Goal: Task Accomplishment & Management: Complete application form

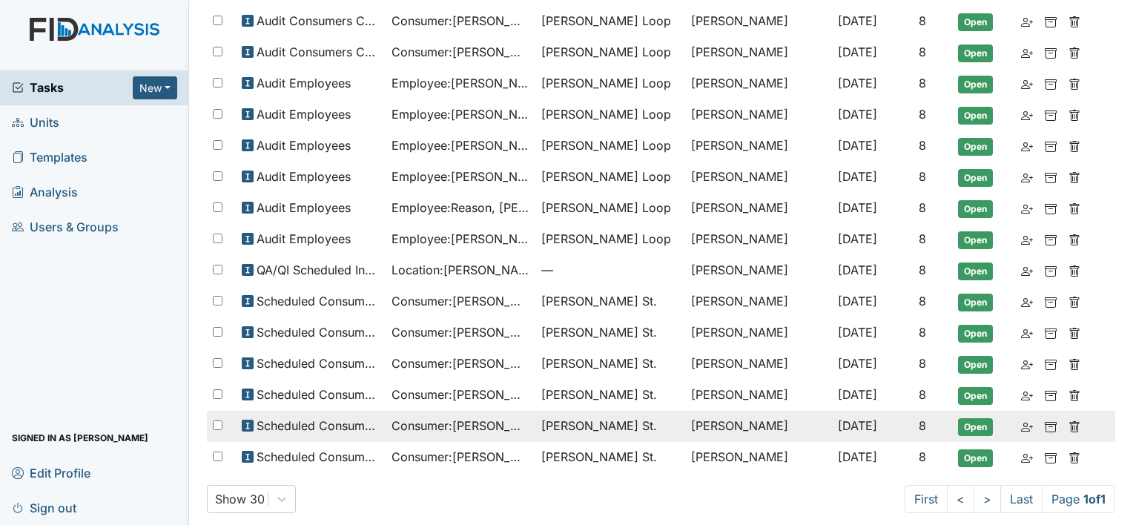
scroll to position [243, 0]
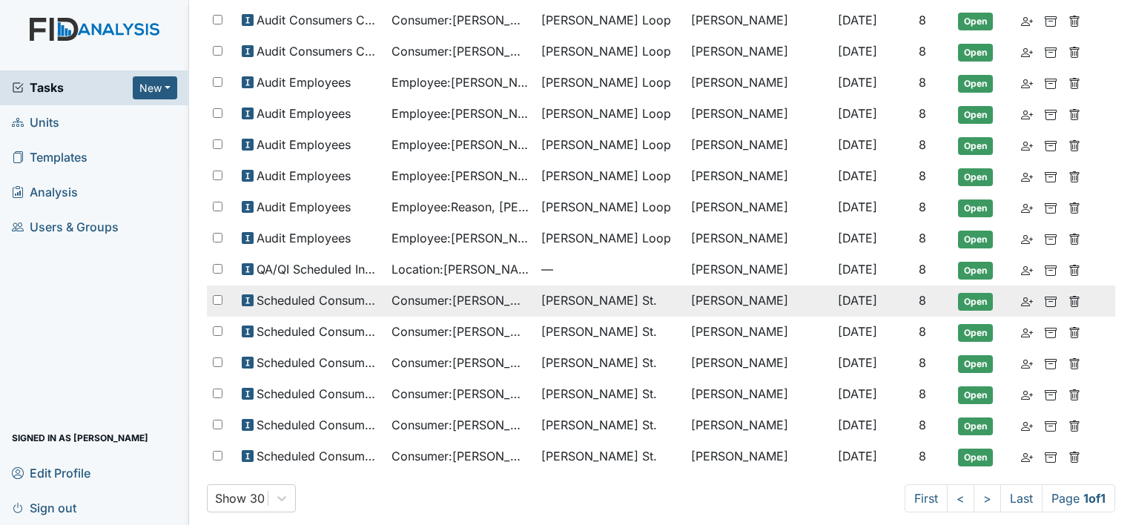
click at [477, 294] on span "Consumer : gregory, jarrett" at bounding box center [461, 300] width 138 height 18
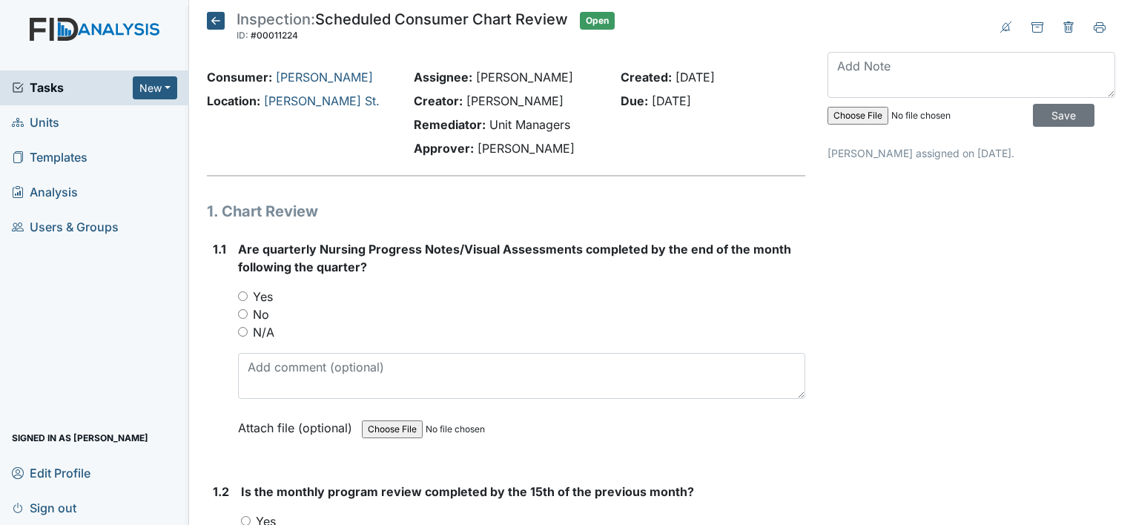
click at [249, 310] on div "No" at bounding box center [521, 315] width 567 height 18
click at [265, 314] on label "No" at bounding box center [261, 315] width 16 height 18
click at [248, 314] on input "No" at bounding box center [243, 314] width 10 height 10
radio input "true"
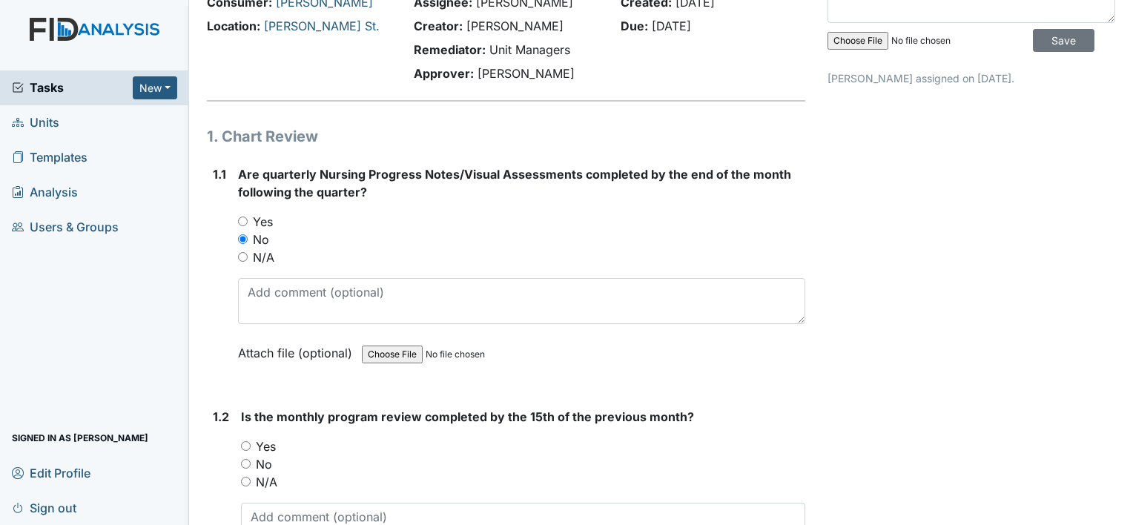
scroll to position [222, 0]
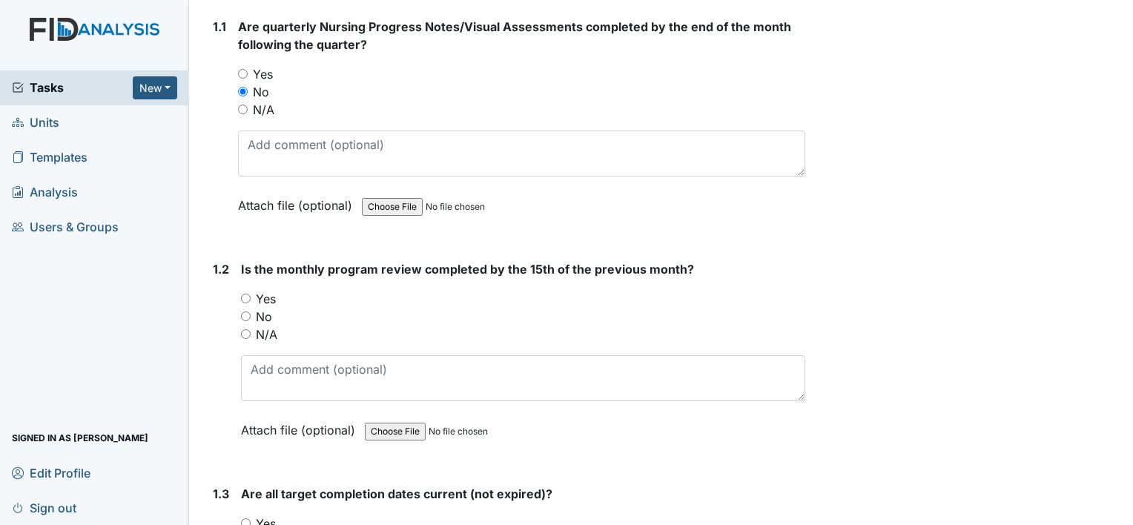
click at [271, 297] on label "Yes" at bounding box center [266, 299] width 20 height 18
click at [251, 297] on input "Yes" at bounding box center [246, 299] width 10 height 10
radio input "true"
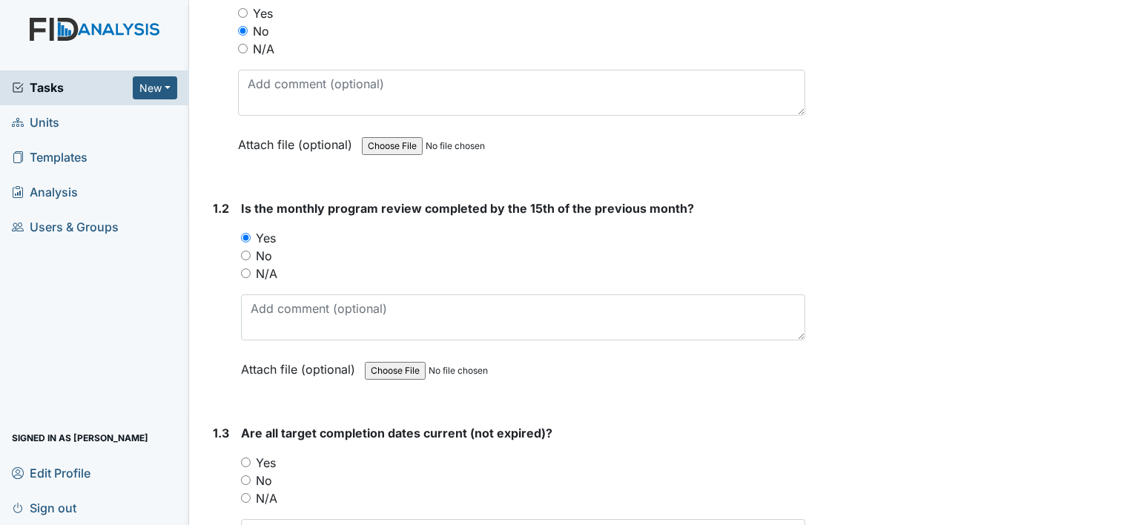
scroll to position [371, 0]
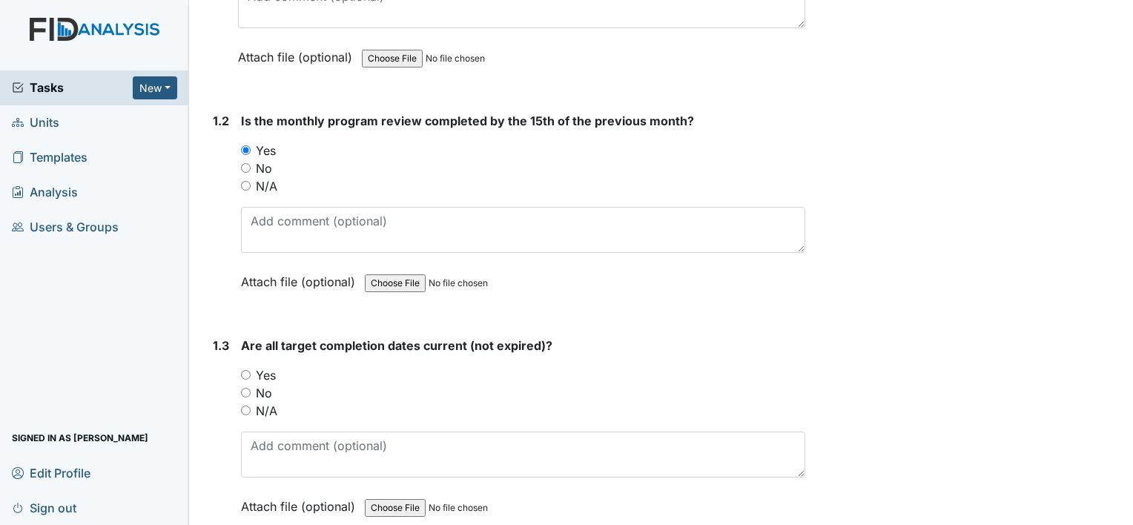
click at [271, 371] on label "Yes" at bounding box center [266, 375] width 20 height 18
click at [251, 371] on input "Yes" at bounding box center [246, 375] width 10 height 10
radio input "true"
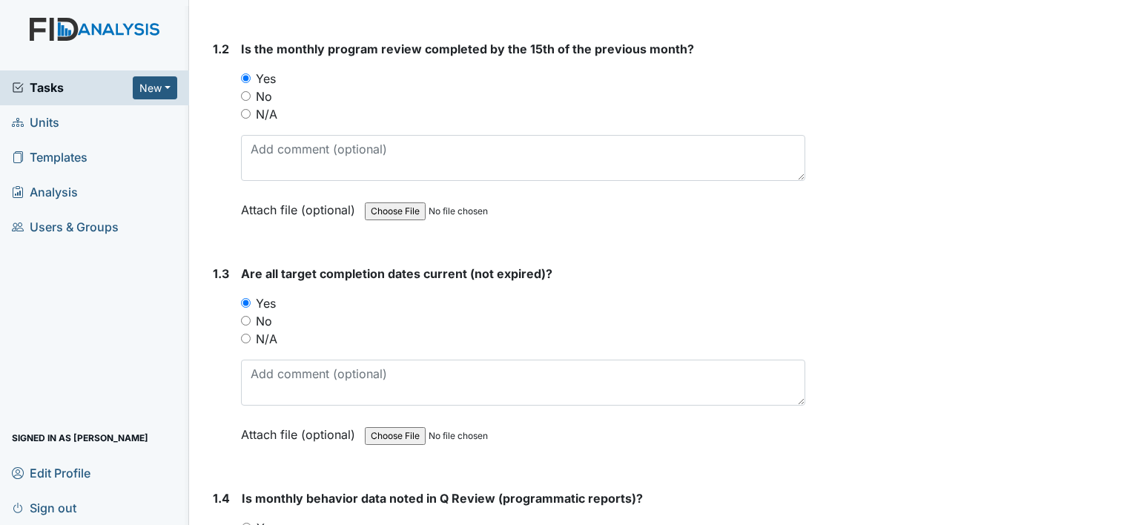
scroll to position [593, 0]
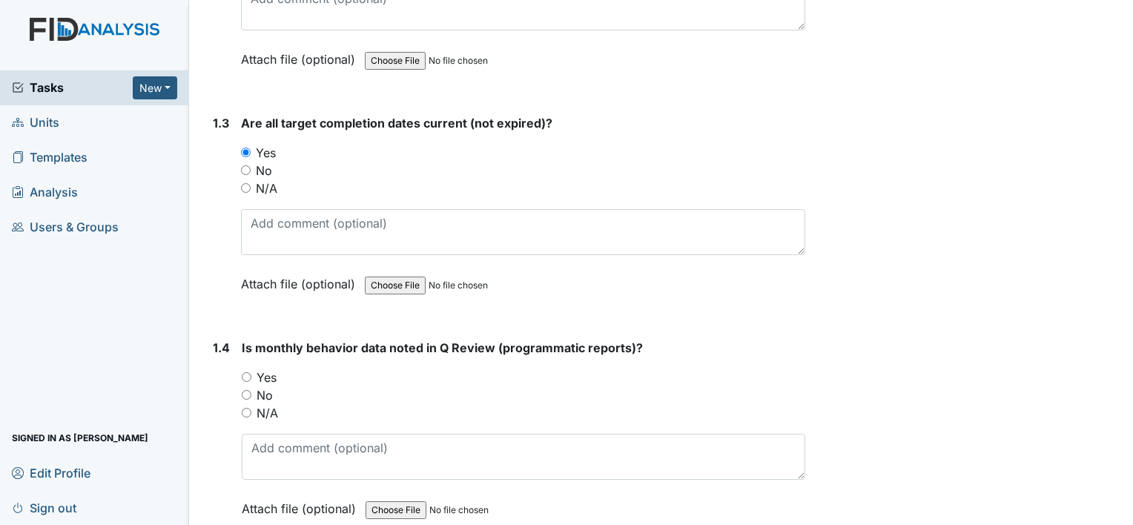
click at [271, 375] on label "Yes" at bounding box center [267, 378] width 20 height 18
click at [251, 375] on input "Yes" at bounding box center [247, 377] width 10 height 10
radio input "true"
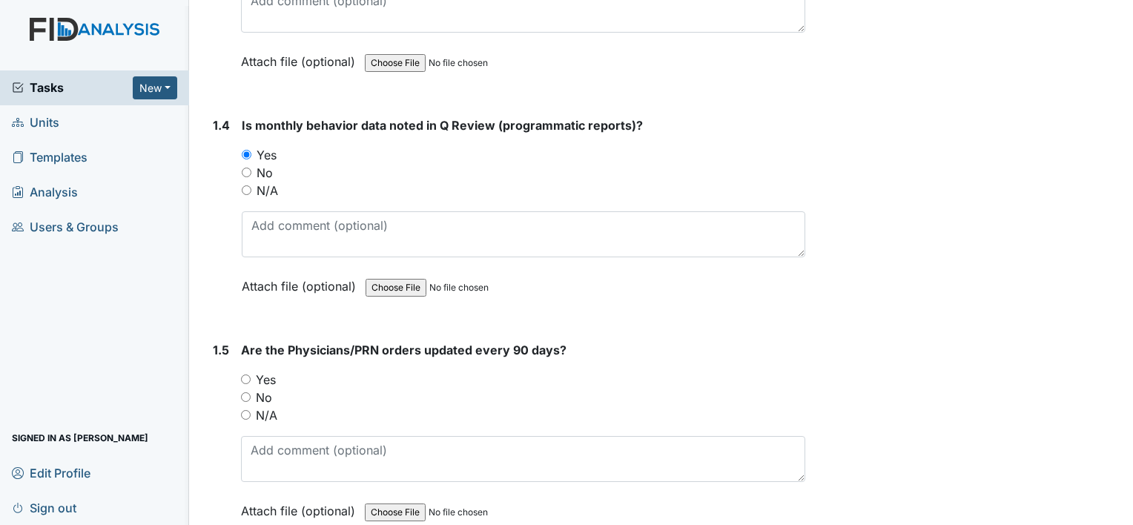
click at [274, 377] on label "Yes" at bounding box center [266, 380] width 20 height 18
click at [251, 377] on input "Yes" at bounding box center [246, 380] width 10 height 10
radio input "true"
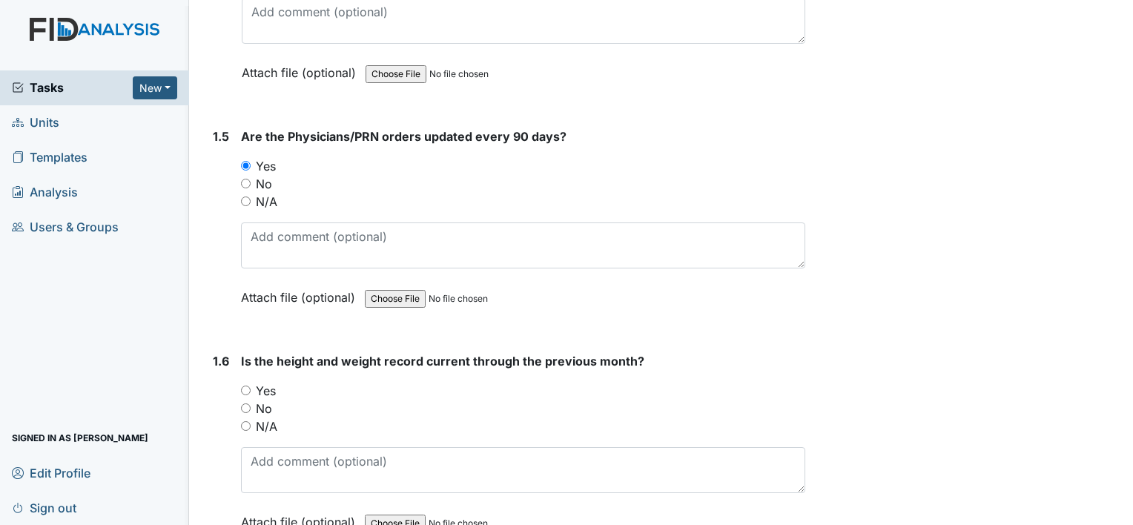
scroll to position [1038, 0]
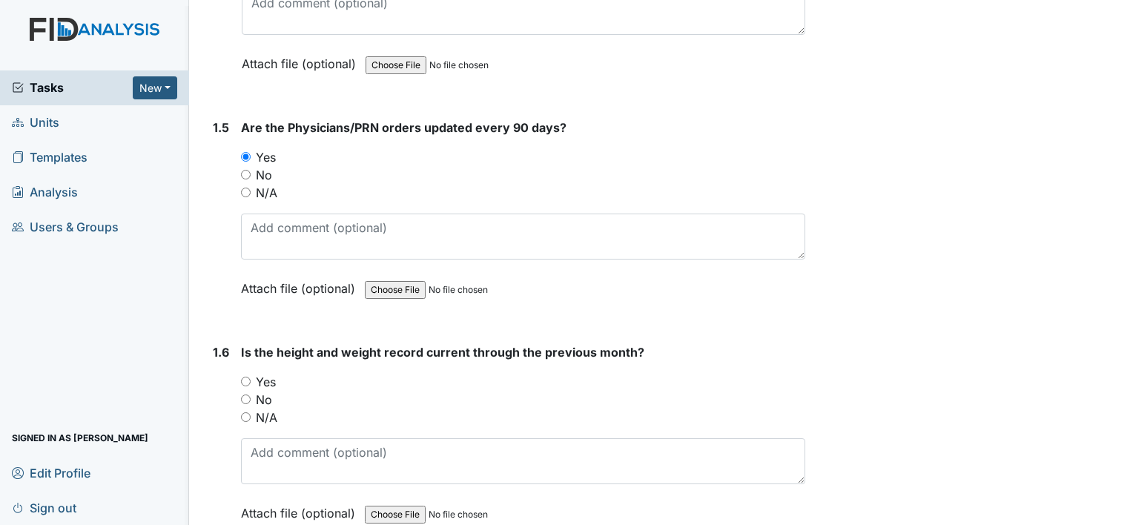
click at [270, 391] on label "No" at bounding box center [264, 400] width 16 height 18
click at [251, 395] on input "No" at bounding box center [246, 400] width 10 height 10
radio input "true"
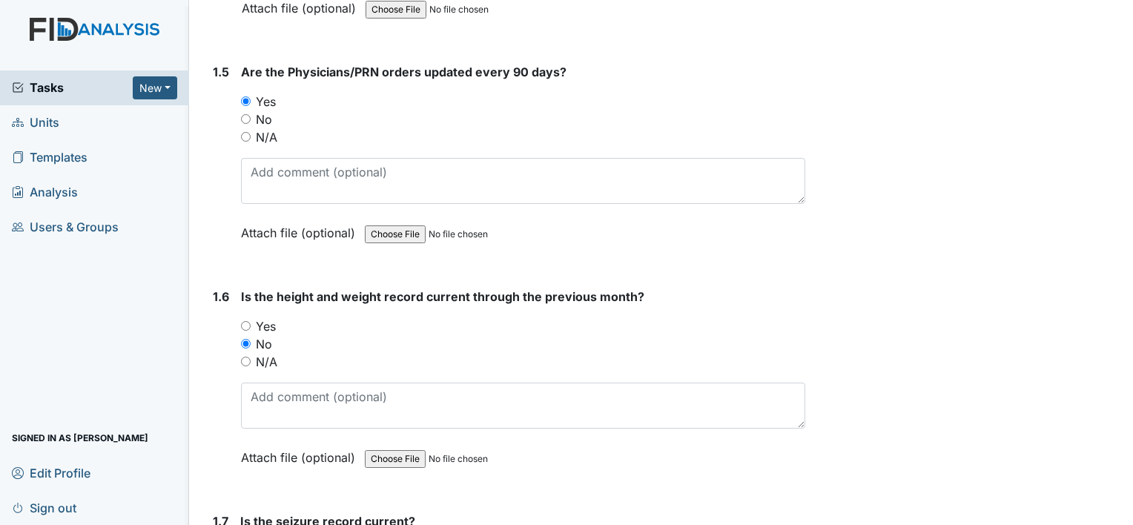
scroll to position [1261, 0]
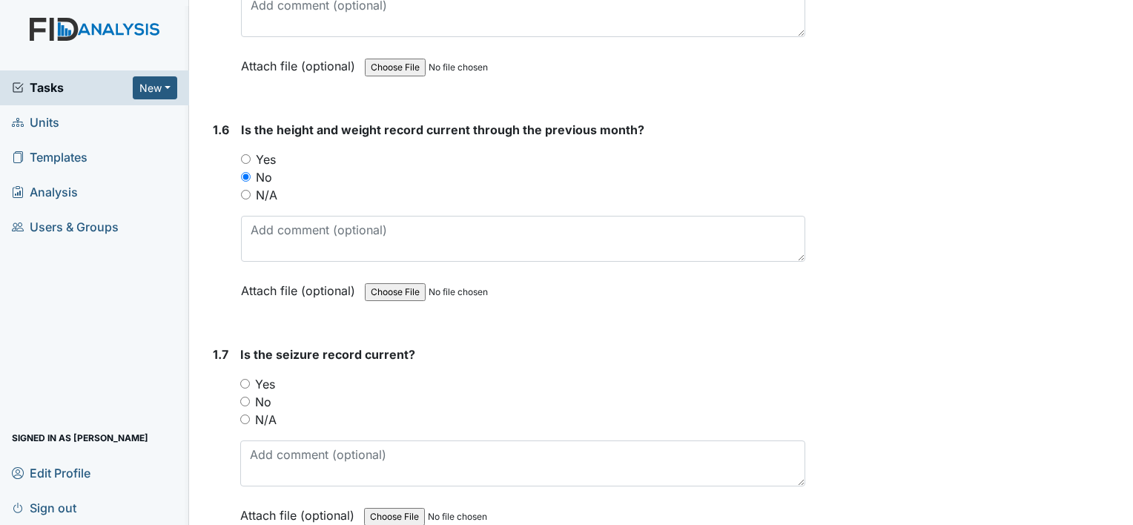
click at [267, 415] on label "N/A" at bounding box center [266, 420] width 22 height 18
click at [250, 415] on input "N/A" at bounding box center [245, 420] width 10 height 10
radio input "true"
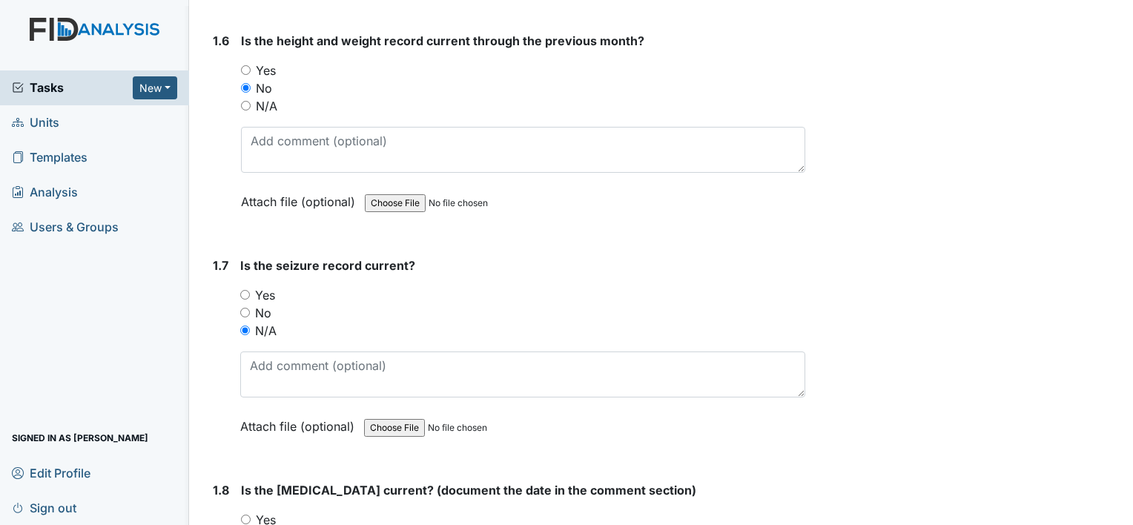
scroll to position [1483, 0]
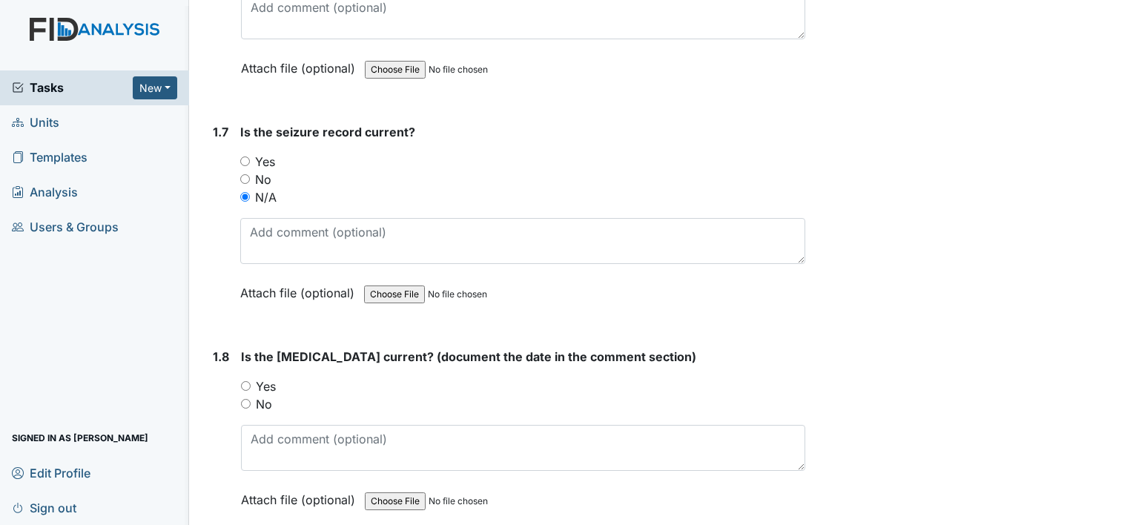
click at [268, 387] on label "Yes" at bounding box center [266, 386] width 20 height 18
click at [251, 387] on input "Yes" at bounding box center [246, 386] width 10 height 10
radio input "true"
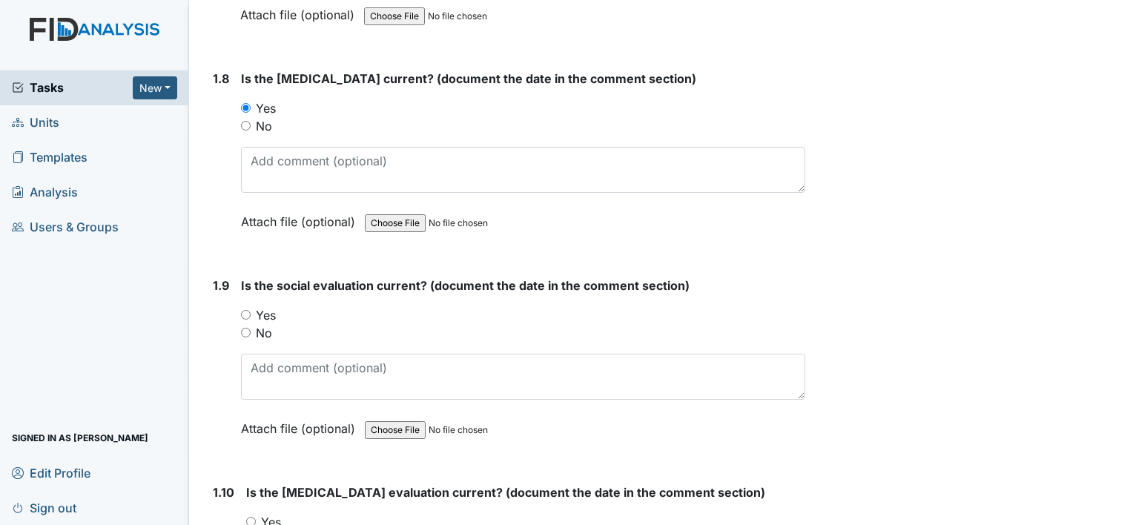
scroll to position [1780, 0]
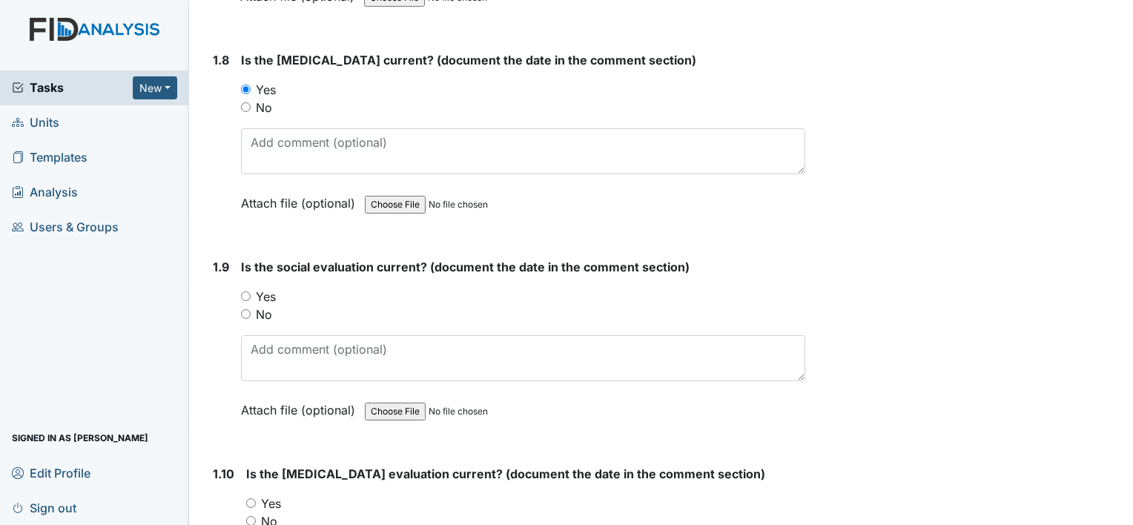
click at [269, 290] on label "Yes" at bounding box center [266, 297] width 20 height 18
click at [251, 291] on input "Yes" at bounding box center [246, 296] width 10 height 10
radio input "true"
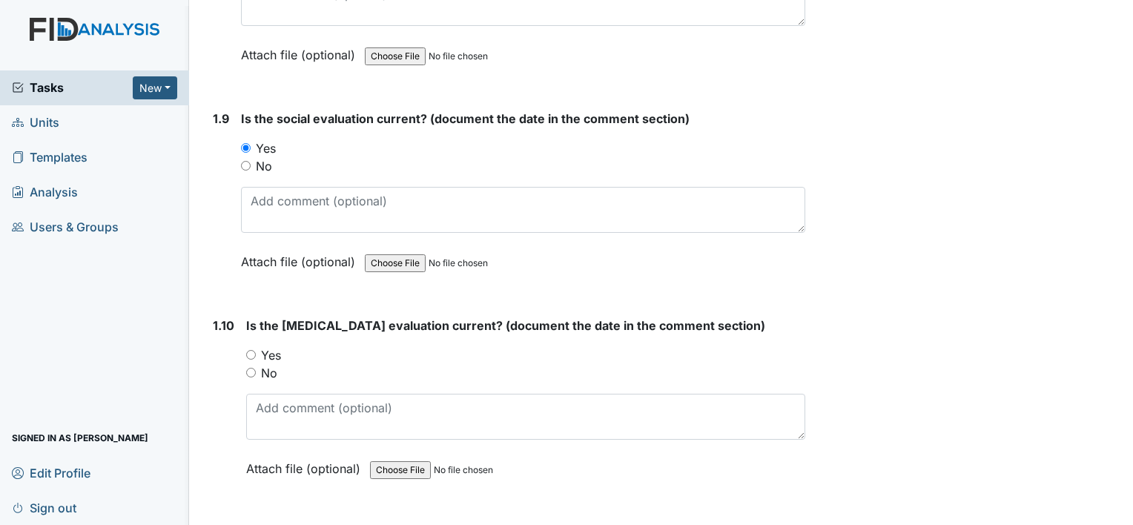
click at [273, 346] on label "Yes" at bounding box center [271, 355] width 20 height 18
click at [256, 350] on input "Yes" at bounding box center [251, 355] width 10 height 10
radio input "true"
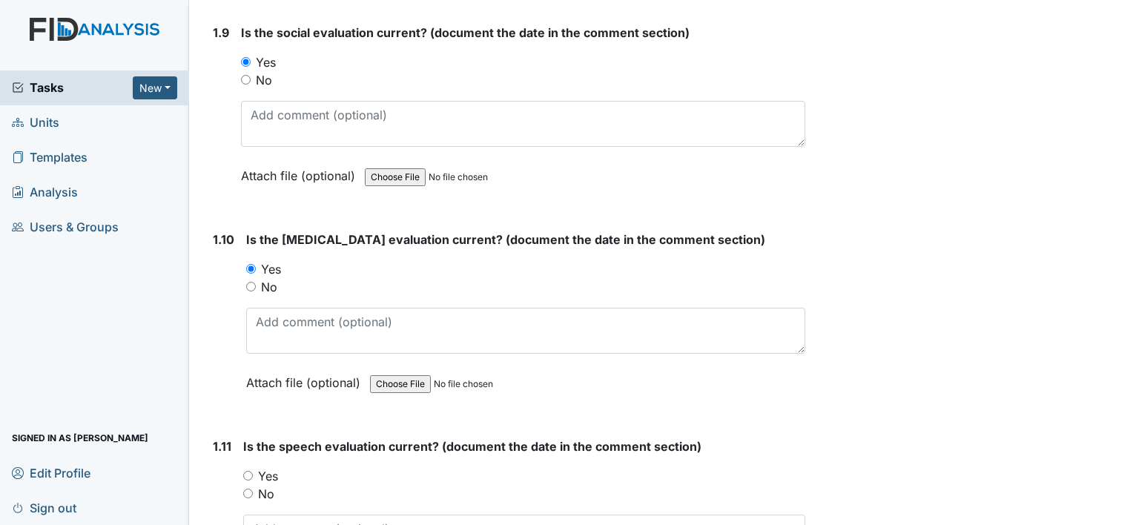
scroll to position [2077, 0]
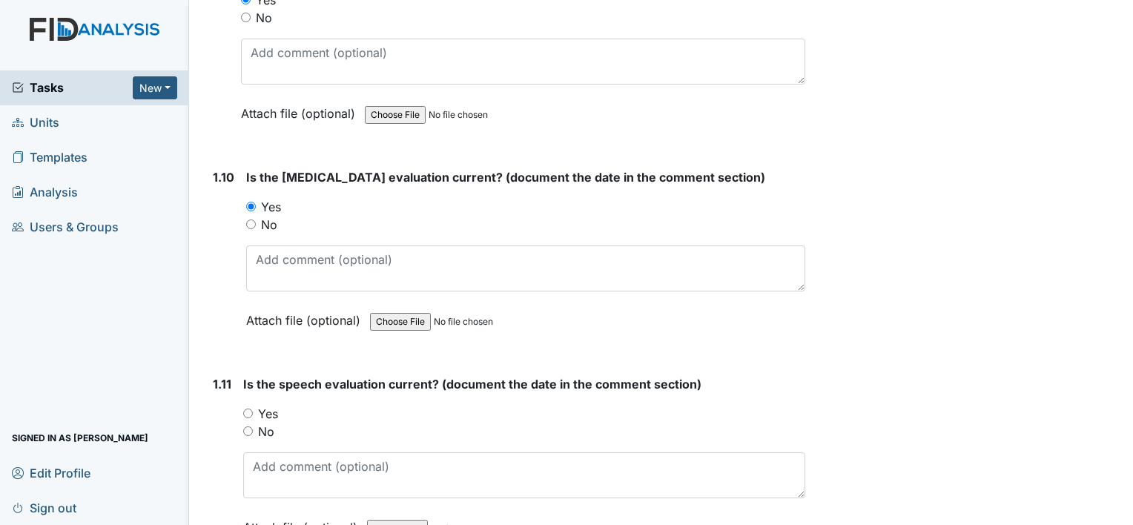
click at [264, 410] on label "Yes" at bounding box center [268, 414] width 20 height 18
click at [253, 410] on input "Yes" at bounding box center [248, 414] width 10 height 10
radio input "true"
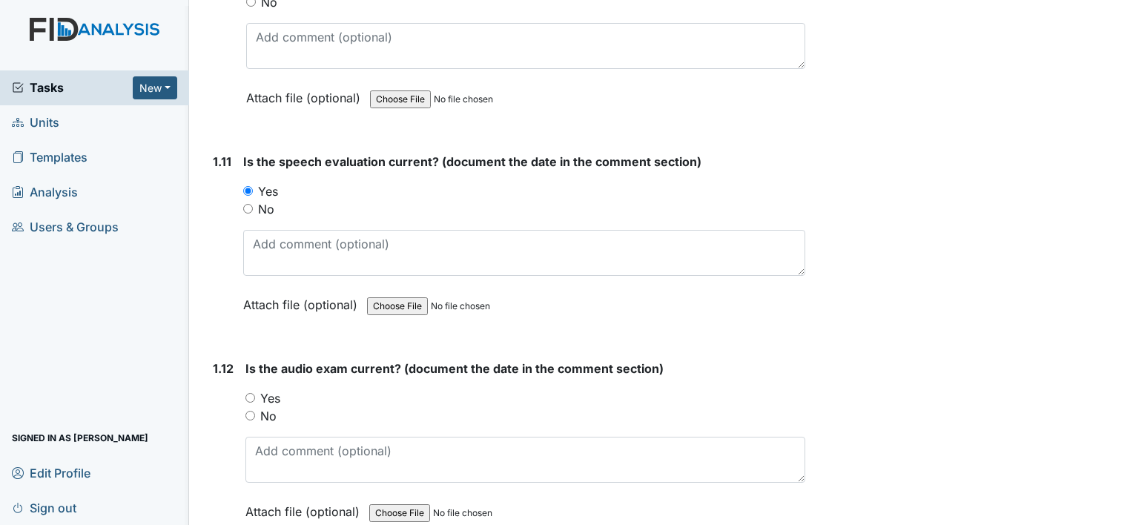
click at [273, 389] on label "Yes" at bounding box center [270, 398] width 20 height 18
click at [255, 393] on input "Yes" at bounding box center [250, 398] width 10 height 10
radio input "true"
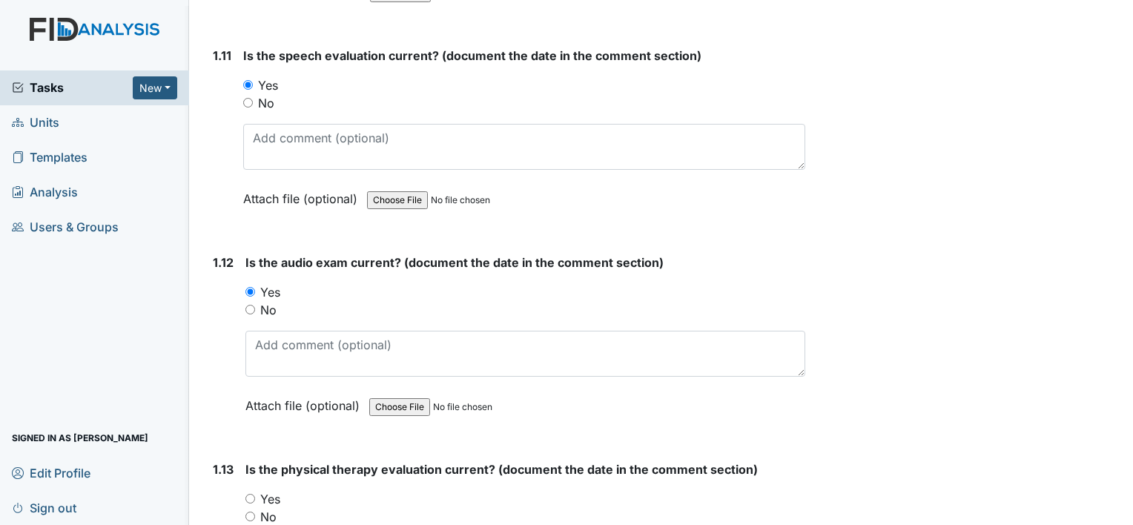
scroll to position [2596, 0]
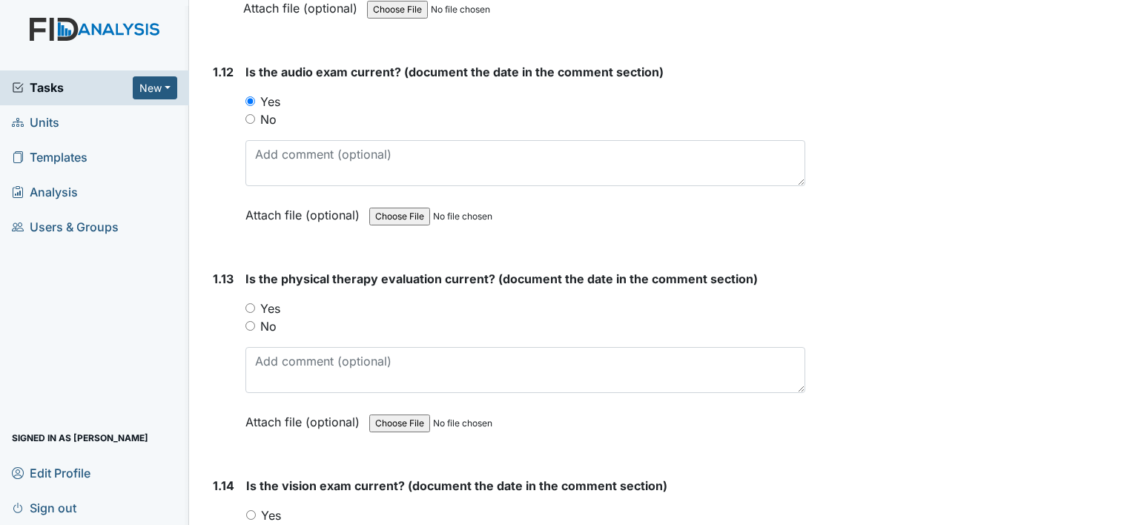
click at [276, 300] on label "Yes" at bounding box center [270, 309] width 20 height 18
click at [255, 303] on input "Yes" at bounding box center [250, 308] width 10 height 10
radio input "true"
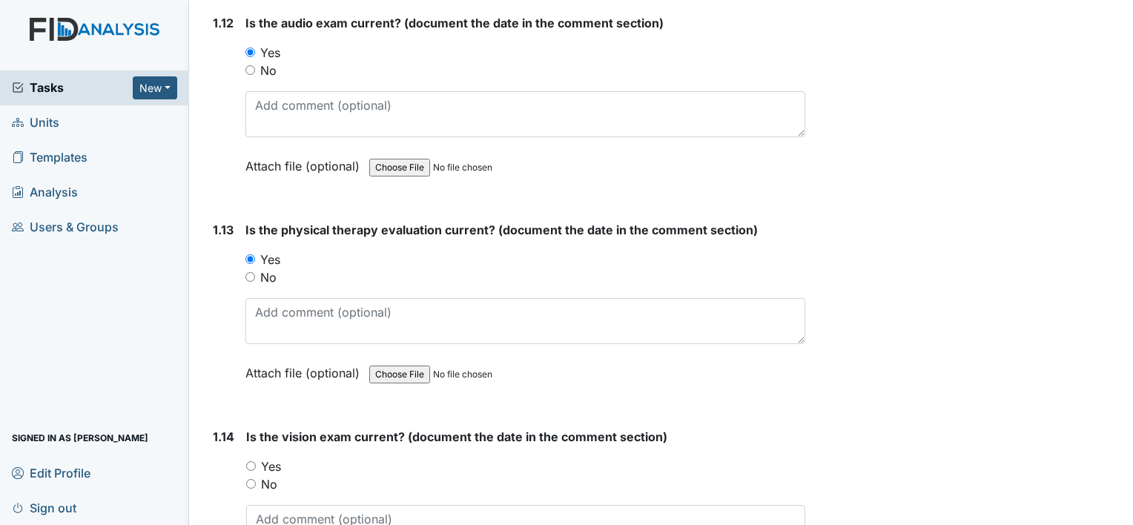
scroll to position [2670, 0]
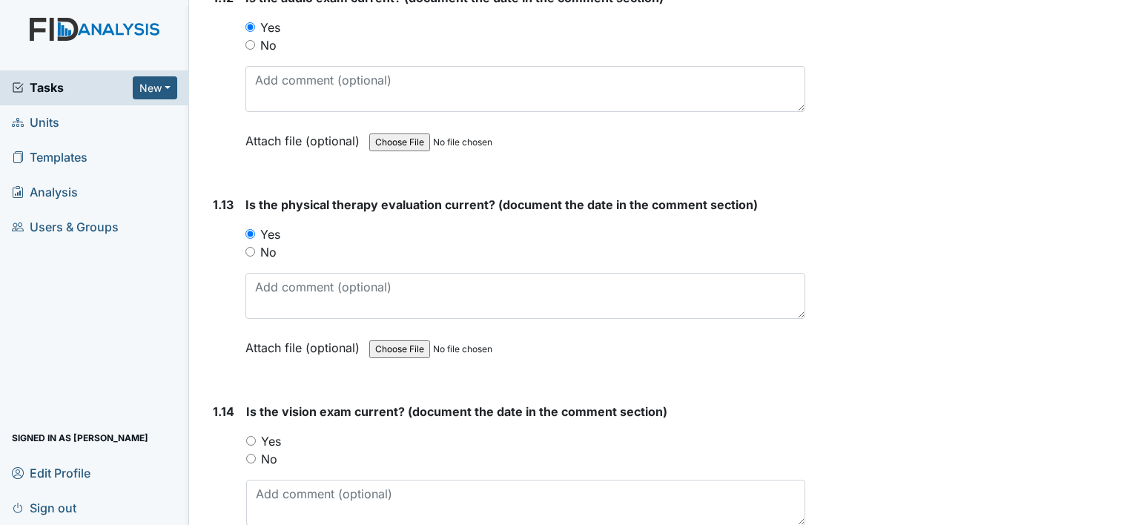
click at [273, 450] on label "No" at bounding box center [269, 459] width 16 height 18
click at [256, 454] on input "No" at bounding box center [251, 459] width 10 height 10
radio input "true"
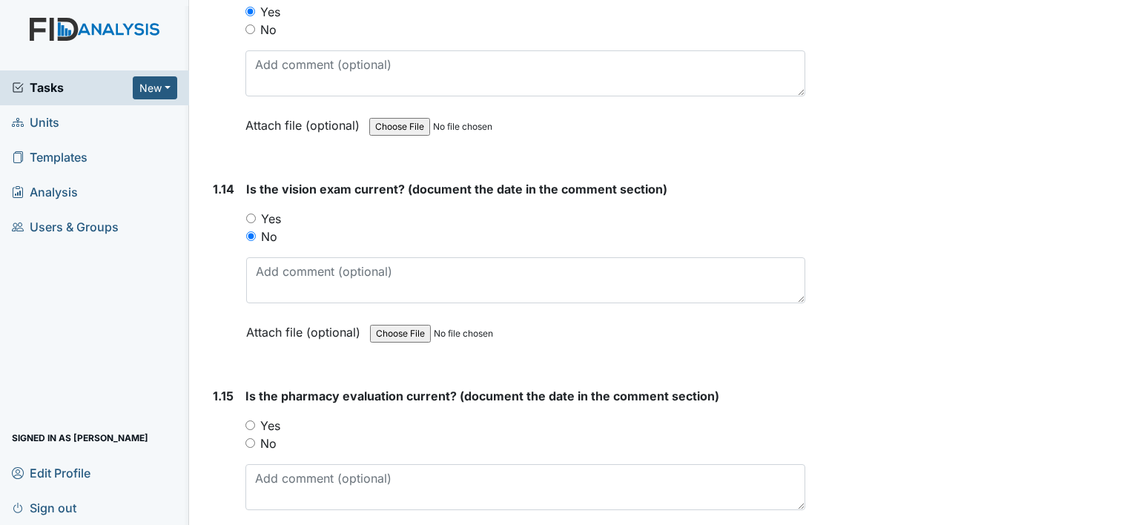
click at [274, 417] on label "Yes" at bounding box center [270, 426] width 20 height 18
click at [255, 421] on input "Yes" at bounding box center [250, 426] width 10 height 10
radio input "true"
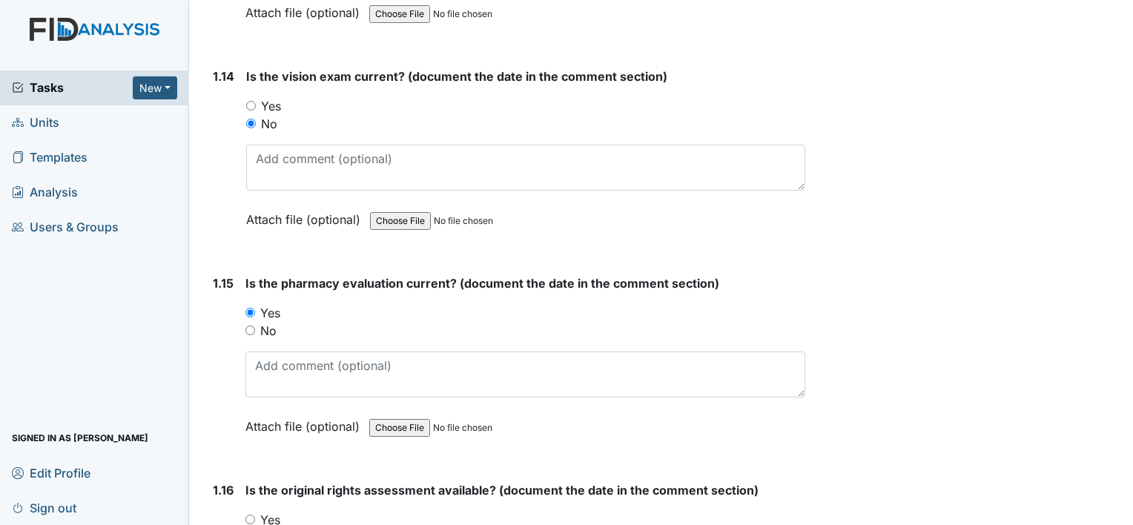
scroll to position [3115, 0]
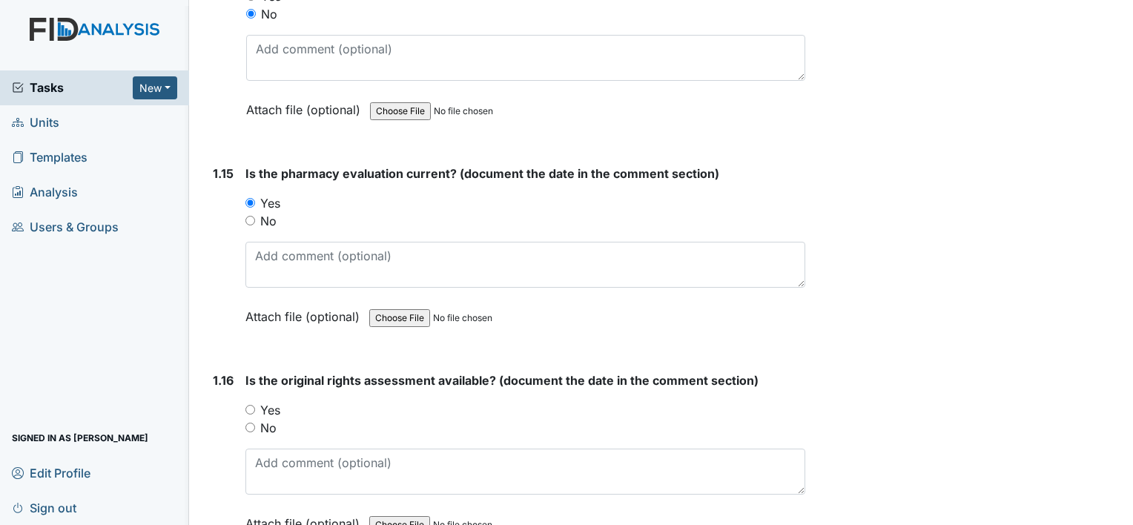
click at [275, 401] on label "Yes" at bounding box center [270, 410] width 20 height 18
click at [255, 405] on input "Yes" at bounding box center [250, 410] width 10 height 10
radio input "true"
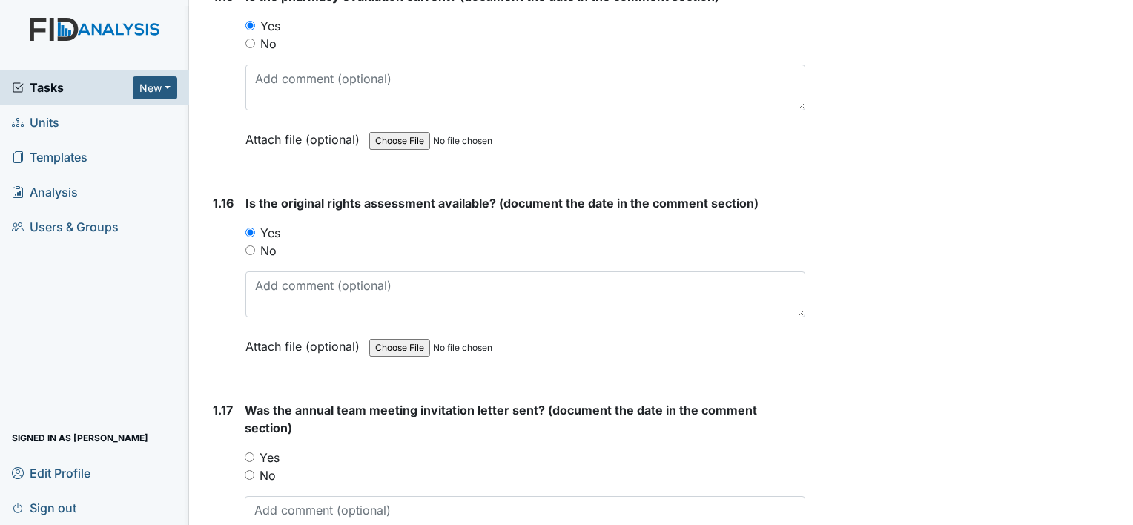
scroll to position [3337, 0]
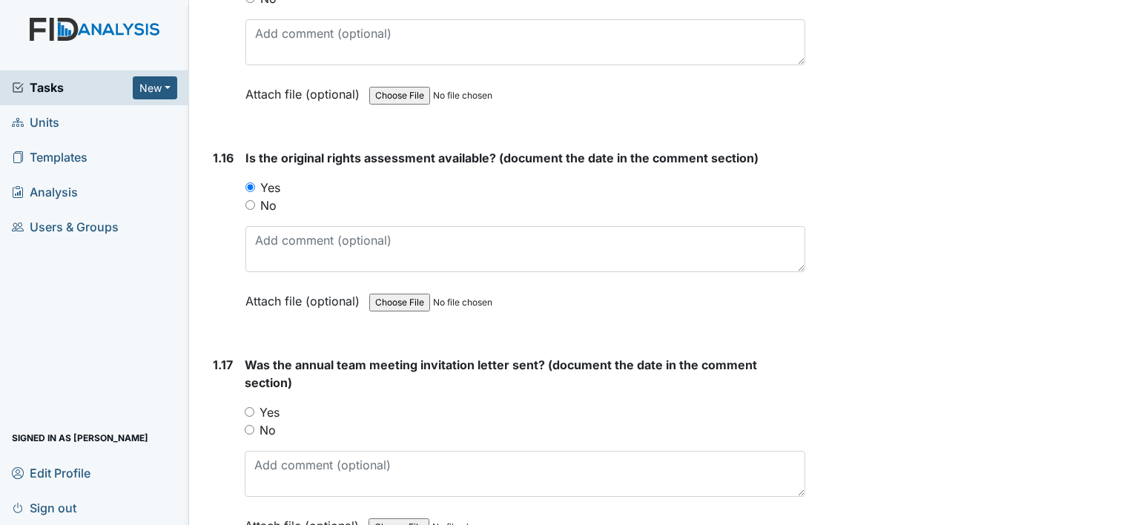
click at [276, 403] on label "Yes" at bounding box center [270, 412] width 20 height 18
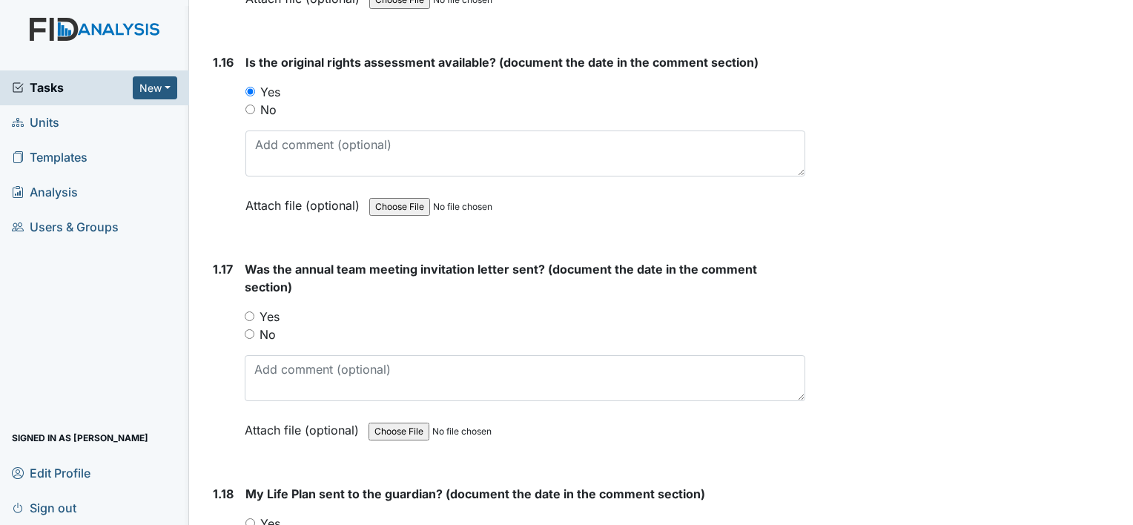
scroll to position [3560, 0]
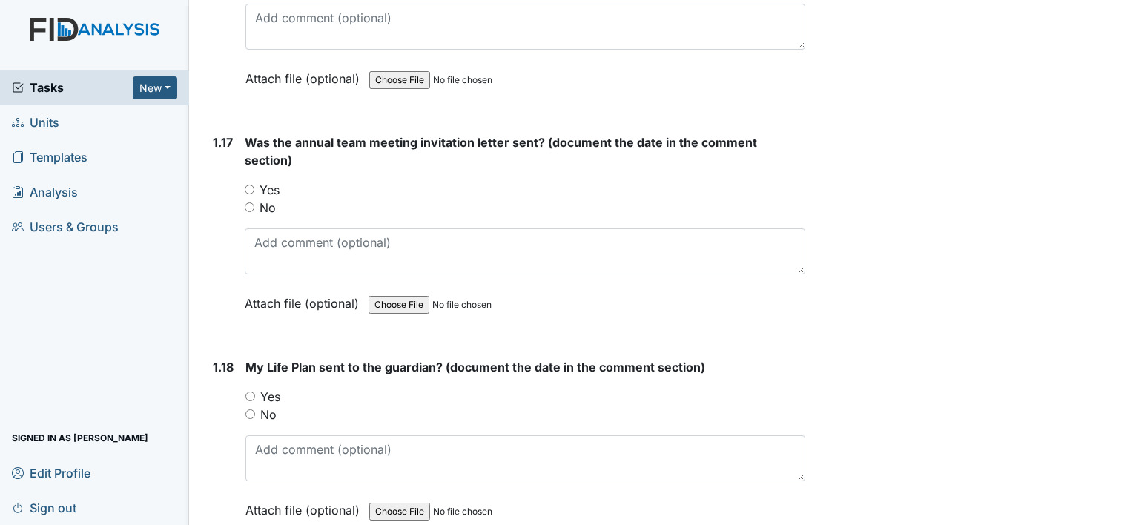
click at [270, 181] on label "Yes" at bounding box center [270, 190] width 20 height 18
click at [254, 185] on input "Yes" at bounding box center [250, 190] width 10 height 10
radio input "true"
click at [273, 388] on label "Yes" at bounding box center [270, 397] width 20 height 18
click at [255, 392] on input "Yes" at bounding box center [250, 397] width 10 height 10
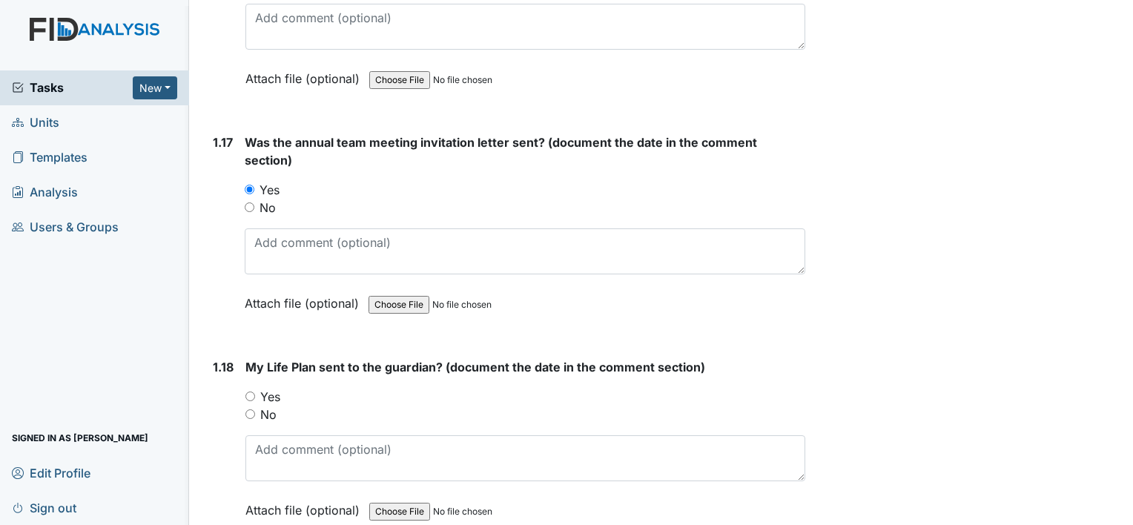
radio input "true"
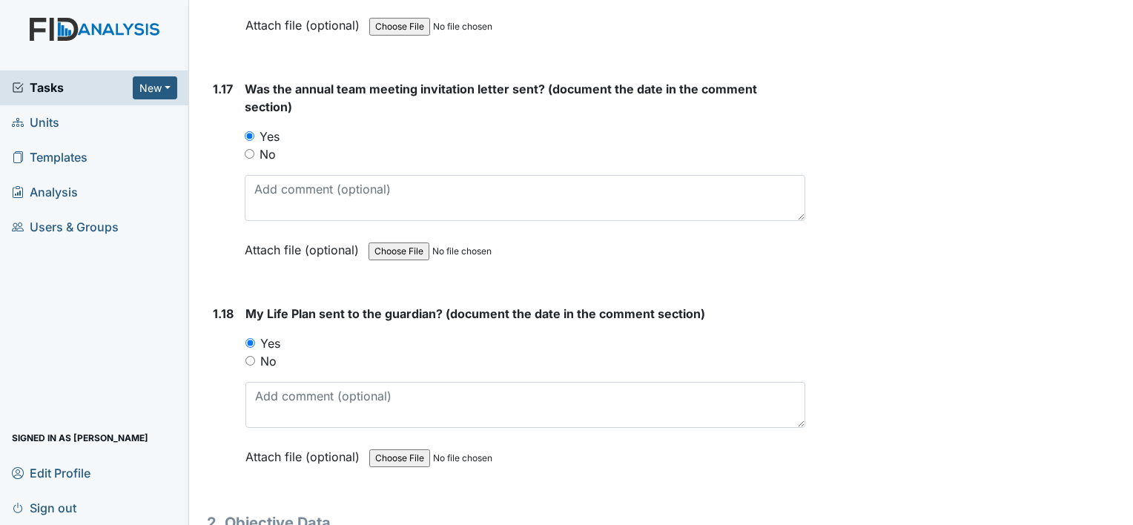
scroll to position [3672, 0]
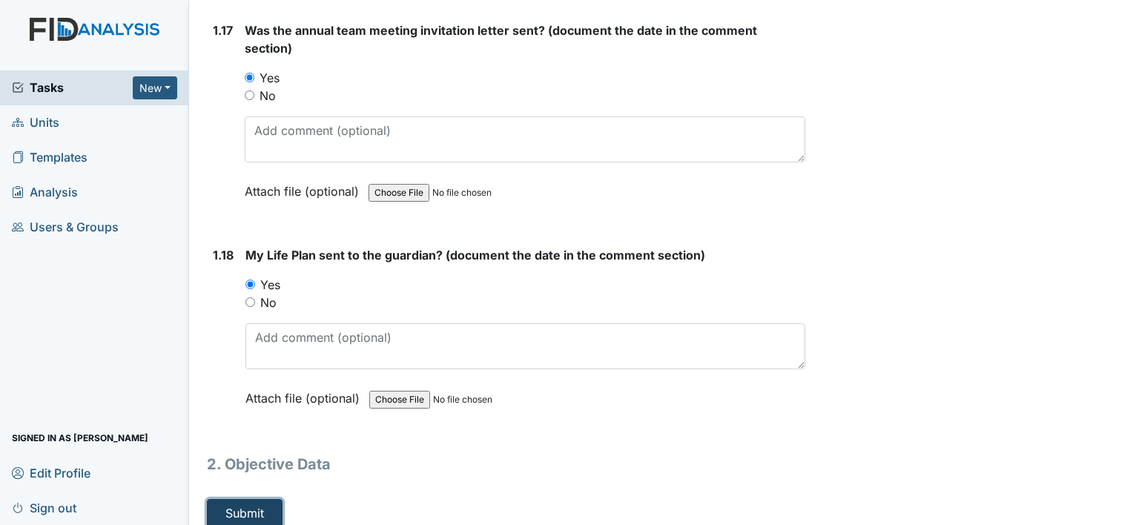
click at [270, 499] on button "Submit" at bounding box center [245, 513] width 76 height 28
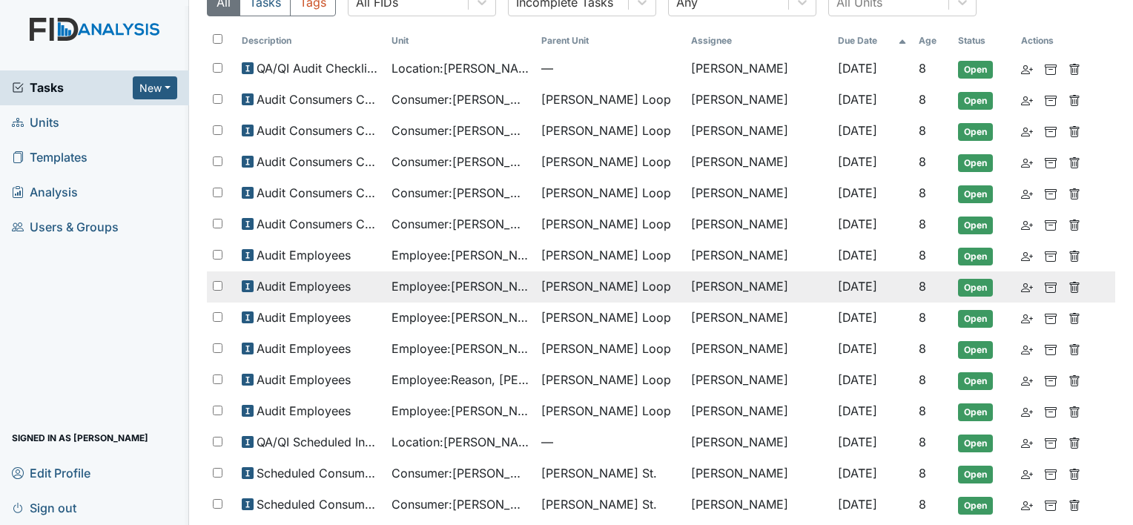
scroll to position [222, 0]
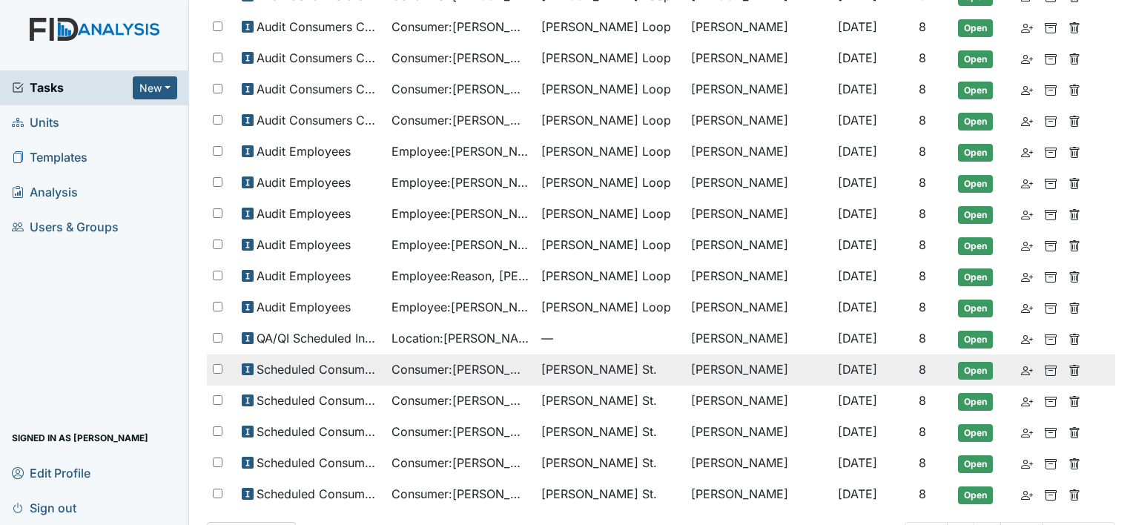
click at [494, 363] on span "Consumer : Keiser, Luther" at bounding box center [461, 369] width 138 height 18
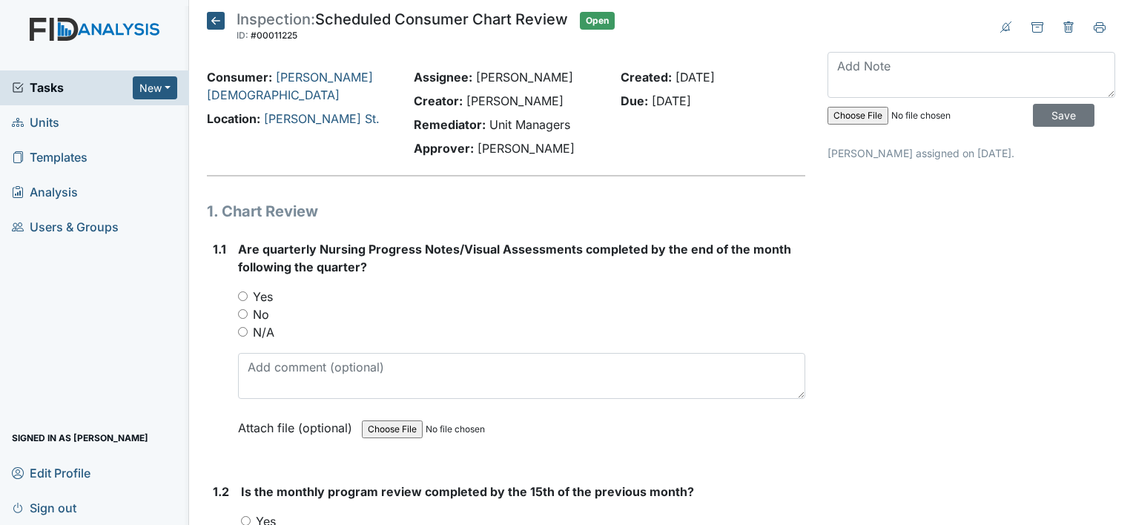
click at [260, 314] on label "No" at bounding box center [261, 315] width 16 height 18
click at [248, 314] on input "No" at bounding box center [243, 314] width 10 height 10
radio input "true"
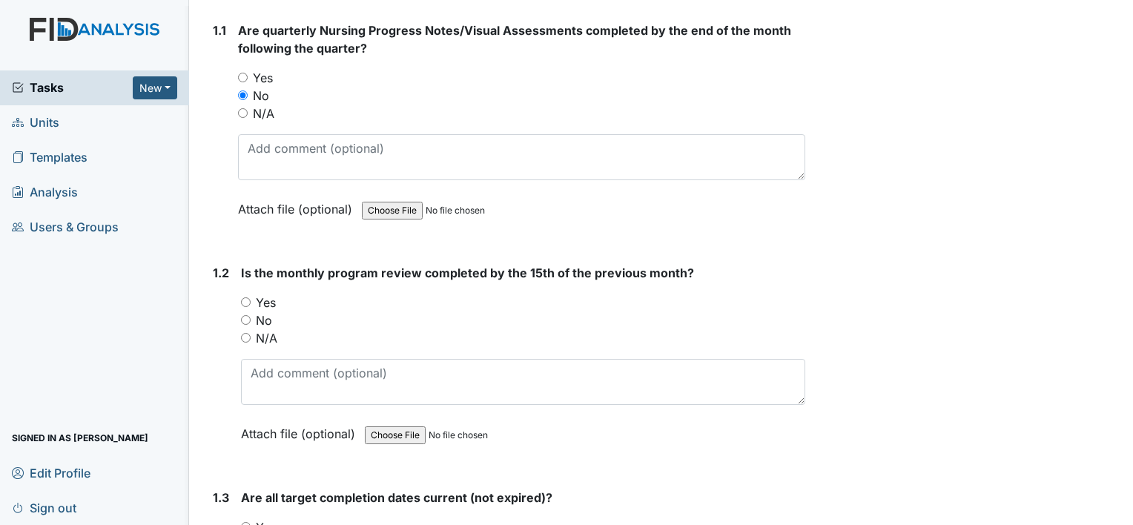
scroll to position [222, 0]
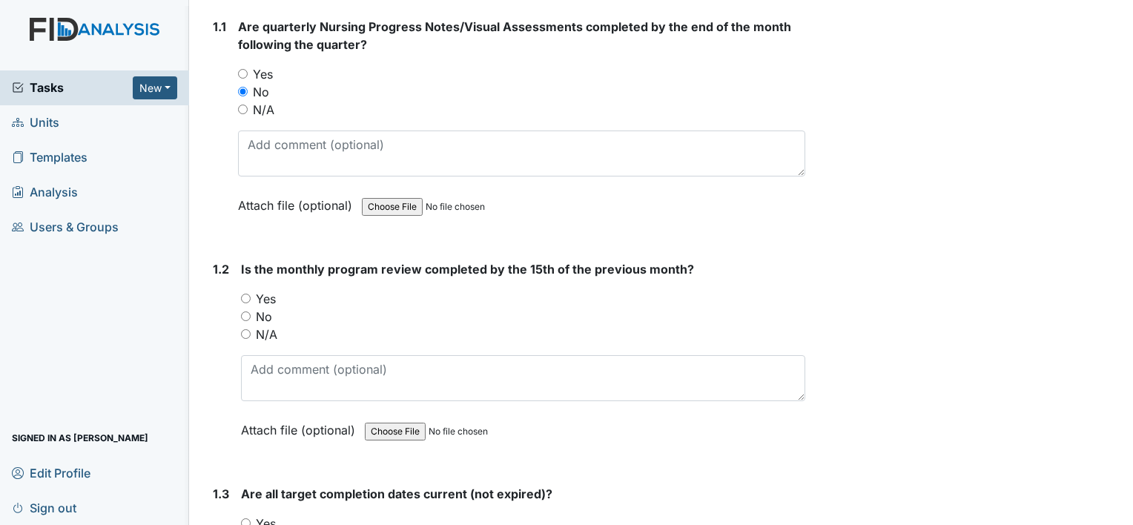
click at [271, 294] on label "Yes" at bounding box center [266, 299] width 20 height 18
click at [251, 294] on input "Yes" at bounding box center [246, 299] width 10 height 10
radio input "true"
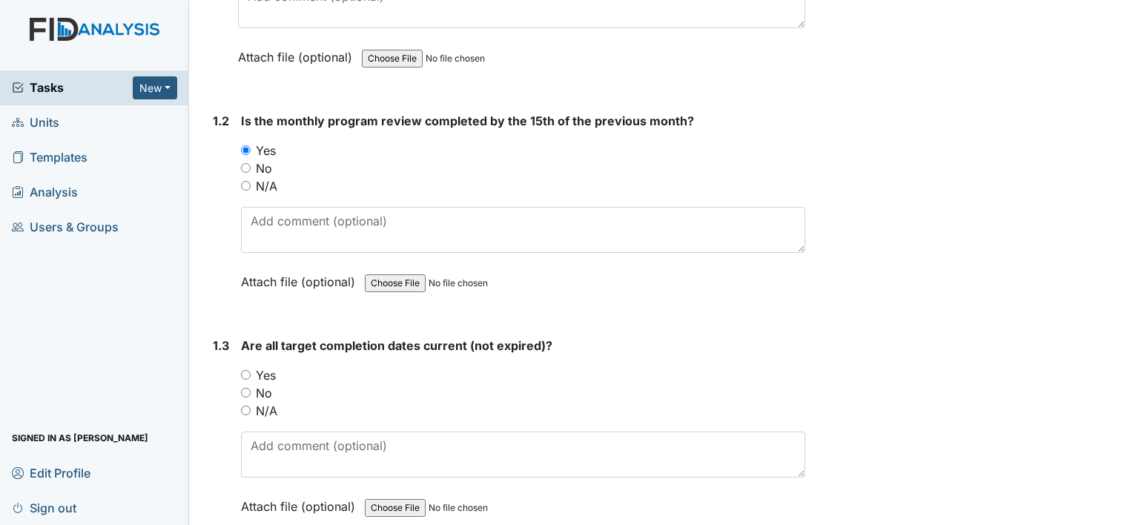
click at [268, 374] on label "Yes" at bounding box center [266, 375] width 20 height 18
click at [251, 374] on input "Yes" at bounding box center [246, 375] width 10 height 10
radio input "true"
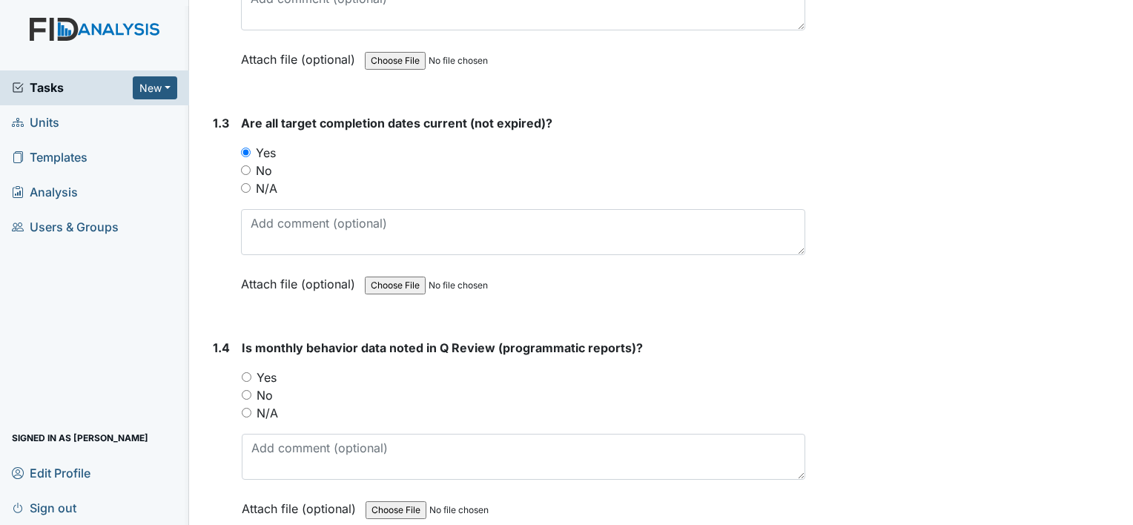
click at [268, 378] on label "Yes" at bounding box center [267, 378] width 20 height 18
click at [251, 378] on input "Yes" at bounding box center [247, 377] width 10 height 10
radio input "true"
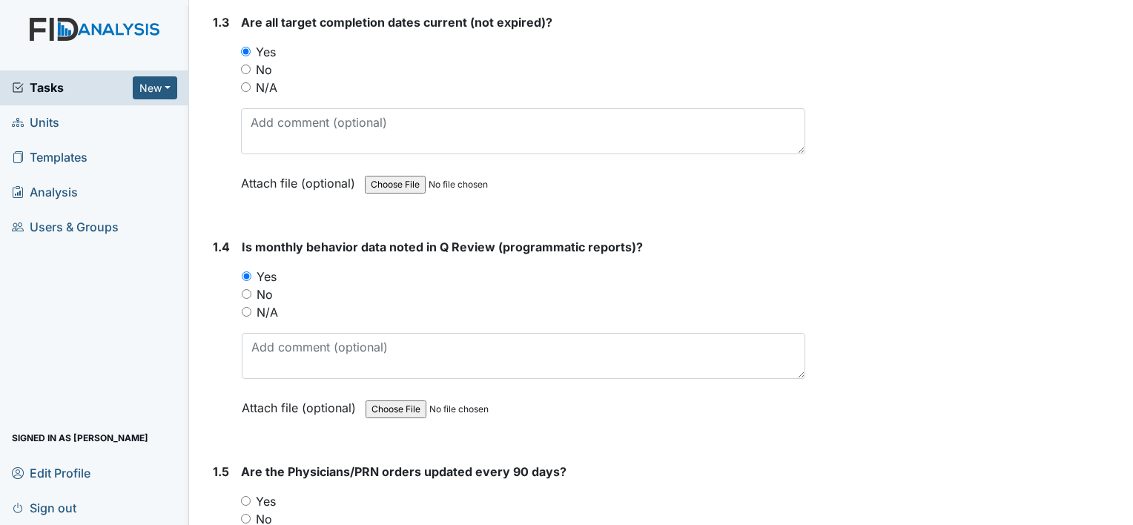
scroll to position [816, 0]
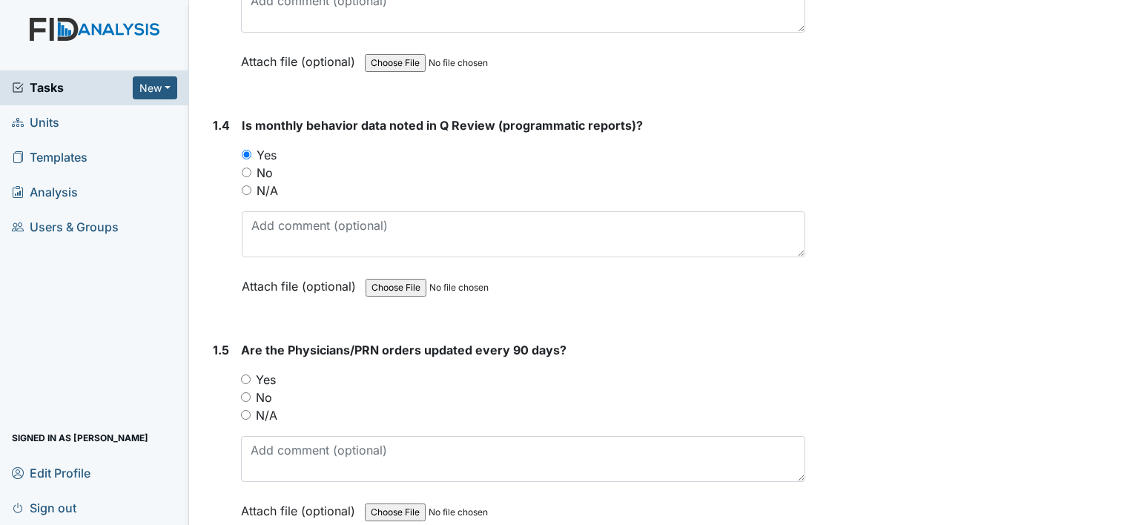
click at [266, 382] on label "Yes" at bounding box center [266, 380] width 20 height 18
click at [251, 382] on input "Yes" at bounding box center [246, 380] width 10 height 10
radio input "true"
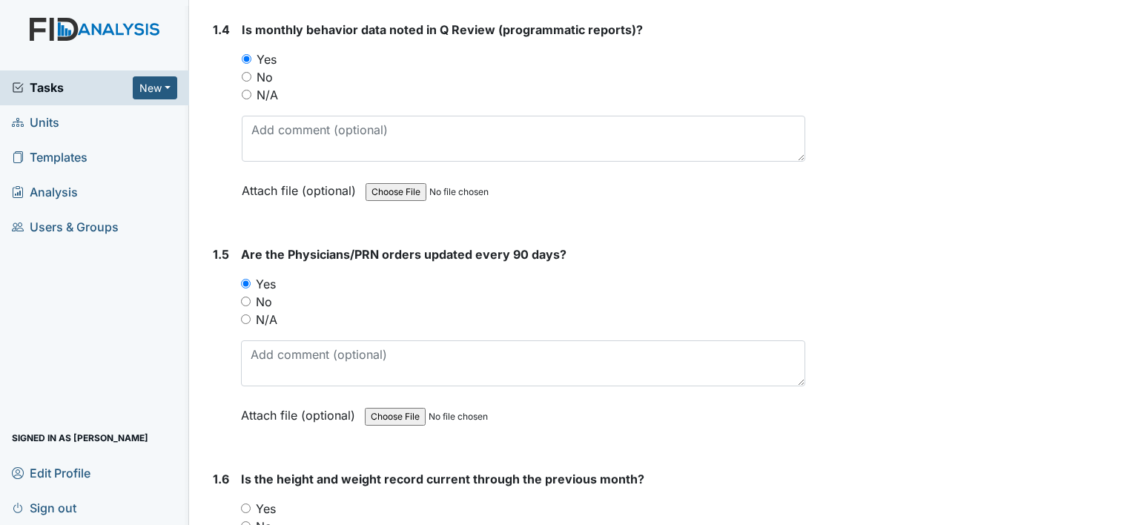
scroll to position [1112, 0]
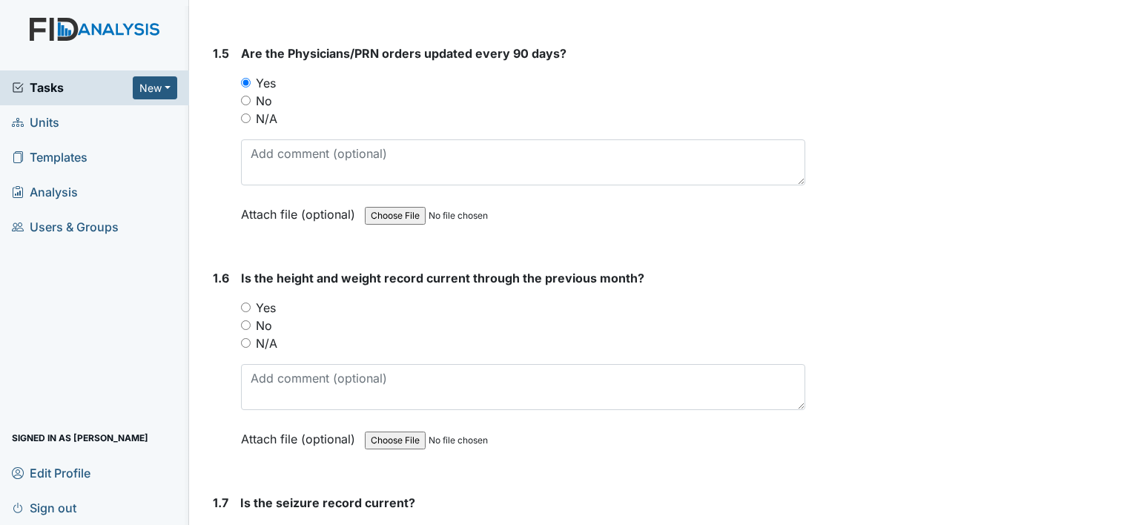
click at [265, 299] on label "Yes" at bounding box center [266, 308] width 20 height 18
click at [251, 303] on input "Yes" at bounding box center [246, 308] width 10 height 10
radio input "true"
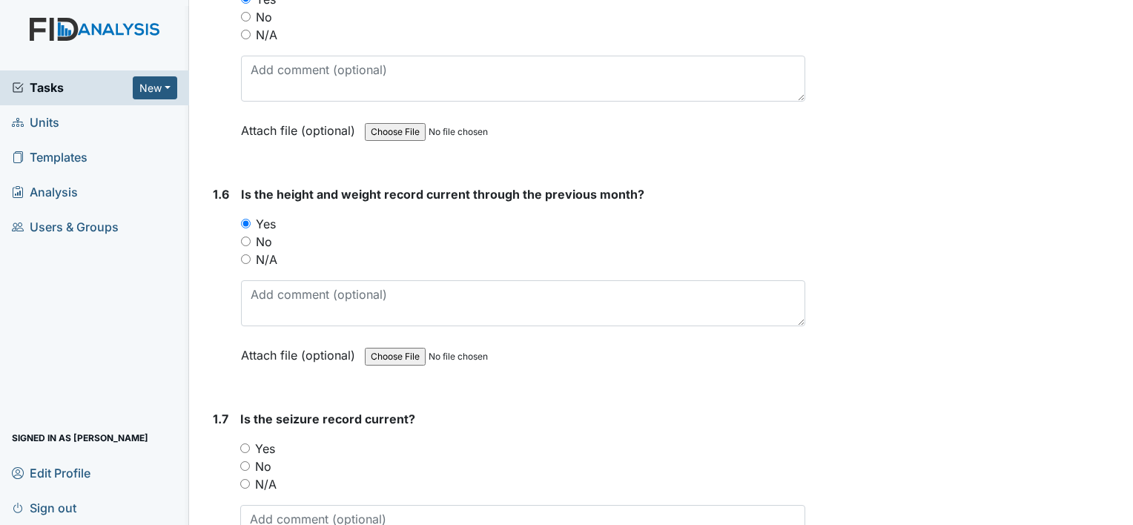
scroll to position [1261, 0]
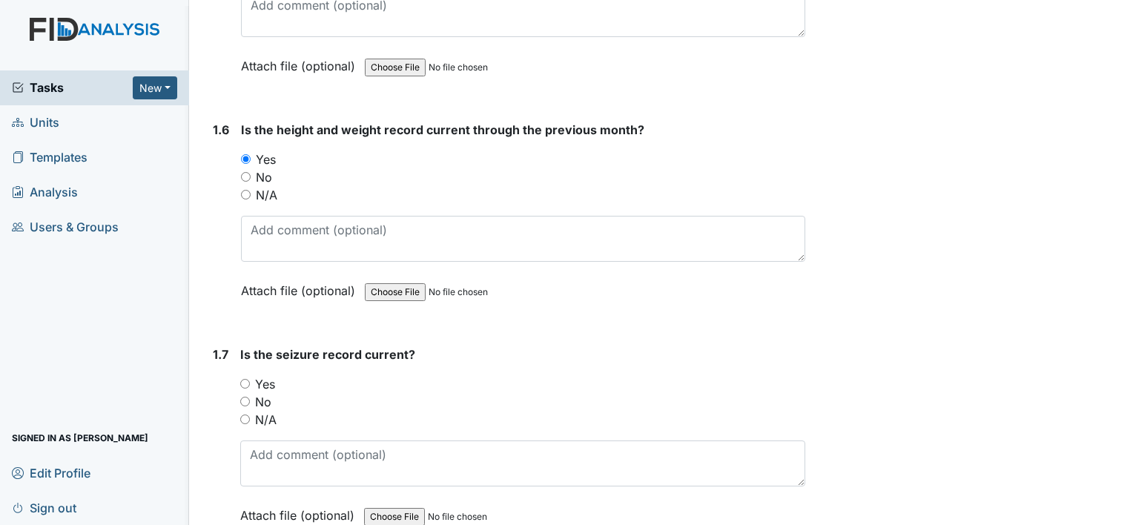
click at [269, 380] on label "Yes" at bounding box center [265, 384] width 20 height 18
click at [250, 380] on input "Yes" at bounding box center [245, 384] width 10 height 10
radio input "true"
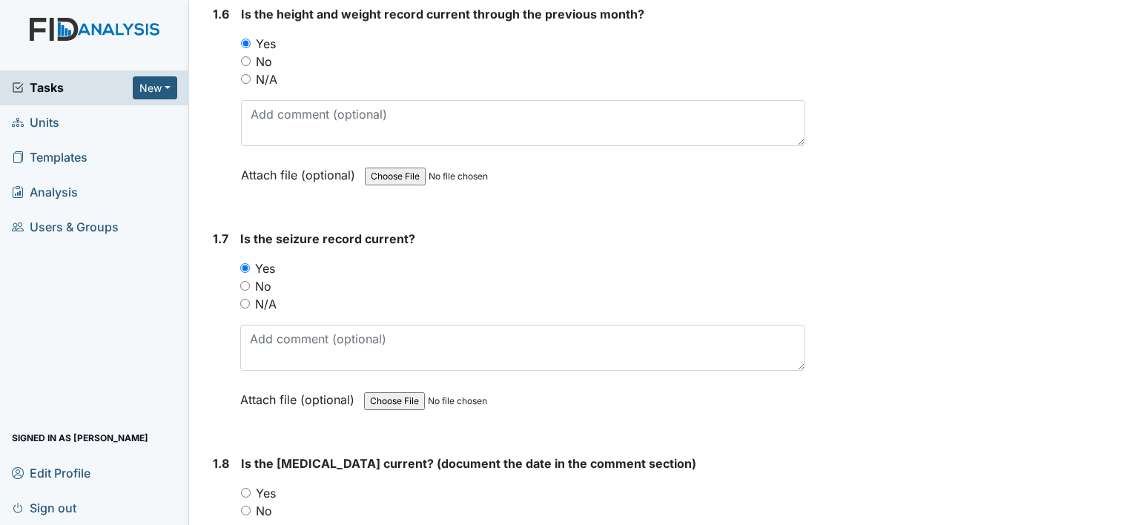
scroll to position [1483, 0]
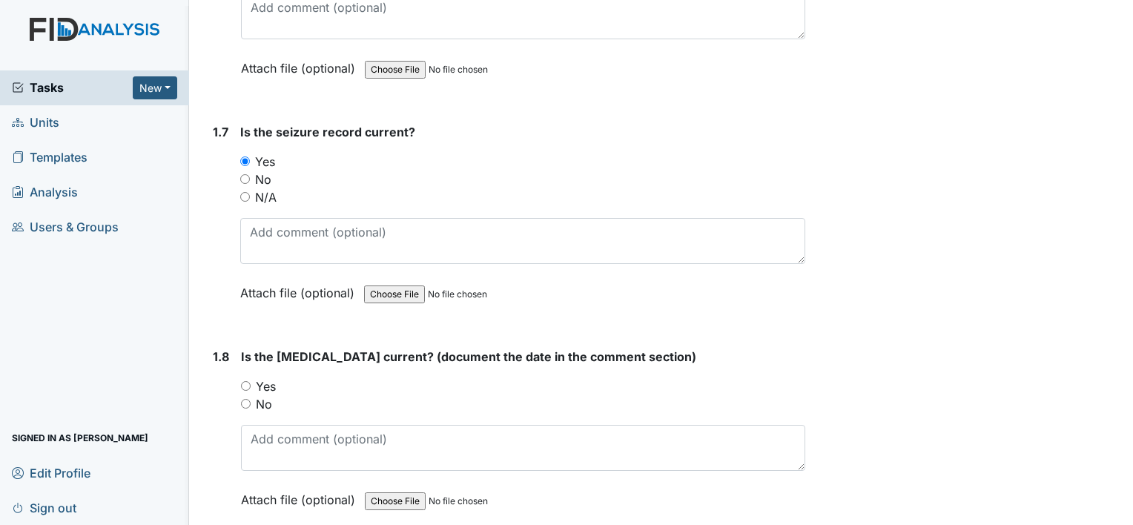
click at [269, 386] on label "Yes" at bounding box center [266, 386] width 20 height 18
click at [251, 386] on input "Yes" at bounding box center [246, 386] width 10 height 10
radio input "true"
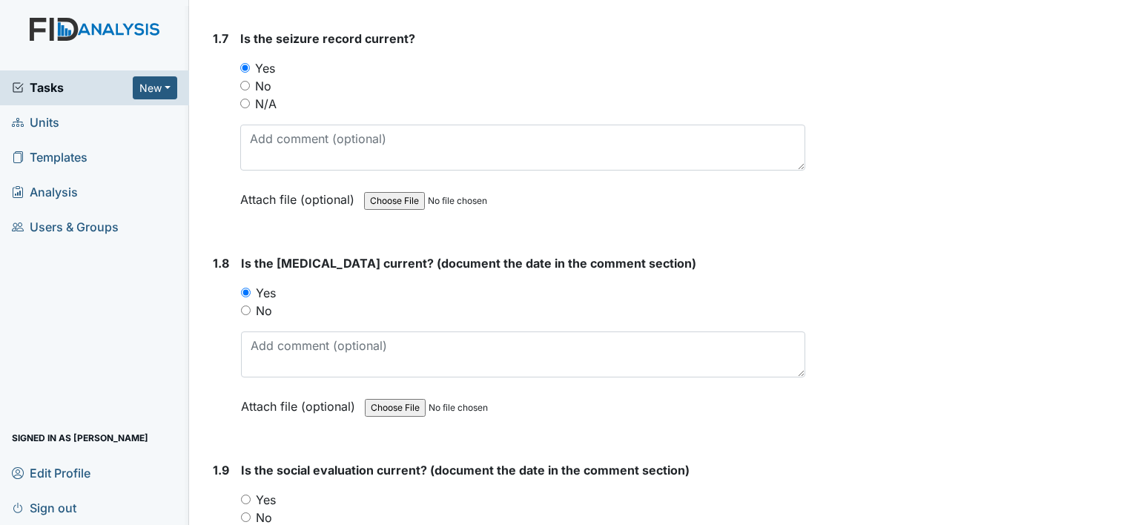
scroll to position [1780, 0]
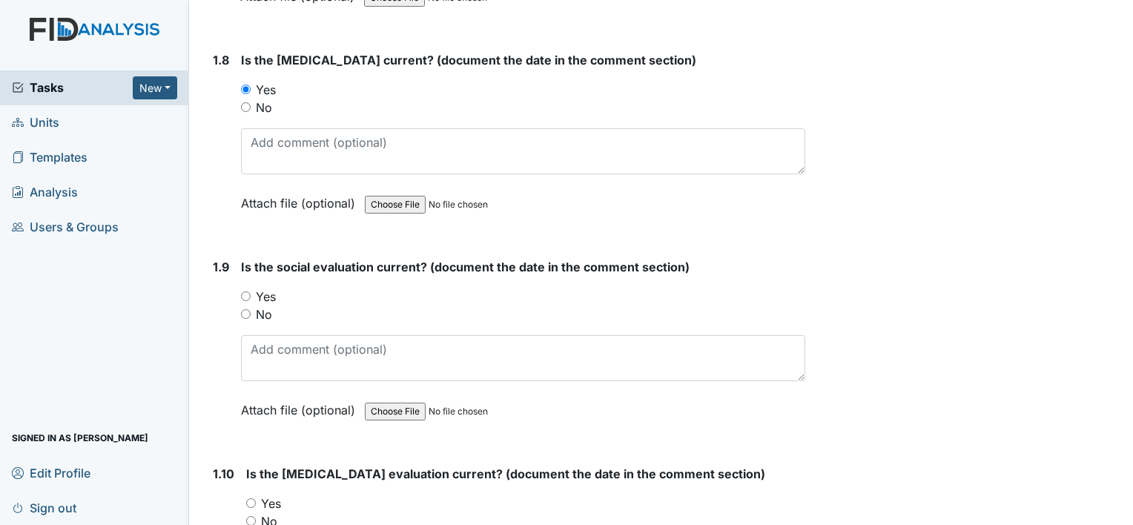
click at [267, 293] on label "Yes" at bounding box center [266, 297] width 20 height 18
click at [251, 293] on input "Yes" at bounding box center [246, 296] width 10 height 10
radio input "true"
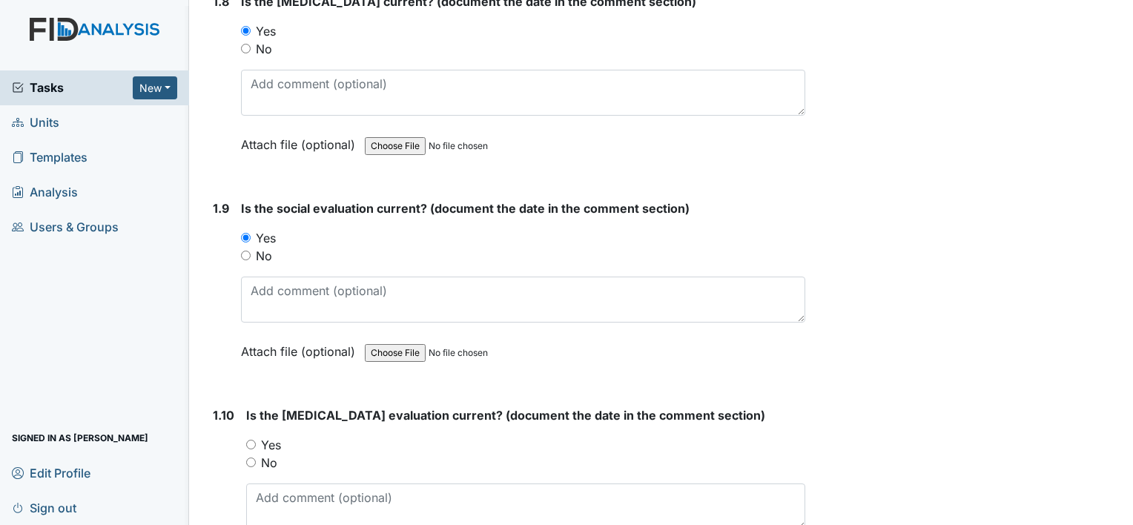
scroll to position [1928, 0]
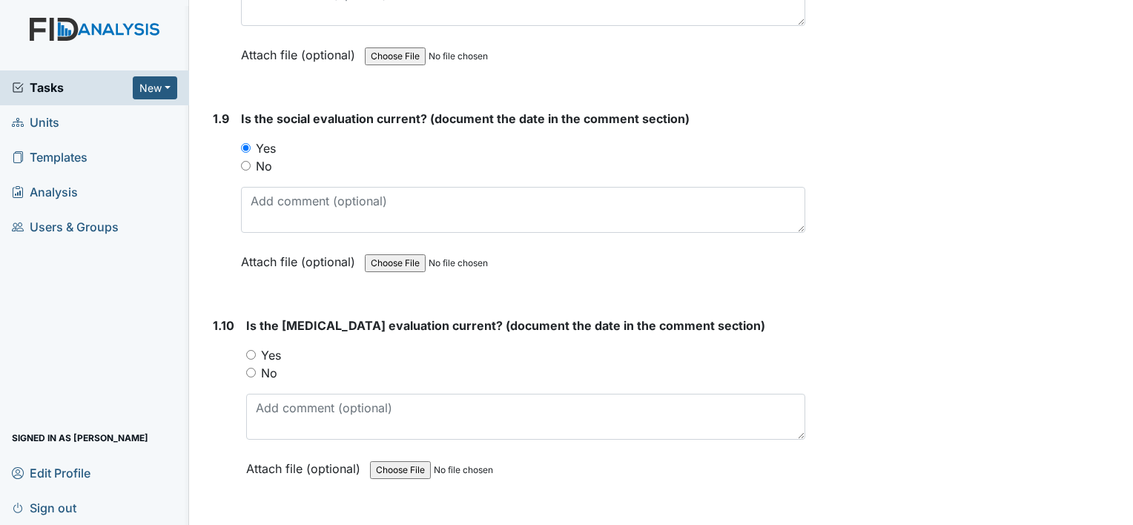
click at [277, 346] on label "Yes" at bounding box center [271, 355] width 20 height 18
click at [256, 350] on input "Yes" at bounding box center [251, 355] width 10 height 10
radio input "true"
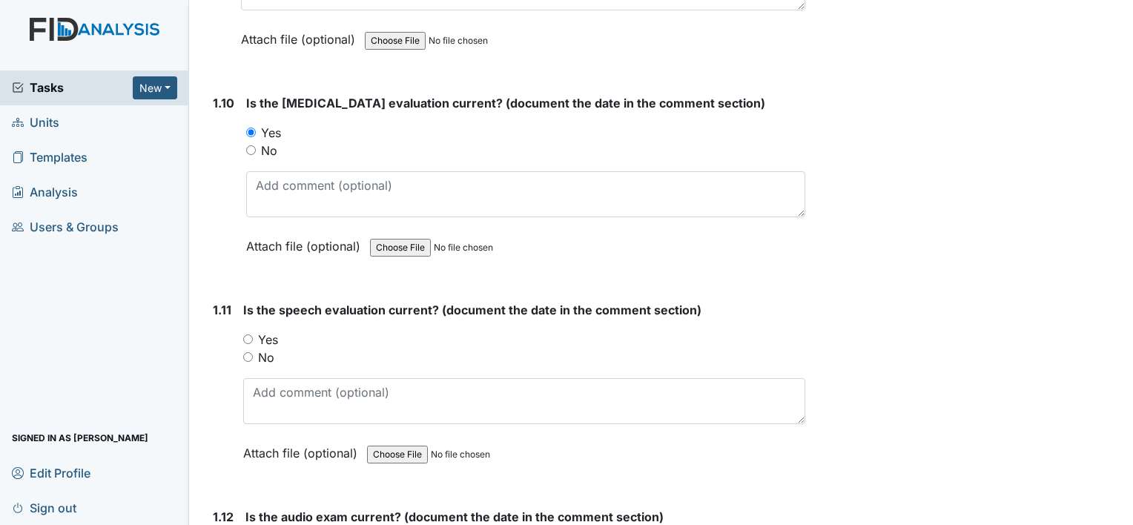
click at [273, 331] on label "Yes" at bounding box center [268, 340] width 20 height 18
click at [253, 334] on input "Yes" at bounding box center [248, 339] width 10 height 10
radio input "true"
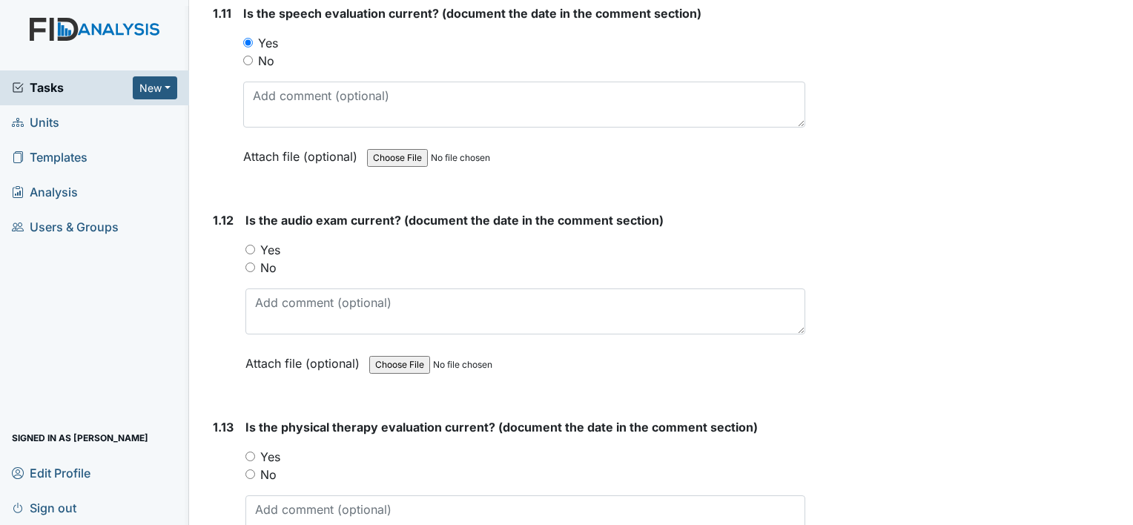
click at [272, 259] on label "No" at bounding box center [268, 268] width 16 height 18
click at [255, 263] on input "No" at bounding box center [250, 268] width 10 height 10
radio input "true"
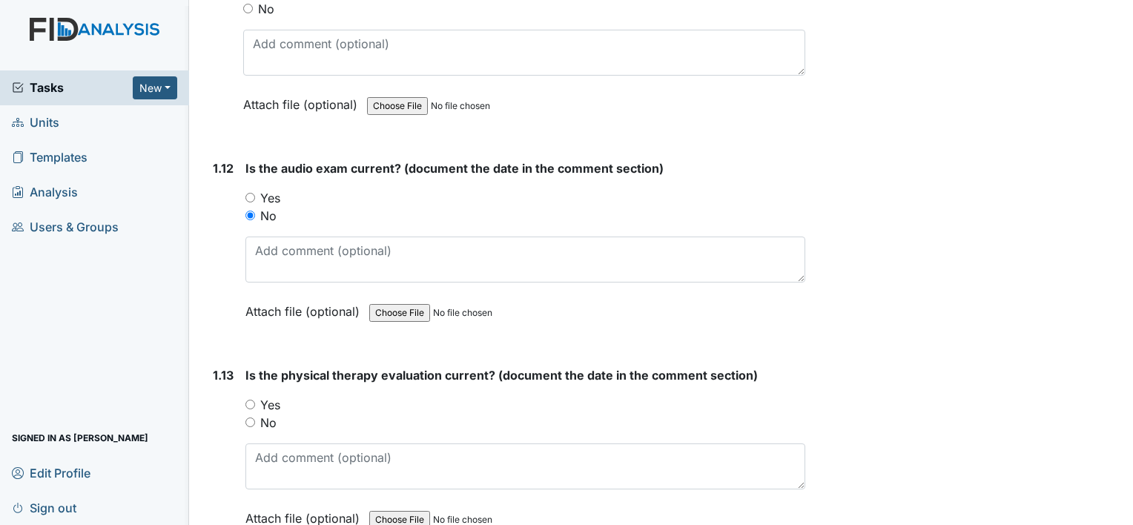
scroll to position [2522, 0]
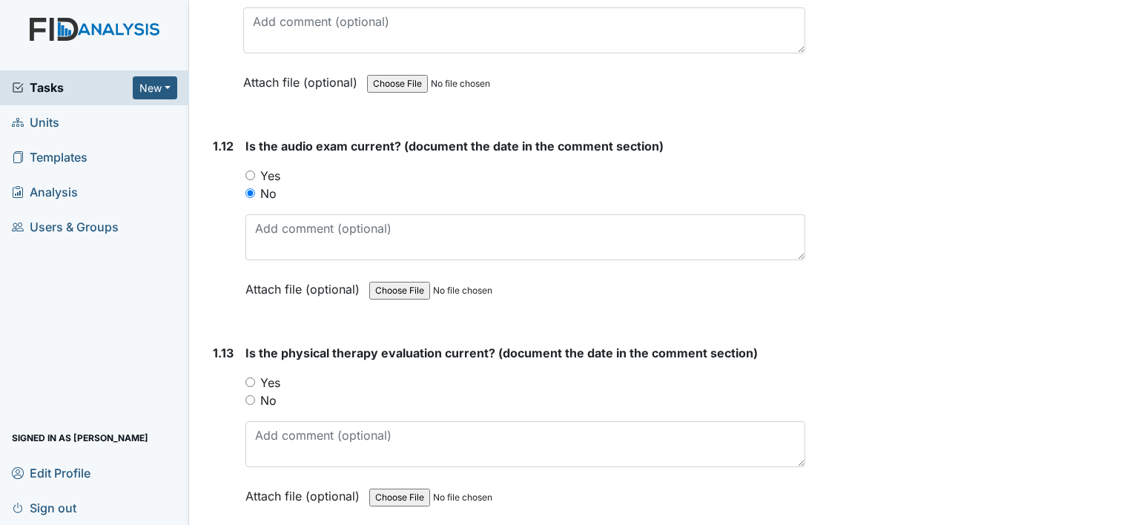
click at [276, 377] on label "Yes" at bounding box center [270, 383] width 20 height 18
click at [255, 377] on input "Yes" at bounding box center [250, 382] width 10 height 10
radio input "true"
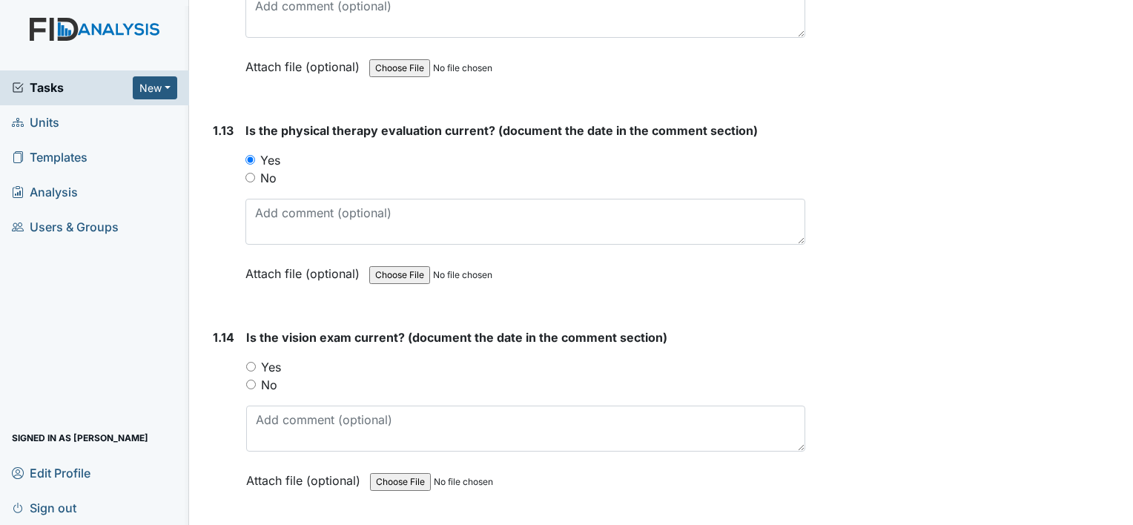
click at [271, 358] on label "Yes" at bounding box center [271, 367] width 20 height 18
click at [256, 362] on input "Yes" at bounding box center [251, 367] width 10 height 10
radio input "true"
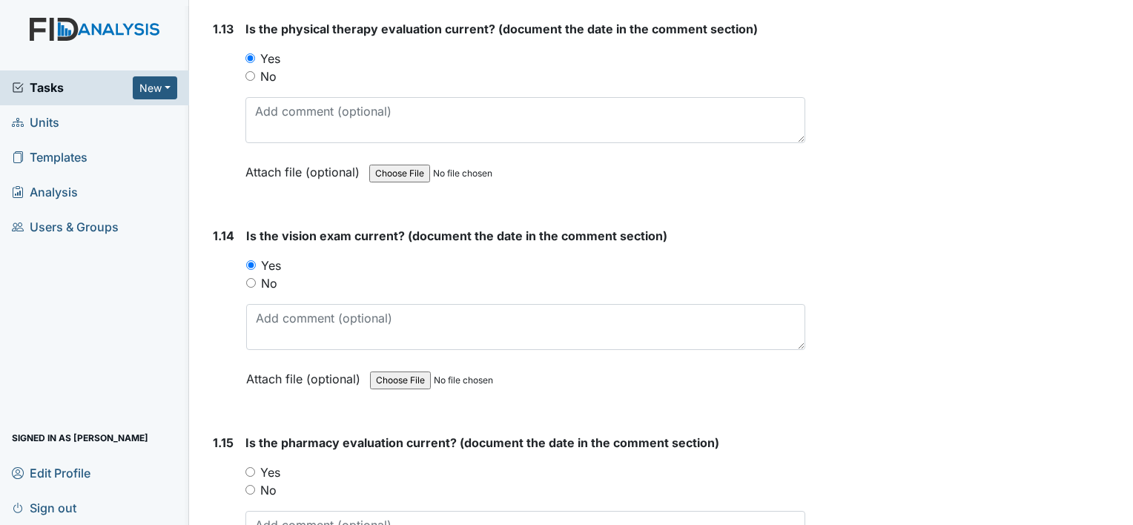
scroll to position [2967, 0]
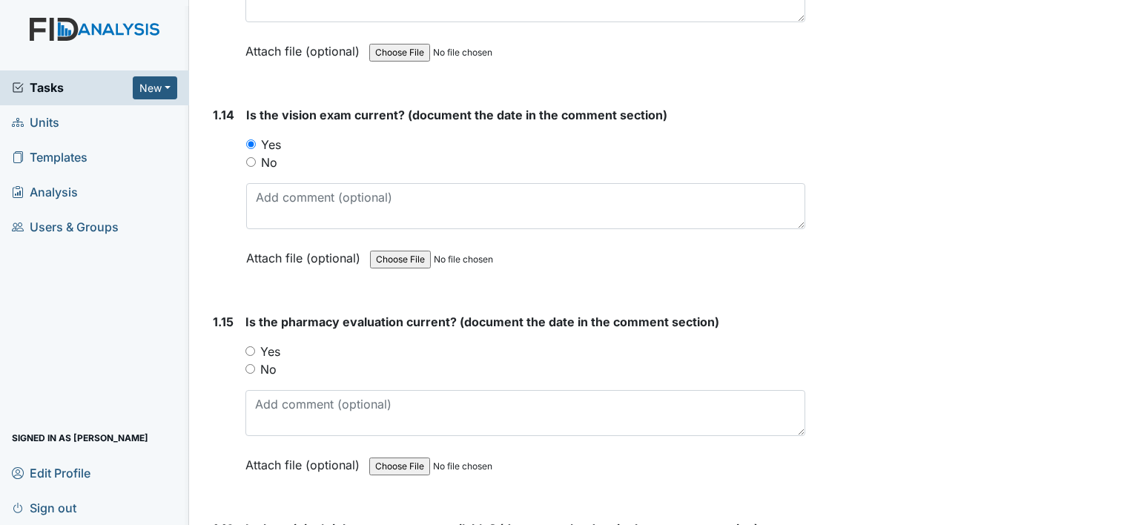
click at [271, 346] on label "Yes" at bounding box center [270, 352] width 20 height 18
click at [255, 346] on input "Yes" at bounding box center [250, 351] width 10 height 10
radio input "true"
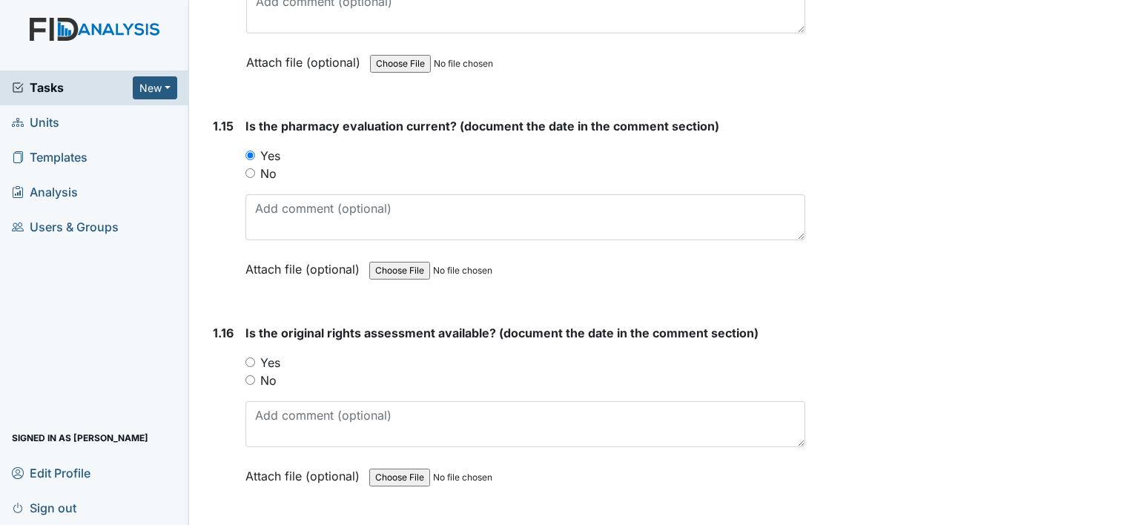
scroll to position [3189, 0]
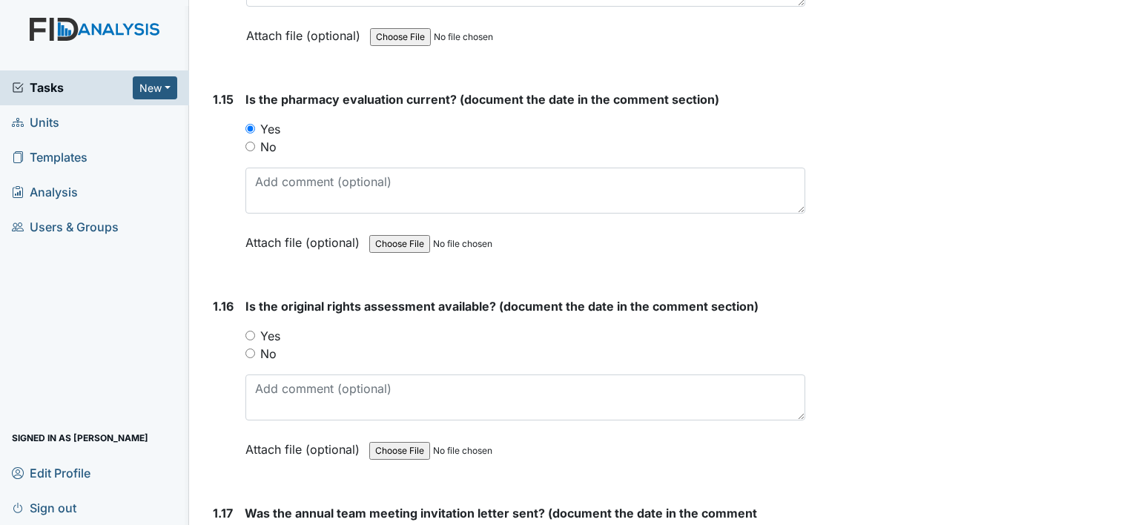
click at [267, 327] on label "Yes" at bounding box center [270, 336] width 20 height 18
click at [255, 331] on input "Yes" at bounding box center [250, 336] width 10 height 10
radio input "true"
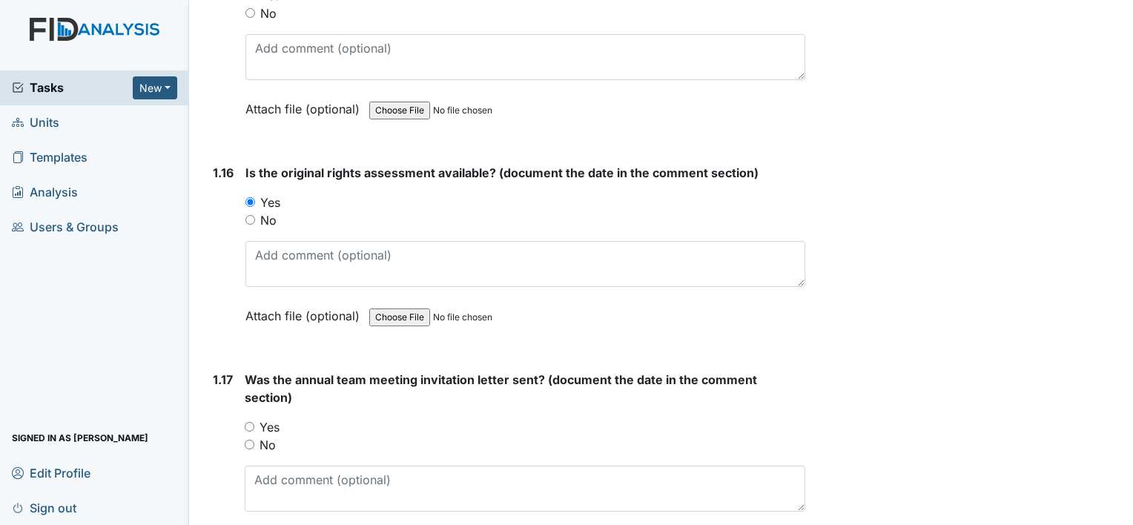
scroll to position [3412, 0]
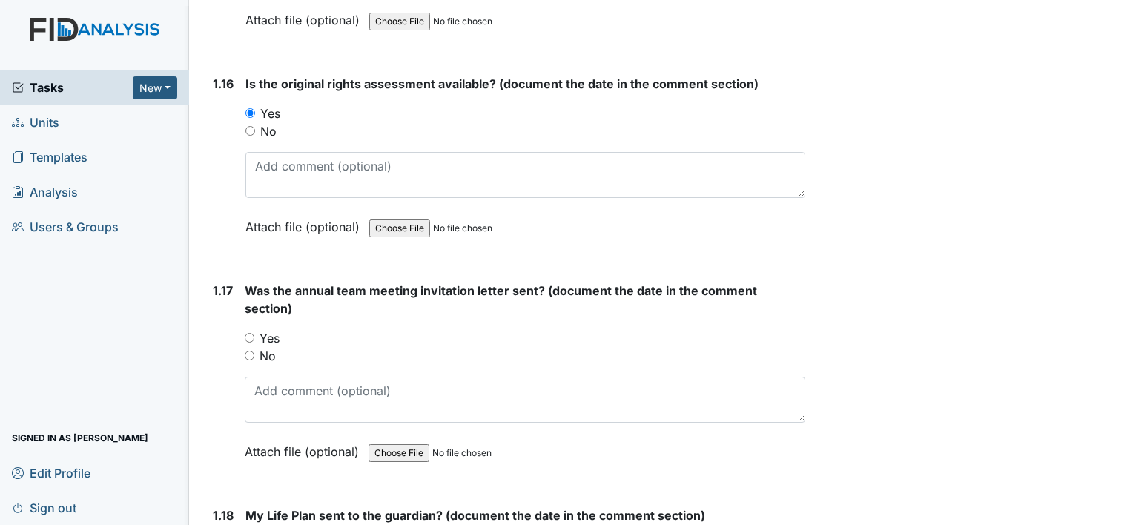
click at [271, 329] on label "Yes" at bounding box center [270, 338] width 20 height 18
click at [254, 333] on input "Yes" at bounding box center [250, 338] width 10 height 10
radio input "true"
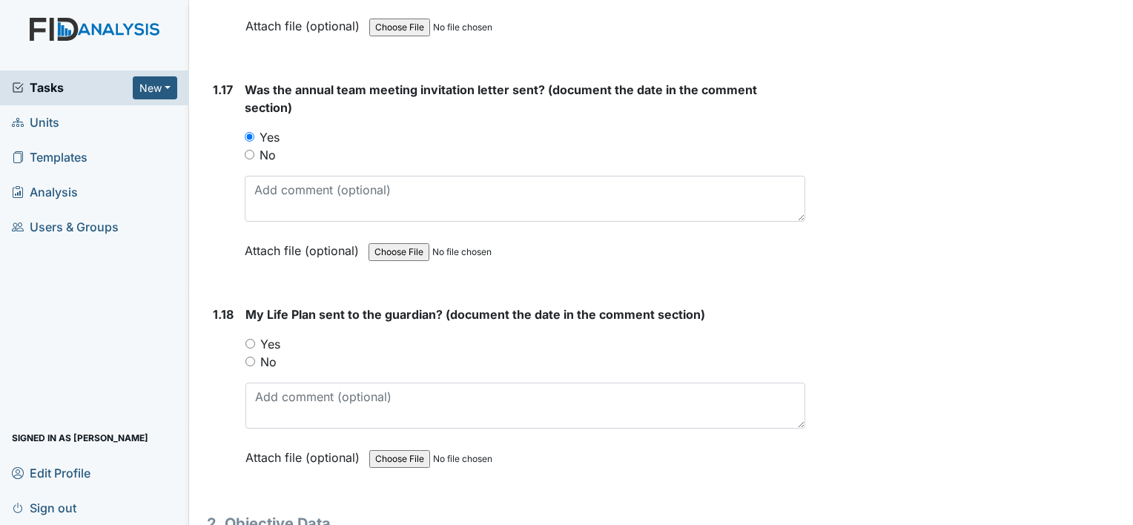
scroll to position [3634, 0]
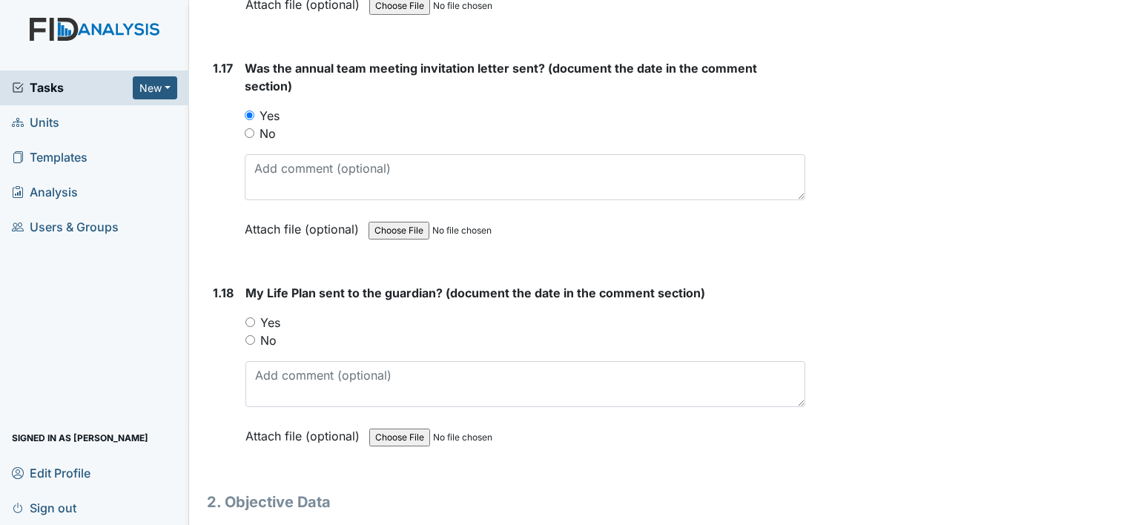
click at [271, 314] on label "Yes" at bounding box center [270, 323] width 20 height 18
click at [255, 317] on input "Yes" at bounding box center [250, 322] width 10 height 10
radio input "true"
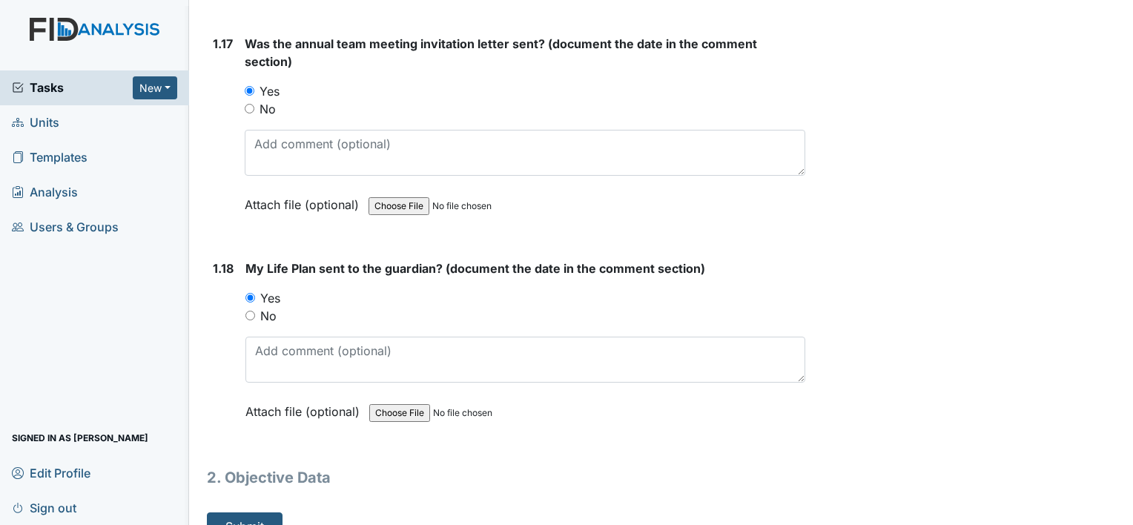
scroll to position [3672, 0]
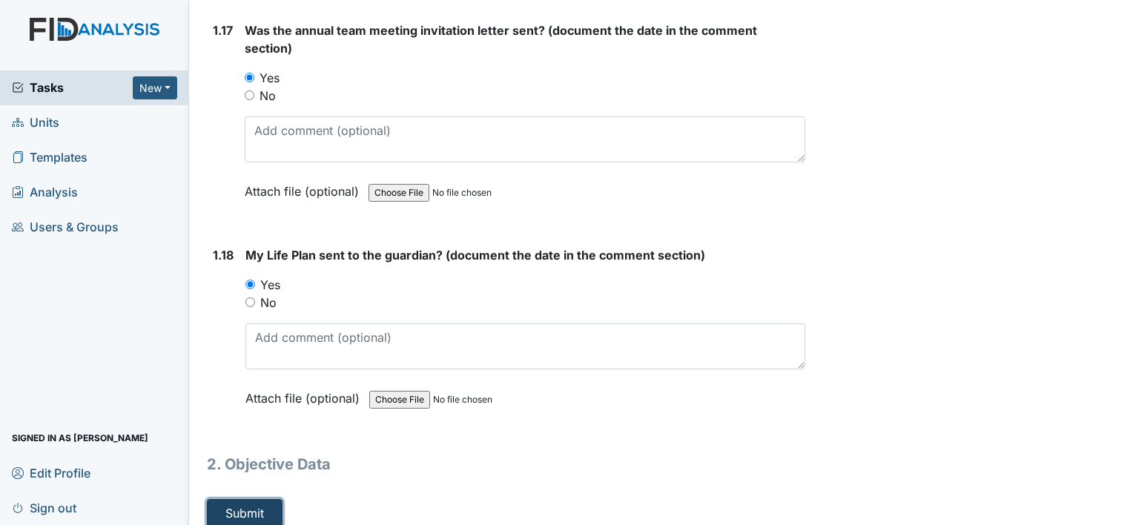
click at [262, 499] on button "Submit" at bounding box center [245, 513] width 76 height 28
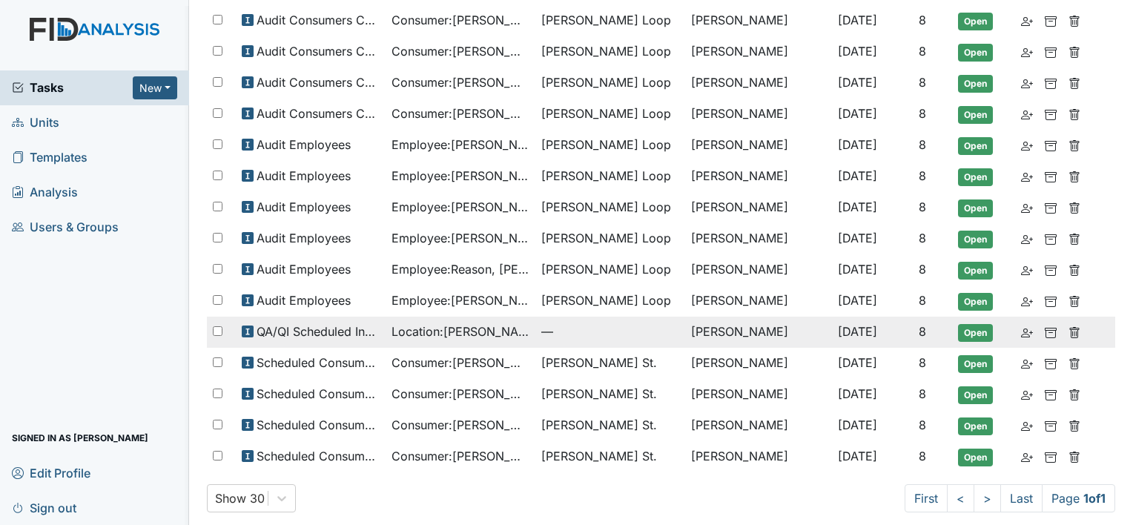
scroll to position [230, 0]
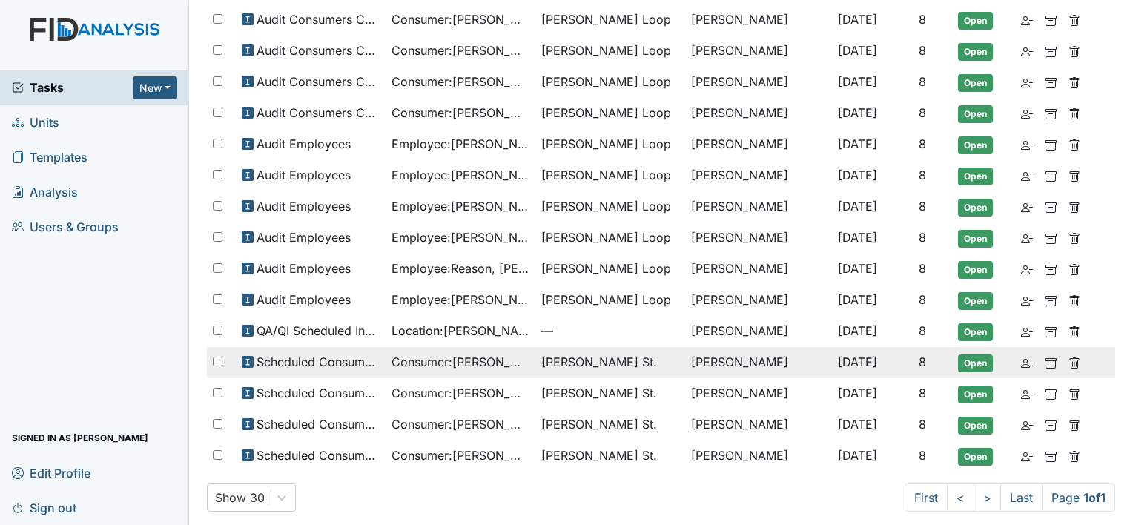
click at [355, 353] on span "Scheduled Consumer Chart Review" at bounding box center [318, 362] width 123 height 18
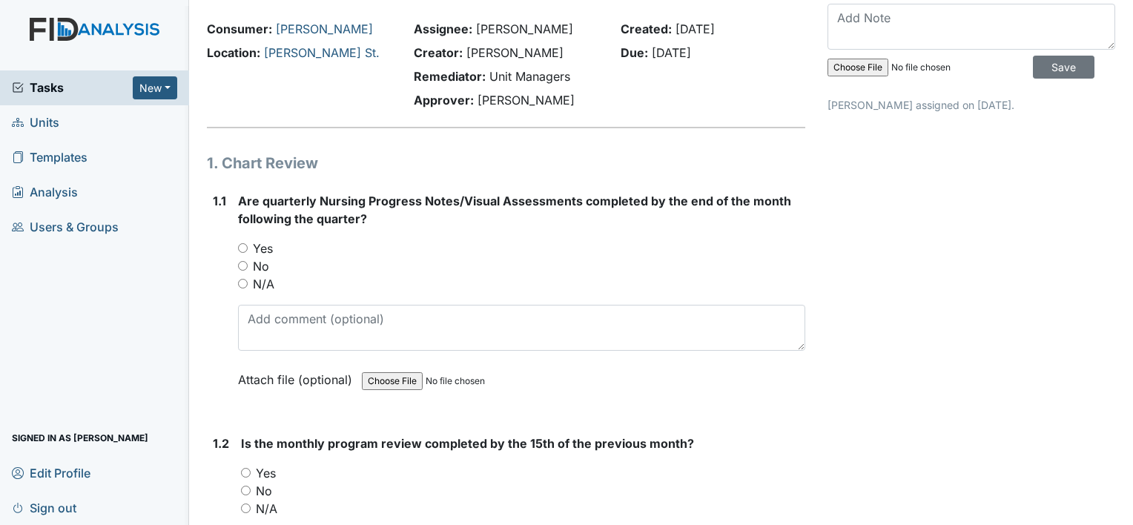
scroll to position [74, 0]
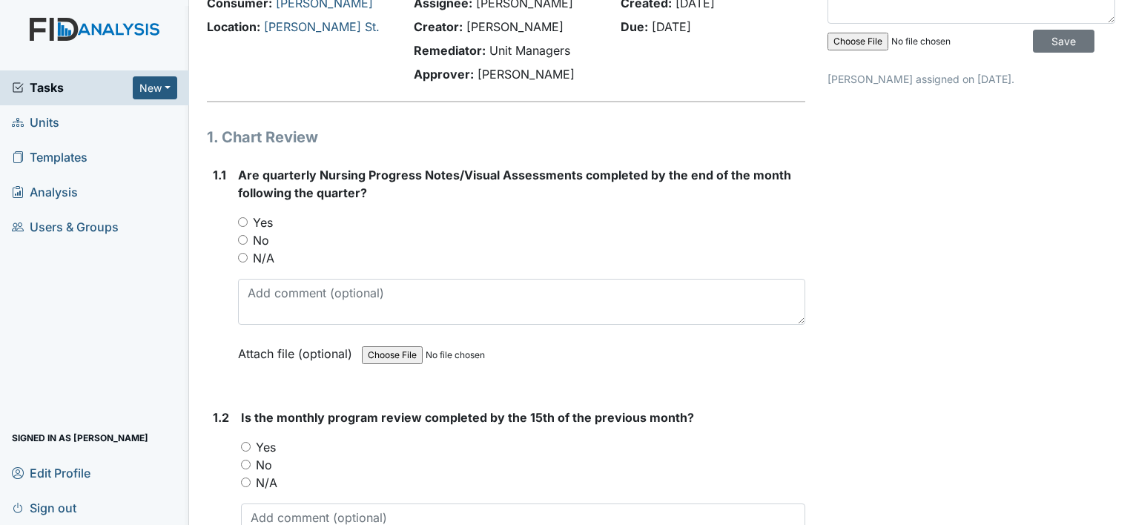
click at [260, 238] on label "No" at bounding box center [261, 240] width 16 height 18
click at [248, 238] on input "No" at bounding box center [243, 240] width 10 height 10
radio input "true"
click at [261, 442] on label "Yes" at bounding box center [266, 447] width 20 height 18
click at [251, 442] on input "Yes" at bounding box center [246, 447] width 10 height 10
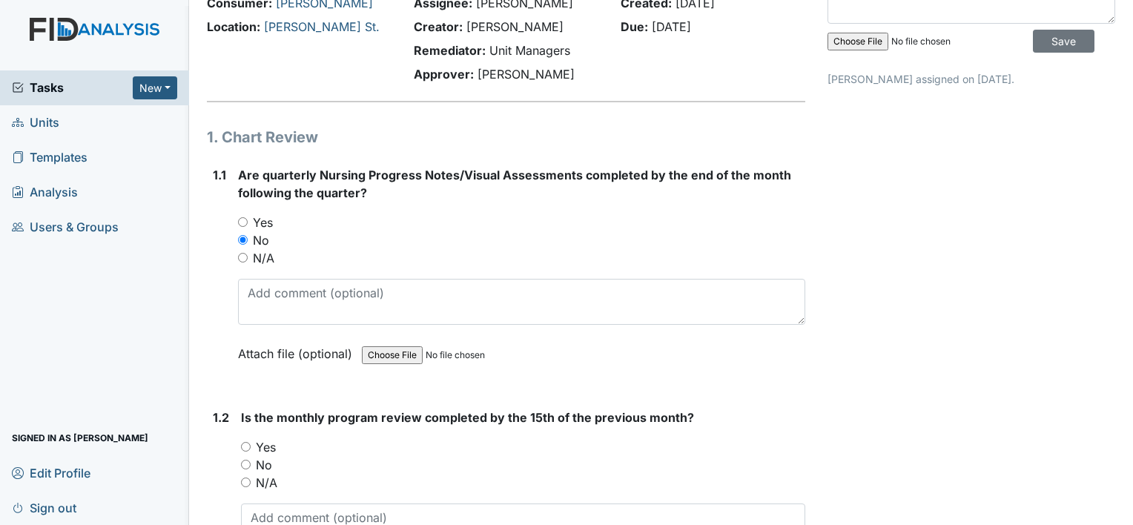
radio input "true"
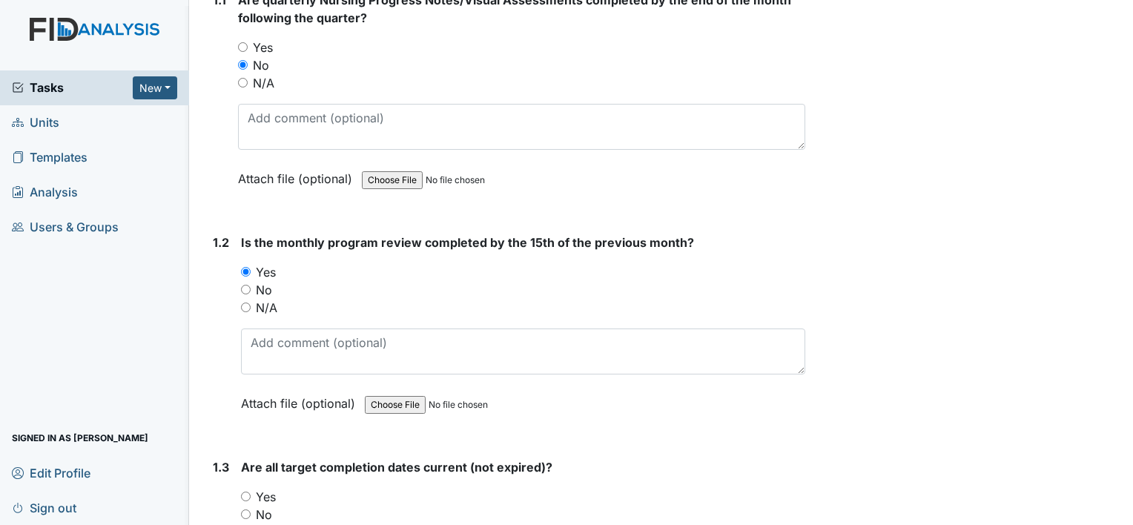
scroll to position [297, 0]
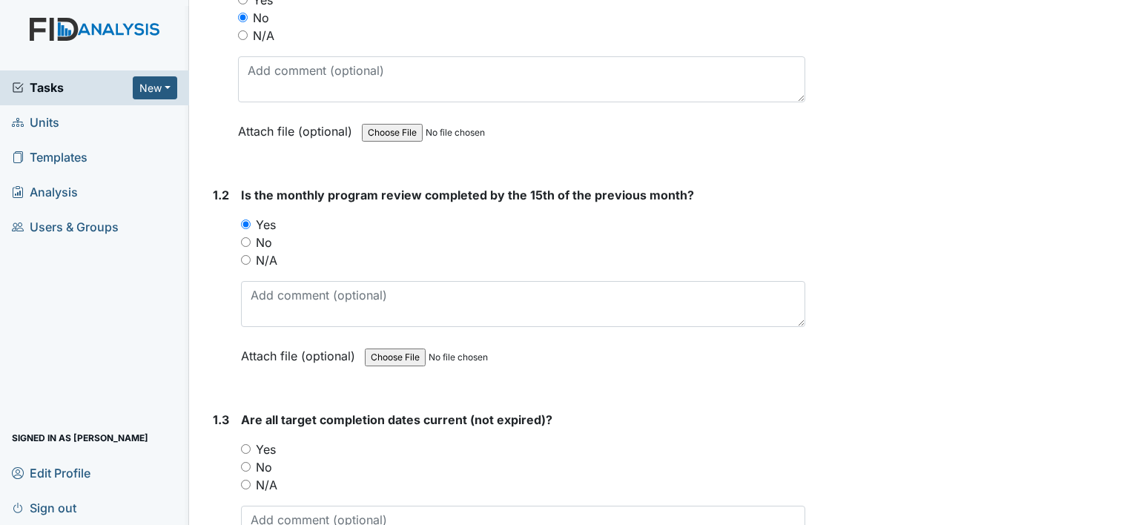
click at [275, 452] on label "Yes" at bounding box center [266, 450] width 20 height 18
click at [251, 452] on input "Yes" at bounding box center [246, 449] width 10 height 10
radio input "true"
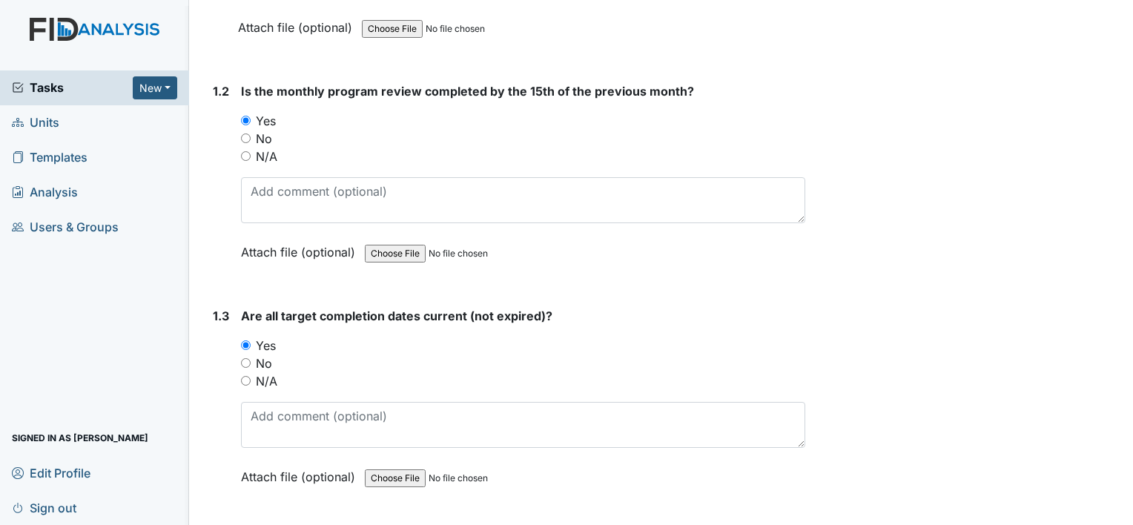
scroll to position [519, 0]
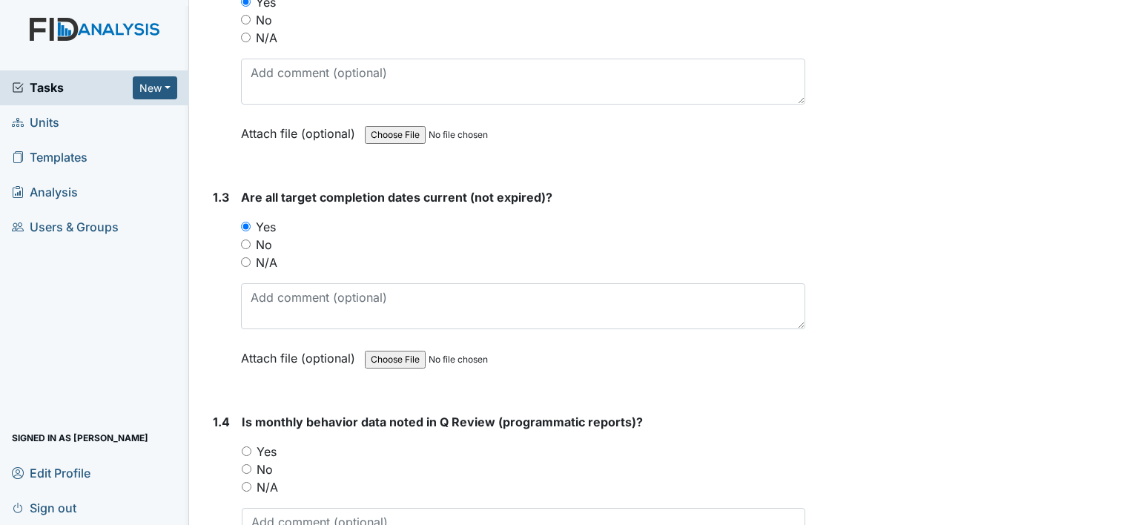
click at [268, 447] on label "Yes" at bounding box center [267, 452] width 20 height 18
click at [251, 447] on input "Yes" at bounding box center [247, 451] width 10 height 10
radio input "true"
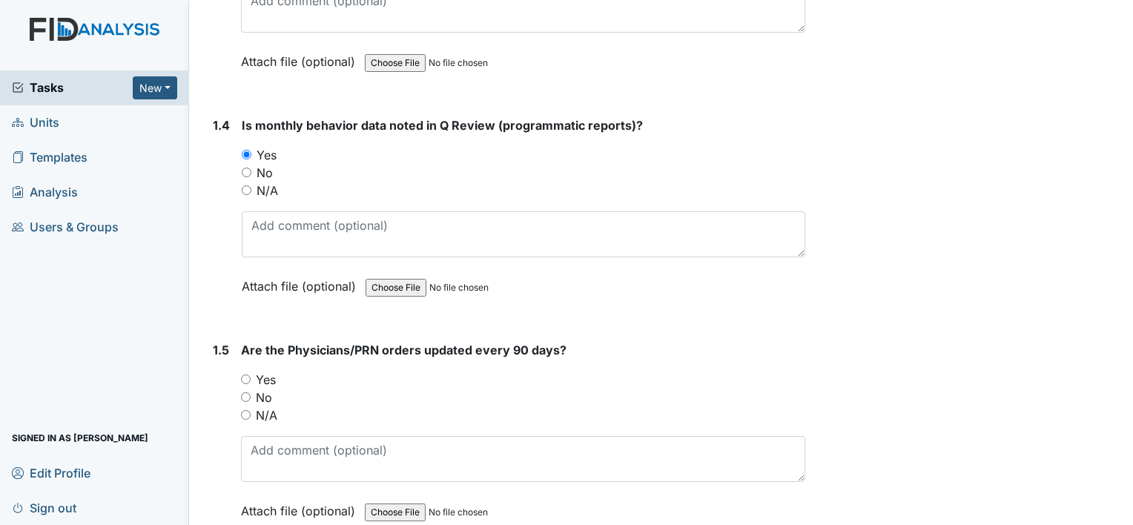
click at [268, 371] on label "Yes" at bounding box center [266, 380] width 20 height 18
click at [251, 375] on input "Yes" at bounding box center [246, 380] width 10 height 10
radio input "true"
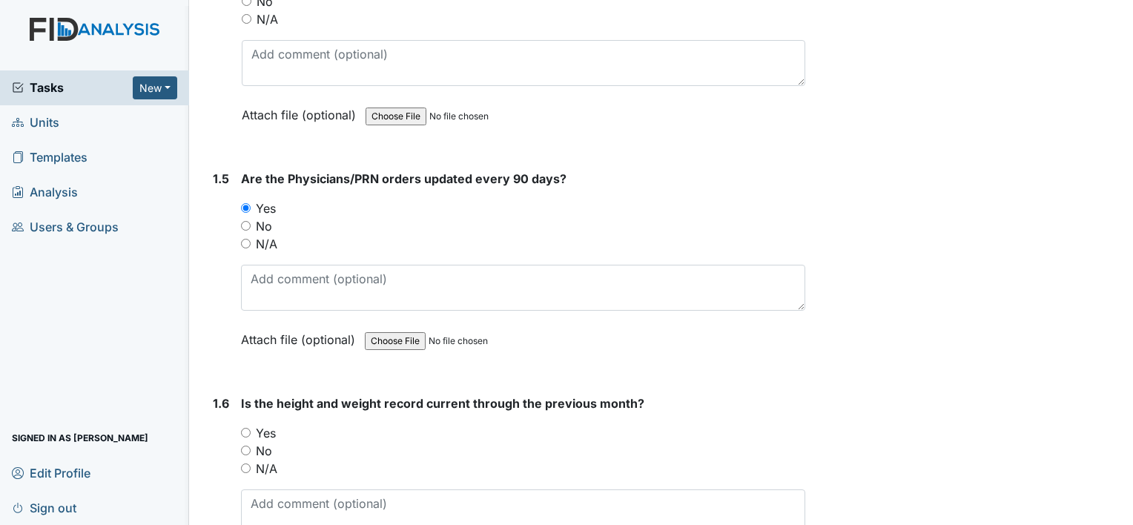
scroll to position [1112, 0]
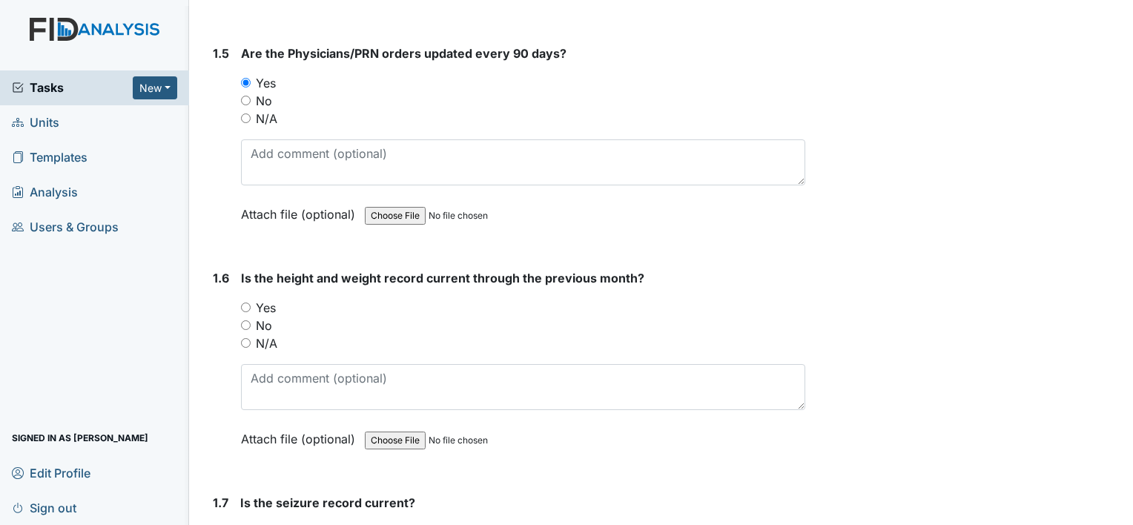
click at [261, 303] on label "Yes" at bounding box center [266, 308] width 20 height 18
click at [251, 303] on input "Yes" at bounding box center [246, 308] width 10 height 10
radio input "true"
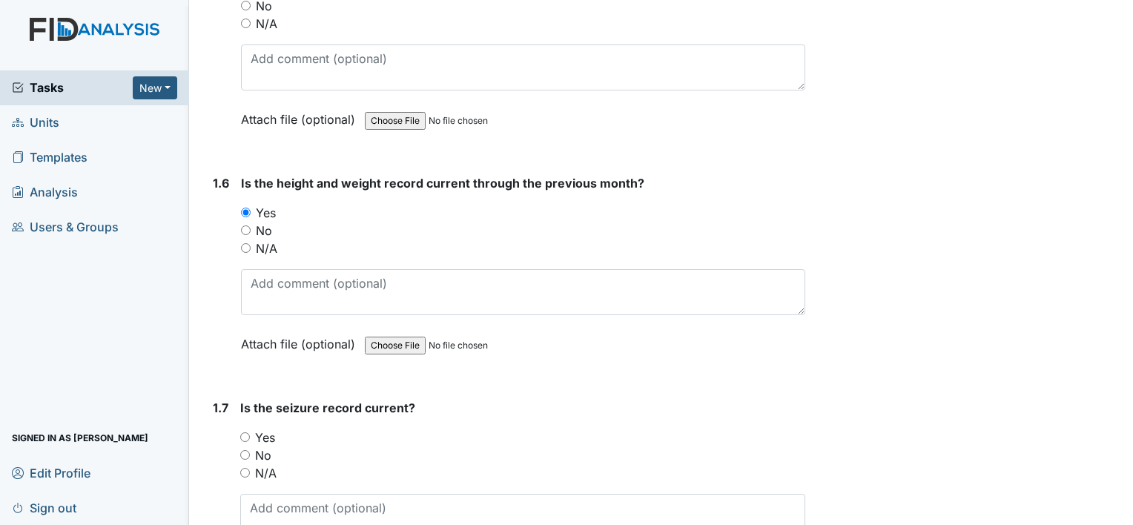
scroll to position [1335, 0]
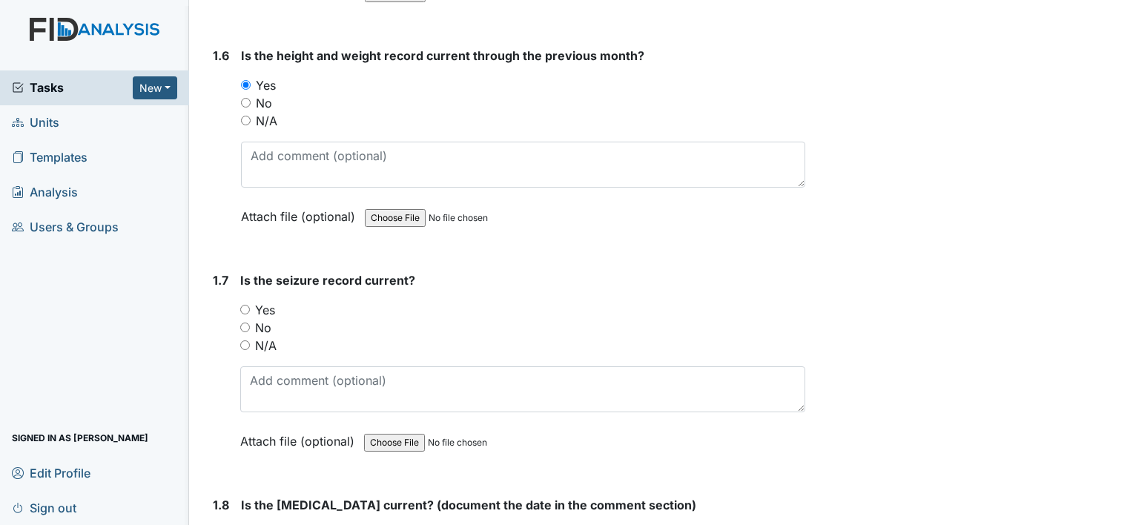
click at [267, 304] on label "Yes" at bounding box center [265, 310] width 20 height 18
click at [250, 305] on input "Yes" at bounding box center [245, 310] width 10 height 10
radio input "true"
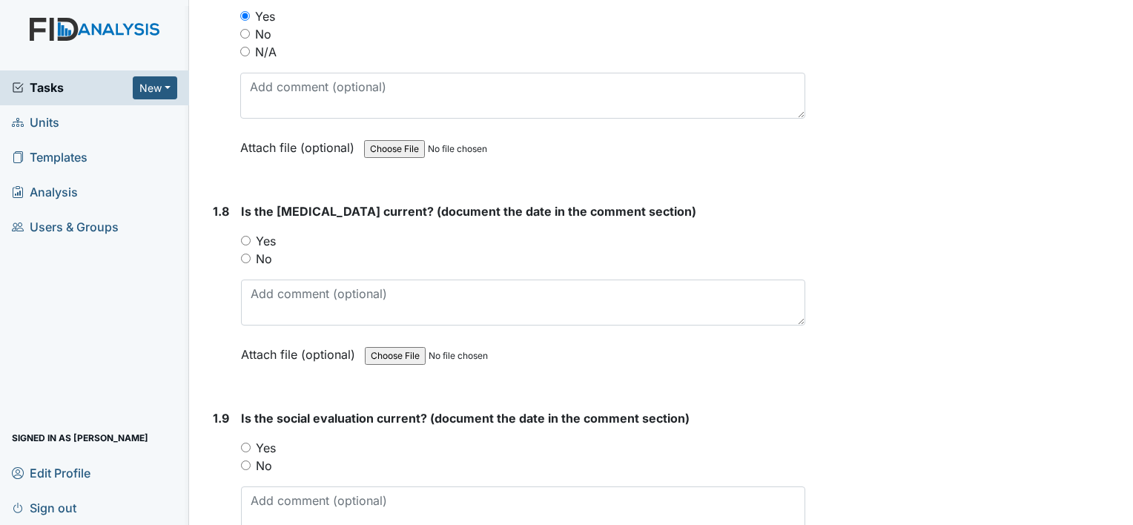
scroll to position [1632, 0]
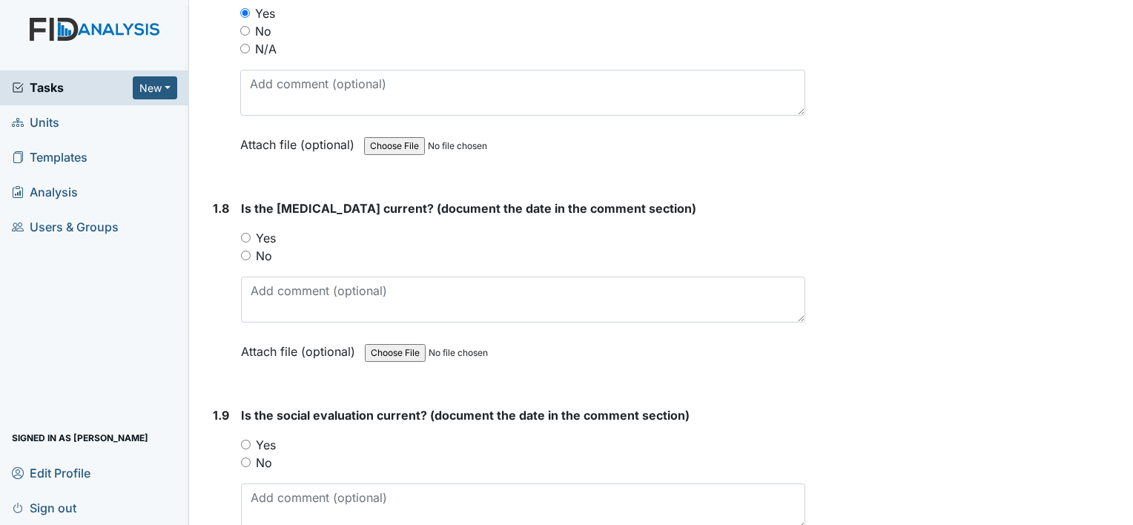
click at [272, 233] on label "Yes" at bounding box center [266, 238] width 20 height 18
click at [251, 233] on input "Yes" at bounding box center [246, 238] width 10 height 10
radio input "true"
click at [271, 438] on label "Yes" at bounding box center [266, 445] width 20 height 18
click at [251, 440] on input "Yes" at bounding box center [246, 445] width 10 height 10
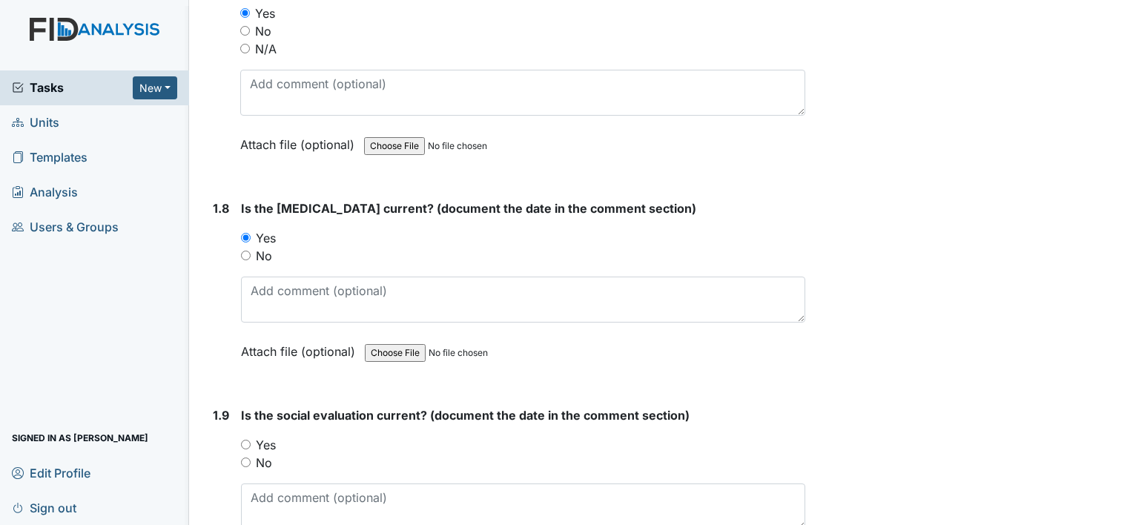
radio input "true"
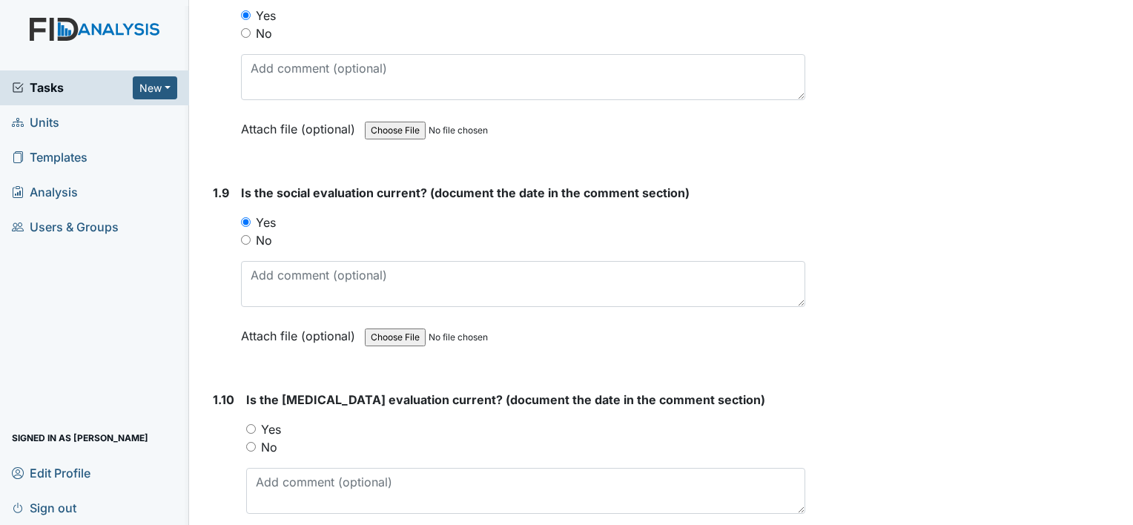
click at [270, 421] on label "Yes" at bounding box center [271, 430] width 20 height 18
click at [256, 424] on input "Yes" at bounding box center [251, 429] width 10 height 10
radio input "true"
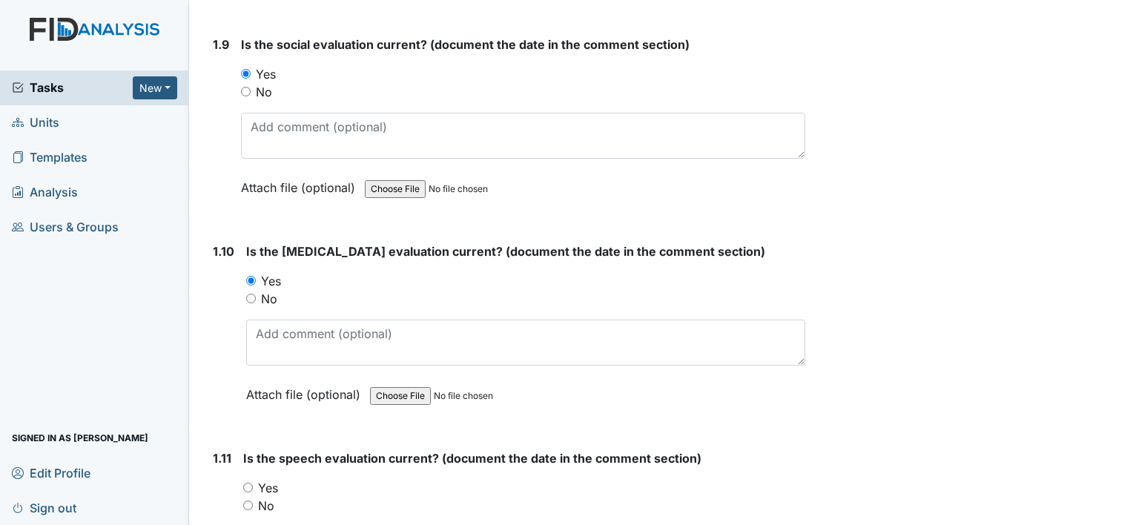
scroll to position [2151, 0]
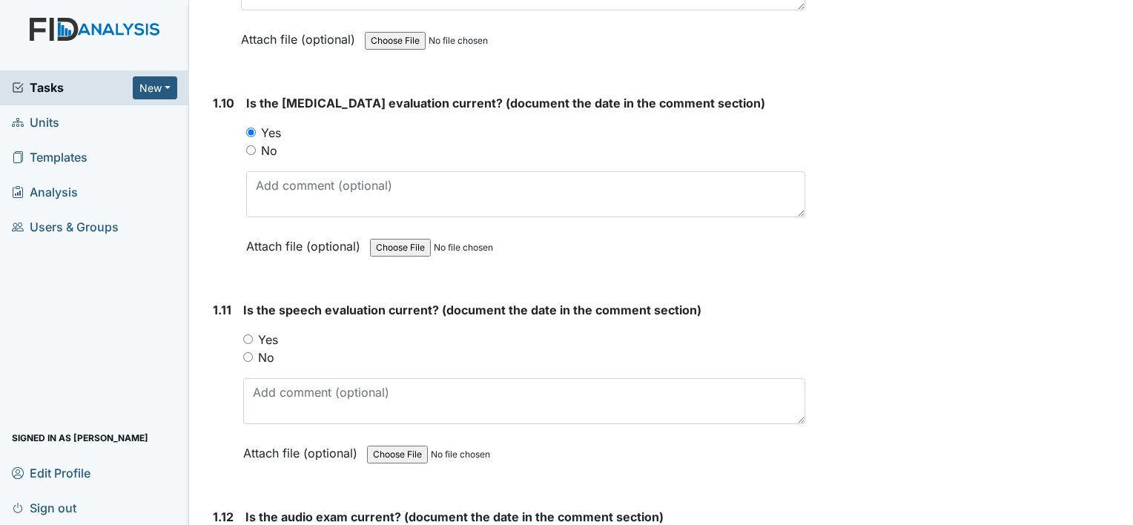
click at [273, 332] on label "Yes" at bounding box center [268, 340] width 20 height 18
click at [253, 334] on input "Yes" at bounding box center [248, 339] width 10 height 10
radio input "true"
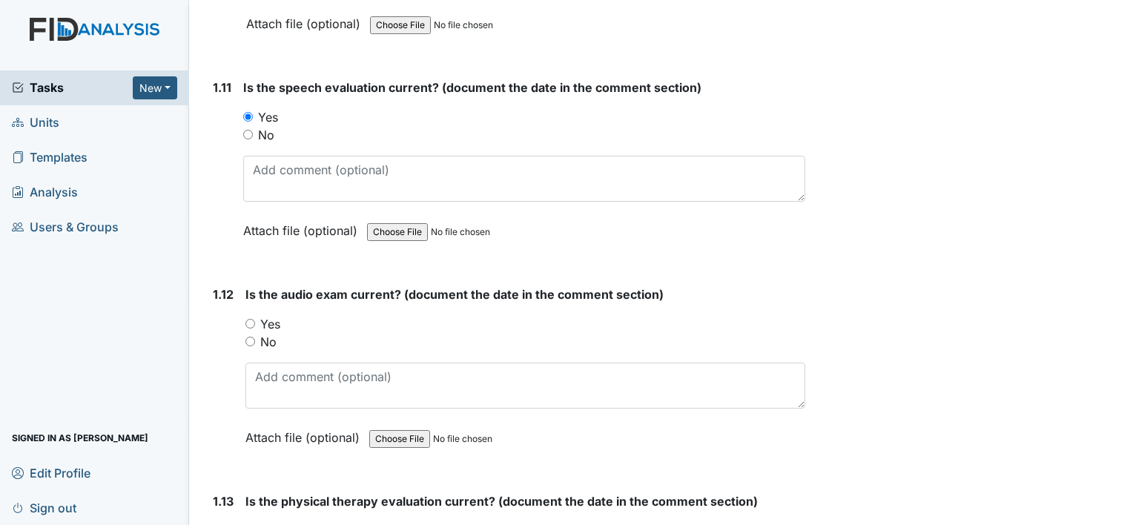
click at [274, 317] on label "Yes" at bounding box center [270, 324] width 20 height 18
click at [255, 319] on input "Yes" at bounding box center [250, 324] width 10 height 10
radio input "true"
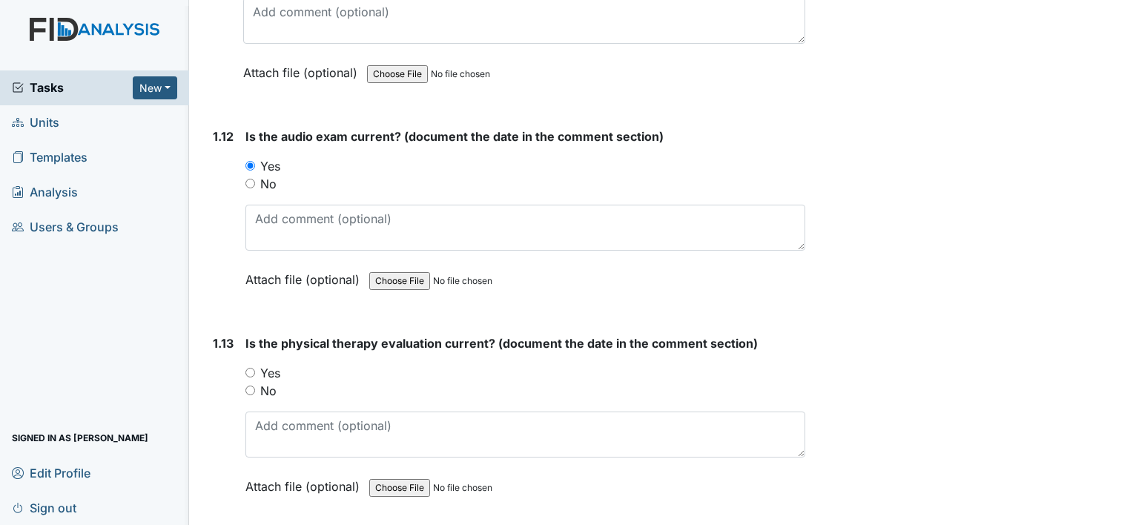
scroll to position [2596, 0]
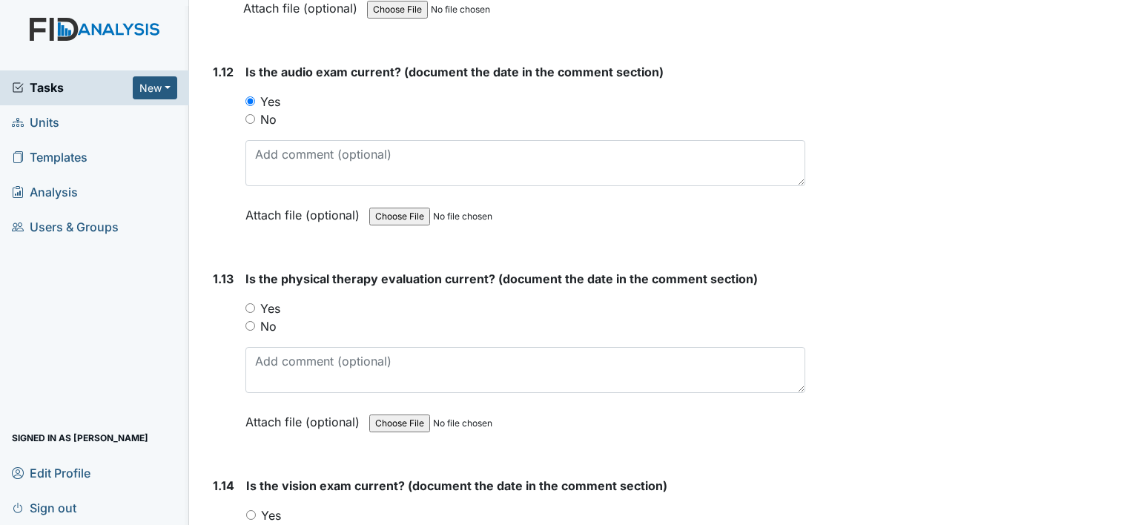
click at [277, 303] on label "Yes" at bounding box center [270, 309] width 20 height 18
click at [255, 303] on input "Yes" at bounding box center [250, 308] width 10 height 10
radio input "true"
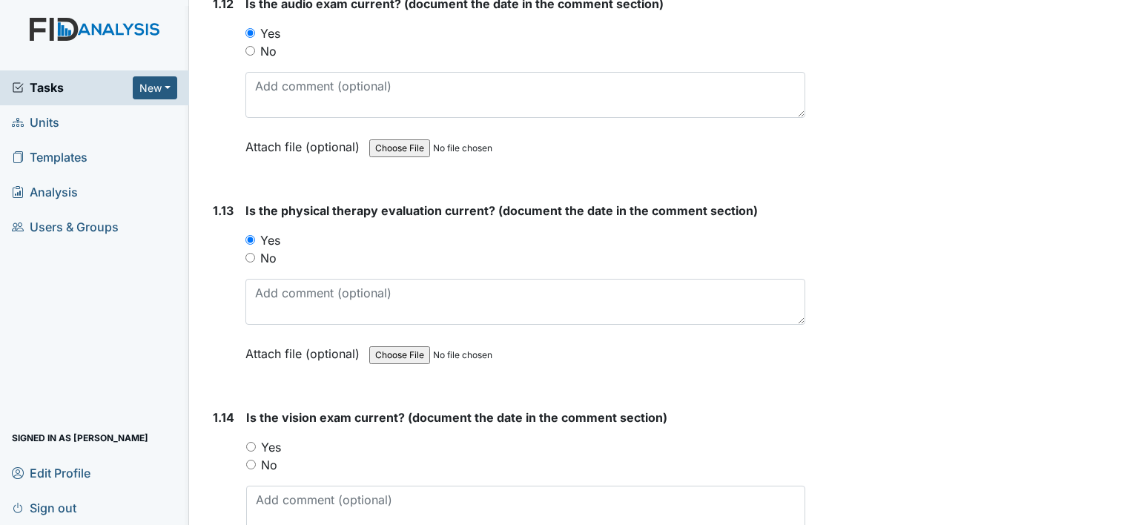
scroll to position [2744, 0]
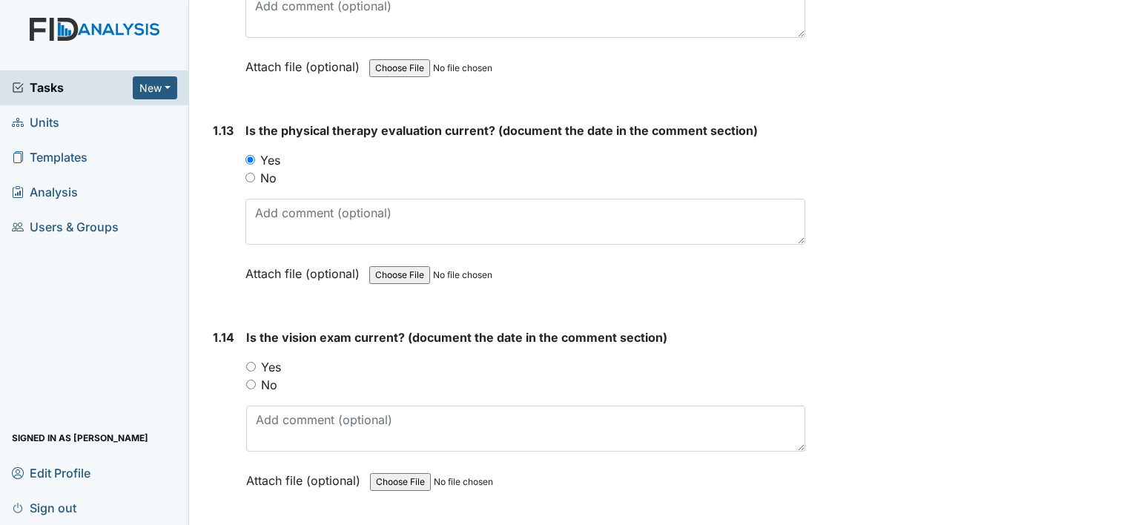
click at [273, 380] on label "No" at bounding box center [269, 385] width 16 height 18
click at [256, 380] on input "No" at bounding box center [251, 385] width 10 height 10
radio input "true"
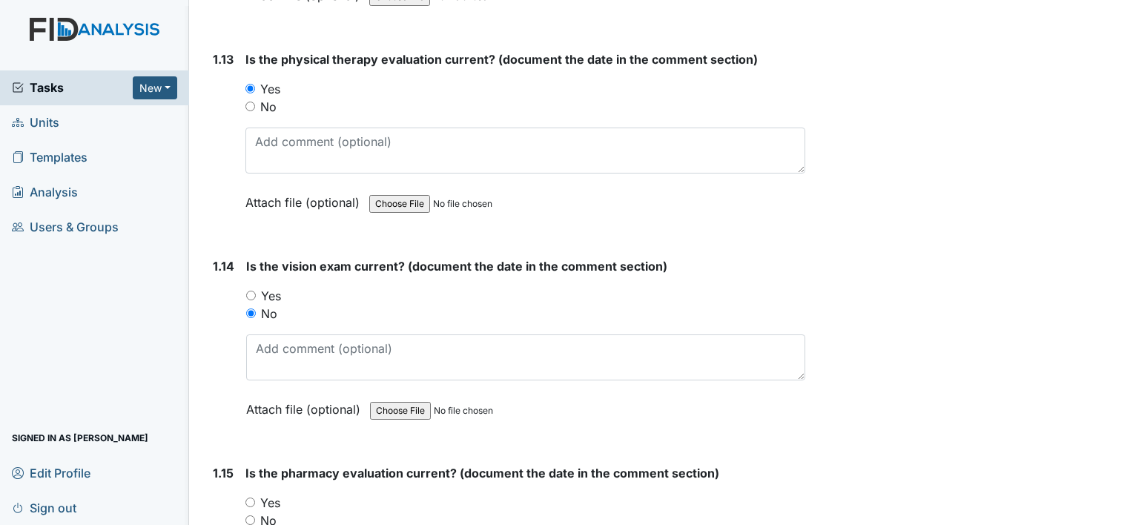
scroll to position [2892, 0]
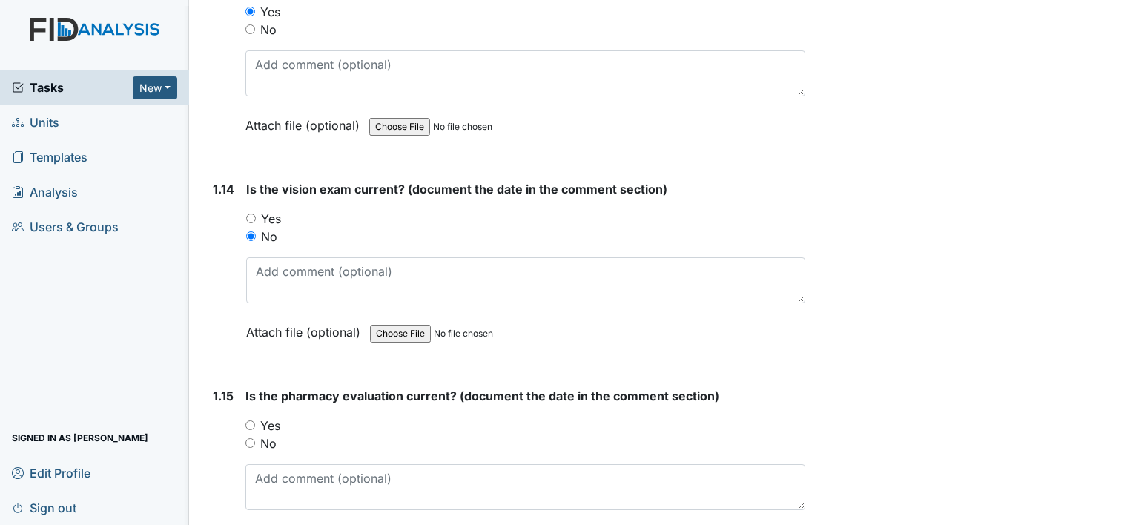
click at [306, 246] on div "Is the vision exam current? (document the date in the comment section) You must…" at bounding box center [525, 265] width 559 height 171
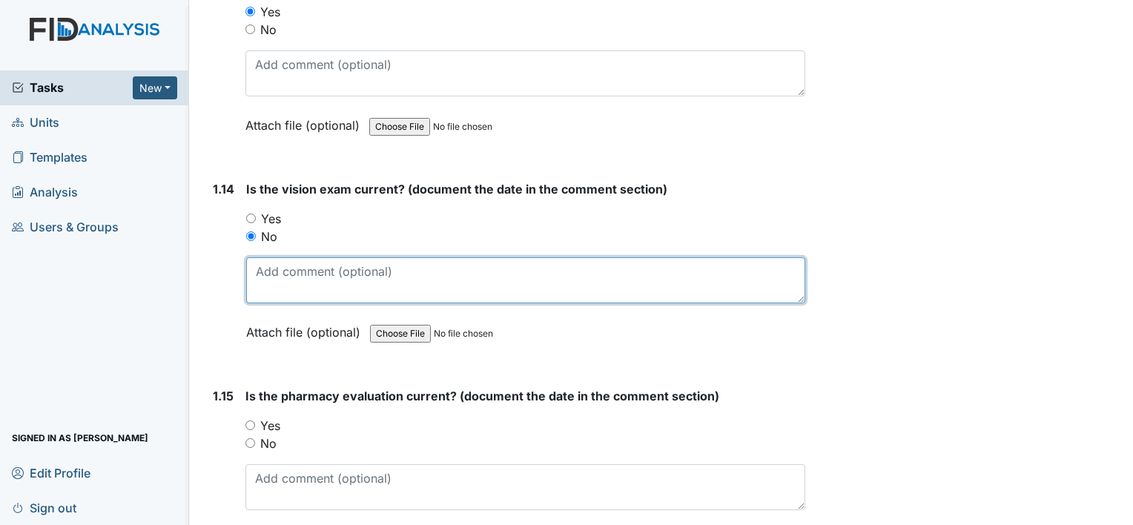
click at [309, 261] on textarea at bounding box center [525, 280] width 559 height 46
click at [300, 261] on textarea "k" at bounding box center [525, 280] width 559 height 46
type textarea "kept getting rescheduled"
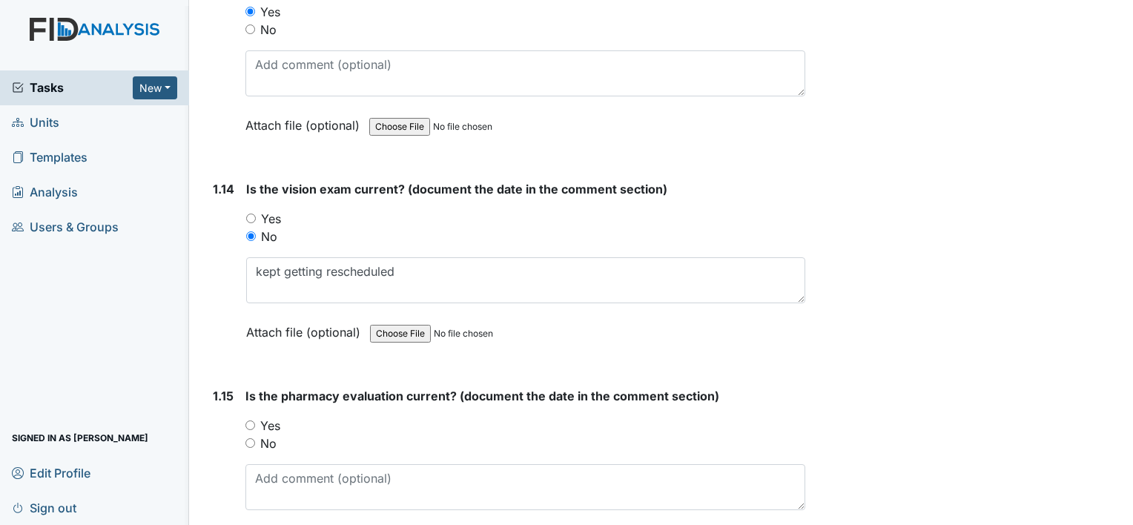
click at [277, 417] on label "Yes" at bounding box center [270, 426] width 20 height 18
click at [255, 421] on input "Yes" at bounding box center [250, 426] width 10 height 10
radio input "true"
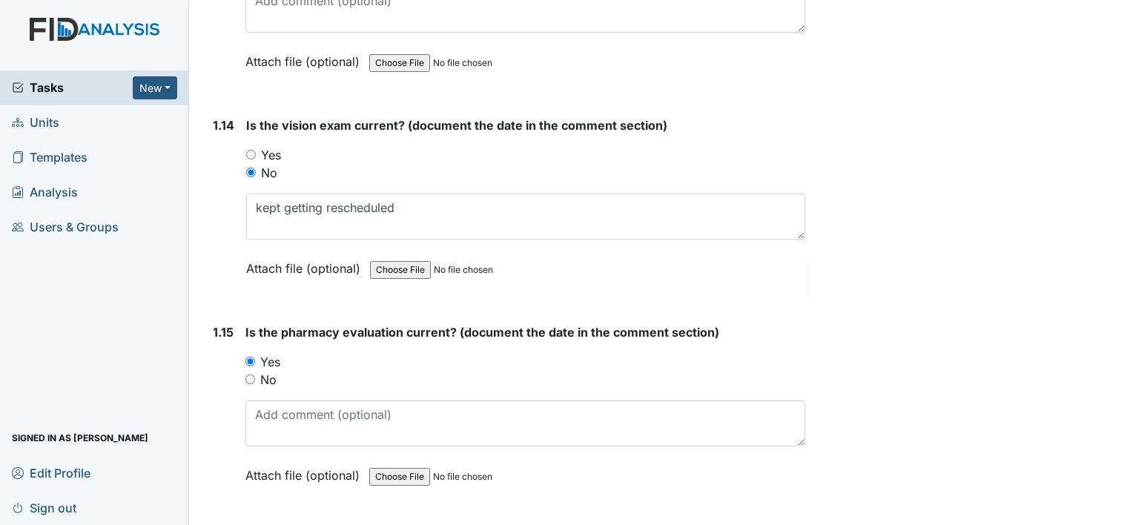
scroll to position [3041, 0]
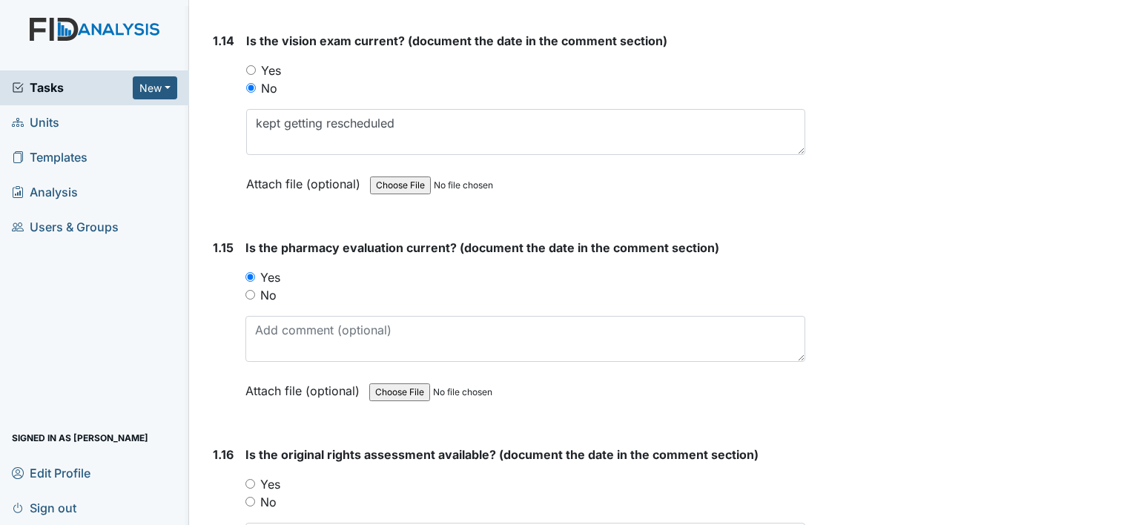
click at [278, 475] on label "Yes" at bounding box center [270, 484] width 20 height 18
click at [255, 479] on input "Yes" at bounding box center [250, 484] width 10 height 10
radio input "true"
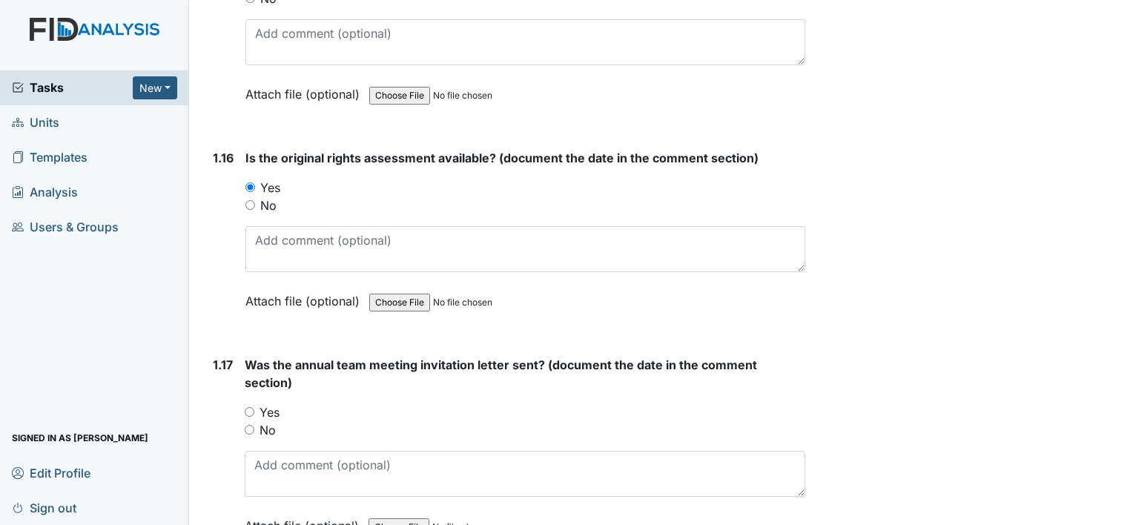
click at [270, 403] on label "Yes" at bounding box center [270, 412] width 20 height 18
click at [254, 407] on input "Yes" at bounding box center [250, 412] width 10 height 10
radio input "true"
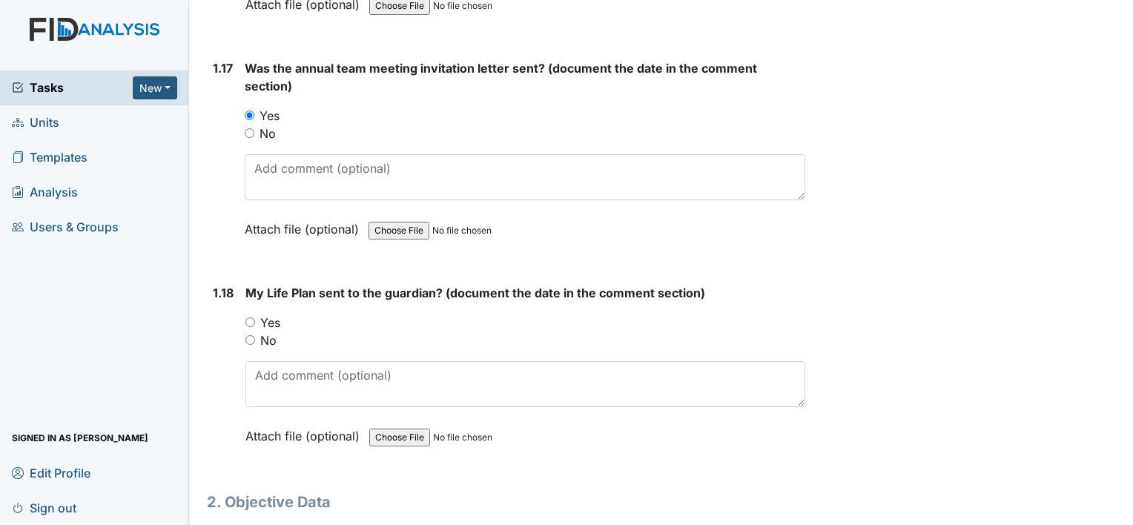
click at [272, 314] on label "Yes" at bounding box center [270, 323] width 20 height 18
click at [255, 317] on input "Yes" at bounding box center [250, 322] width 10 height 10
radio input "true"
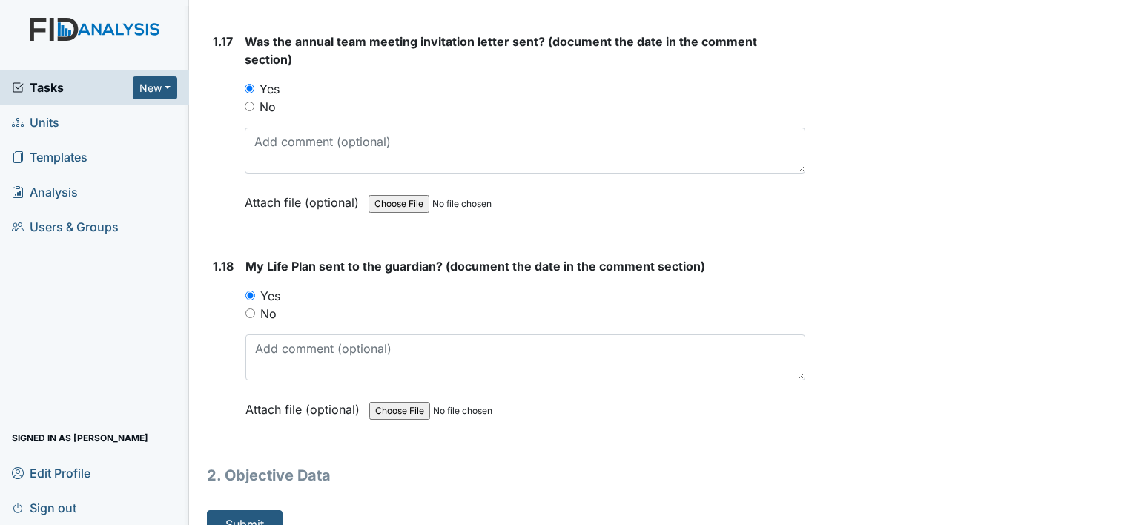
scroll to position [3672, 0]
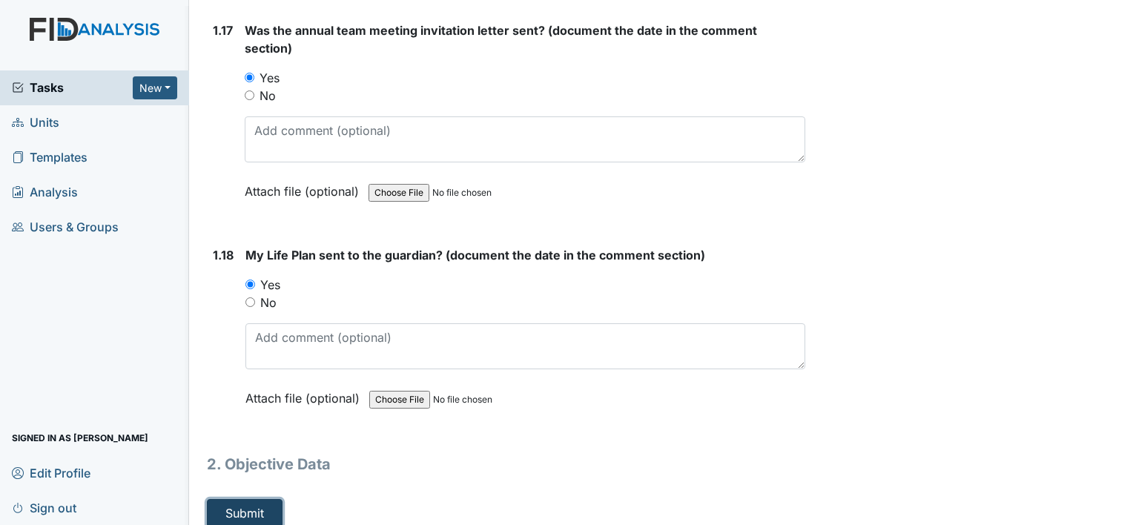
click at [263, 499] on button "Submit" at bounding box center [245, 513] width 76 height 28
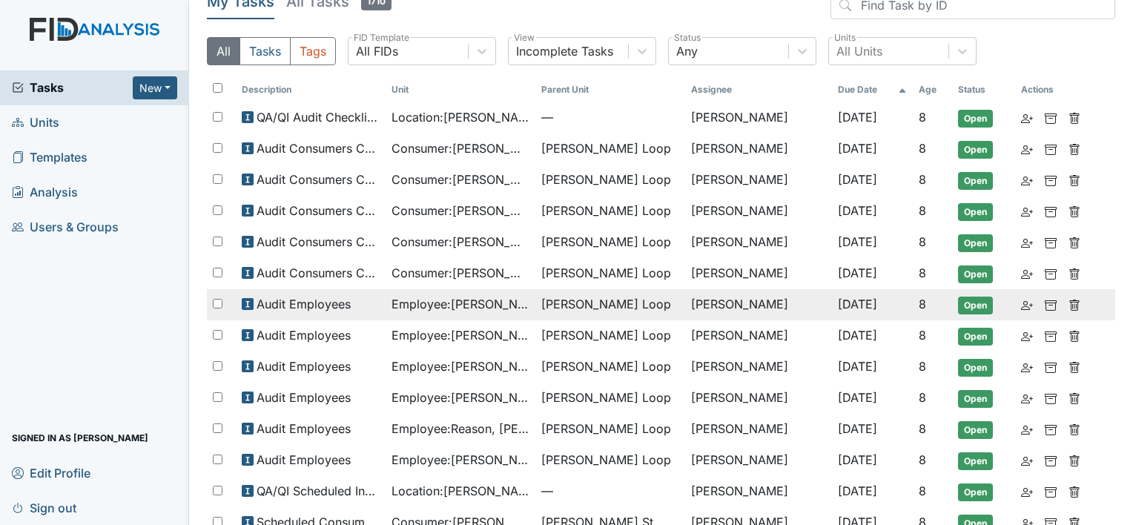
scroll to position [199, 0]
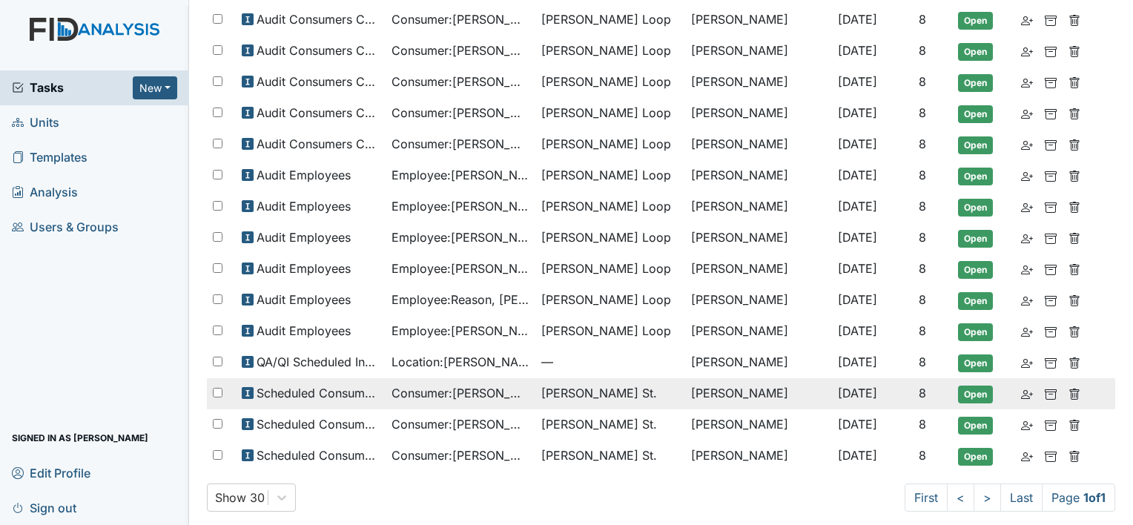
click at [518, 385] on span "Consumer : [PERSON_NAME]" at bounding box center [461, 393] width 138 height 18
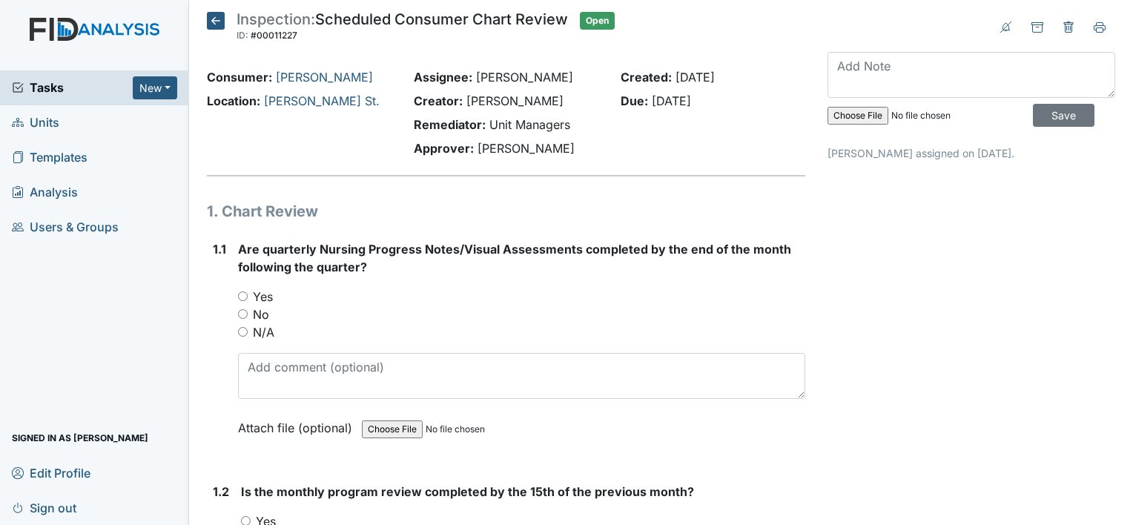
drag, startPoint x: 267, startPoint y: 311, endPoint x: 279, endPoint y: 310, distance: 11.9
click at [267, 312] on label "No" at bounding box center [261, 315] width 16 height 18
click at [248, 312] on input "No" at bounding box center [243, 314] width 10 height 10
radio input "true"
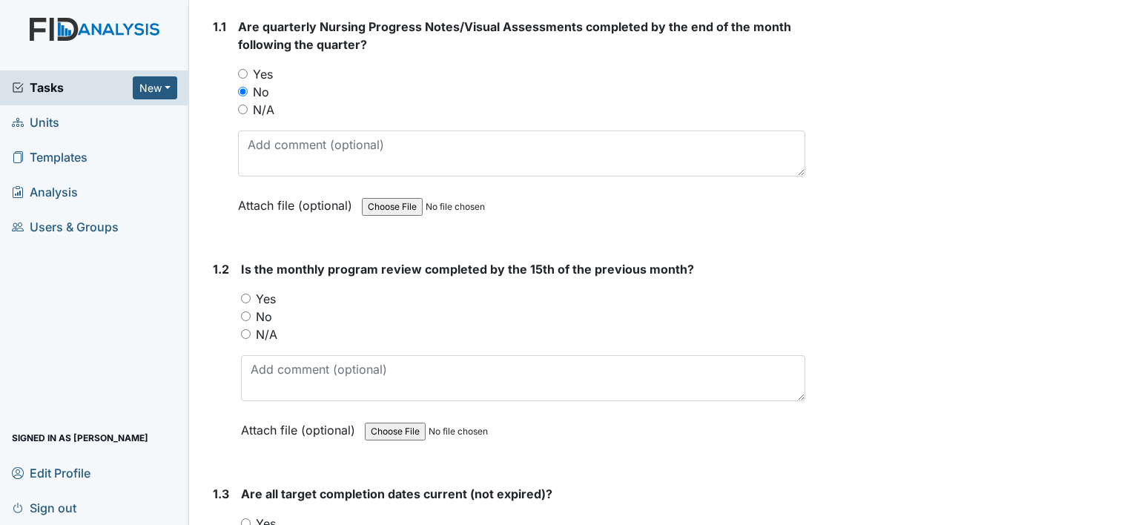
click at [273, 297] on label "Yes" at bounding box center [266, 299] width 20 height 18
click at [251, 297] on input "Yes" at bounding box center [246, 299] width 10 height 10
radio input "true"
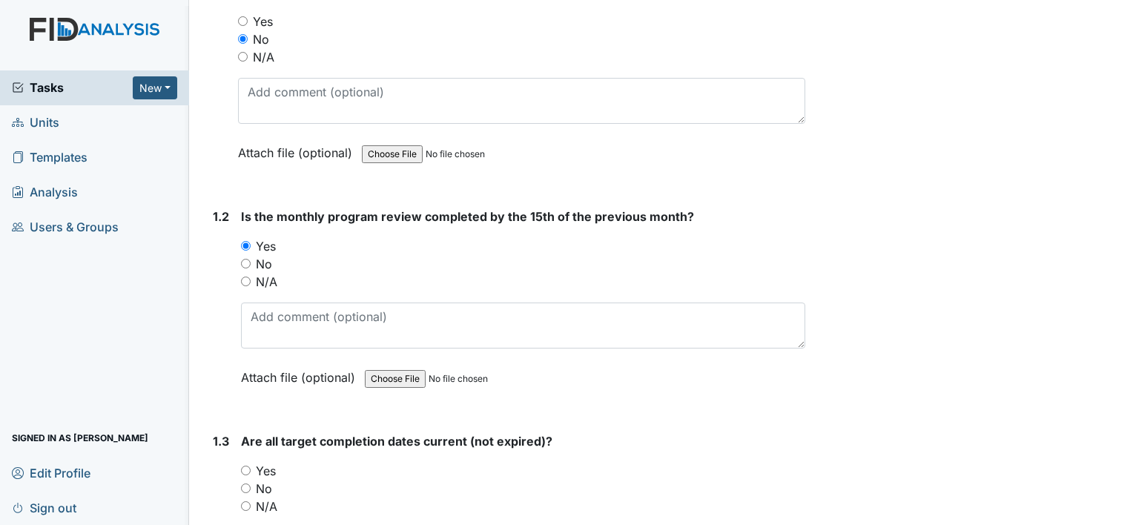
scroll to position [445, 0]
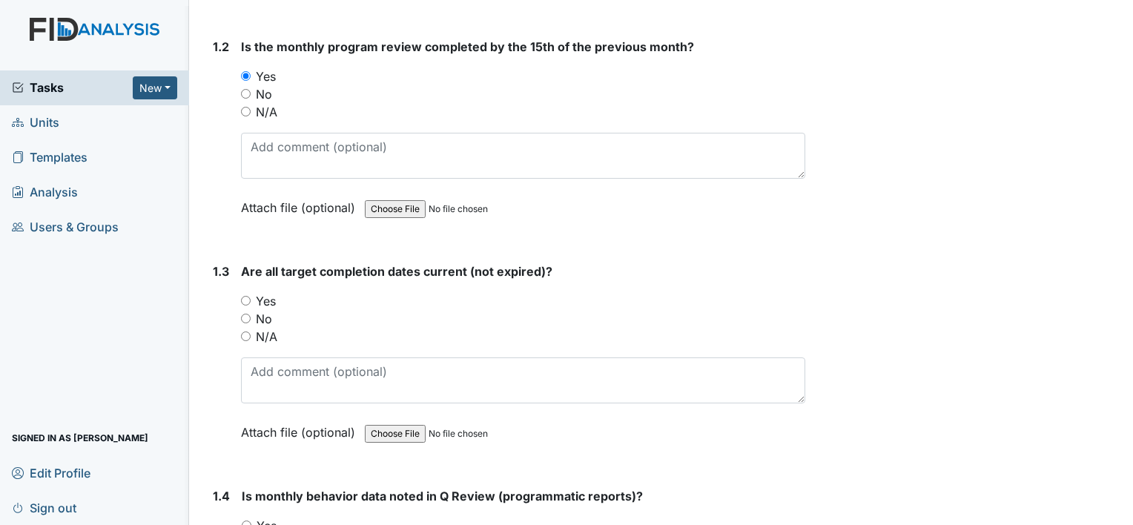
click at [269, 305] on label "Yes" at bounding box center [266, 301] width 20 height 18
click at [251, 305] on input "Yes" at bounding box center [246, 301] width 10 height 10
radio input "true"
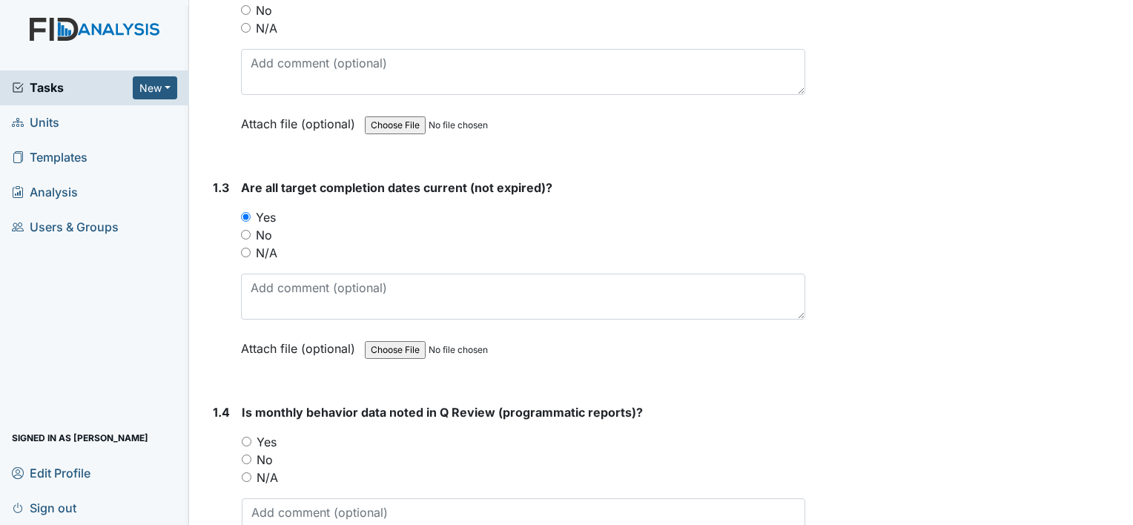
scroll to position [593, 0]
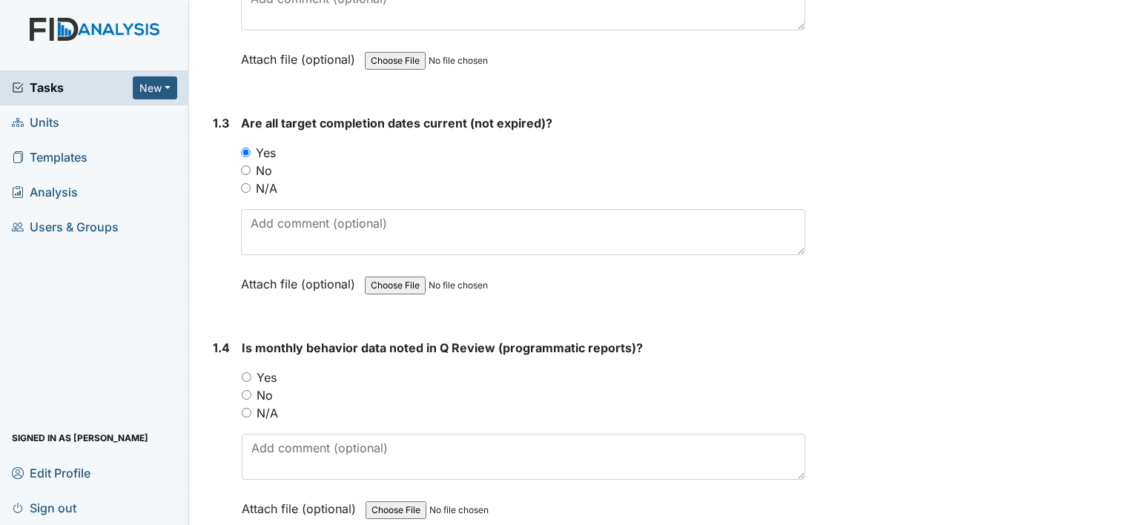
click at [266, 372] on label "Yes" at bounding box center [267, 378] width 20 height 18
click at [251, 372] on input "Yes" at bounding box center [247, 377] width 10 height 10
radio input "true"
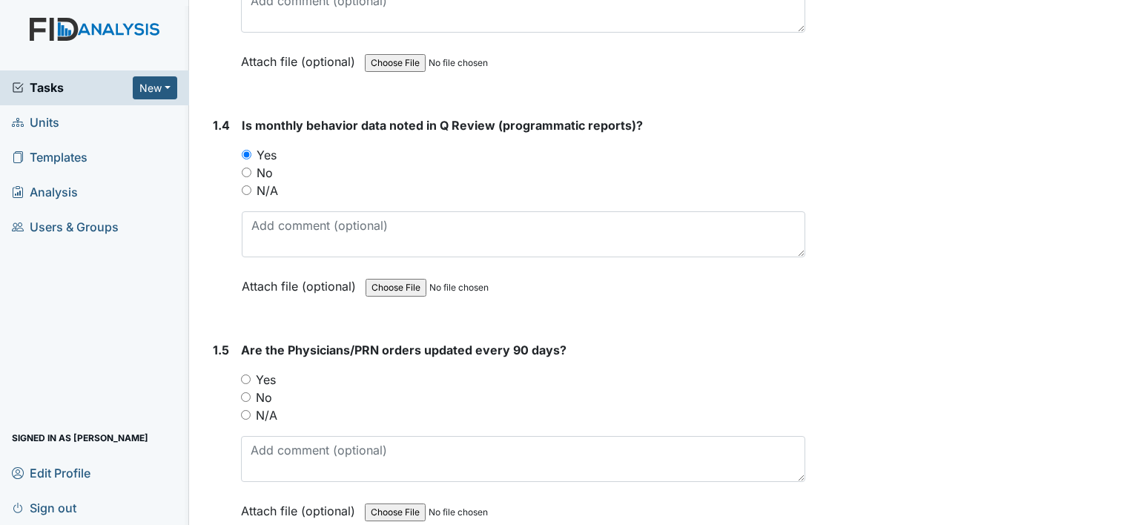
click at [267, 375] on label "Yes" at bounding box center [266, 380] width 20 height 18
click at [251, 375] on input "Yes" at bounding box center [246, 380] width 10 height 10
radio input "true"
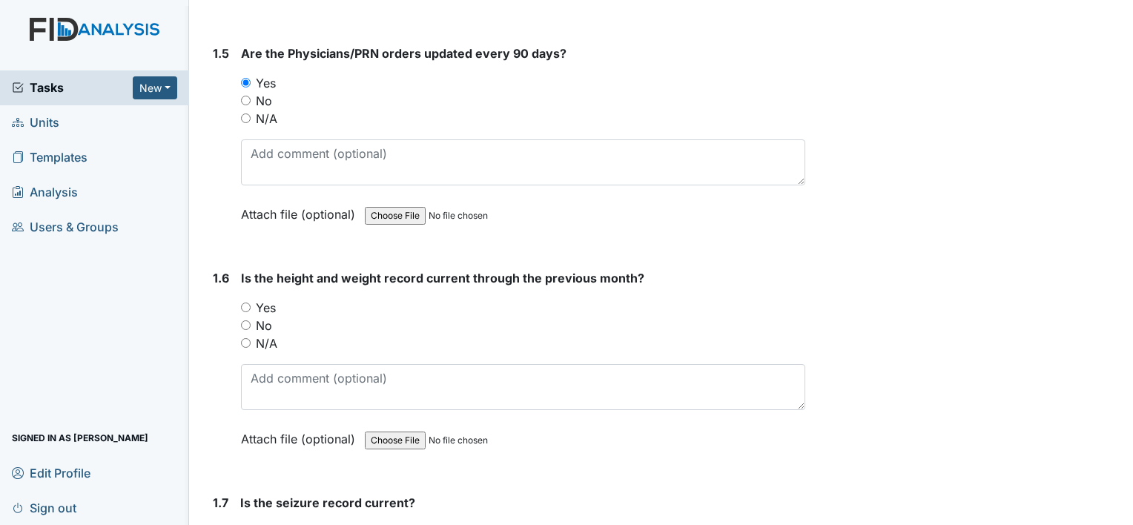
click at [265, 303] on label "Yes" at bounding box center [266, 308] width 20 height 18
click at [251, 303] on input "Yes" at bounding box center [246, 308] width 10 height 10
radio input "true"
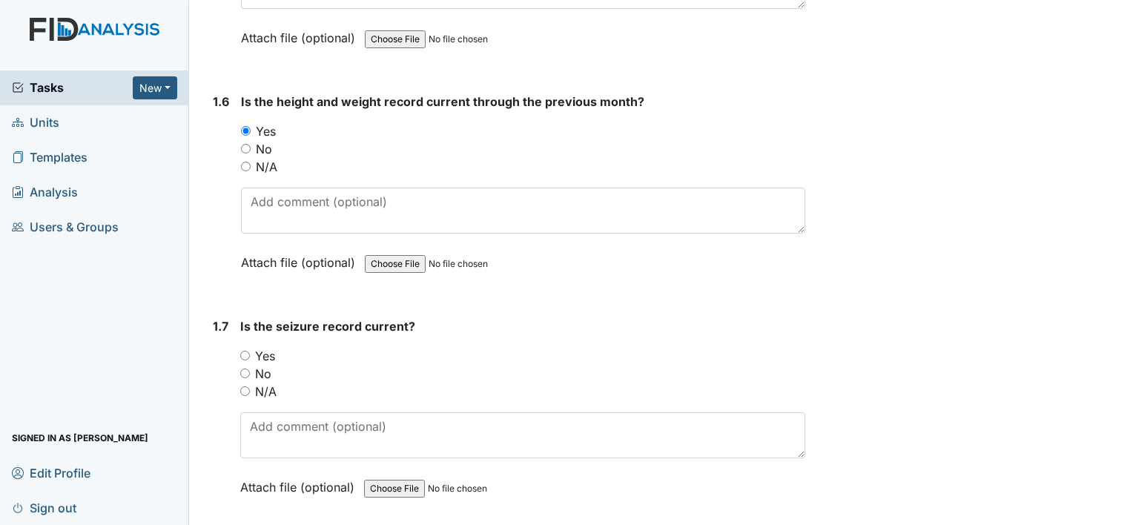
scroll to position [1409, 0]
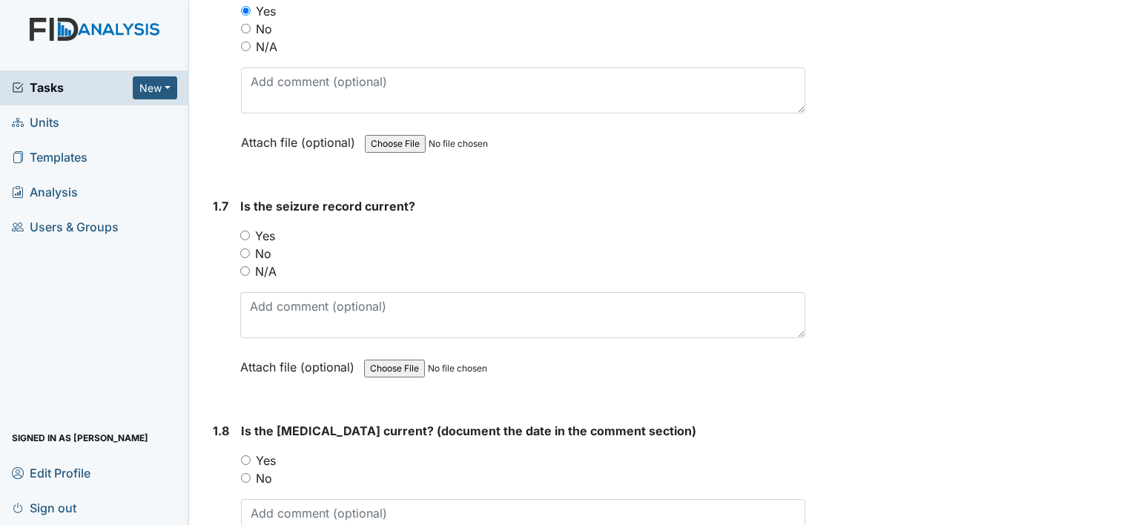
click at [270, 234] on label "Yes" at bounding box center [265, 236] width 20 height 18
click at [250, 234] on input "Yes" at bounding box center [245, 236] width 10 height 10
radio input "true"
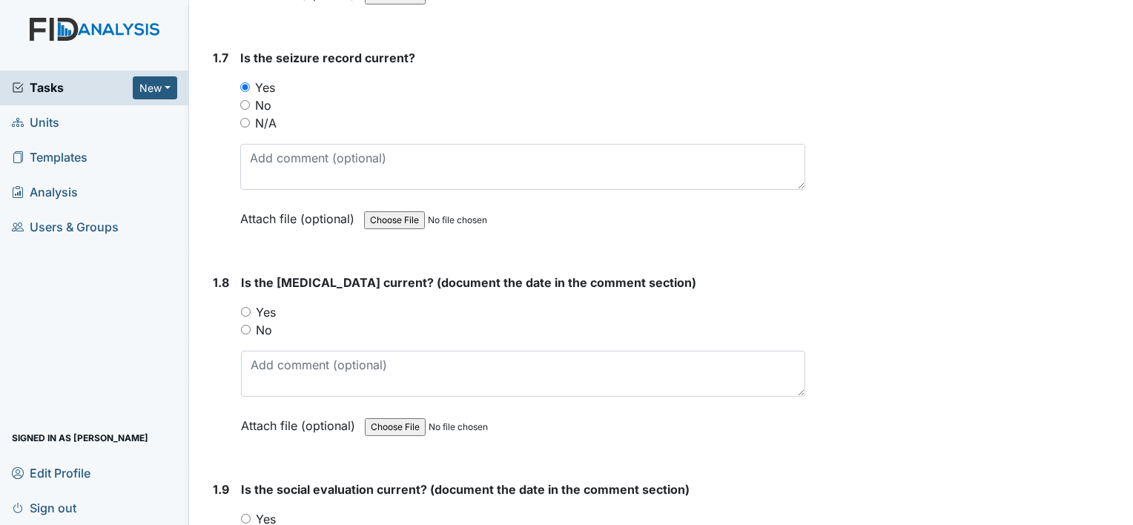
click at [271, 310] on label "Yes" at bounding box center [266, 312] width 20 height 18
click at [251, 310] on input "Yes" at bounding box center [246, 312] width 10 height 10
radio input "true"
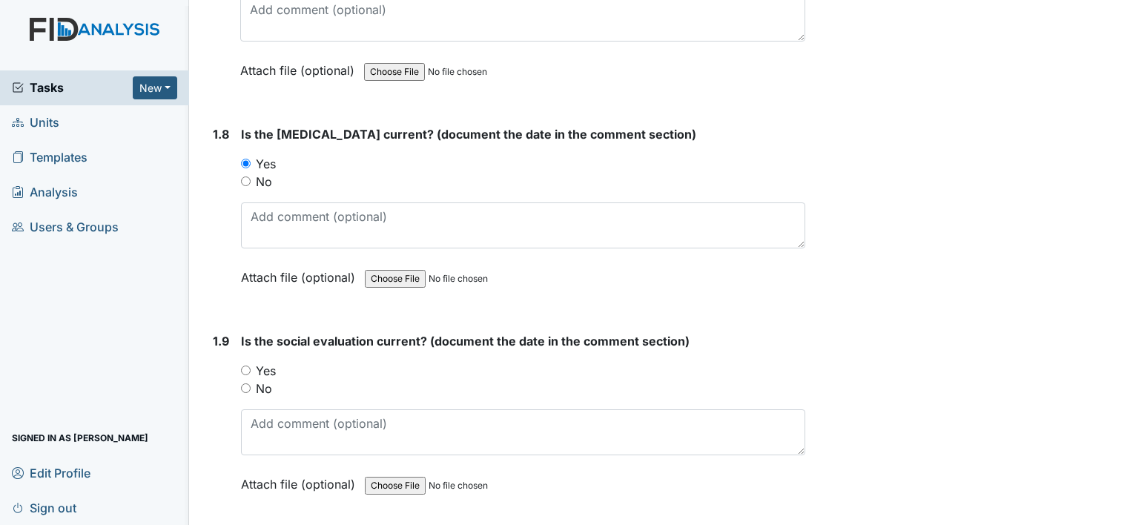
click at [265, 365] on label "Yes" at bounding box center [266, 371] width 20 height 18
click at [251, 366] on input "Yes" at bounding box center [246, 371] width 10 height 10
radio input "true"
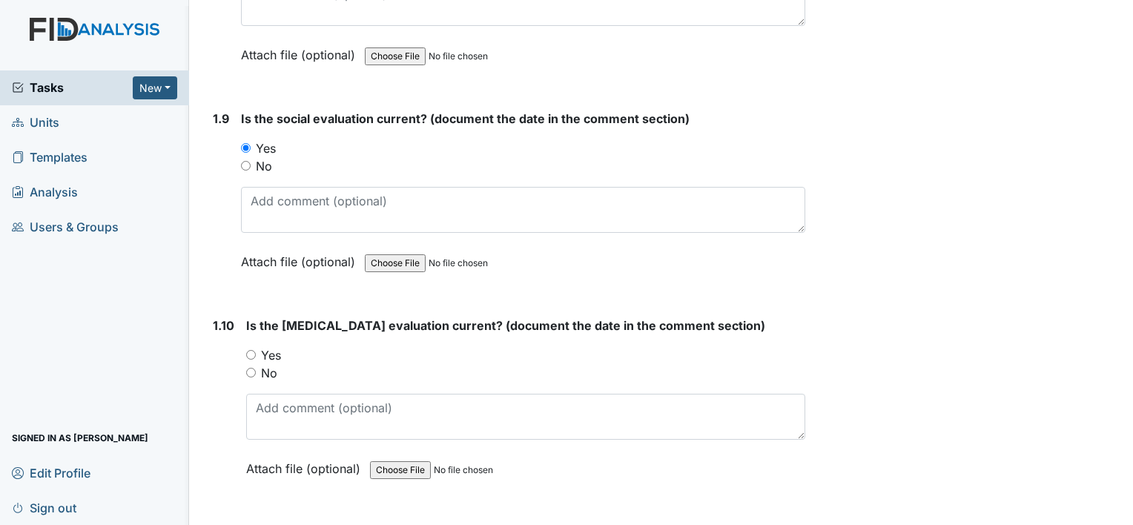
click at [270, 346] on label "Yes" at bounding box center [271, 355] width 20 height 18
click at [256, 350] on input "Yes" at bounding box center [251, 355] width 10 height 10
radio input "true"
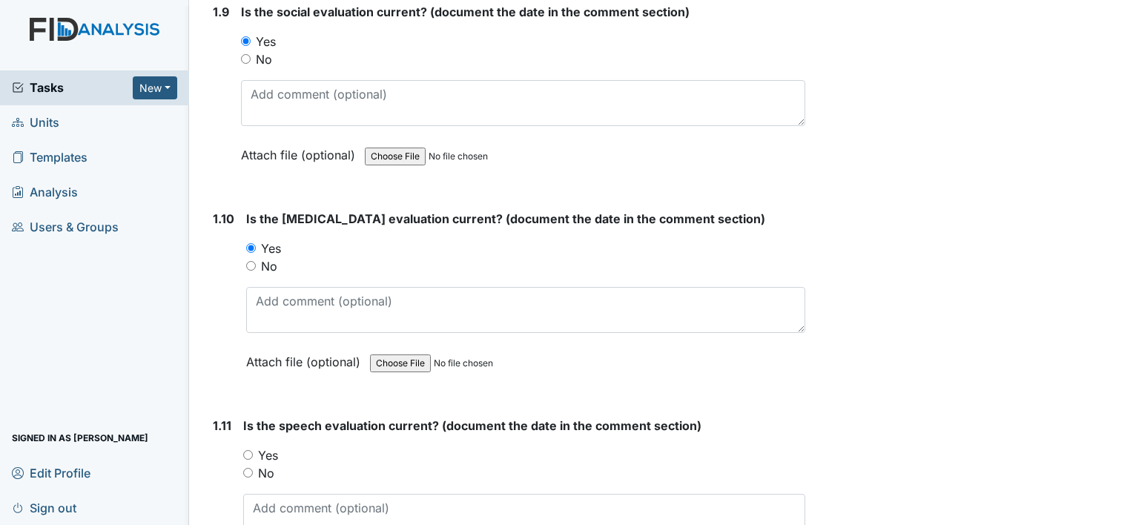
scroll to position [2225, 0]
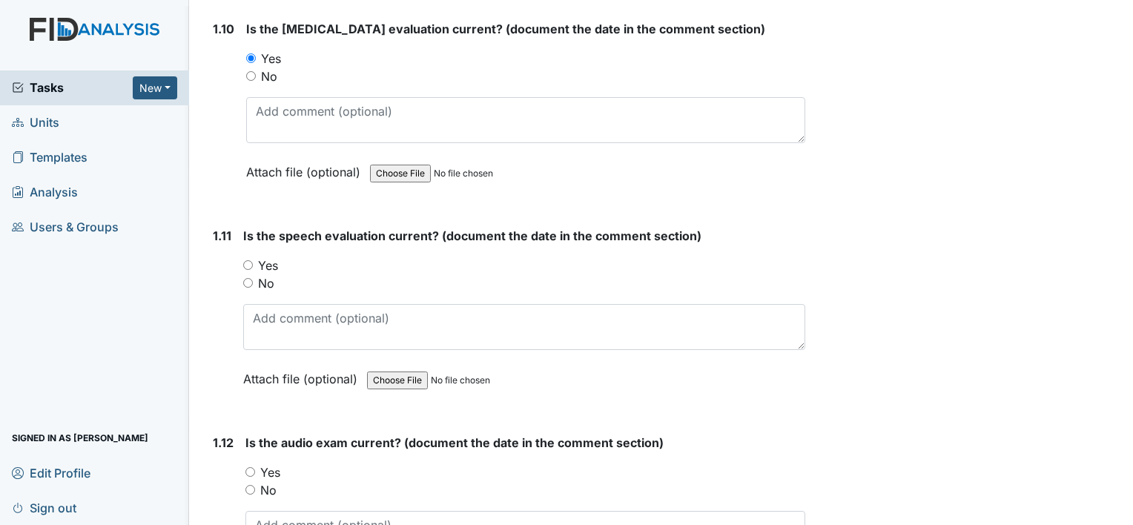
click at [268, 274] on label "No" at bounding box center [266, 283] width 16 height 18
click at [253, 278] on input "No" at bounding box center [248, 283] width 10 height 10
radio input "true"
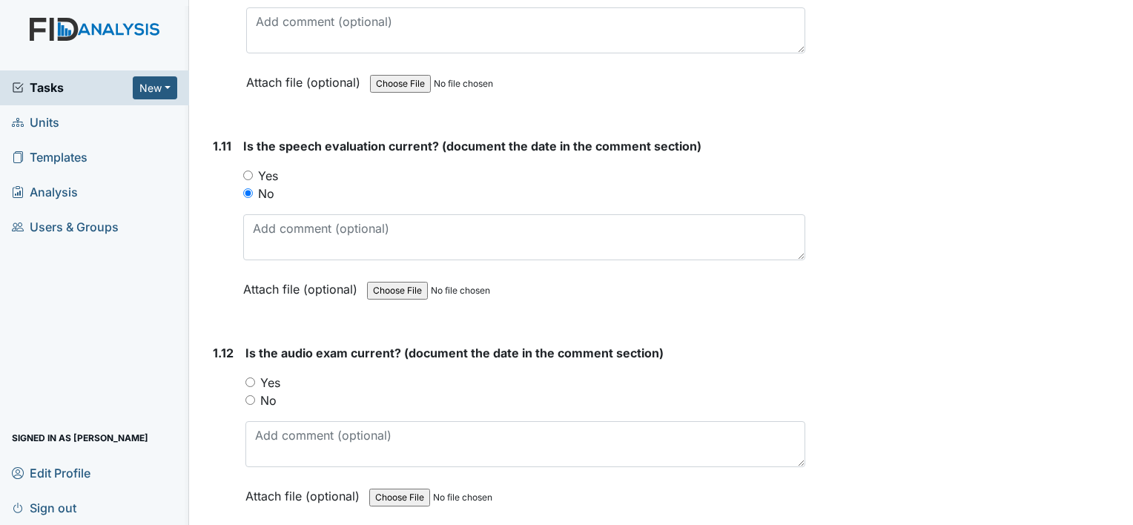
scroll to position [2447, 0]
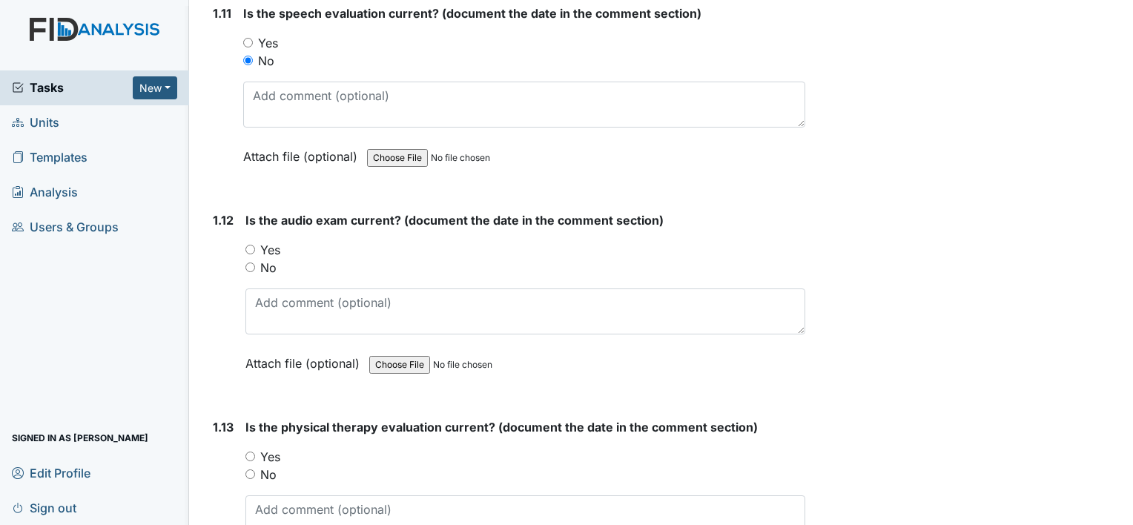
click at [272, 241] on label "Yes" at bounding box center [270, 250] width 20 height 18
click at [255, 245] on input "Yes" at bounding box center [250, 250] width 10 height 10
radio input "true"
click at [277, 448] on label "Yes" at bounding box center [270, 457] width 20 height 18
click at [255, 452] on input "Yes" at bounding box center [250, 457] width 10 height 10
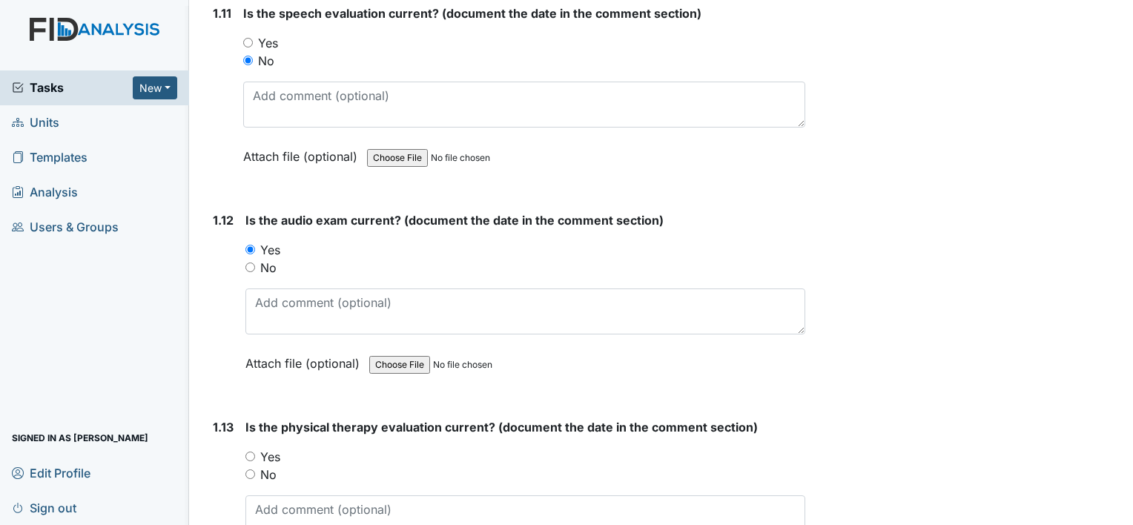
radio input "true"
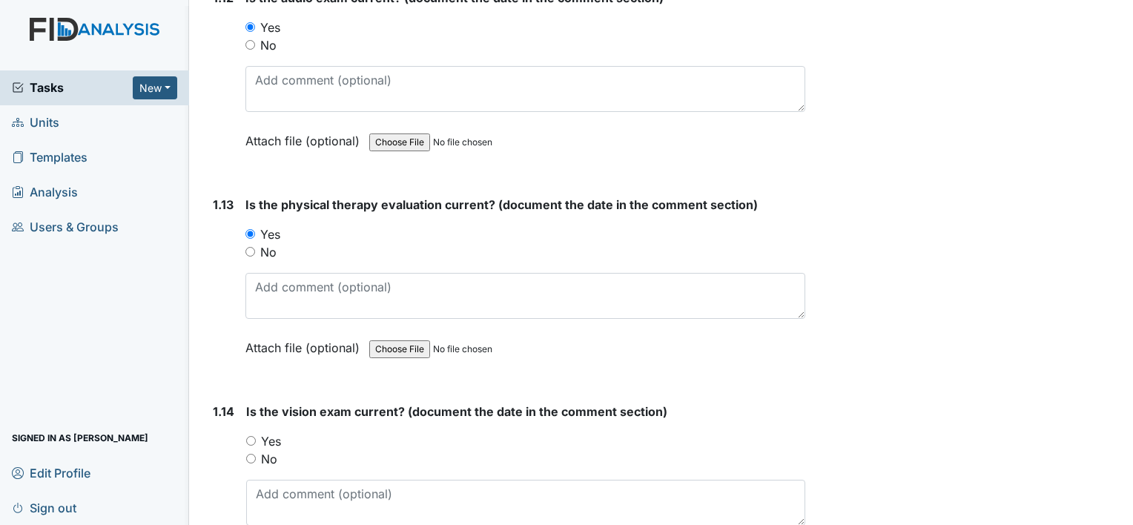
click at [274, 432] on label "Yes" at bounding box center [271, 441] width 20 height 18
click at [256, 436] on input "Yes" at bounding box center [251, 441] width 10 height 10
radio input "true"
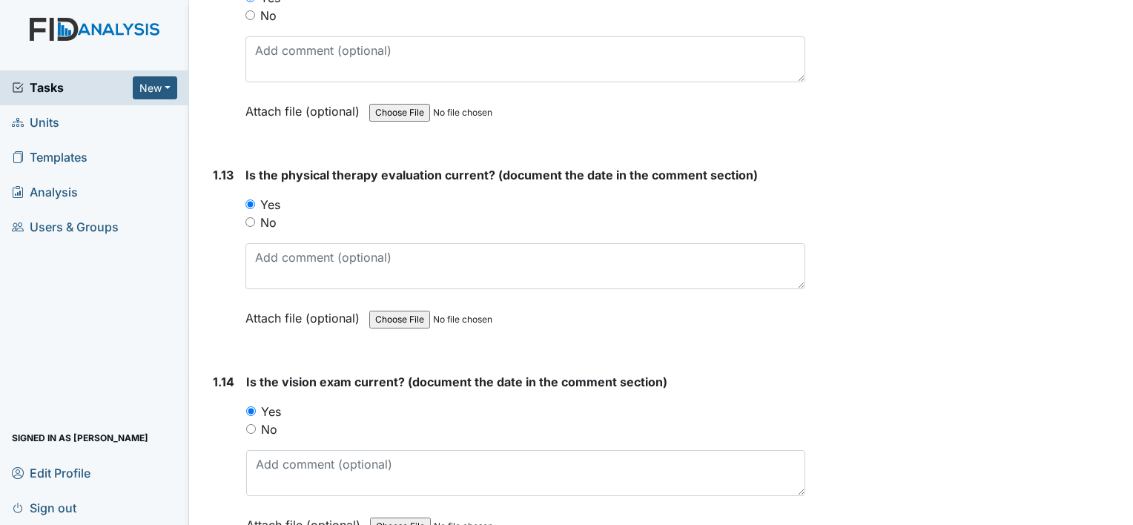
scroll to position [2818, 0]
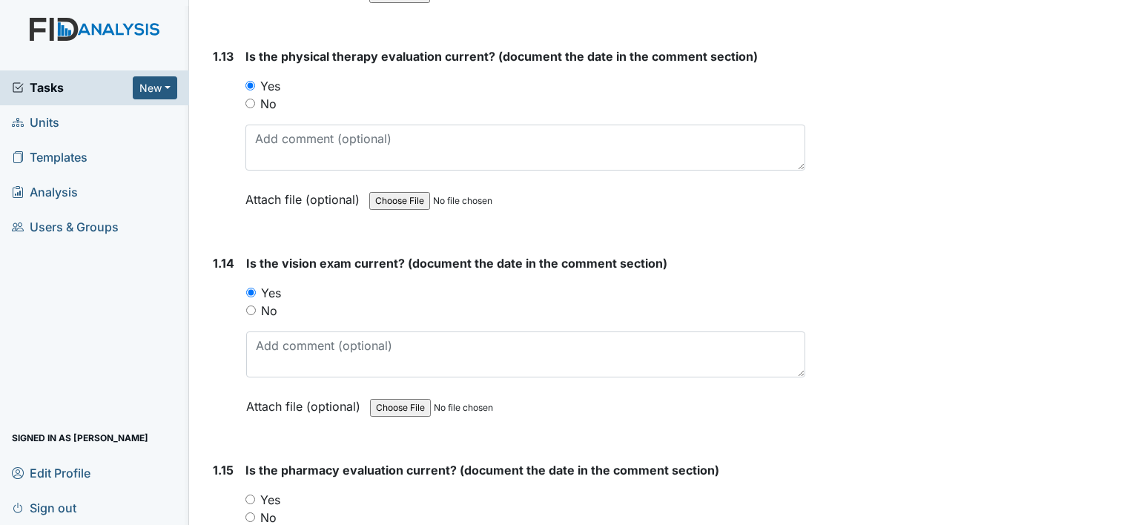
click at [269, 491] on label "Yes" at bounding box center [270, 500] width 20 height 18
click at [255, 495] on input "Yes" at bounding box center [250, 500] width 10 height 10
radio input "true"
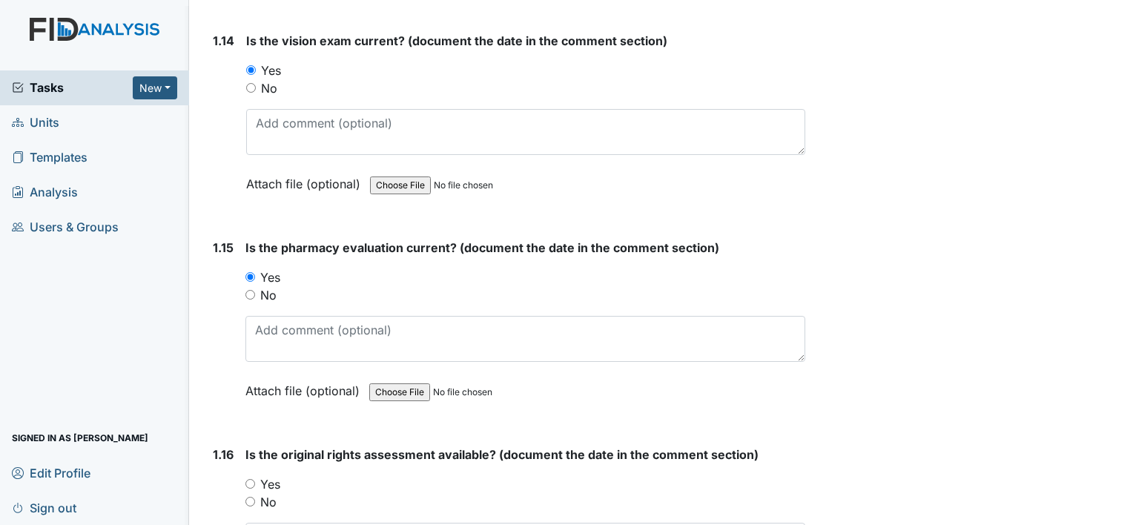
click at [276, 493] on div "No" at bounding box center [525, 502] width 560 height 18
click at [277, 475] on label "Yes" at bounding box center [270, 484] width 20 height 18
click at [255, 479] on input "Yes" at bounding box center [250, 484] width 10 height 10
radio input "true"
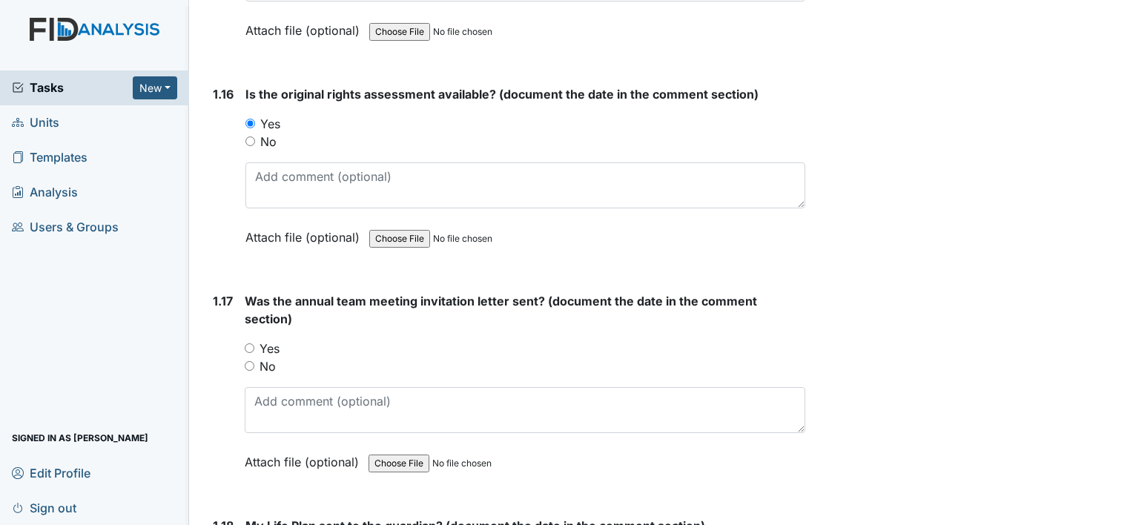
scroll to position [3412, 0]
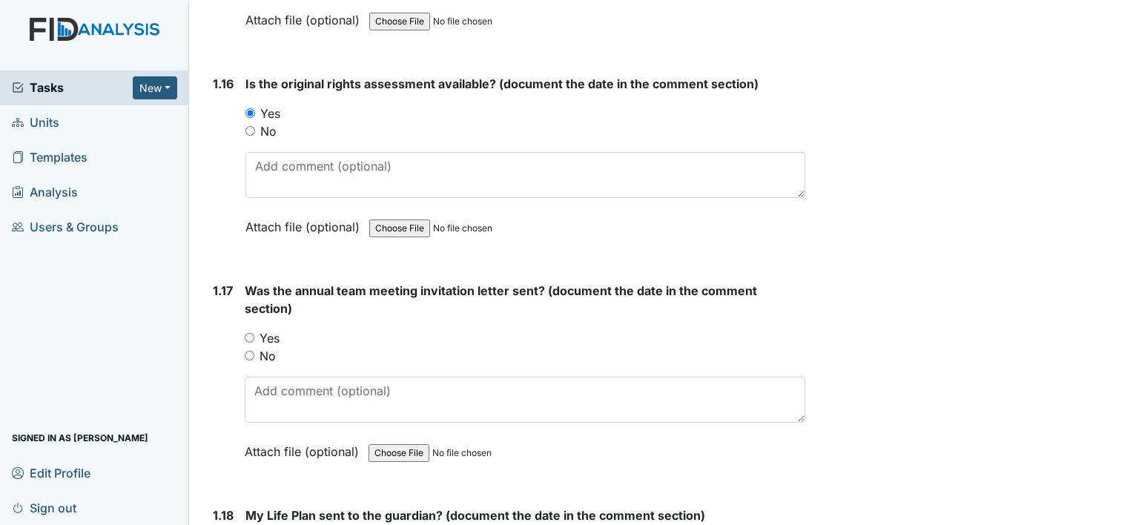
click at [272, 329] on label "Yes" at bounding box center [270, 338] width 20 height 18
click at [254, 333] on input "Yes" at bounding box center [250, 338] width 10 height 10
radio input "true"
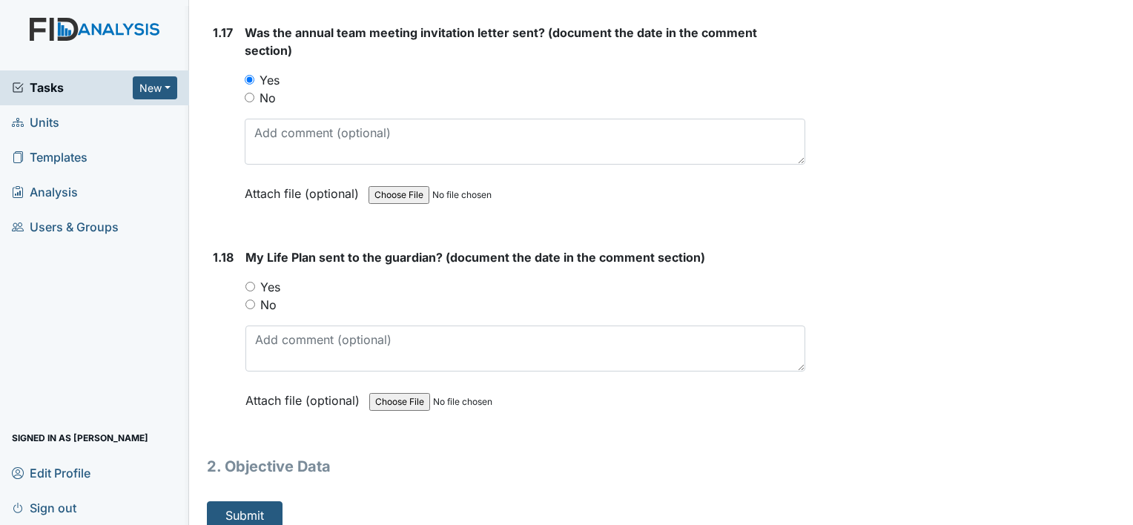
scroll to position [3672, 0]
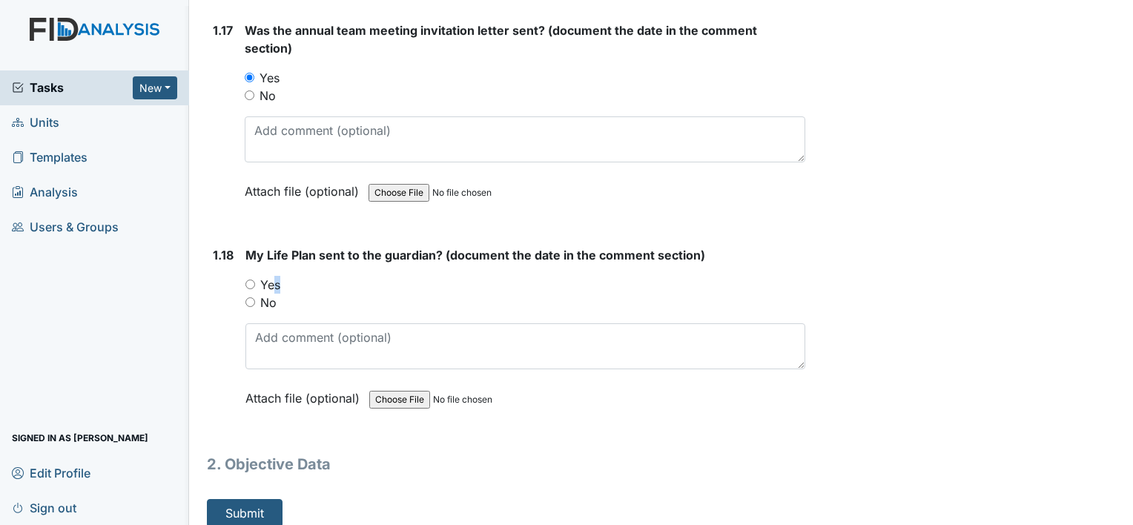
click at [271, 276] on label "Yes" at bounding box center [270, 285] width 20 height 18
click at [273, 279] on label "Yes" at bounding box center [270, 285] width 20 height 18
click at [255, 280] on input "Yes" at bounding box center [250, 285] width 10 height 10
radio input "true"
click at [260, 499] on button "Submit" at bounding box center [245, 513] width 76 height 28
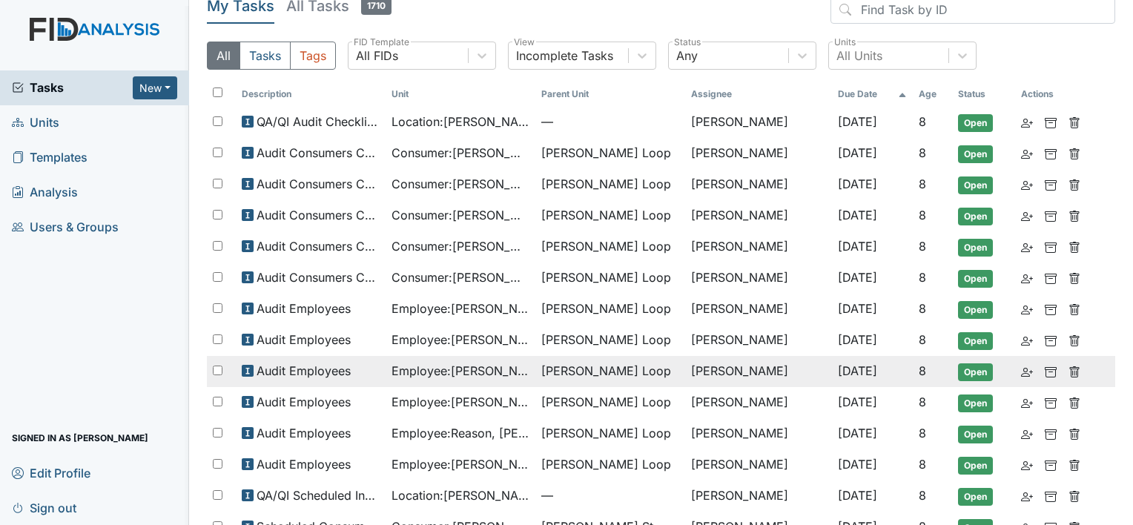
scroll to position [169, 0]
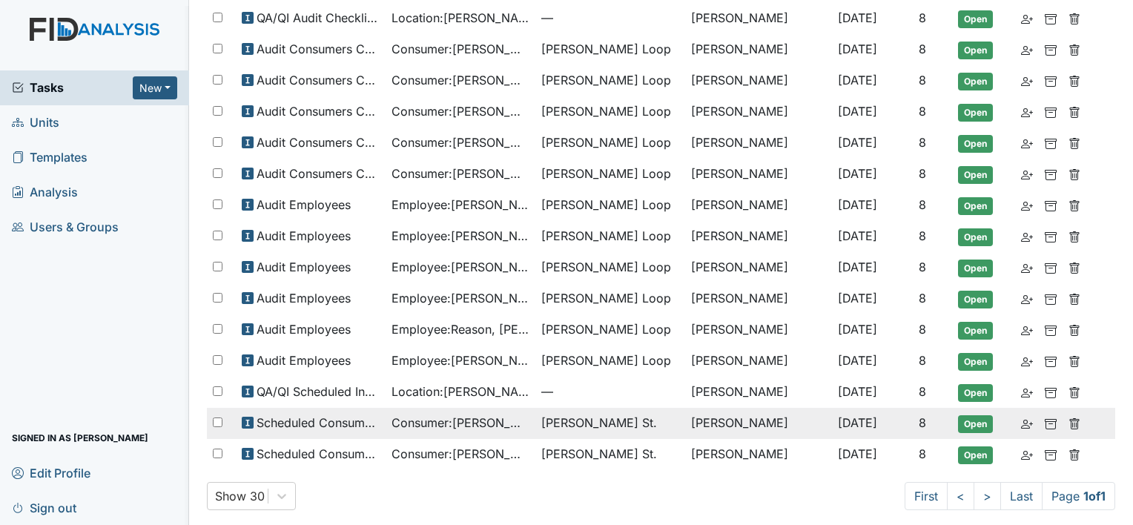
click at [493, 418] on span "Consumer : Romkema, Craig" at bounding box center [461, 423] width 138 height 18
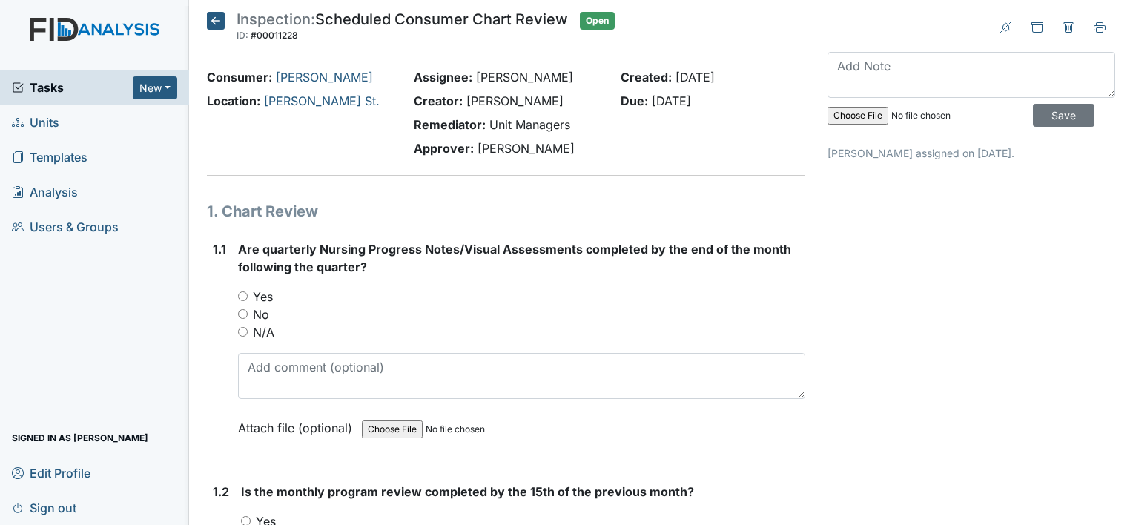
click at [260, 310] on label "No" at bounding box center [261, 315] width 16 height 18
click at [248, 310] on input "No" at bounding box center [243, 314] width 10 height 10
radio input "true"
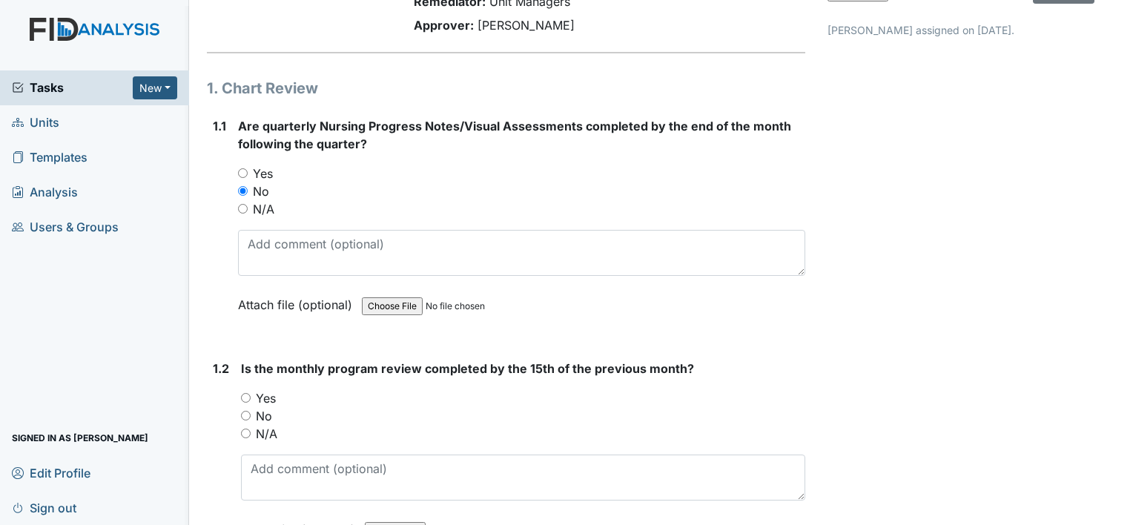
scroll to position [148, 0]
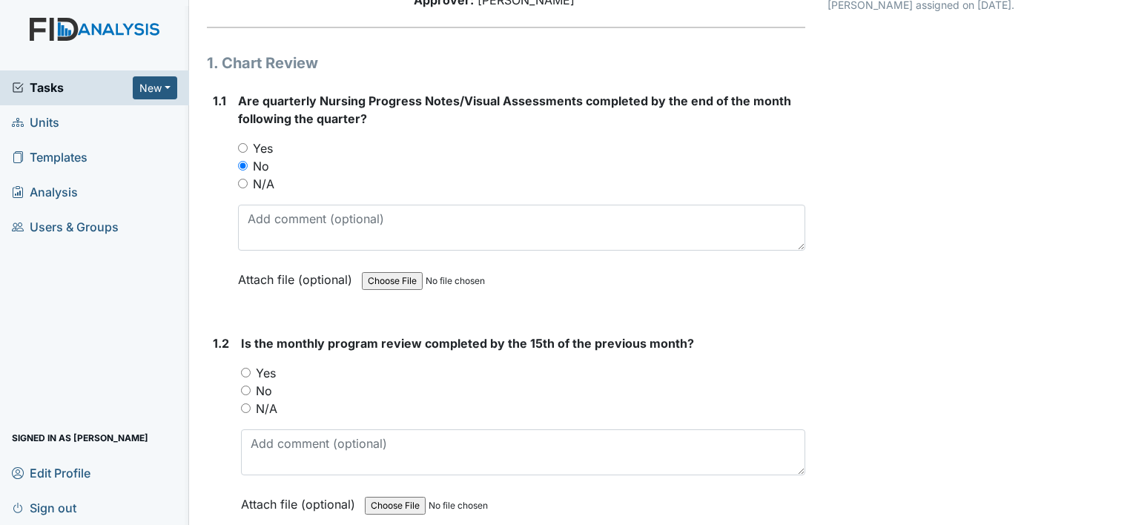
click at [266, 371] on label "Yes" at bounding box center [266, 373] width 20 height 18
click at [251, 371] on input "Yes" at bounding box center [246, 373] width 10 height 10
radio input "true"
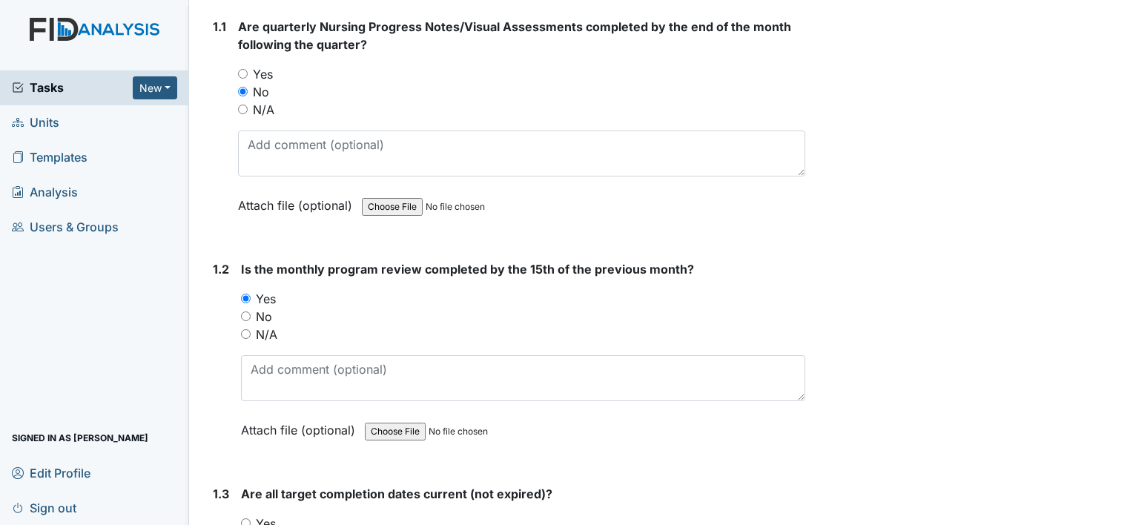
scroll to position [371, 0]
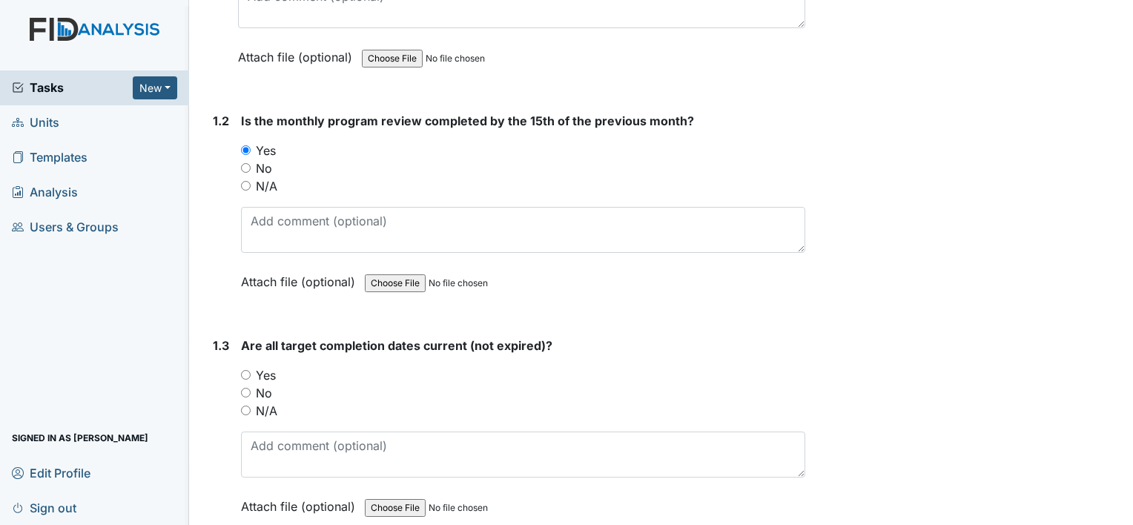
click at [269, 377] on label "Yes" at bounding box center [266, 375] width 20 height 18
click at [251, 377] on input "Yes" at bounding box center [246, 375] width 10 height 10
radio input "true"
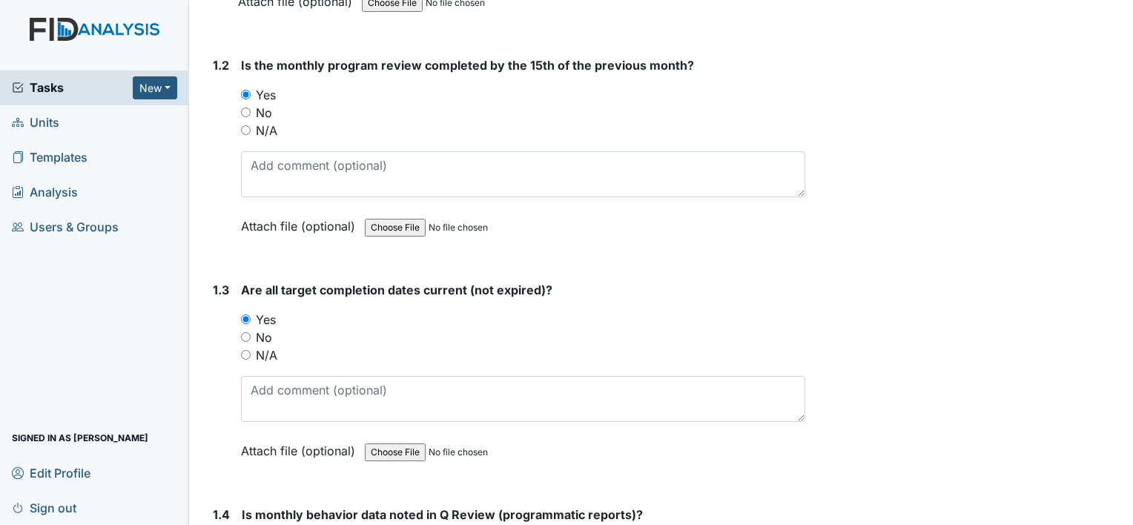
scroll to position [593, 0]
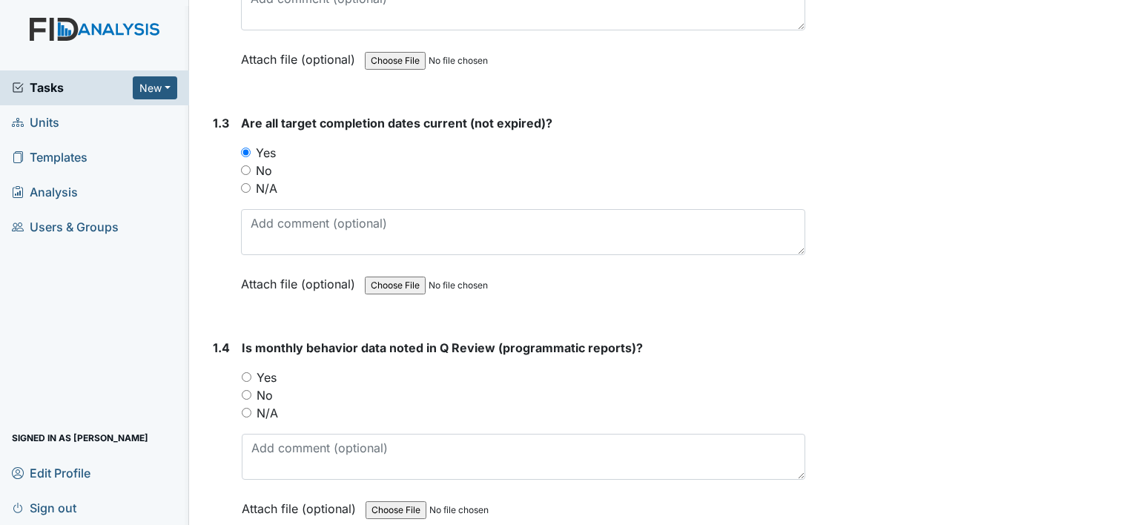
click at [268, 373] on label "Yes" at bounding box center [267, 378] width 20 height 18
click at [251, 373] on input "Yes" at bounding box center [247, 377] width 10 height 10
radio input "true"
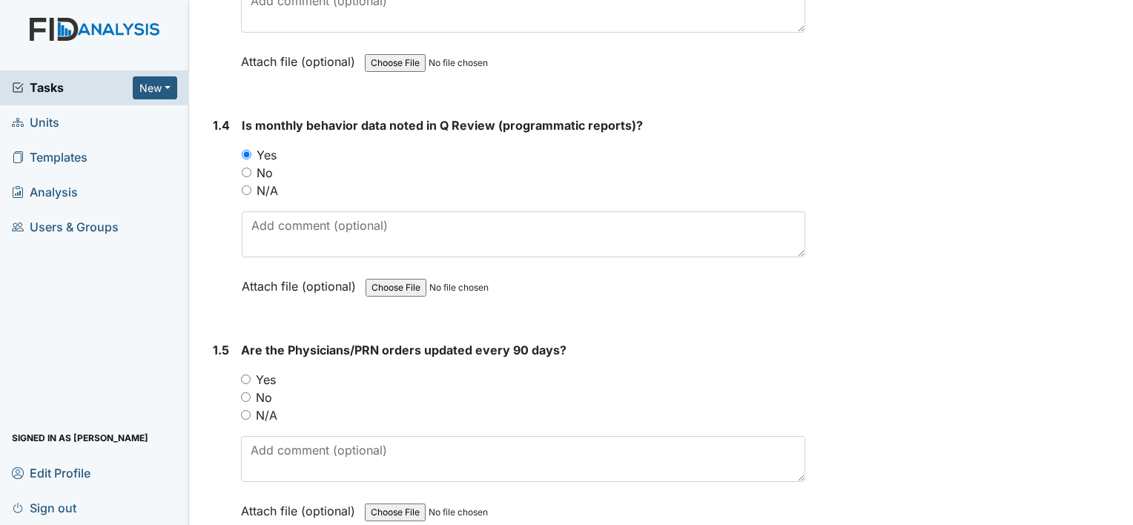
click at [265, 379] on label "Yes" at bounding box center [266, 380] width 20 height 18
click at [251, 379] on input "Yes" at bounding box center [246, 380] width 10 height 10
radio input "true"
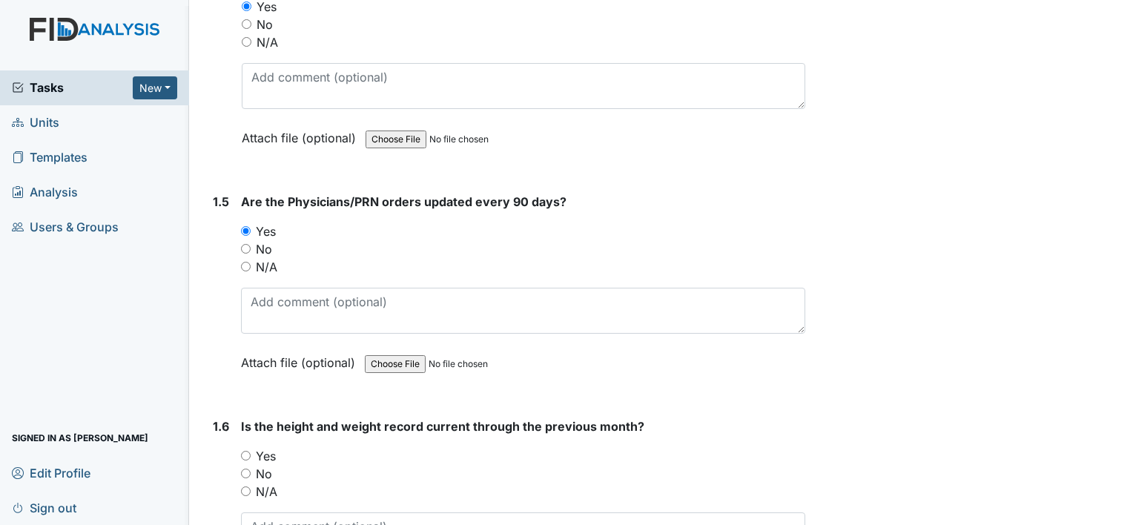
click at [259, 448] on label "Yes" at bounding box center [266, 456] width 20 height 18
click at [251, 451] on input "Yes" at bounding box center [246, 456] width 10 height 10
radio input "true"
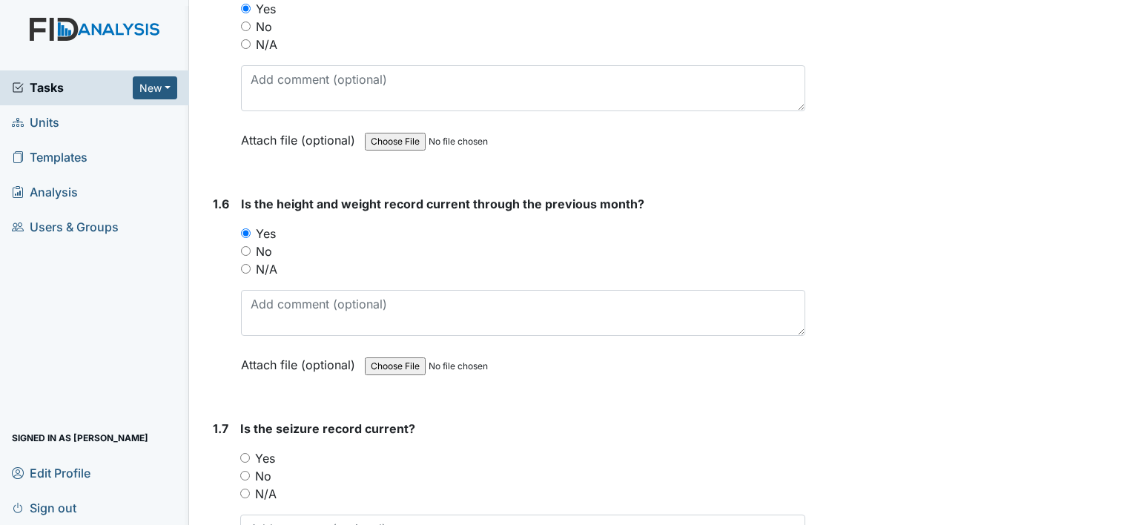
click at [268, 453] on label "Yes" at bounding box center [265, 458] width 20 height 18
click at [250, 453] on input "Yes" at bounding box center [245, 458] width 10 height 10
radio input "true"
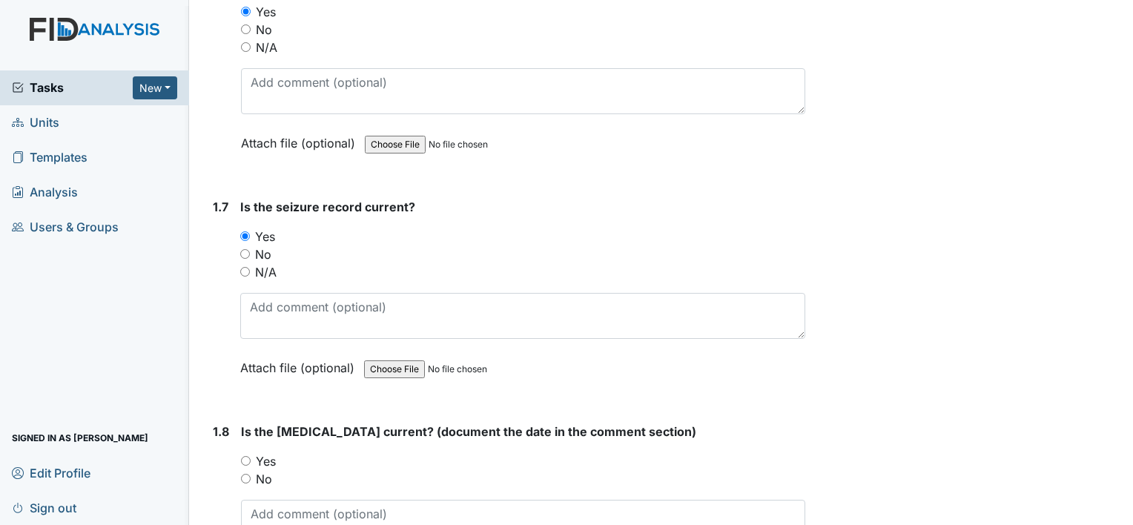
scroll to position [1409, 0]
click at [269, 455] on label "Yes" at bounding box center [266, 461] width 20 height 18
click at [251, 455] on input "Yes" at bounding box center [246, 460] width 10 height 10
radio input "true"
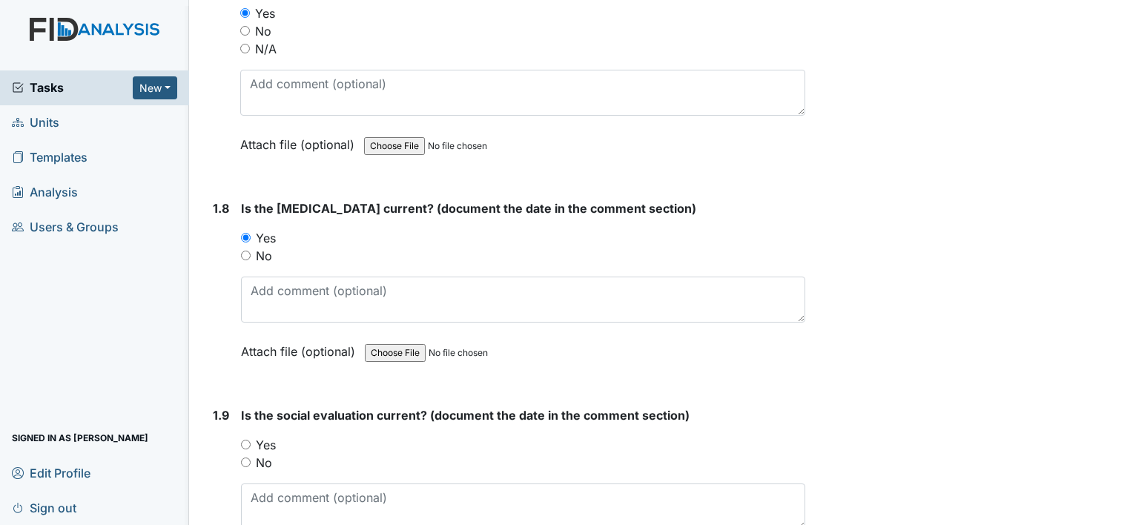
drag, startPoint x: 264, startPoint y: 435, endPoint x: 282, endPoint y: 428, distance: 19.0
click at [266, 436] on label "Yes" at bounding box center [266, 445] width 20 height 18
click at [251, 440] on input "Yes" at bounding box center [246, 445] width 10 height 10
radio input "true"
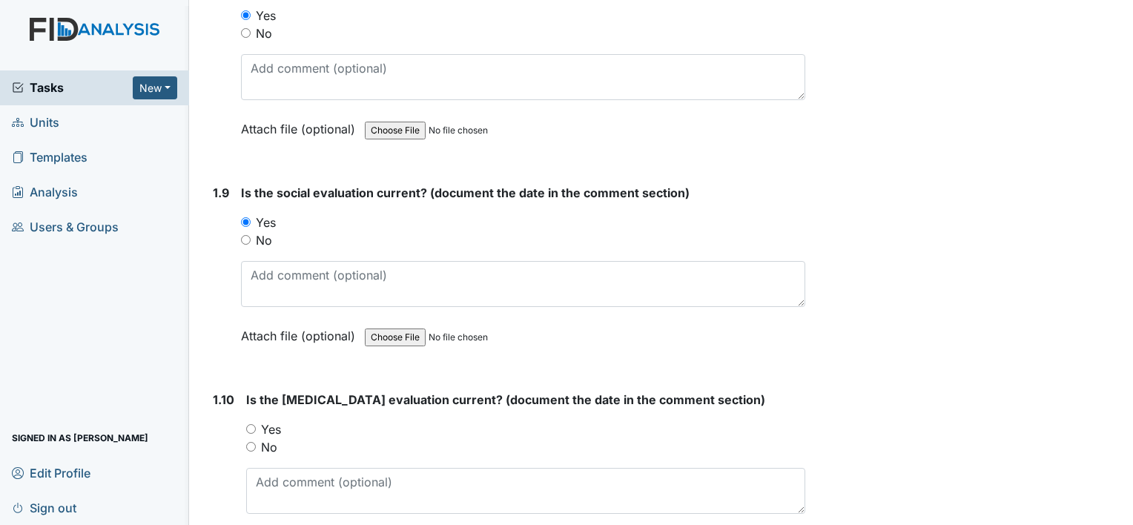
click at [271, 421] on label "Yes" at bounding box center [271, 430] width 20 height 18
click at [256, 424] on input "Yes" at bounding box center [251, 429] width 10 height 10
radio input "true"
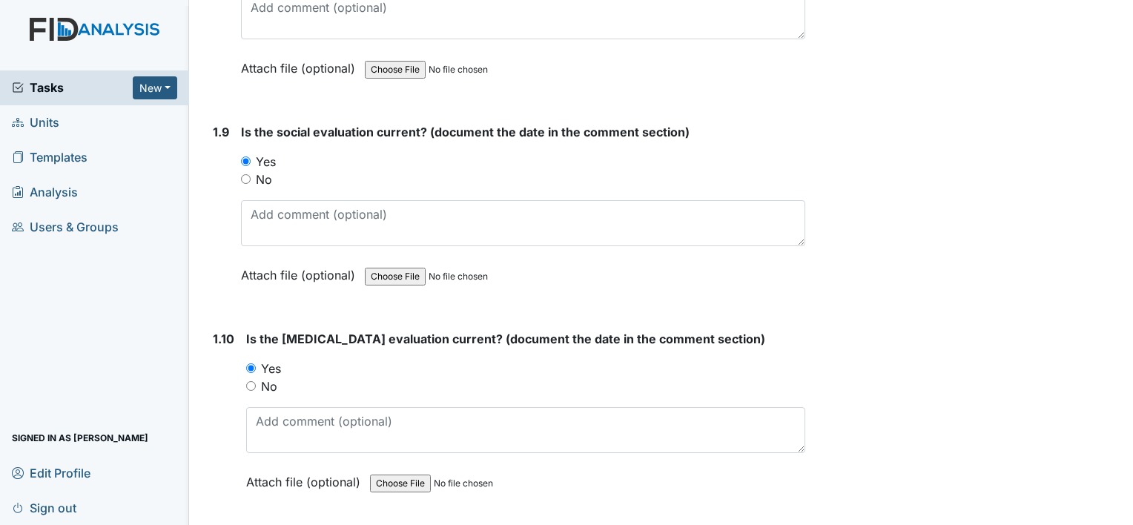
scroll to position [2077, 0]
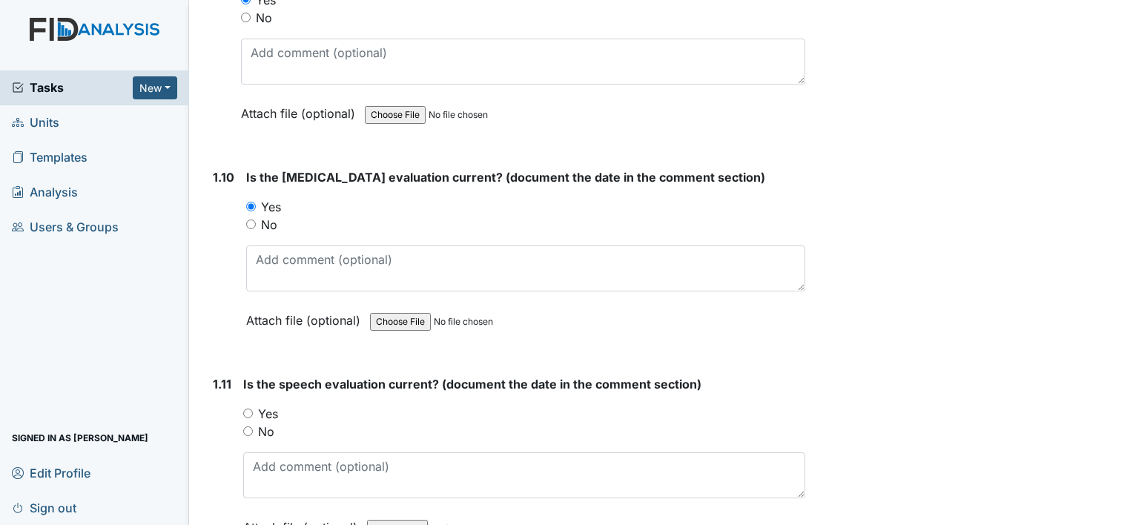
click at [269, 408] on label "Yes" at bounding box center [268, 414] width 20 height 18
click at [253, 409] on input "Yes" at bounding box center [248, 414] width 10 height 10
radio input "true"
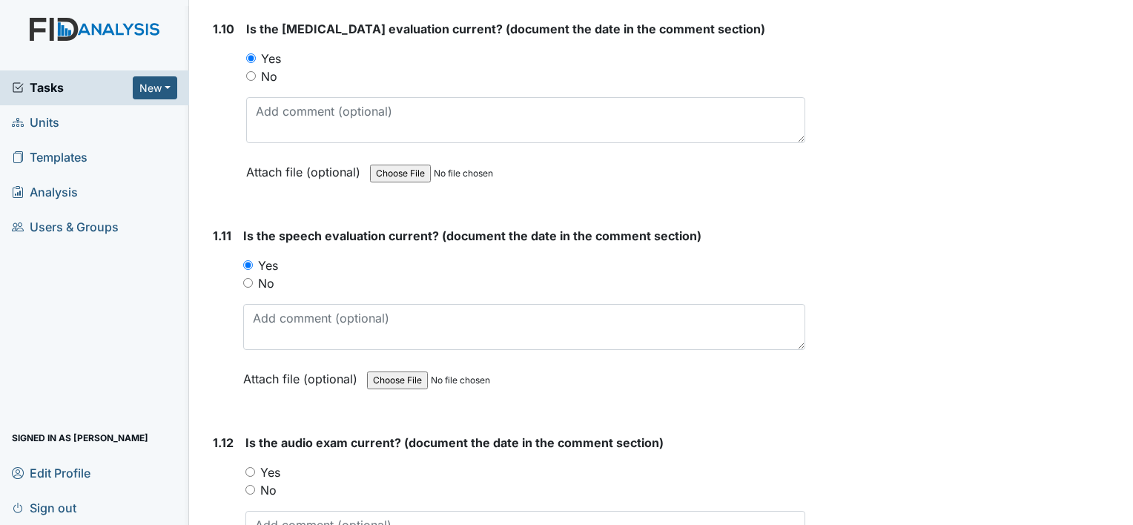
click at [270, 464] on label "Yes" at bounding box center [270, 473] width 20 height 18
click at [255, 467] on input "Yes" at bounding box center [250, 472] width 10 height 10
radio input "true"
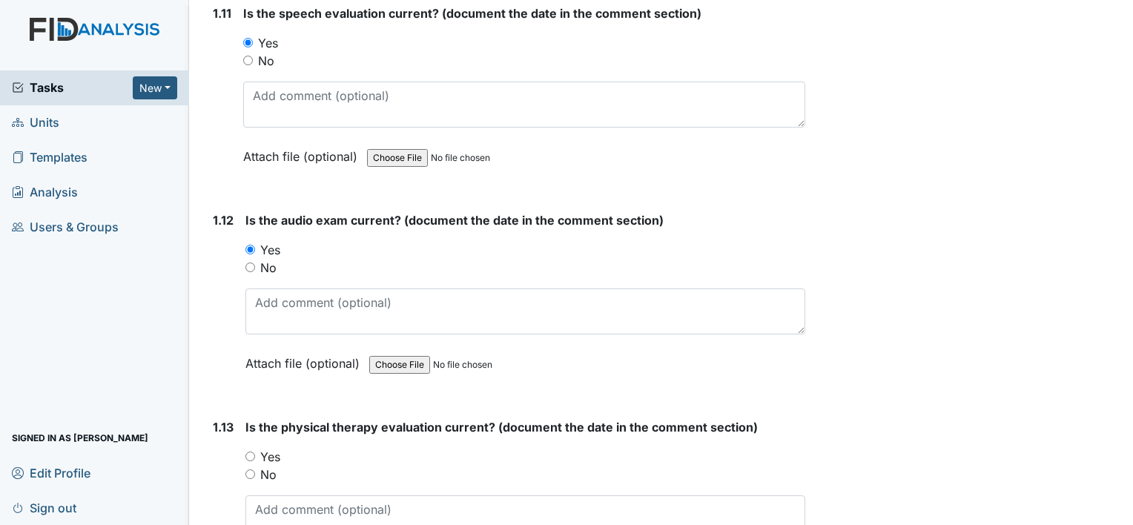
click at [271, 449] on label "Yes" at bounding box center [270, 457] width 20 height 18
click at [255, 452] on input "Yes" at bounding box center [250, 457] width 10 height 10
radio input "true"
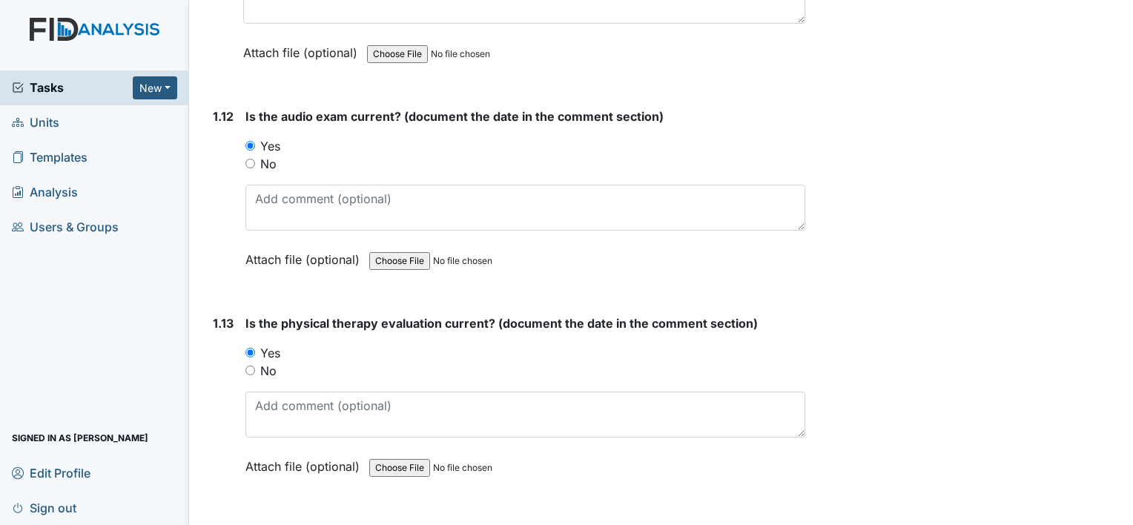
scroll to position [2670, 0]
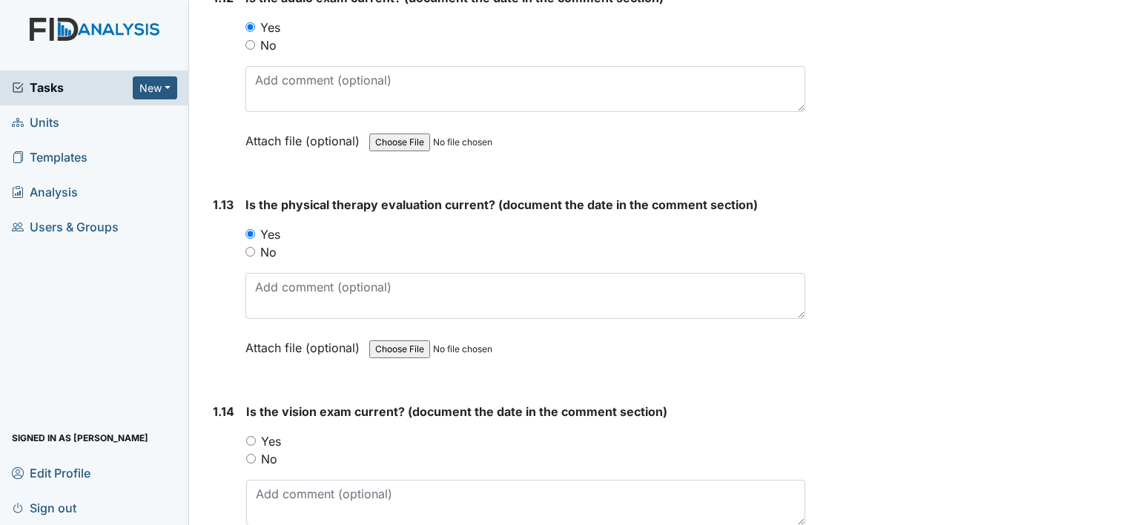
click at [266, 432] on label "Yes" at bounding box center [271, 441] width 20 height 18
click at [256, 436] on input "Yes" at bounding box center [251, 441] width 10 height 10
radio input "true"
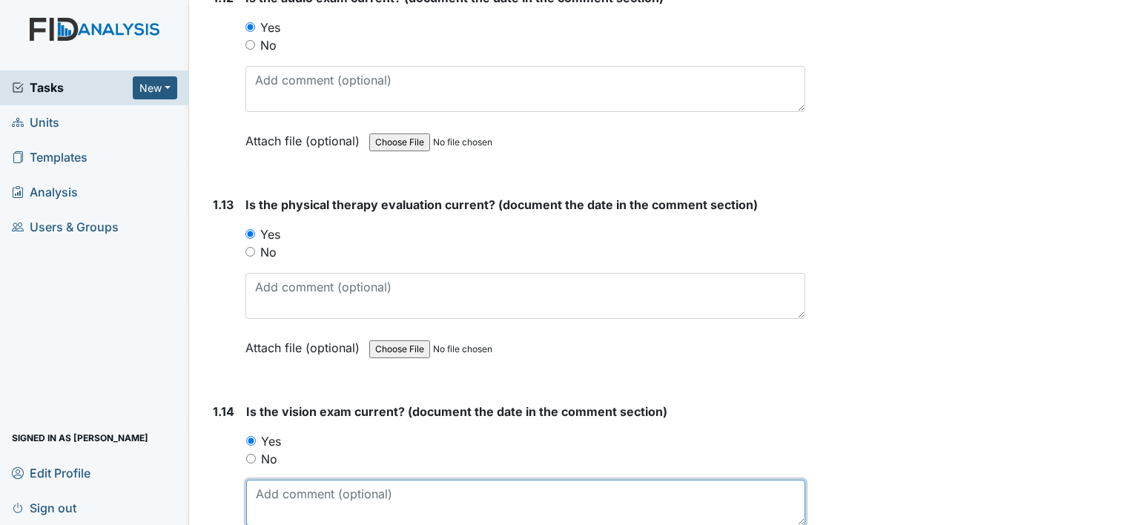
click at [303, 486] on textarea at bounding box center [525, 503] width 559 height 46
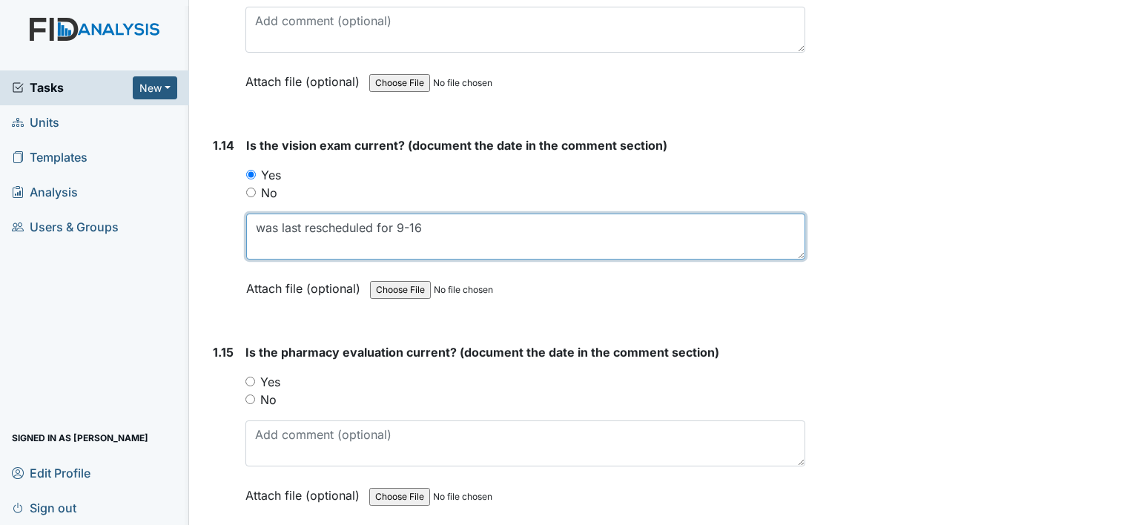
scroll to position [2967, 0]
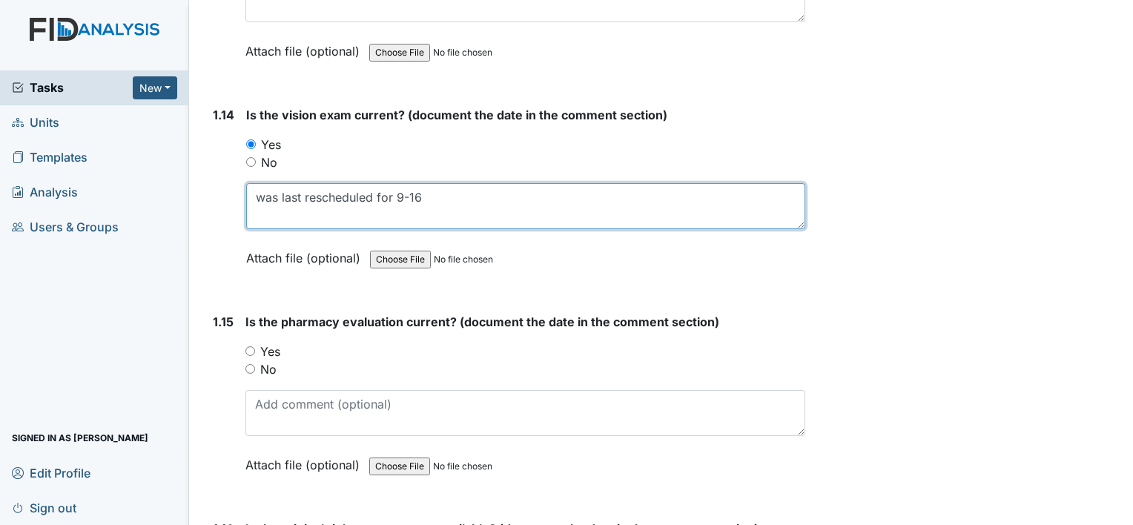
type textarea "was last rescheduled for 9-16"
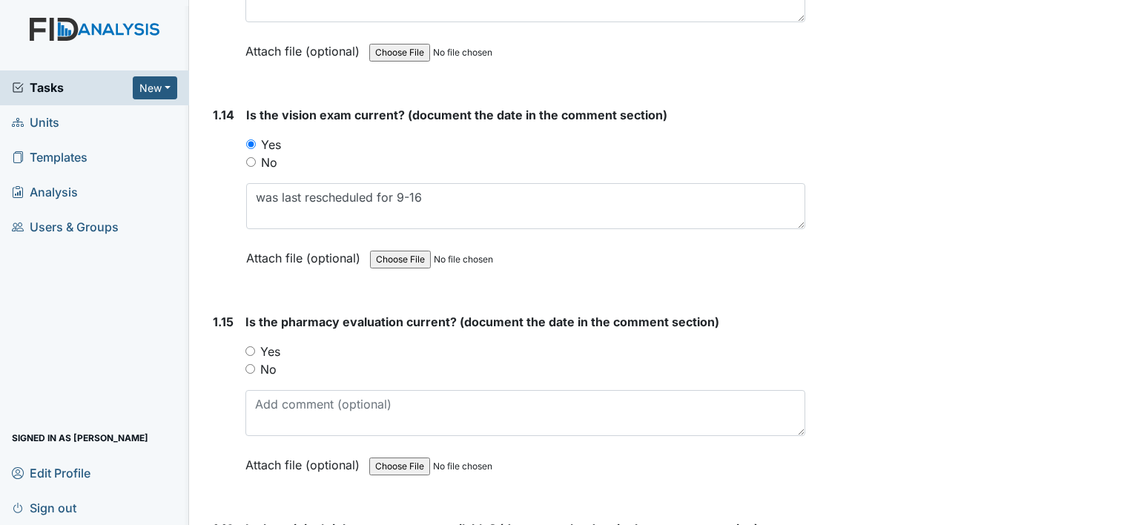
click at [272, 343] on label "Yes" at bounding box center [270, 352] width 20 height 18
click at [255, 346] on input "Yes" at bounding box center [250, 351] width 10 height 10
radio input "true"
click at [270, 154] on label "No" at bounding box center [269, 163] width 16 height 18
click at [256, 157] on input "No" at bounding box center [251, 162] width 10 height 10
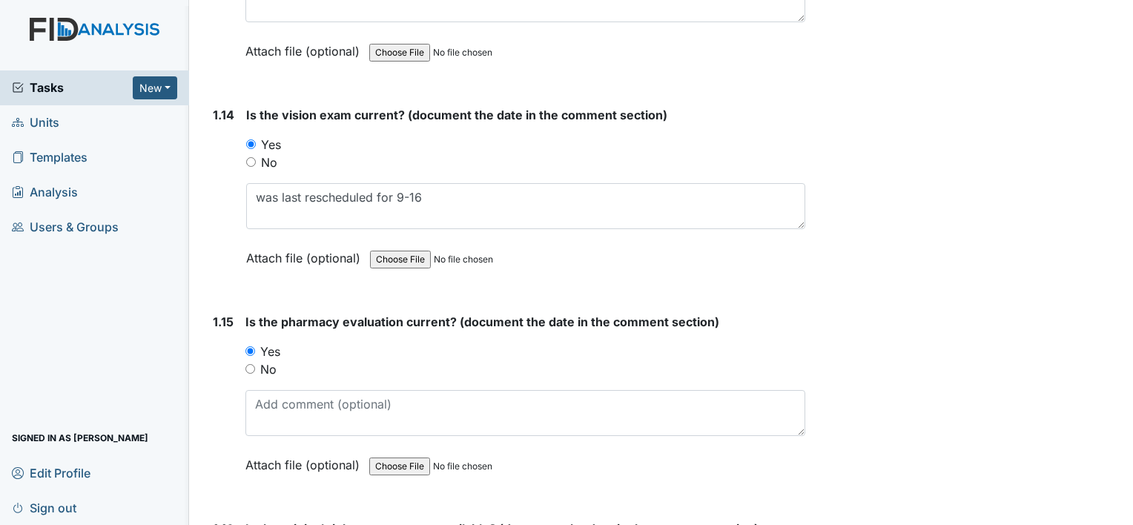
radio input "true"
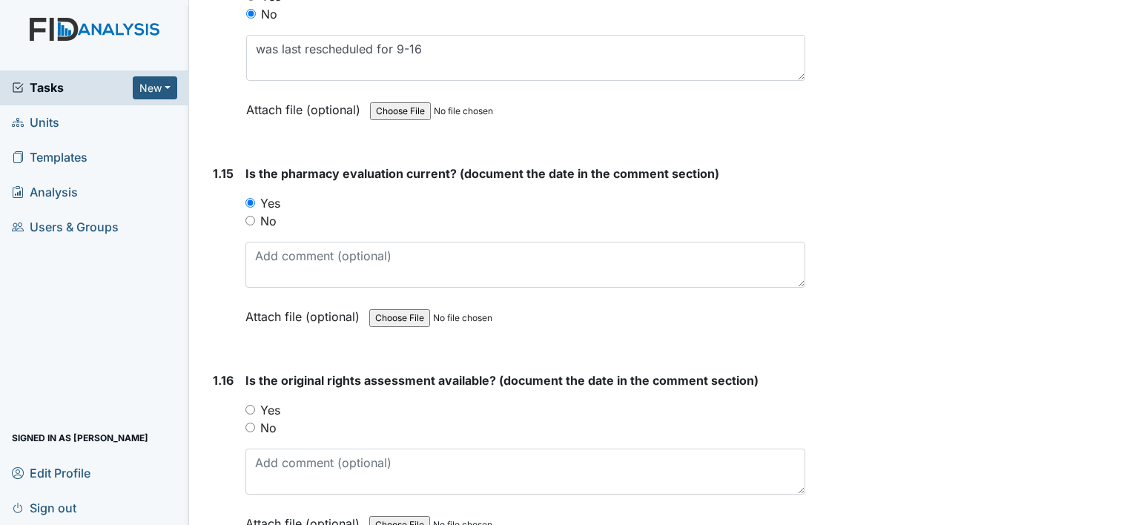
click at [268, 401] on label "Yes" at bounding box center [270, 410] width 20 height 18
click at [255, 405] on input "Yes" at bounding box center [250, 410] width 10 height 10
radio input "true"
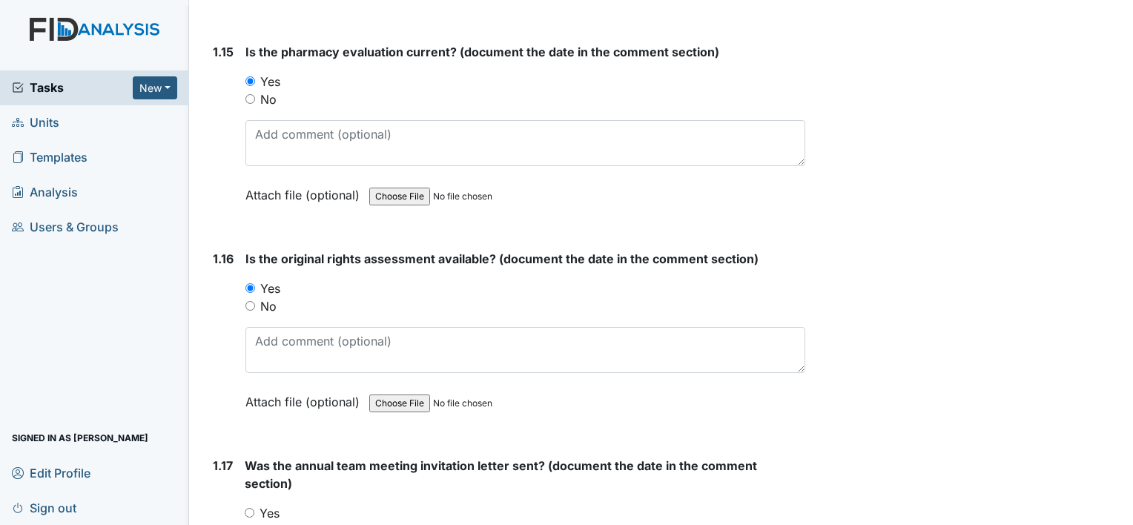
scroll to position [3412, 0]
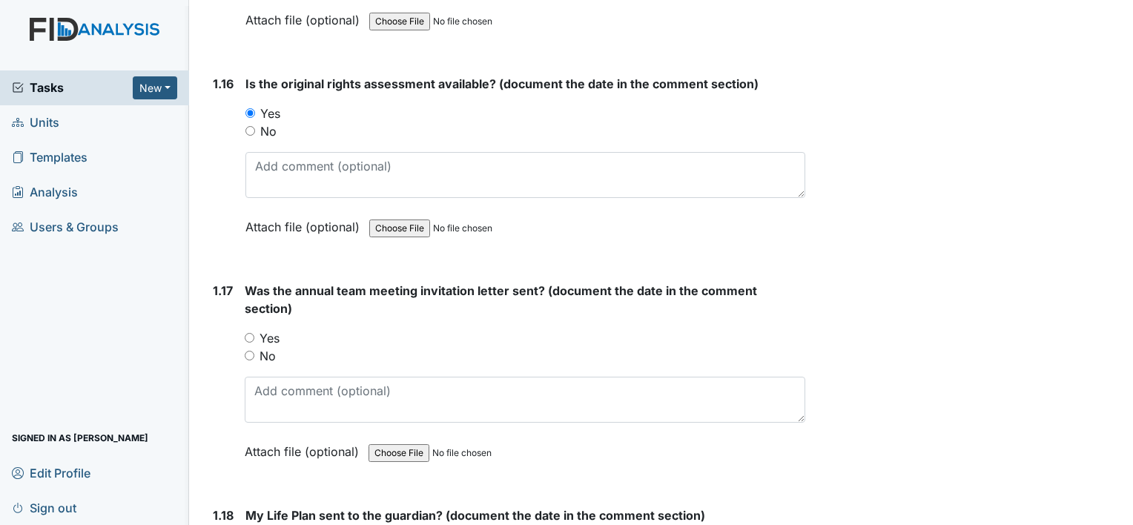
click at [263, 329] on label "Yes" at bounding box center [270, 338] width 20 height 18
click at [254, 333] on input "Yes" at bounding box center [250, 338] width 10 height 10
radio input "true"
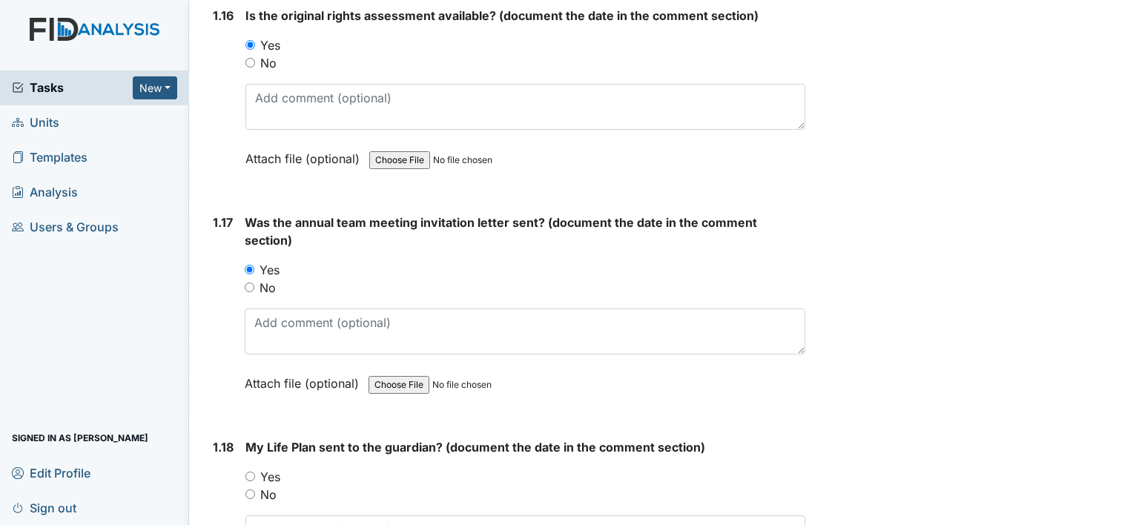
scroll to position [3560, 0]
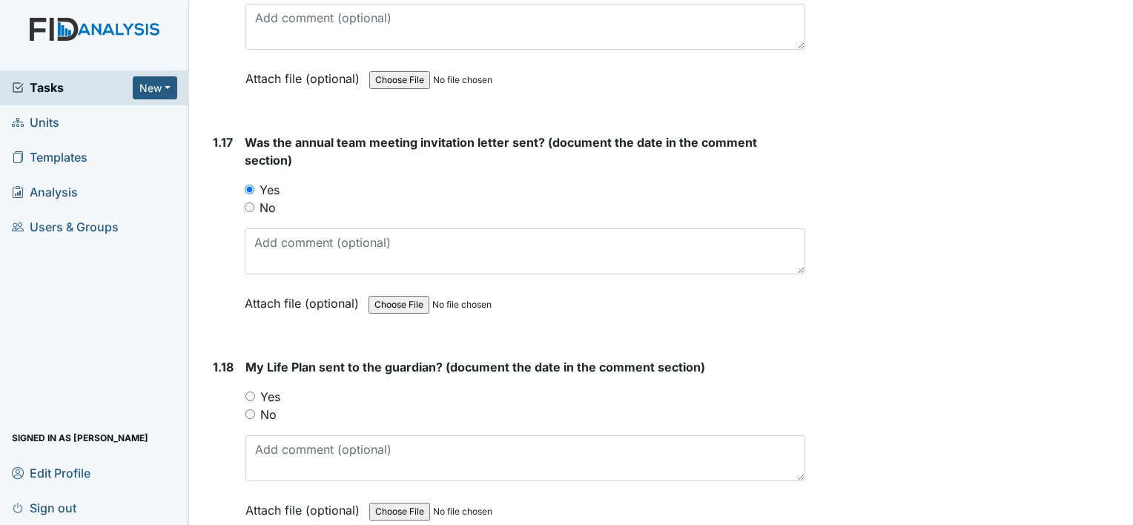
click at [277, 388] on label "Yes" at bounding box center [270, 397] width 20 height 18
click at [255, 392] on input "Yes" at bounding box center [250, 397] width 10 height 10
radio input "true"
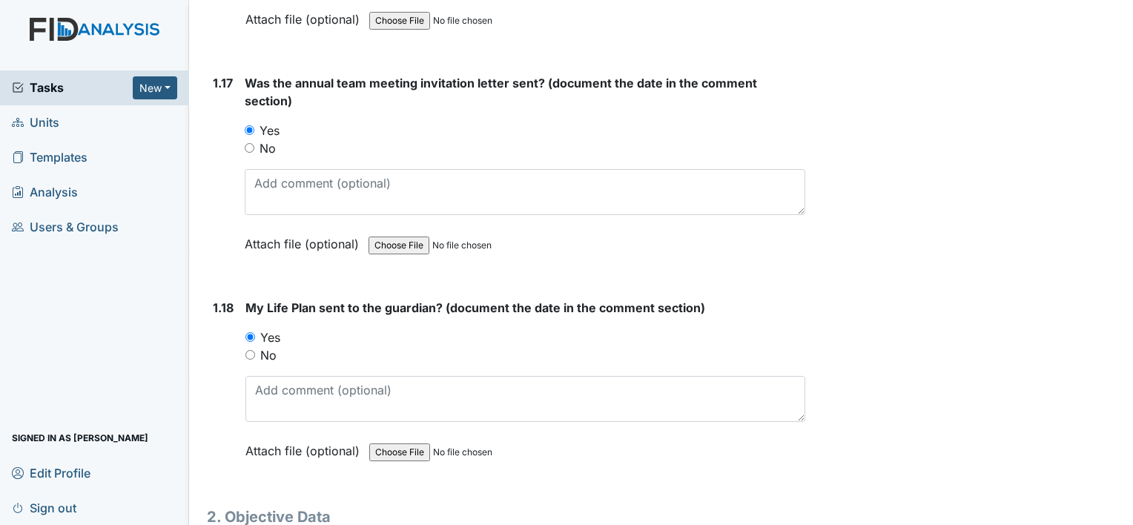
scroll to position [3672, 0]
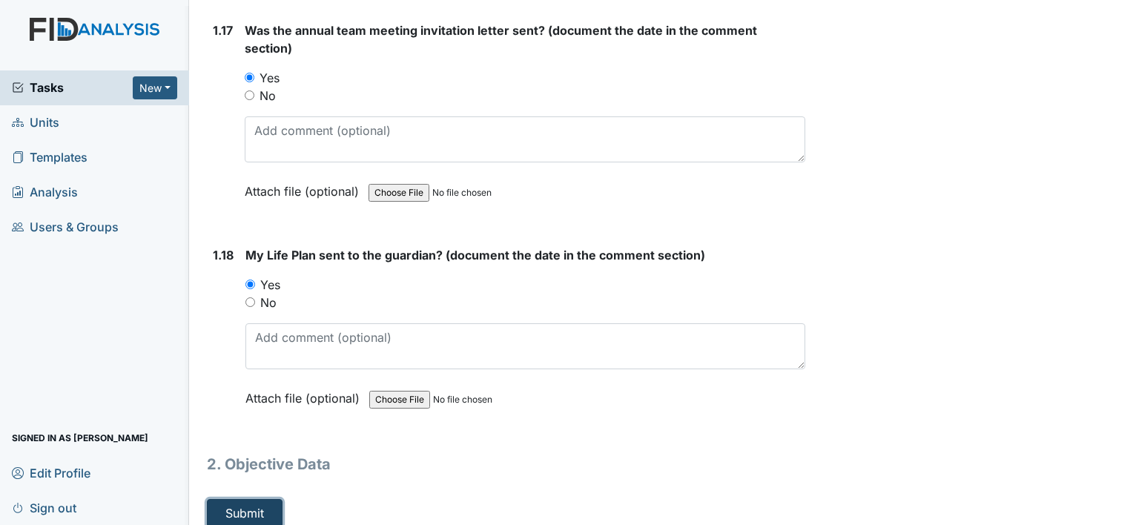
click at [270, 499] on button "Submit" at bounding box center [245, 513] width 76 height 28
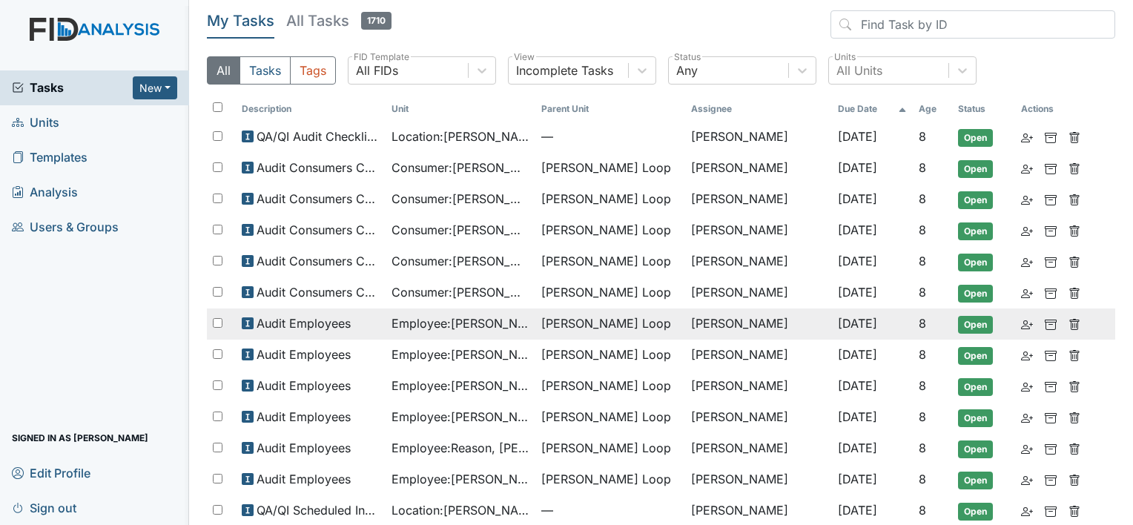
scroll to position [138, 0]
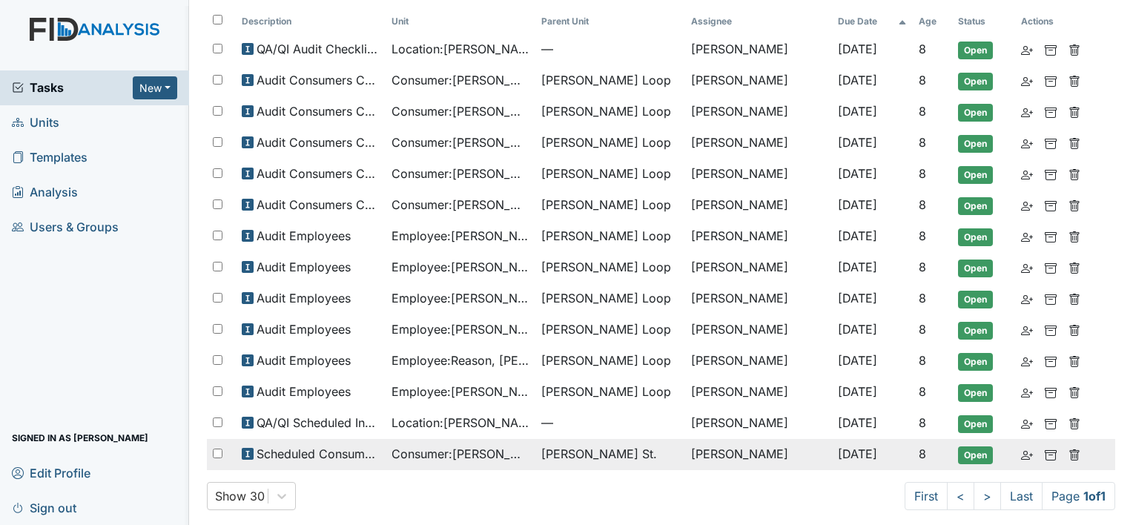
click at [464, 448] on span "Consumer : Roundtree, Curtis" at bounding box center [461, 454] width 138 height 18
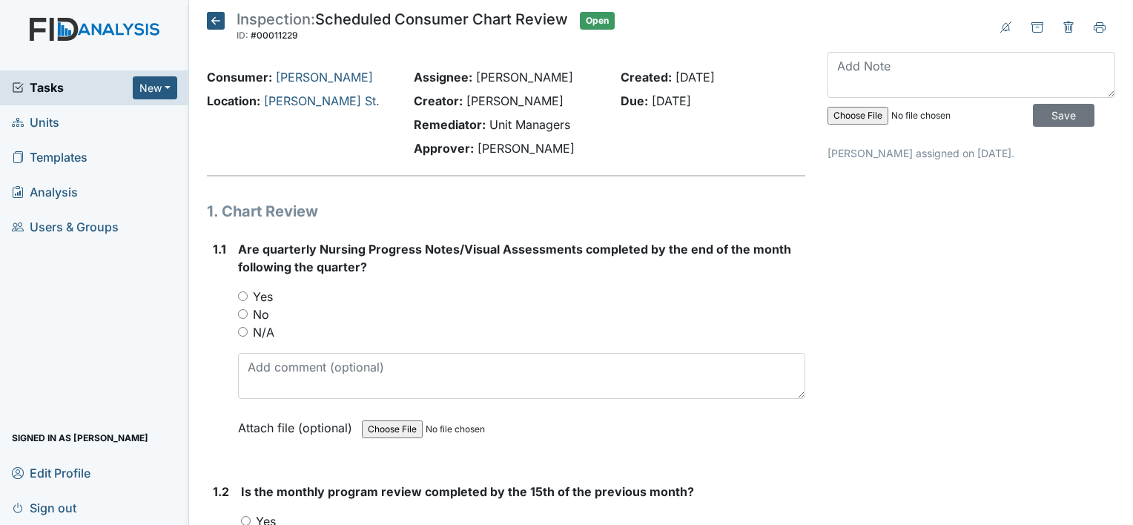
click at [254, 316] on label "No" at bounding box center [261, 315] width 16 height 18
click at [248, 316] on input "No" at bounding box center [243, 314] width 10 height 10
radio input "true"
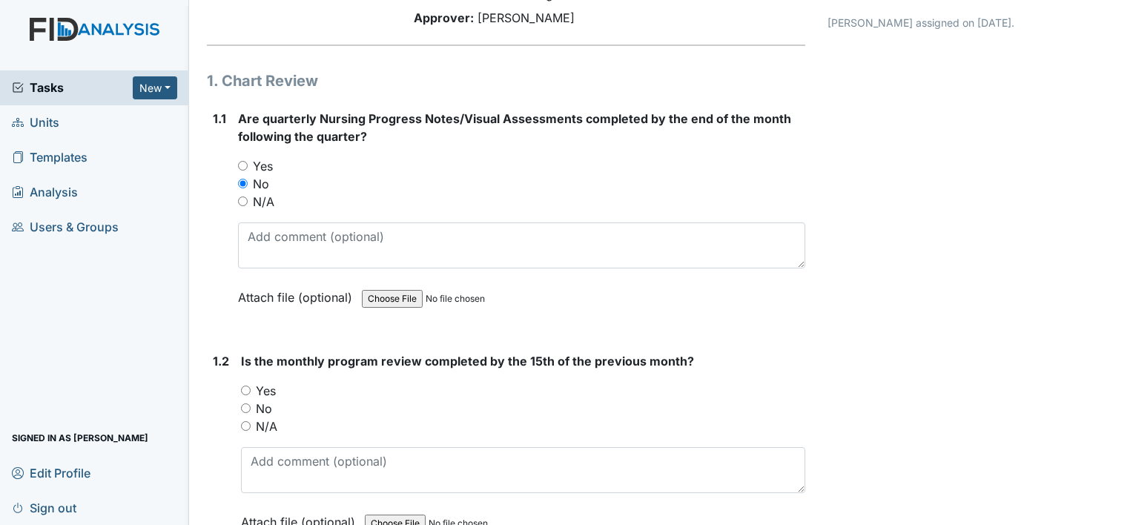
scroll to position [222, 0]
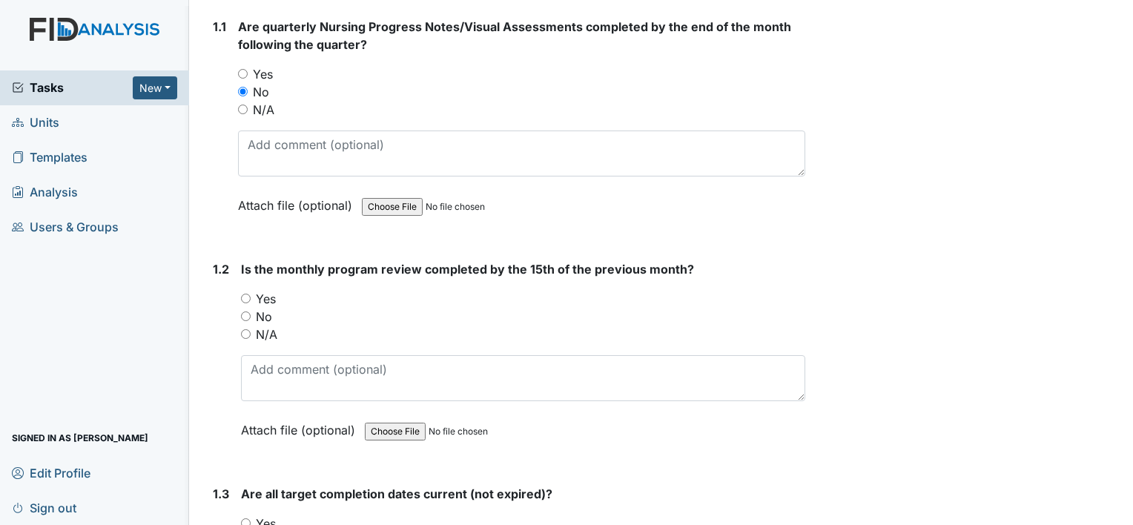
click at [265, 298] on label "Yes" at bounding box center [266, 299] width 20 height 18
click at [251, 298] on input "Yes" at bounding box center [246, 299] width 10 height 10
radio input "true"
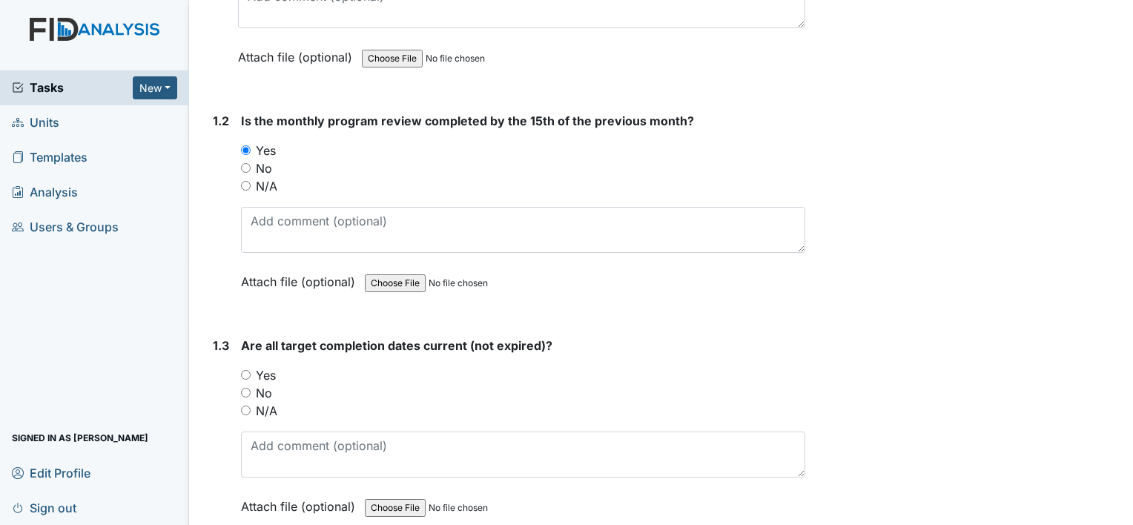
click at [268, 368] on label "Yes" at bounding box center [266, 375] width 20 height 18
click at [251, 370] on input "Yes" at bounding box center [246, 375] width 10 height 10
radio input "true"
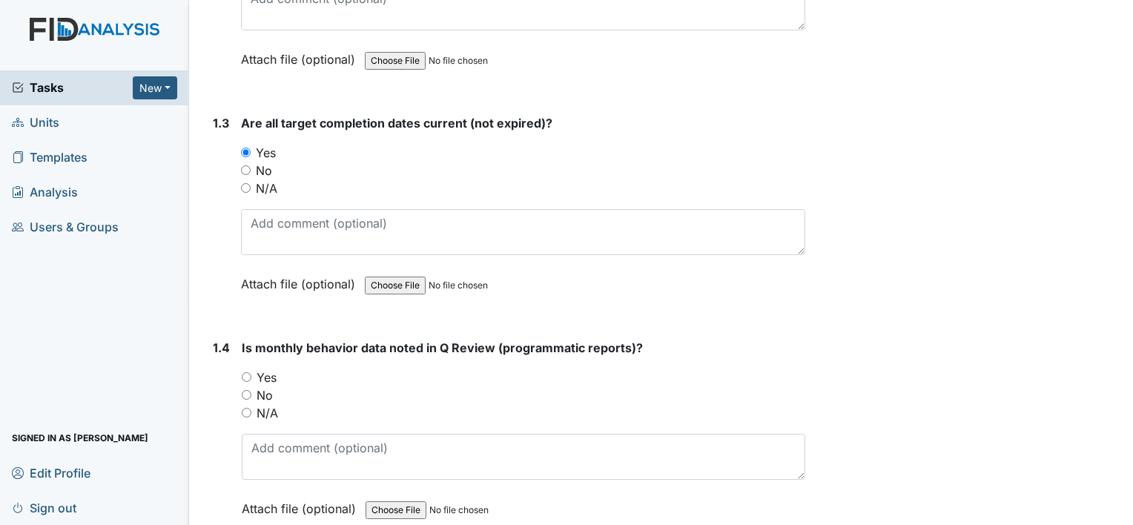
click at [275, 375] on label "Yes" at bounding box center [267, 378] width 20 height 18
click at [251, 375] on input "Yes" at bounding box center [247, 377] width 10 height 10
radio input "true"
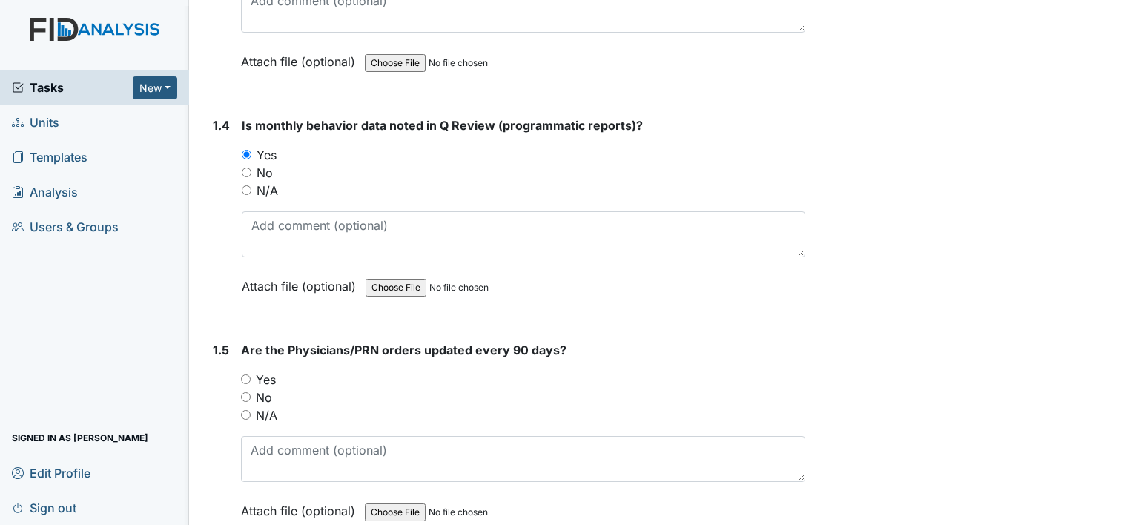
click at [271, 377] on label "Yes" at bounding box center [266, 380] width 20 height 18
click at [251, 377] on input "Yes" at bounding box center [246, 380] width 10 height 10
radio input "true"
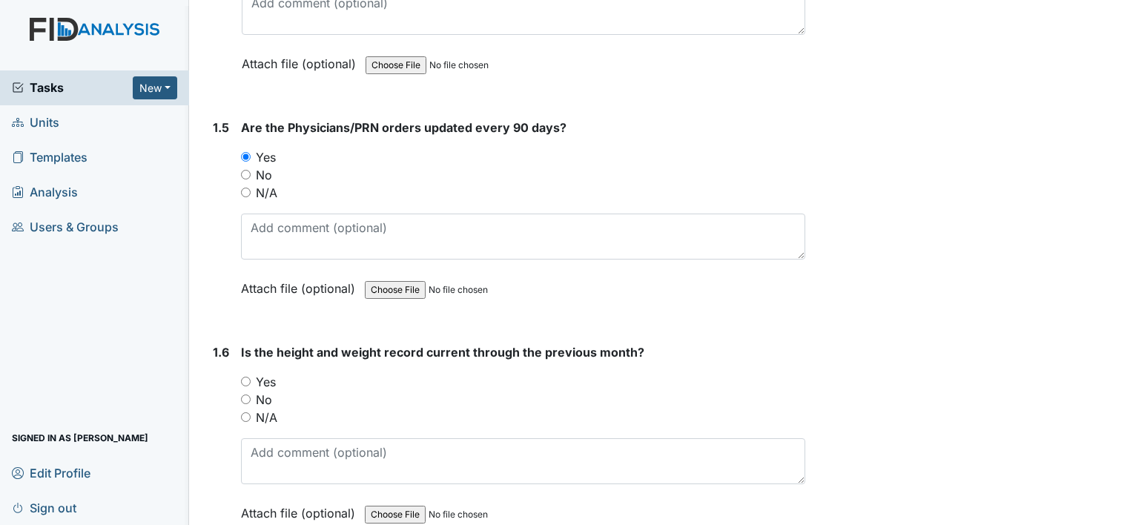
click at [271, 377] on label "Yes" at bounding box center [266, 382] width 20 height 18
click at [251, 377] on input "Yes" at bounding box center [246, 382] width 10 height 10
radio input "true"
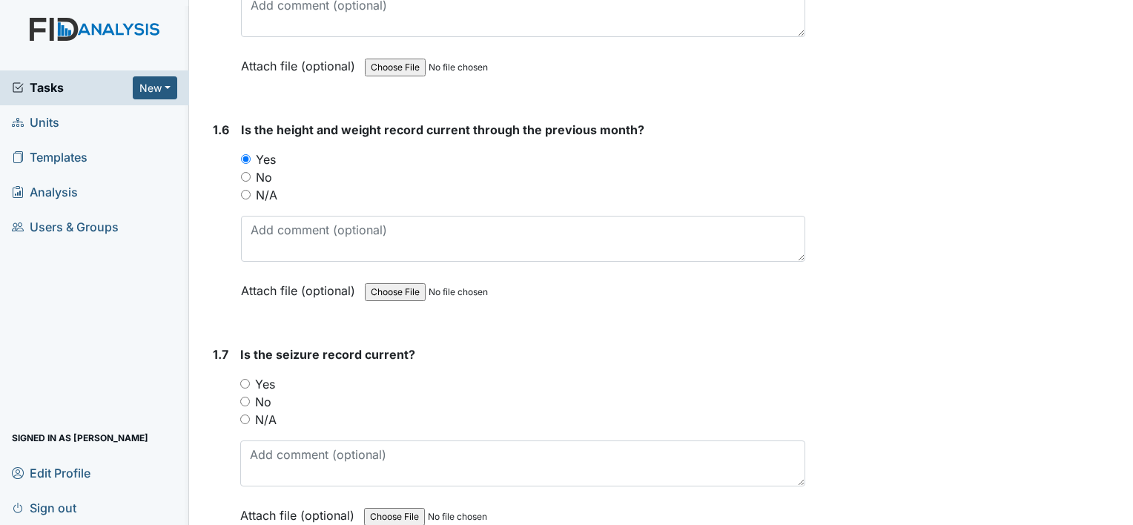
click at [271, 377] on label "Yes" at bounding box center [265, 384] width 20 height 18
click at [250, 379] on input "Yes" at bounding box center [245, 384] width 10 height 10
radio input "true"
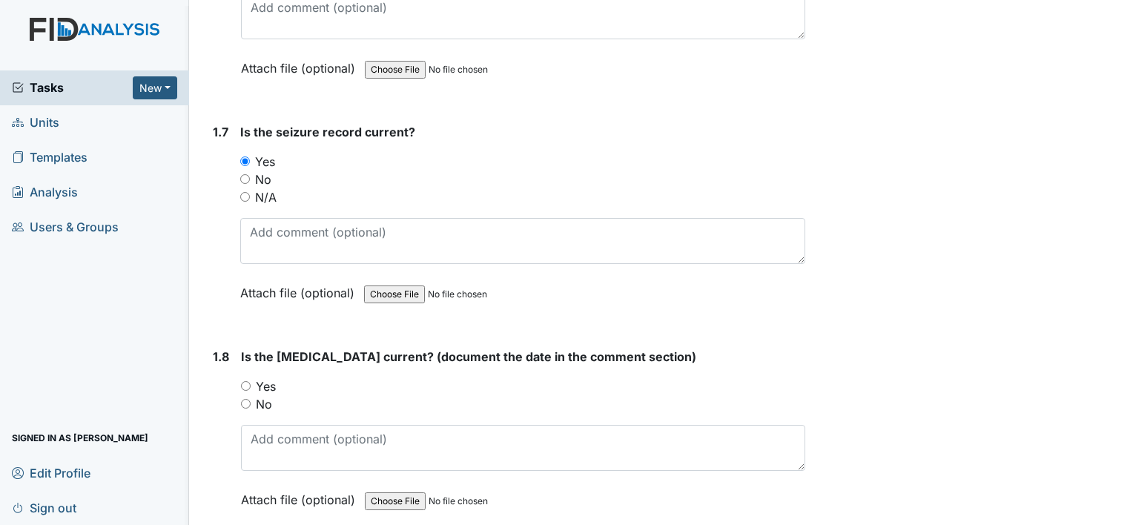
click at [268, 378] on label "Yes" at bounding box center [266, 386] width 20 height 18
click at [251, 381] on input "Yes" at bounding box center [246, 386] width 10 height 10
radio input "true"
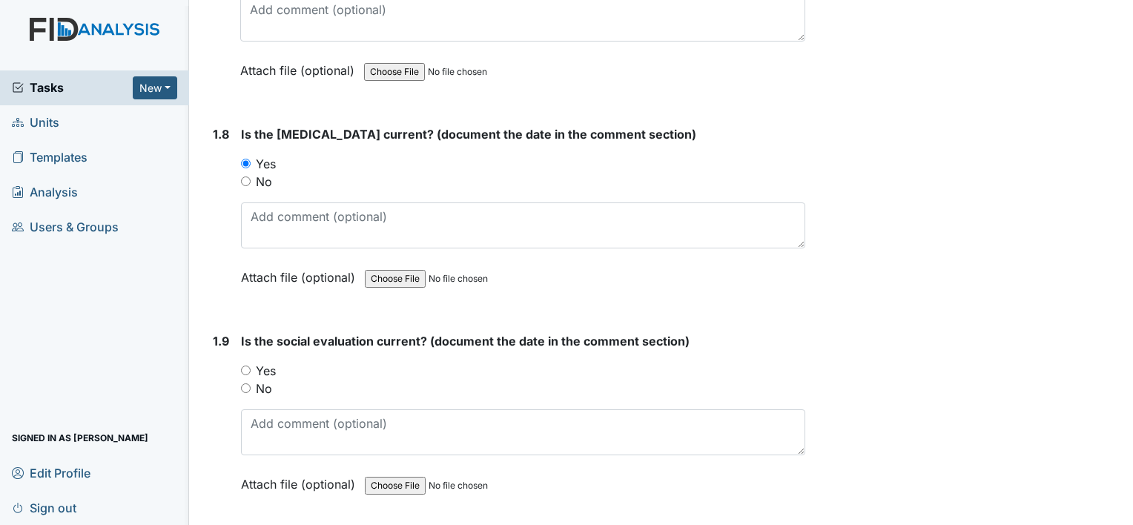
click at [271, 369] on label "Yes" at bounding box center [266, 371] width 20 height 18
click at [251, 369] on input "Yes" at bounding box center [246, 371] width 10 height 10
radio input "true"
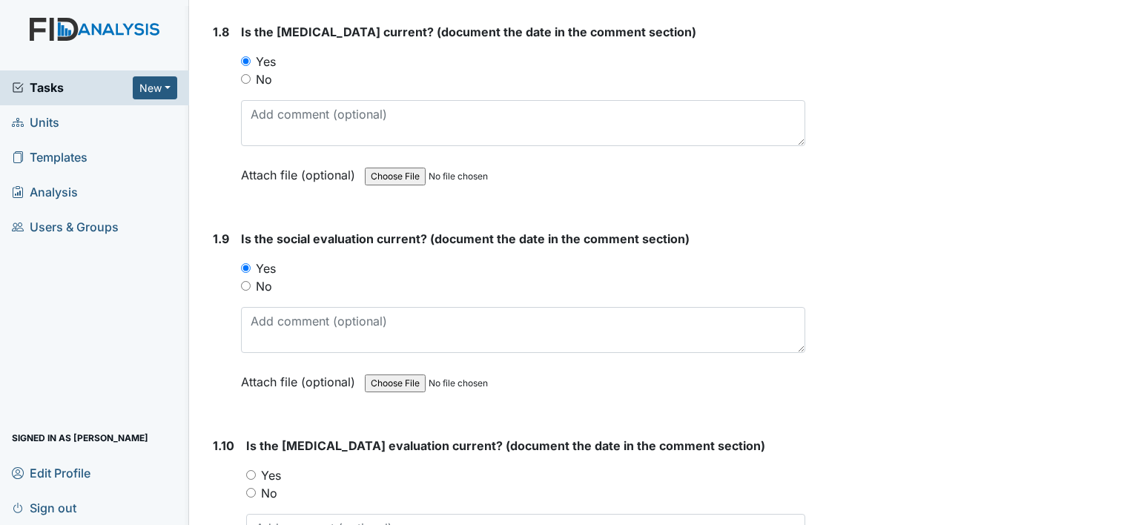
scroll to position [1928, 0]
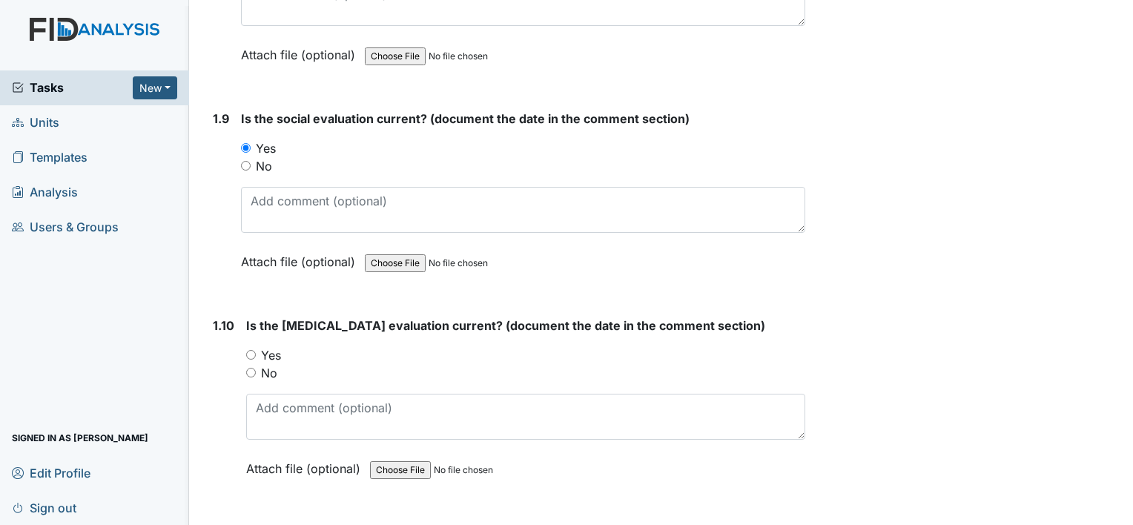
click at [272, 349] on label "Yes" at bounding box center [271, 355] width 20 height 18
click at [256, 350] on input "Yes" at bounding box center [251, 355] width 10 height 10
radio input "true"
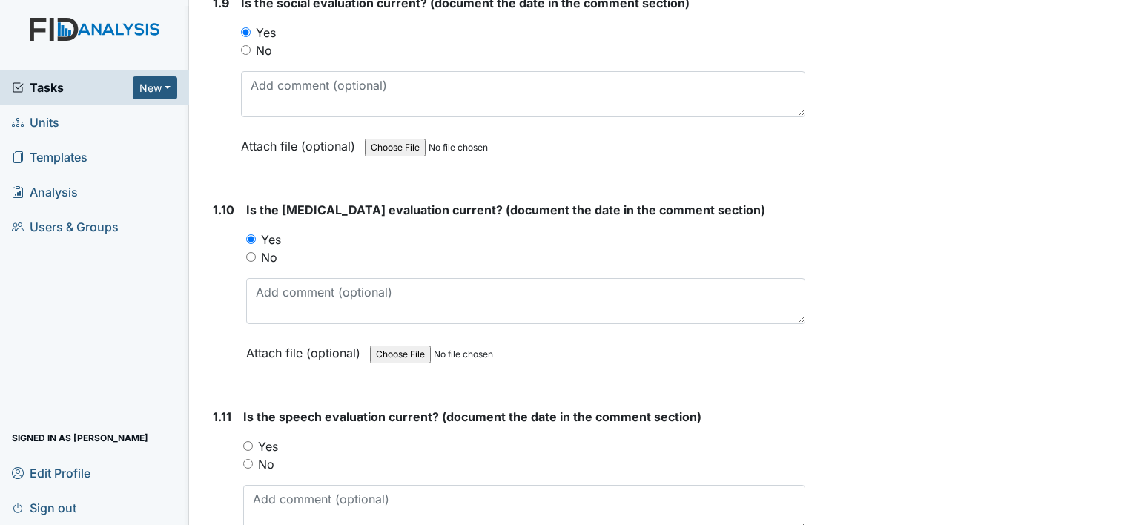
scroll to position [2225, 0]
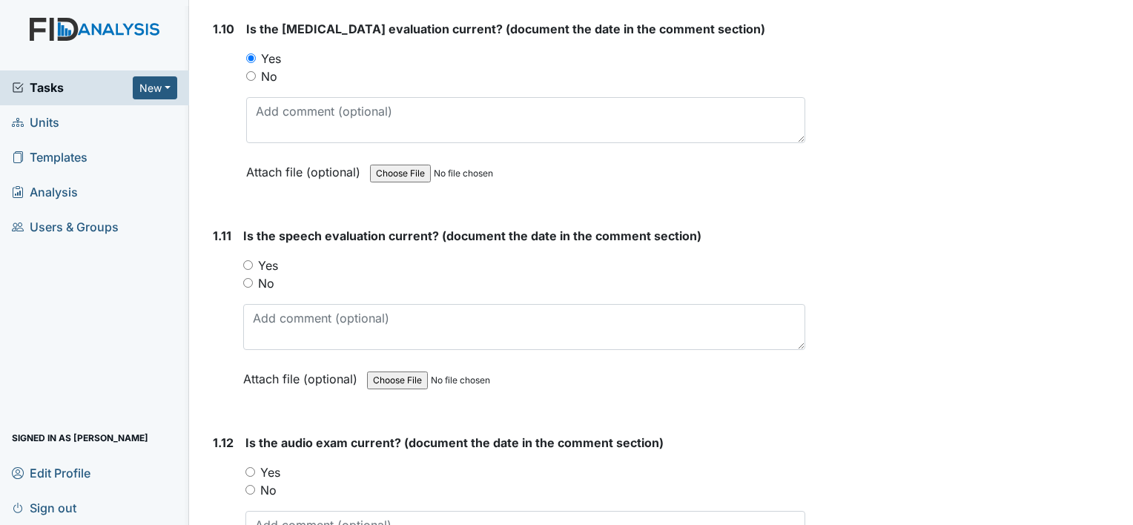
click at [266, 257] on label "Yes" at bounding box center [268, 266] width 20 height 18
click at [253, 260] on input "Yes" at bounding box center [248, 265] width 10 height 10
radio input "true"
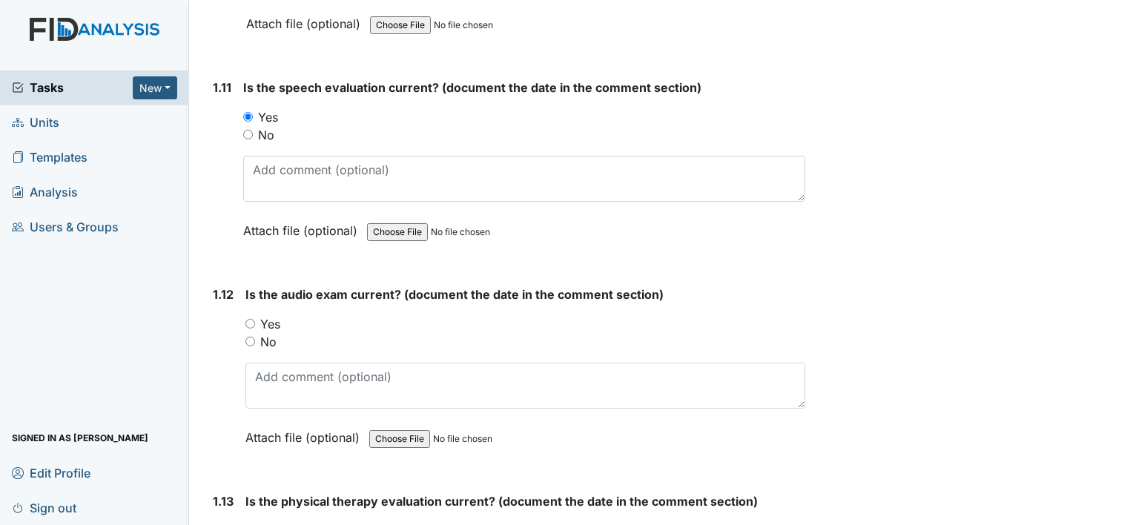
click at [269, 317] on label "Yes" at bounding box center [270, 324] width 20 height 18
click at [255, 319] on input "Yes" at bounding box center [250, 324] width 10 height 10
radio input "true"
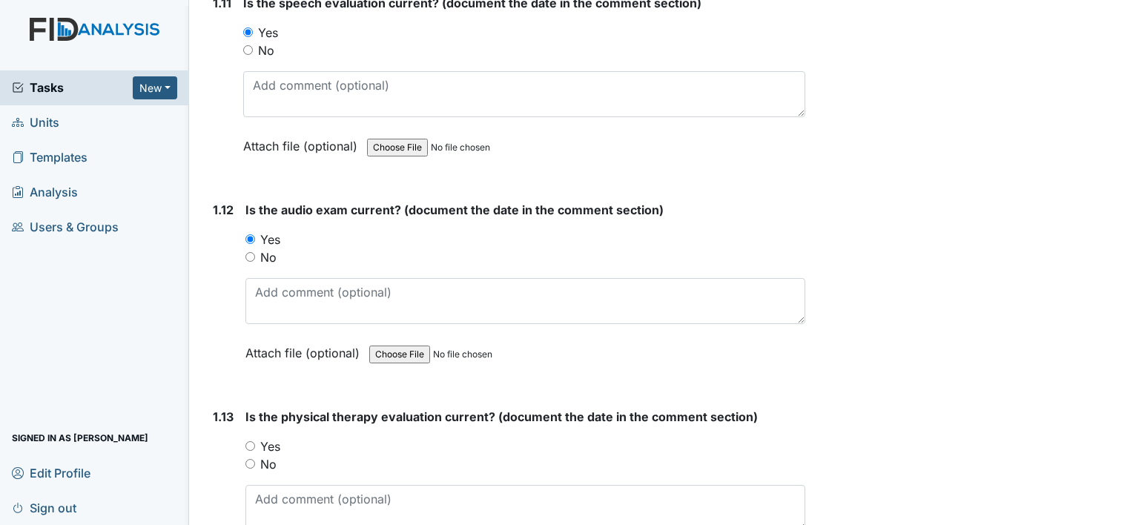
scroll to position [2596, 0]
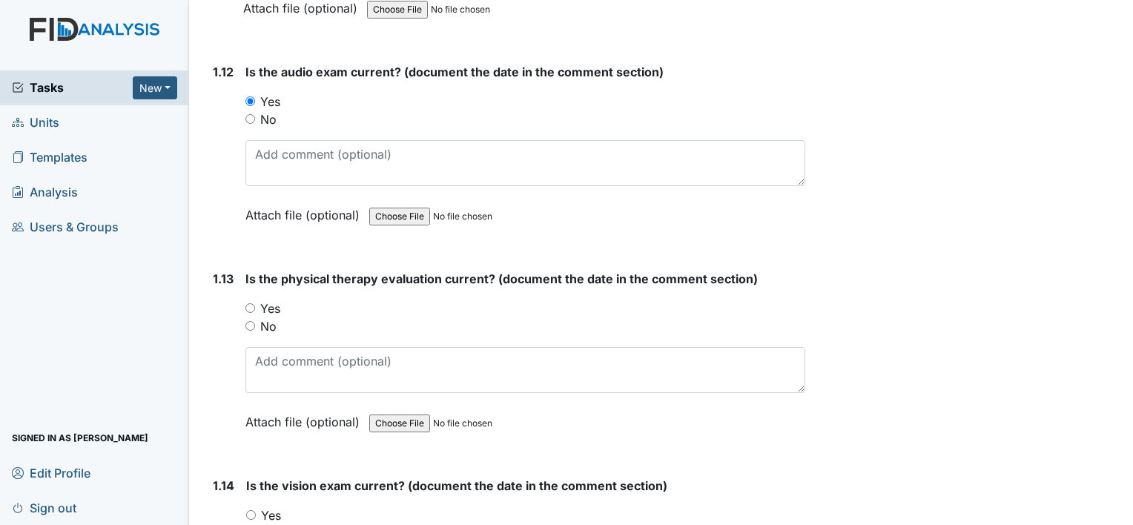
click at [273, 303] on label "Yes" at bounding box center [270, 309] width 20 height 18
click at [255, 303] on input "Yes" at bounding box center [250, 308] width 10 height 10
radio input "true"
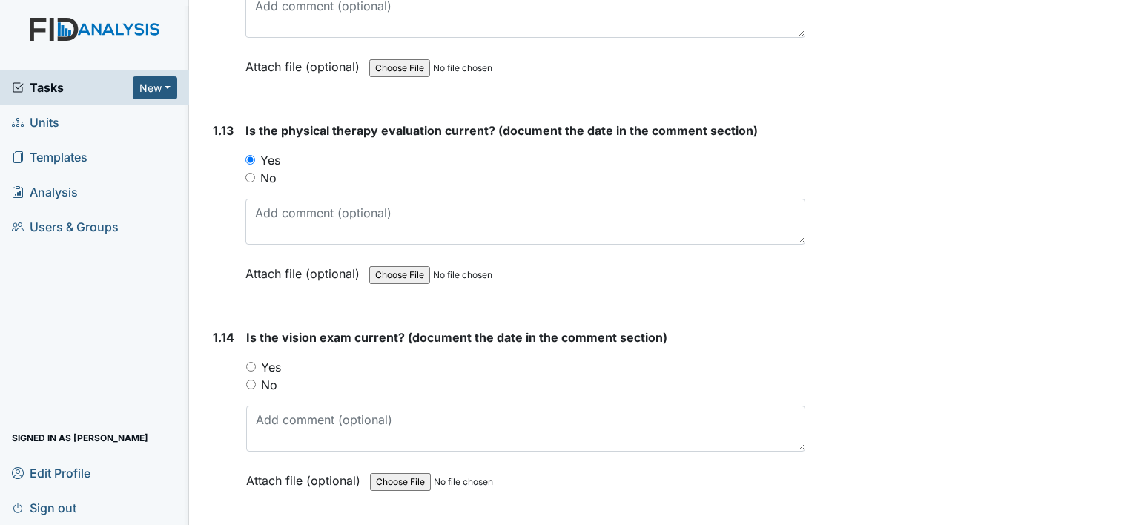
click at [274, 358] on label "Yes" at bounding box center [271, 367] width 20 height 18
click at [256, 362] on input "Yes" at bounding box center [251, 367] width 10 height 10
radio input "true"
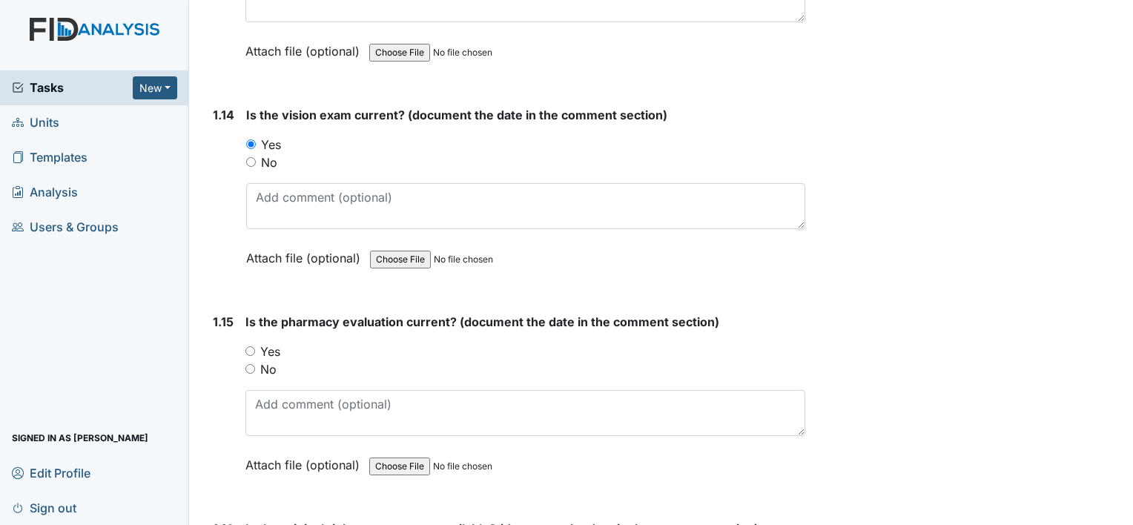
click at [267, 343] on label "Yes" at bounding box center [270, 352] width 20 height 18
click at [255, 346] on input "Yes" at bounding box center [250, 351] width 10 height 10
radio input "true"
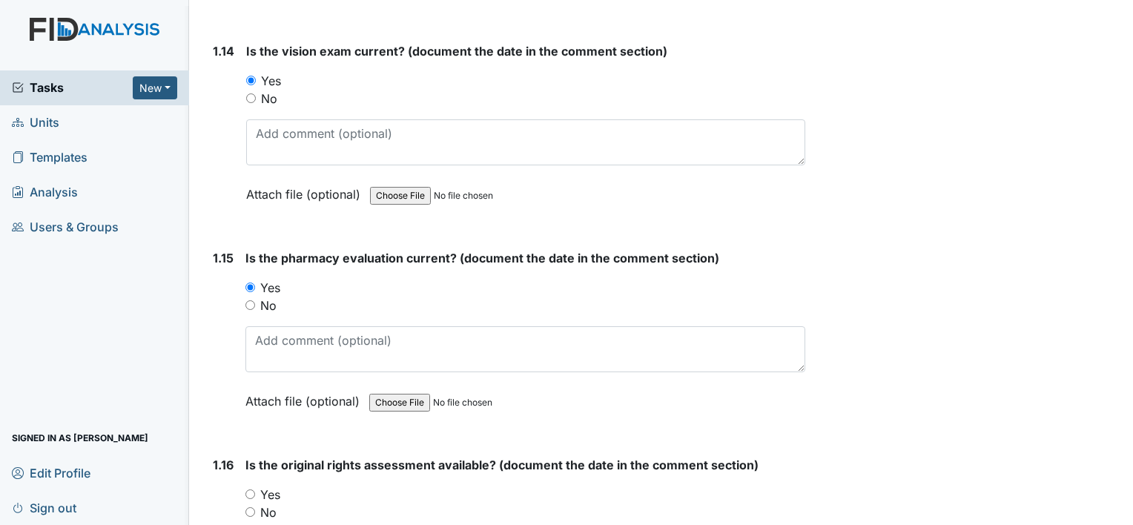
scroll to position [3189, 0]
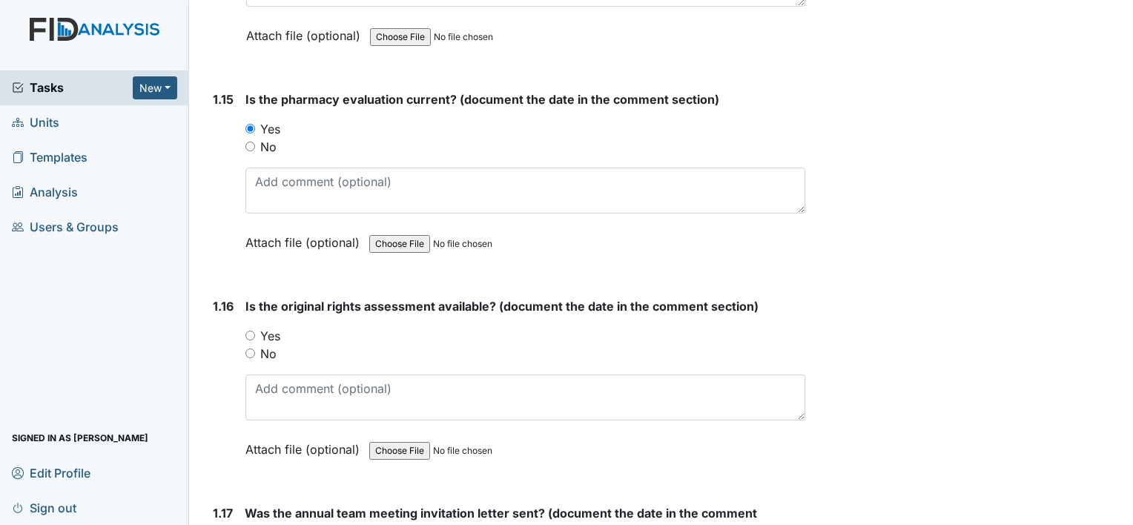
click at [265, 327] on label "Yes" at bounding box center [270, 336] width 20 height 18
click at [255, 331] on input "Yes" at bounding box center [250, 336] width 10 height 10
radio input "true"
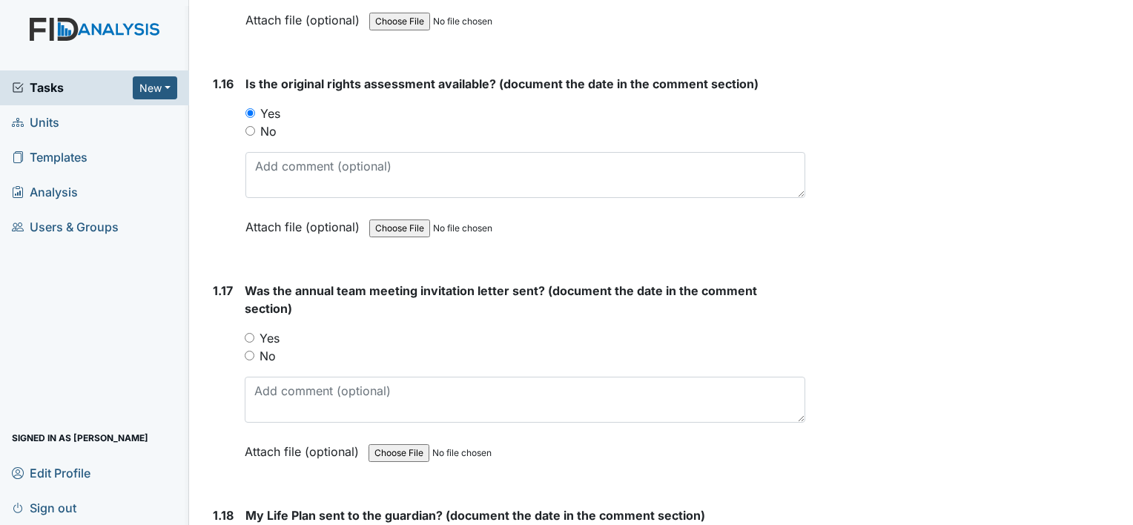
click at [268, 329] on label "Yes" at bounding box center [270, 338] width 20 height 18
click at [254, 333] on input "Yes" at bounding box center [250, 338] width 10 height 10
radio input "true"
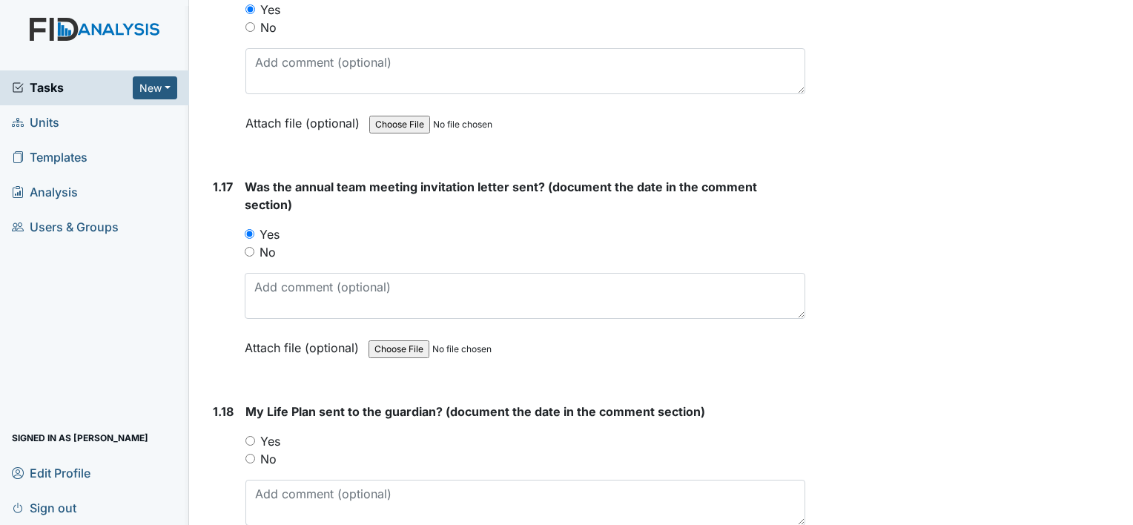
scroll to position [3634, 0]
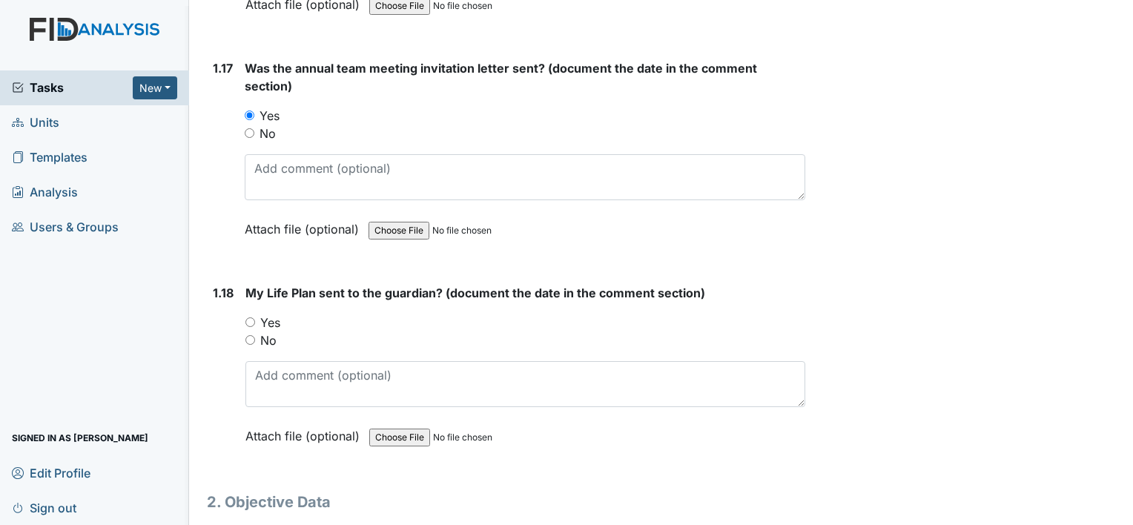
click at [271, 314] on label "Yes" at bounding box center [270, 323] width 20 height 18
click at [255, 317] on input "Yes" at bounding box center [250, 322] width 10 height 10
radio input "true"
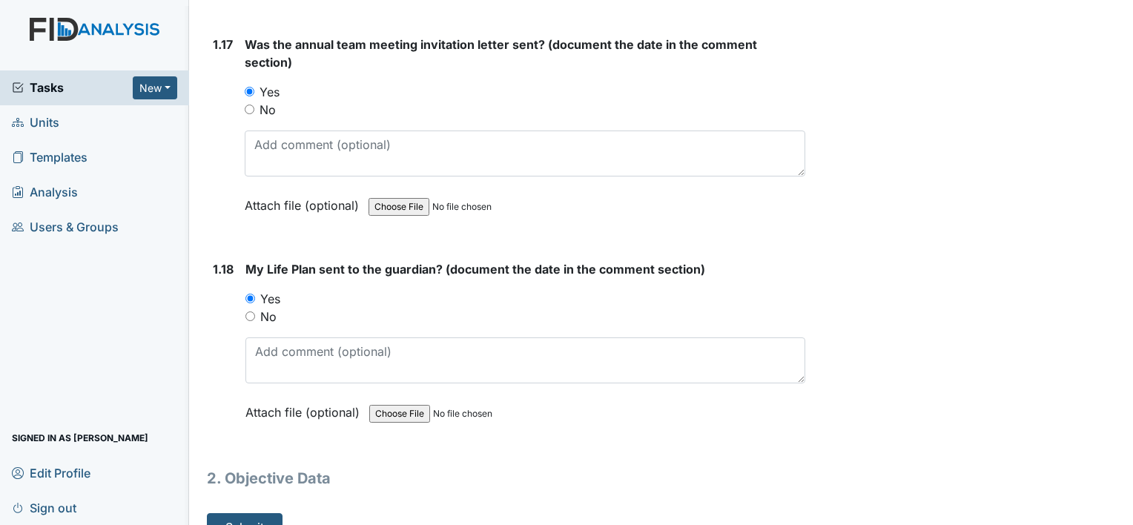
scroll to position [3672, 0]
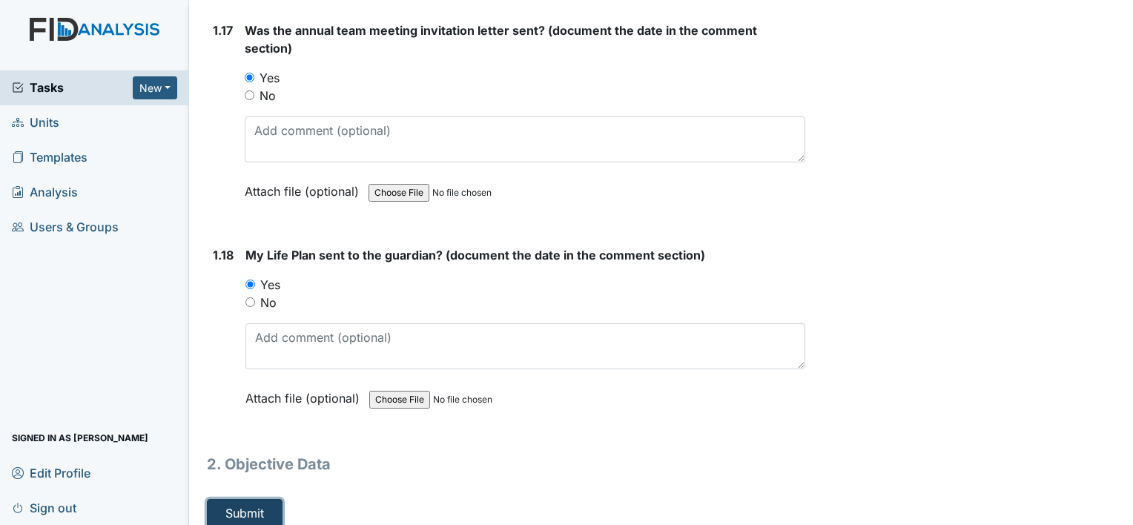
click at [263, 501] on button "Submit" at bounding box center [245, 513] width 76 height 28
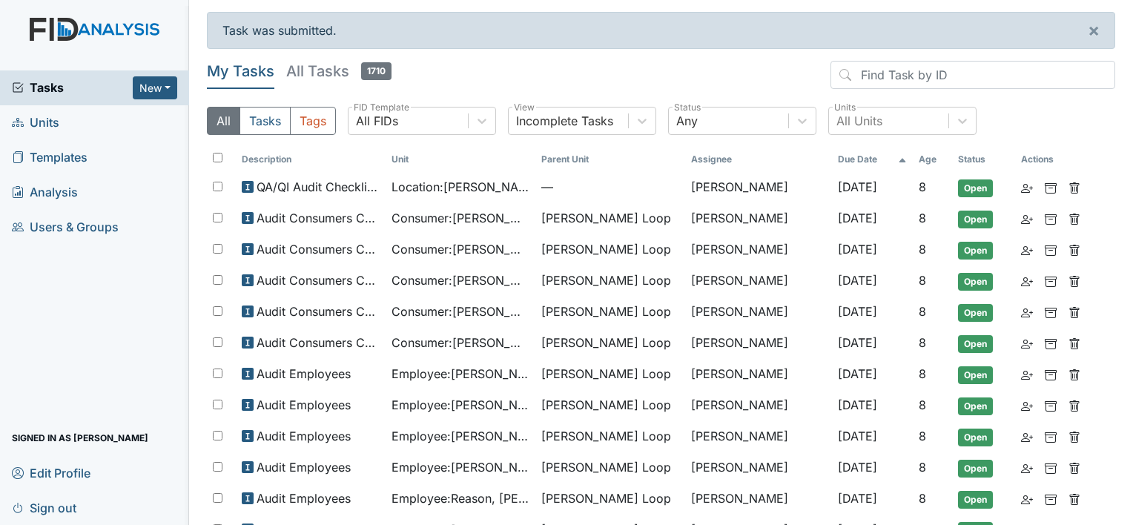
click at [59, 118] on link "Units" at bounding box center [94, 122] width 189 height 35
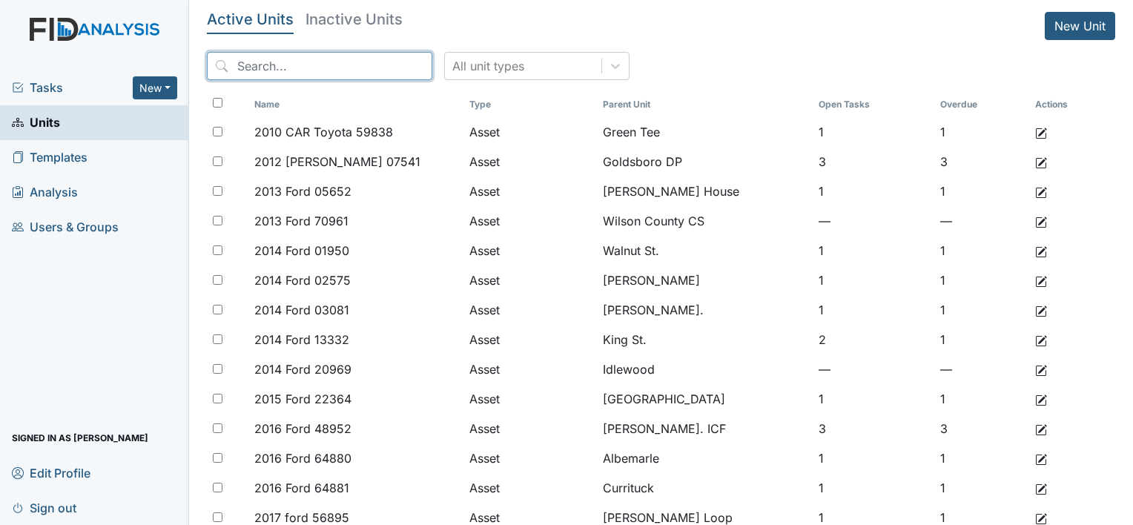
click at [299, 65] on input "search" at bounding box center [319, 66] width 225 height 28
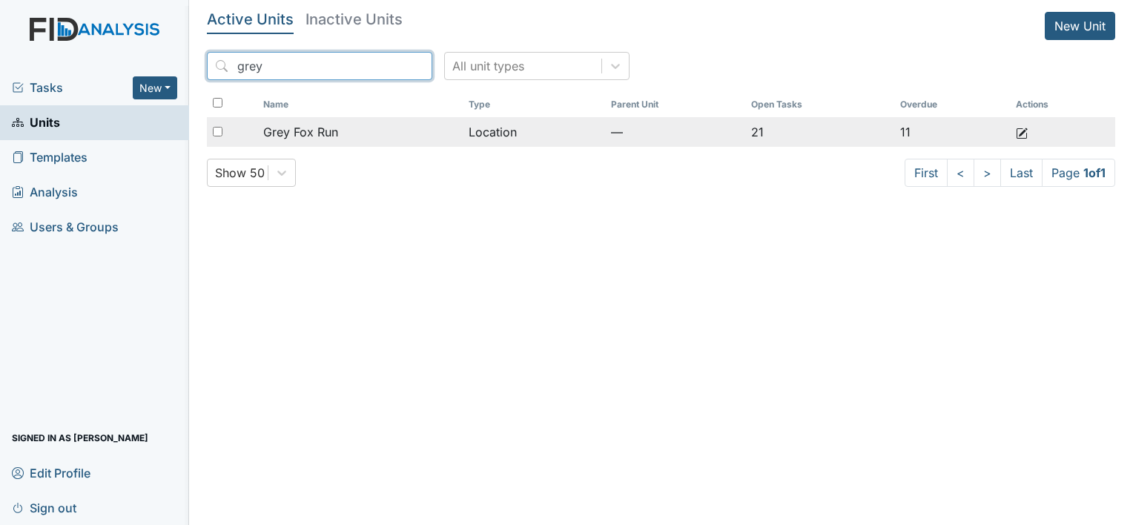
type input "grey"
click at [312, 123] on span "Grey Fox Run" at bounding box center [300, 132] width 75 height 18
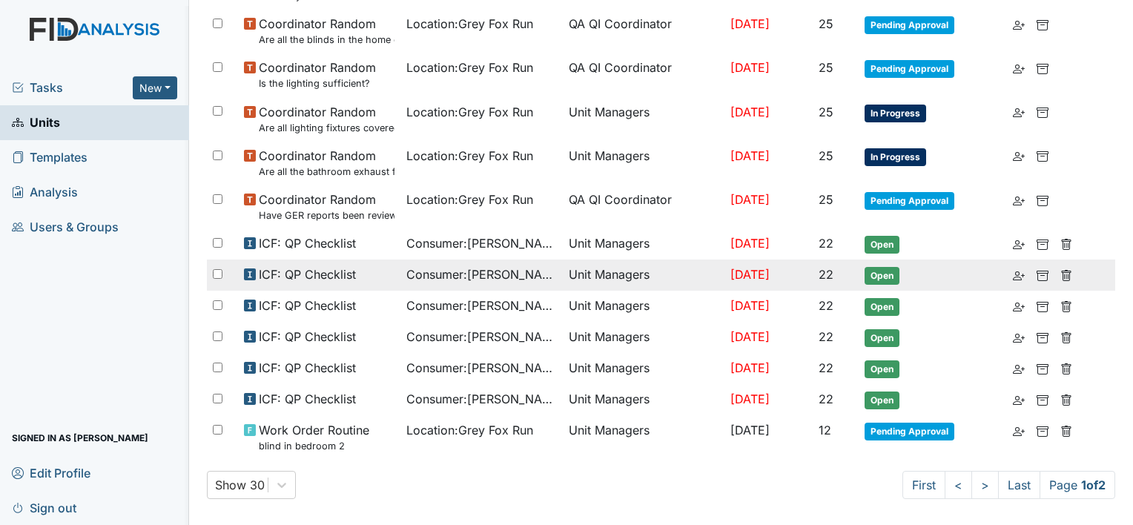
scroll to position [969, 0]
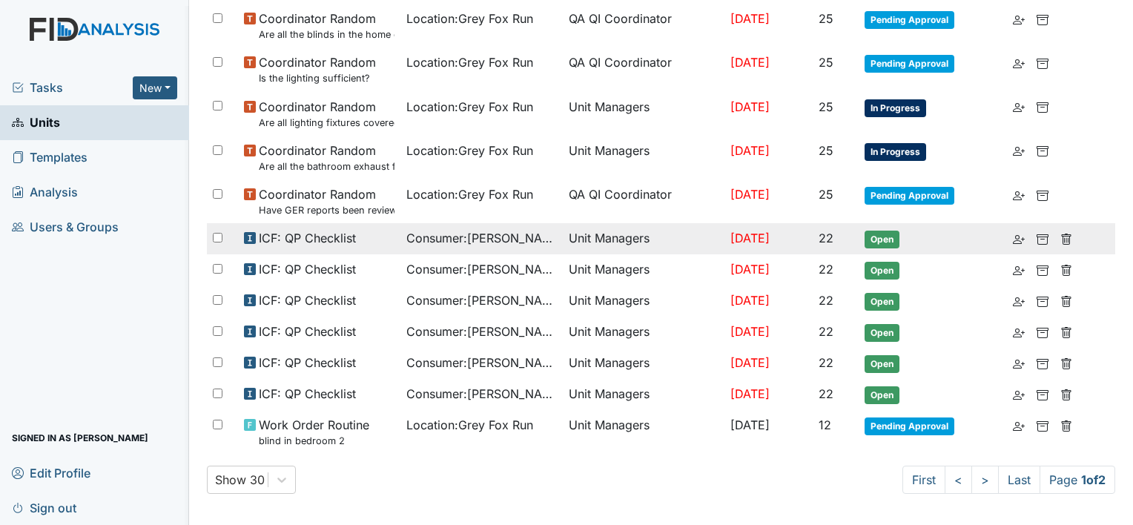
click at [506, 239] on span "Consumer : [PERSON_NAME]" at bounding box center [481, 238] width 151 height 18
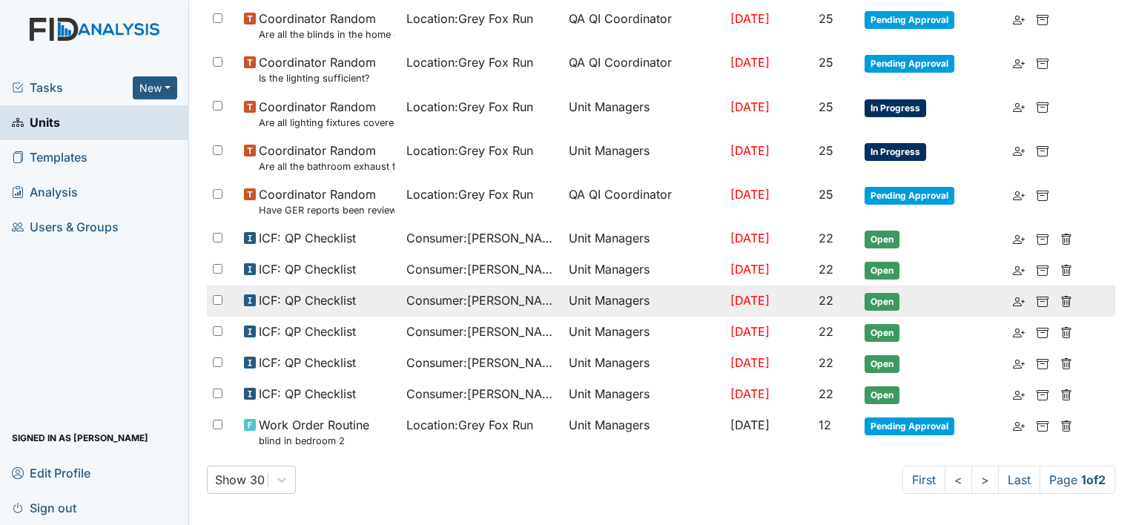
click at [491, 300] on span "Consumer : Jack, Jose" at bounding box center [481, 300] width 151 height 18
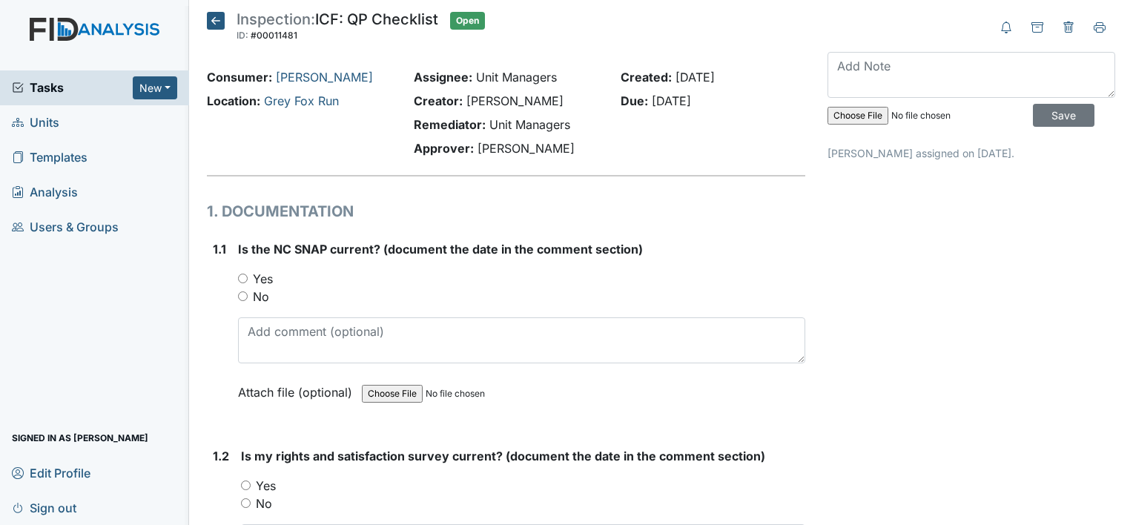
click at [271, 280] on label "Yes" at bounding box center [263, 279] width 20 height 18
click at [248, 280] on input "Yes" at bounding box center [243, 279] width 10 height 10
radio input "true"
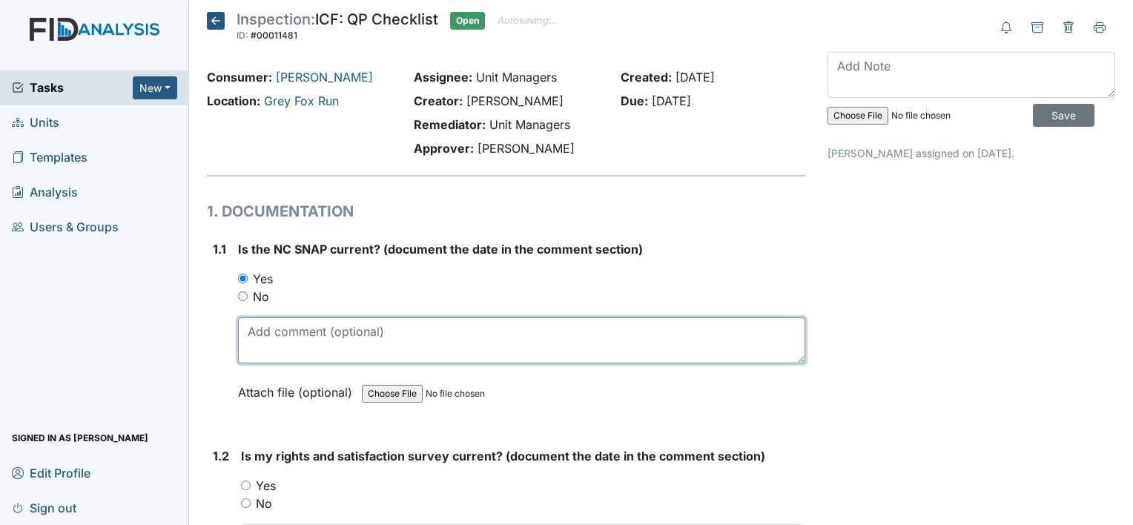
click at [294, 336] on textarea at bounding box center [521, 340] width 567 height 46
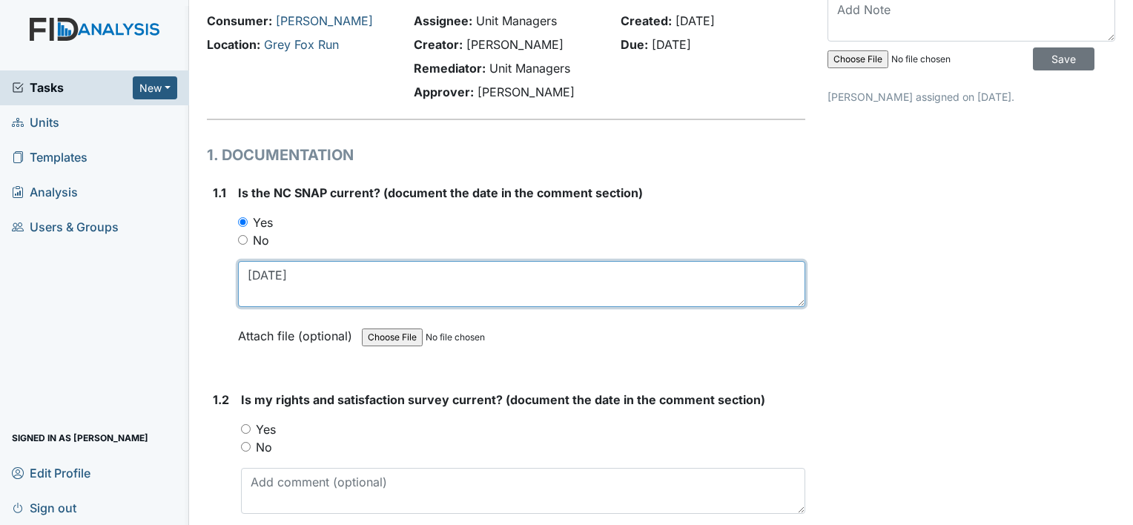
scroll to position [222, 0]
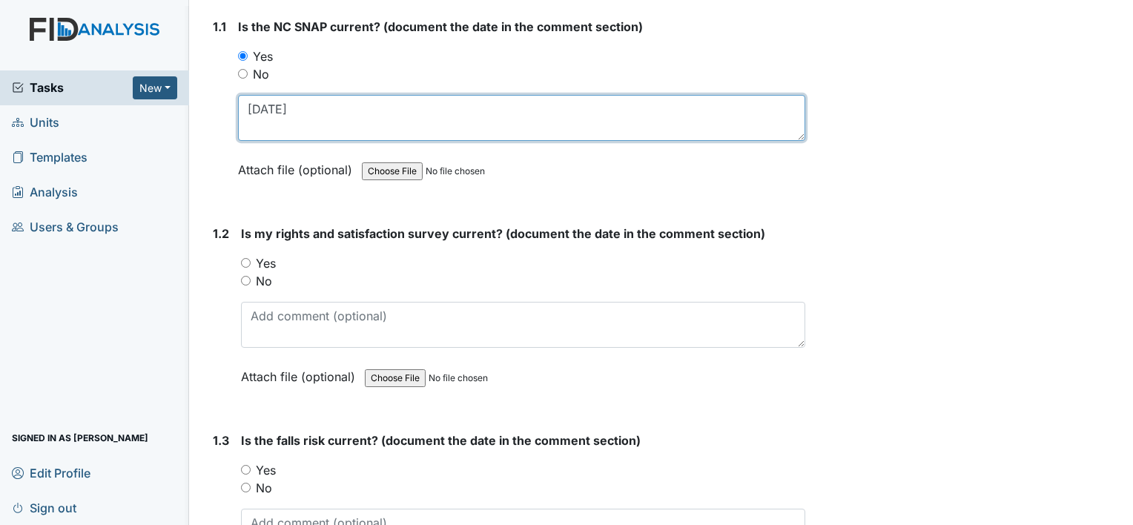
type textarea "7-23-25"
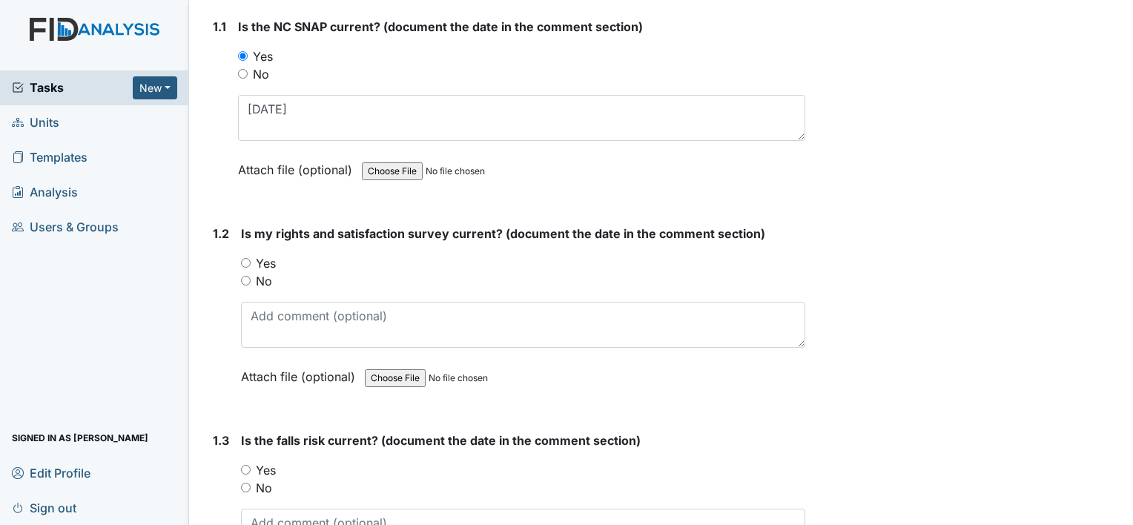
click at [261, 265] on label "Yes" at bounding box center [266, 263] width 20 height 18
click at [251, 265] on input "Yes" at bounding box center [246, 263] width 10 height 10
radio input "true"
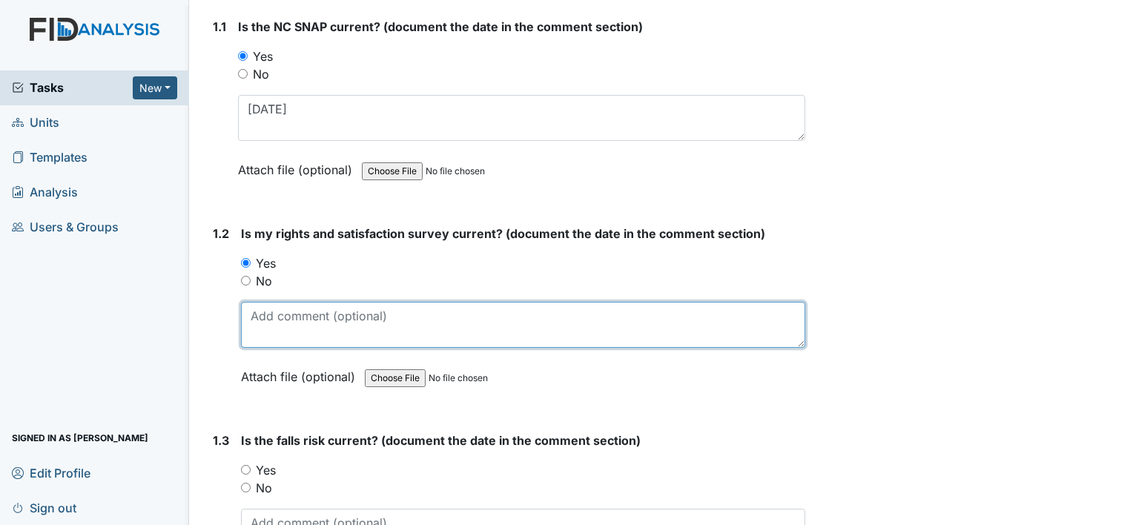
click at [297, 315] on textarea at bounding box center [523, 325] width 564 height 46
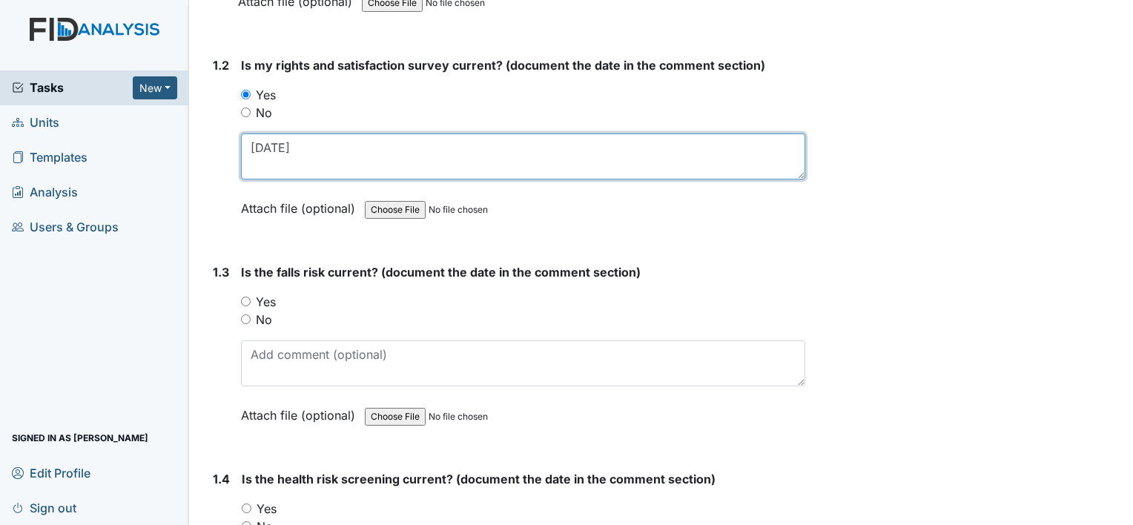
scroll to position [445, 0]
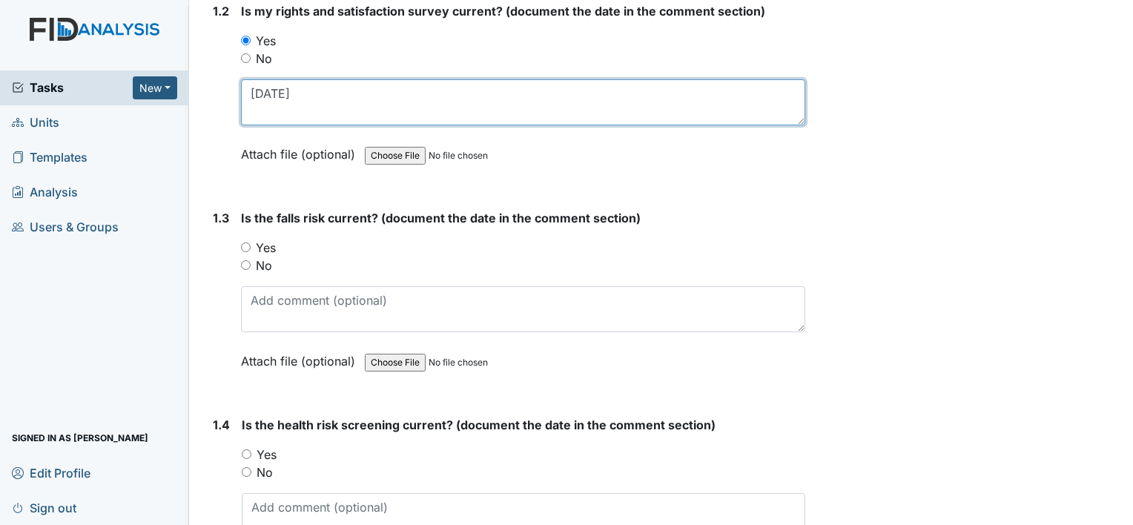
type textarea "8-22-24"
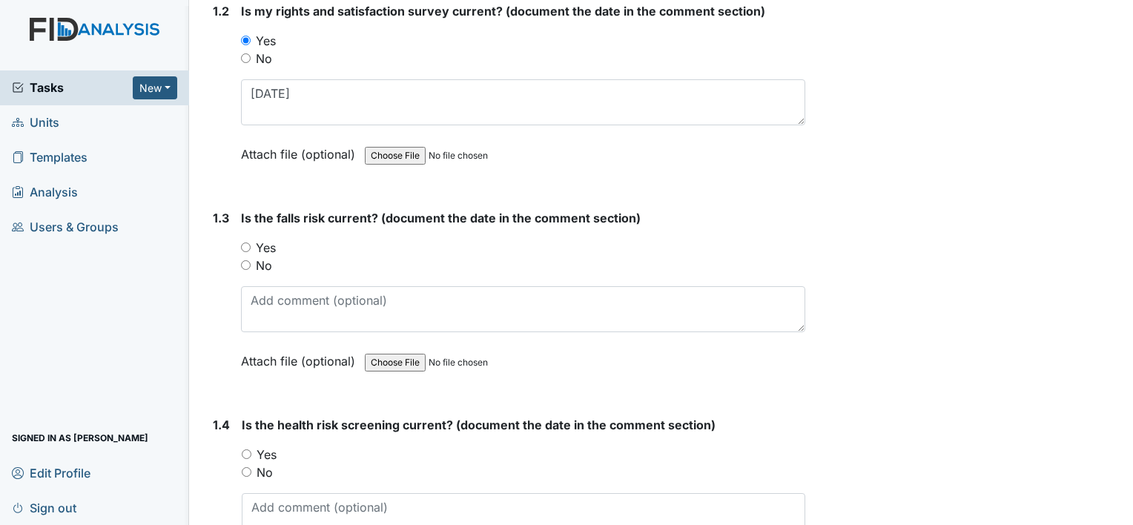
click at [263, 247] on label "Yes" at bounding box center [266, 248] width 20 height 18
click at [251, 247] on input "Yes" at bounding box center [246, 248] width 10 height 10
radio input "true"
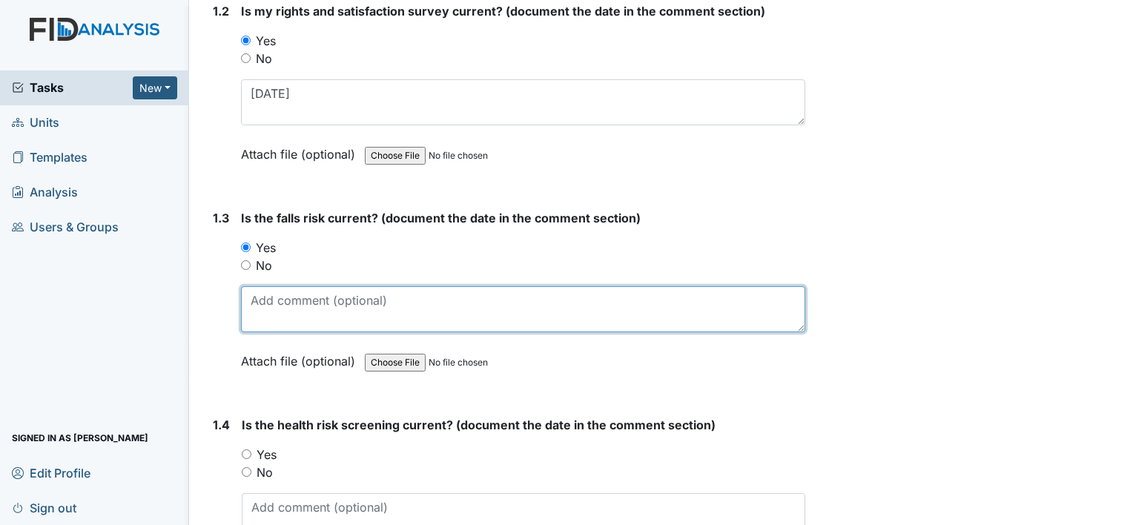
click at [300, 307] on textarea at bounding box center [523, 309] width 564 height 46
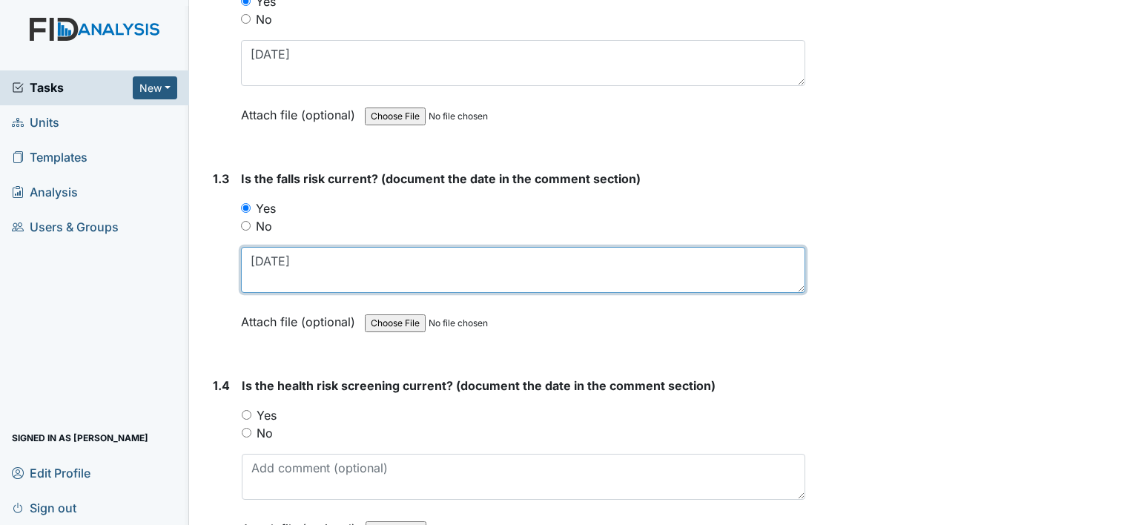
scroll to position [593, 0]
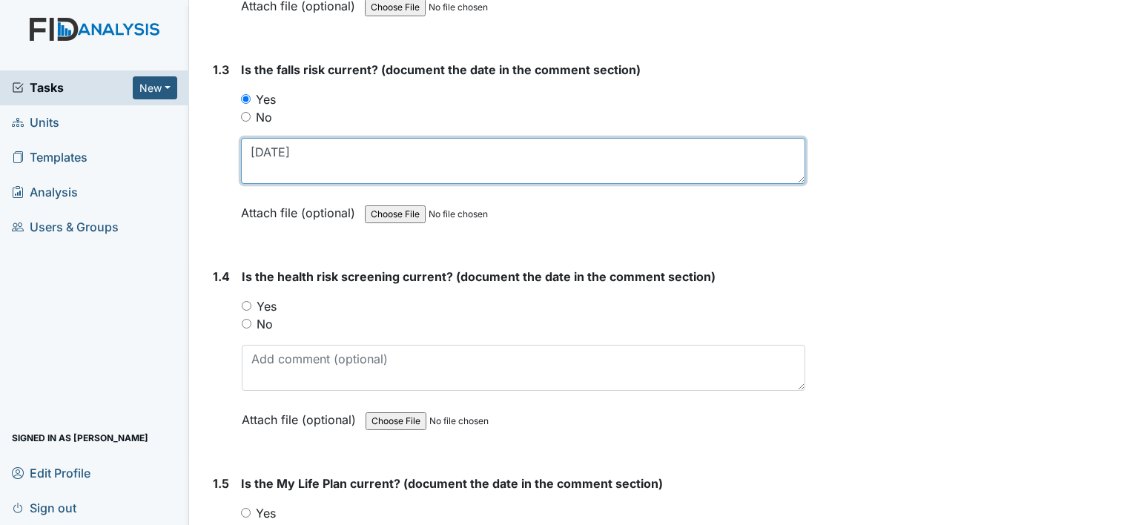
type textarea "7-24-25"
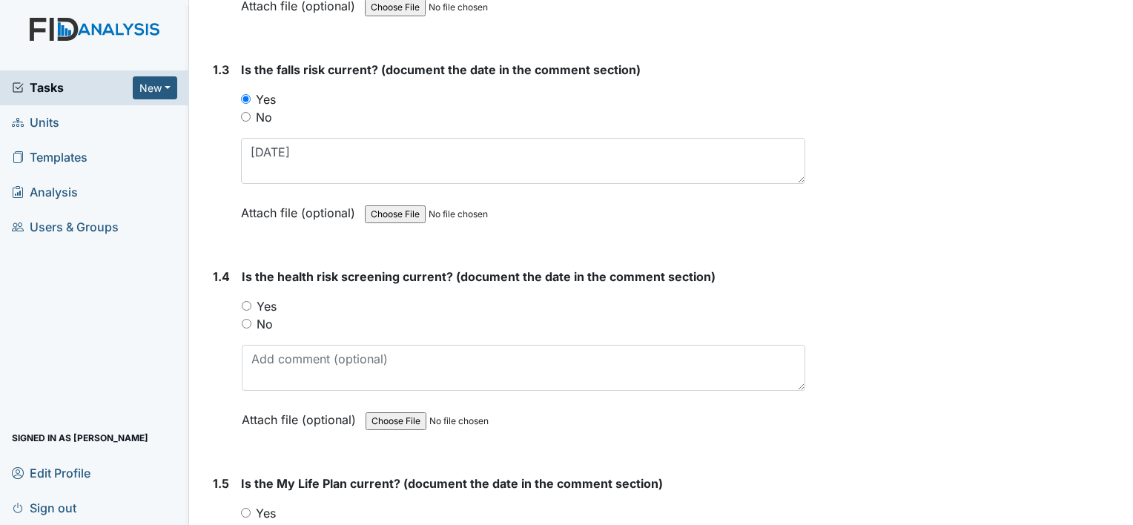
click at [268, 297] on label "Yes" at bounding box center [267, 306] width 20 height 18
click at [251, 301] on input "Yes" at bounding box center [247, 306] width 10 height 10
radio input "true"
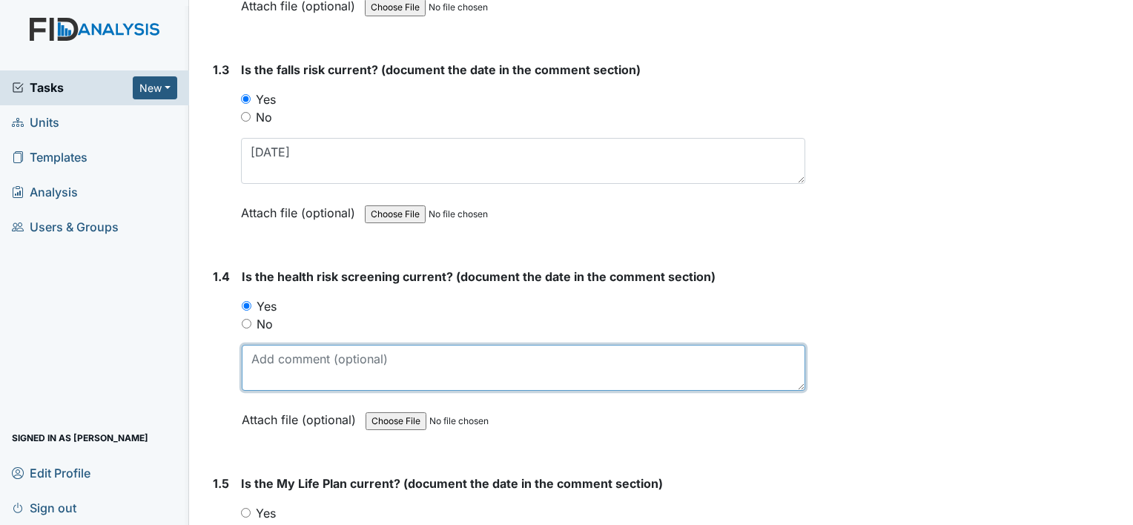
click at [308, 359] on textarea at bounding box center [524, 368] width 564 height 46
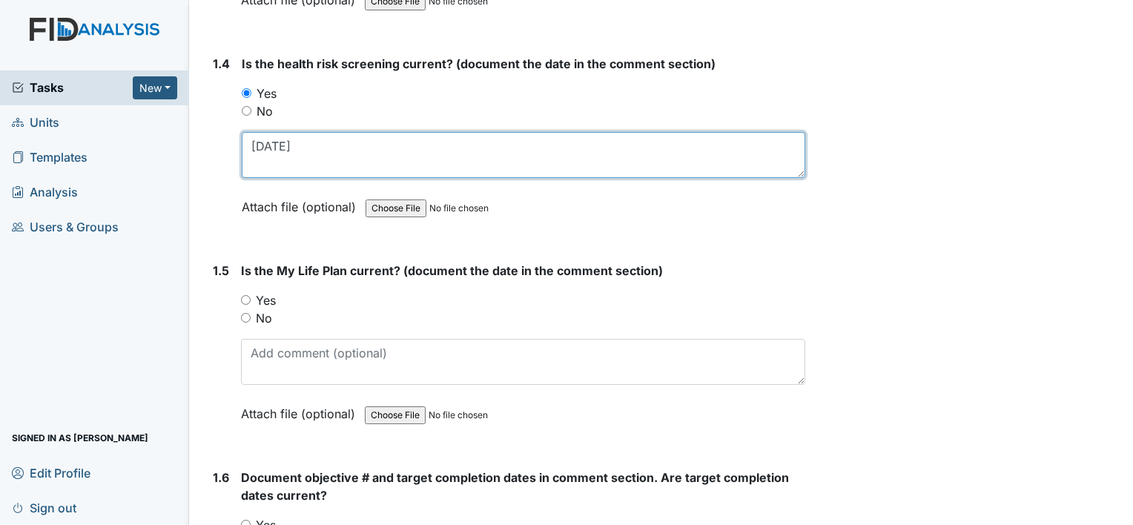
scroll to position [816, 0]
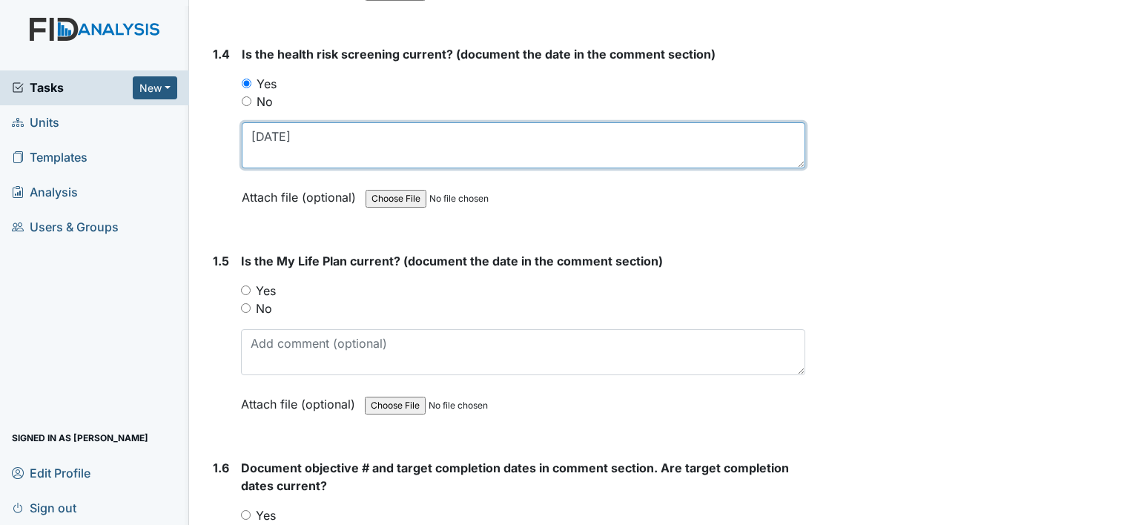
type textarea "7-24-25"
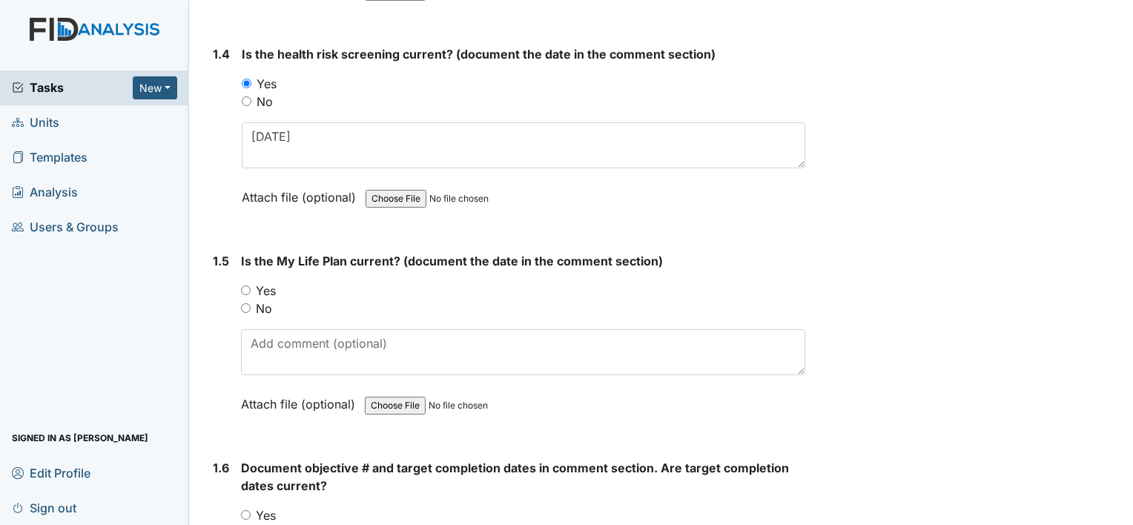
click at [266, 289] on label "Yes" at bounding box center [266, 291] width 20 height 18
click at [251, 289] on input "Yes" at bounding box center [246, 291] width 10 height 10
radio input "true"
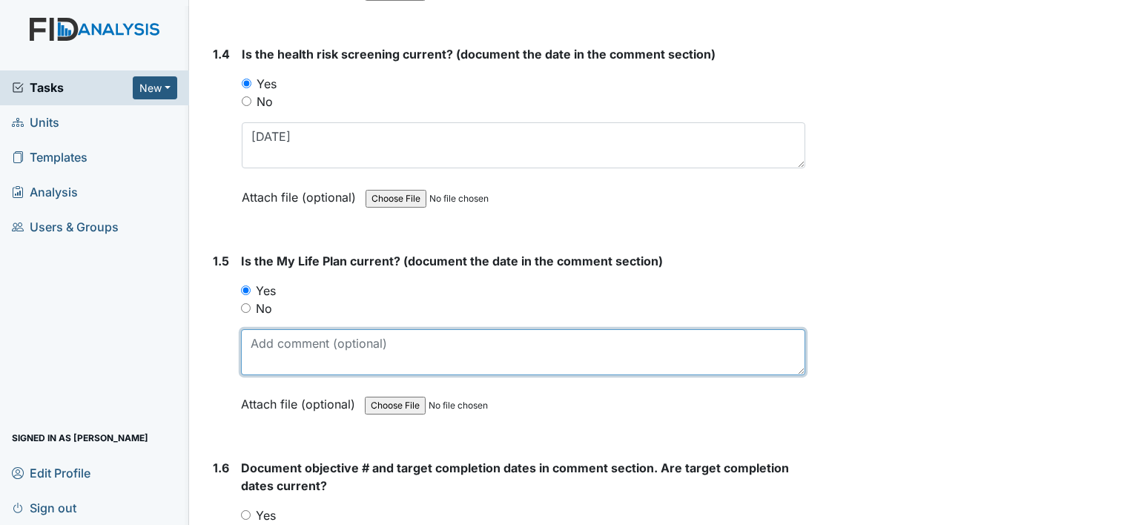
click at [355, 350] on textarea at bounding box center [523, 352] width 564 height 46
type textarea "8-24-24"
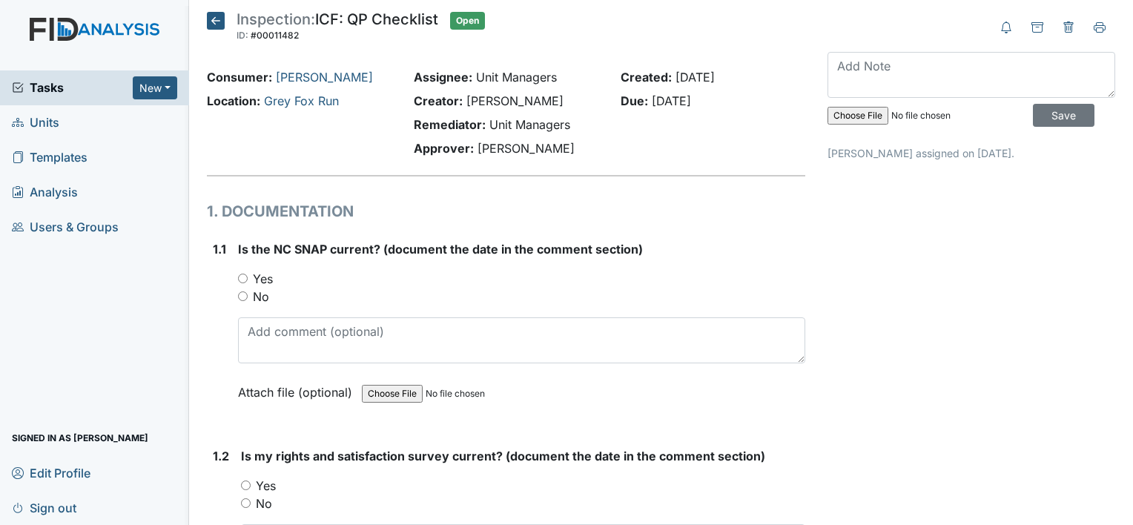
drag, startPoint x: 257, startPoint y: 279, endPoint x: 265, endPoint y: 288, distance: 11.6
click at [258, 279] on label "Yes" at bounding box center [263, 279] width 20 height 18
click at [248, 279] on input "Yes" at bounding box center [243, 279] width 10 height 10
radio input "true"
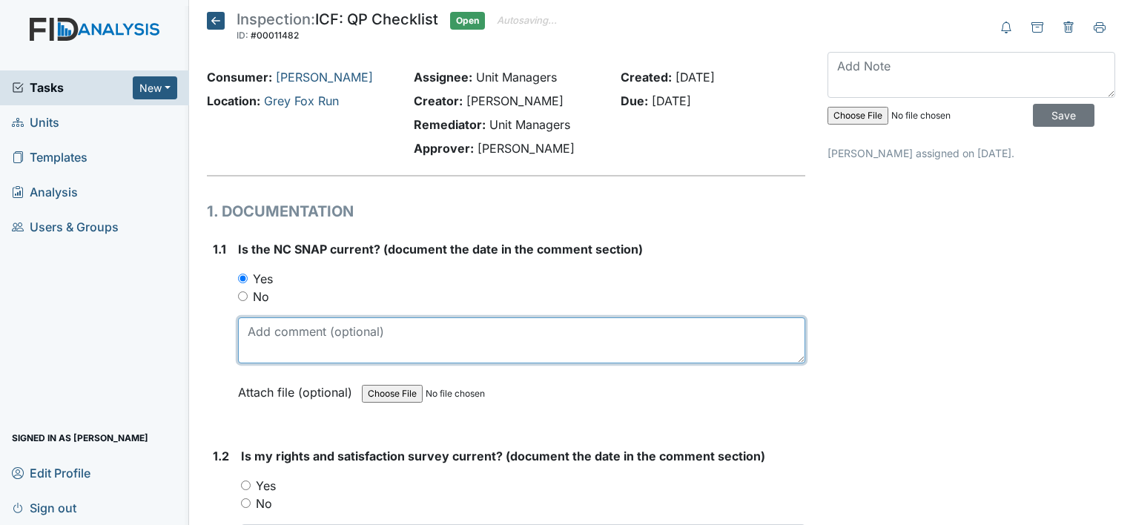
click at [304, 337] on textarea at bounding box center [521, 340] width 567 height 46
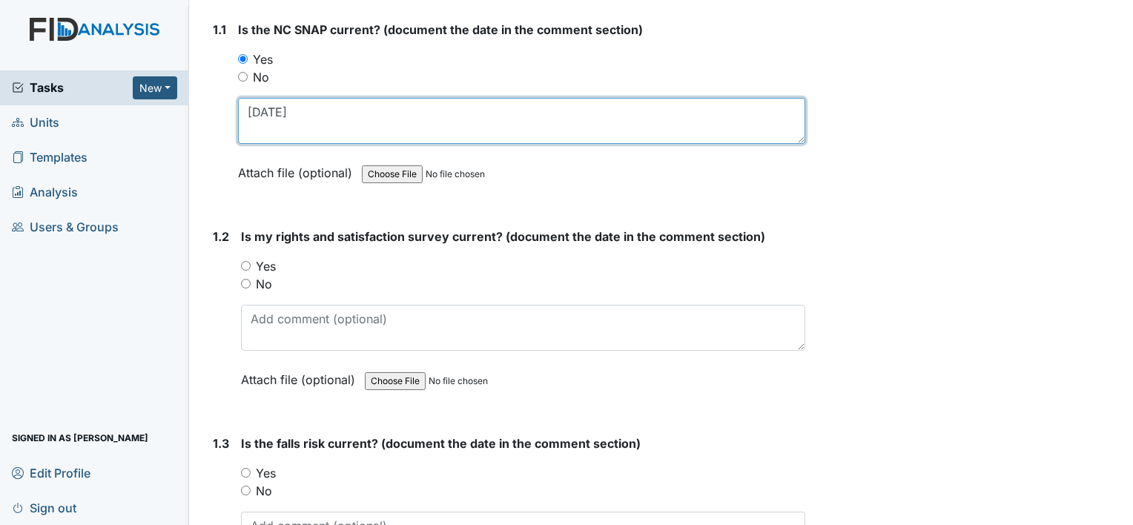
scroll to position [222, 0]
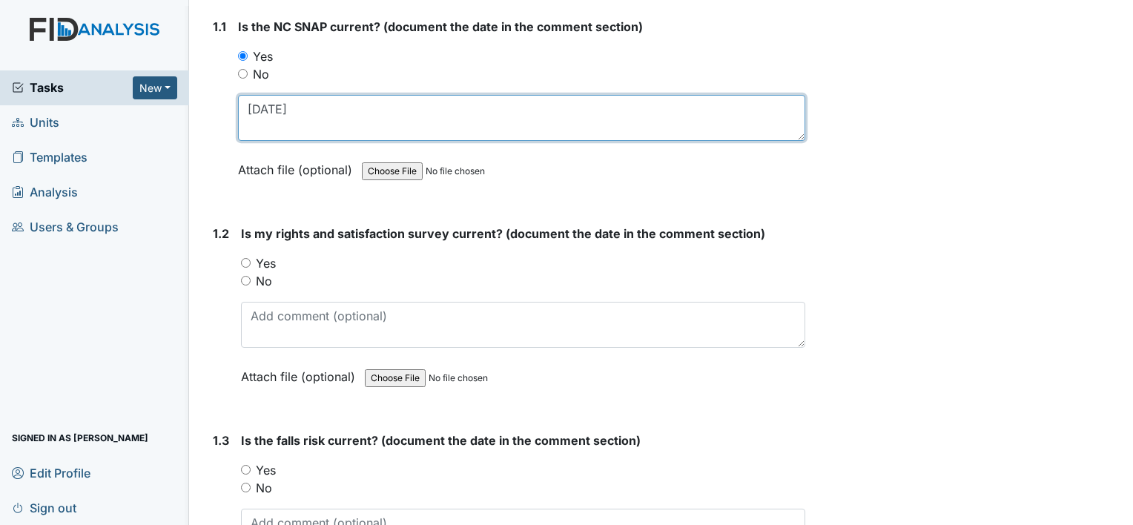
type textarea "5-6-25"
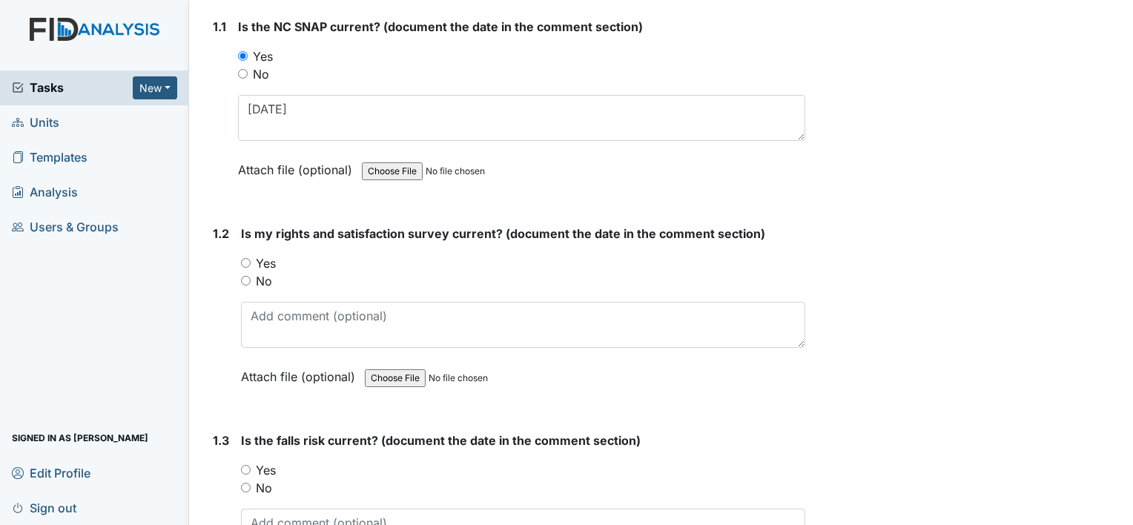
click at [266, 264] on label "Yes" at bounding box center [266, 263] width 20 height 18
click at [251, 264] on input "Yes" at bounding box center [246, 263] width 10 height 10
radio input "true"
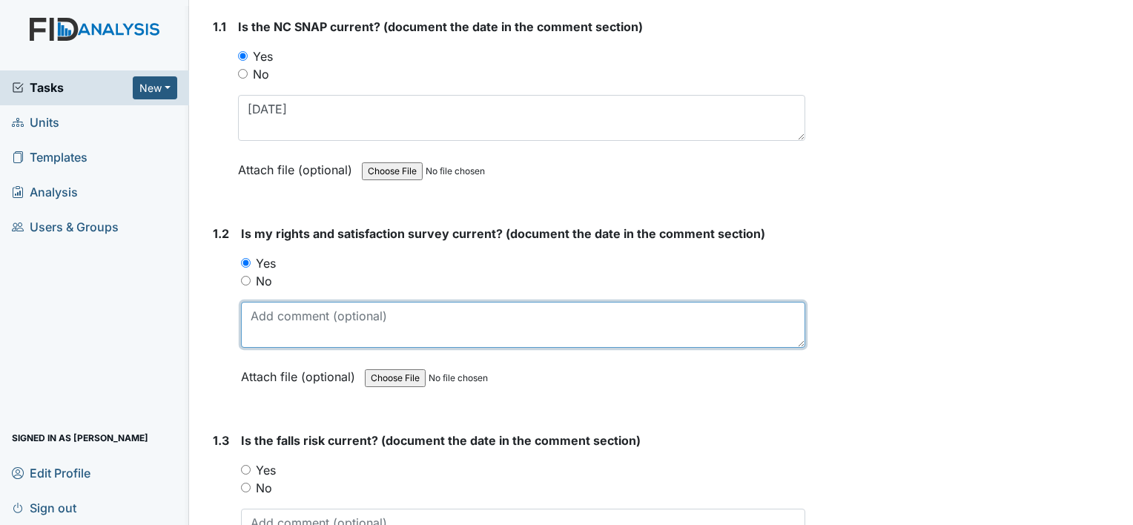
click at [285, 319] on textarea at bounding box center [523, 325] width 564 height 46
type textarea "4-15-25"
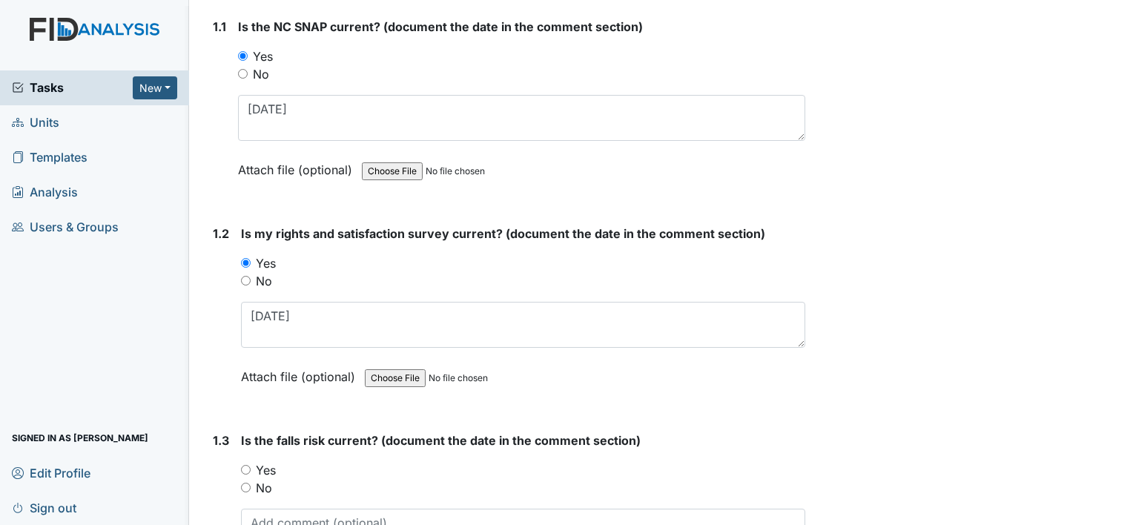
drag, startPoint x: 265, startPoint y: 465, endPoint x: 279, endPoint y: 458, distance: 15.6
click at [265, 466] on label "Yes" at bounding box center [266, 470] width 20 height 18
click at [251, 466] on input "Yes" at bounding box center [246, 470] width 10 height 10
radio input "true"
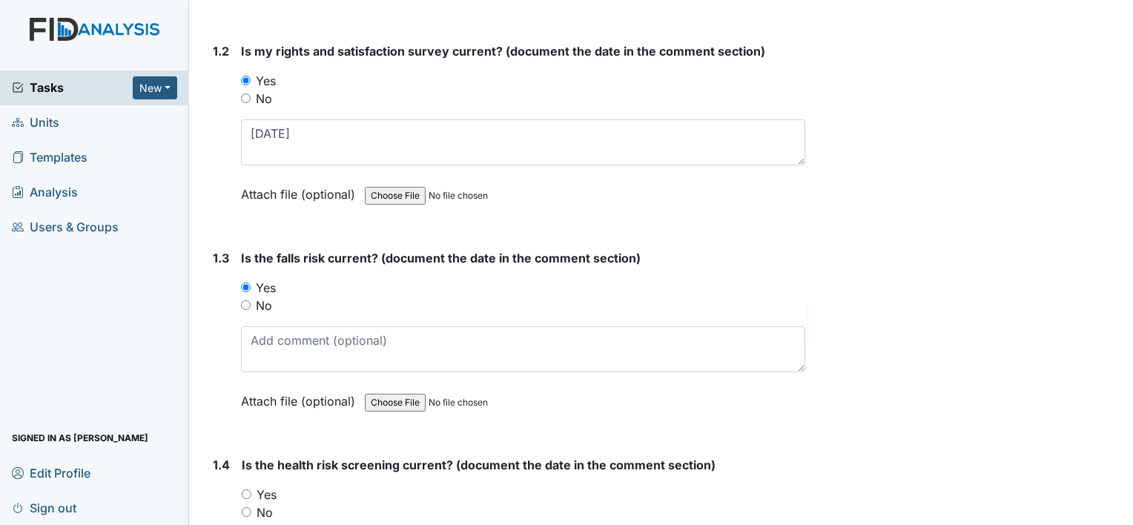
scroll to position [445, 0]
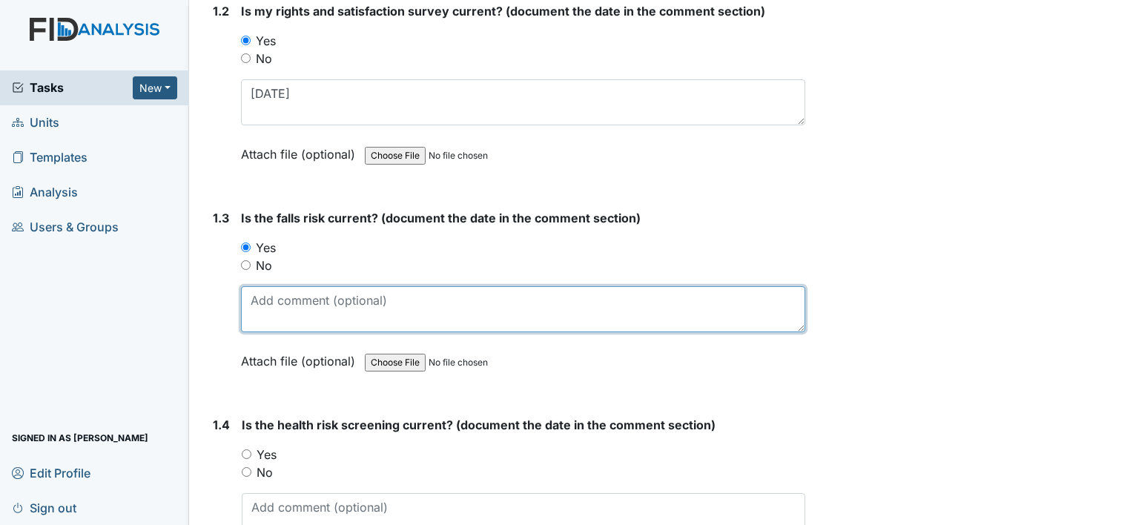
click at [309, 314] on textarea at bounding box center [523, 309] width 564 height 46
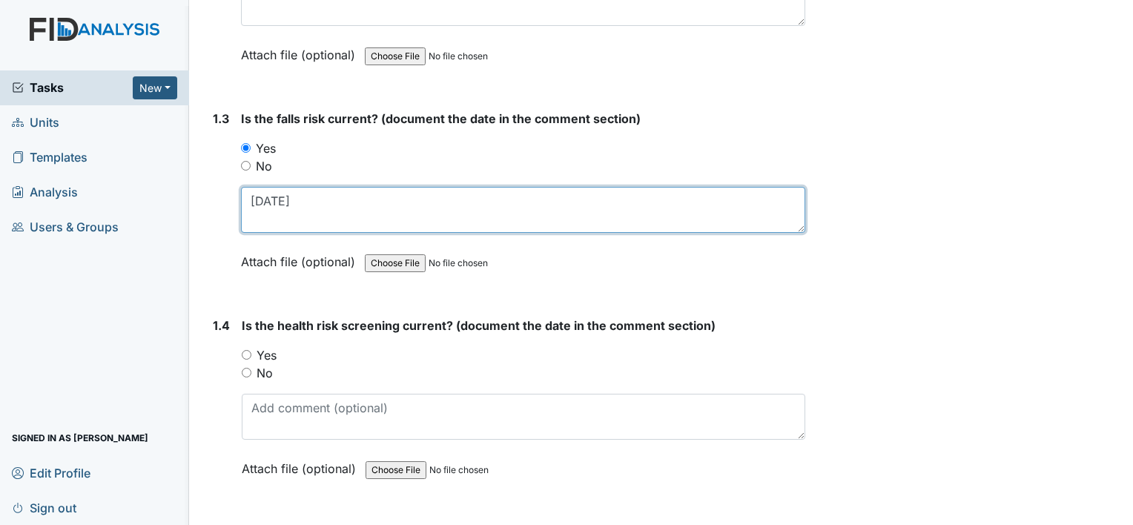
scroll to position [667, 0]
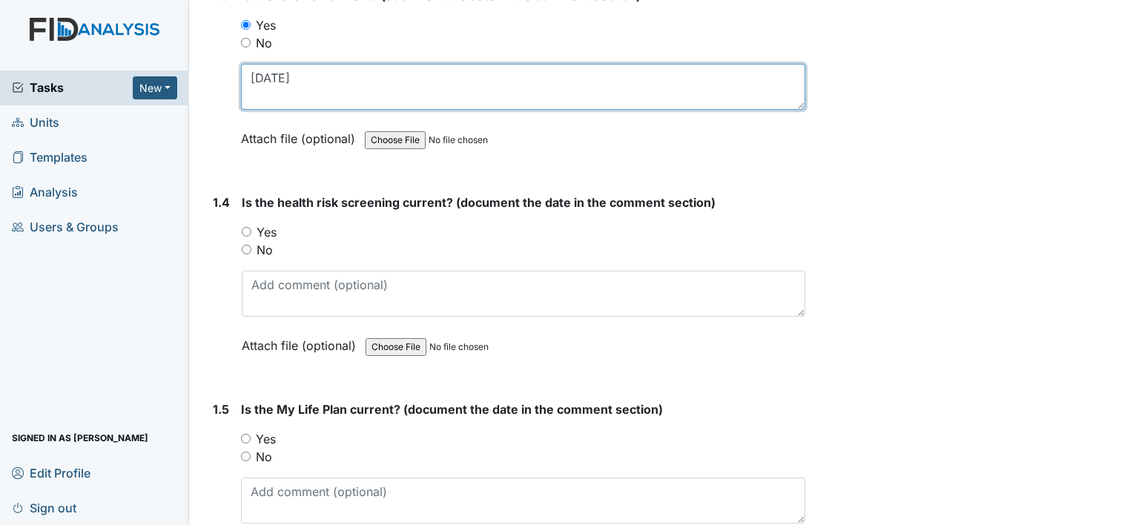
type textarea "5-8-25"
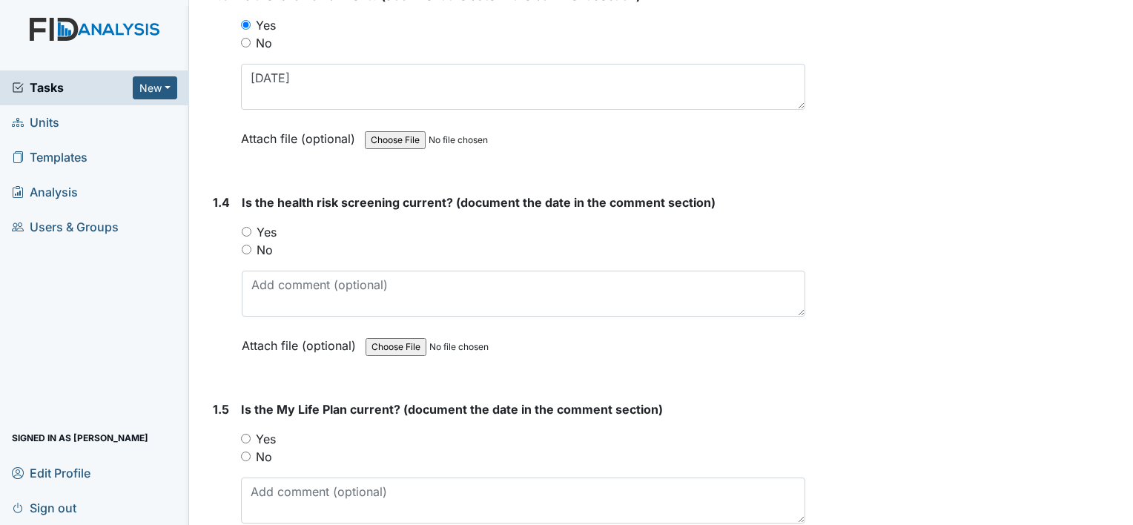
click at [271, 232] on label "Yes" at bounding box center [267, 232] width 20 height 18
click at [251, 232] on input "Yes" at bounding box center [247, 232] width 10 height 10
radio input "true"
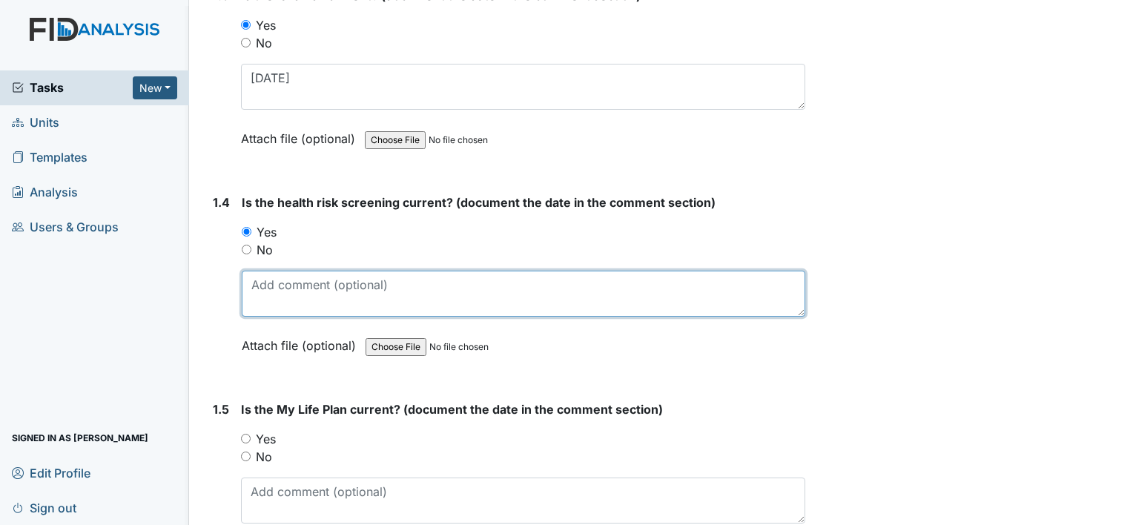
click at [276, 283] on textarea at bounding box center [524, 294] width 564 height 46
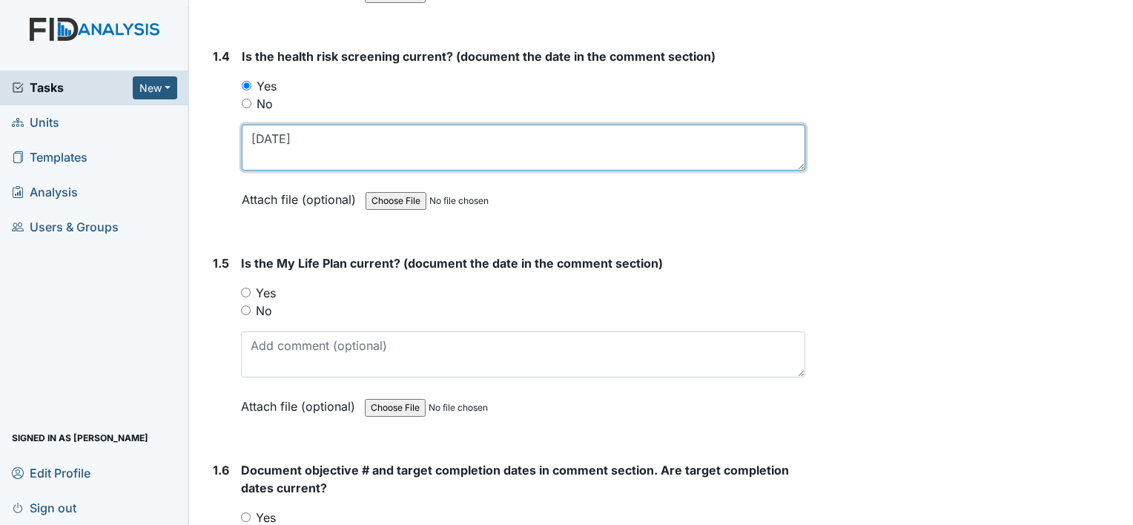
scroll to position [816, 0]
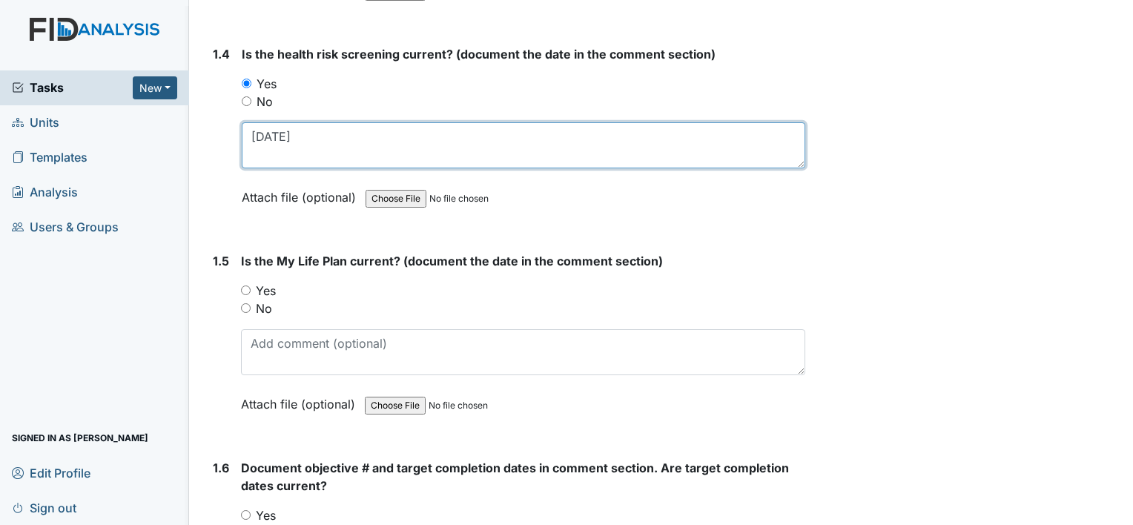
type textarea "4-15-25"
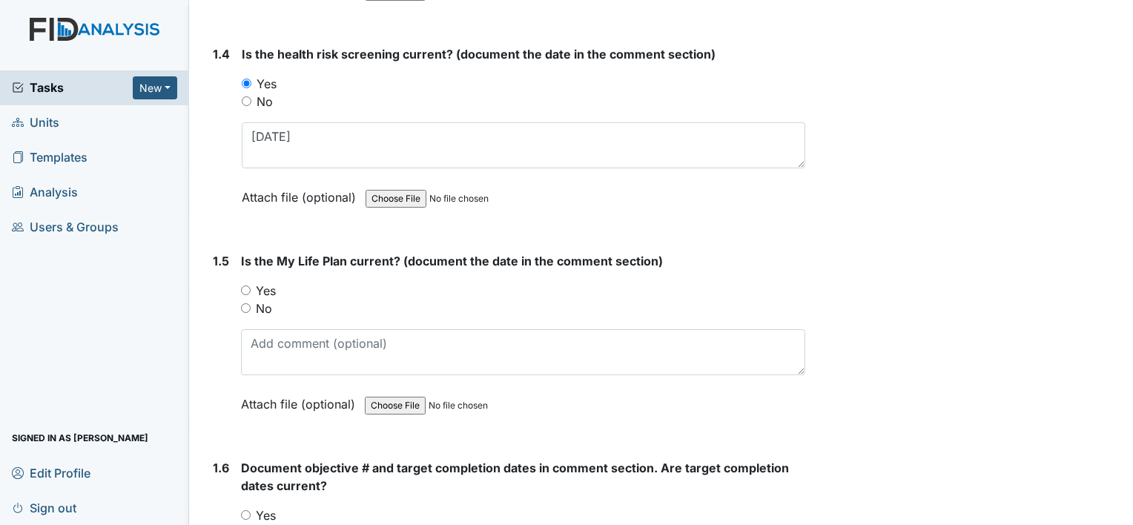
click at [272, 285] on label "Yes" at bounding box center [266, 291] width 20 height 18
click at [251, 286] on input "Yes" at bounding box center [246, 291] width 10 height 10
radio input "true"
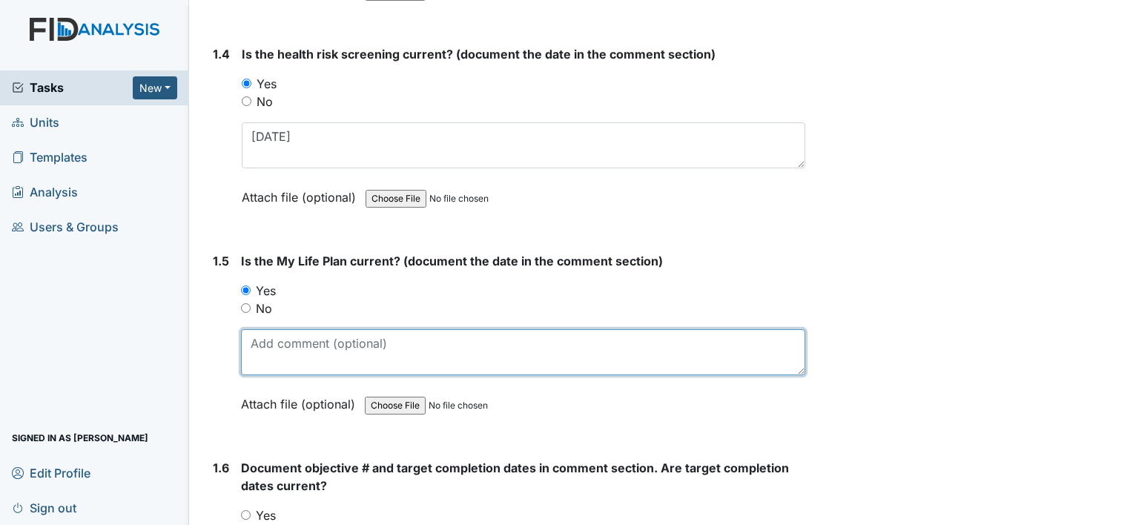
click at [290, 349] on textarea at bounding box center [523, 352] width 564 height 46
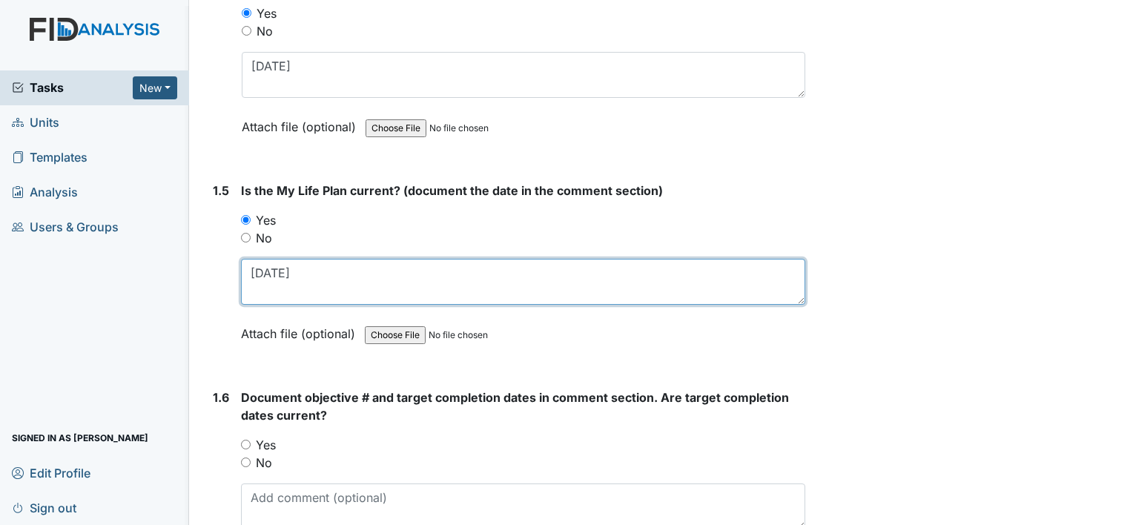
scroll to position [964, 0]
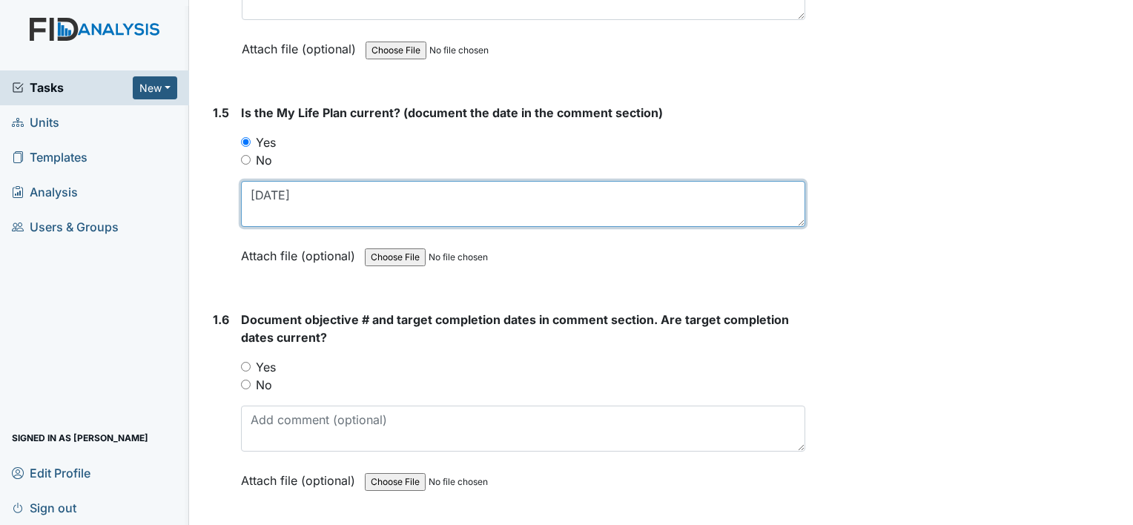
type textarea "4-5-25"
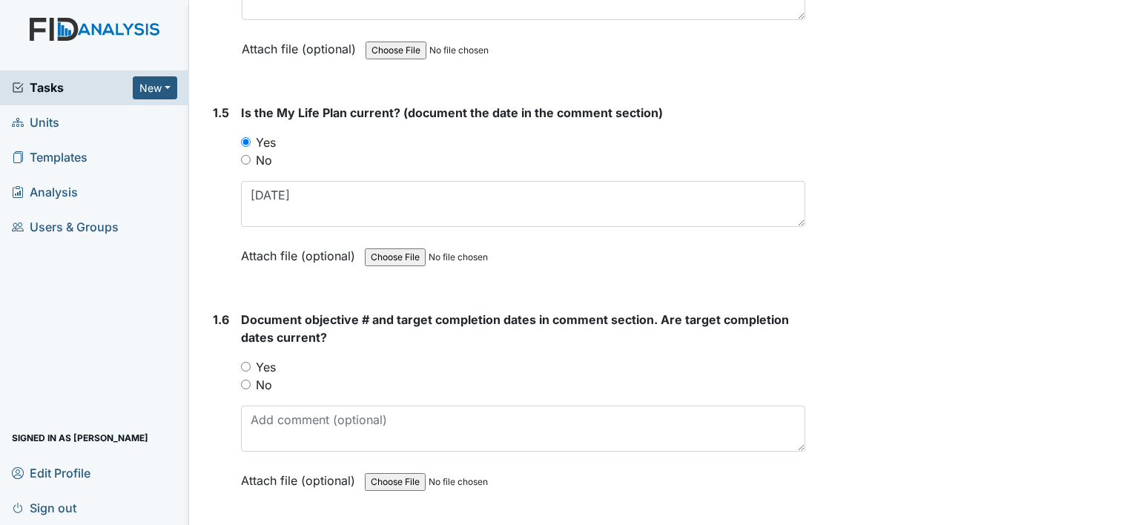
click at [268, 353] on div "Document objective # and target completion dates in comment section. Are target…" at bounding box center [523, 405] width 564 height 189
click at [268, 359] on label "Yes" at bounding box center [266, 367] width 20 height 18
click at [251, 362] on input "Yes" at bounding box center [246, 367] width 10 height 10
radio input "true"
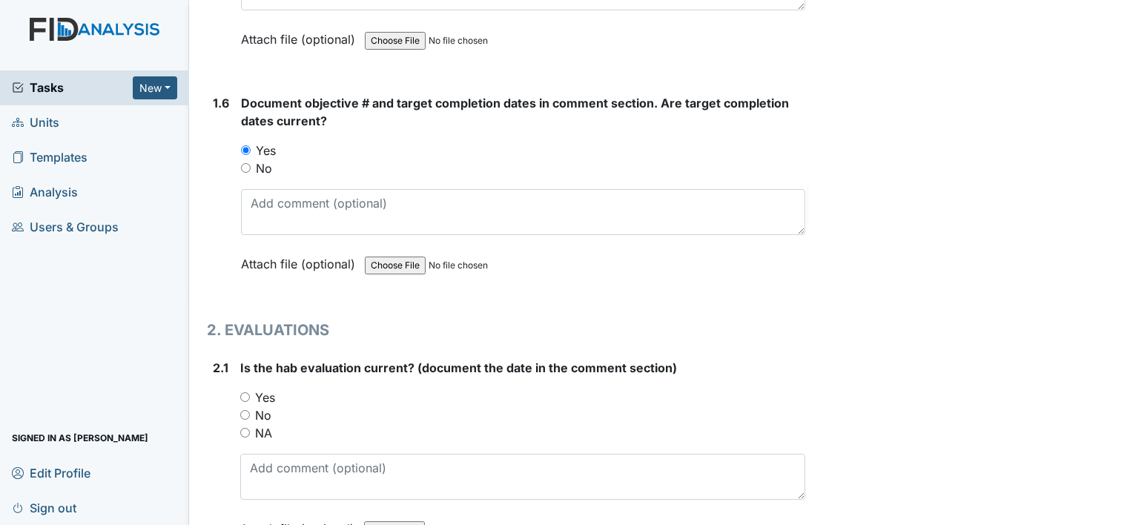
scroll to position [1187, 0]
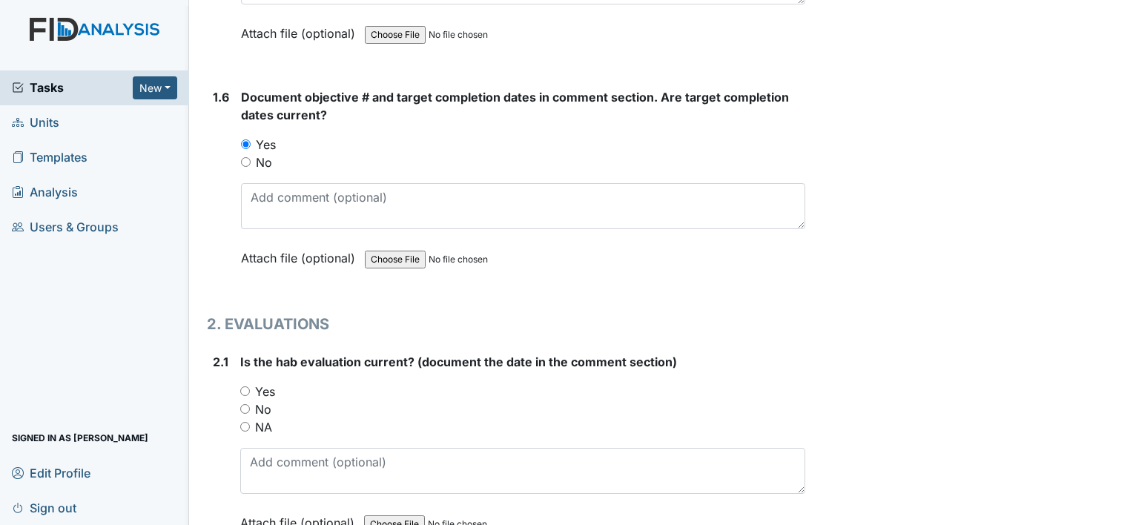
click at [266, 387] on label "Yes" at bounding box center [265, 392] width 20 height 18
click at [250, 387] on input "Yes" at bounding box center [245, 391] width 10 height 10
radio input "true"
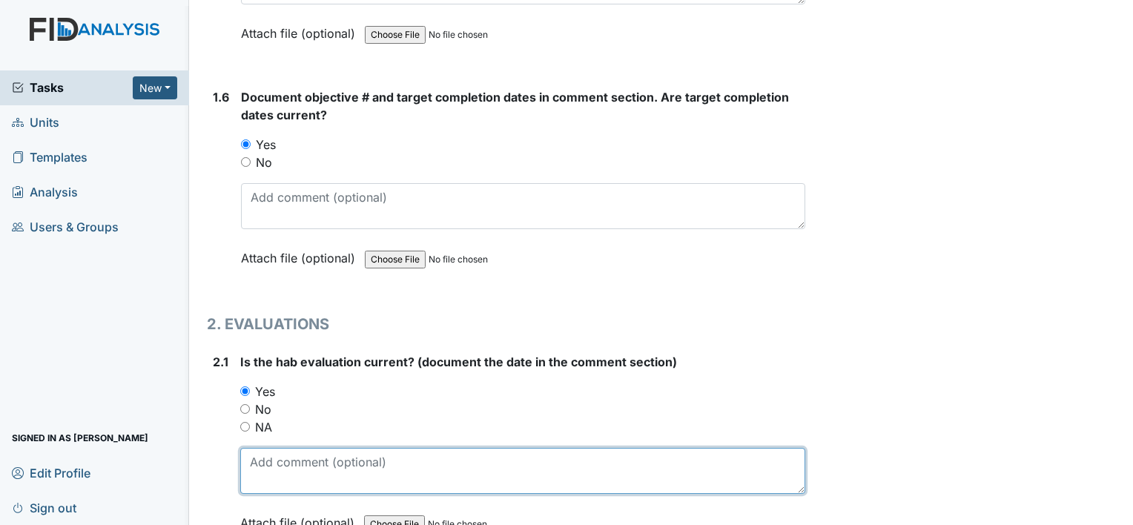
click at [299, 463] on textarea at bounding box center [522, 471] width 565 height 46
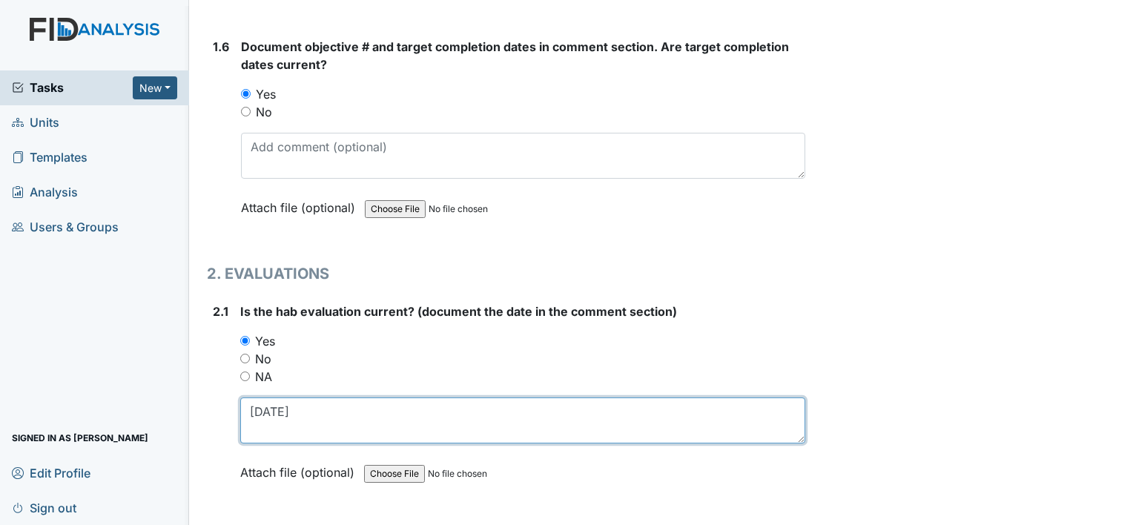
scroll to position [1409, 0]
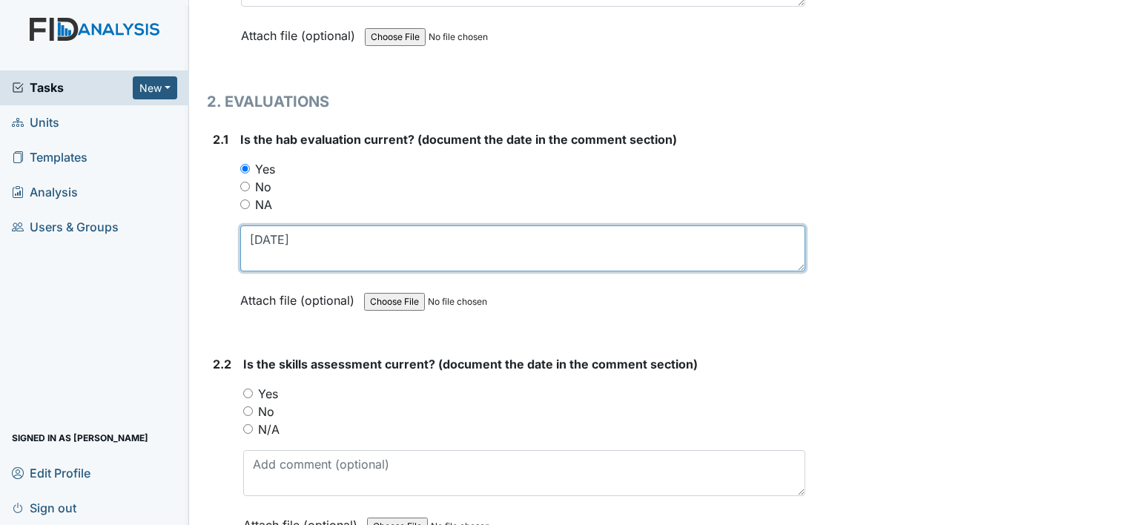
type textarea "4-11-25"
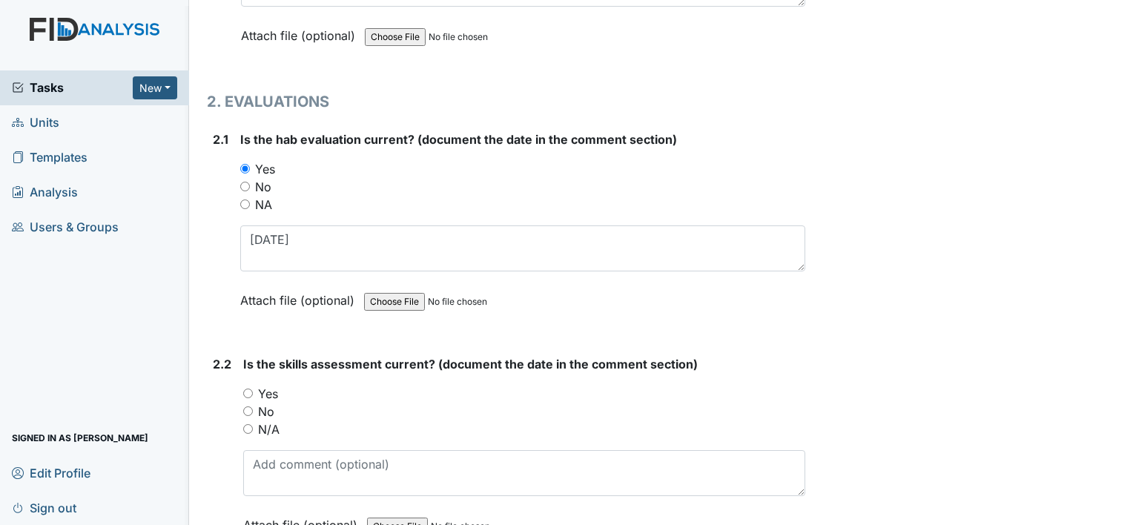
click at [265, 389] on label "Yes" at bounding box center [268, 394] width 20 height 18
click at [253, 389] on input "Yes" at bounding box center [248, 394] width 10 height 10
radio input "true"
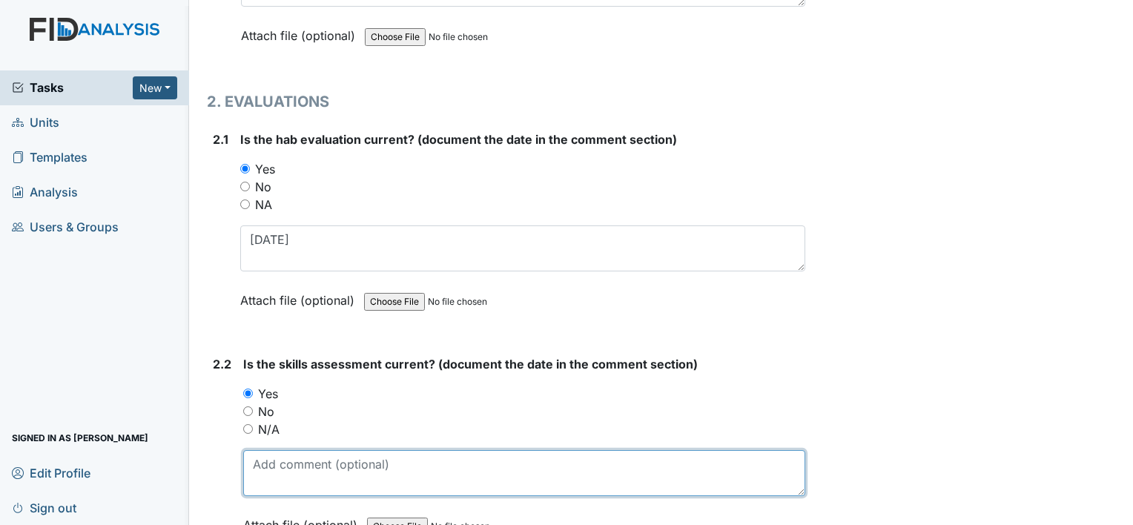
click at [280, 456] on textarea at bounding box center [524, 473] width 562 height 46
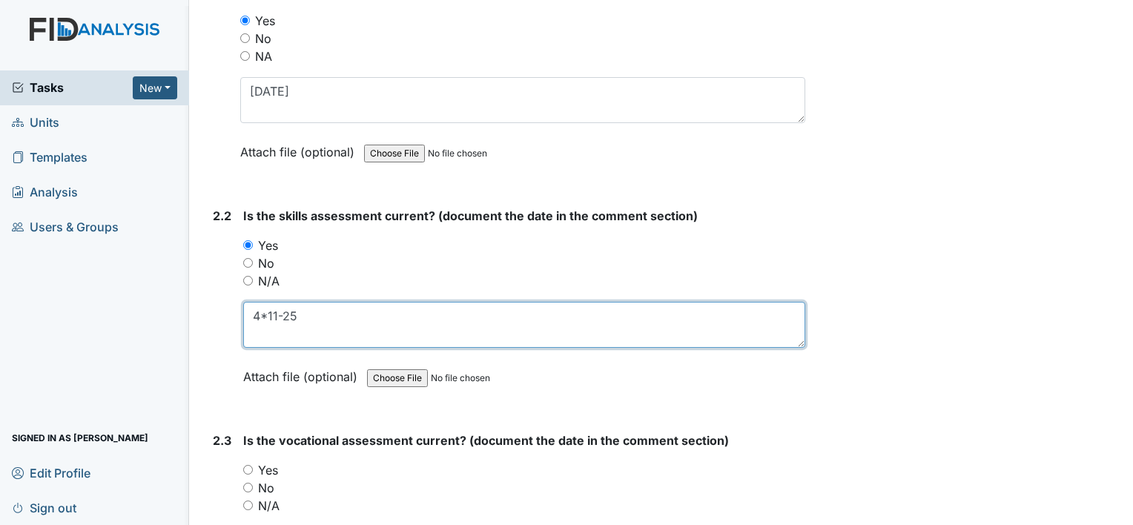
type textarea "4*11-25"
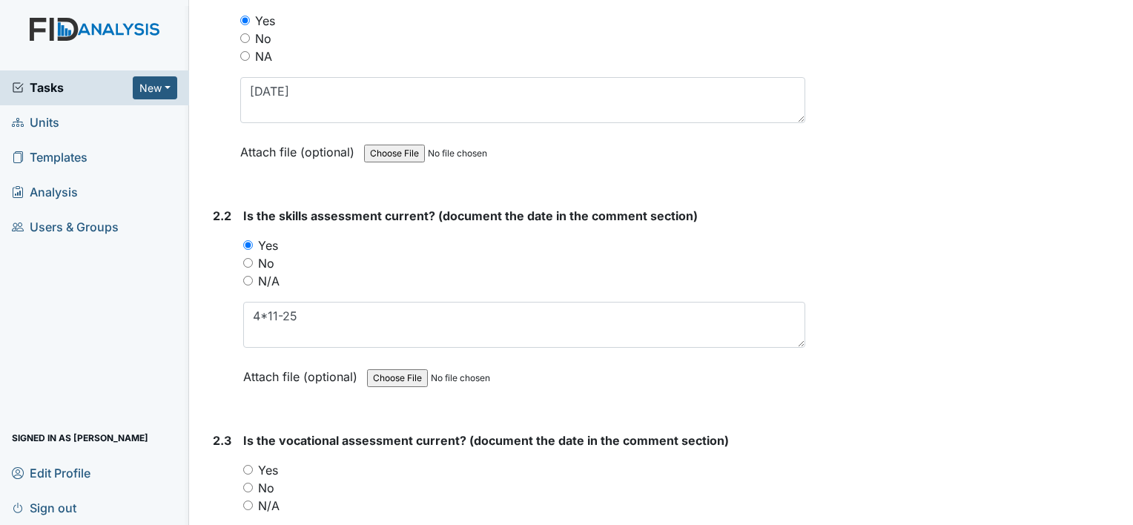
click at [270, 464] on label "Yes" at bounding box center [268, 470] width 20 height 18
click at [253, 465] on input "Yes" at bounding box center [248, 470] width 10 height 10
radio input "true"
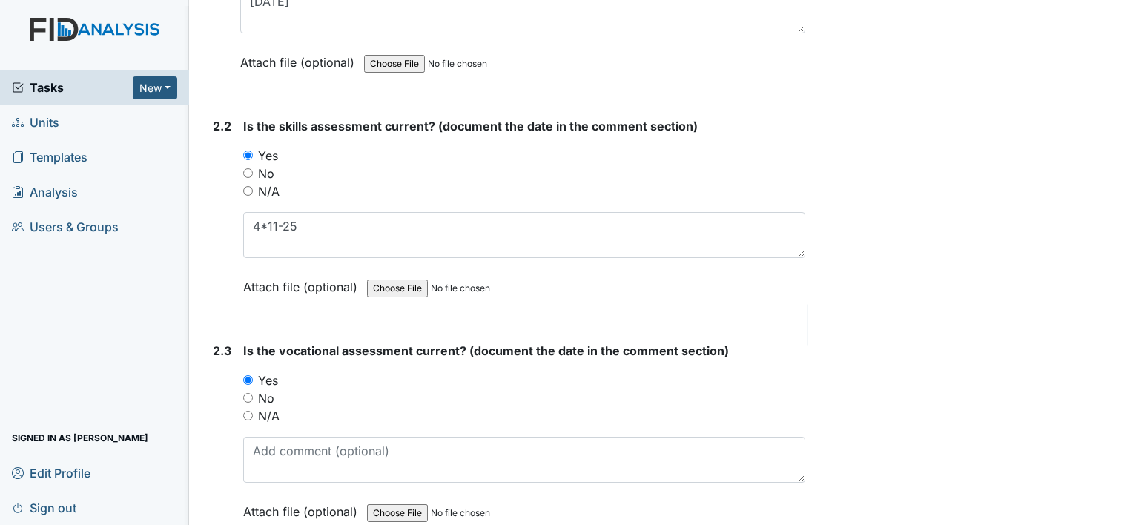
scroll to position [1780, 0]
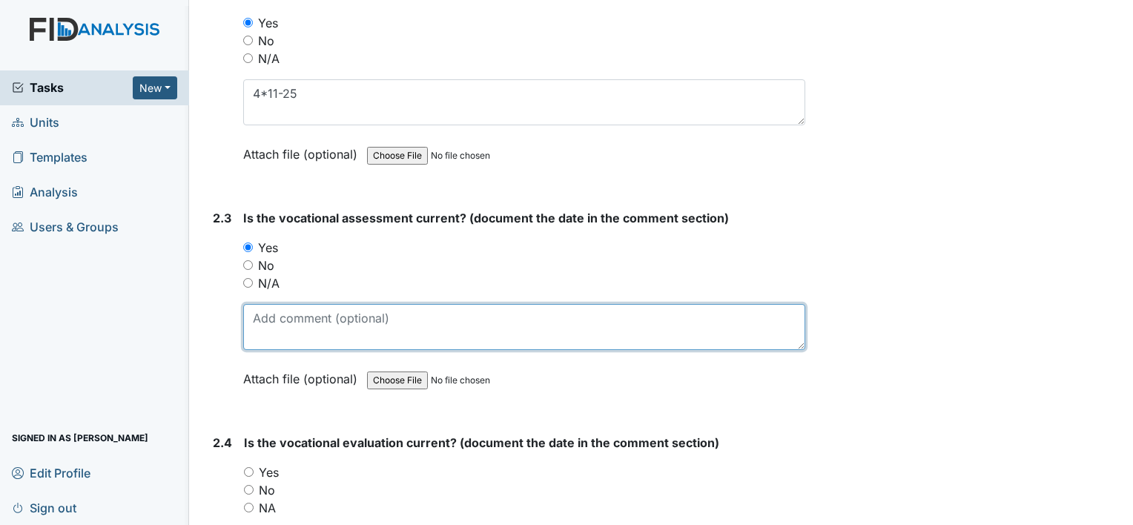
drag, startPoint x: 290, startPoint y: 329, endPoint x: 291, endPoint y: 320, distance: 8.3
click at [290, 326] on textarea at bounding box center [524, 327] width 562 height 46
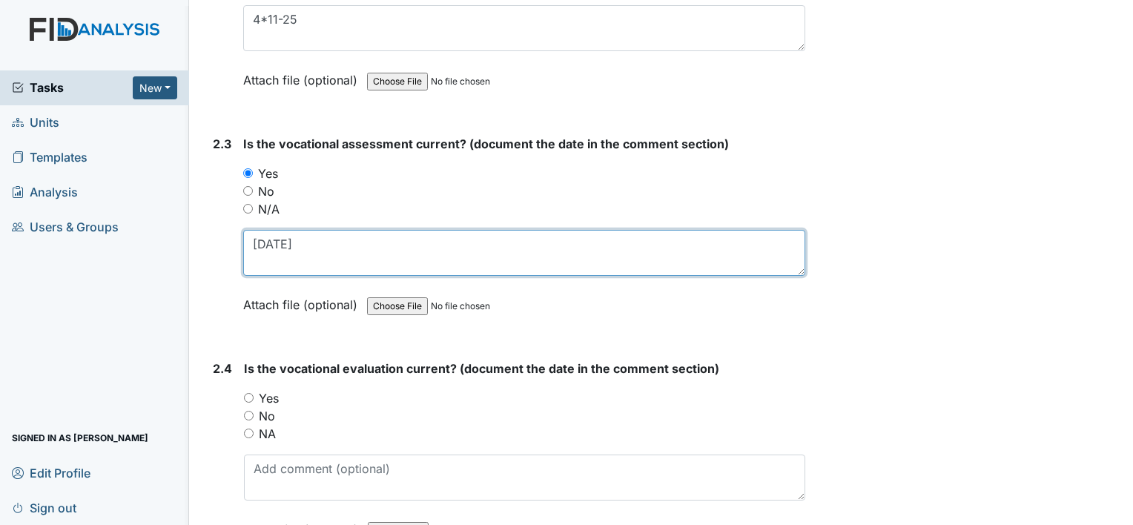
type textarea "4-16-25"
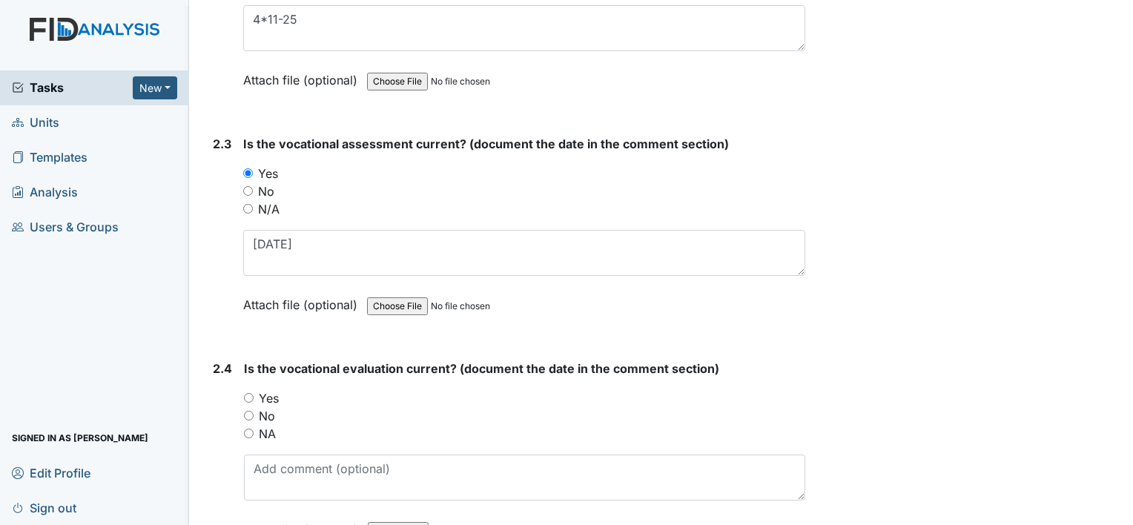
click at [274, 396] on label "Yes" at bounding box center [269, 398] width 20 height 18
click at [254, 396] on input "Yes" at bounding box center [249, 398] width 10 height 10
radio input "true"
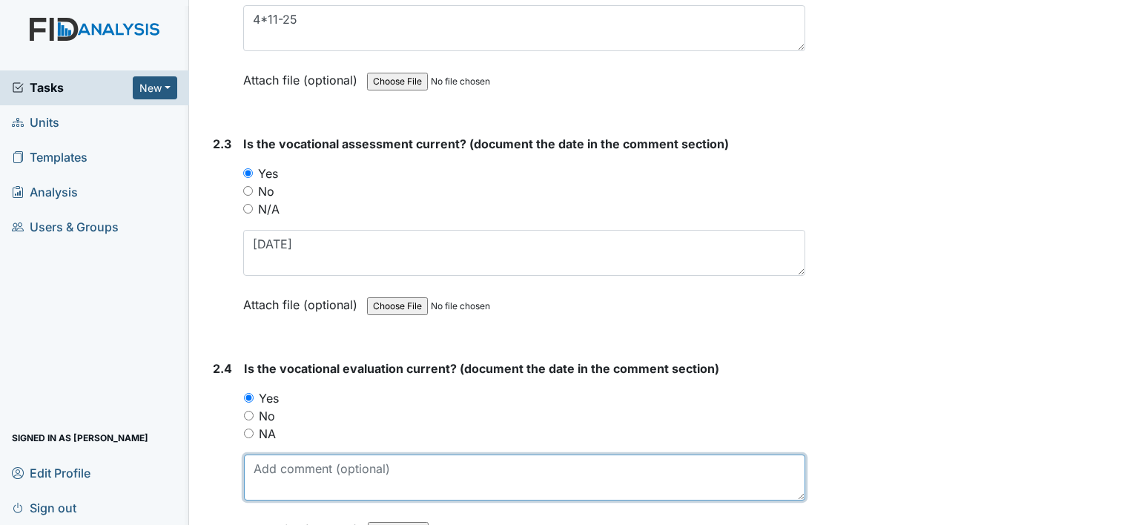
click at [300, 473] on textarea at bounding box center [524, 478] width 561 height 46
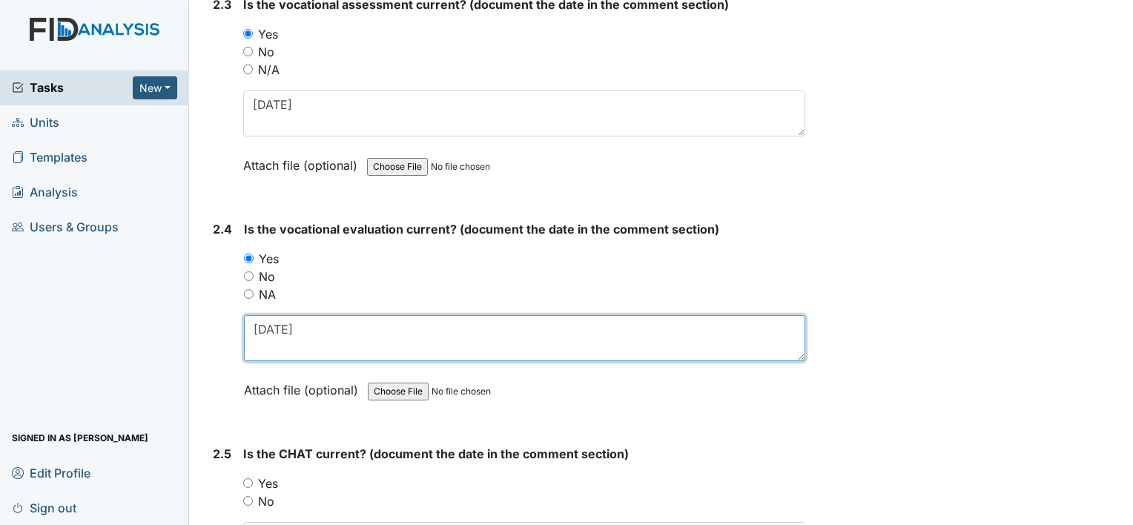
scroll to position [2002, 0]
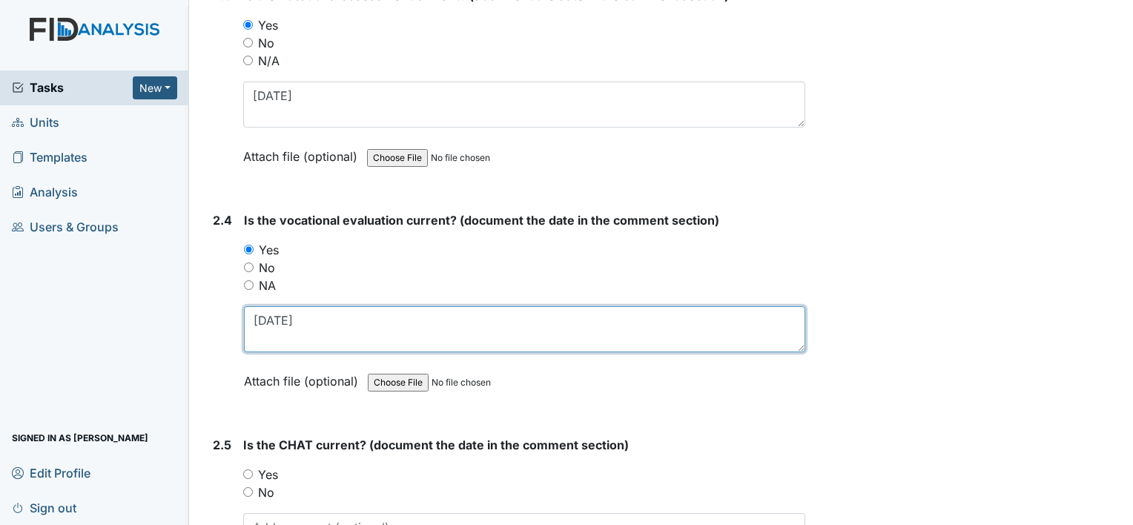
type textarea "4-16-25"
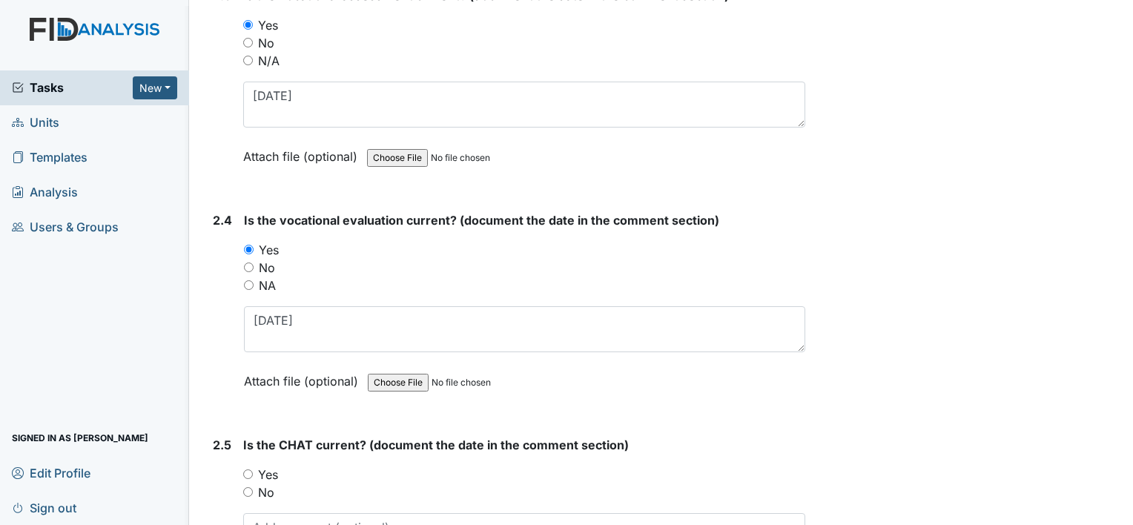
click at [280, 466] on div "Yes" at bounding box center [524, 475] width 562 height 18
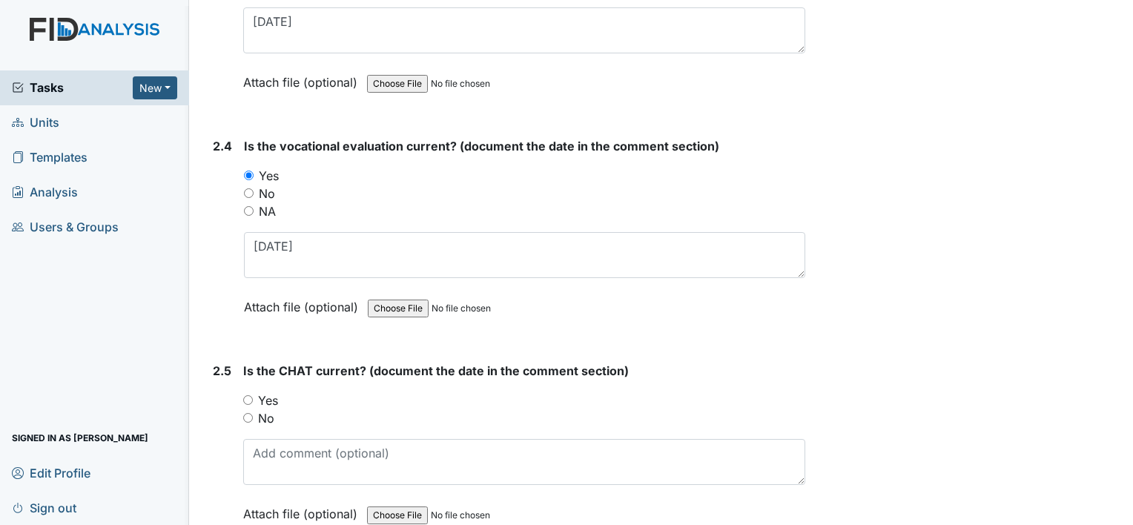
drag, startPoint x: 271, startPoint y: 395, endPoint x: 283, endPoint y: 428, distance: 35.2
click at [271, 394] on label "Yes" at bounding box center [268, 401] width 20 height 18
click at [253, 395] on input "Yes" at bounding box center [248, 400] width 10 height 10
radio input "true"
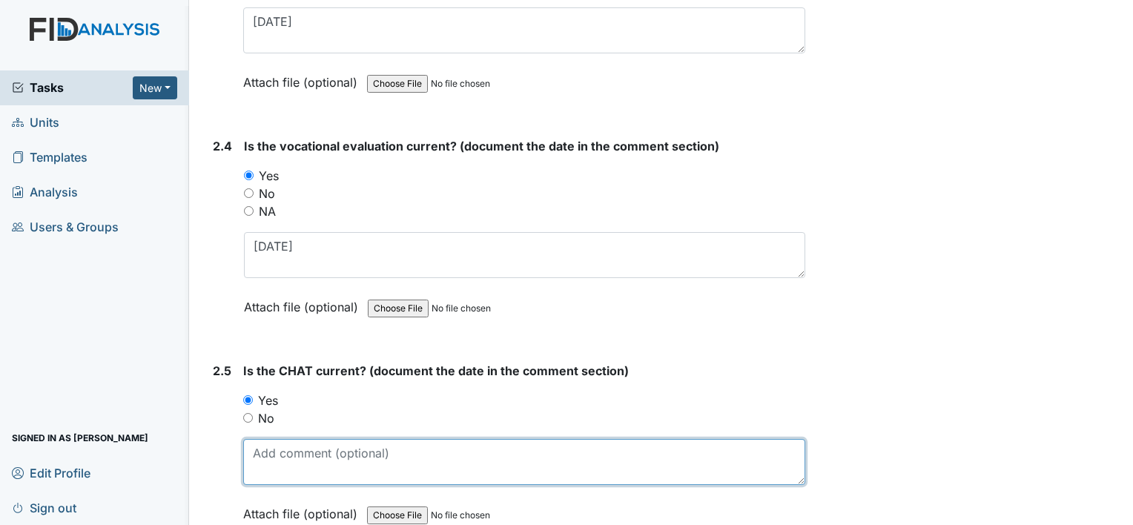
click at [288, 446] on textarea at bounding box center [524, 462] width 562 height 46
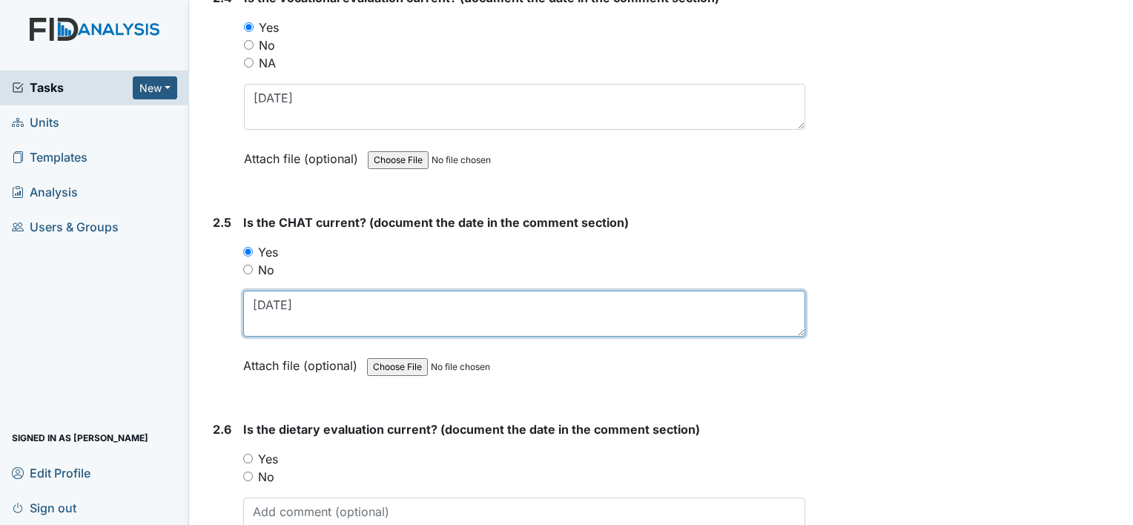
type textarea "4-15-25"
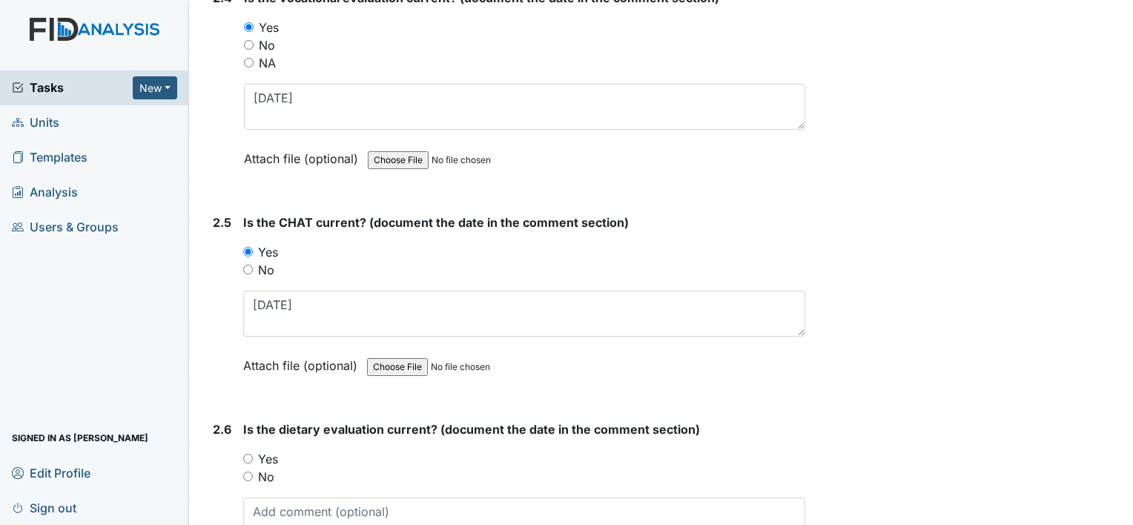
drag, startPoint x: 265, startPoint y: 452, endPoint x: 270, endPoint y: 460, distance: 9.7
click at [265, 452] on label "Yes" at bounding box center [268, 459] width 20 height 18
click at [253, 454] on input "Yes" at bounding box center [248, 459] width 10 height 10
radio input "true"
click at [297, 498] on textarea at bounding box center [524, 521] width 562 height 46
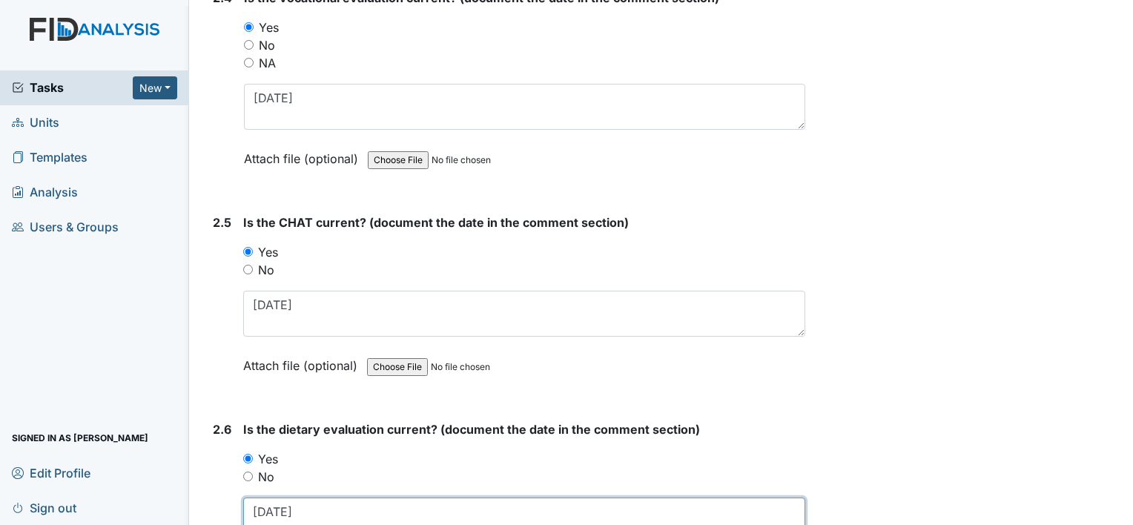
scroll to position [2447, 0]
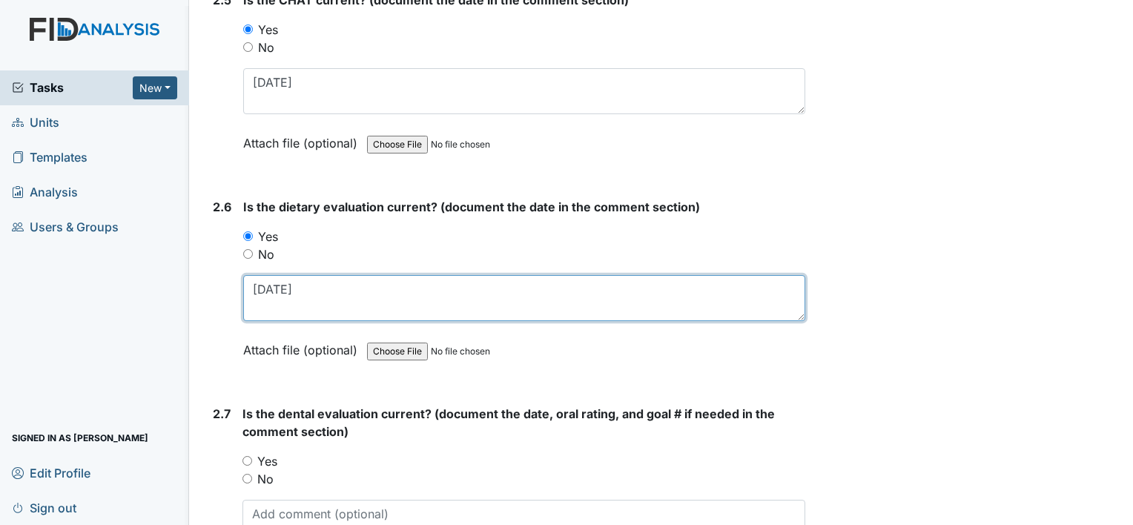
type textarea "4-2-25"
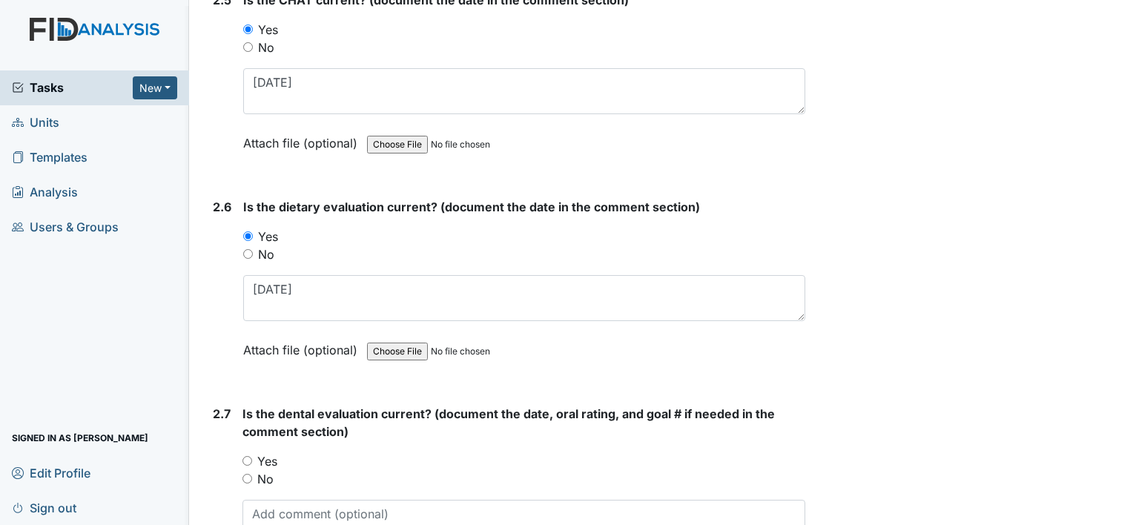
click at [271, 452] on label "Yes" at bounding box center [267, 461] width 20 height 18
click at [252, 456] on input "Yes" at bounding box center [248, 461] width 10 height 10
radio input "true"
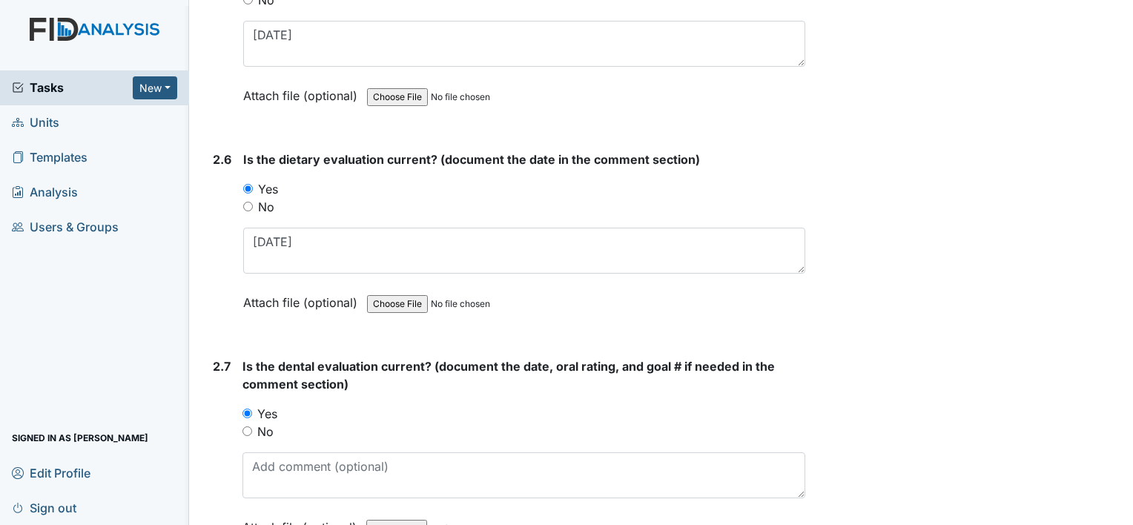
scroll to position [2596, 0]
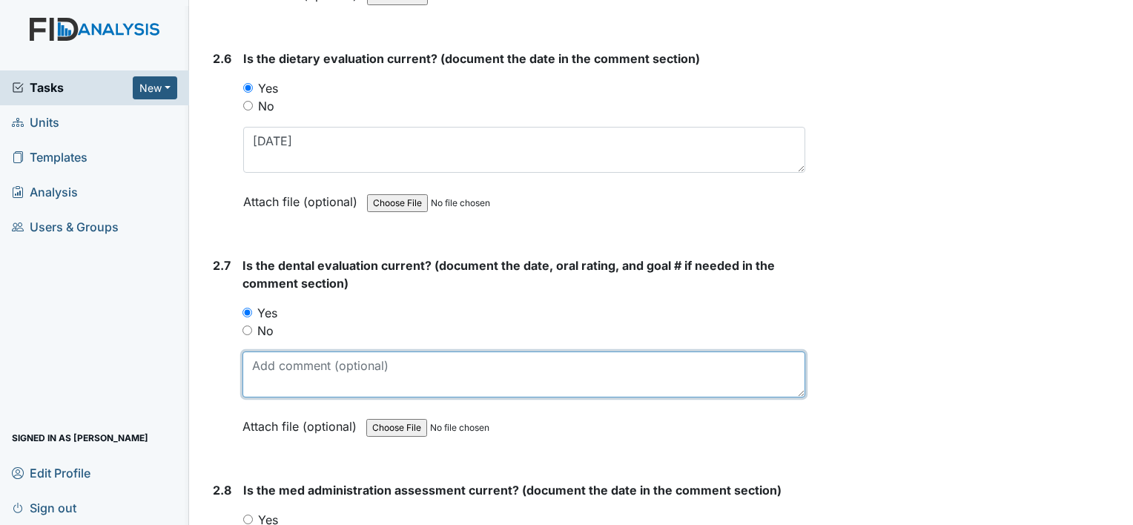
click at [308, 352] on textarea at bounding box center [524, 375] width 563 height 46
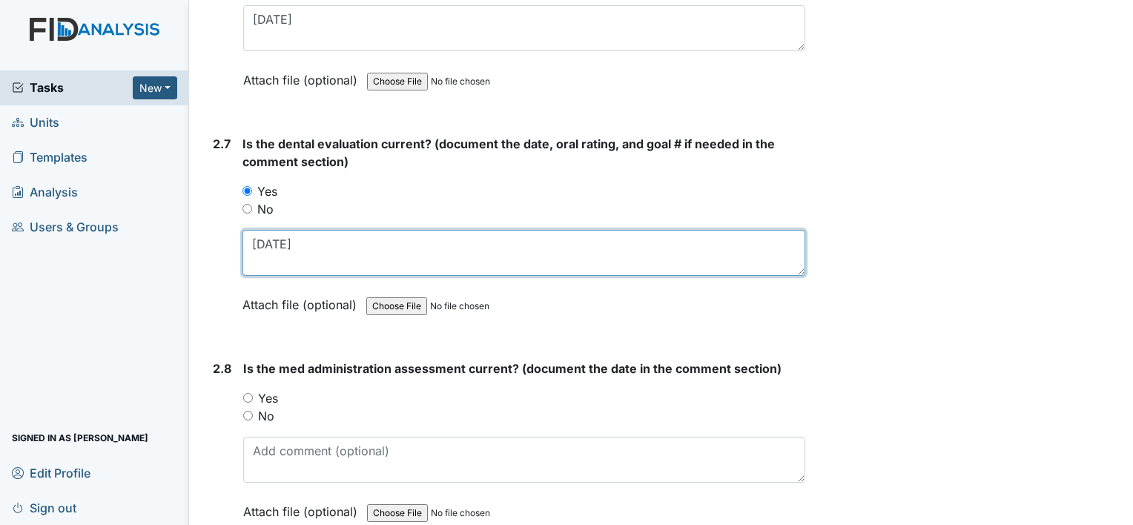
scroll to position [2744, 0]
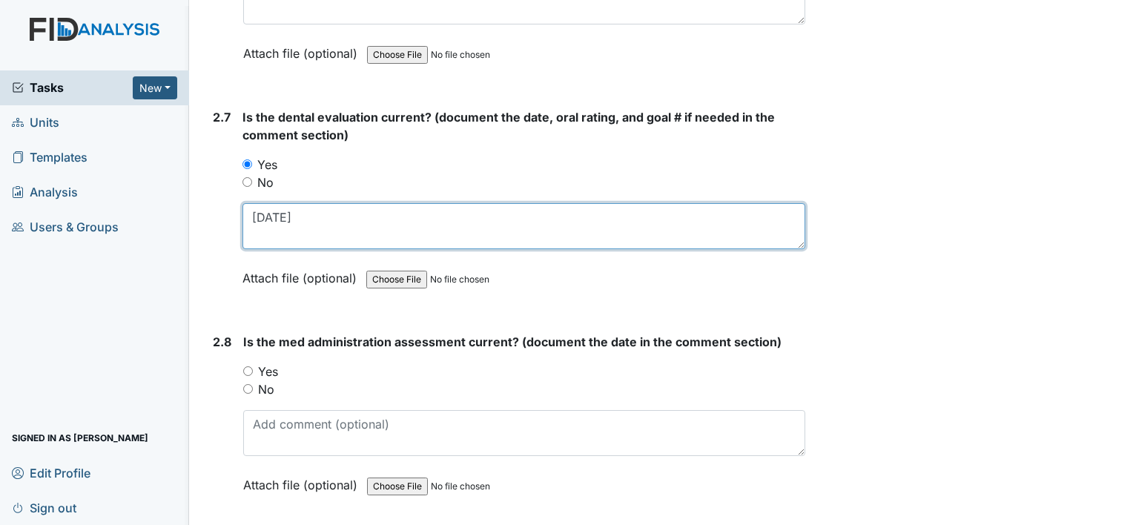
type textarea "[DATE]"
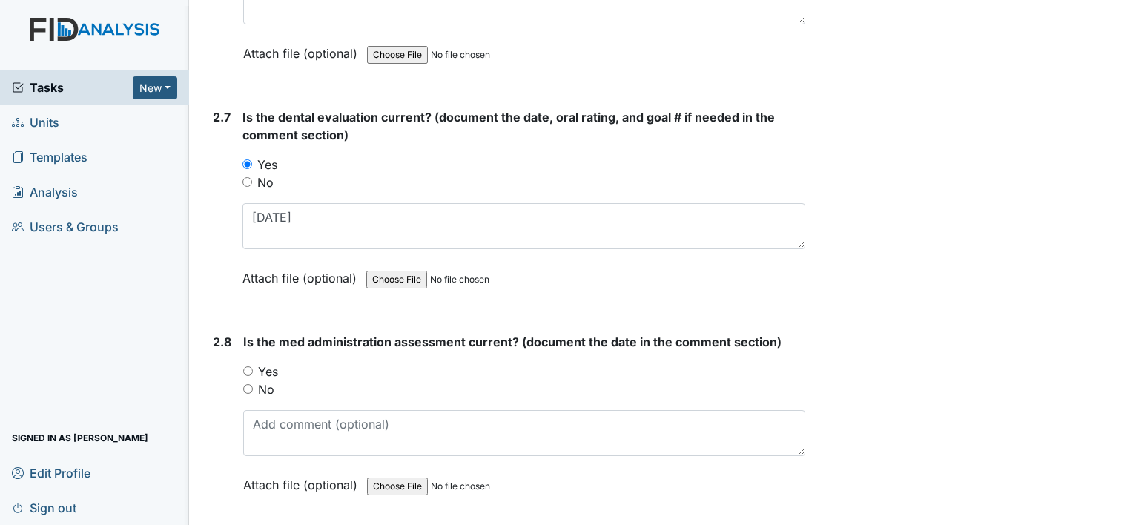
click at [268, 363] on label "Yes" at bounding box center [268, 372] width 20 height 18
click at [253, 366] on input "Yes" at bounding box center [248, 371] width 10 height 10
radio input "true"
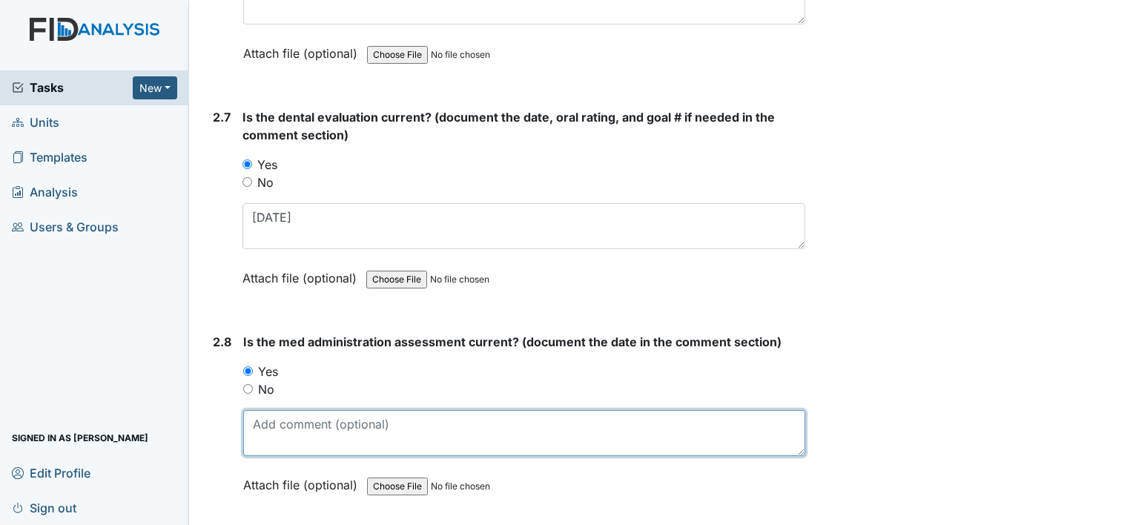
click at [316, 434] on textarea at bounding box center [524, 433] width 562 height 46
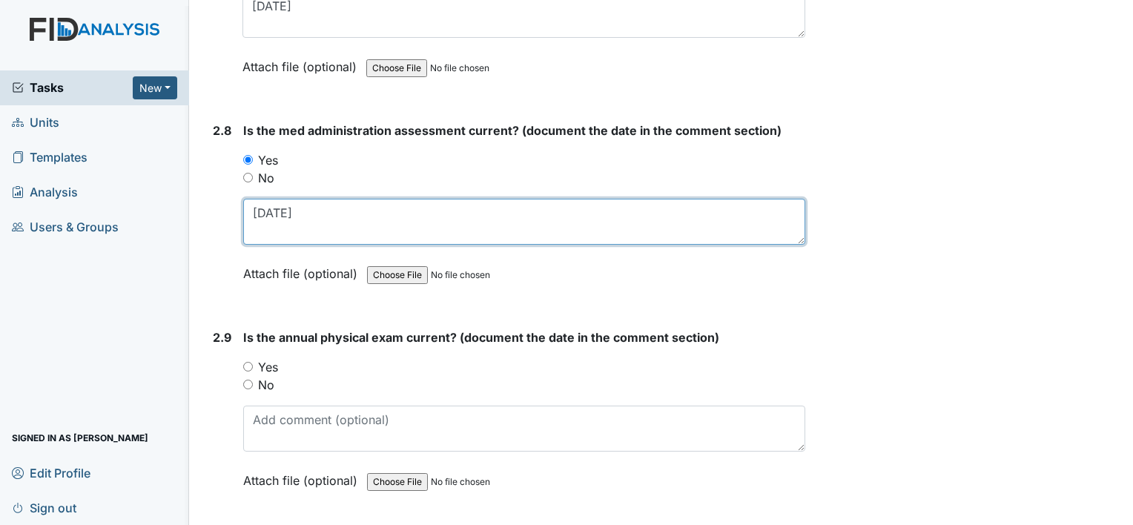
scroll to position [2967, 0]
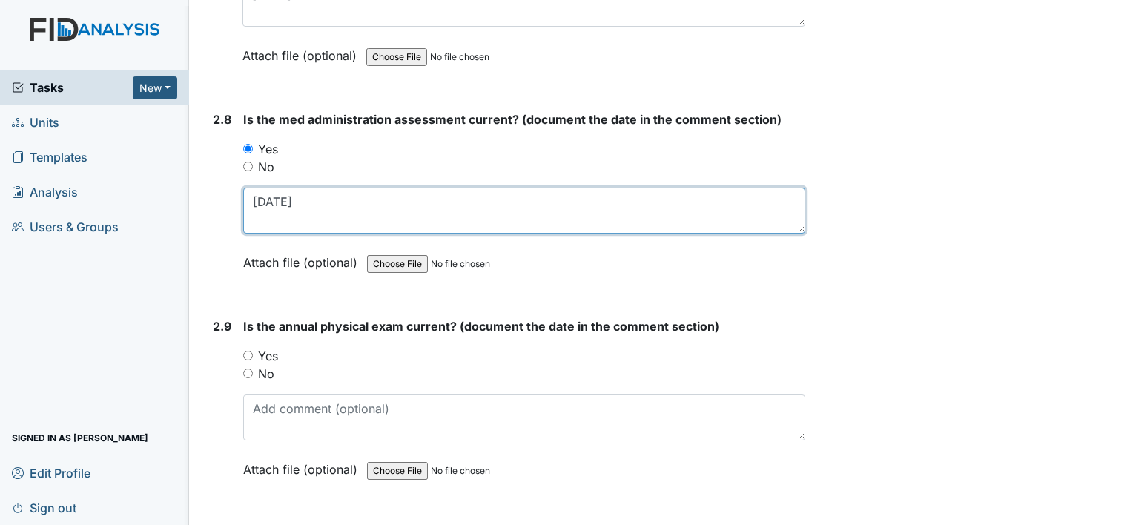
type textarea "3-20-25"
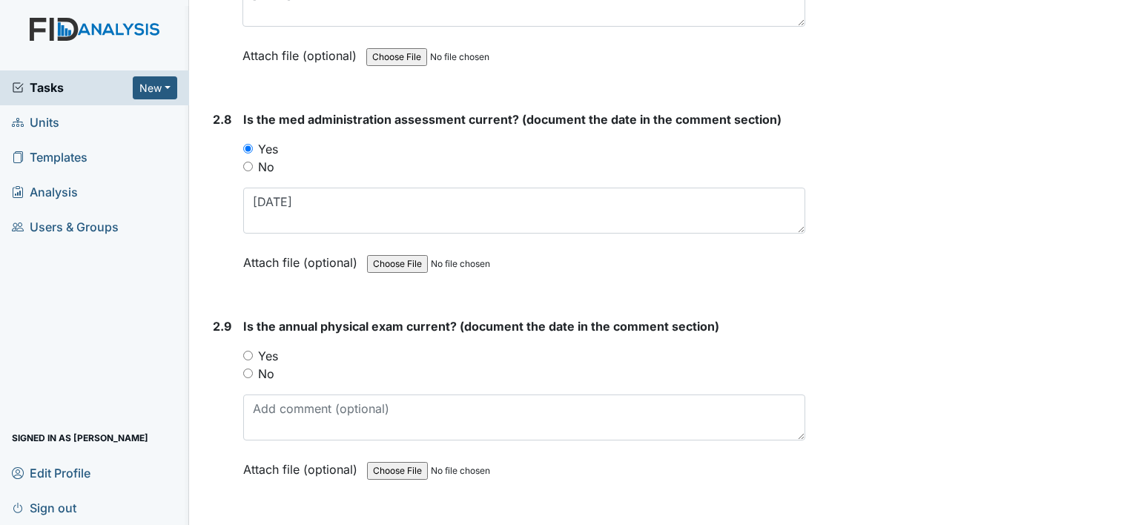
click at [264, 347] on label "Yes" at bounding box center [268, 356] width 20 height 18
click at [253, 351] on input "Yes" at bounding box center [248, 356] width 10 height 10
radio input "true"
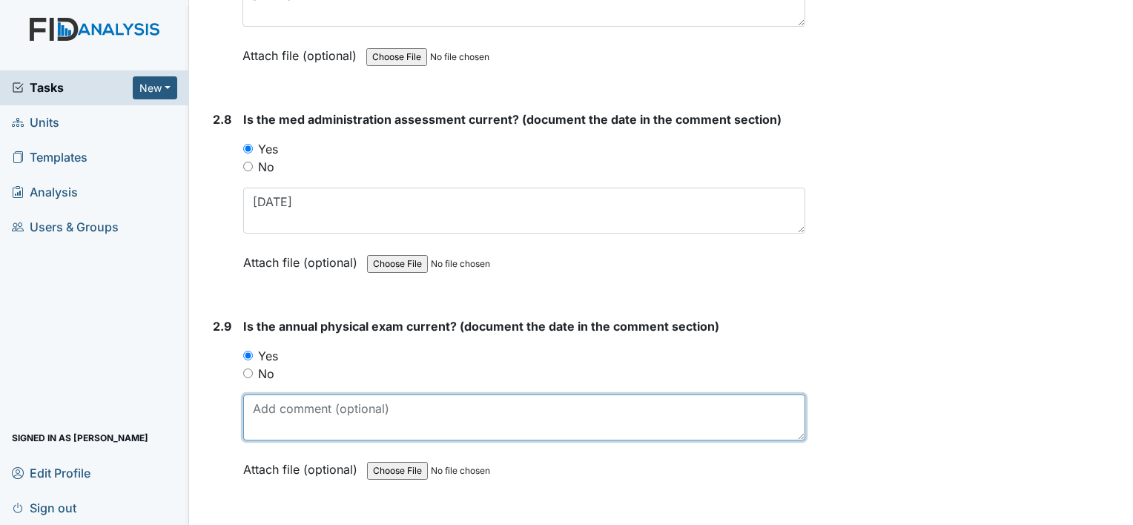
click at [323, 409] on textarea at bounding box center [524, 418] width 562 height 46
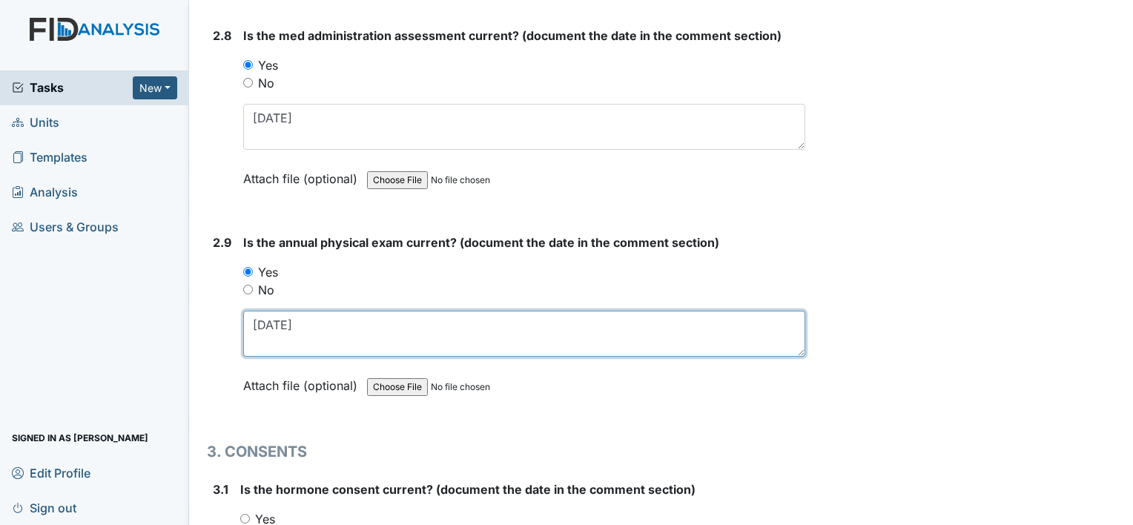
scroll to position [3189, 0]
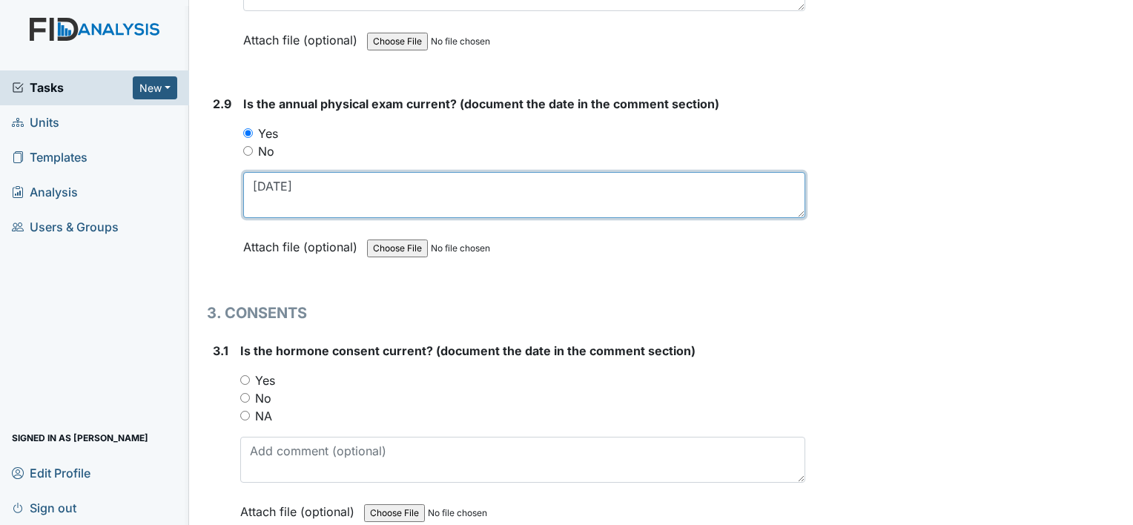
type textarea "5-20-25"
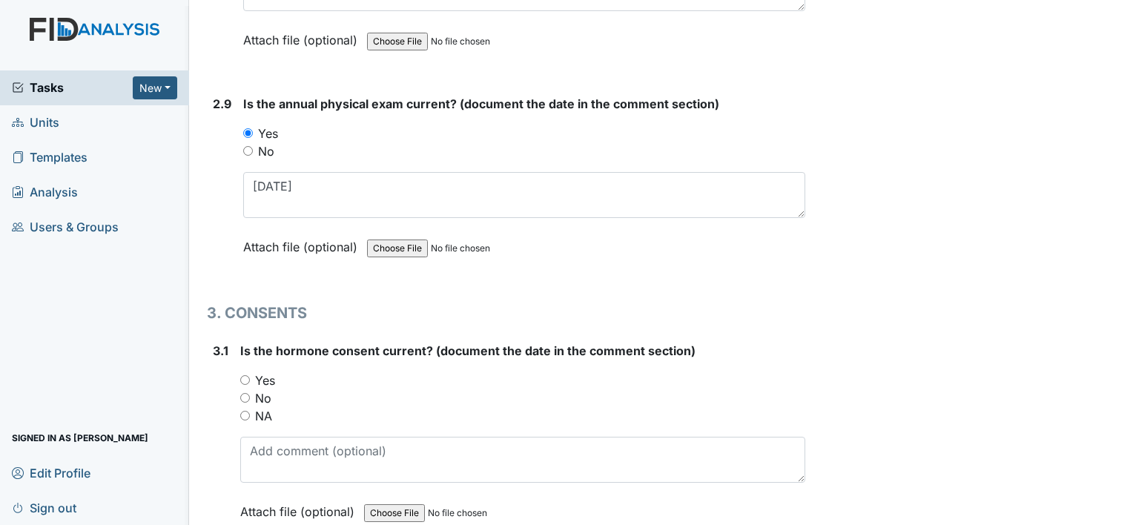
drag, startPoint x: 268, startPoint y: 404, endPoint x: 278, endPoint y: 404, distance: 10.4
click at [268, 407] on label "NA" at bounding box center [263, 416] width 17 height 18
click at [250, 411] on input "NA" at bounding box center [245, 416] width 10 height 10
radio input "true"
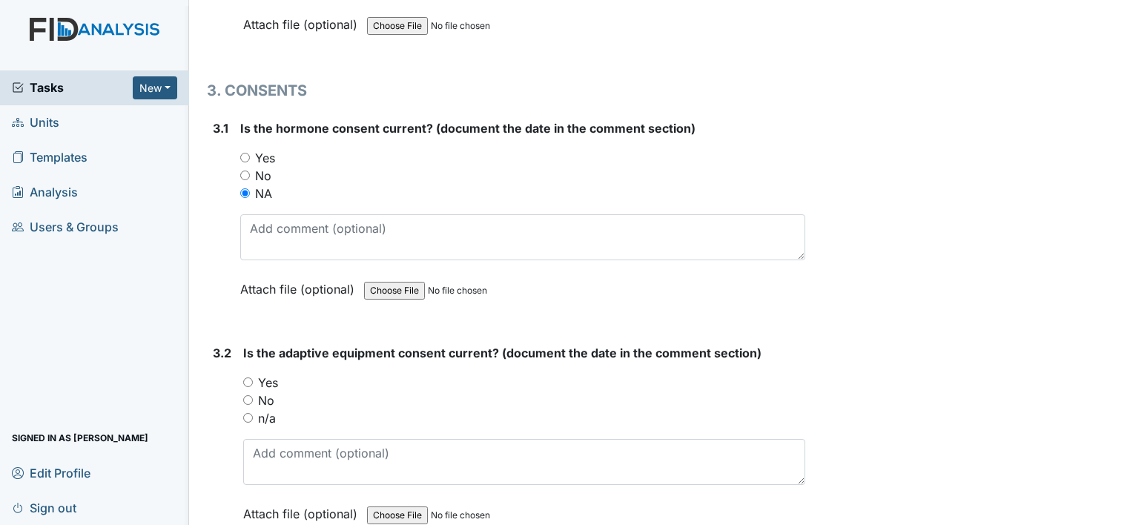
click at [267, 409] on label "n/a" at bounding box center [267, 418] width 18 height 18
click at [253, 413] on input "n/a" at bounding box center [248, 418] width 10 height 10
radio input "true"
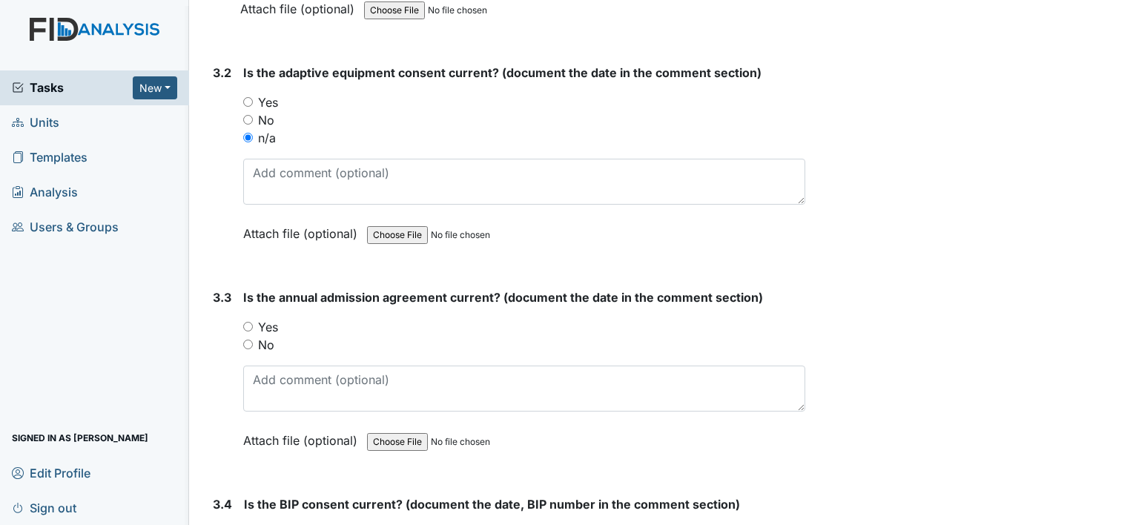
scroll to position [3708, 0]
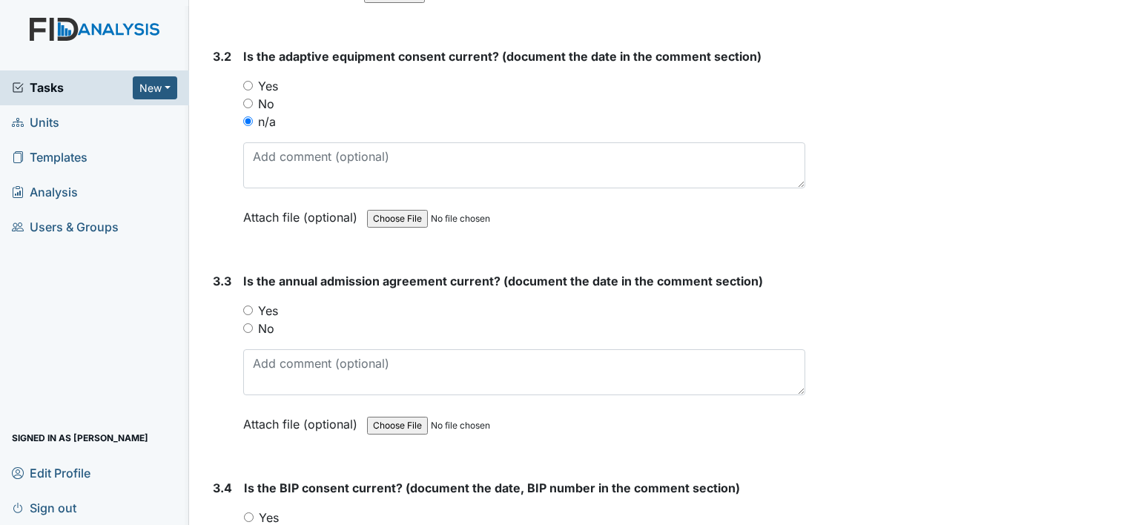
click at [268, 302] on label "Yes" at bounding box center [268, 311] width 20 height 18
click at [253, 306] on input "Yes" at bounding box center [248, 311] width 10 height 10
radio input "true"
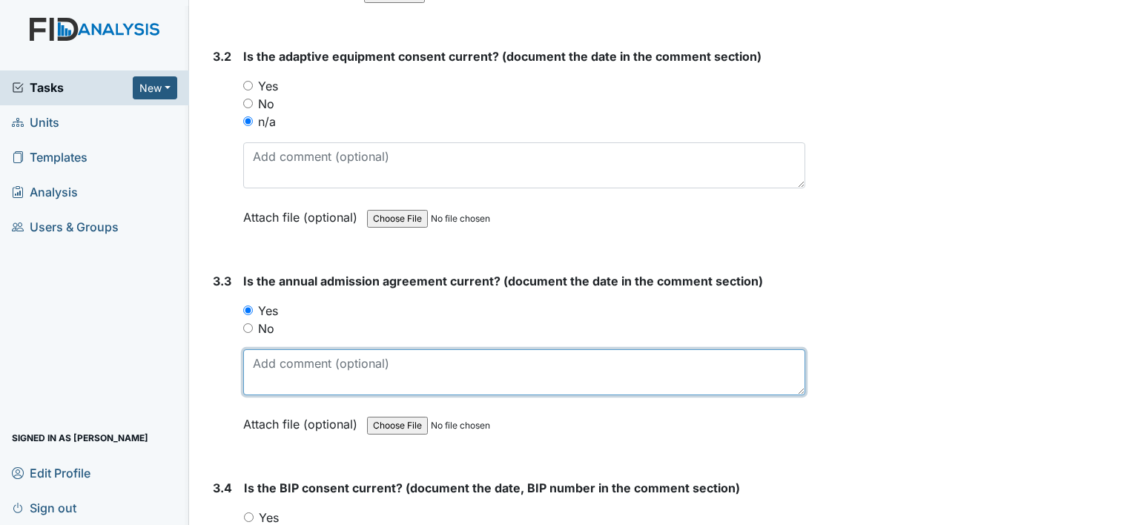
drag, startPoint x: 288, startPoint y: 359, endPoint x: 332, endPoint y: 354, distance: 43.3
click at [291, 359] on textarea at bounding box center [524, 372] width 562 height 46
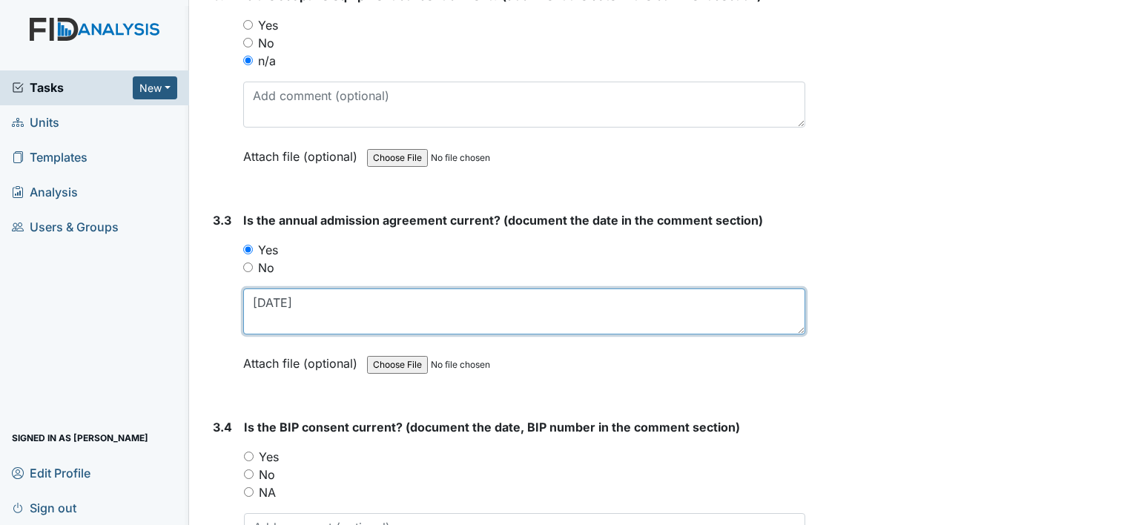
scroll to position [3857, 0]
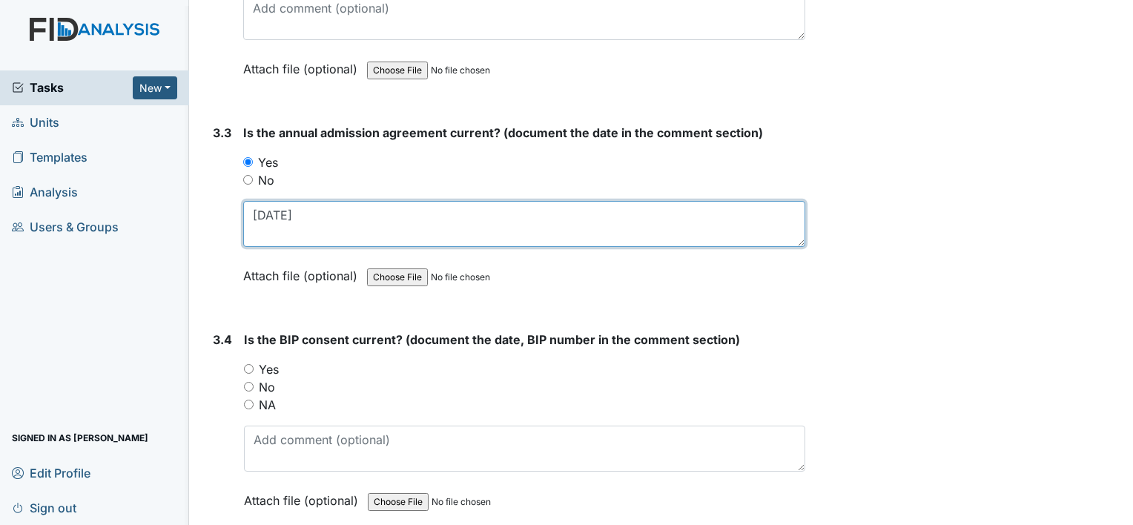
type textarea "3-10-2025"
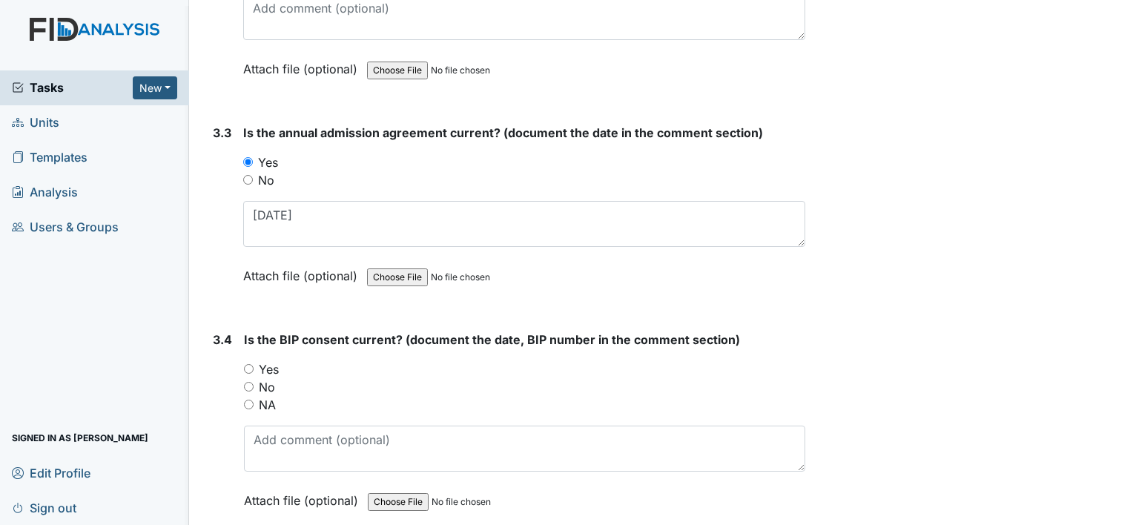
click at [270, 378] on label "No" at bounding box center [267, 387] width 16 height 18
click at [254, 382] on input "No" at bounding box center [249, 387] width 10 height 10
radio input "true"
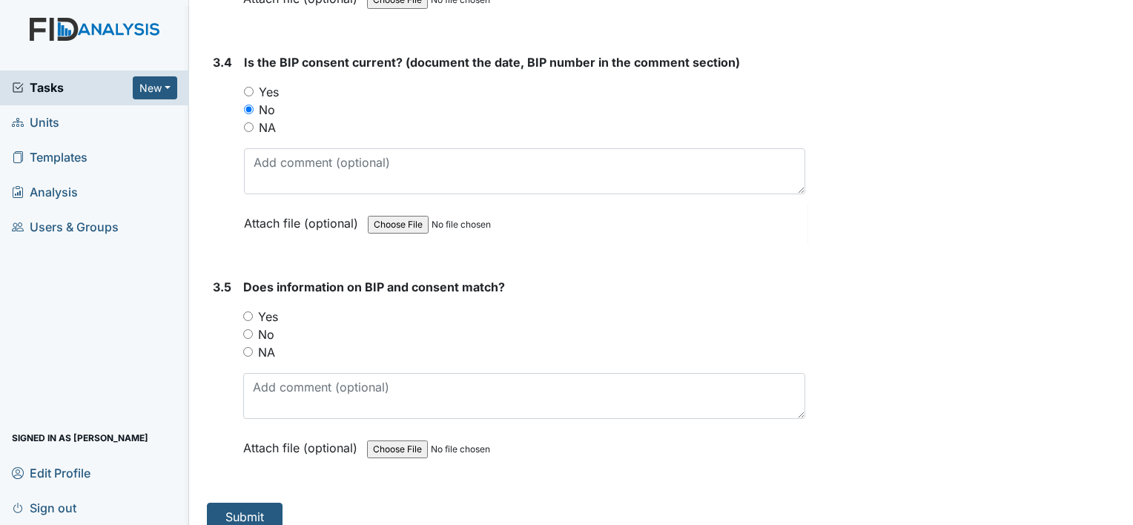
scroll to position [4136, 0]
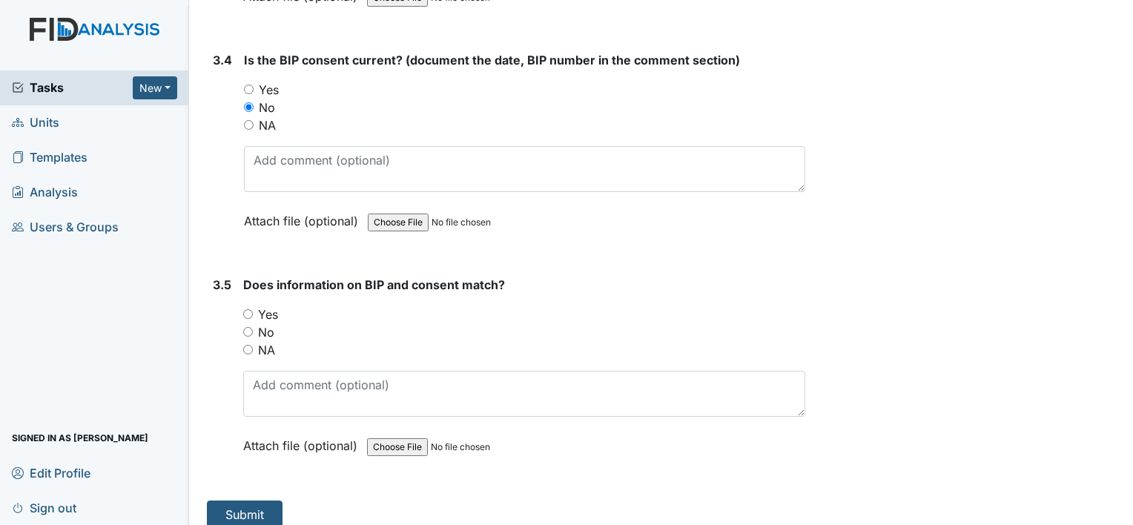
click at [269, 341] on label "NA" at bounding box center [266, 350] width 17 height 18
click at [253, 345] on input "NA" at bounding box center [248, 350] width 10 height 10
radio input "true"
click at [266, 501] on button "Submit" at bounding box center [245, 515] width 76 height 28
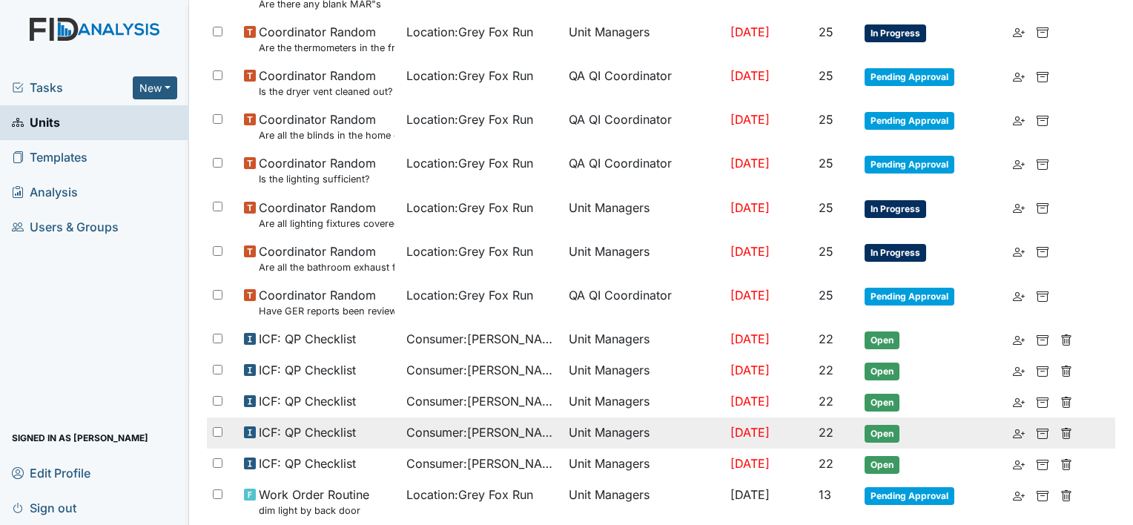
scroll to position [1032, 0]
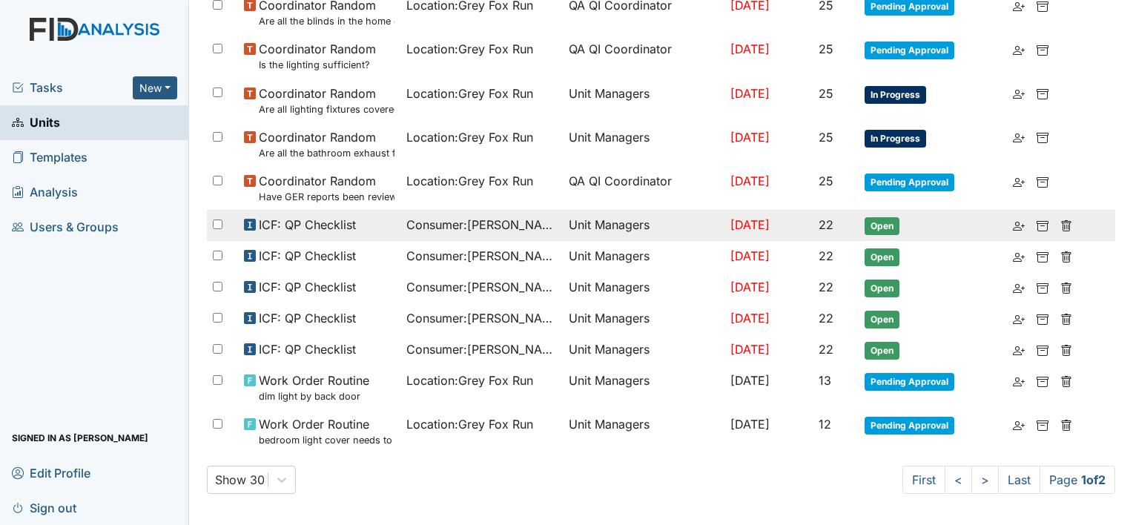
click at [492, 225] on span "Consumer : Long, Kenneth" at bounding box center [481, 225] width 151 height 18
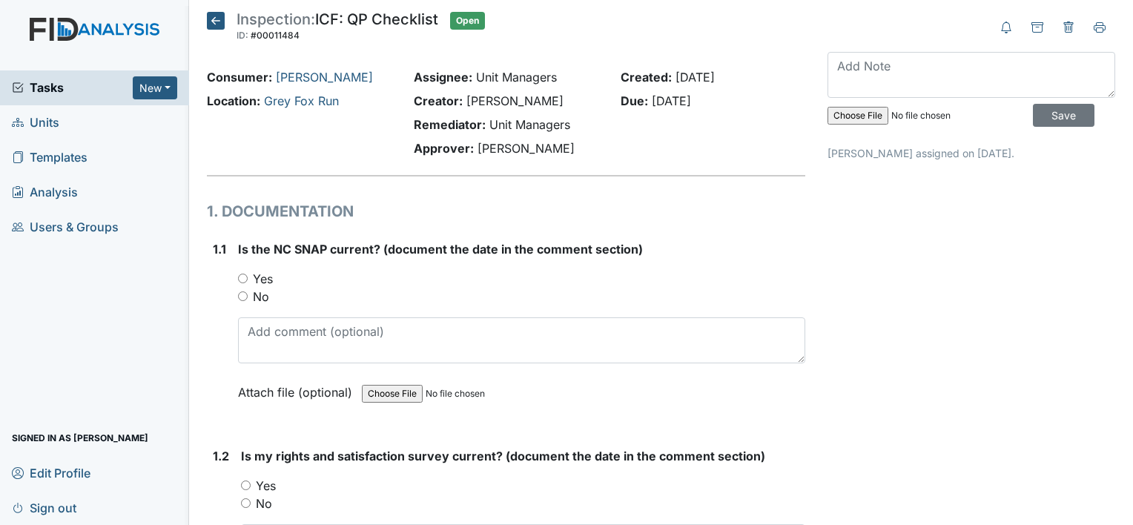
click at [265, 274] on label "Yes" at bounding box center [263, 279] width 20 height 18
click at [248, 274] on input "Yes" at bounding box center [243, 279] width 10 height 10
radio input "true"
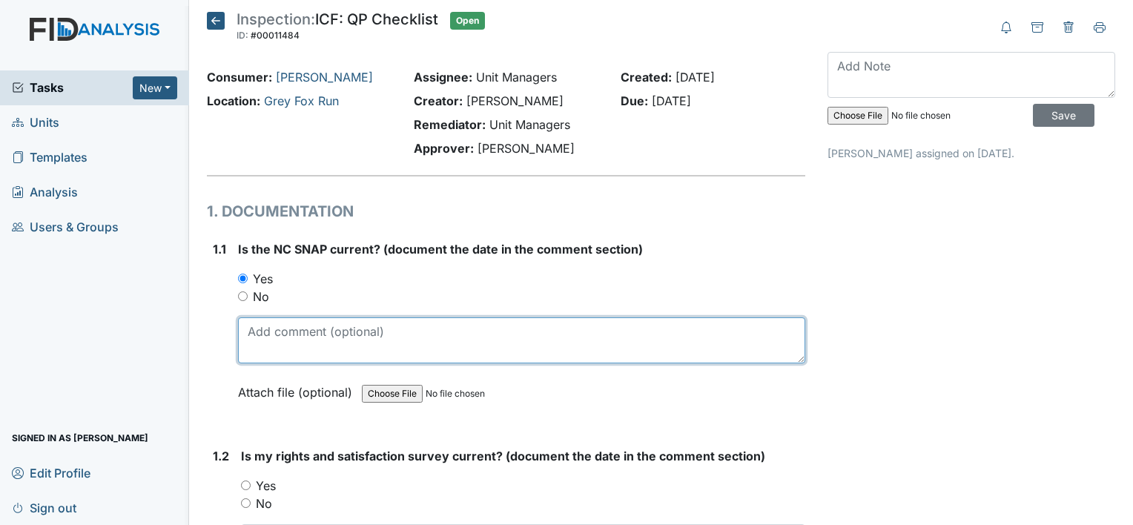
click at [337, 328] on textarea at bounding box center [521, 340] width 567 height 46
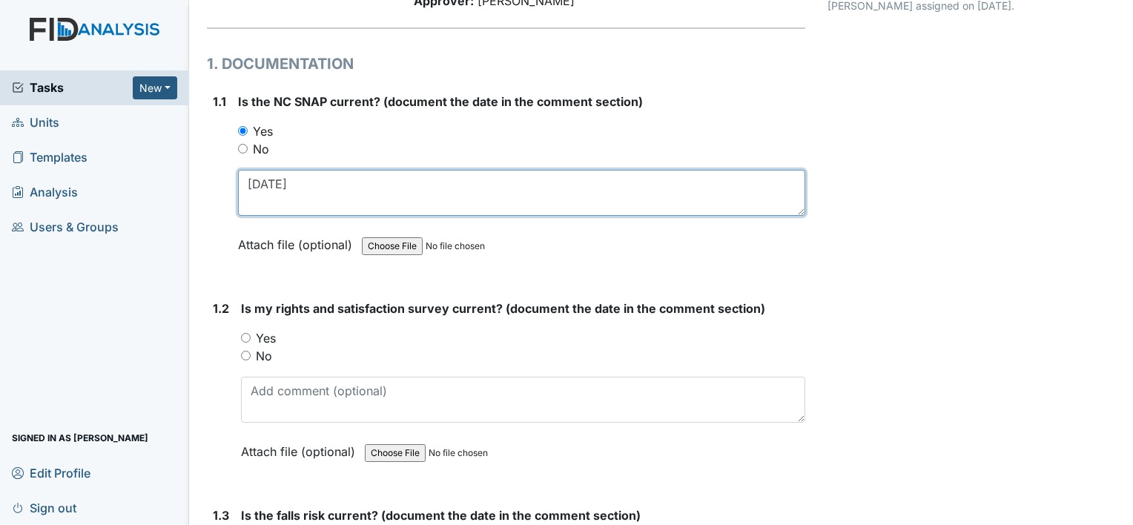
scroll to position [148, 0]
type textarea "[DATE]"
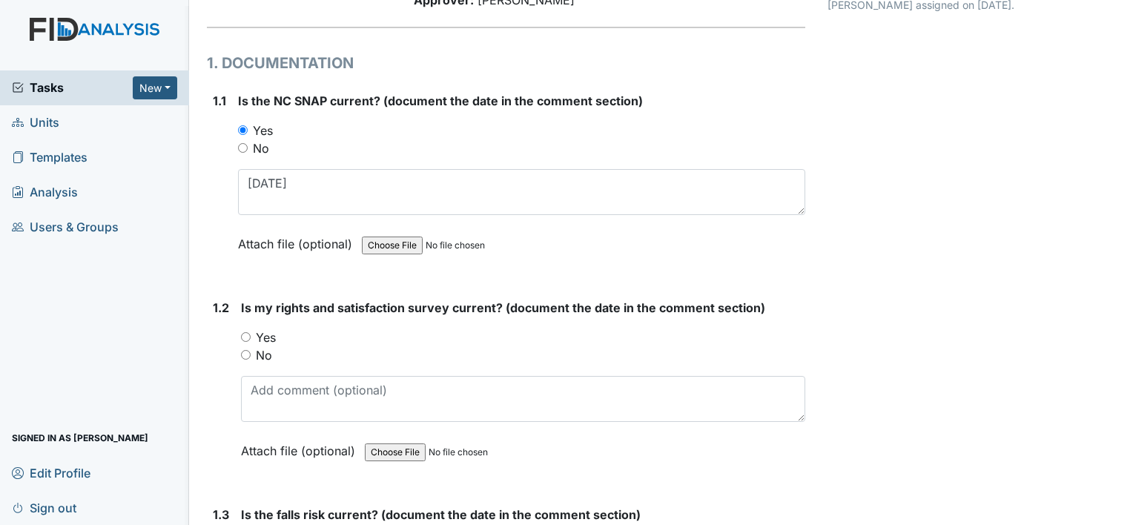
click at [271, 343] on label "Yes" at bounding box center [266, 338] width 20 height 18
click at [251, 342] on input "Yes" at bounding box center [246, 337] width 10 height 10
radio input "true"
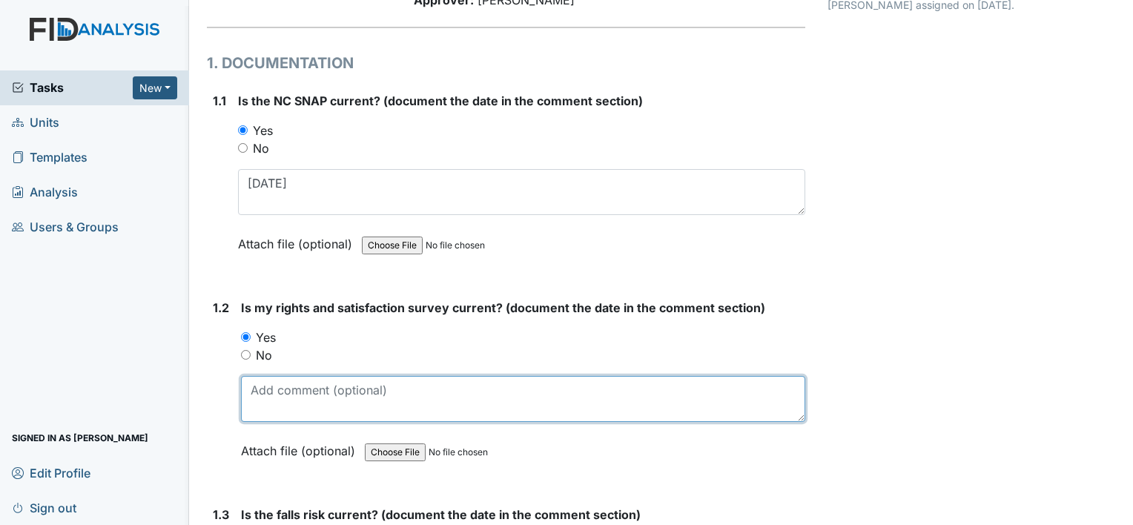
click at [282, 389] on textarea at bounding box center [523, 399] width 564 height 46
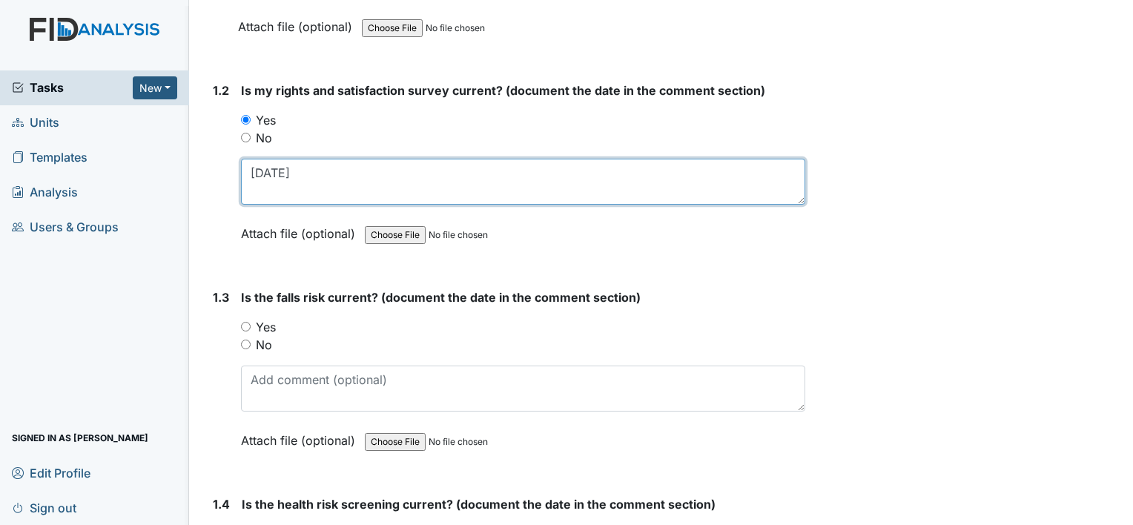
scroll to position [371, 0]
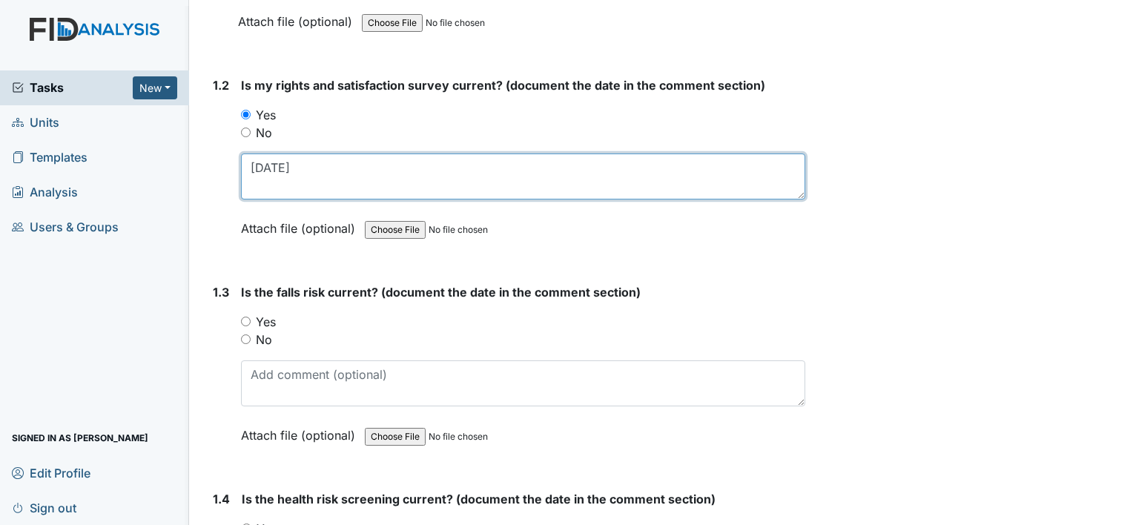
type textarea "[DATE]"
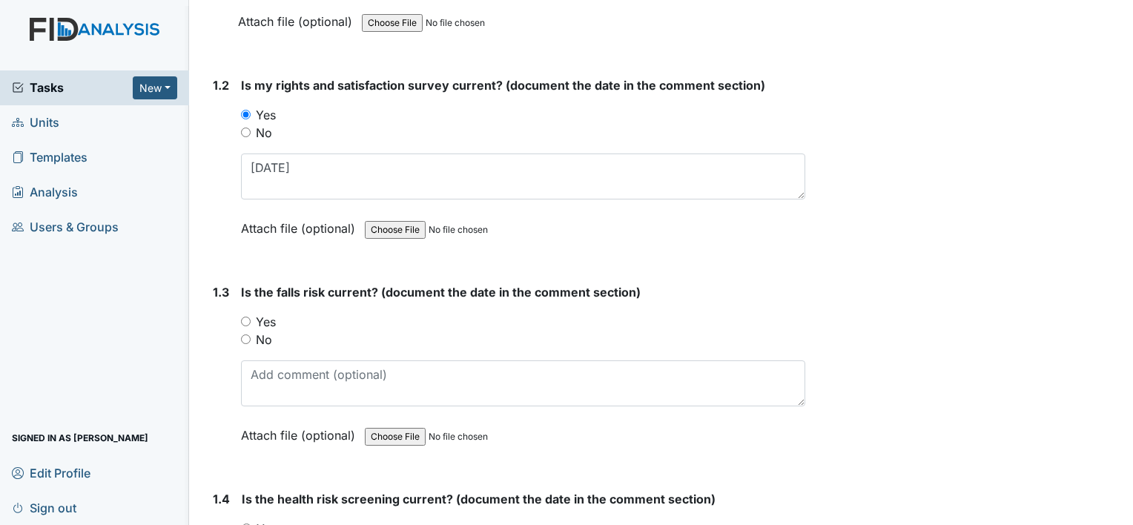
click at [260, 320] on label "Yes" at bounding box center [266, 322] width 20 height 18
drag, startPoint x: 260, startPoint y: 320, endPoint x: 273, endPoint y: 325, distance: 13.4
click at [273, 319] on label "Yes" at bounding box center [266, 322] width 20 height 18
click at [251, 319] on input "Yes" at bounding box center [246, 322] width 10 height 10
radio input "true"
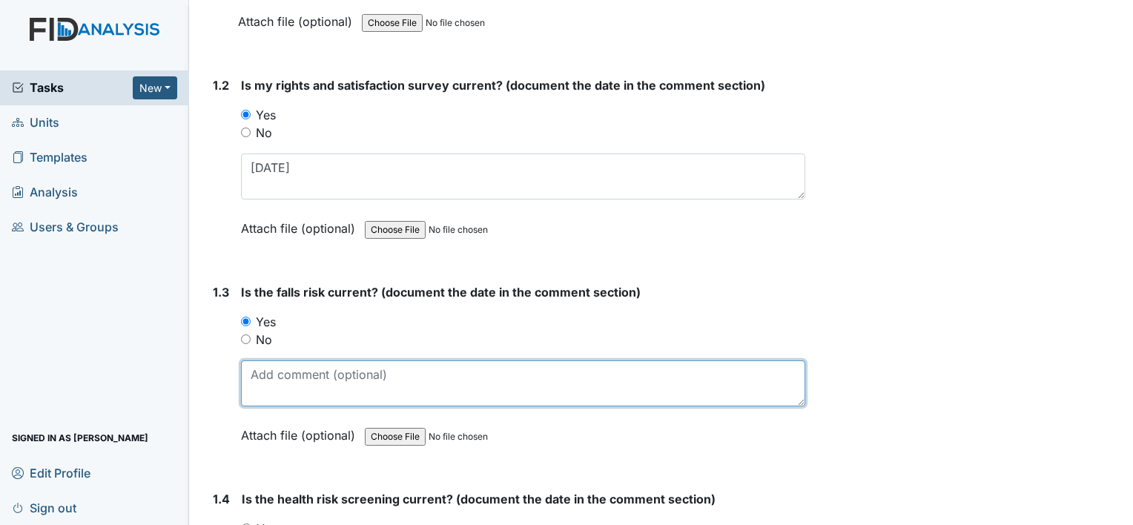
click at [291, 374] on textarea at bounding box center [523, 383] width 564 height 46
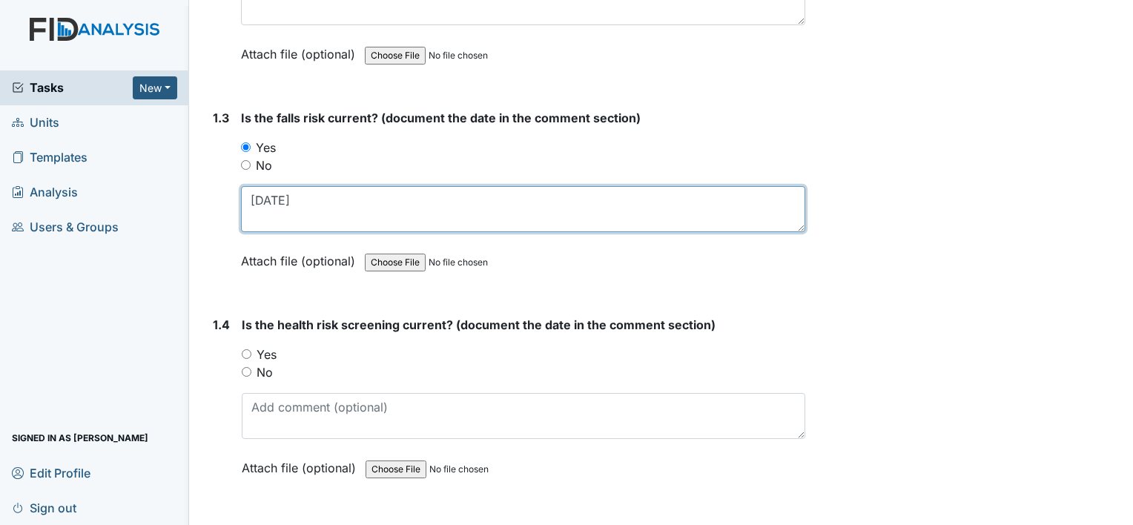
scroll to position [593, 0]
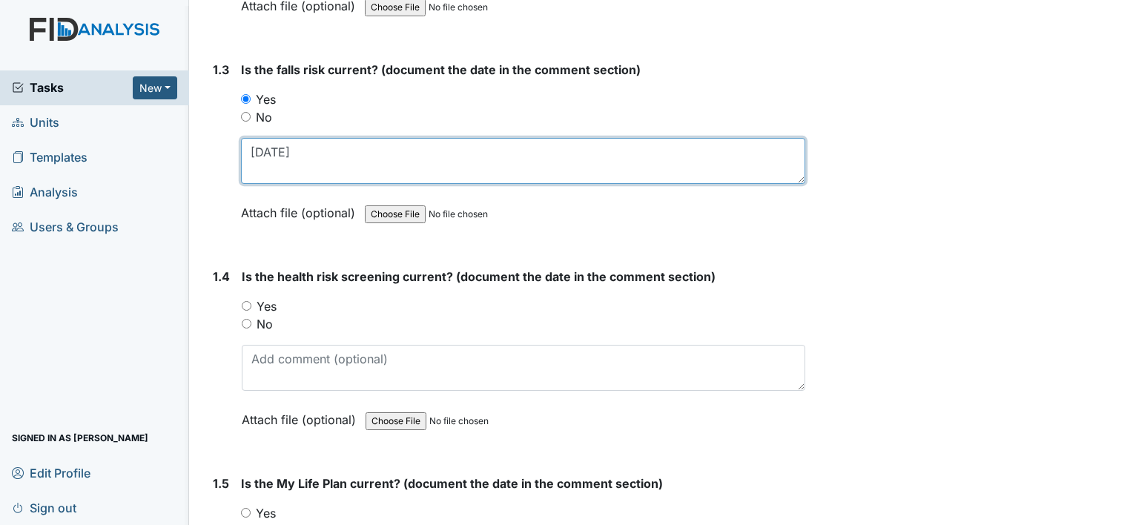
type textarea "11-15-24"
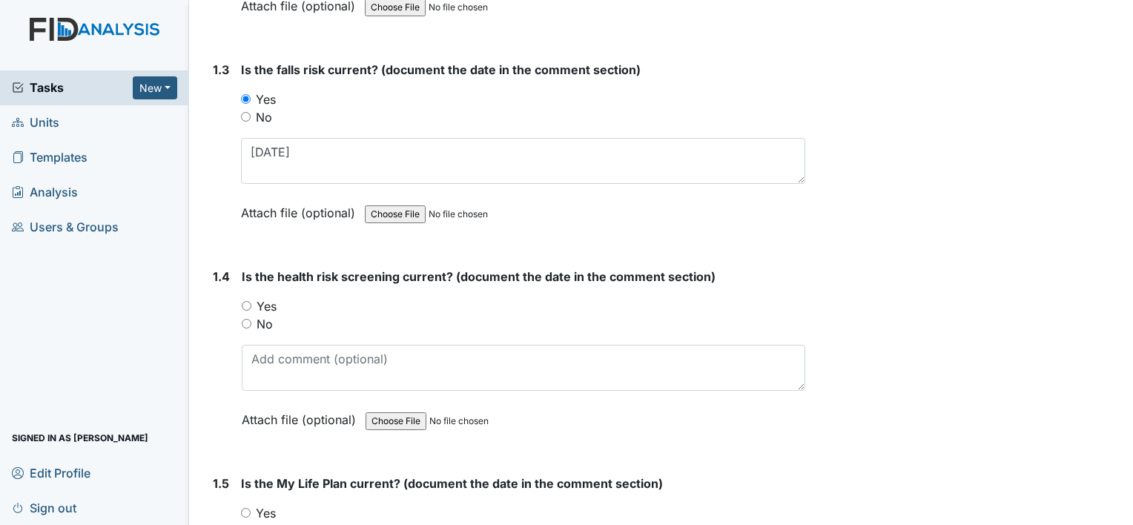
click at [267, 304] on label "Yes" at bounding box center [267, 306] width 20 height 18
click at [265, 300] on label "Yes" at bounding box center [267, 306] width 20 height 18
click at [251, 301] on input "Yes" at bounding box center [247, 306] width 10 height 10
radio input "true"
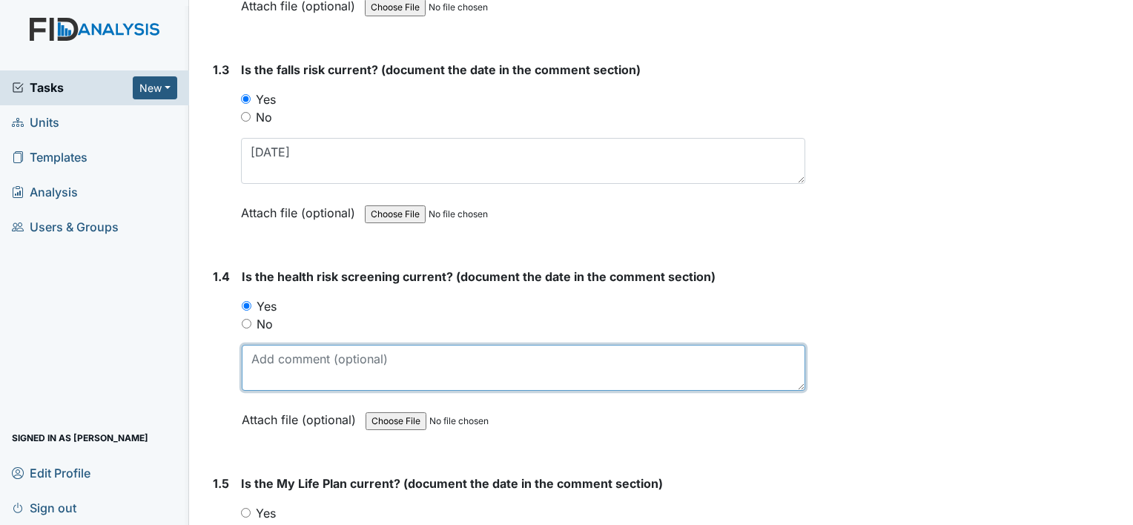
click at [314, 356] on textarea at bounding box center [524, 368] width 564 height 46
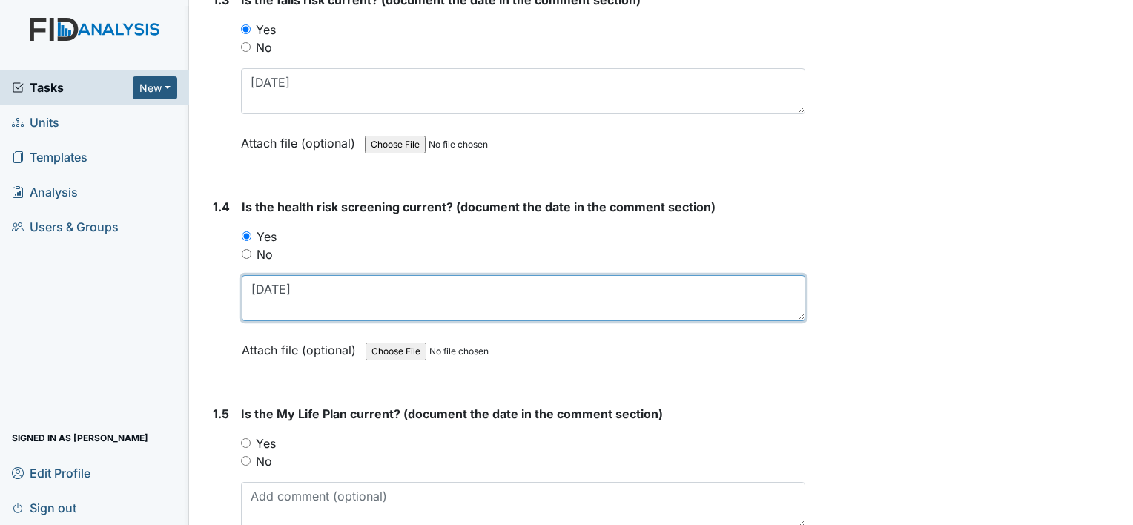
scroll to position [742, 0]
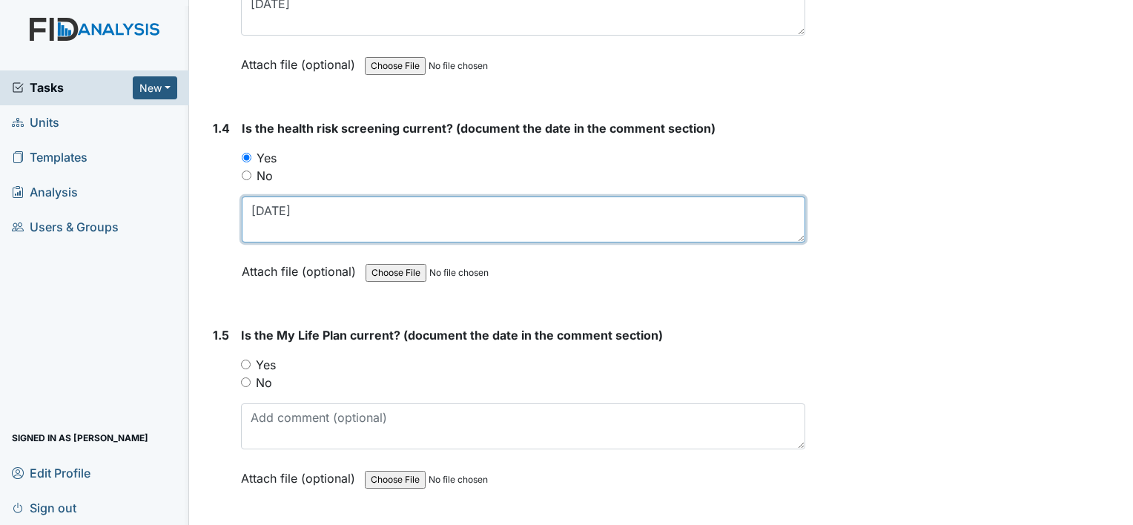
type textarea "4-10-25"
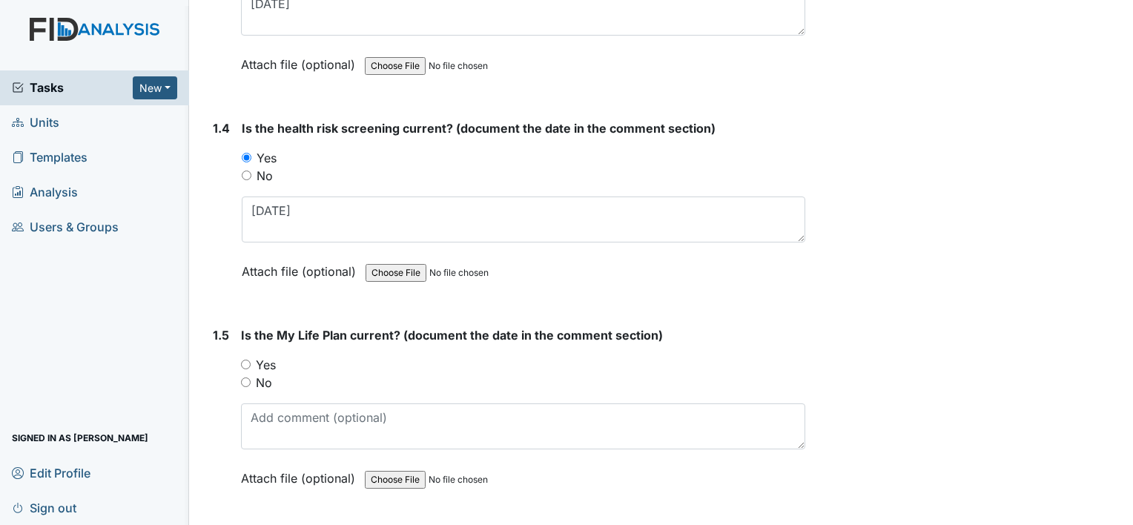
click at [275, 366] on label "Yes" at bounding box center [266, 365] width 20 height 18
click at [251, 366] on input "Yes" at bounding box center [246, 365] width 10 height 10
radio input "true"
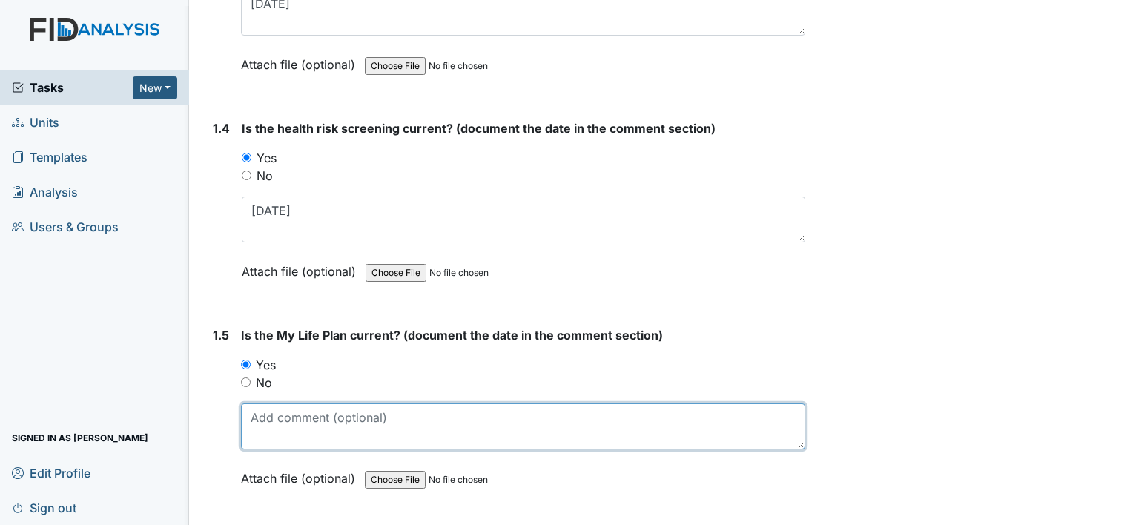
click at [303, 433] on textarea at bounding box center [523, 426] width 564 height 46
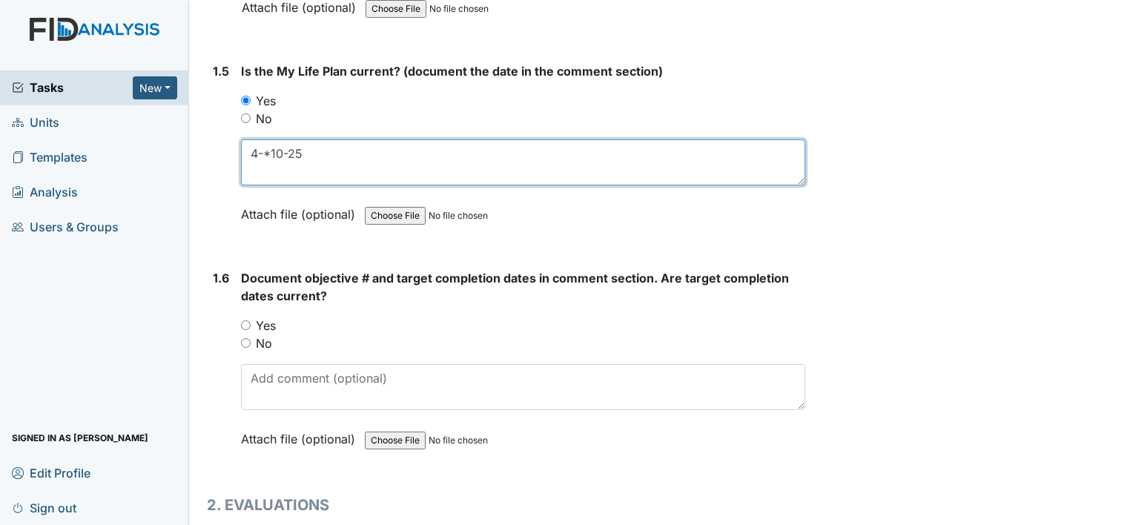
scroll to position [1038, 0]
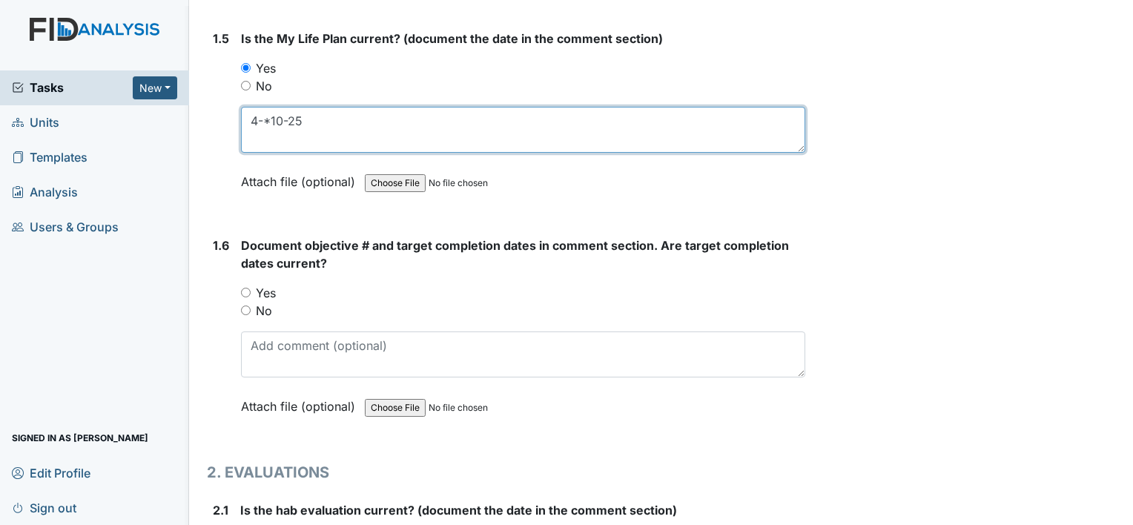
type textarea "4-*10-25"
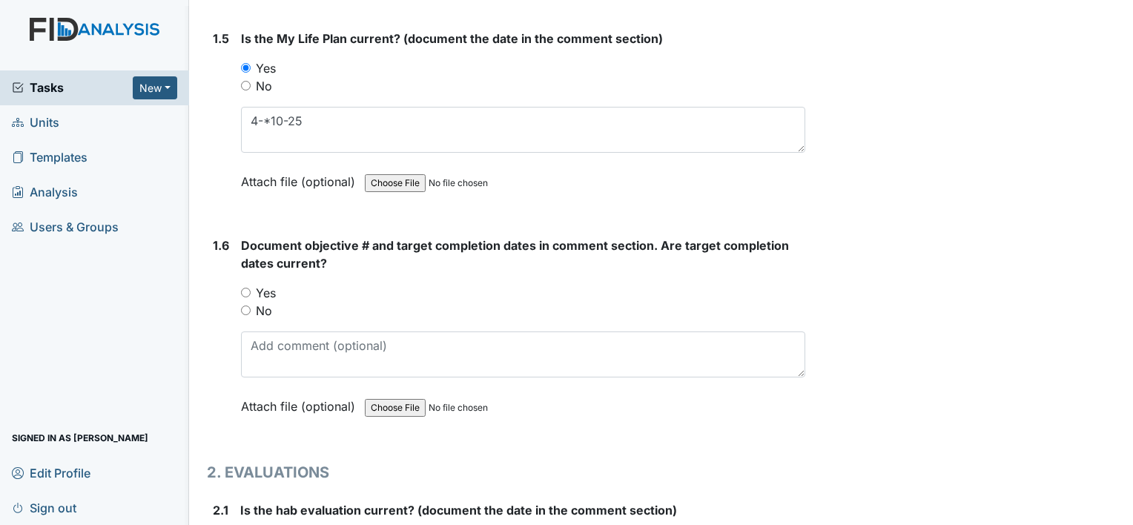
click at [266, 287] on label "Yes" at bounding box center [266, 293] width 20 height 18
click at [251, 288] on input "Yes" at bounding box center [246, 293] width 10 height 10
radio input "true"
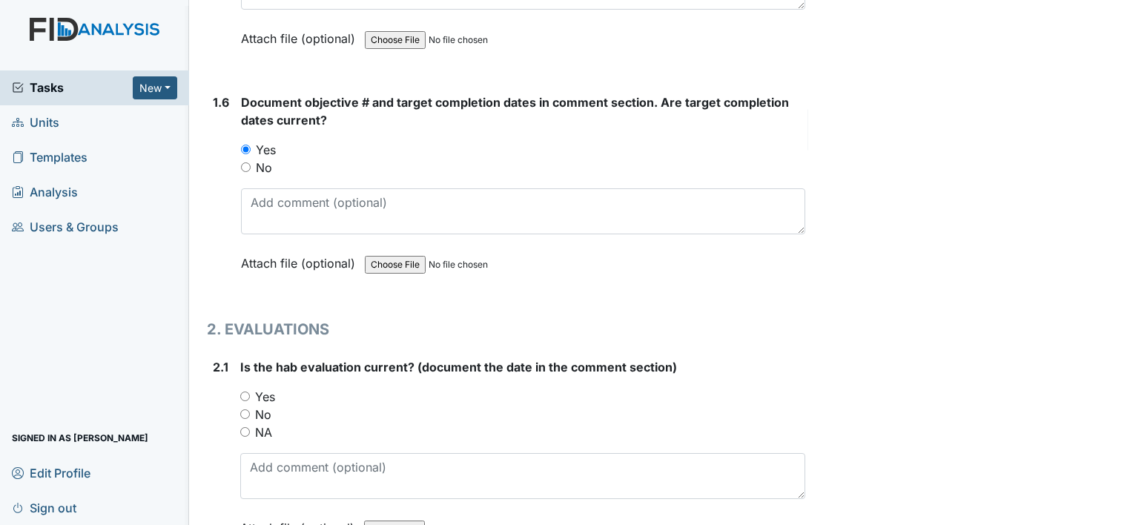
scroll to position [1261, 0]
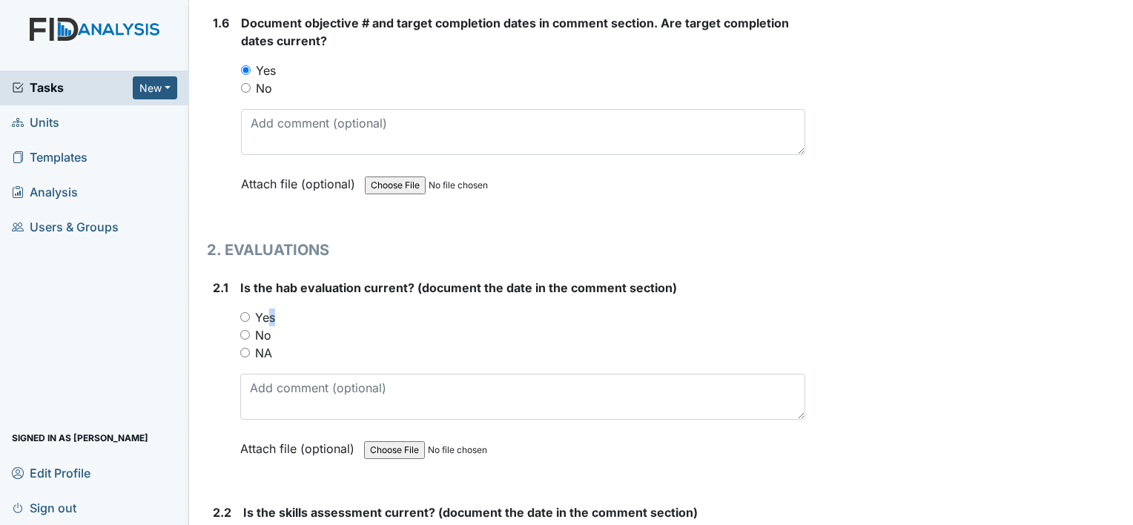
click at [266, 309] on label "Yes" at bounding box center [265, 318] width 20 height 18
click at [267, 311] on label "Yes" at bounding box center [265, 318] width 20 height 18
click at [250, 312] on input "Yes" at bounding box center [245, 317] width 10 height 10
radio input "true"
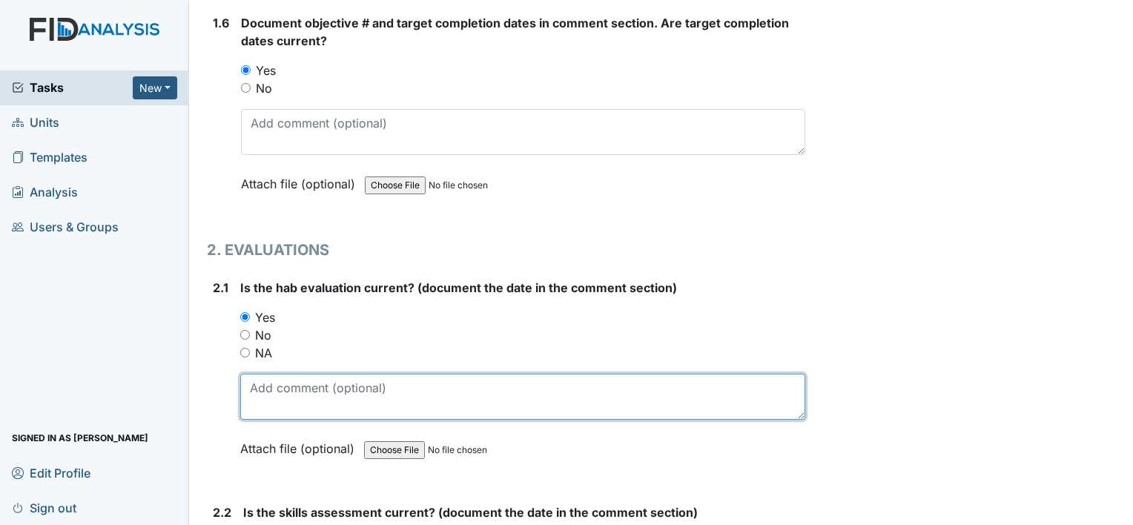
click at [285, 374] on textarea at bounding box center [522, 397] width 565 height 46
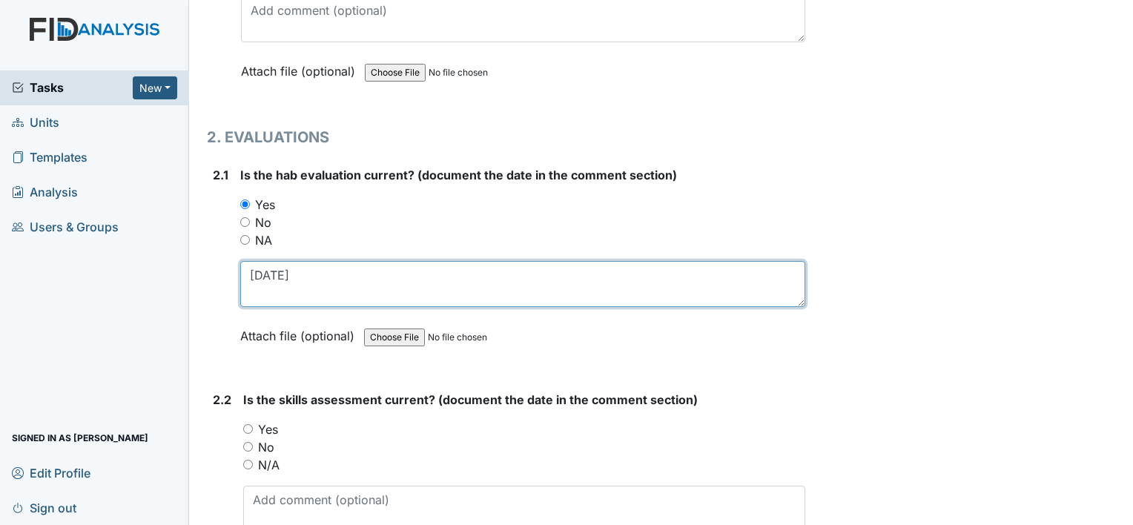
scroll to position [1483, 0]
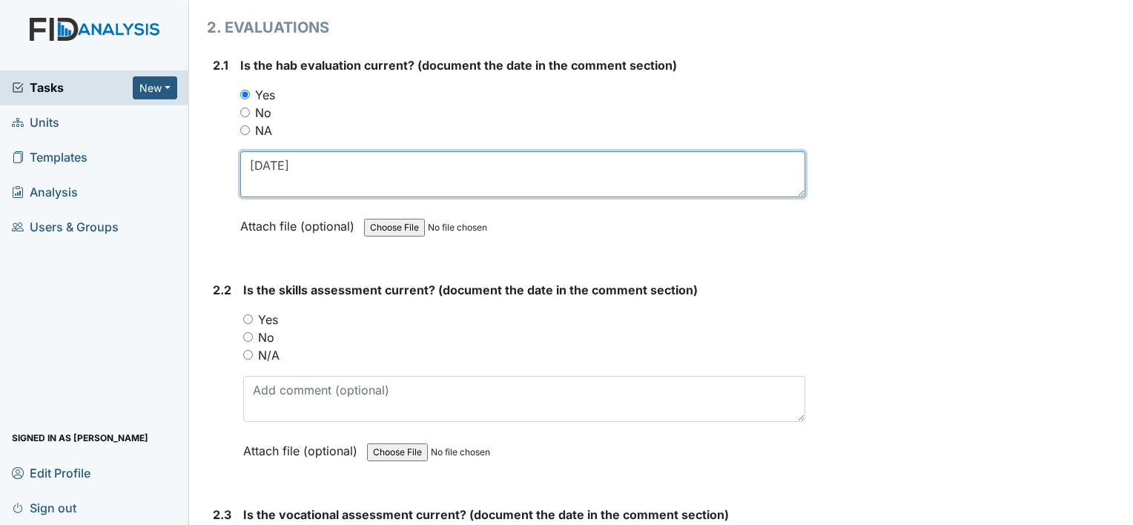
type textarea "4-1-25"
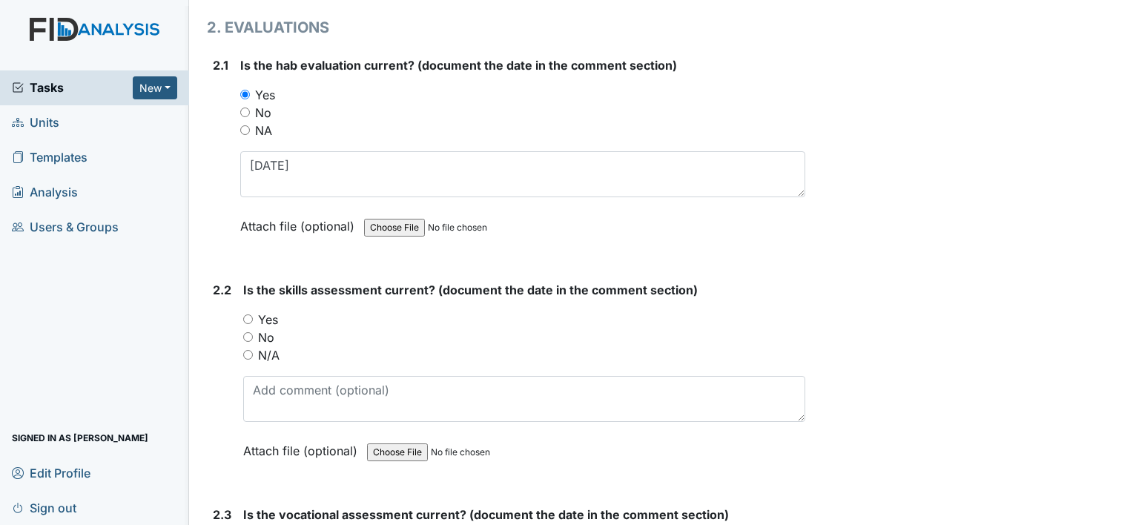
click at [272, 311] on label "Yes" at bounding box center [268, 320] width 20 height 18
click at [253, 314] on input "Yes" at bounding box center [248, 319] width 10 height 10
radio input "true"
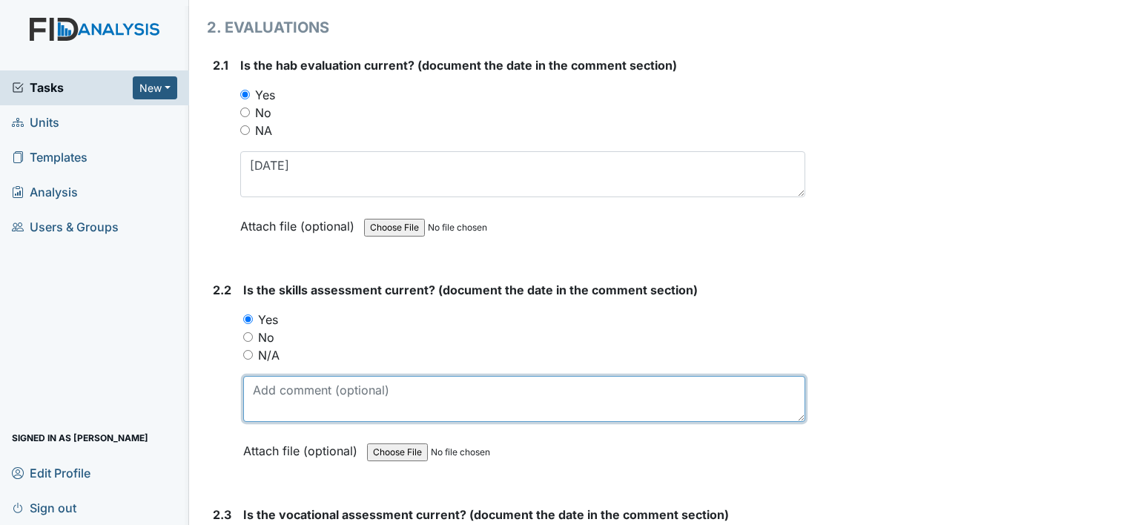
click at [294, 386] on textarea at bounding box center [524, 399] width 562 height 46
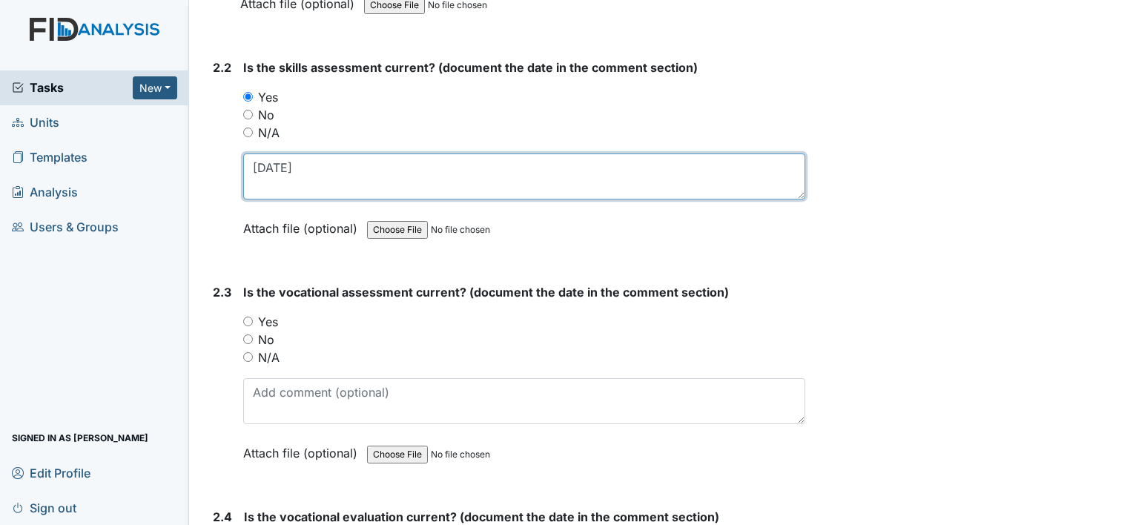
type textarea "4-1-25"
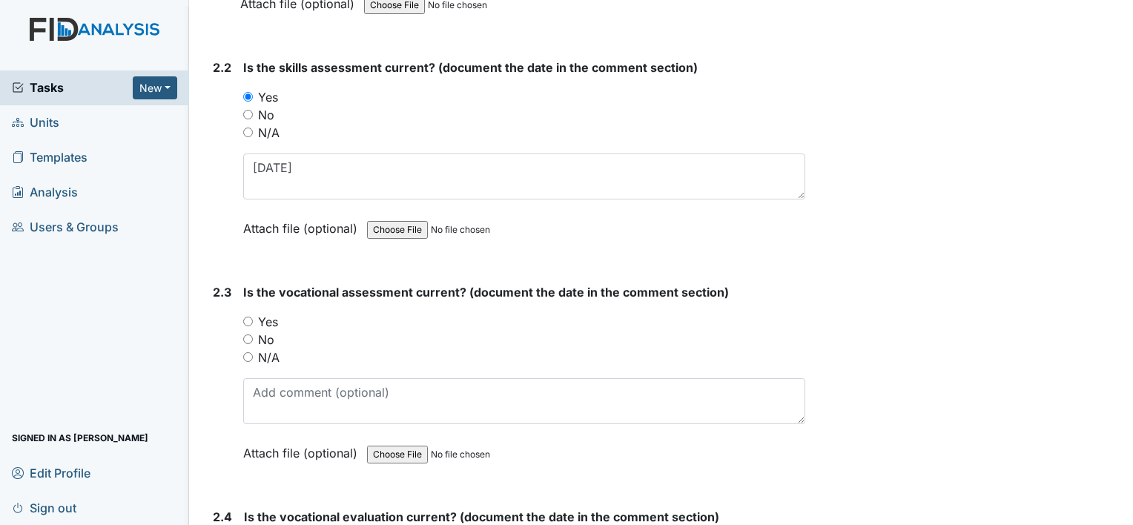
click at [271, 313] on label "Yes" at bounding box center [268, 322] width 20 height 18
click at [253, 317] on input "Yes" at bounding box center [248, 322] width 10 height 10
radio input "true"
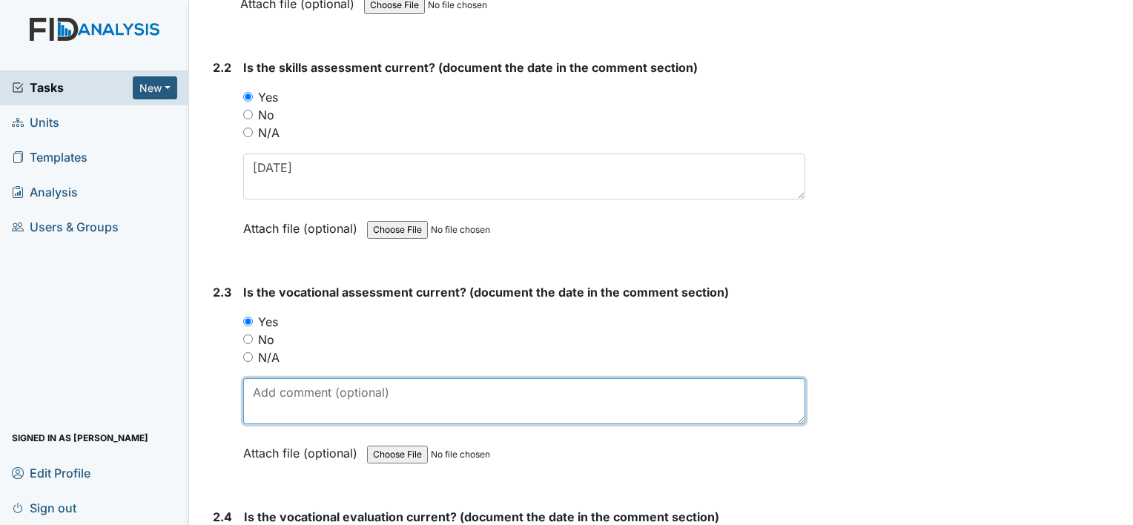
click at [337, 406] on textarea at bounding box center [524, 401] width 562 height 46
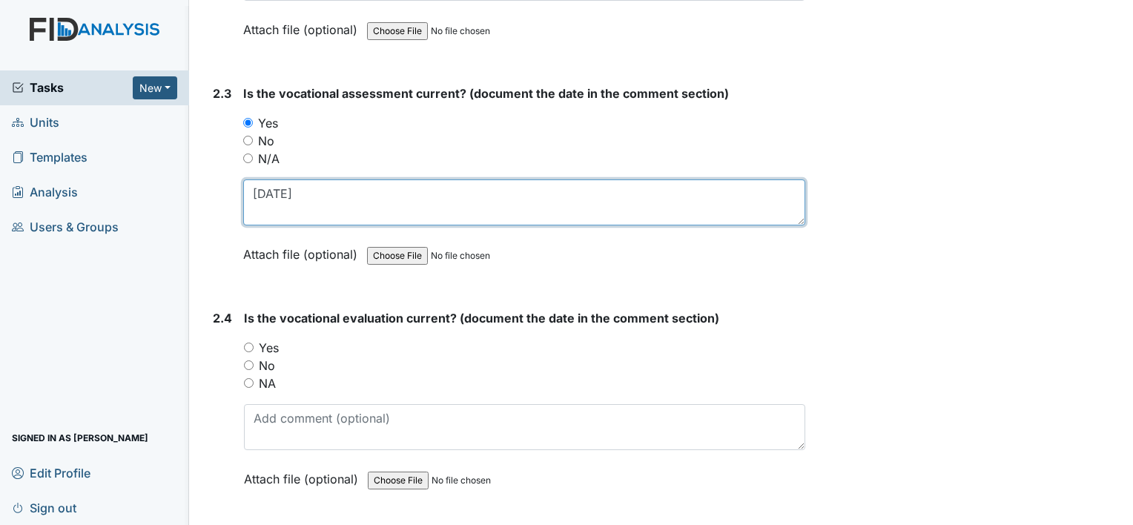
scroll to position [1928, 0]
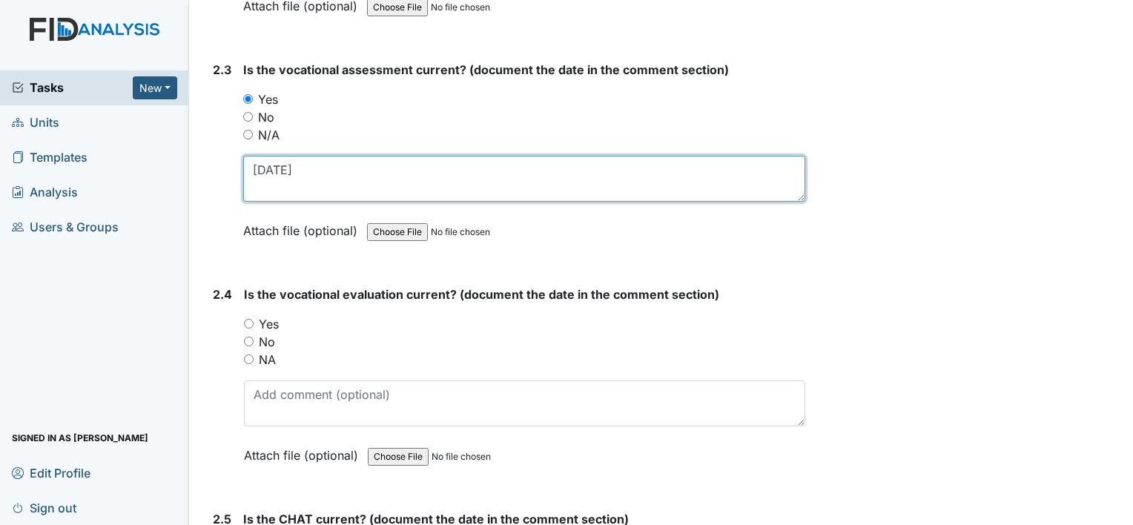
type textarea "4-2-25"
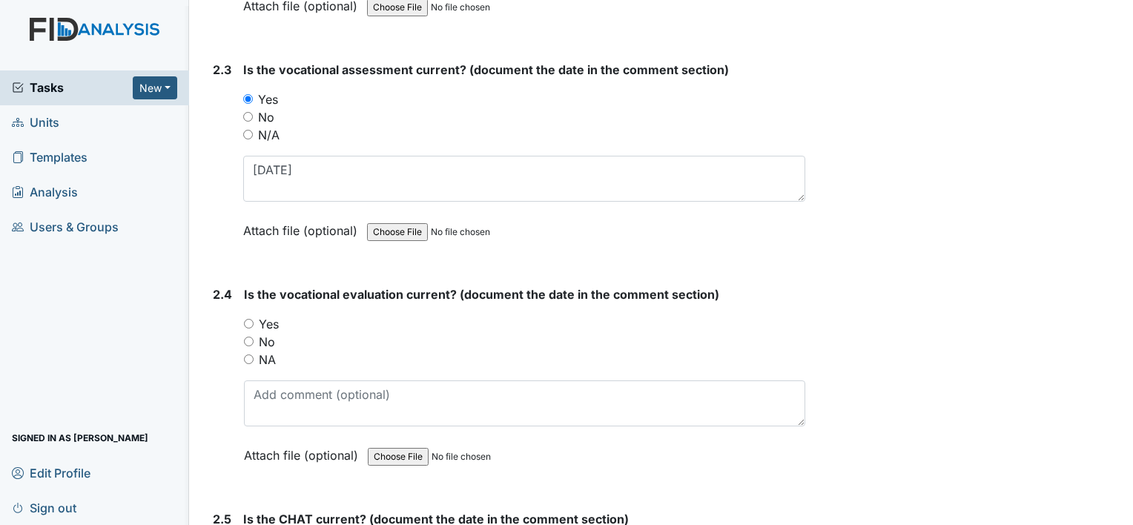
click at [271, 321] on label "Yes" at bounding box center [269, 324] width 20 height 18
click at [254, 321] on input "Yes" at bounding box center [249, 324] width 10 height 10
radio input "true"
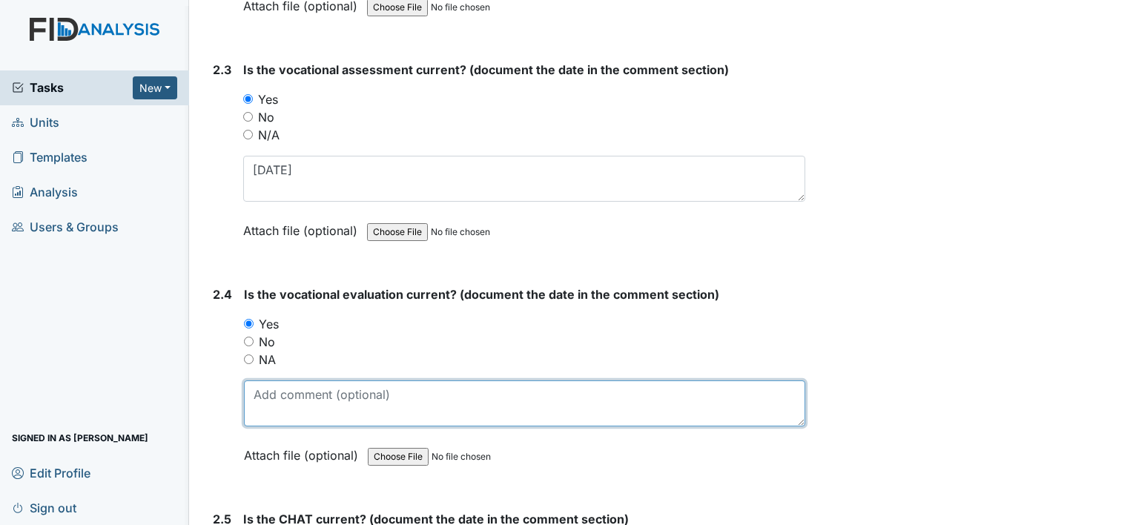
click at [282, 380] on textarea at bounding box center [524, 403] width 561 height 46
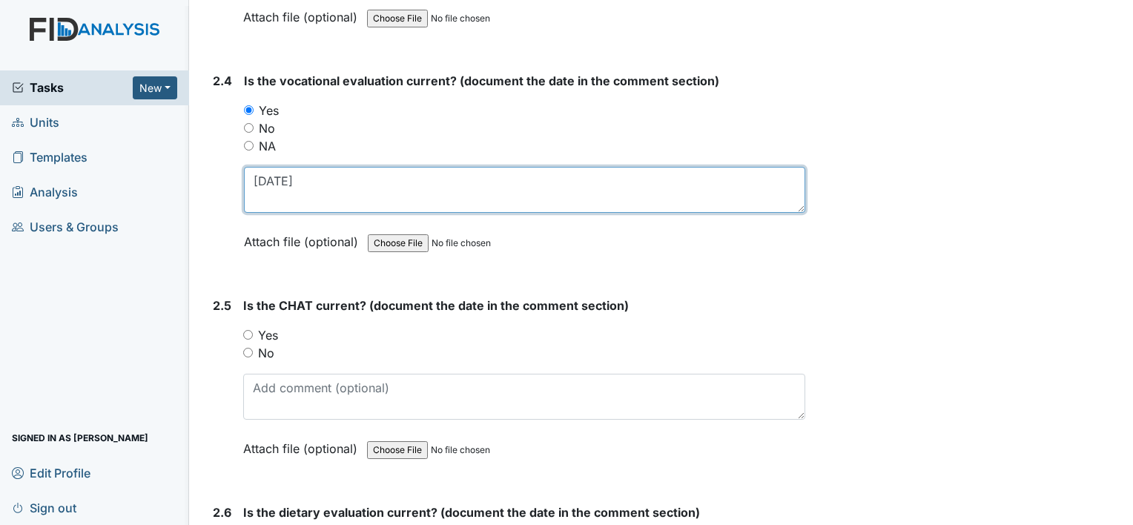
scroll to position [2151, 0]
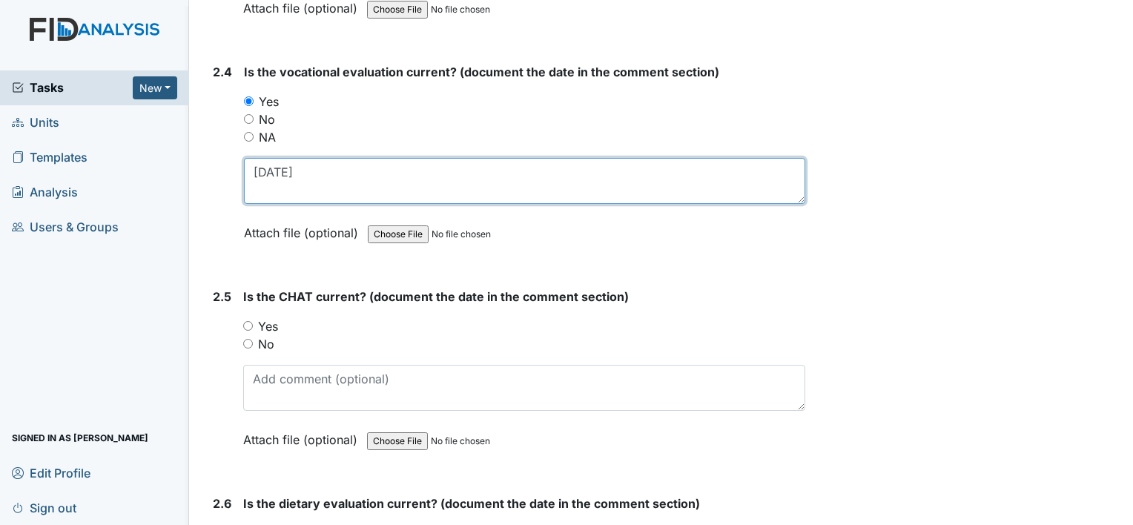
type textarea "4-2-25"
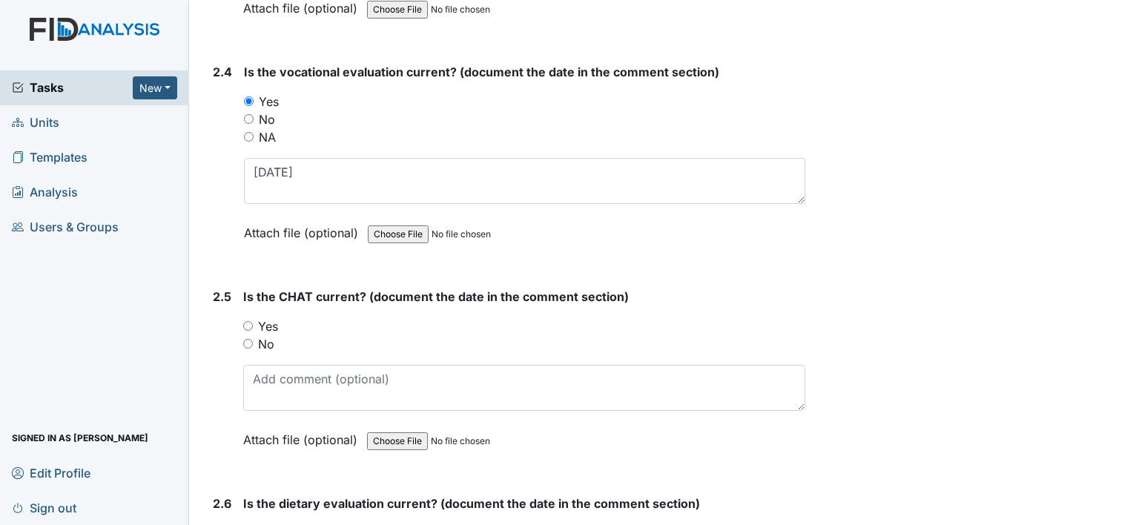
click at [277, 322] on label "Yes" at bounding box center [268, 326] width 20 height 18
click at [253, 322] on input "Yes" at bounding box center [248, 326] width 10 height 10
radio input "true"
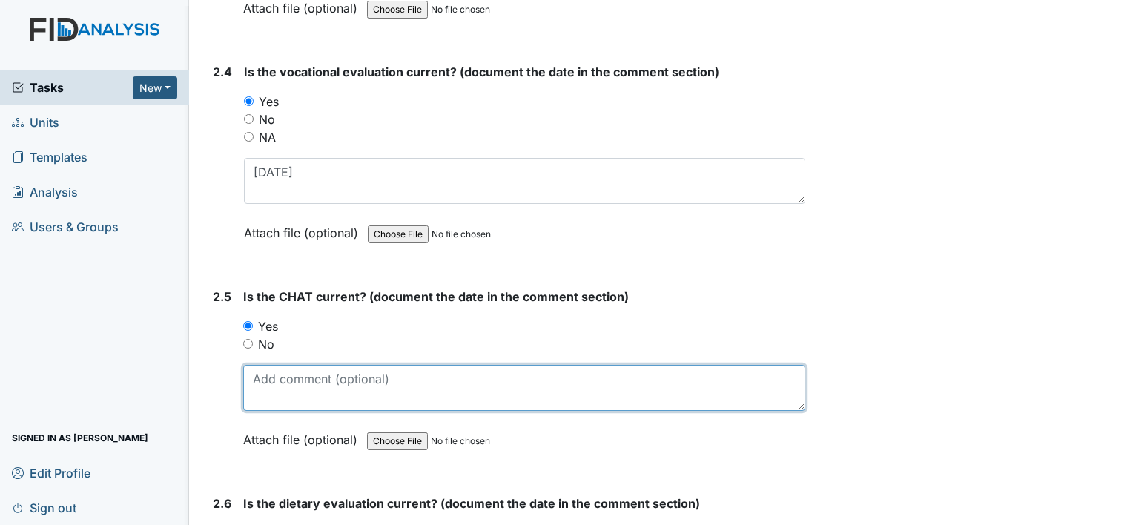
click at [301, 379] on textarea at bounding box center [524, 388] width 562 height 46
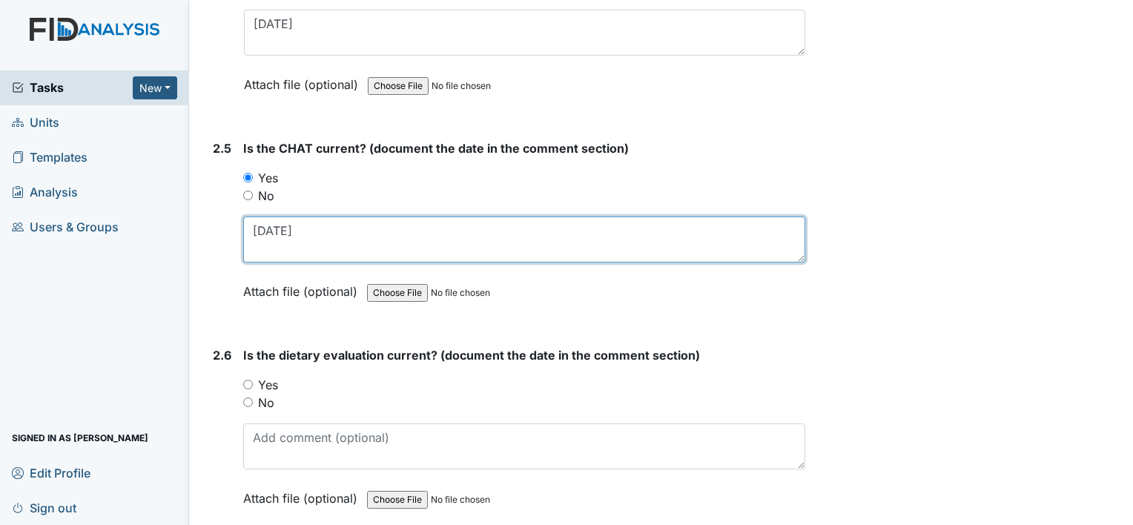
type textarea "4-9-25"
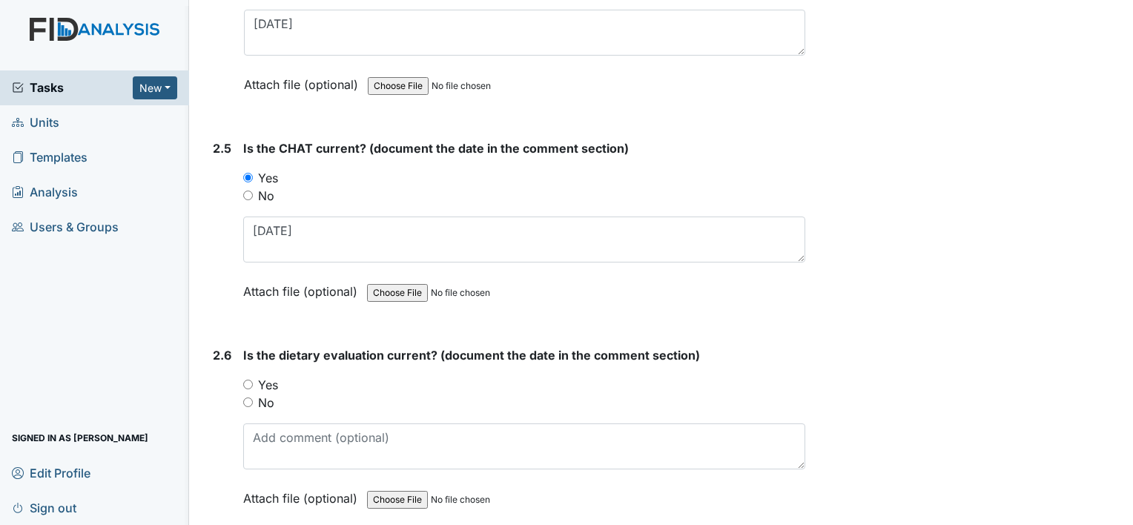
click at [272, 377] on label "Yes" at bounding box center [268, 385] width 20 height 18
click at [253, 380] on input "Yes" at bounding box center [248, 385] width 10 height 10
radio input "true"
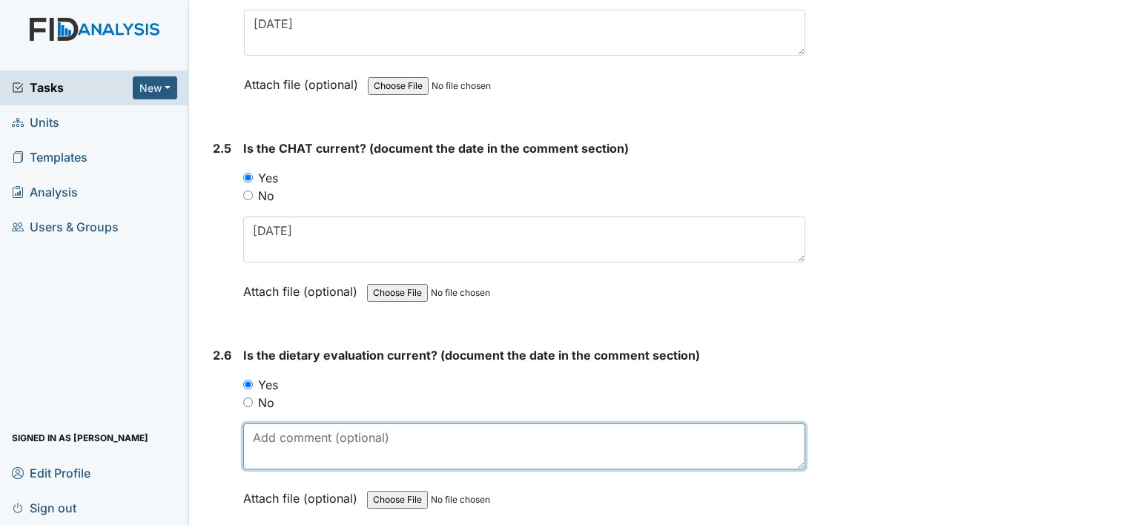
click at [327, 428] on textarea at bounding box center [524, 446] width 562 height 46
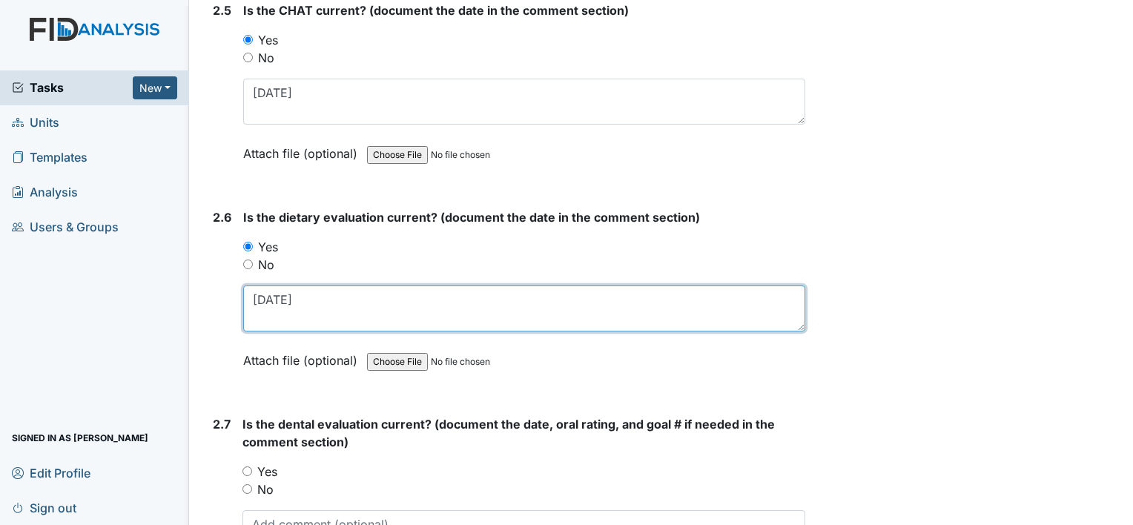
scroll to position [2522, 0]
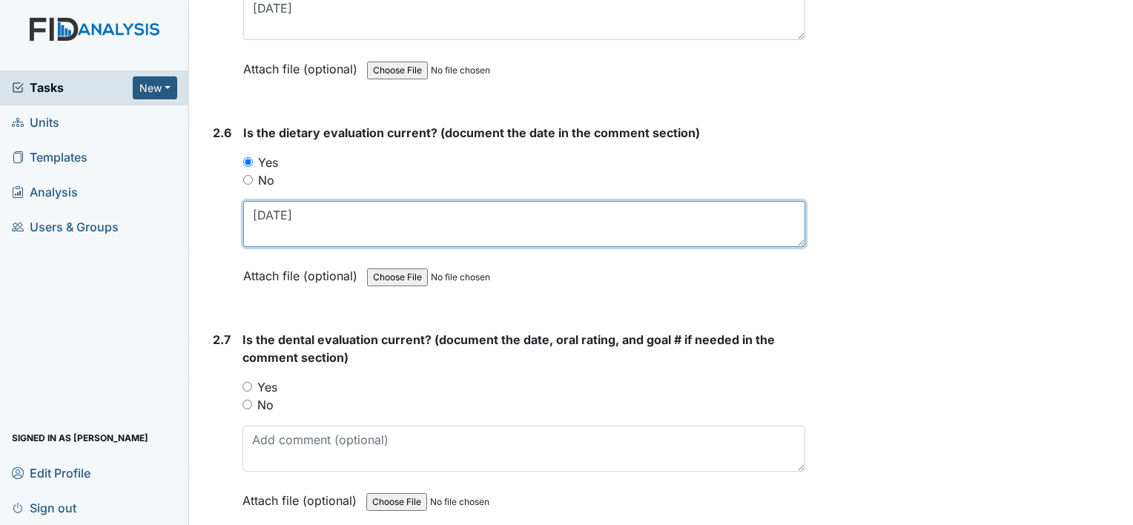
type textarea "6-4-25"
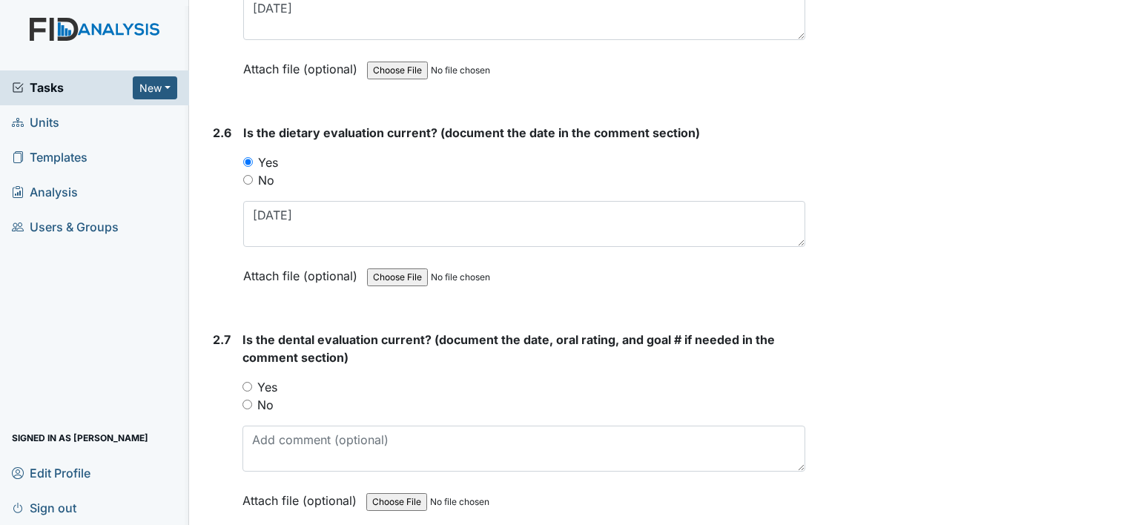
click at [271, 382] on label "Yes" at bounding box center [267, 387] width 20 height 18
click at [252, 382] on input "Yes" at bounding box center [248, 387] width 10 height 10
radio input "true"
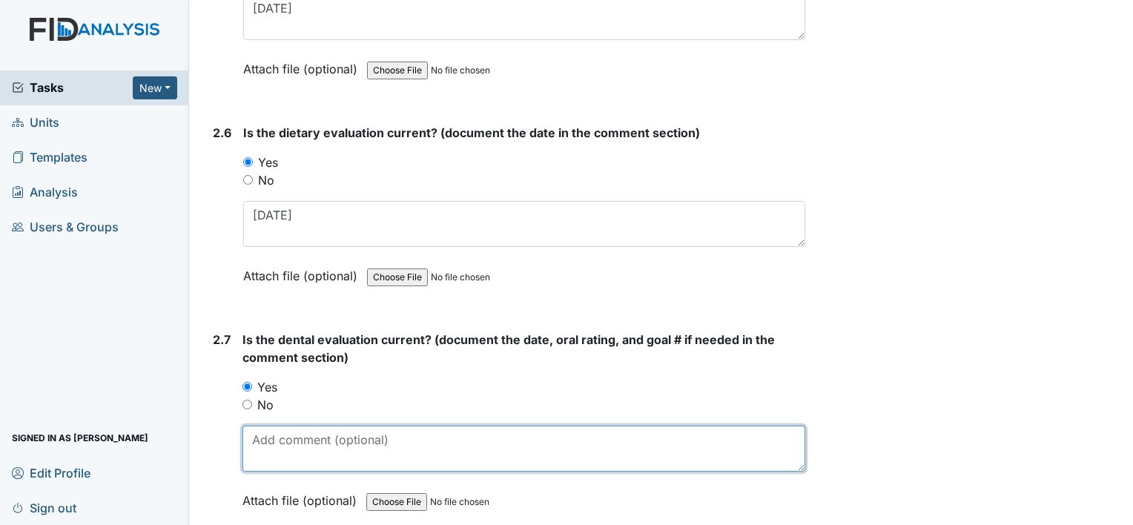
click at [346, 444] on textarea at bounding box center [524, 449] width 563 height 46
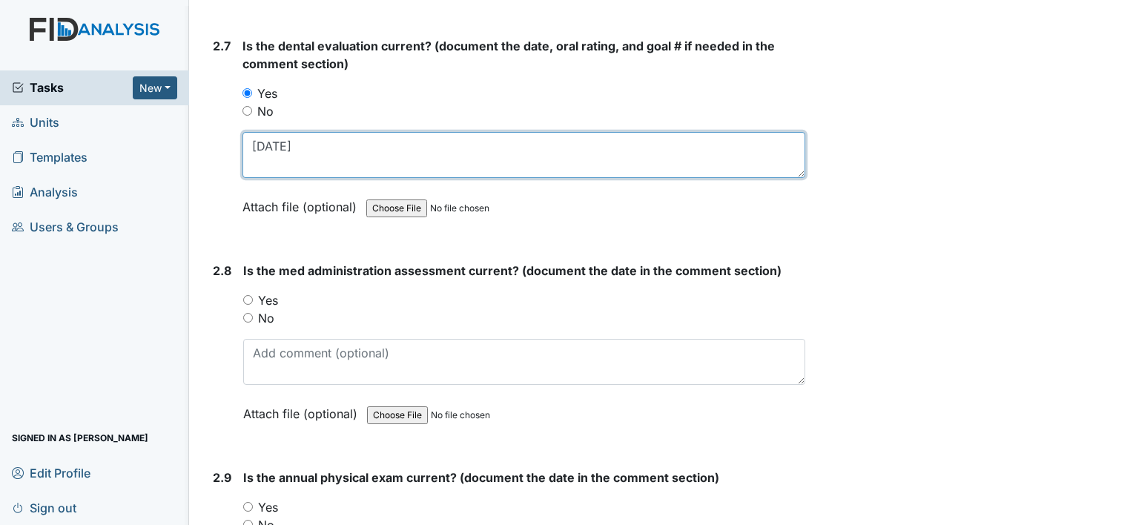
scroll to position [2818, 0]
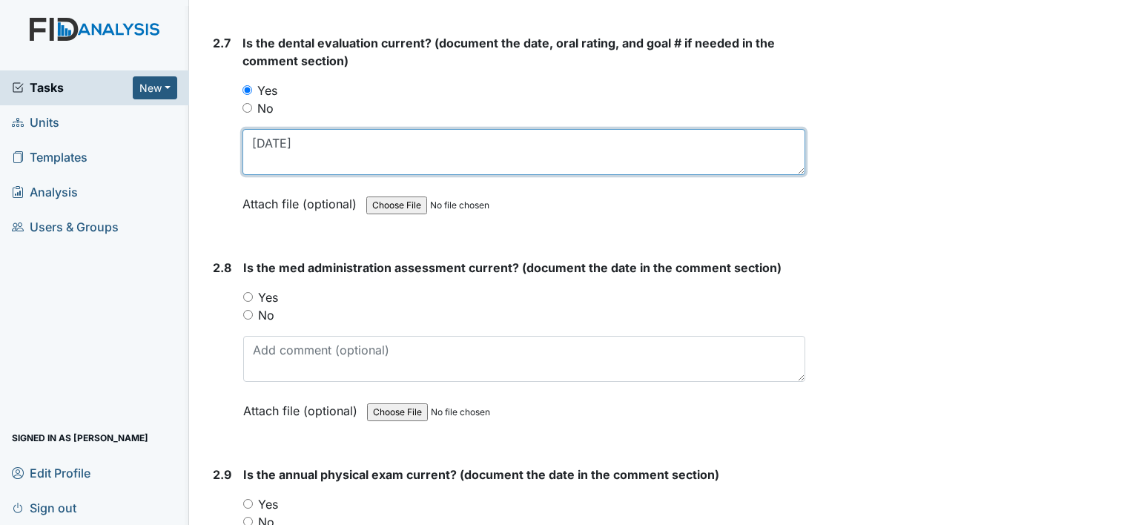
type textarea "[DATE]"
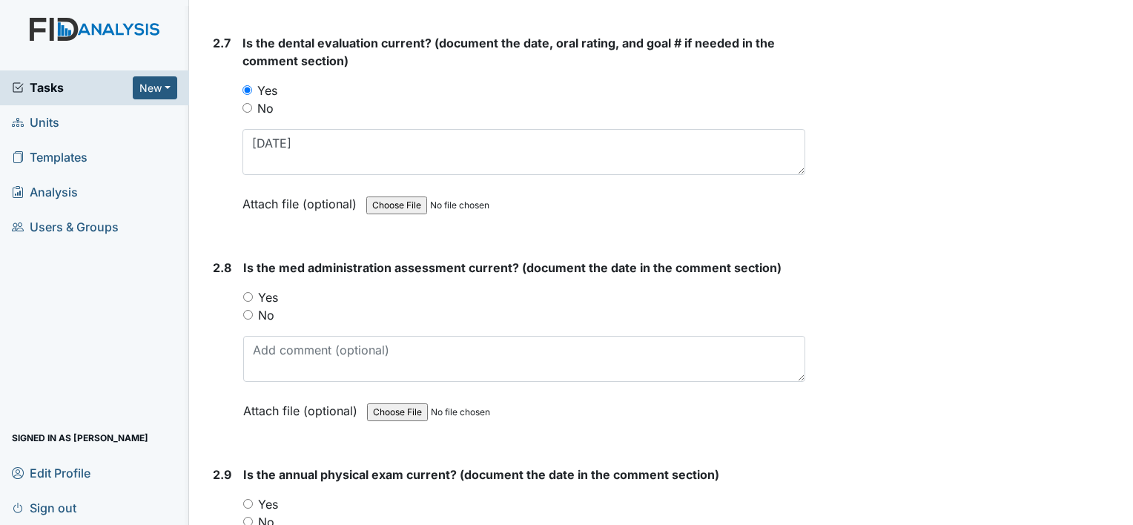
click at [269, 288] on label "Yes" at bounding box center [268, 297] width 20 height 18
click at [253, 292] on input "Yes" at bounding box center [248, 297] width 10 height 10
radio input "true"
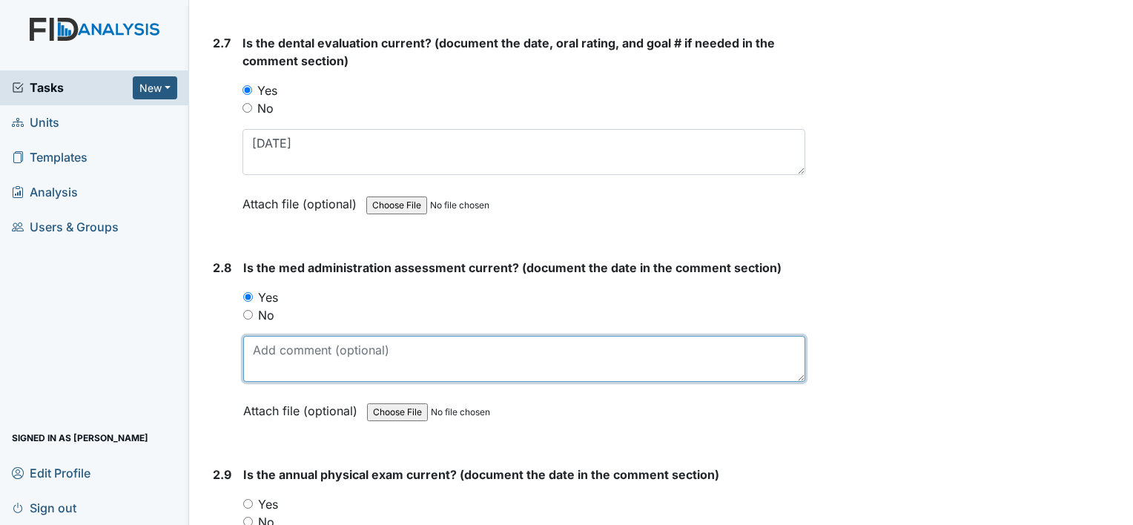
drag, startPoint x: 286, startPoint y: 353, endPoint x: 296, endPoint y: 320, distance: 34.0
click at [287, 353] on textarea at bounding box center [524, 359] width 562 height 46
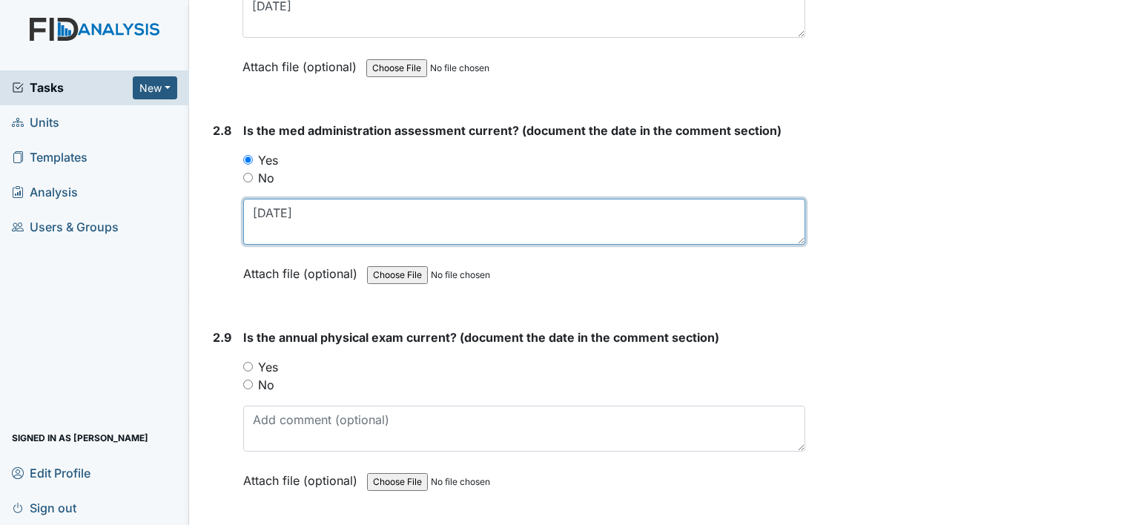
scroll to position [2967, 0]
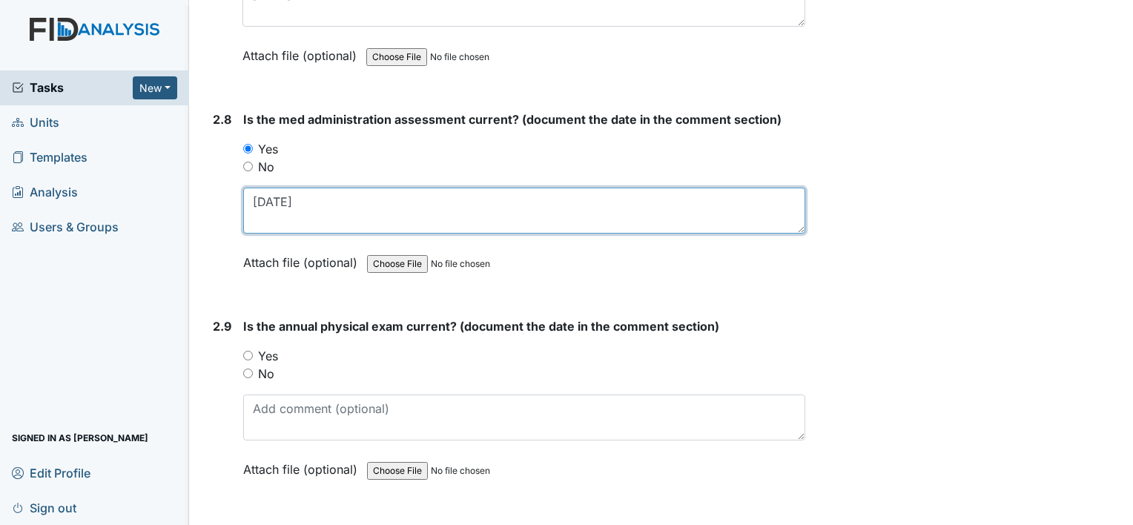
type textarea "5-27-25"
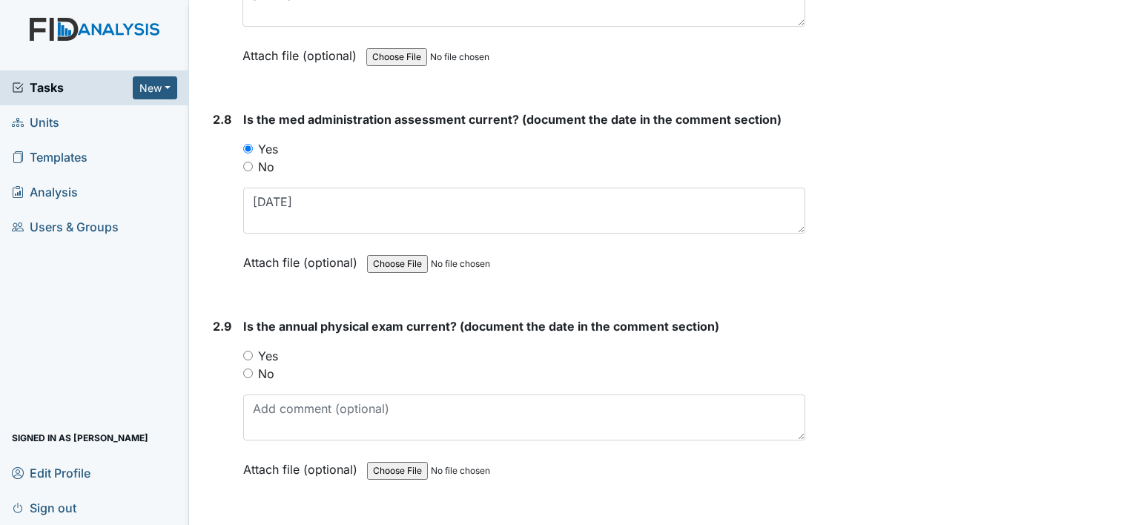
click at [274, 347] on label "Yes" at bounding box center [268, 356] width 20 height 18
click at [253, 351] on input "Yes" at bounding box center [248, 356] width 10 height 10
radio input "true"
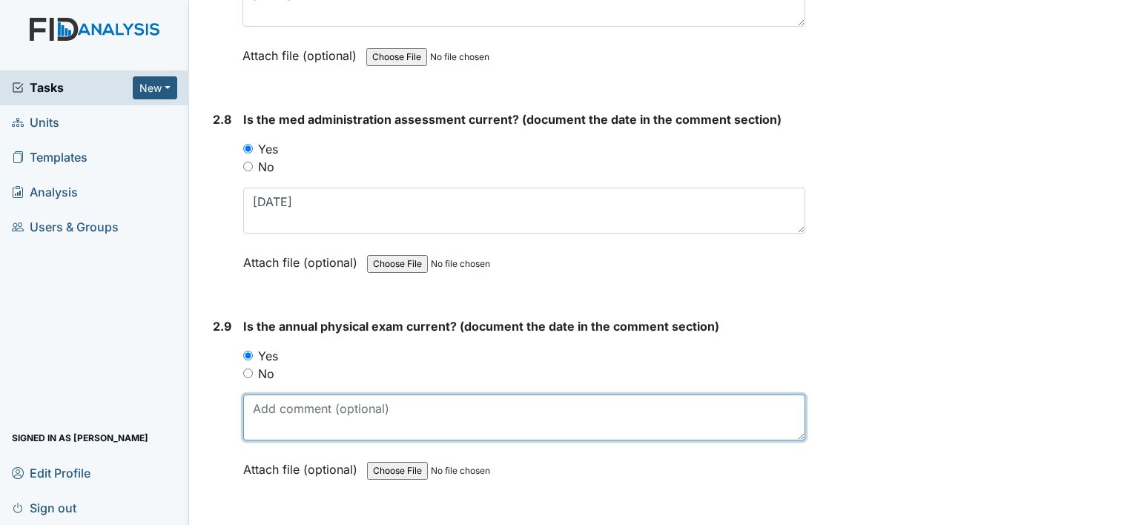
click at [297, 403] on textarea at bounding box center [524, 418] width 562 height 46
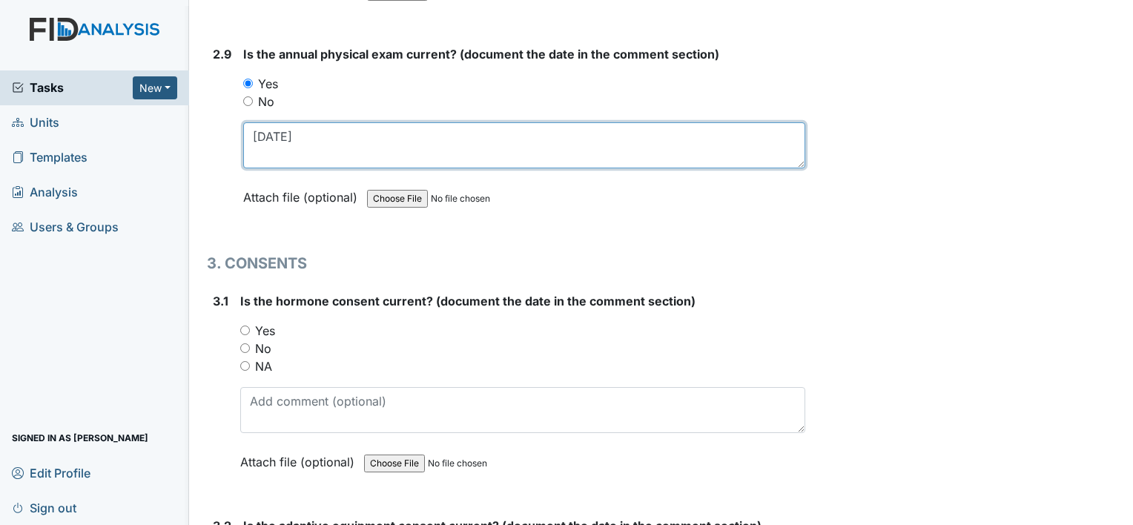
scroll to position [3263, 0]
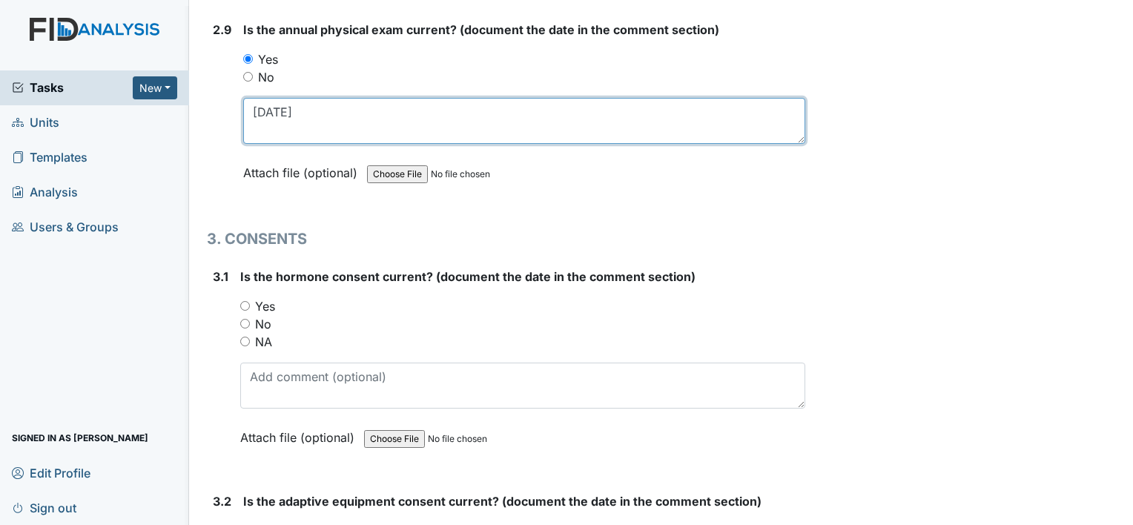
type textarea "[DATE]"
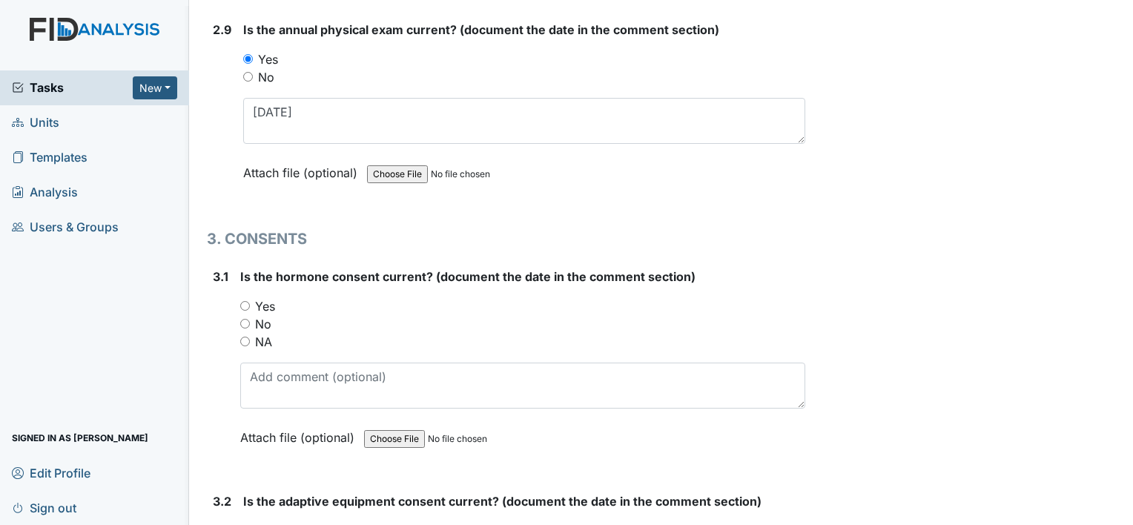
click at [258, 333] on label "NA" at bounding box center [263, 342] width 17 height 18
click at [250, 337] on input "NA" at bounding box center [245, 342] width 10 height 10
radio input "true"
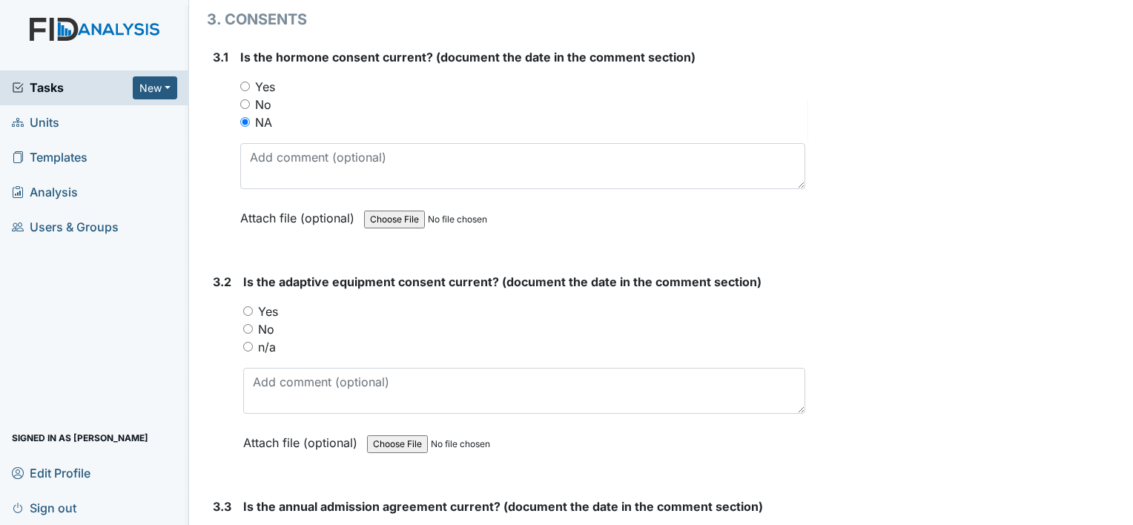
scroll to position [3486, 0]
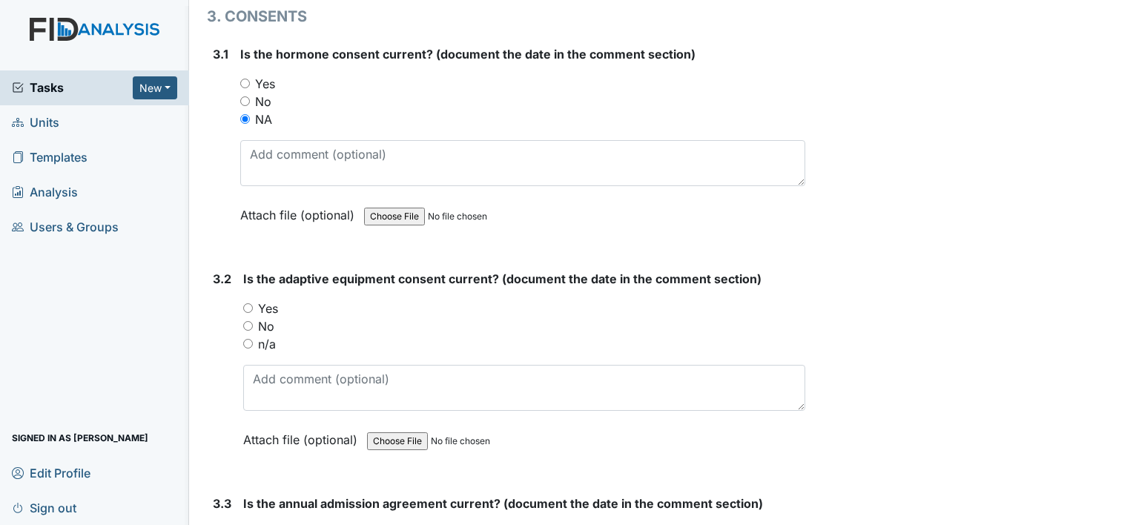
drag, startPoint x: 275, startPoint y: 292, endPoint x: 297, endPoint y: 325, distance: 39.5
click at [274, 300] on label "Yes" at bounding box center [268, 309] width 20 height 18
click at [253, 303] on input "Yes" at bounding box center [248, 308] width 10 height 10
radio input "true"
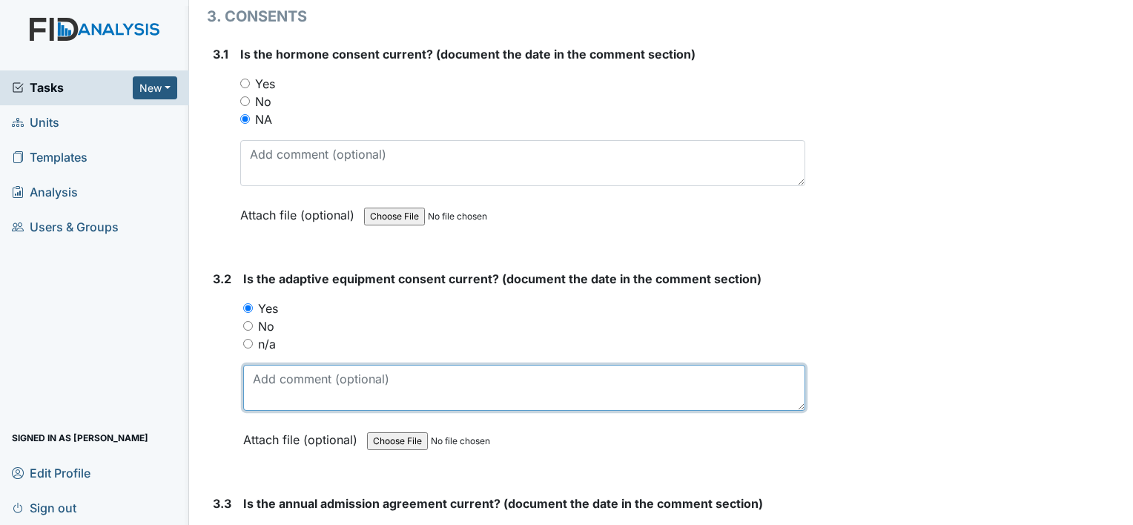
click at [344, 383] on textarea at bounding box center [524, 388] width 562 height 46
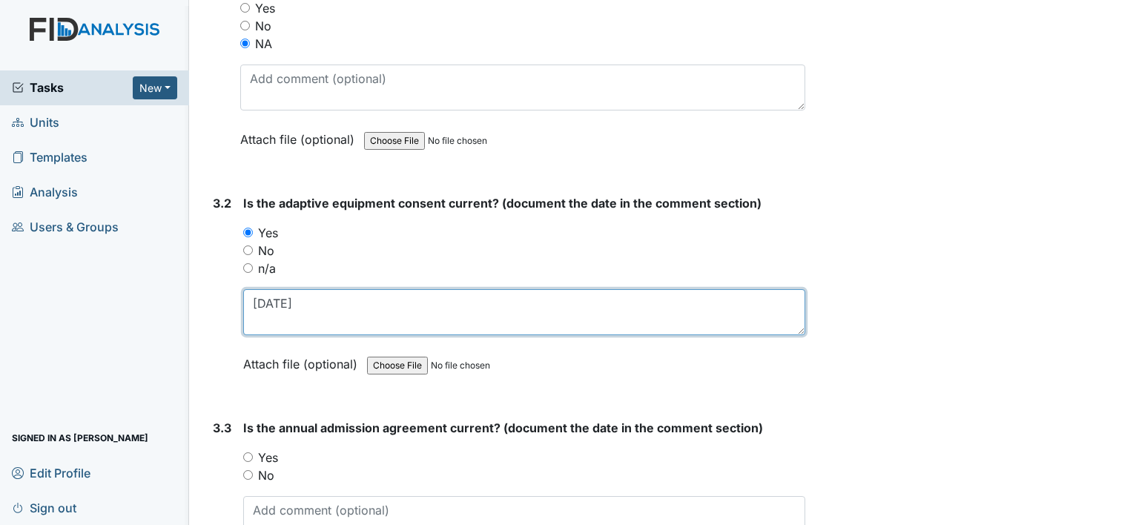
scroll to position [3708, 0]
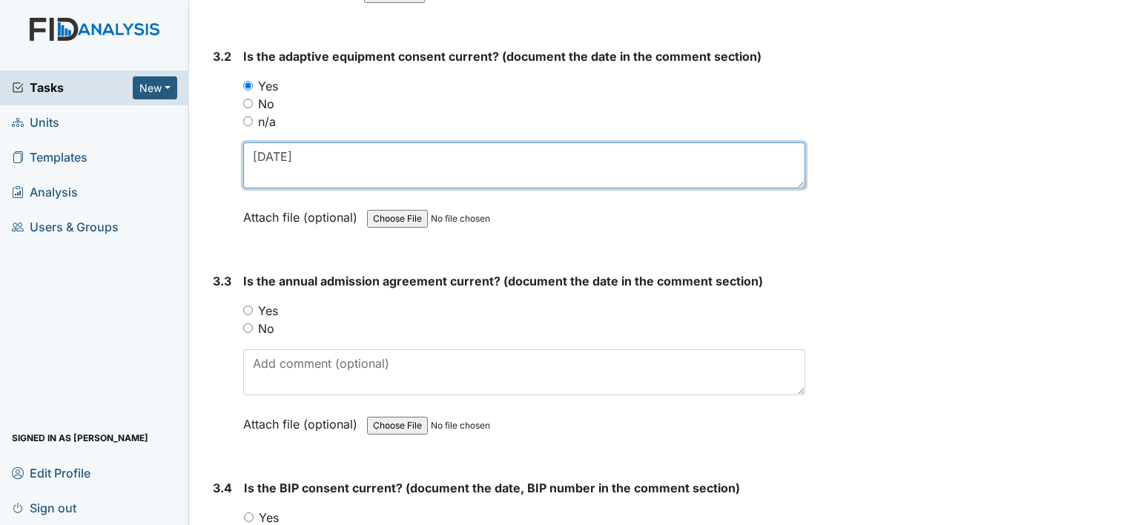
type textarea "3-6-25"
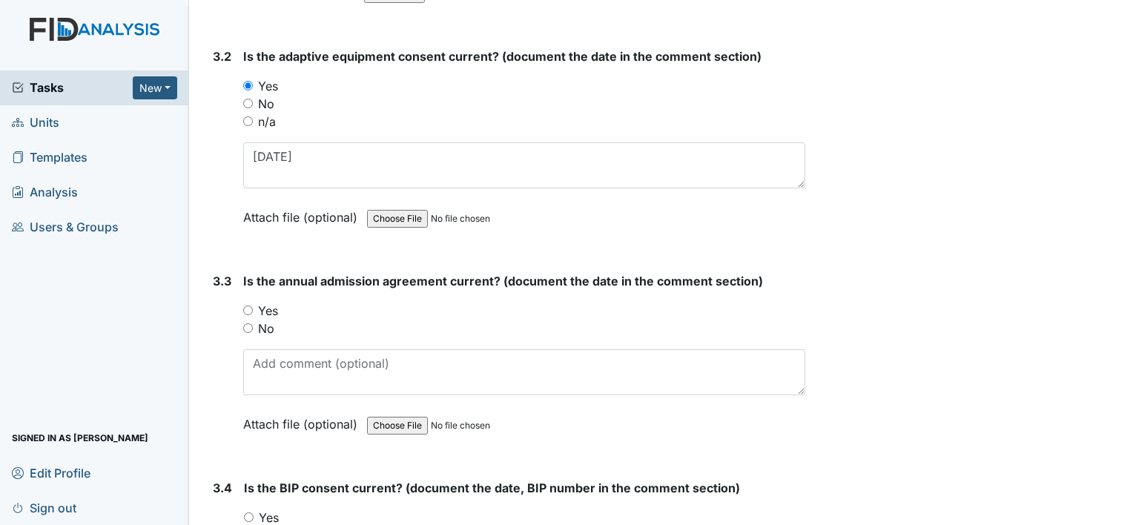
click at [265, 302] on label "Yes" at bounding box center [268, 311] width 20 height 18
click at [253, 306] on input "Yes" at bounding box center [248, 311] width 10 height 10
radio input "true"
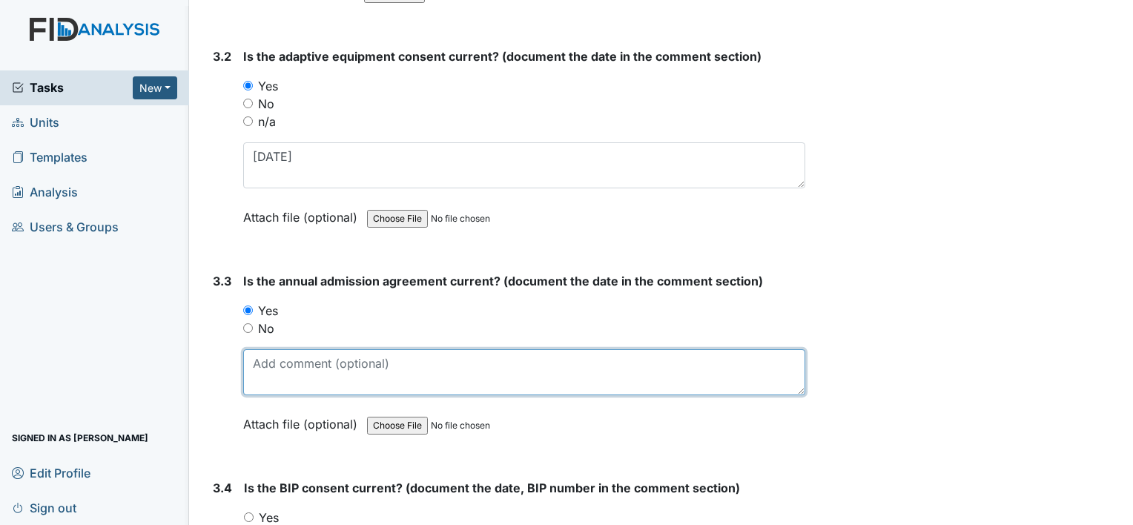
drag, startPoint x: 289, startPoint y: 358, endPoint x: 301, endPoint y: 339, distance: 22.6
click at [289, 357] on textarea at bounding box center [524, 372] width 562 height 46
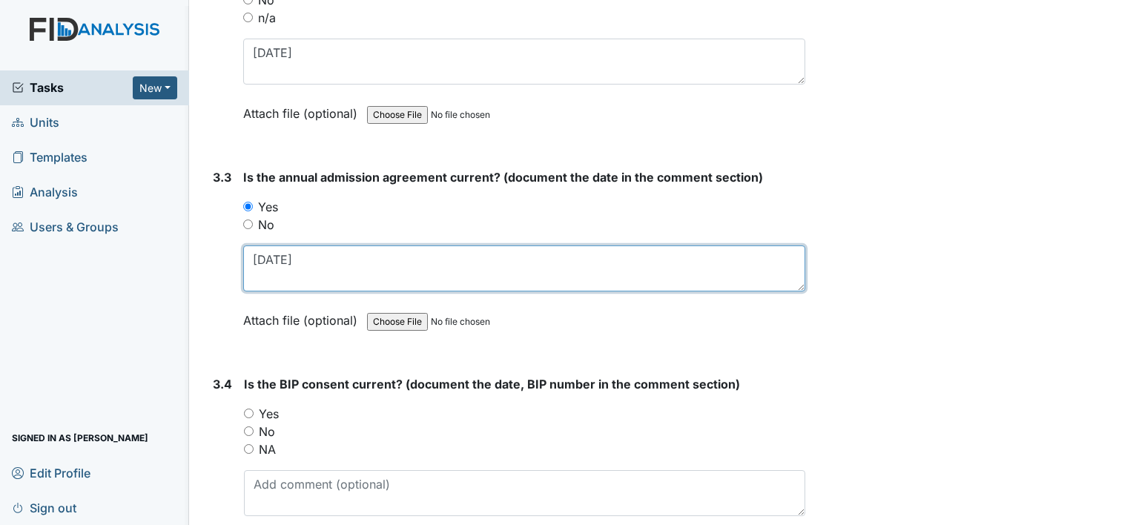
scroll to position [3931, 0]
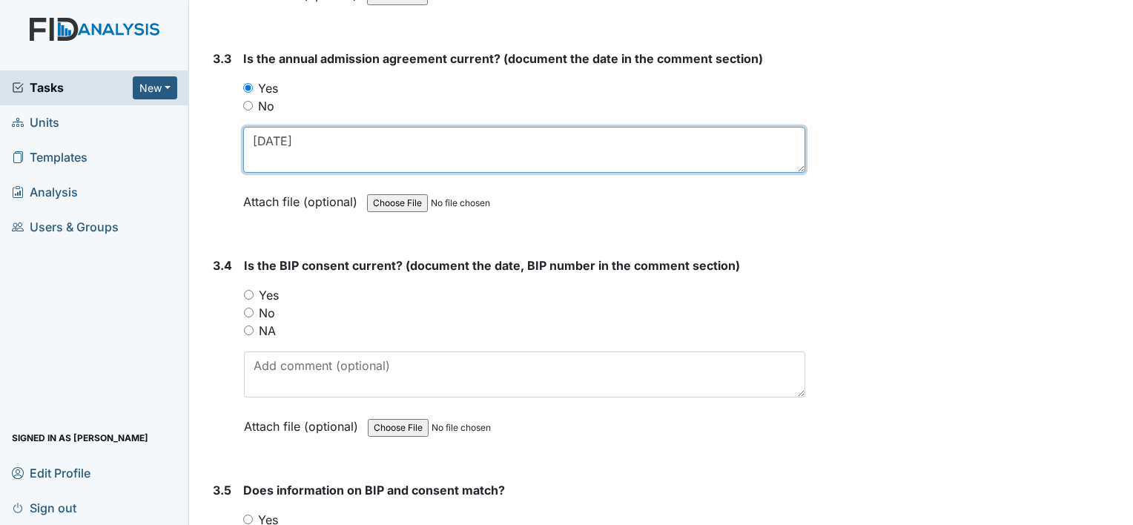
type textarea "3-12-25"
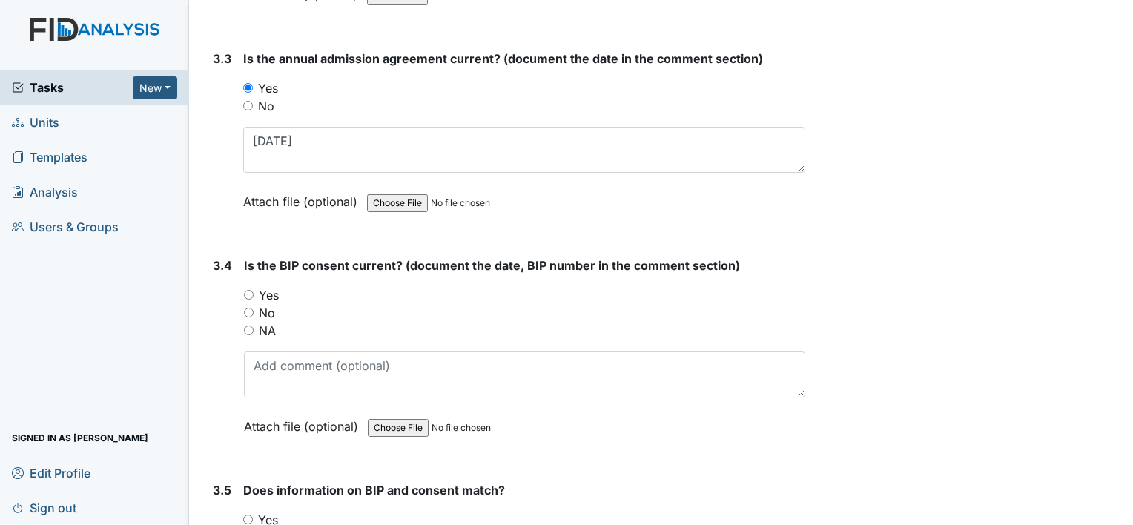
click at [270, 304] on label "No" at bounding box center [267, 313] width 16 height 18
click at [254, 308] on input "No" at bounding box center [249, 313] width 10 height 10
radio input "true"
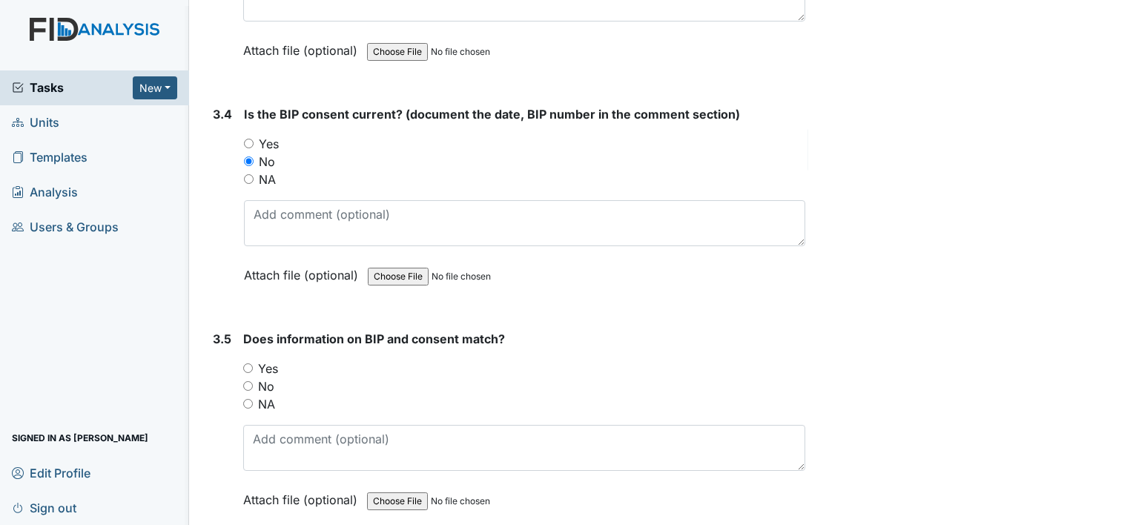
scroll to position [4136, 0]
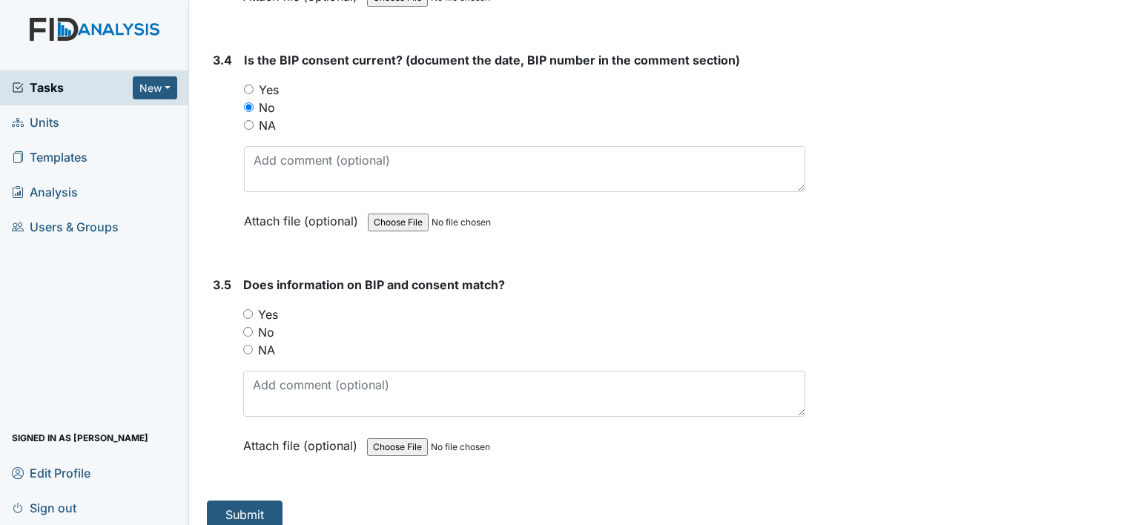
click at [269, 341] on label "NA" at bounding box center [266, 350] width 17 height 18
click at [253, 345] on input "NA" at bounding box center [248, 350] width 10 height 10
radio input "true"
click at [257, 505] on button "Submit" at bounding box center [245, 515] width 76 height 28
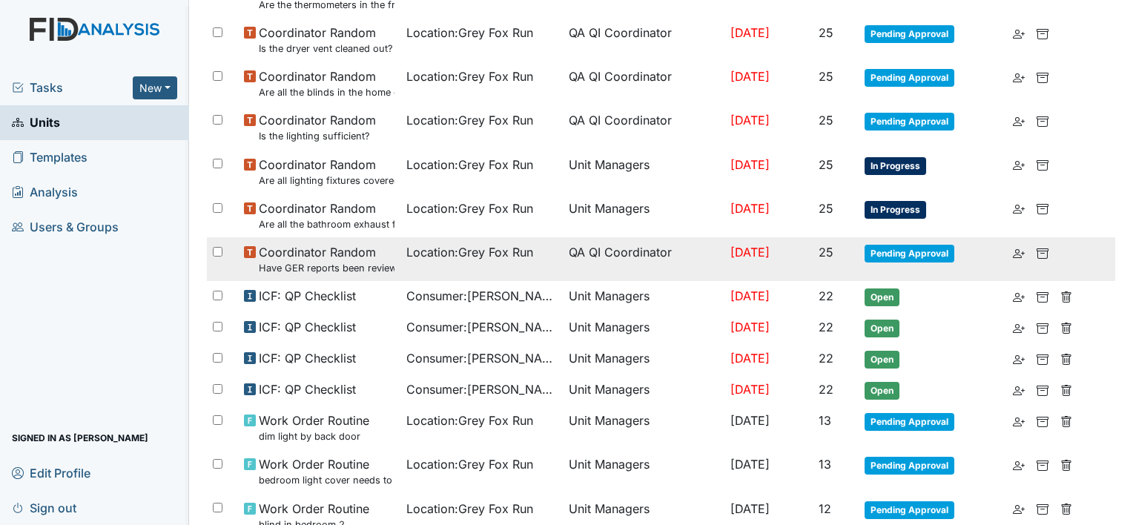
scroll to position [964, 0]
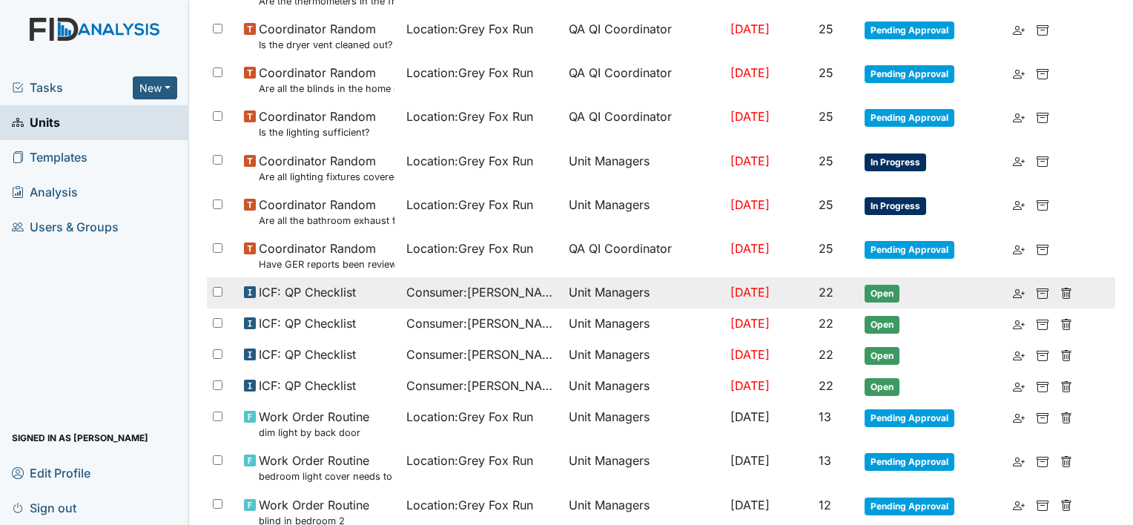
click at [511, 287] on span "Consumer : [PERSON_NAME]" at bounding box center [481, 292] width 151 height 18
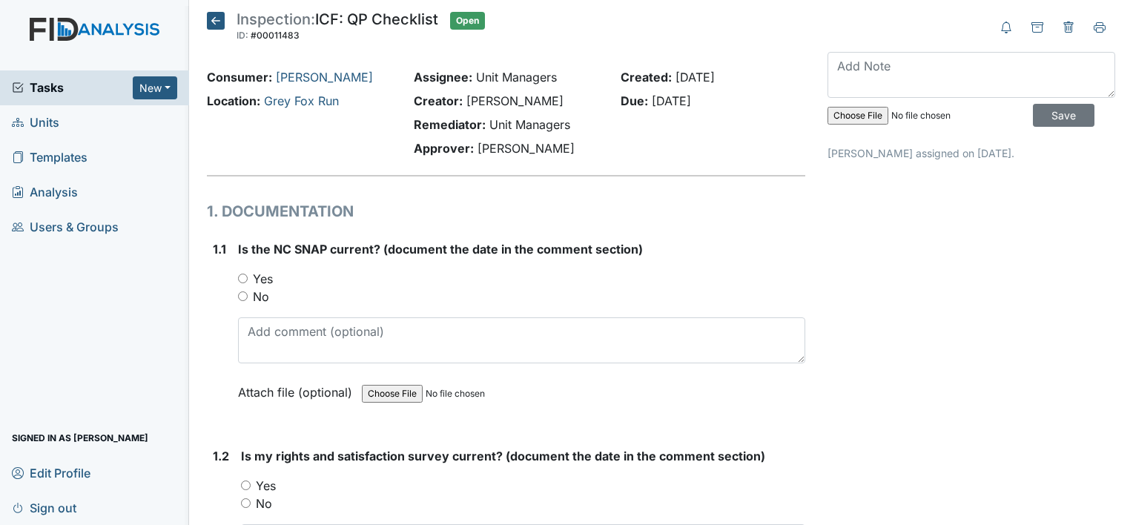
click at [271, 280] on label "Yes" at bounding box center [263, 279] width 20 height 18
click at [248, 280] on input "Yes" at bounding box center [243, 279] width 10 height 10
radio input "true"
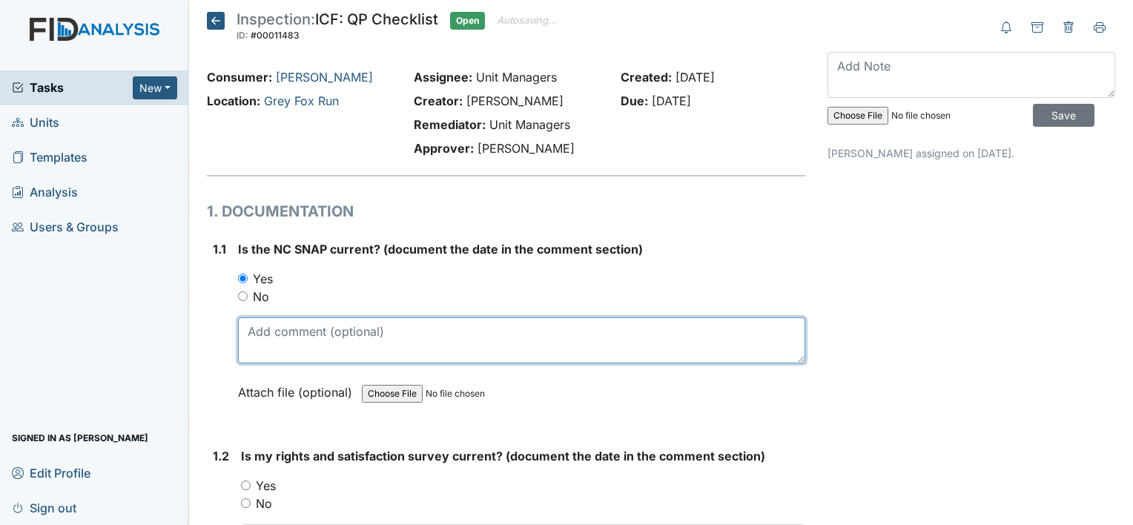
click at [297, 343] on textarea at bounding box center [521, 340] width 567 height 46
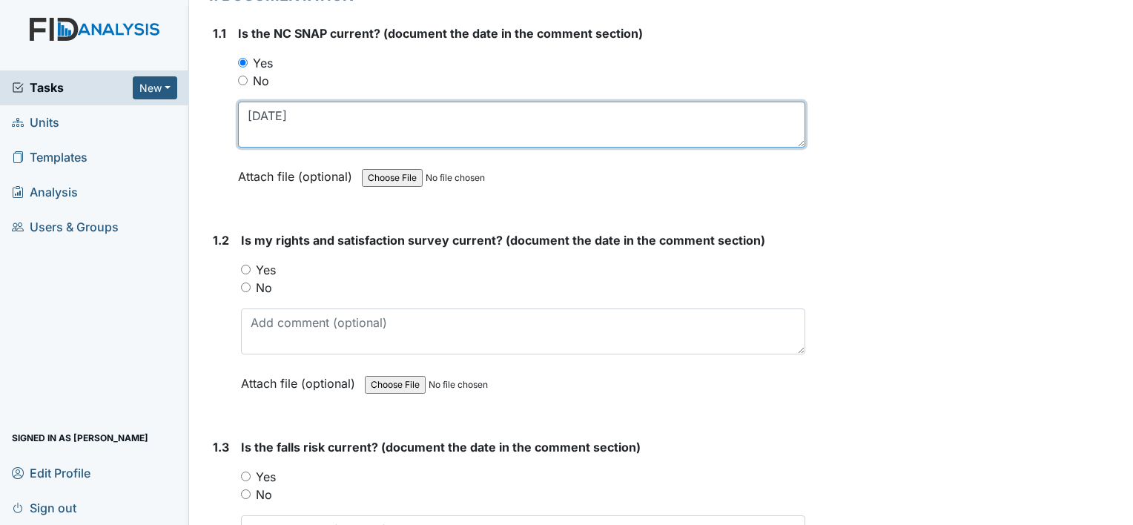
scroll to position [222, 0]
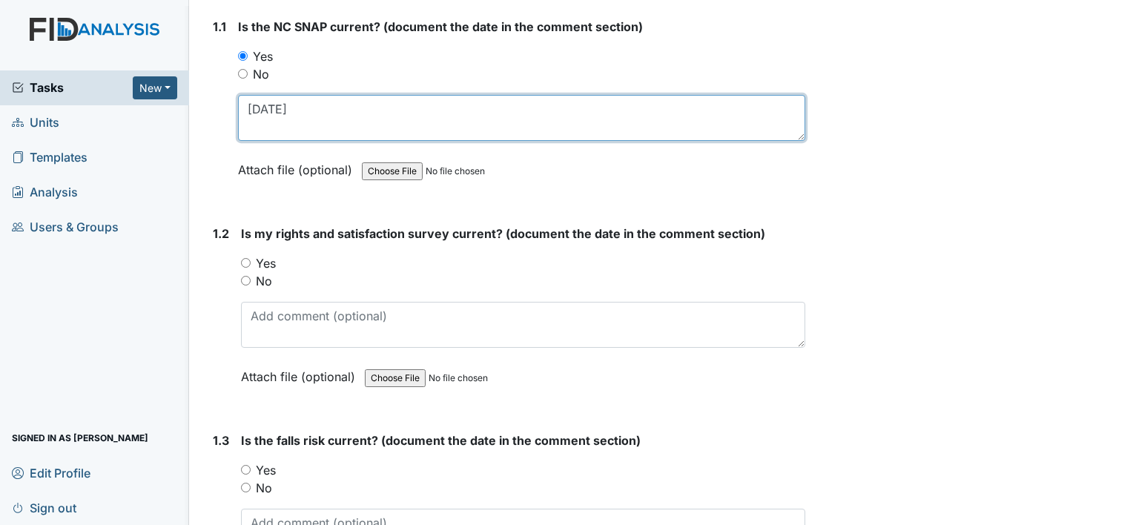
type textarea "[DATE]"
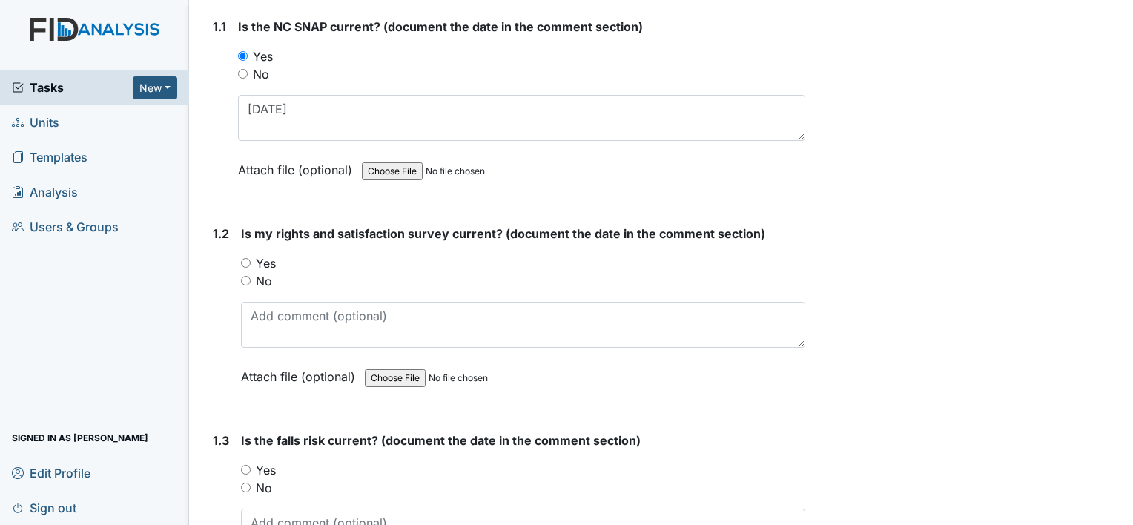
click at [267, 260] on label "Yes" at bounding box center [266, 263] width 20 height 18
click at [251, 260] on input "Yes" at bounding box center [246, 263] width 10 height 10
radio input "true"
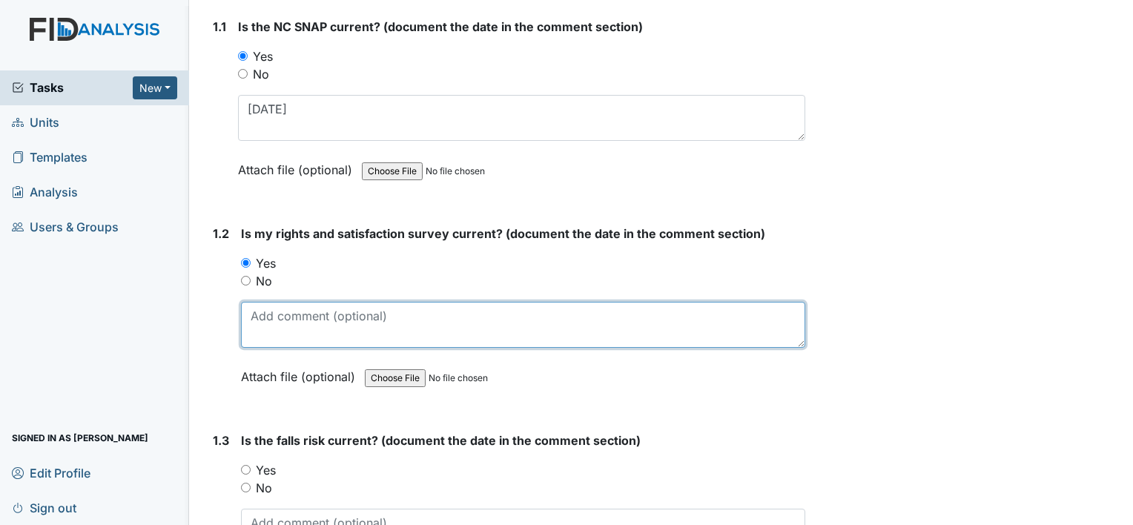
click at [320, 330] on textarea at bounding box center [523, 325] width 564 height 46
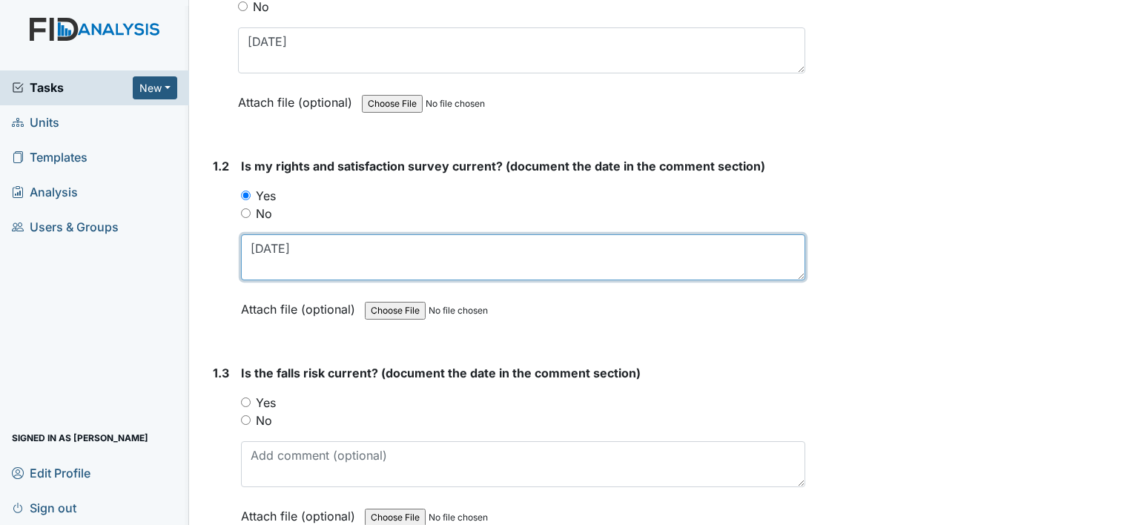
scroll to position [371, 0]
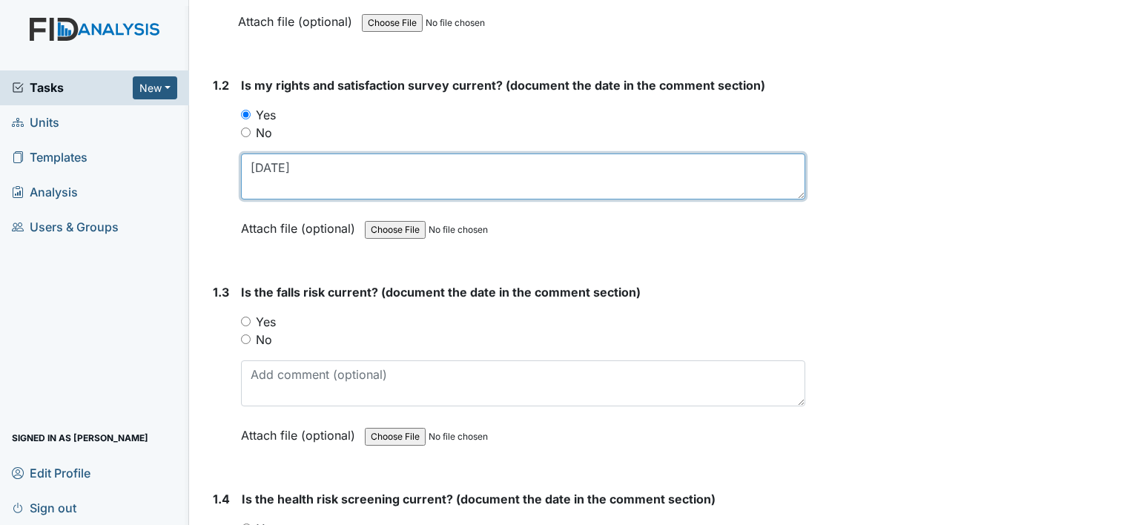
type textarea "[DATE]"
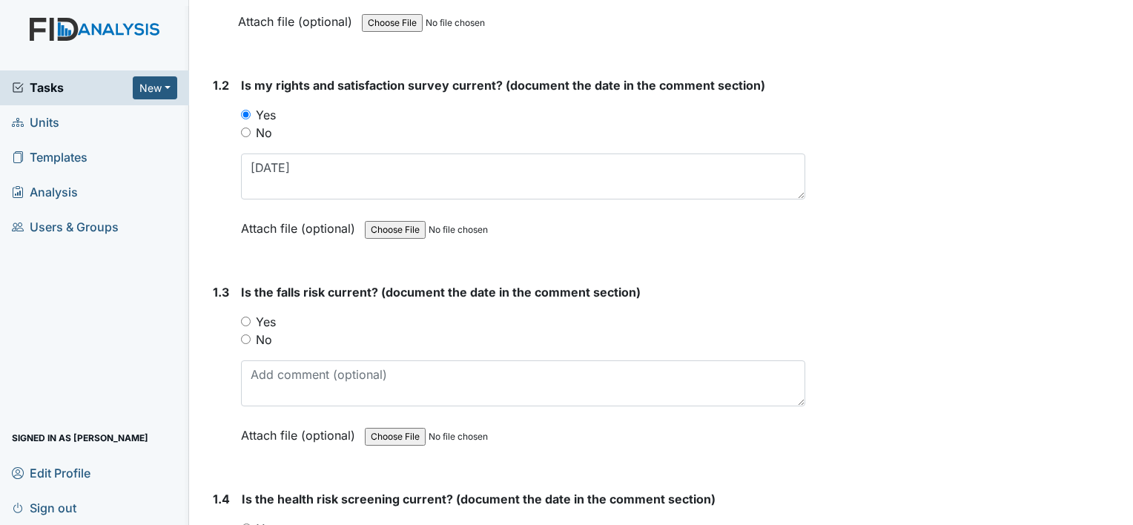
click at [249, 318] on input "Yes" at bounding box center [246, 322] width 10 height 10
radio input "true"
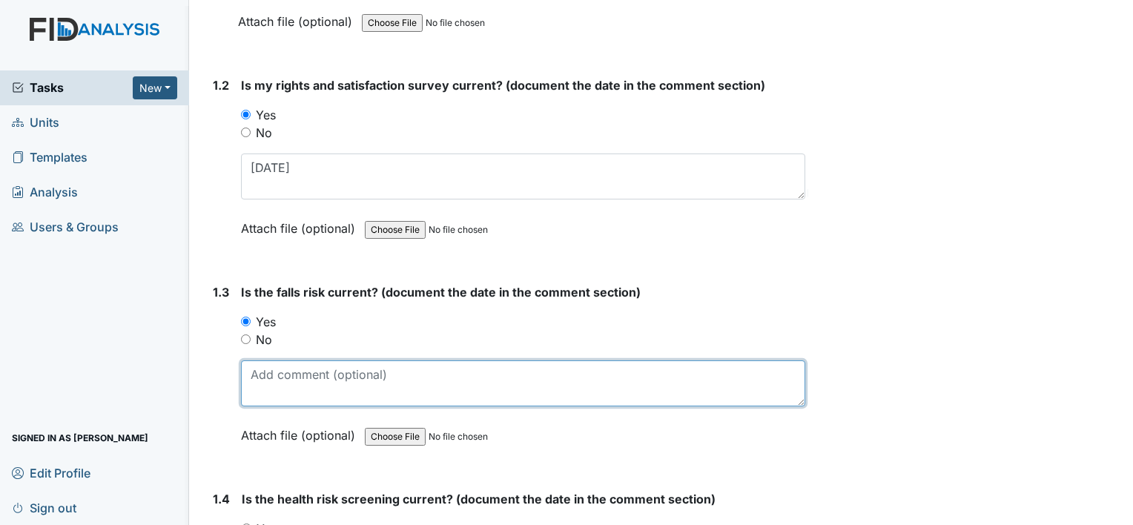
click at [279, 369] on textarea at bounding box center [523, 383] width 564 height 46
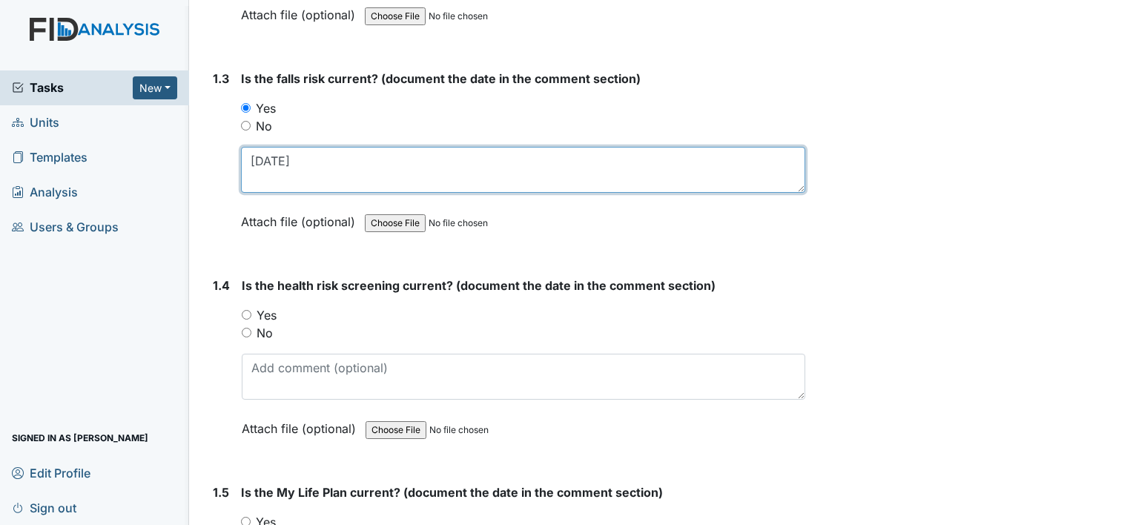
scroll to position [593, 0]
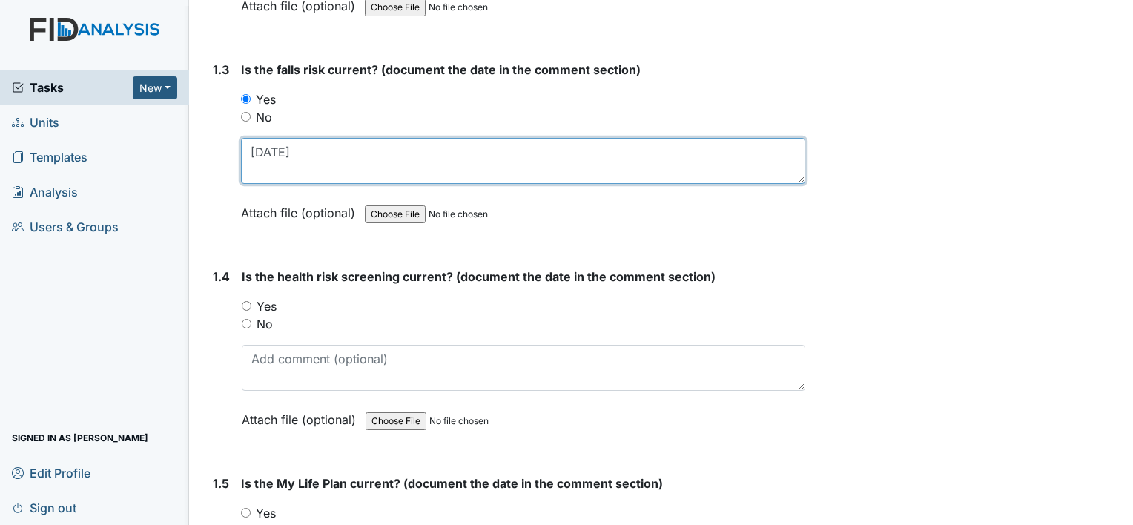
type textarea "[DATE]"
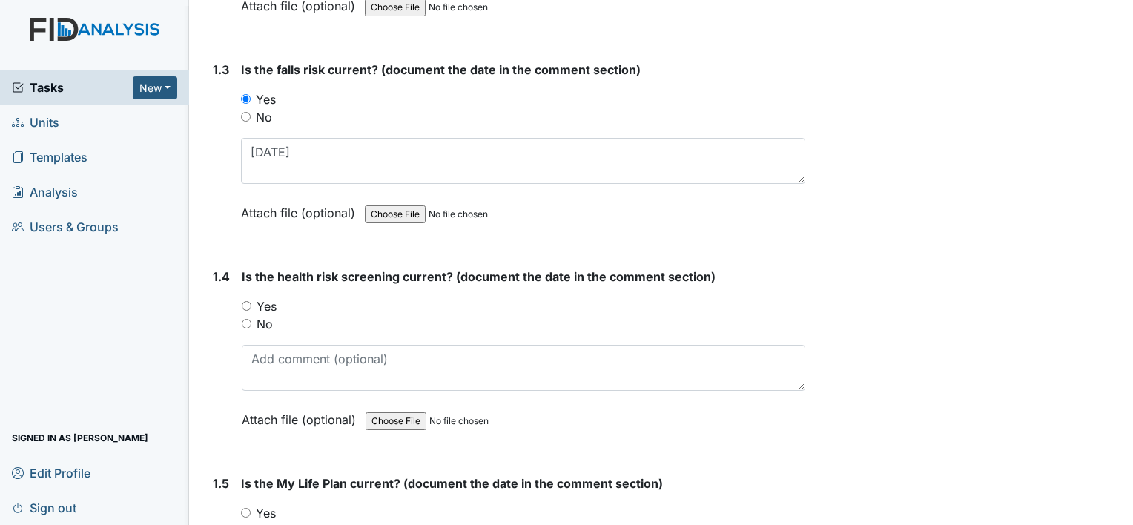
click at [271, 304] on label "Yes" at bounding box center [267, 306] width 20 height 18
click at [251, 304] on input "Yes" at bounding box center [247, 306] width 10 height 10
radio input "true"
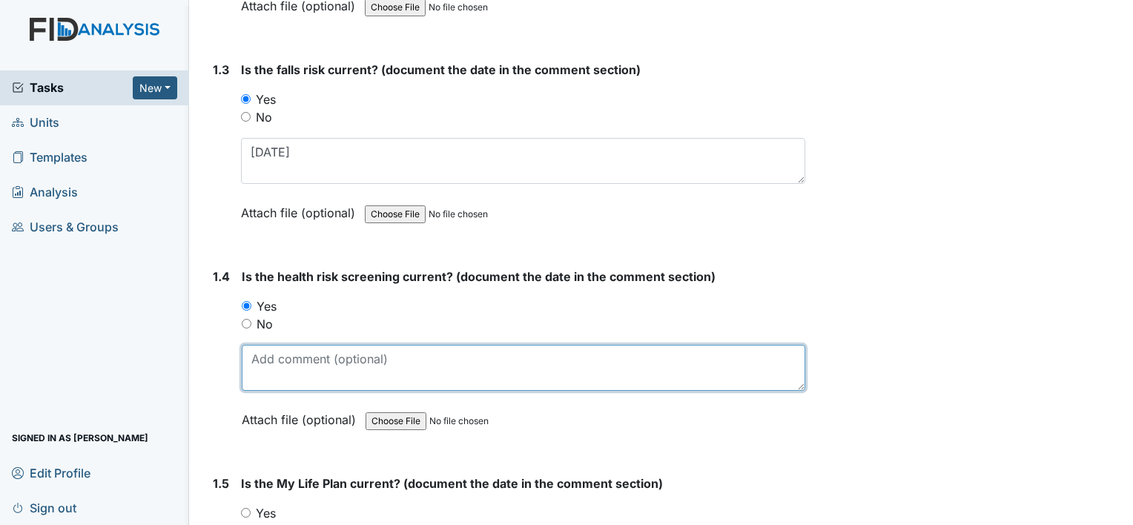
click at [329, 365] on textarea at bounding box center [524, 368] width 564 height 46
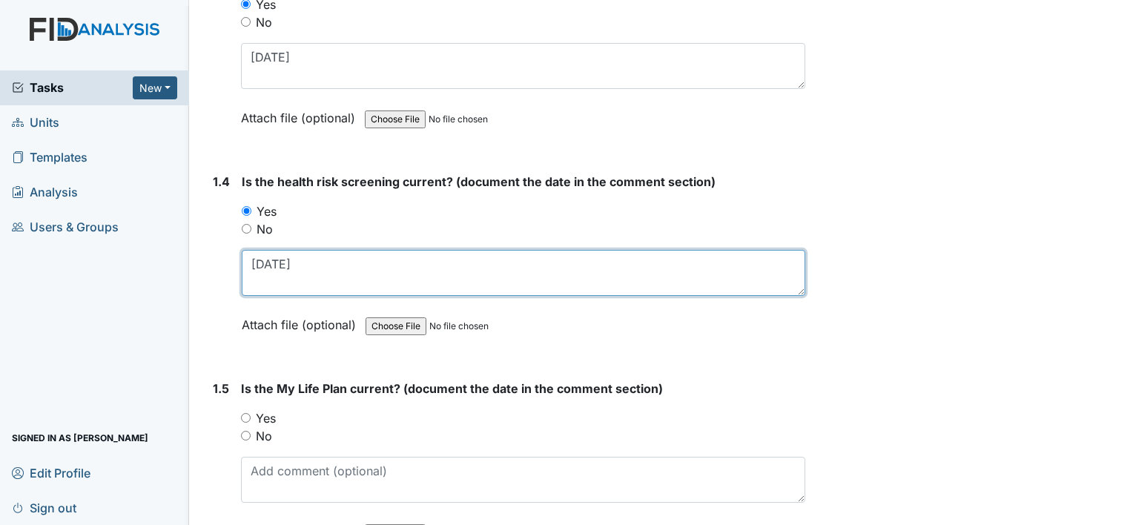
scroll to position [742, 0]
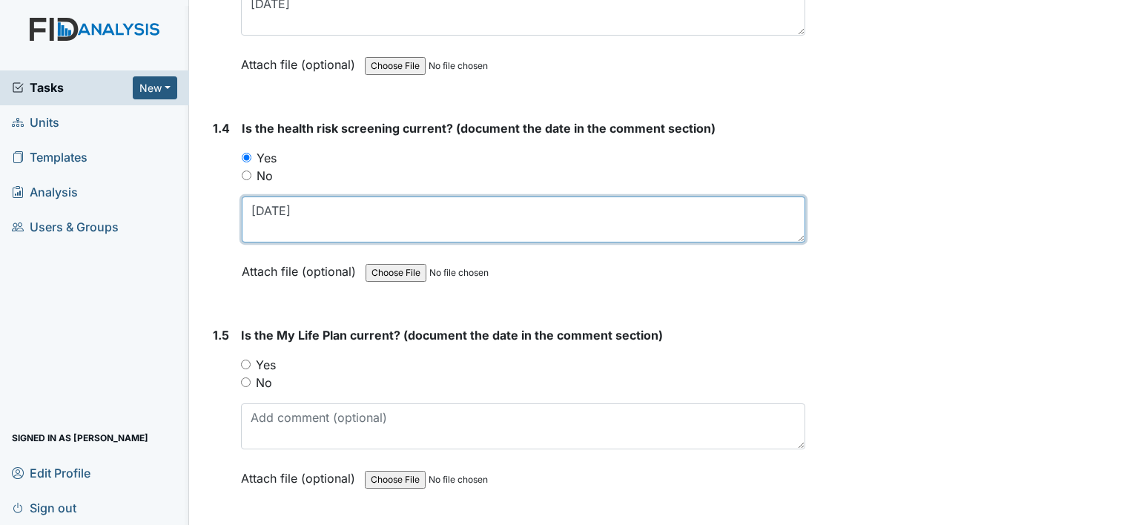
type textarea "10-21-24"
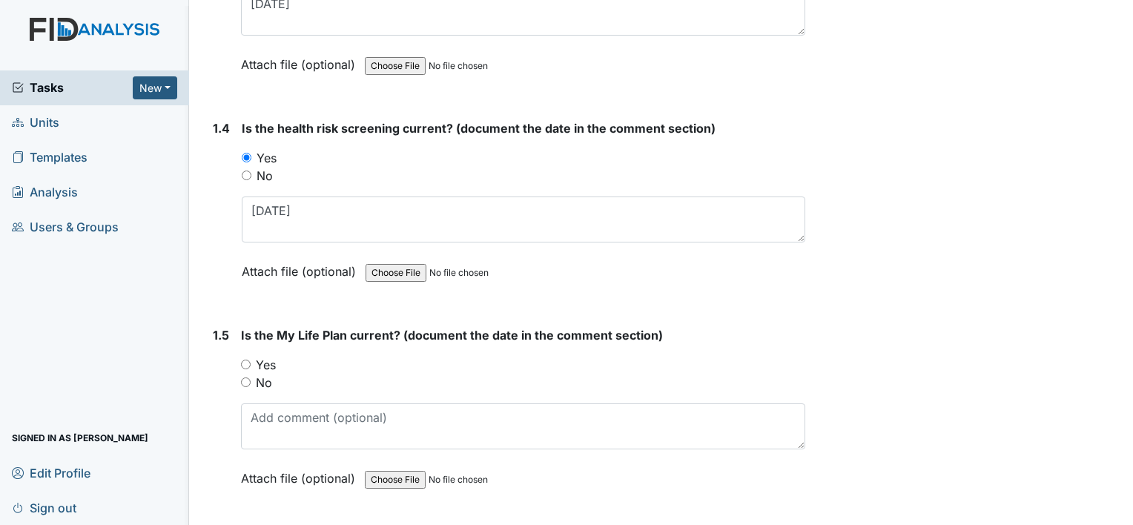
drag, startPoint x: 260, startPoint y: 357, endPoint x: 272, endPoint y: 358, distance: 12.7
click at [260, 357] on label "Yes" at bounding box center [266, 365] width 20 height 18
click at [251, 360] on input "Yes" at bounding box center [246, 365] width 10 height 10
radio input "true"
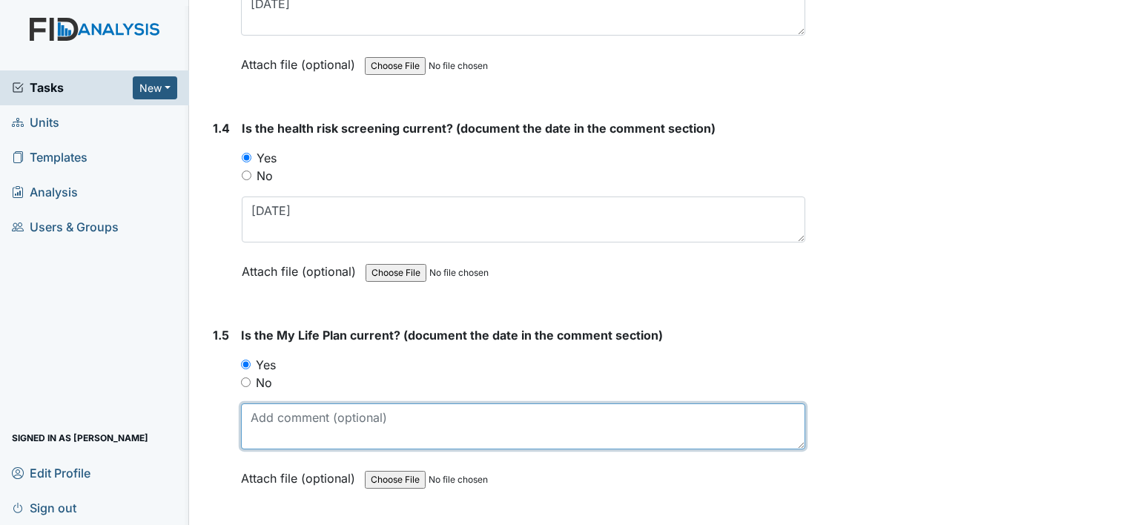
click at [294, 421] on textarea at bounding box center [523, 426] width 564 height 46
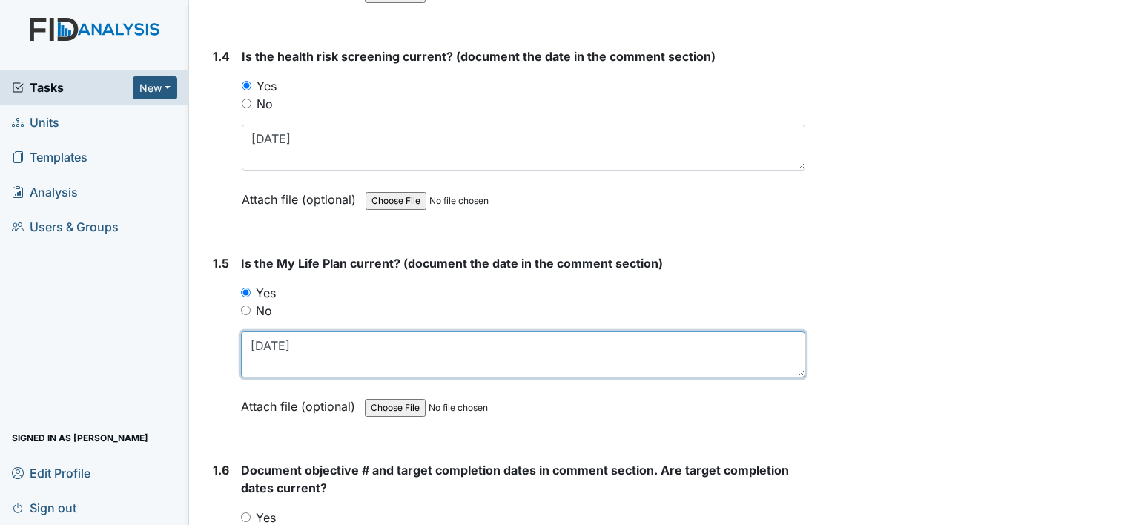
scroll to position [964, 0]
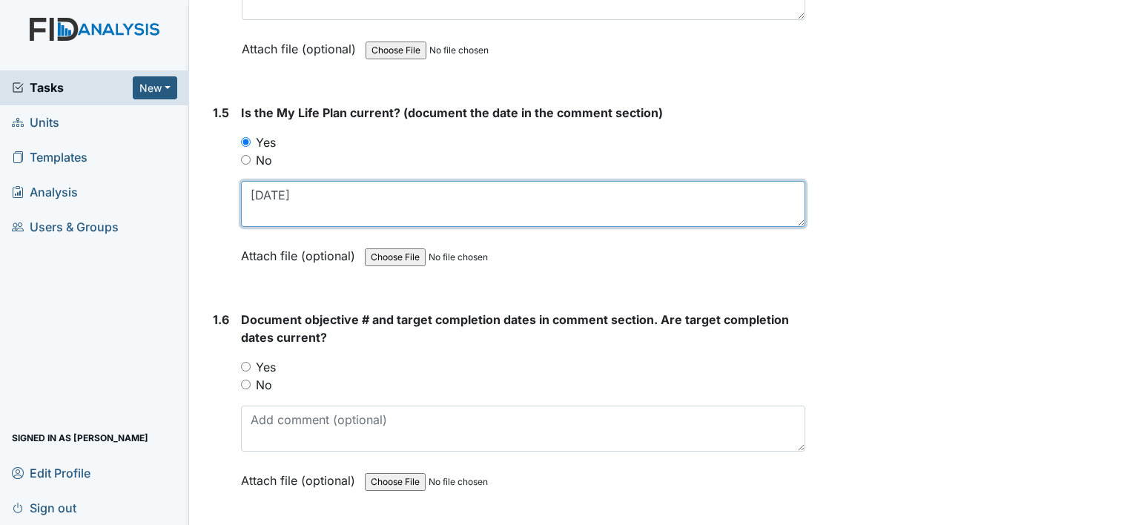
type textarea "10-21-24"
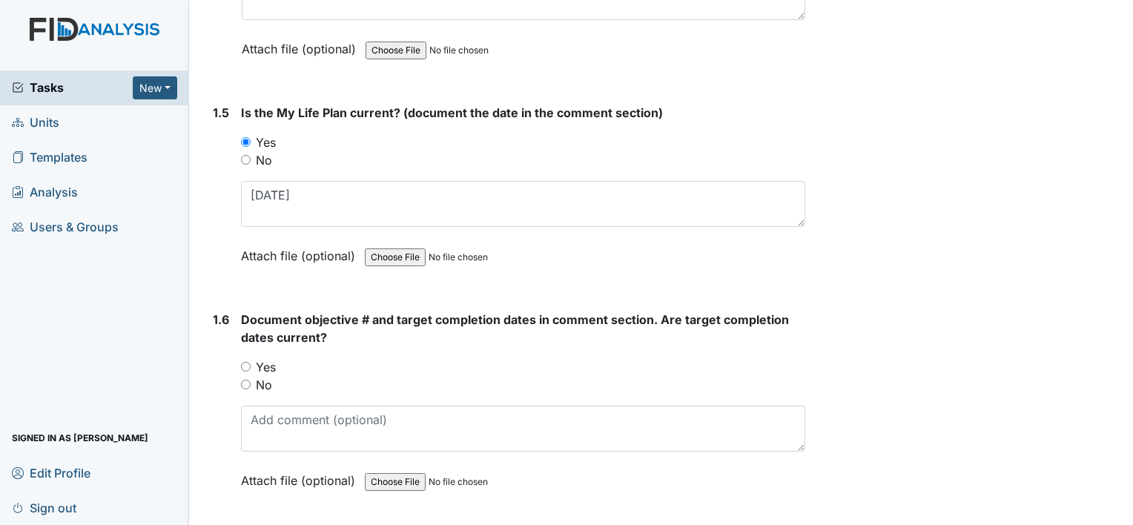
click at [270, 363] on label "Yes" at bounding box center [266, 367] width 20 height 18
click at [251, 363] on input "Yes" at bounding box center [246, 367] width 10 height 10
radio input "true"
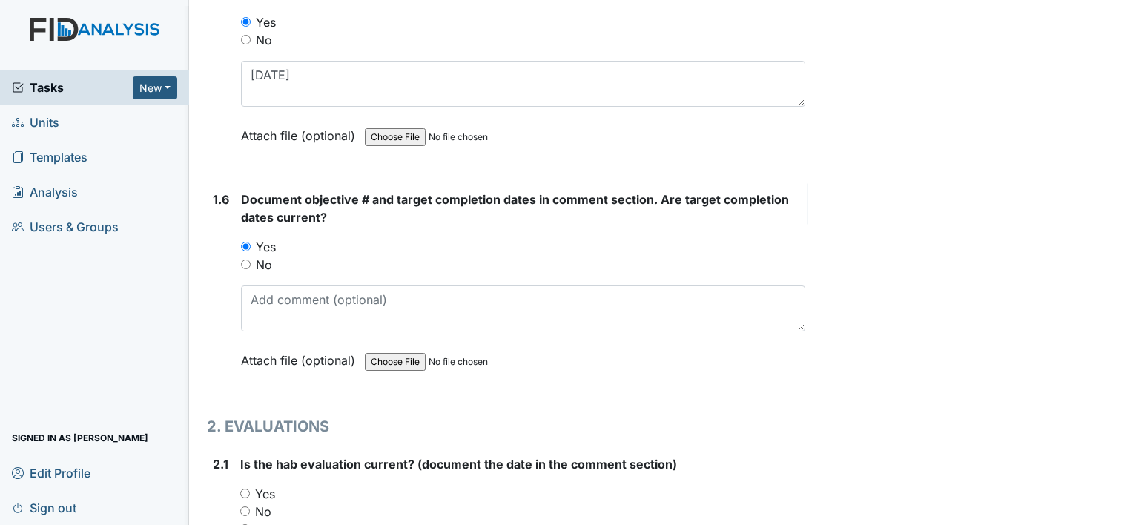
scroll to position [1261, 0]
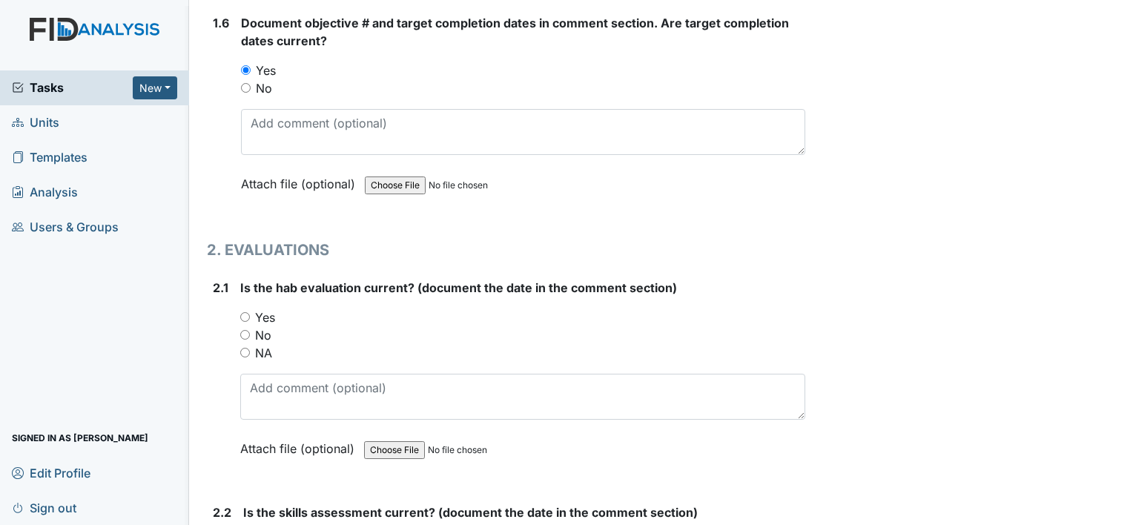
click at [273, 315] on label "Yes" at bounding box center [265, 318] width 20 height 18
click at [250, 315] on input "Yes" at bounding box center [245, 317] width 10 height 10
radio input "true"
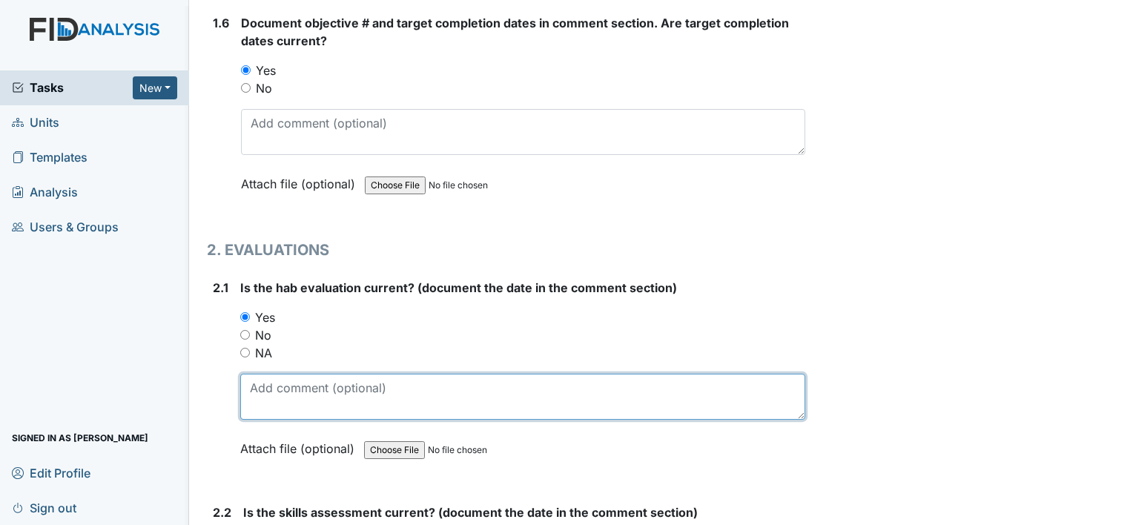
click at [323, 392] on textarea at bounding box center [522, 397] width 565 height 46
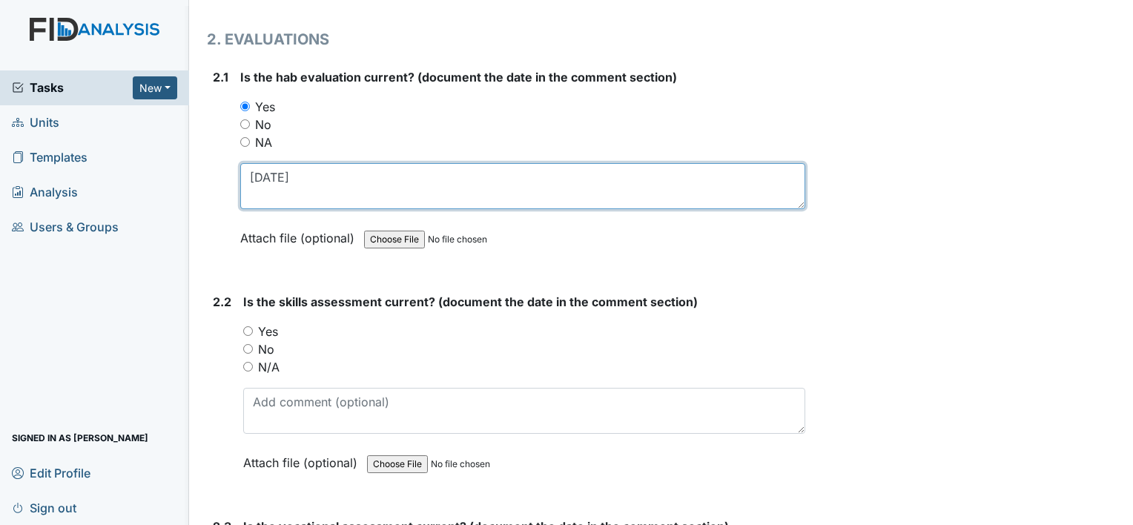
scroll to position [1483, 0]
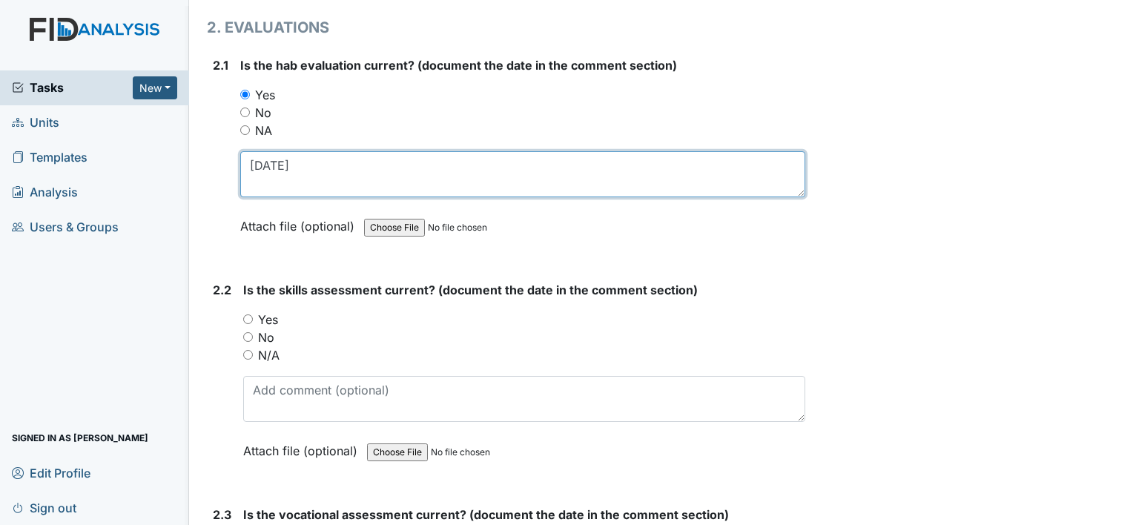
type textarea "10-7-24"
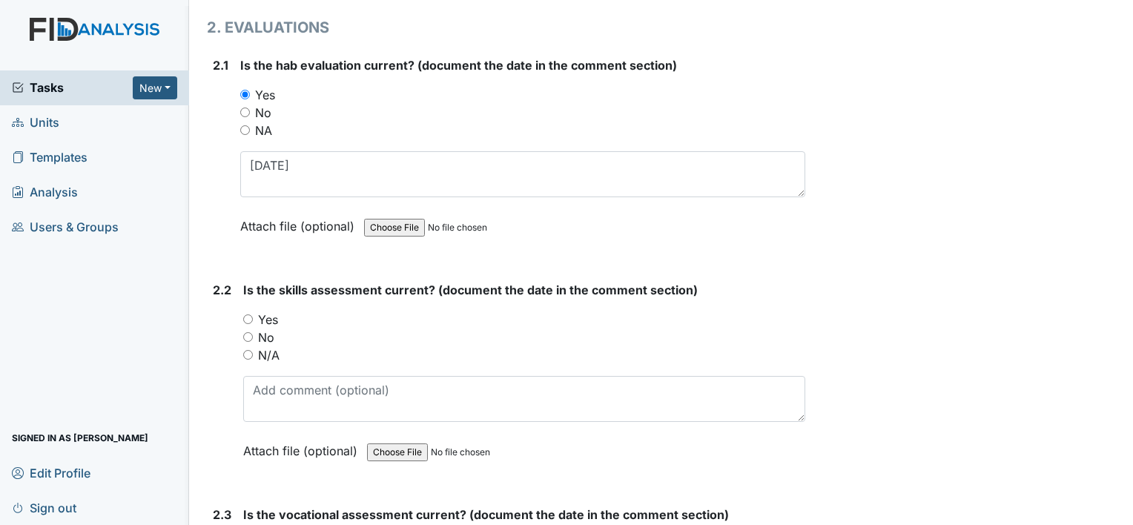
click at [271, 315] on label "Yes" at bounding box center [268, 320] width 20 height 18
click at [253, 315] on input "Yes" at bounding box center [248, 319] width 10 height 10
radio input "true"
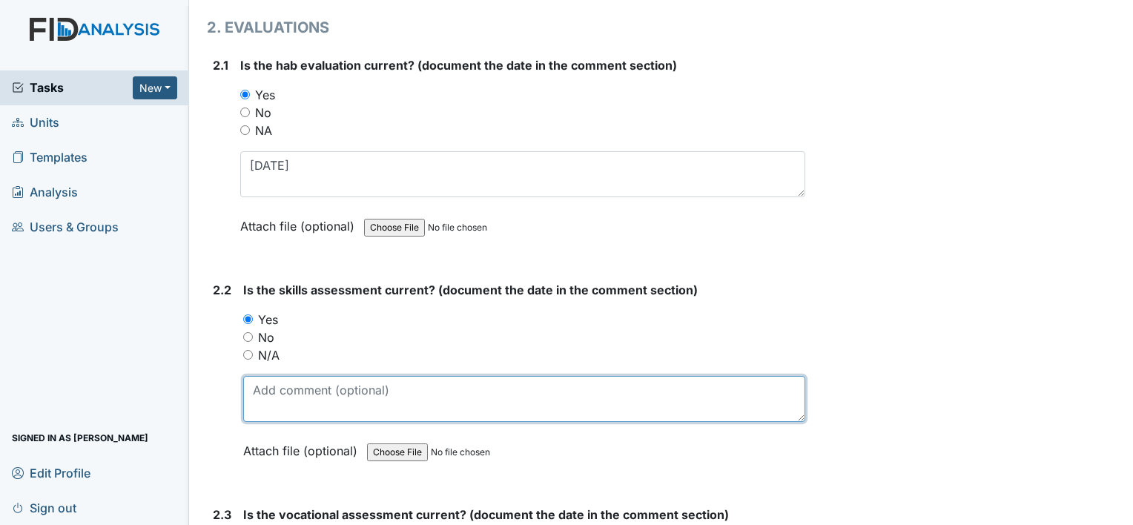
click at [330, 398] on textarea at bounding box center [524, 399] width 562 height 46
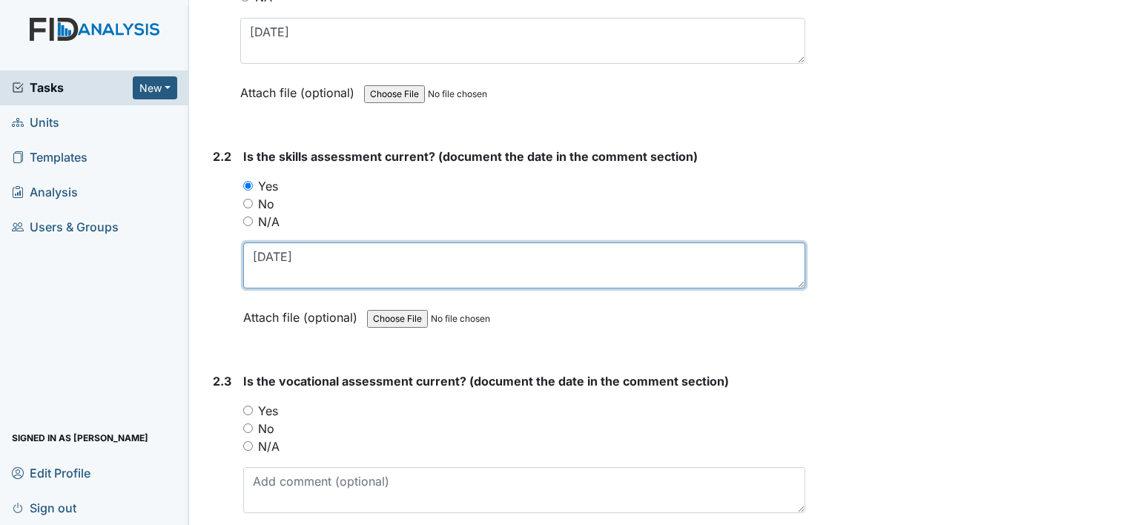
scroll to position [1706, 0]
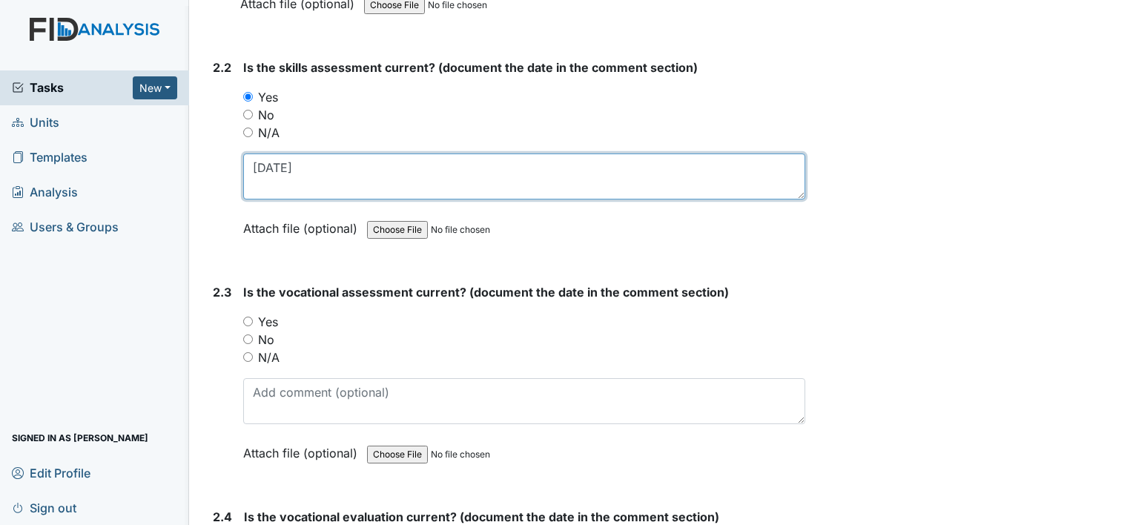
type textarea "10-7-24"
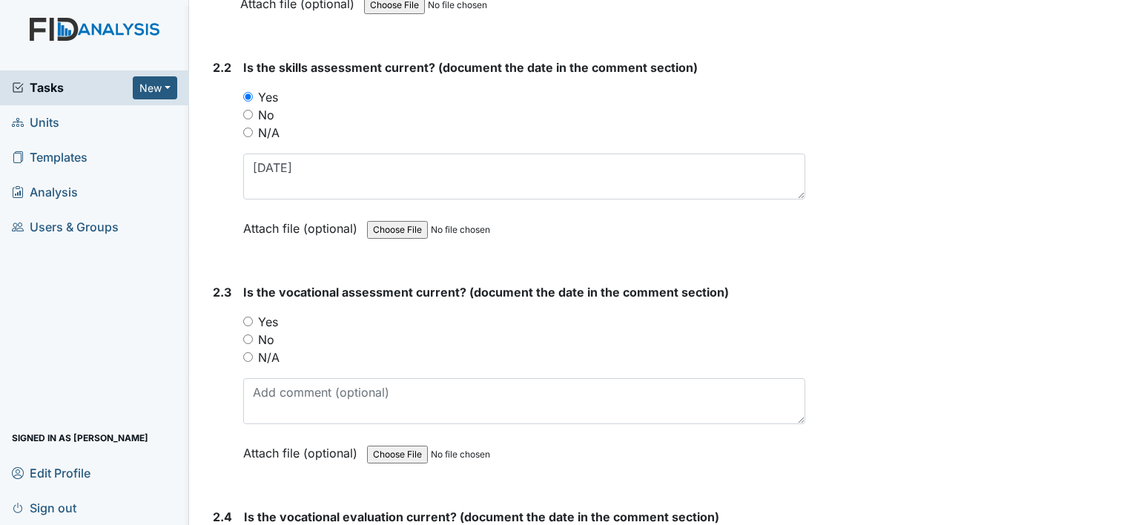
click at [261, 349] on label "N/A" at bounding box center [269, 358] width 22 height 18
click at [253, 352] on input "N/A" at bounding box center [248, 357] width 10 height 10
radio input "true"
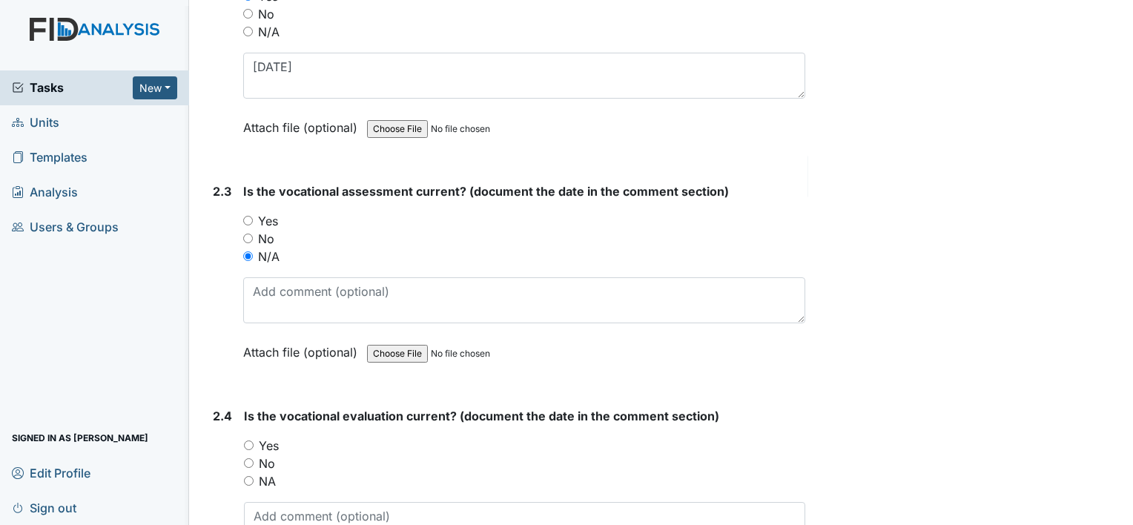
scroll to position [1928, 0]
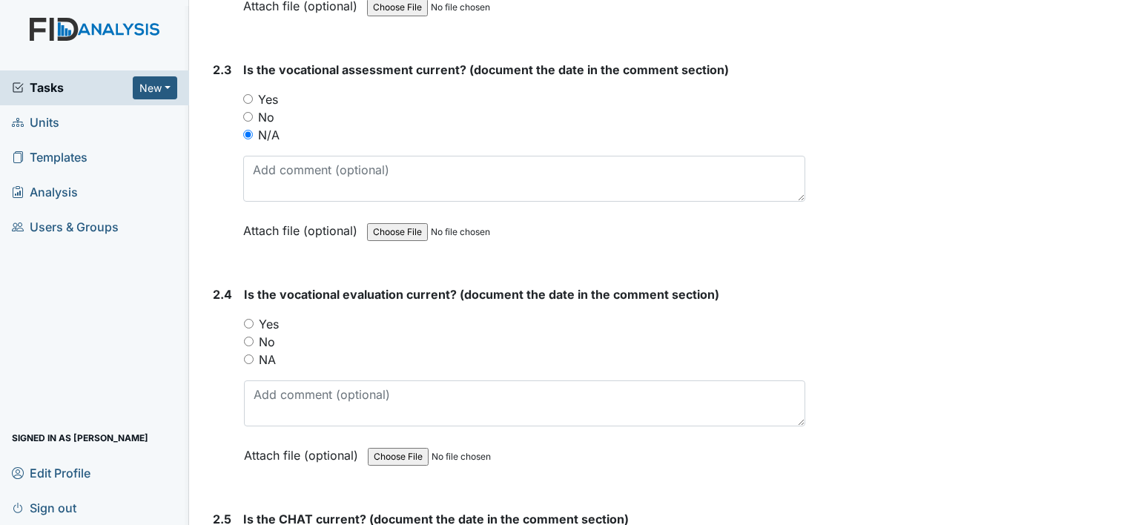
click at [267, 351] on label "NA" at bounding box center [267, 360] width 17 height 18
click at [254, 355] on input "NA" at bounding box center [249, 360] width 10 height 10
radio input "true"
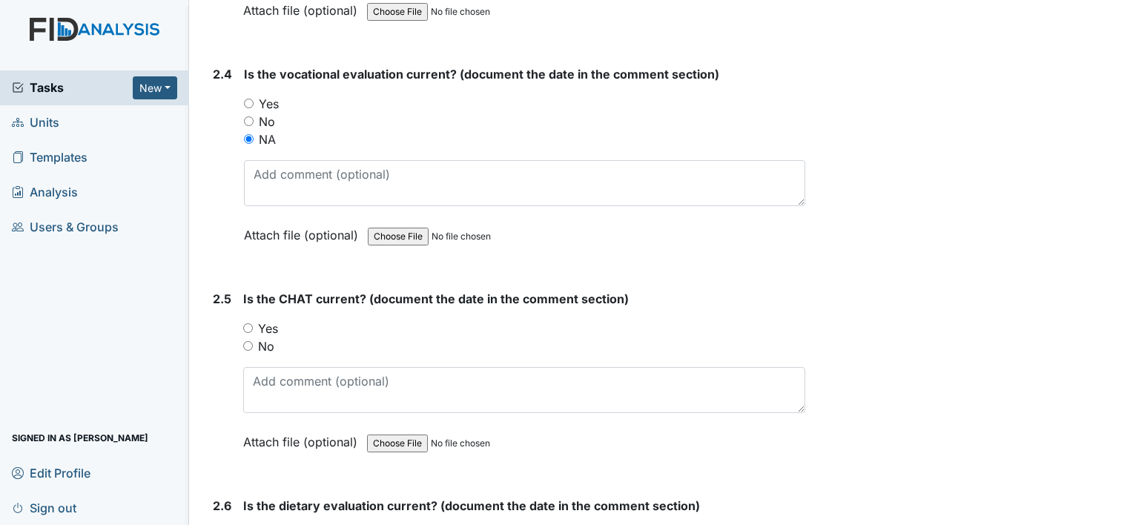
scroll to position [2151, 0]
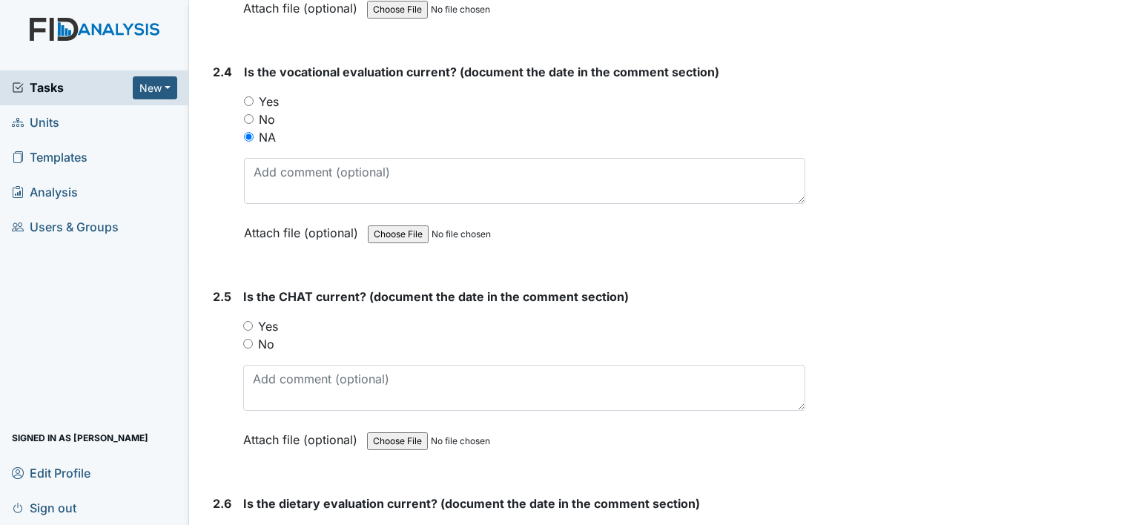
click at [267, 320] on label "Yes" at bounding box center [268, 326] width 20 height 18
click at [253, 321] on input "Yes" at bounding box center [248, 326] width 10 height 10
radio input "true"
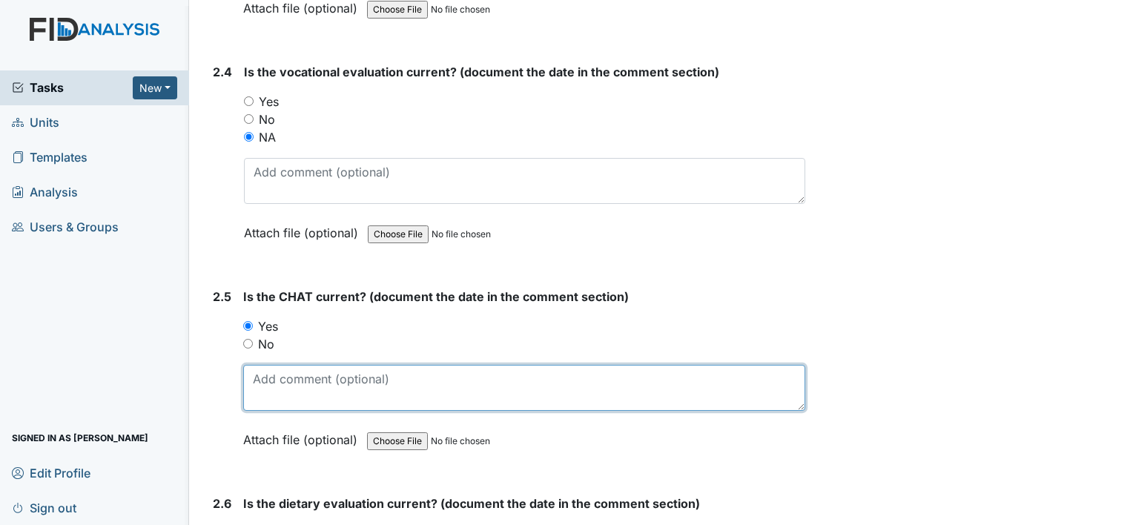
click at [311, 365] on textarea at bounding box center [524, 388] width 562 height 46
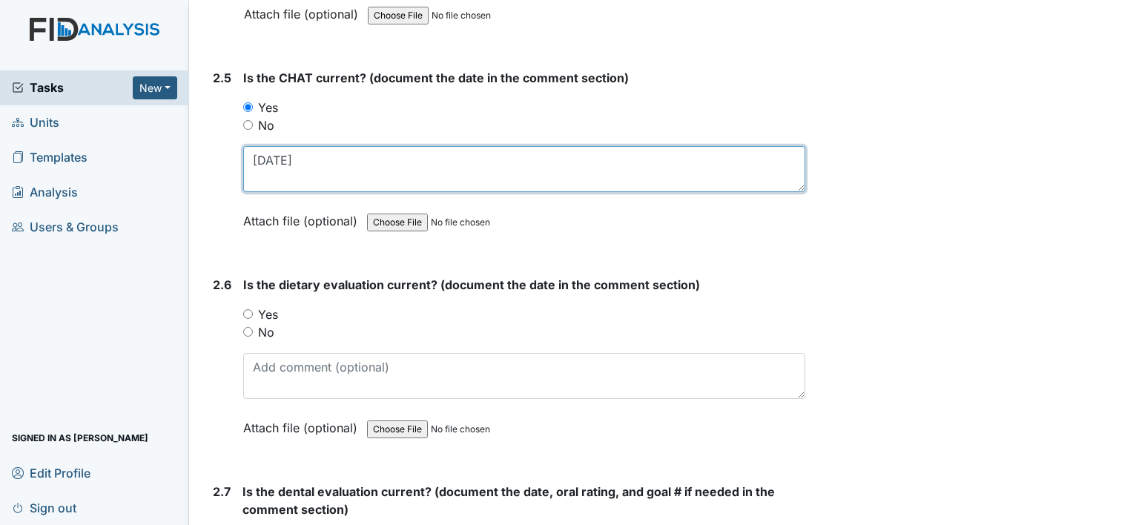
scroll to position [2373, 0]
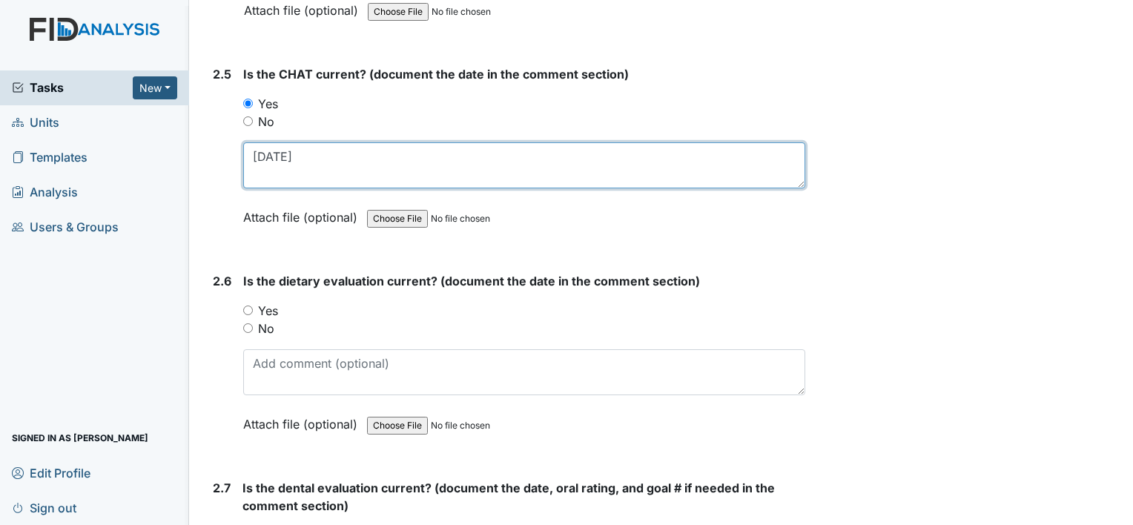
type textarea "10-1-24"
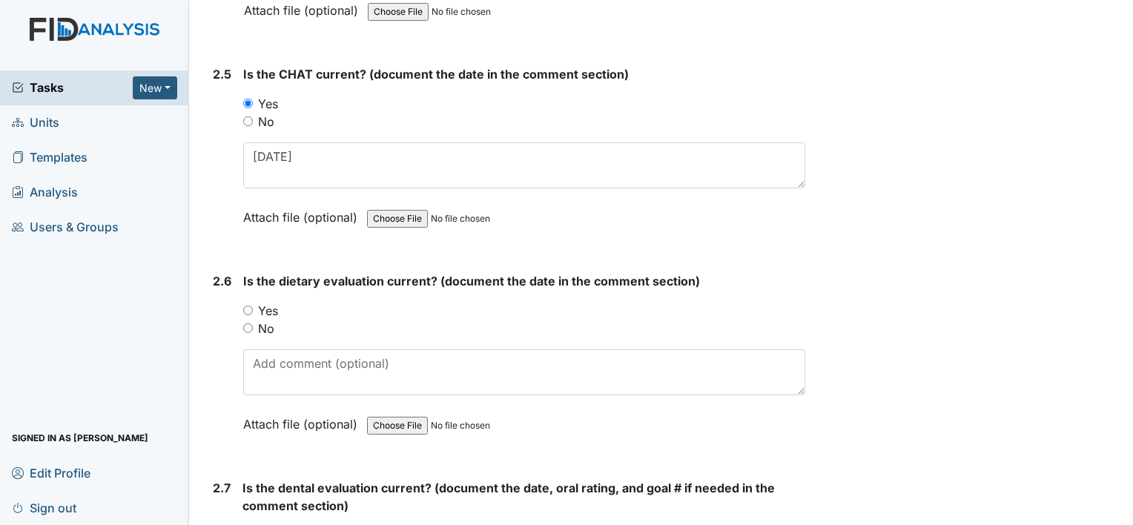
click at [271, 303] on label "Yes" at bounding box center [268, 311] width 20 height 18
click at [253, 306] on input "Yes" at bounding box center [248, 311] width 10 height 10
radio input "true"
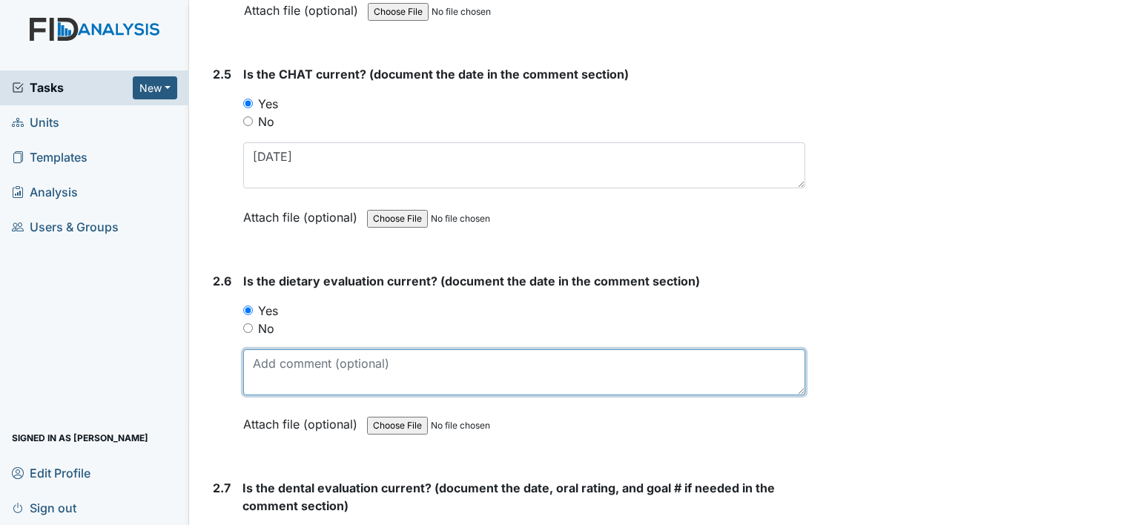
click at [301, 371] on textarea at bounding box center [524, 372] width 562 height 46
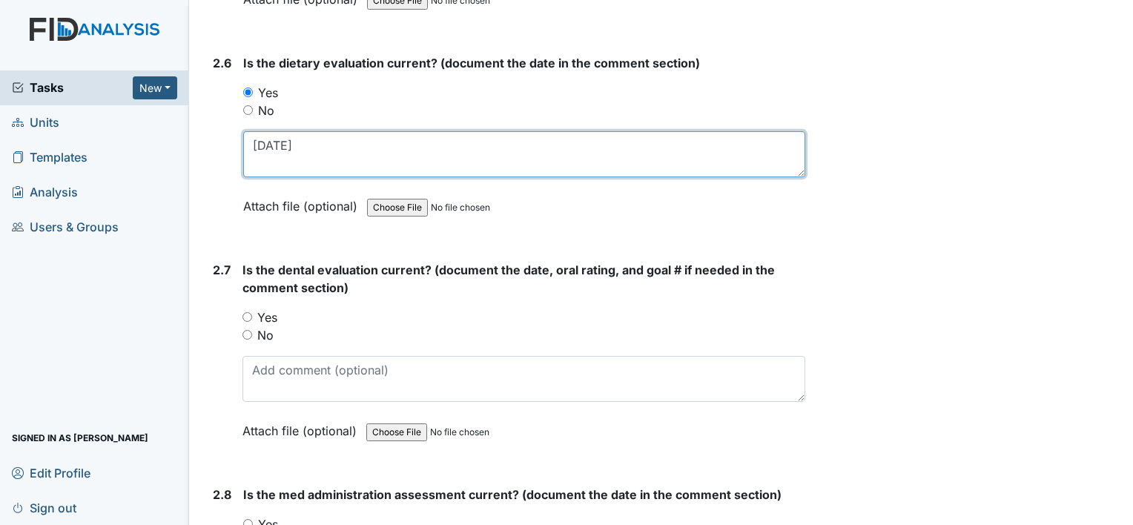
scroll to position [2596, 0]
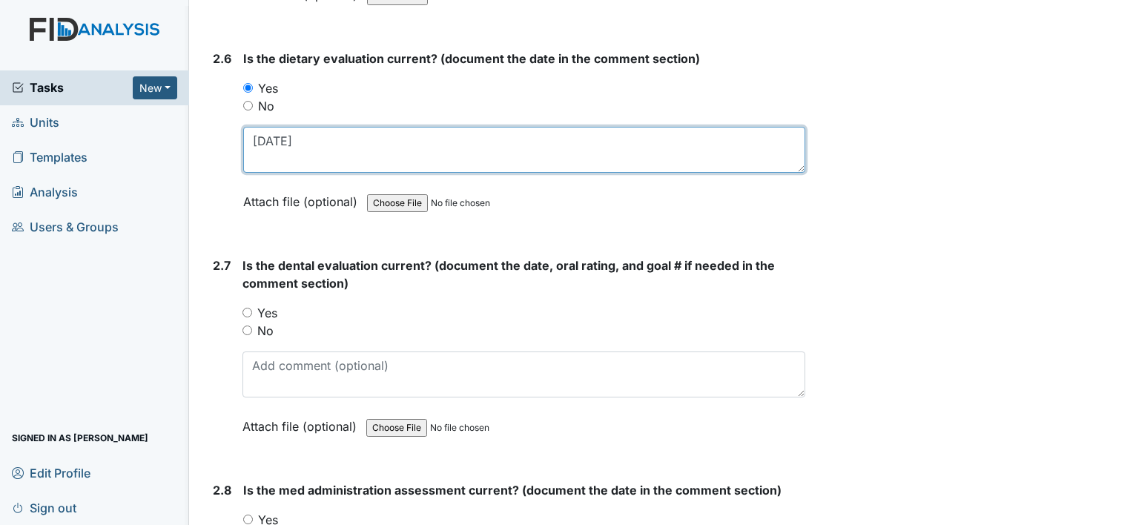
type textarea "[DATE]"
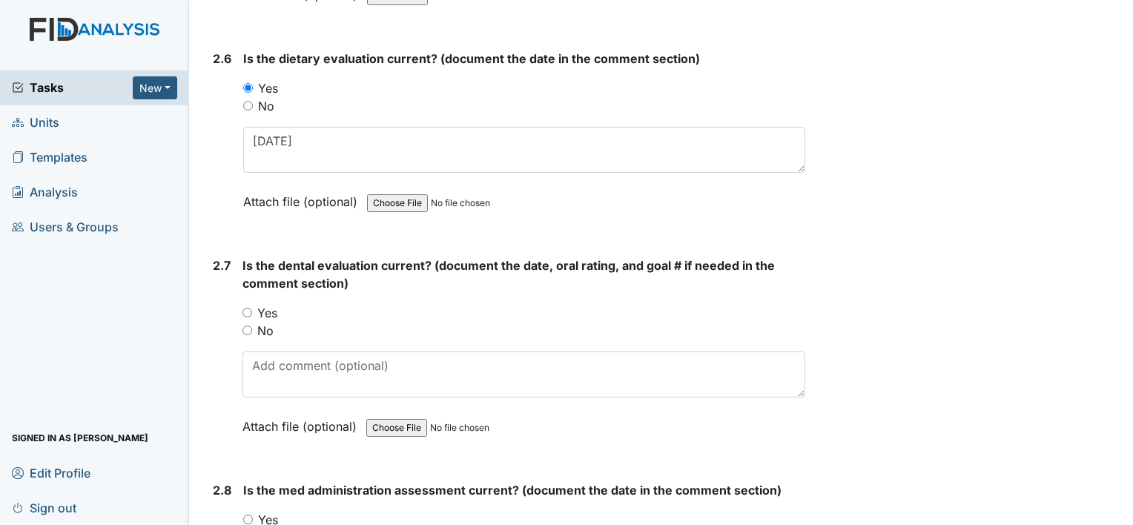
click at [274, 306] on label "Yes" at bounding box center [267, 313] width 20 height 18
click at [252, 308] on input "Yes" at bounding box center [248, 313] width 10 height 10
radio input "true"
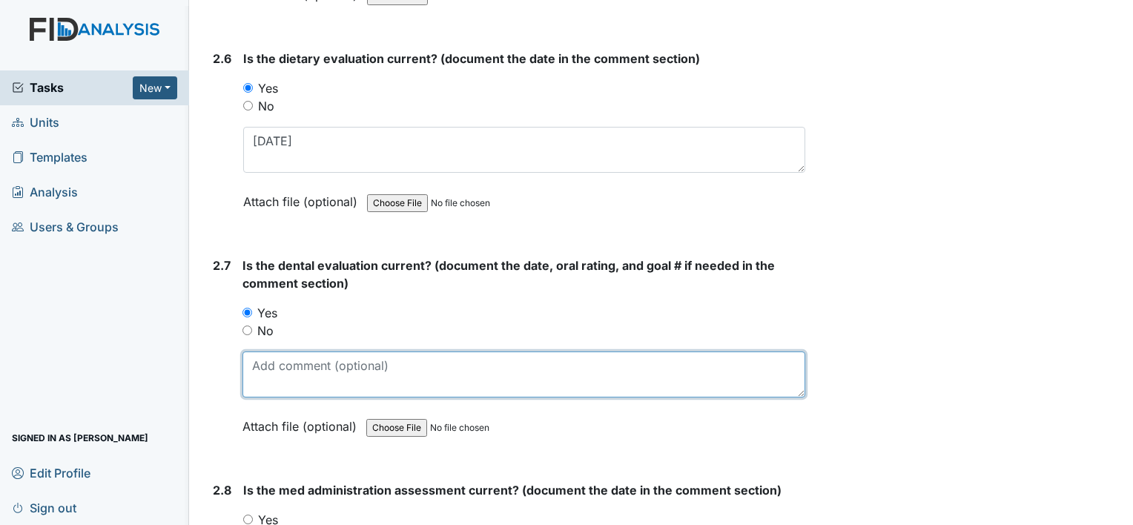
click at [288, 366] on textarea at bounding box center [524, 375] width 563 height 46
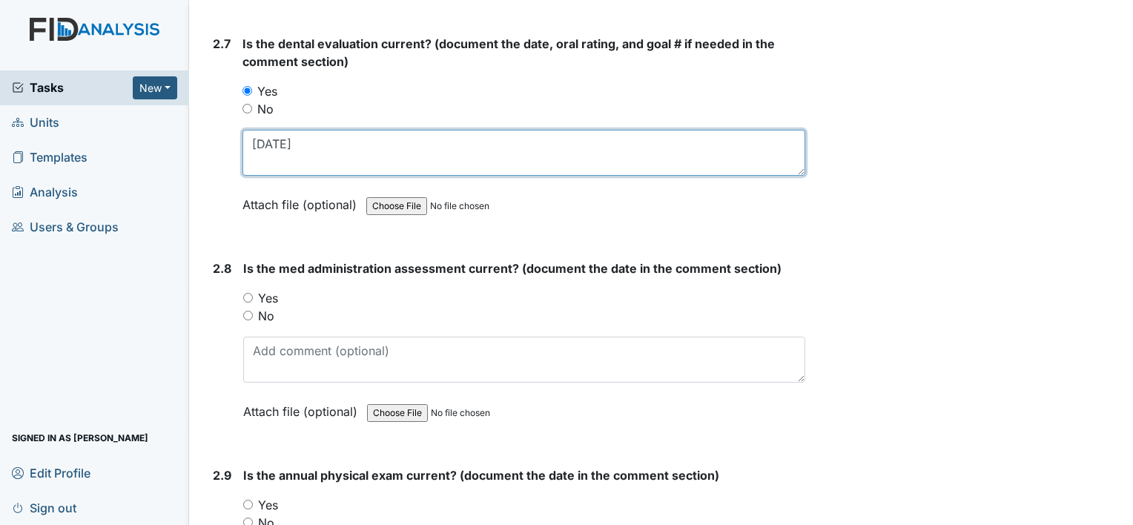
scroll to position [2818, 0]
type textarea "[DATE]"
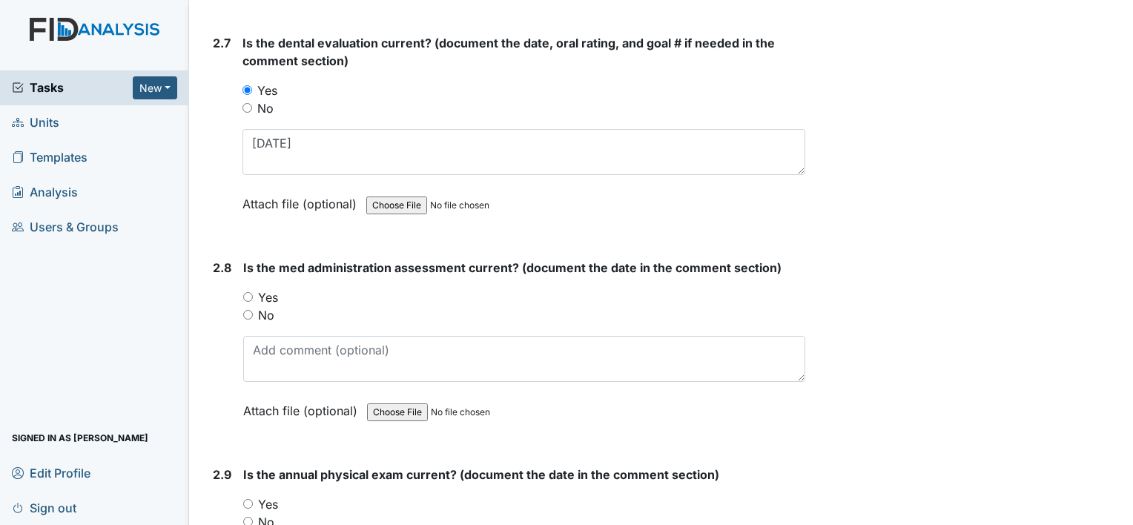
click at [261, 288] on label "Yes" at bounding box center [268, 297] width 20 height 18
click at [253, 292] on input "Yes" at bounding box center [248, 297] width 10 height 10
radio input "true"
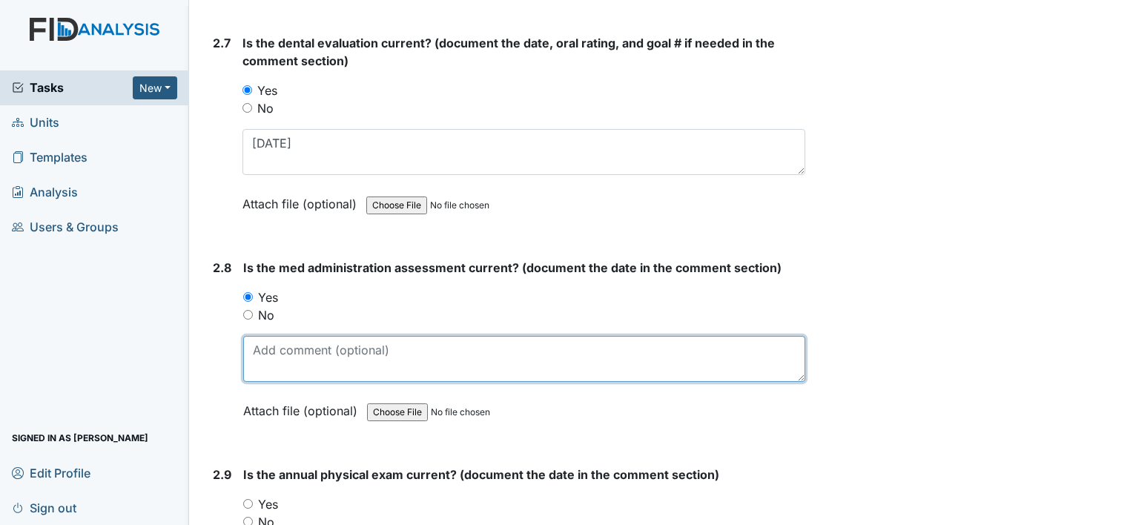
click at [297, 344] on textarea at bounding box center [524, 359] width 562 height 46
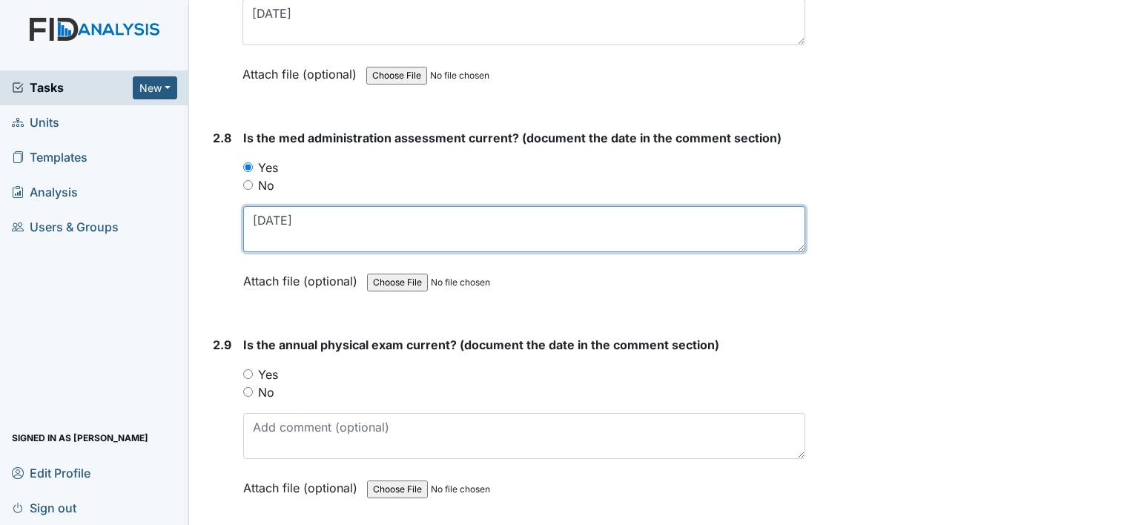
scroll to position [2967, 0]
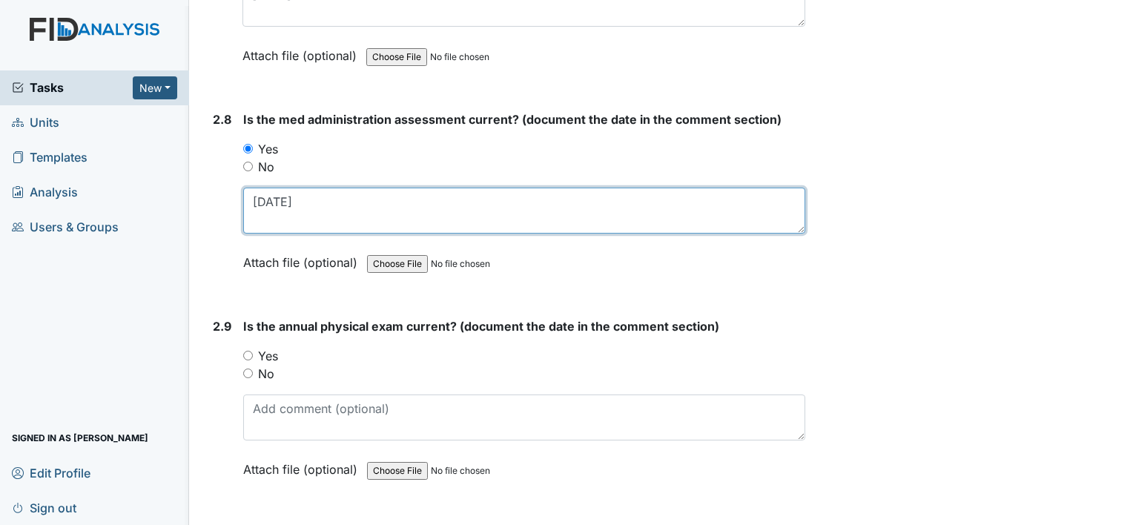
type textarea "2-28-25"
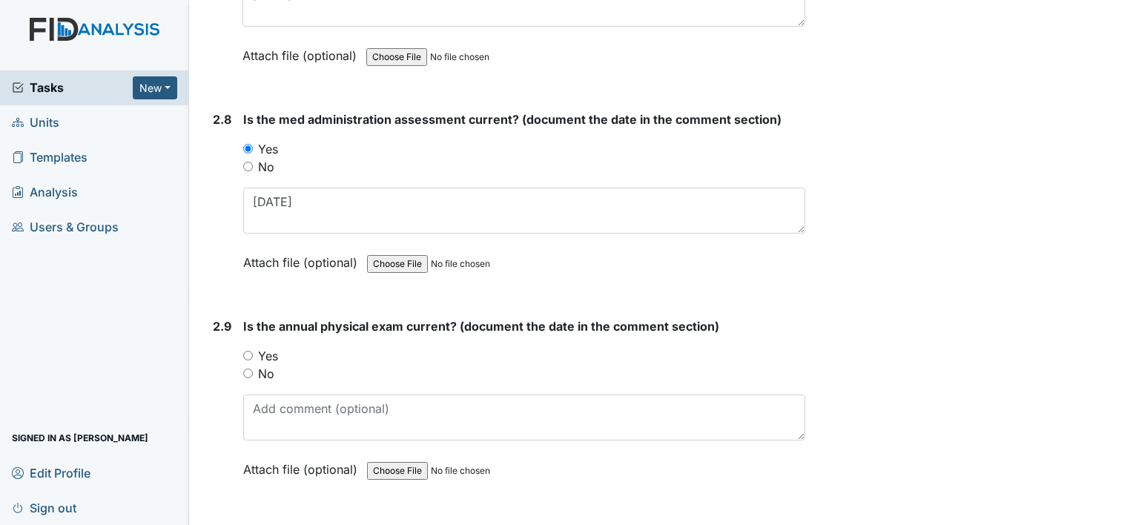
click at [270, 347] on label "Yes" at bounding box center [268, 356] width 20 height 18
click at [253, 351] on input "Yes" at bounding box center [248, 356] width 10 height 10
radio input "true"
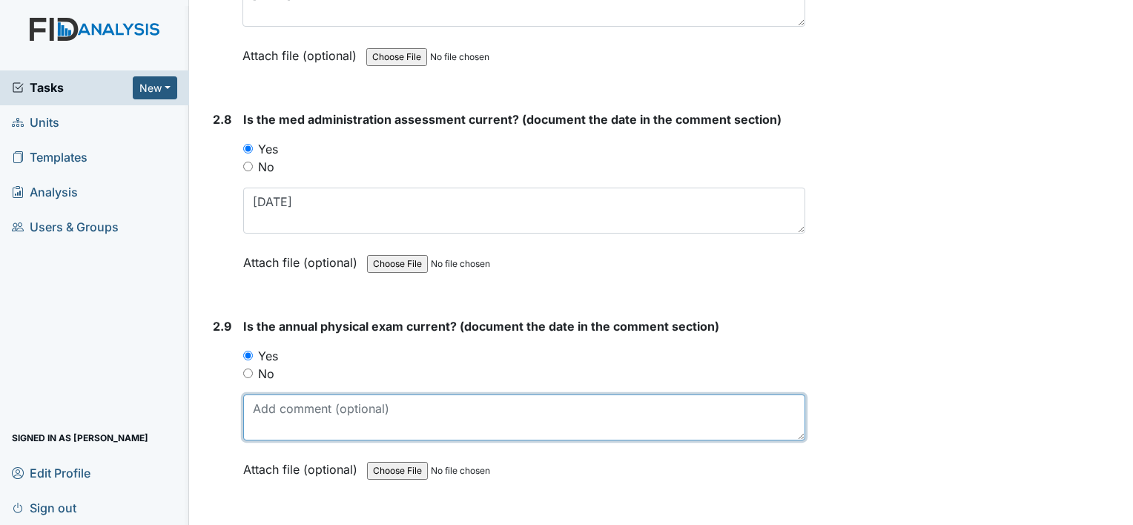
click at [276, 415] on textarea at bounding box center [524, 418] width 562 height 46
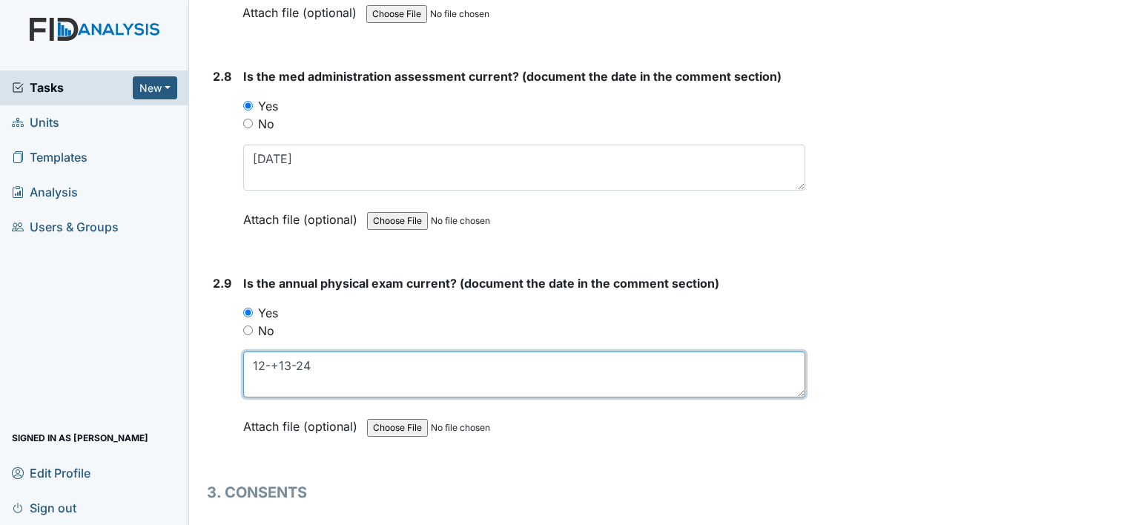
scroll to position [3115, 0]
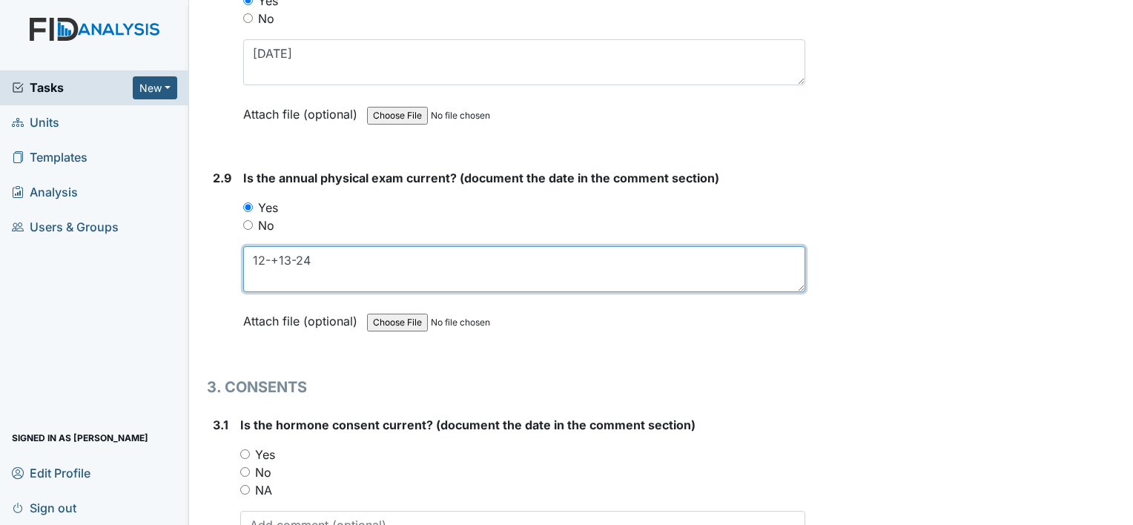
type textarea "12-+13-24"
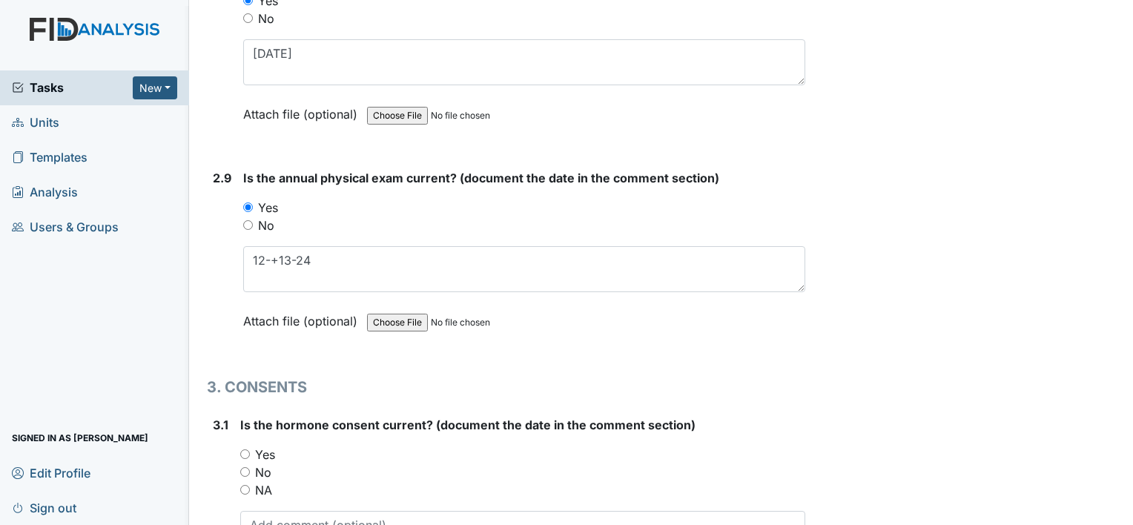
click at [260, 481] on label "NA" at bounding box center [263, 490] width 17 height 18
click at [250, 485] on input "NA" at bounding box center [245, 490] width 10 height 10
radio input "true"
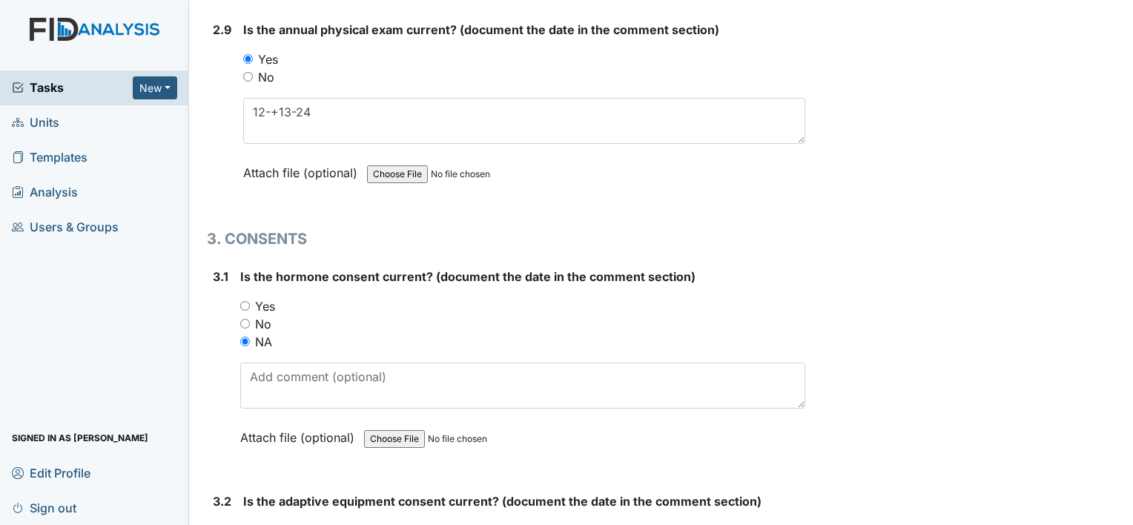
scroll to position [3412, 0]
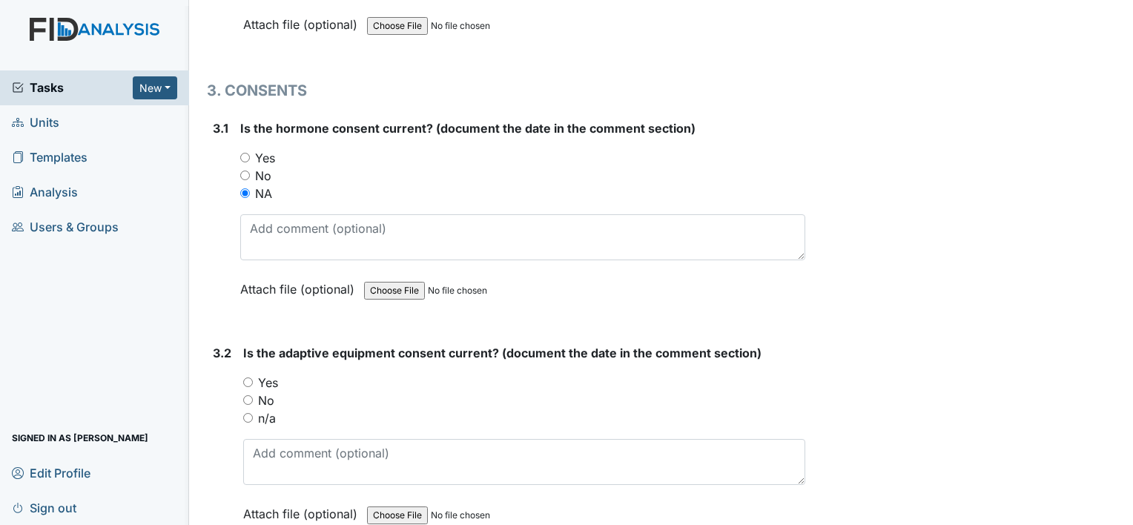
click at [270, 374] on label "Yes" at bounding box center [268, 383] width 20 height 18
click at [253, 377] on input "Yes" at bounding box center [248, 382] width 10 height 10
radio input "true"
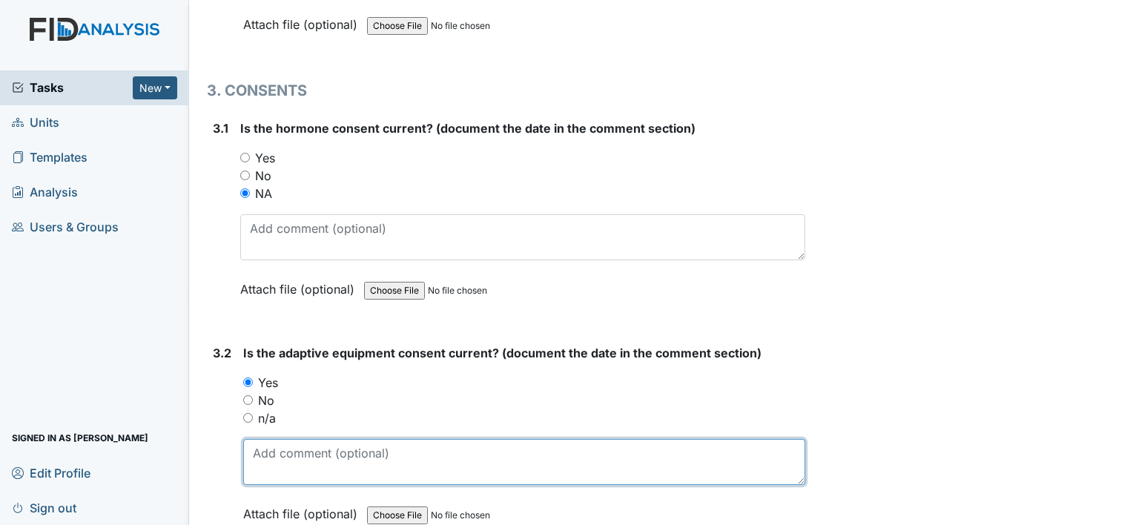
click at [294, 441] on textarea at bounding box center [524, 462] width 562 height 46
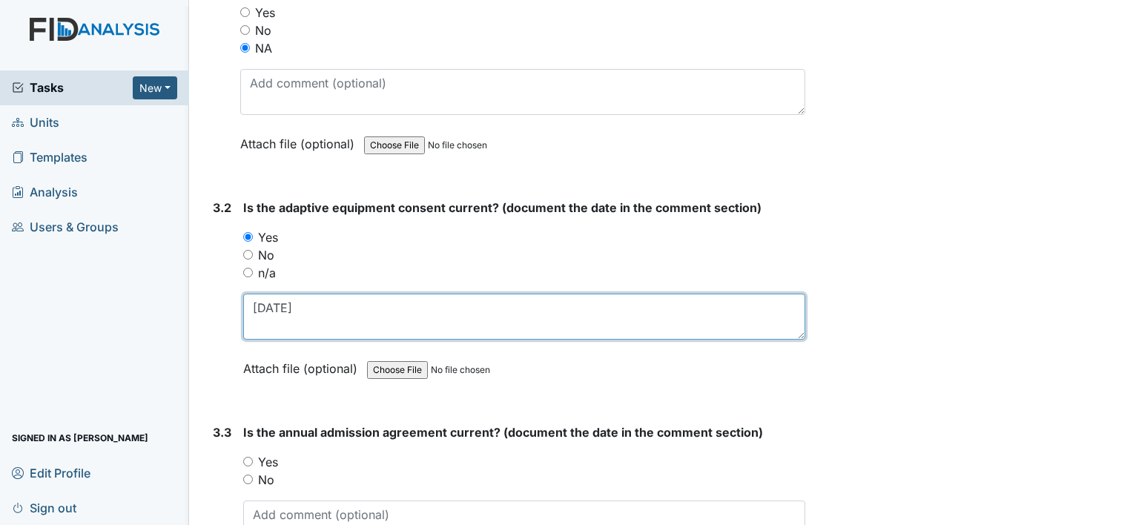
scroll to position [3560, 0]
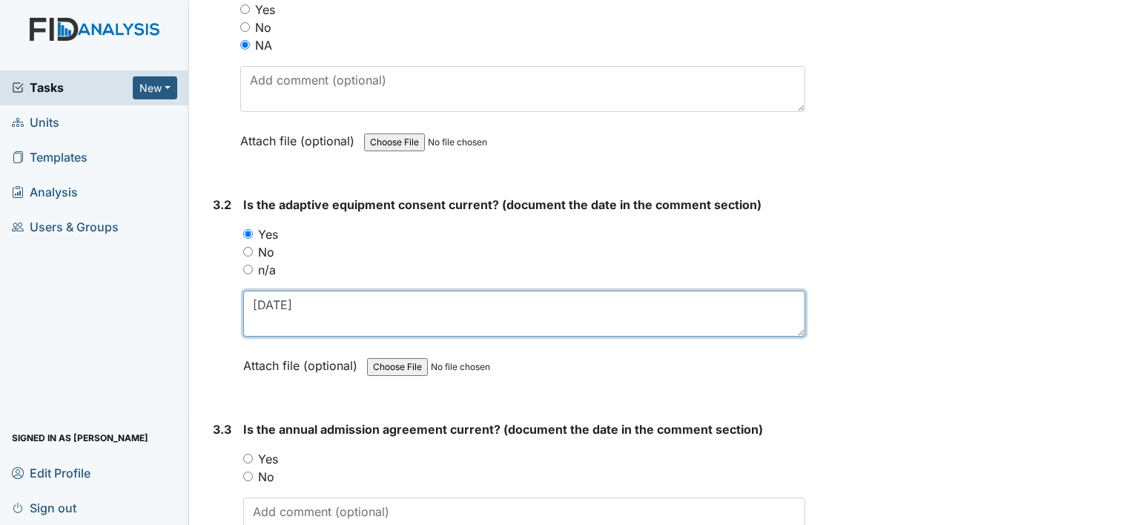
type textarea "11-5-2024"
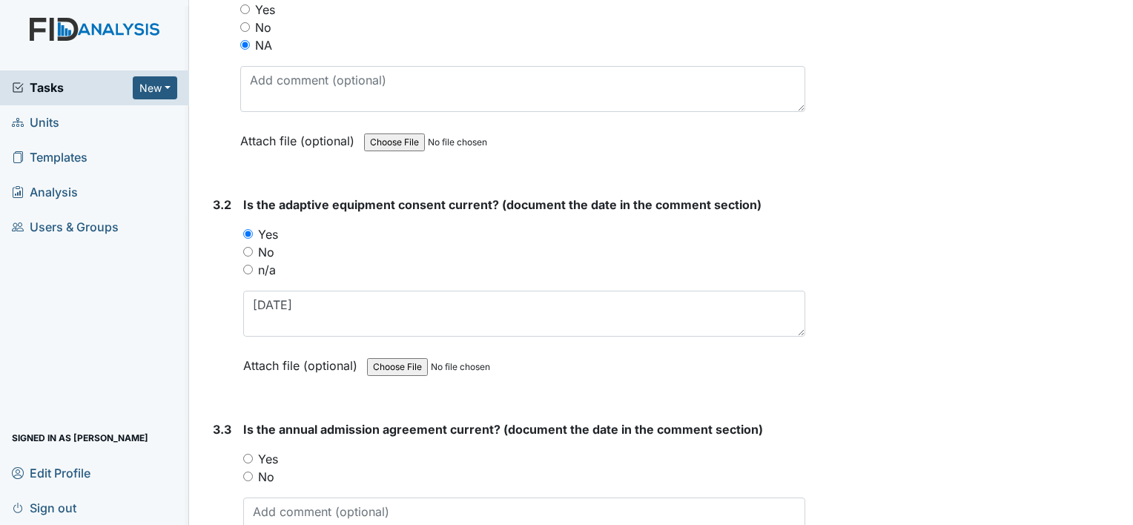
click at [263, 450] on label "Yes" at bounding box center [268, 459] width 20 height 18
click at [253, 454] on input "Yes" at bounding box center [248, 459] width 10 height 10
radio input "true"
click at [314, 506] on textarea at bounding box center [524, 521] width 562 height 46
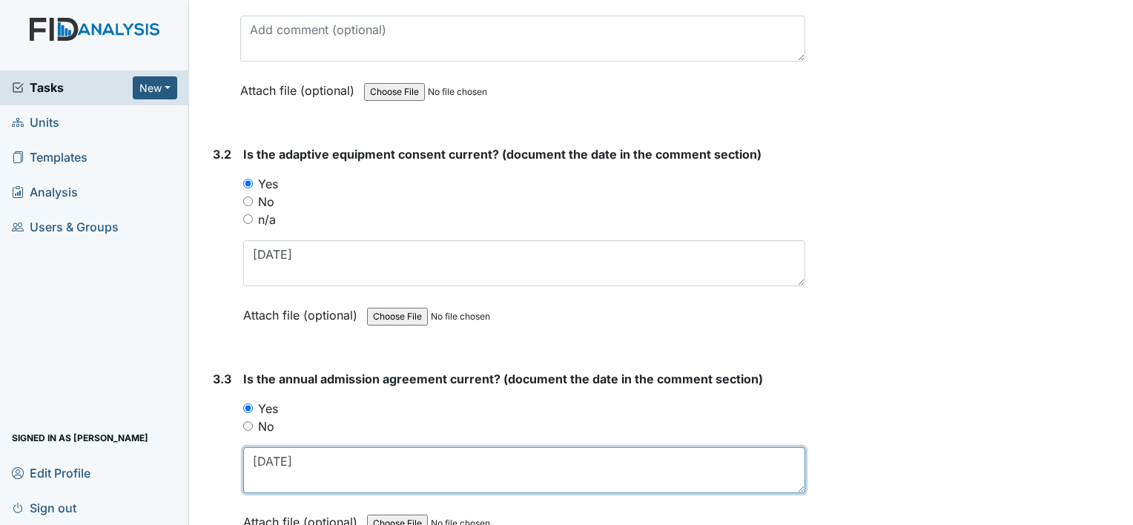
scroll to position [3782, 0]
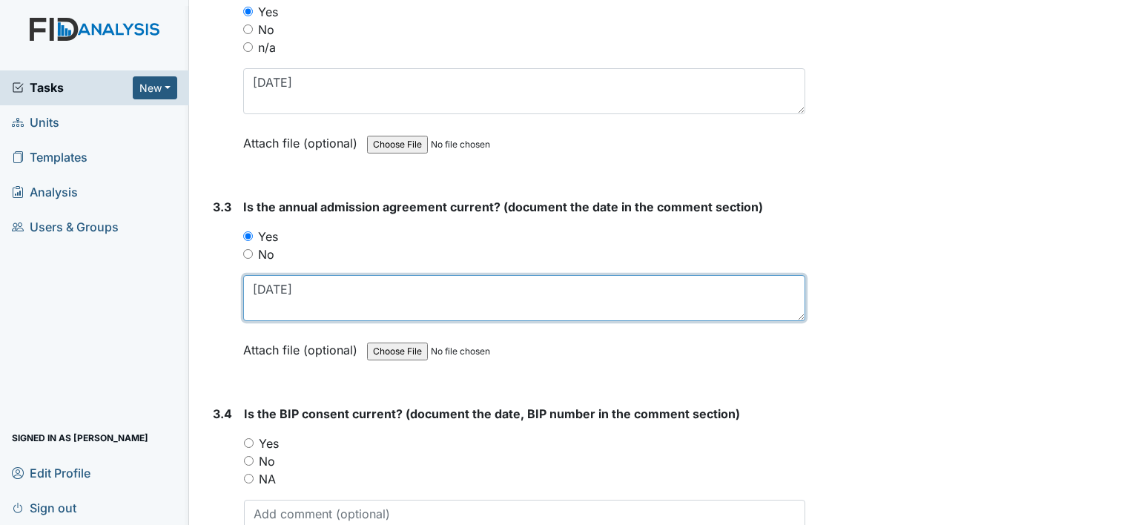
type textarea "11-12-24"
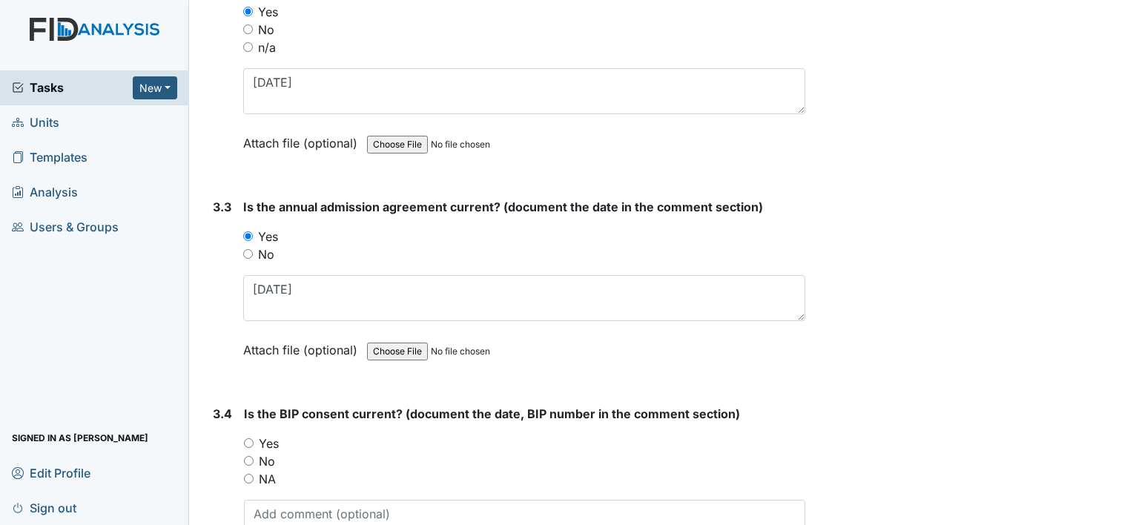
click at [274, 452] on label "No" at bounding box center [267, 461] width 16 height 18
click at [254, 456] on input "No" at bounding box center [249, 461] width 10 height 10
radio input "true"
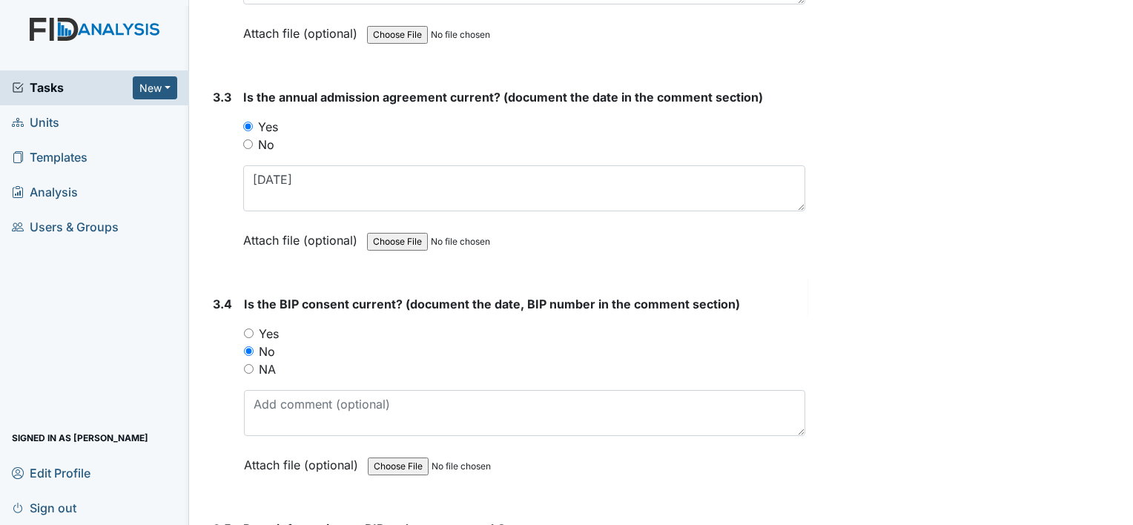
scroll to position [4079, 0]
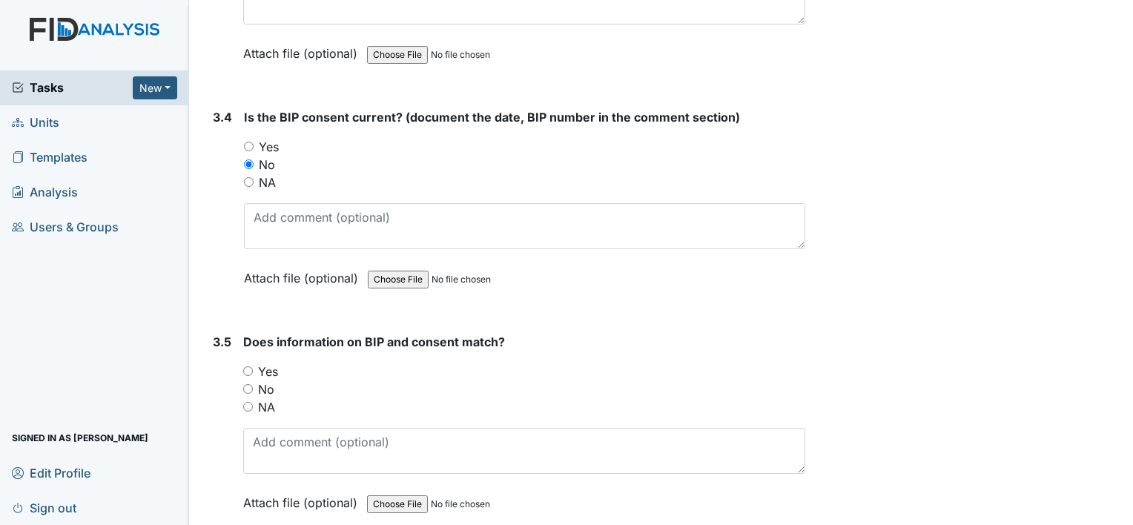
click at [264, 398] on label "NA" at bounding box center [266, 407] width 17 height 18
click at [253, 402] on input "NA" at bounding box center [248, 407] width 10 height 10
radio input "true"
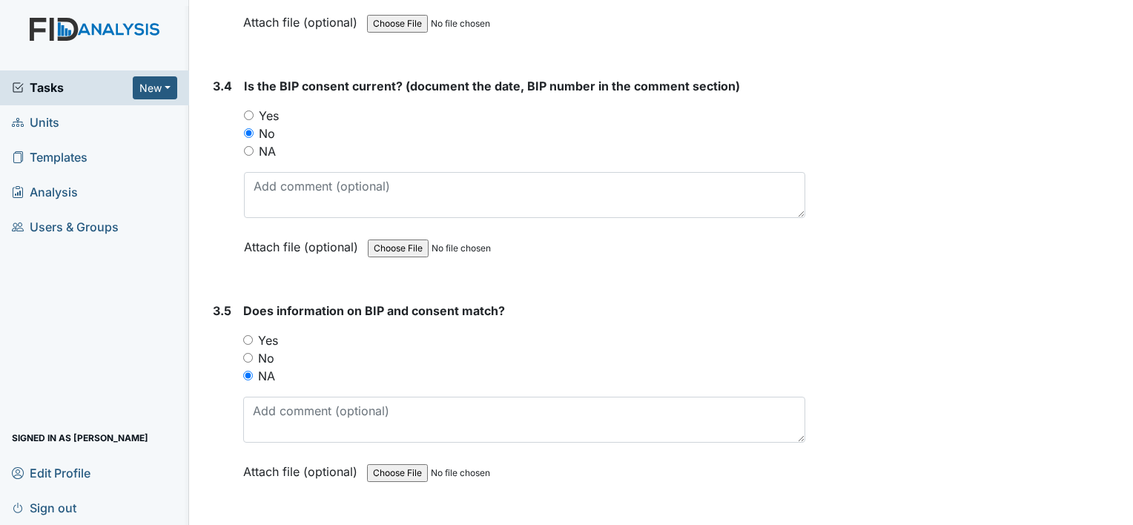
scroll to position [4136, 0]
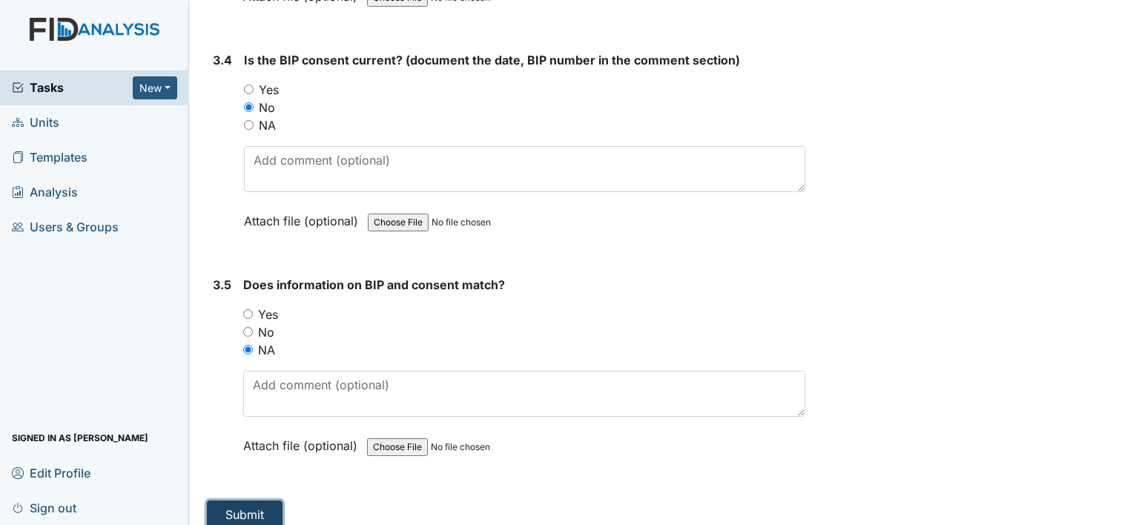
click at [263, 501] on button "Submit" at bounding box center [245, 515] width 76 height 28
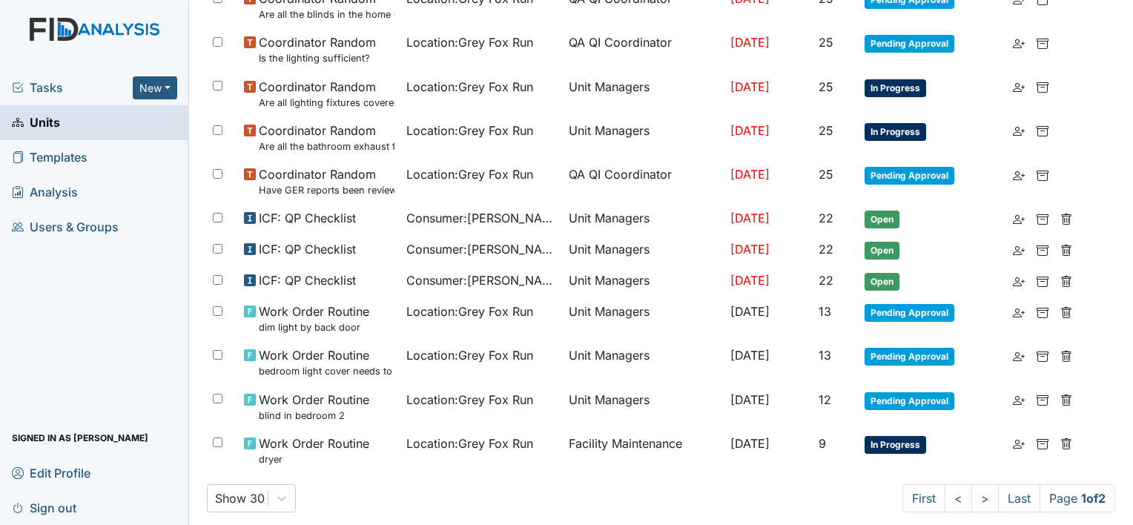
scroll to position [1058, 0]
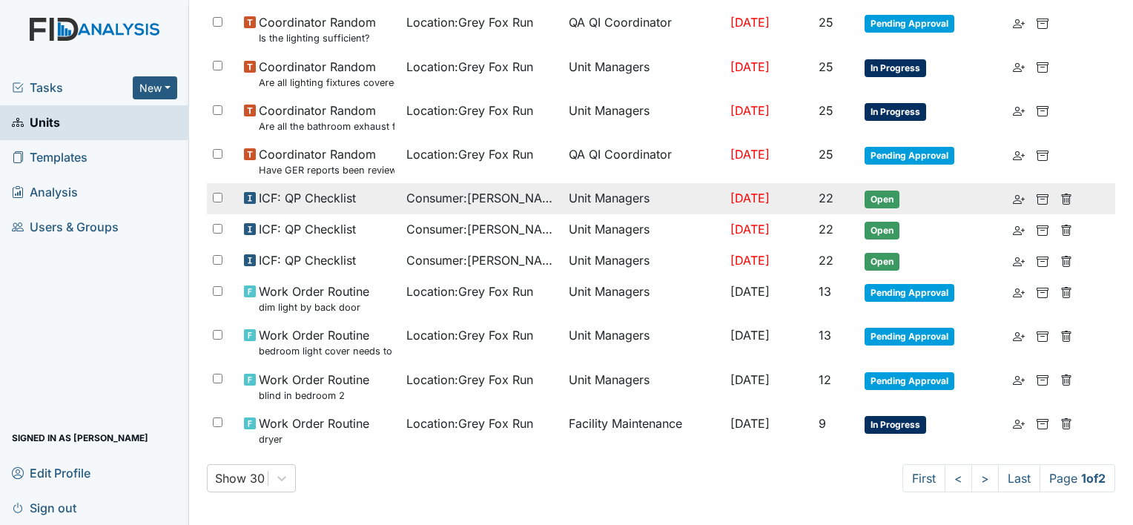
click at [469, 204] on span "Consumer : [PERSON_NAME]" at bounding box center [481, 198] width 151 height 18
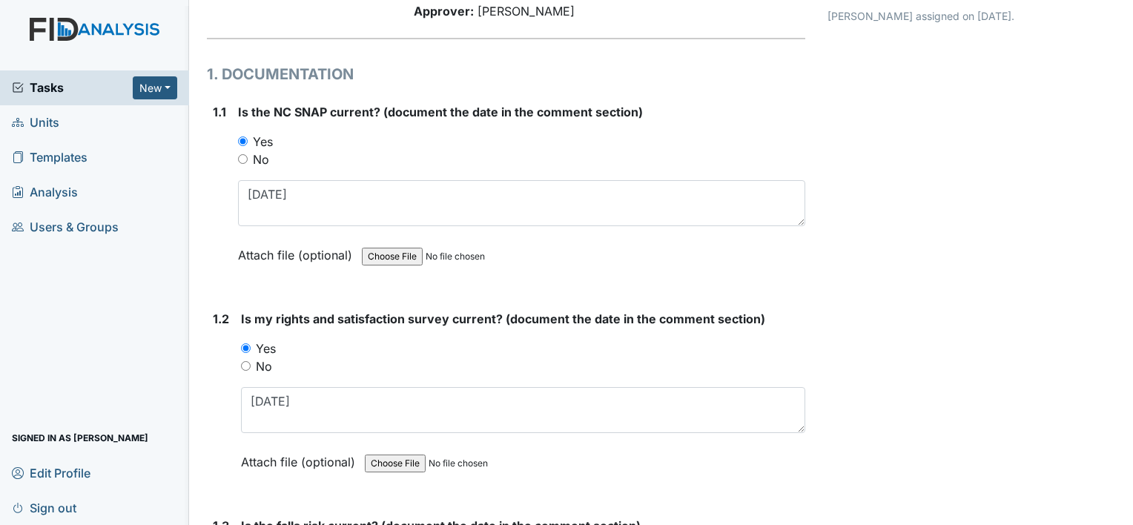
scroll to position [222, 0]
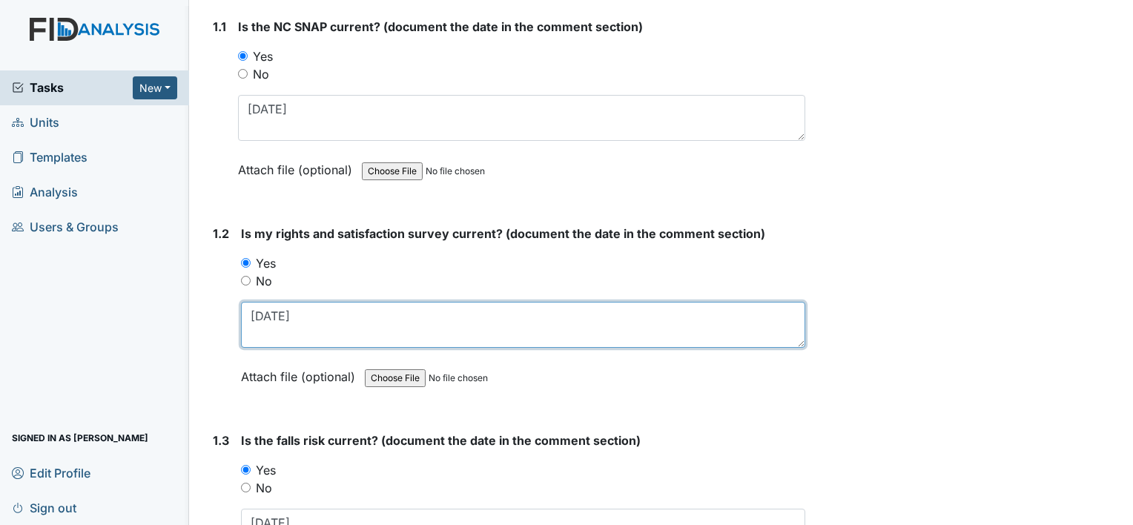
drag, startPoint x: 307, startPoint y: 318, endPoint x: 240, endPoint y: 322, distance: 66.9
click at [240, 322] on div "1.2 Is my rights and satisfaction survey current? (document the date in the com…" at bounding box center [506, 316] width 598 height 183
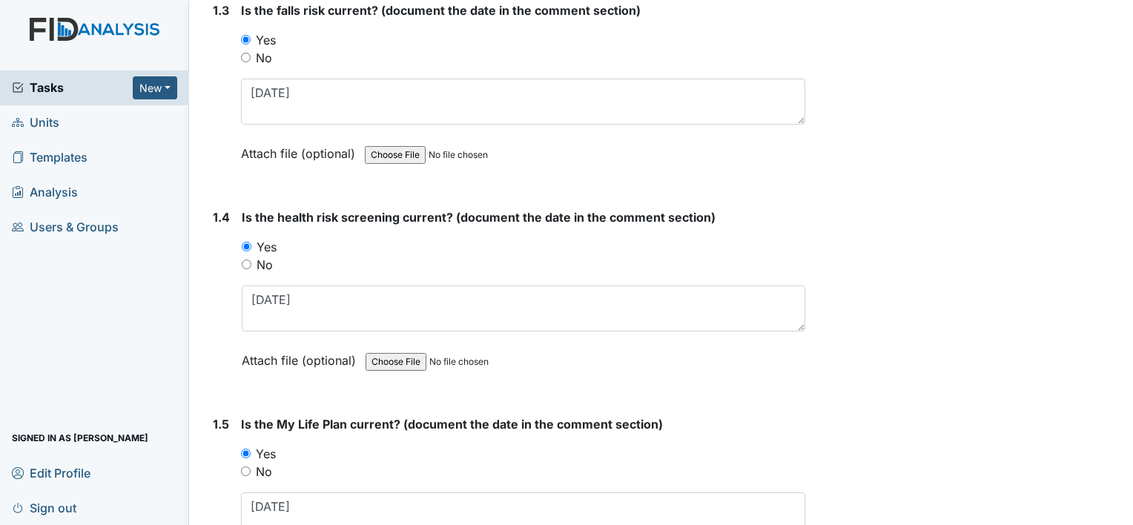
scroll to position [742, 0]
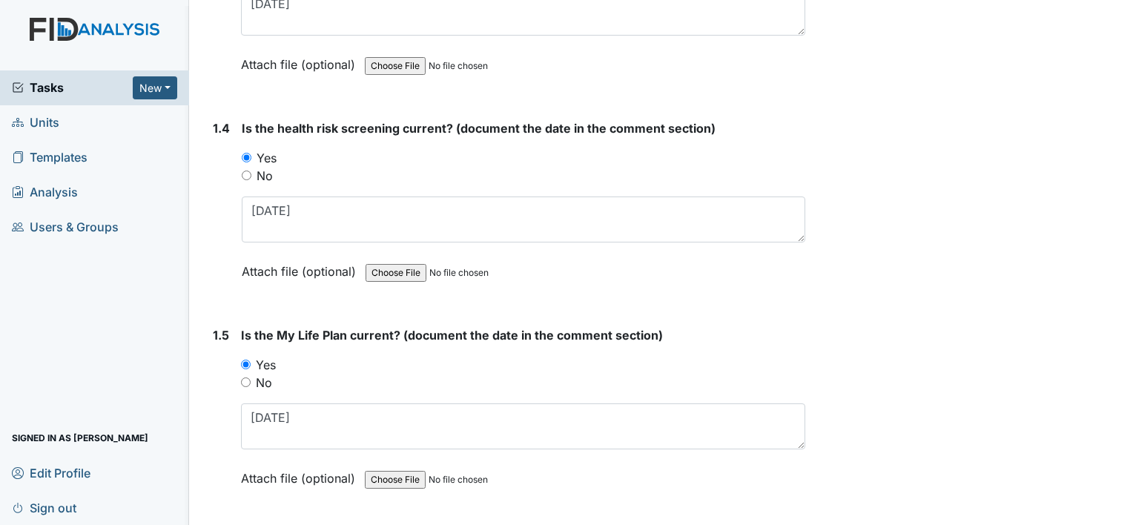
type textarea "7-24-25"
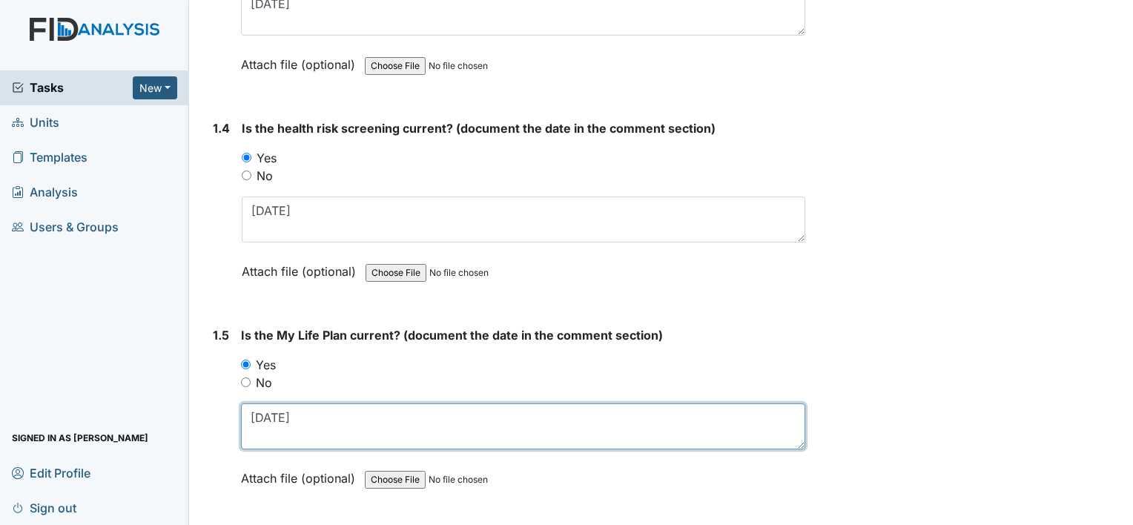
drag, startPoint x: 258, startPoint y: 415, endPoint x: 225, endPoint y: 415, distance: 33.4
click at [229, 415] on div "1.5 Is the My Life Plan current? (document the date in the comment section) You…" at bounding box center [506, 417] width 598 height 183
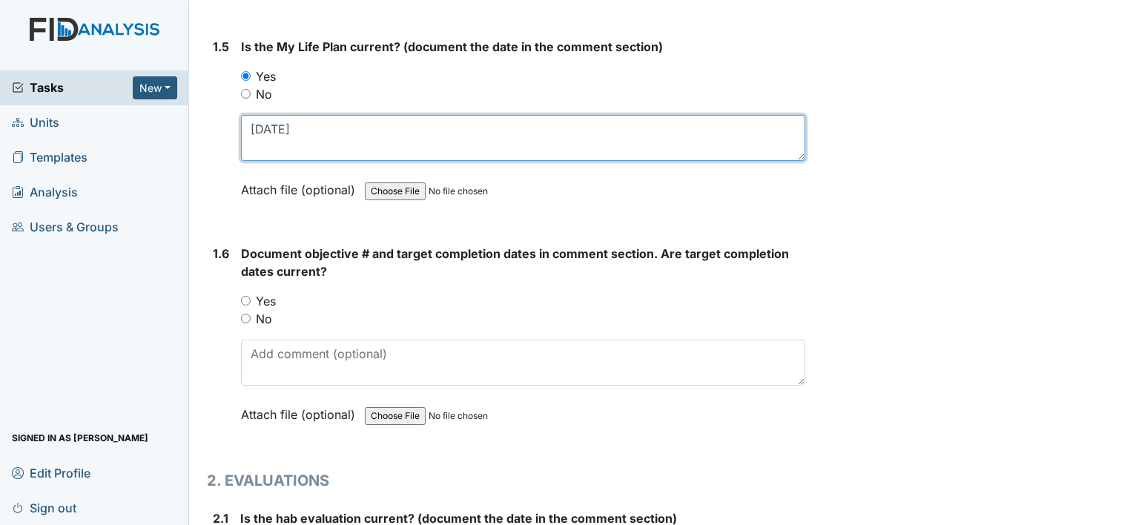
scroll to position [1038, 0]
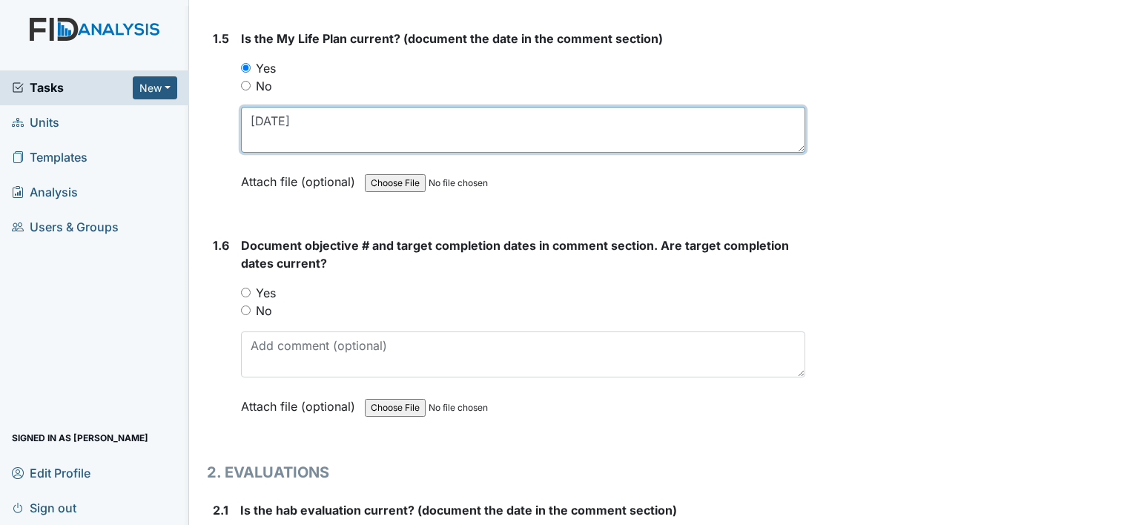
type textarea "7-24-25"
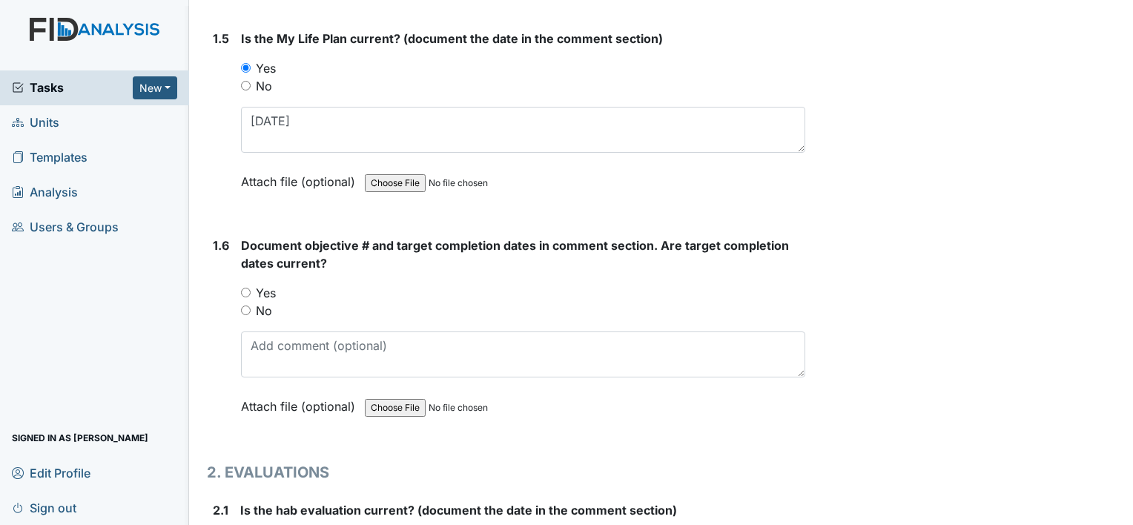
click at [261, 290] on label "Yes" at bounding box center [266, 293] width 20 height 18
click at [251, 290] on input "Yes" at bounding box center [246, 293] width 10 height 10
radio input "true"
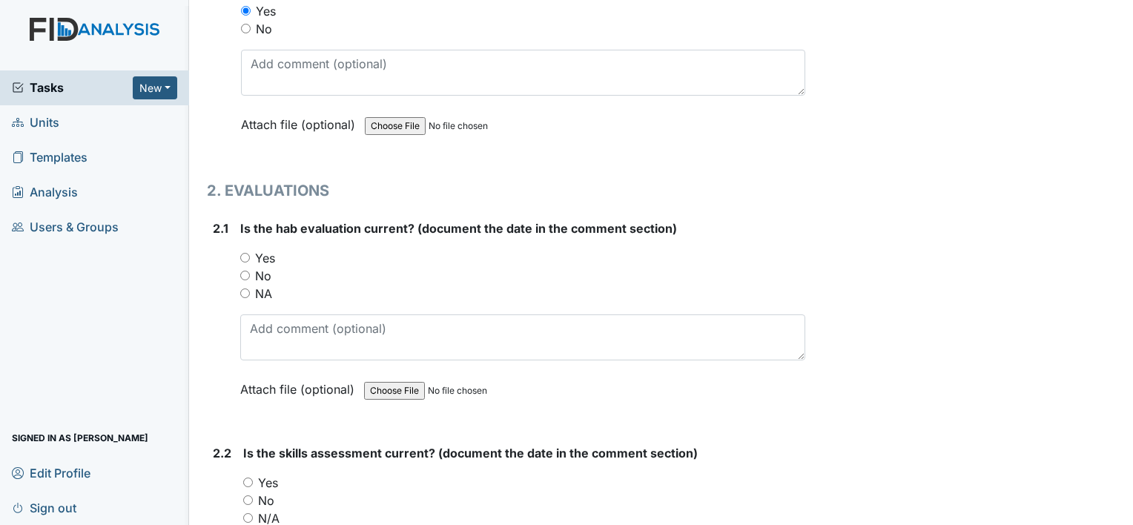
scroll to position [1409, 0]
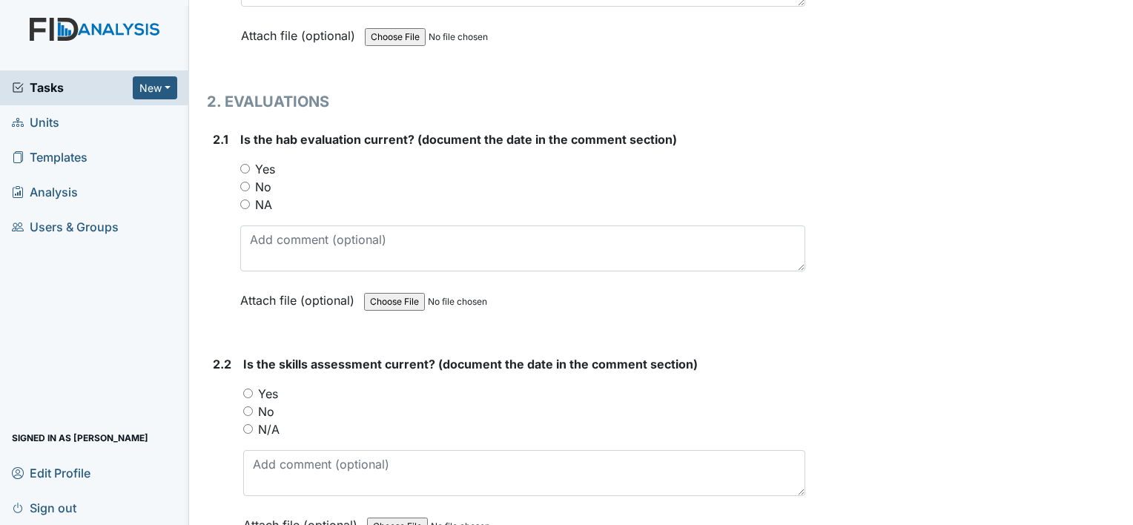
click at [263, 164] on label "Yes" at bounding box center [265, 169] width 20 height 18
click at [250, 164] on input "Yes" at bounding box center [245, 169] width 10 height 10
radio input "true"
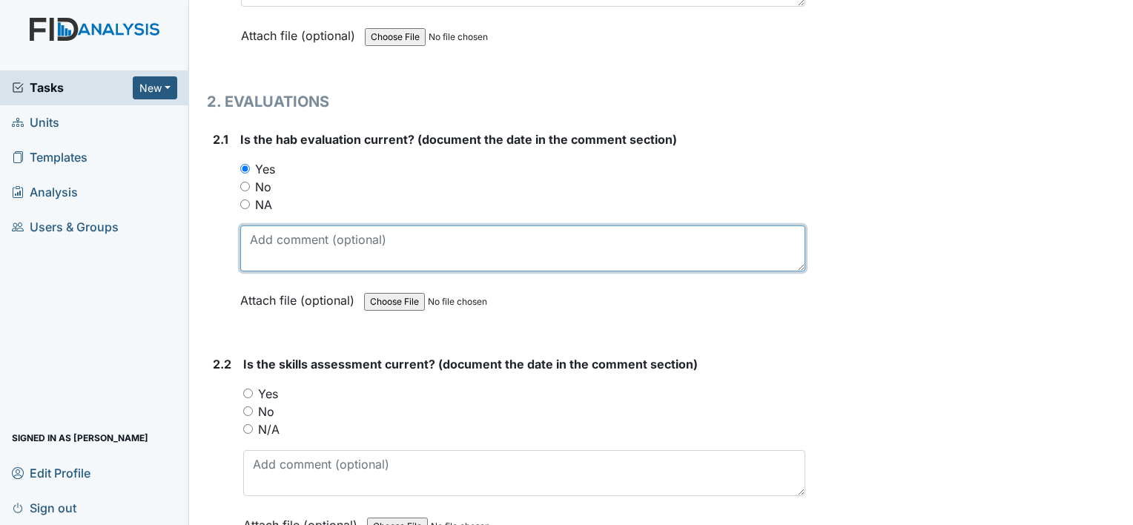
click at [329, 249] on textarea at bounding box center [522, 248] width 565 height 46
type textarea "7-24-25"
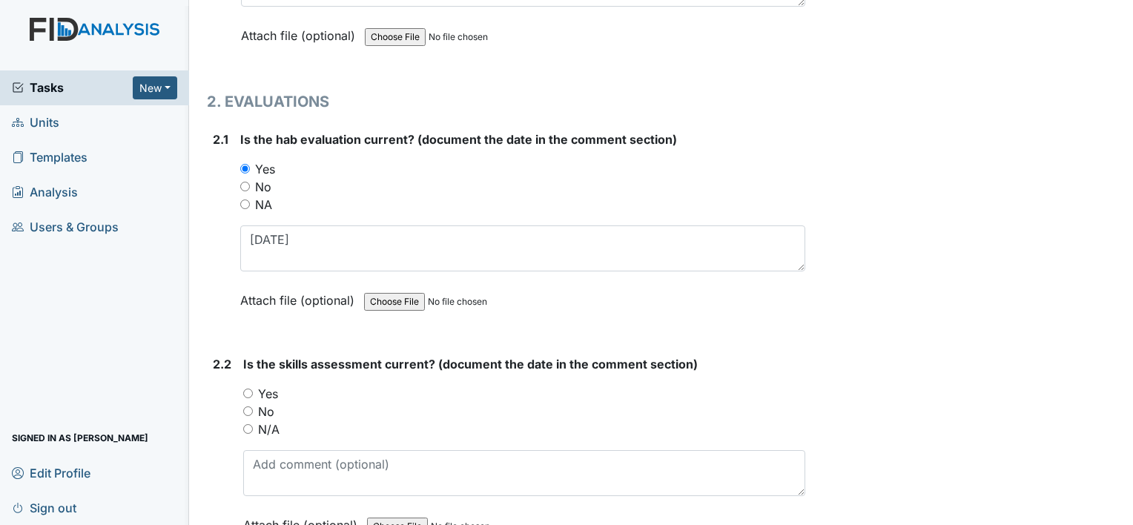
click at [259, 392] on label "Yes" at bounding box center [268, 394] width 20 height 18
click at [253, 392] on input "Yes" at bounding box center [248, 394] width 10 height 10
radio input "true"
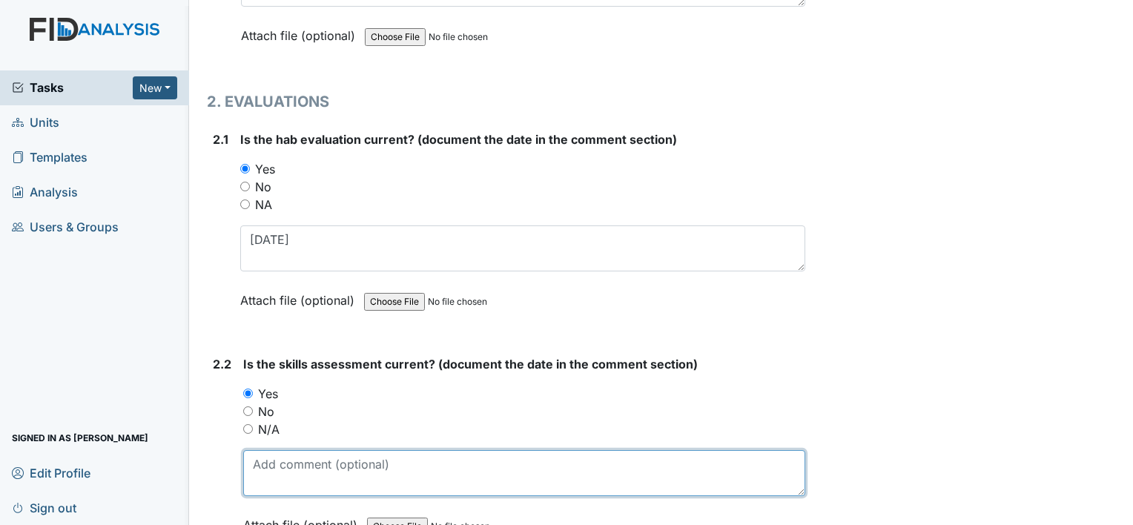
click at [292, 451] on textarea at bounding box center [524, 473] width 562 height 46
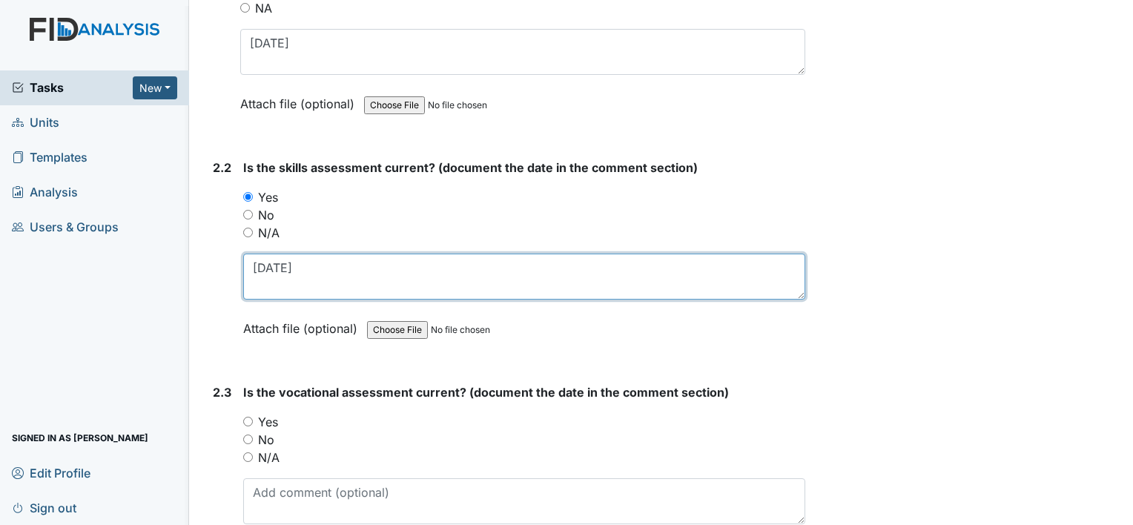
scroll to position [1632, 0]
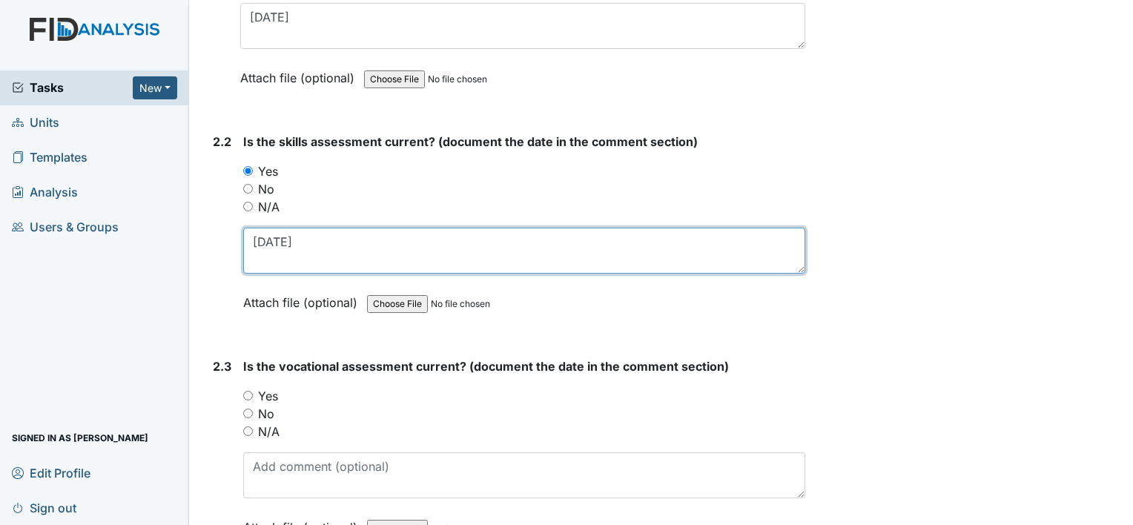
type textarea "7-17-25"
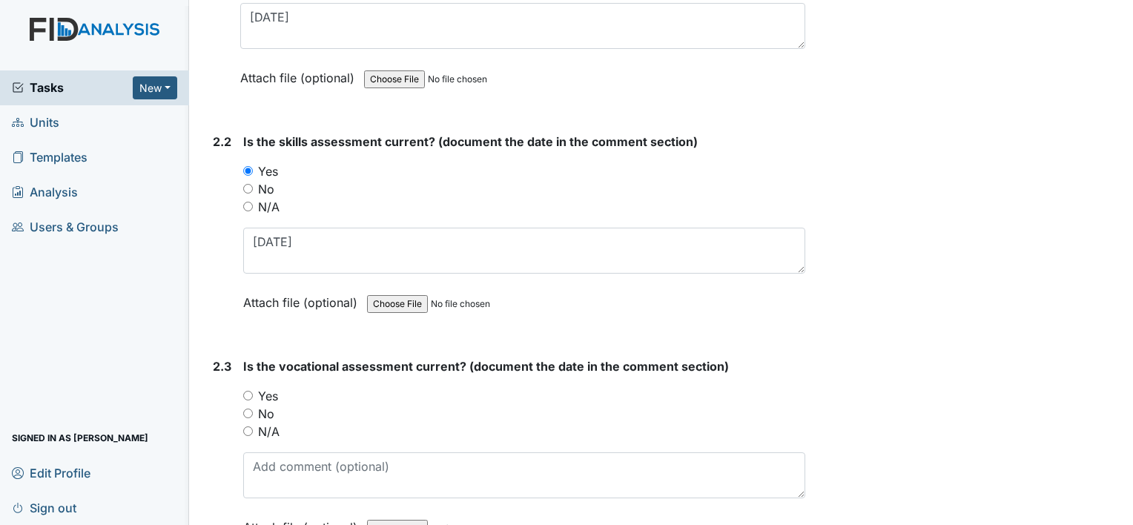
click at [265, 387] on label "Yes" at bounding box center [268, 396] width 20 height 18
click at [253, 391] on input "Yes" at bounding box center [248, 396] width 10 height 10
radio input "true"
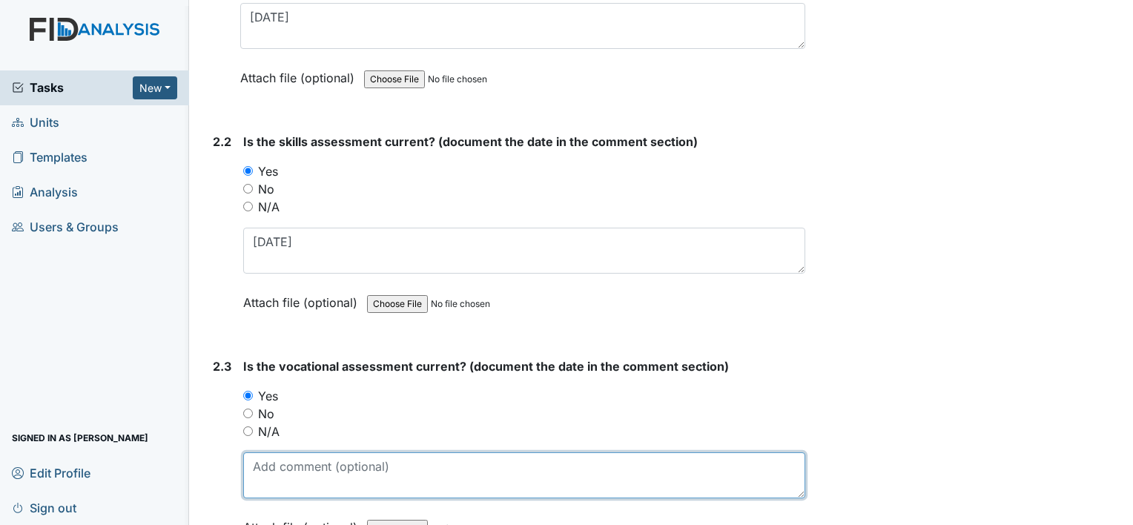
click at [306, 454] on textarea at bounding box center [524, 475] width 562 height 46
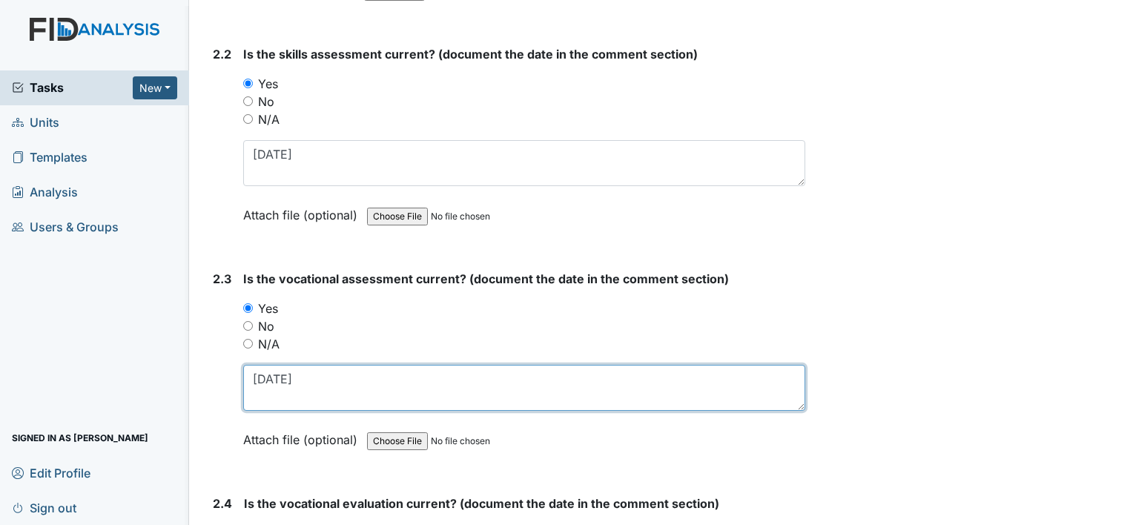
scroll to position [1854, 0]
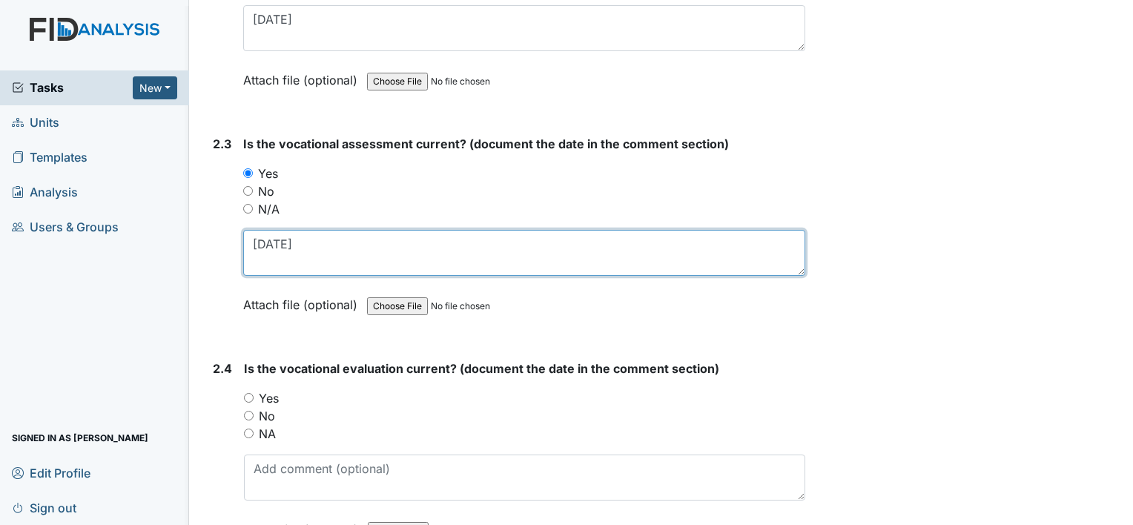
type textarea "7-24-25"
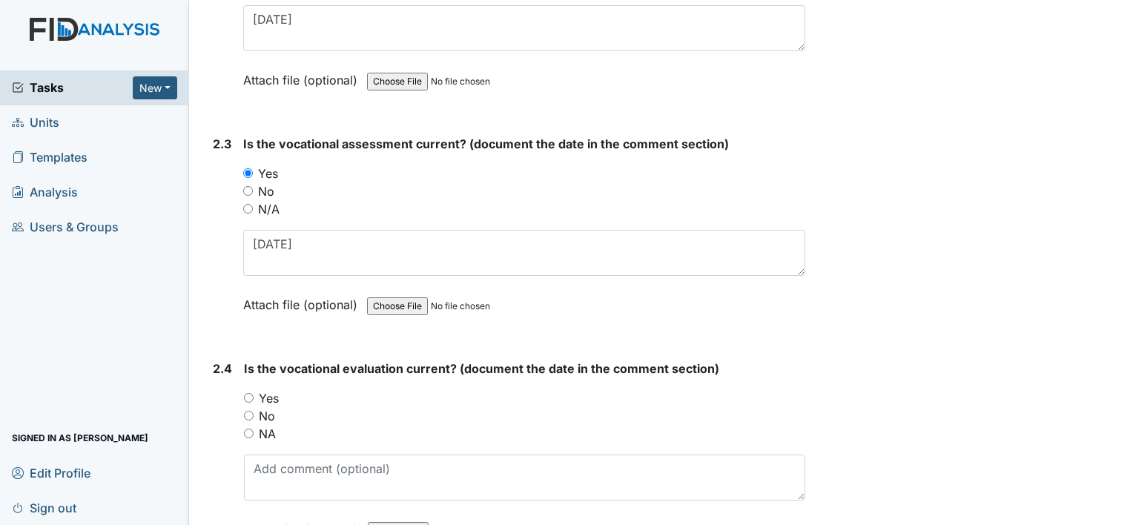
drag, startPoint x: 266, startPoint y: 406, endPoint x: 283, endPoint y: 404, distance: 16.4
click at [266, 407] on label "No" at bounding box center [267, 416] width 16 height 18
click at [254, 411] on input "No" at bounding box center [249, 416] width 10 height 10
radio input "true"
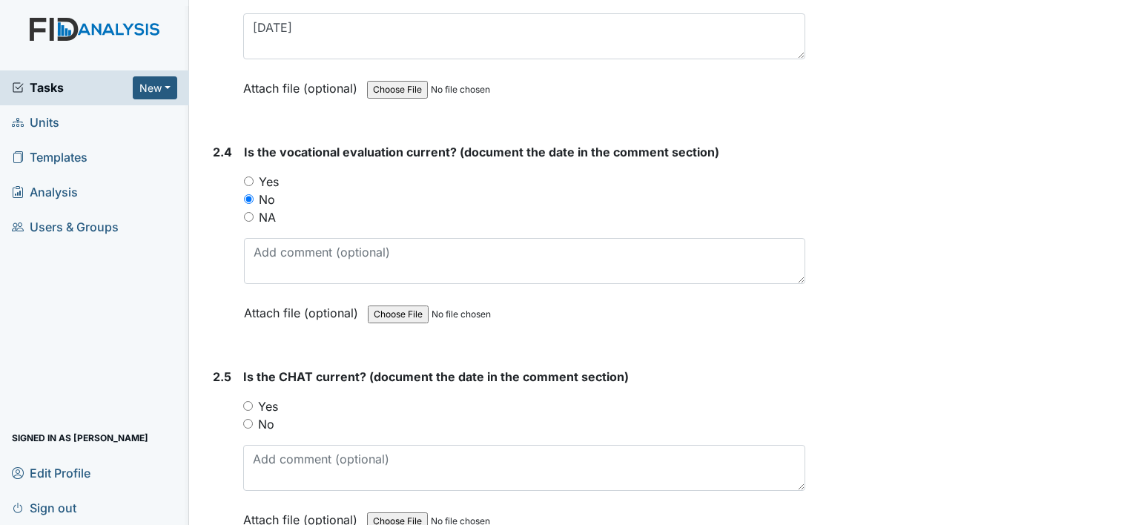
scroll to position [2077, 0]
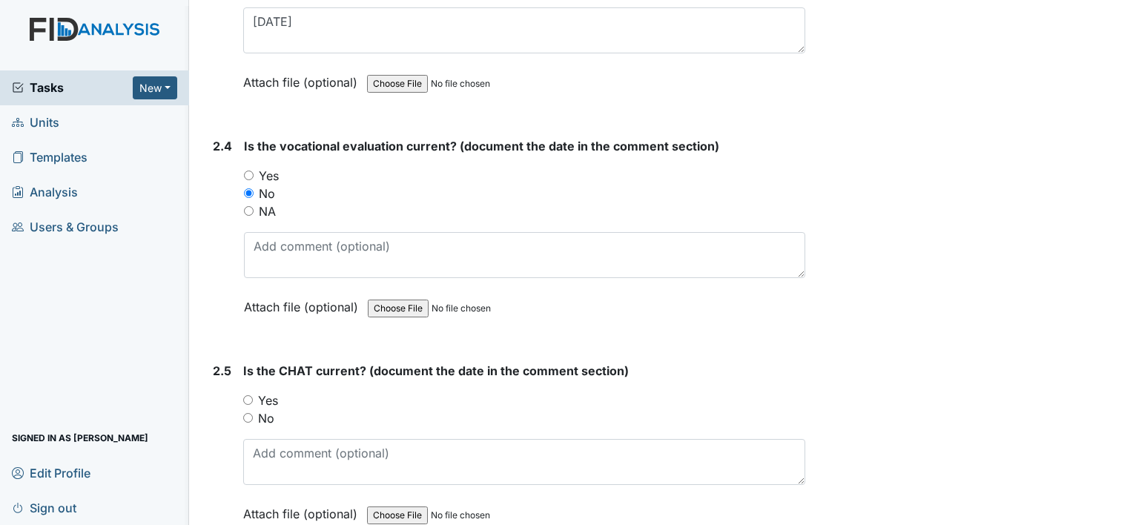
click at [268, 398] on label "Yes" at bounding box center [268, 401] width 20 height 18
click at [253, 398] on input "Yes" at bounding box center [248, 400] width 10 height 10
radio input "true"
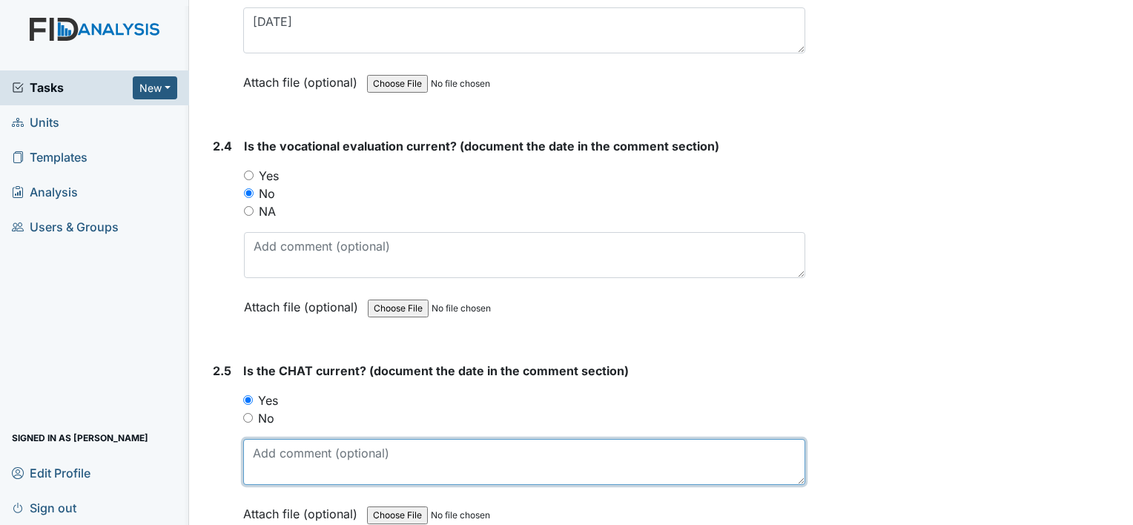
click at [288, 451] on textarea at bounding box center [524, 462] width 562 height 46
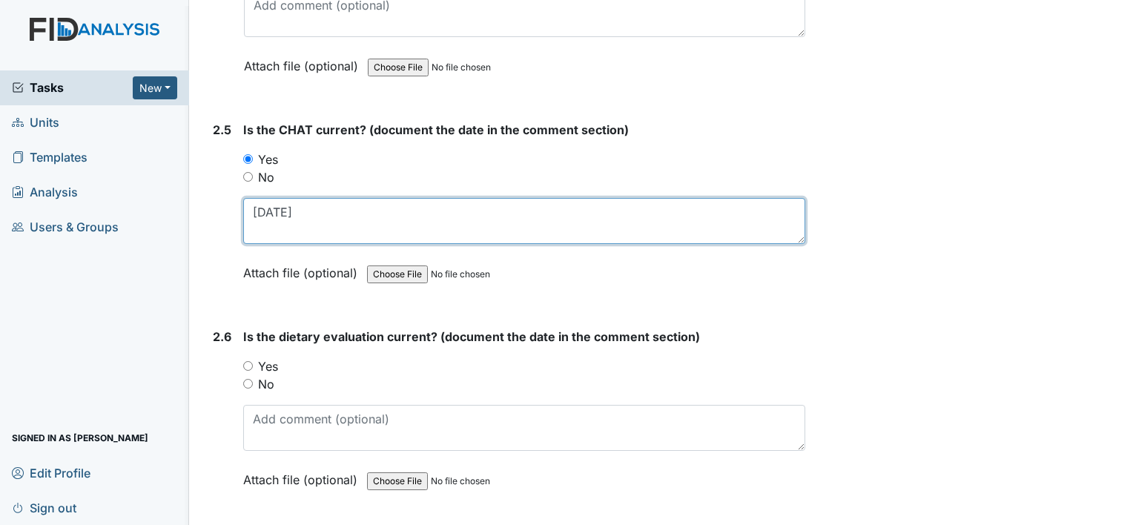
scroll to position [2373, 0]
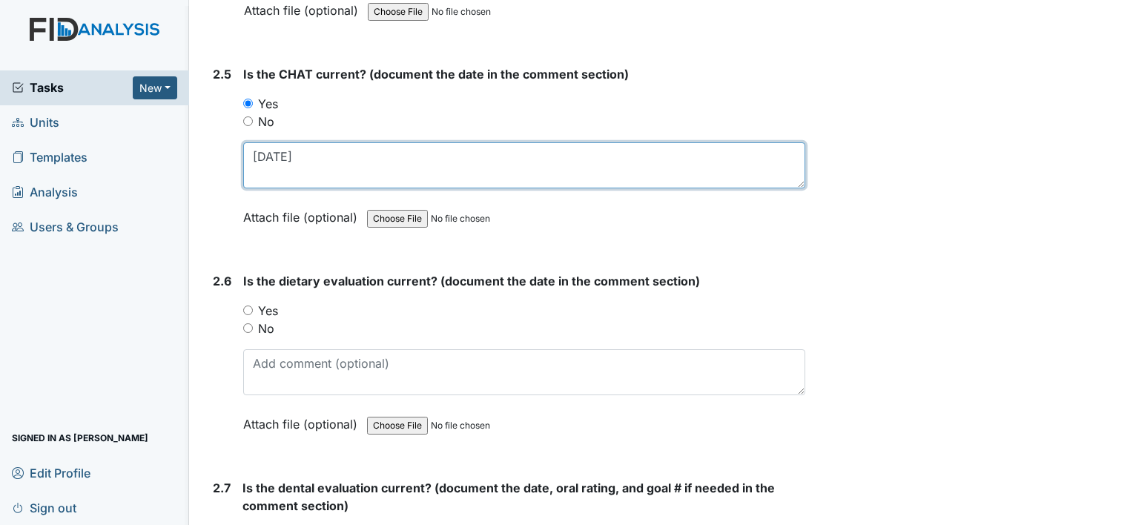
type textarea "7-24-25"
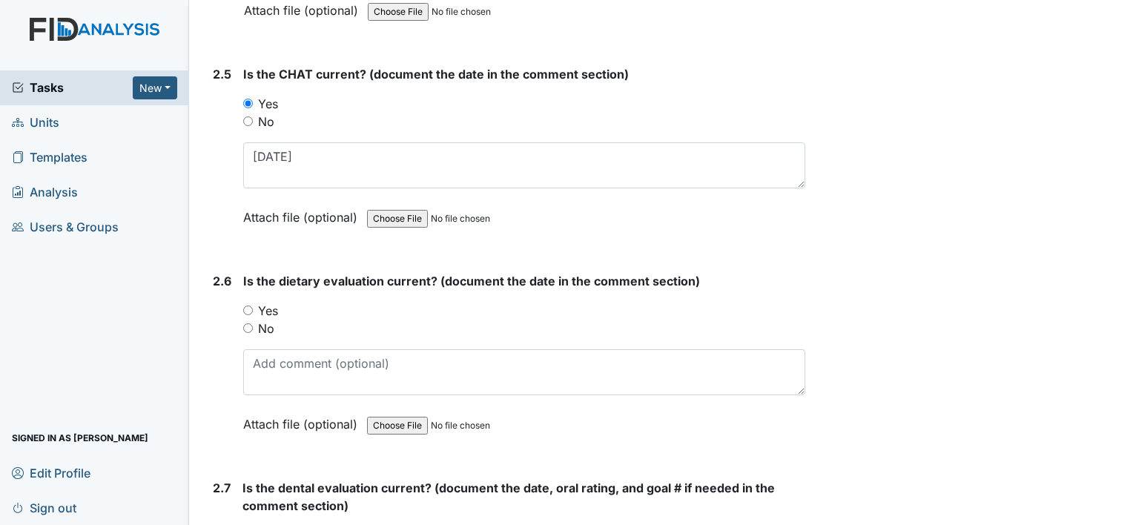
click at [269, 303] on label "Yes" at bounding box center [268, 311] width 20 height 18
click at [253, 306] on input "Yes" at bounding box center [248, 311] width 10 height 10
radio input "true"
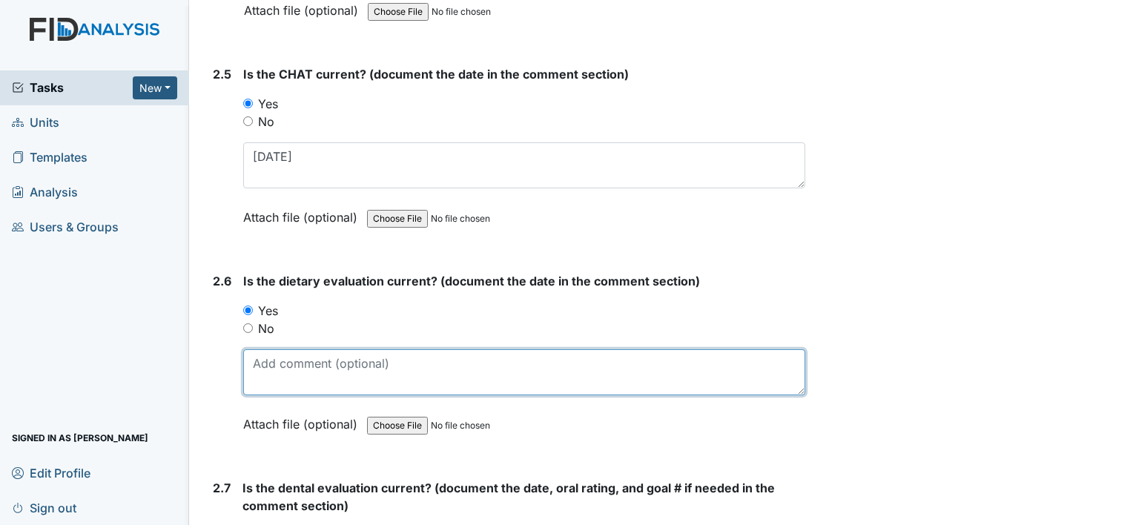
click at [314, 362] on textarea at bounding box center [524, 372] width 562 height 46
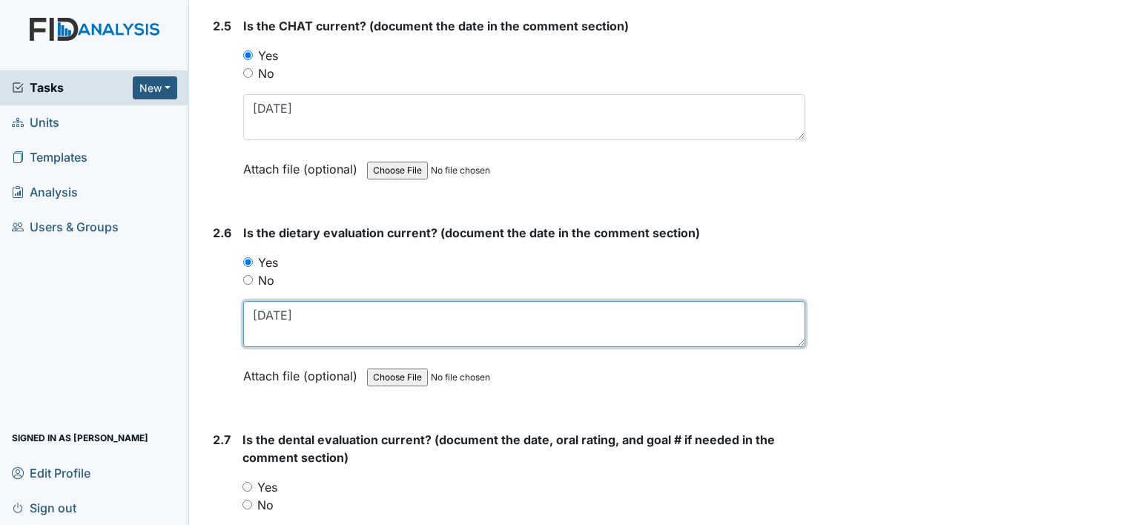
scroll to position [2447, 0]
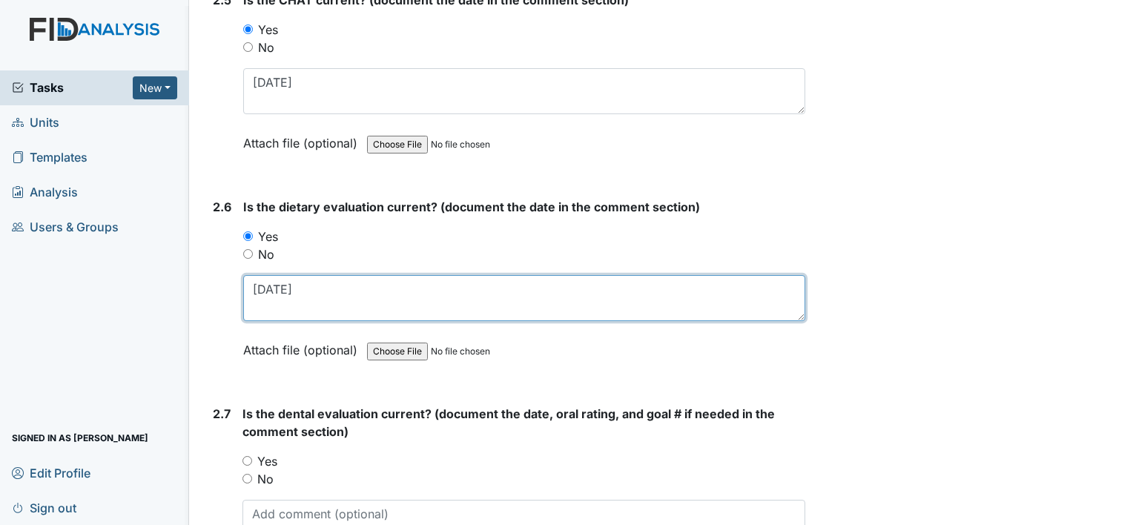
type textarea "9-10-25"
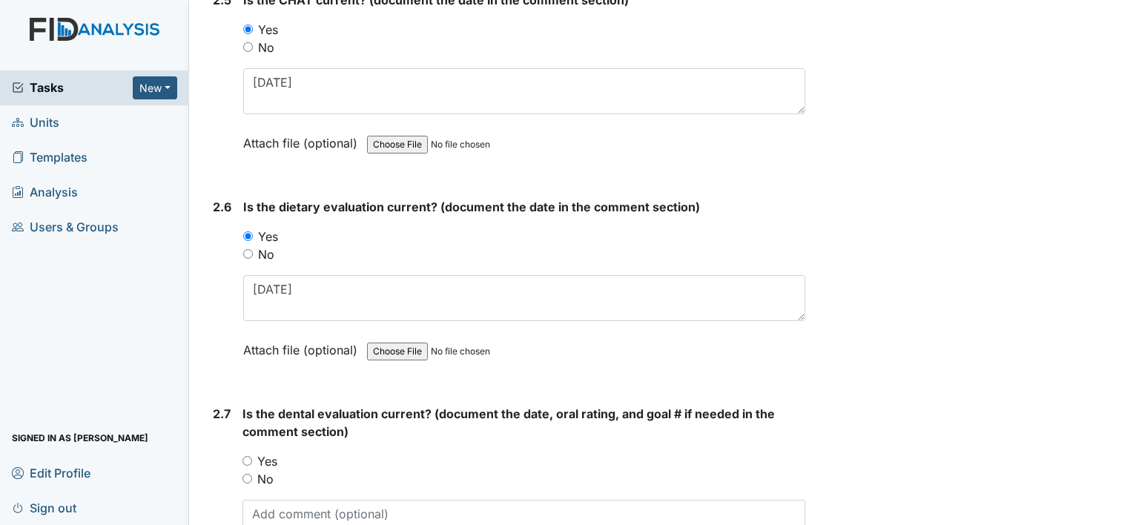
drag, startPoint x: 263, startPoint y: 448, endPoint x: 291, endPoint y: 467, distance: 34.1
click at [263, 452] on label "Yes" at bounding box center [267, 461] width 20 height 18
click at [252, 456] on input "Yes" at bounding box center [248, 461] width 10 height 10
radio input "true"
click at [297, 504] on textarea at bounding box center [524, 523] width 563 height 46
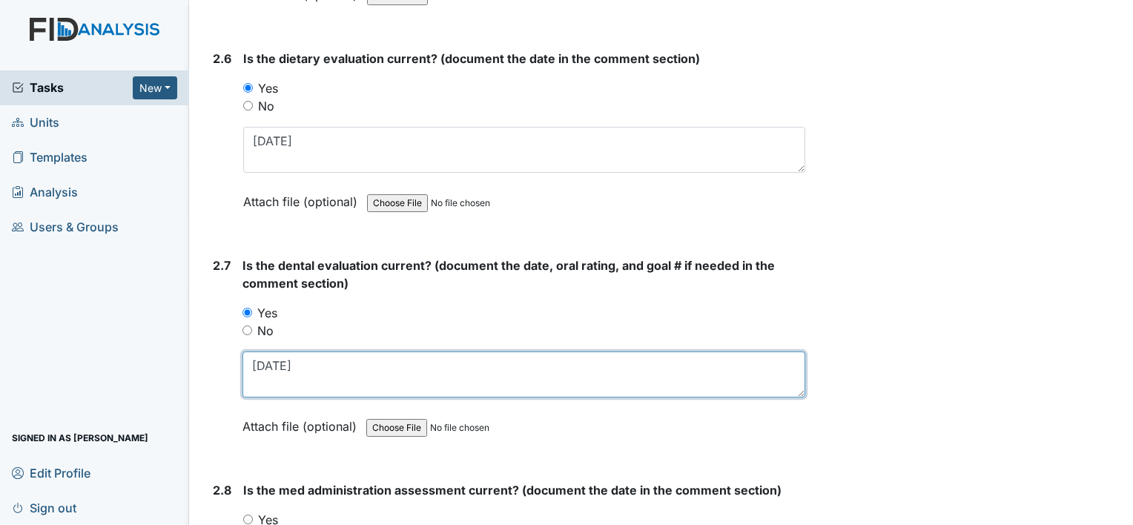
scroll to position [2744, 0]
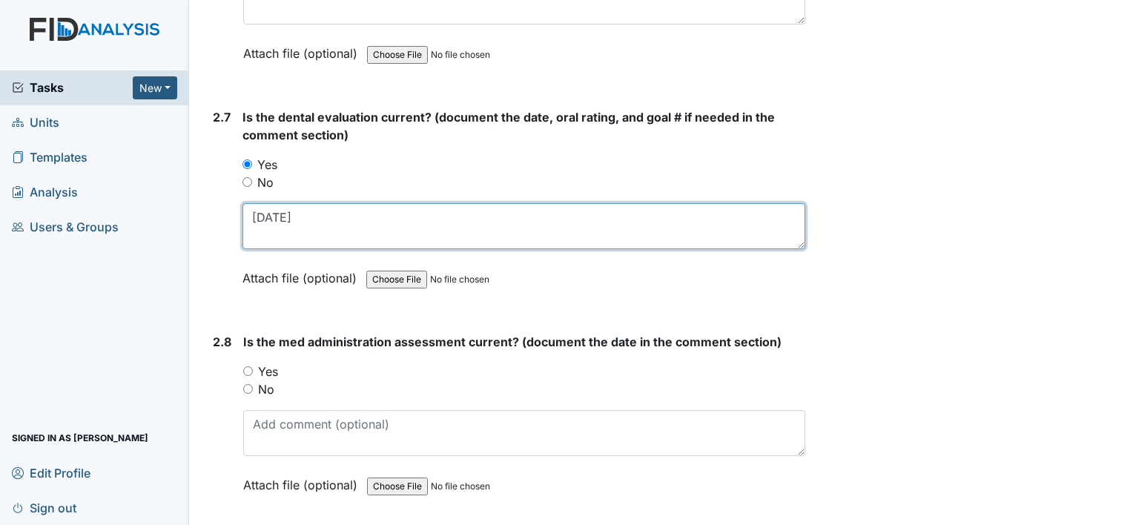
type textarea "9-18-25"
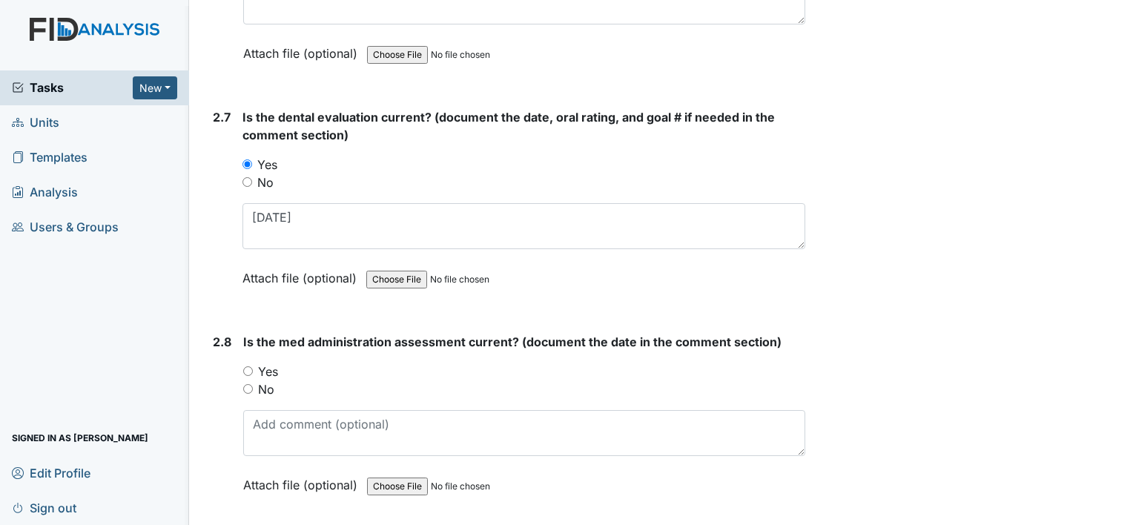
click at [267, 363] on label "Yes" at bounding box center [268, 372] width 20 height 18
click at [253, 366] on input "Yes" at bounding box center [248, 371] width 10 height 10
radio input "true"
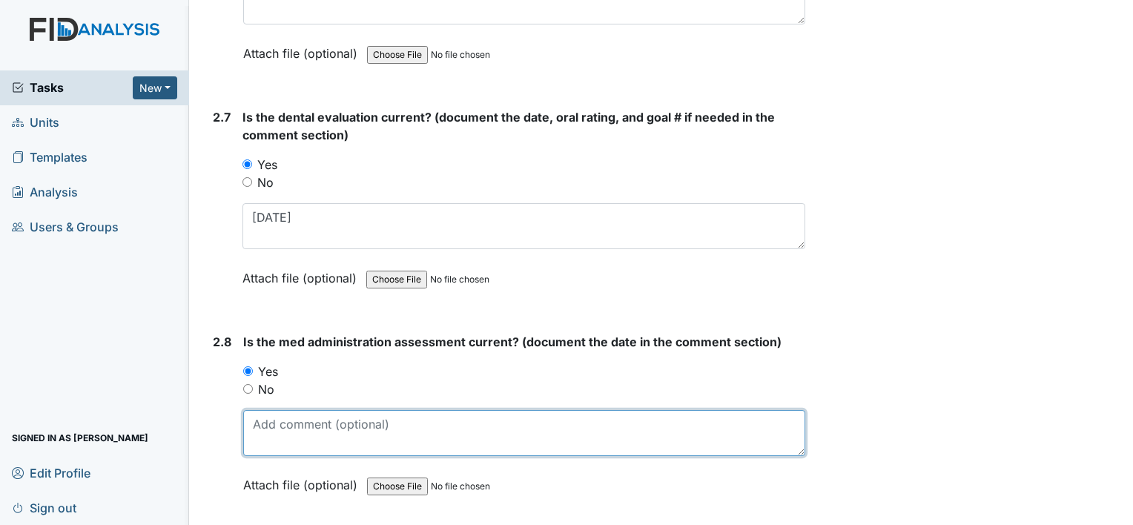
click at [280, 410] on textarea at bounding box center [524, 433] width 562 height 46
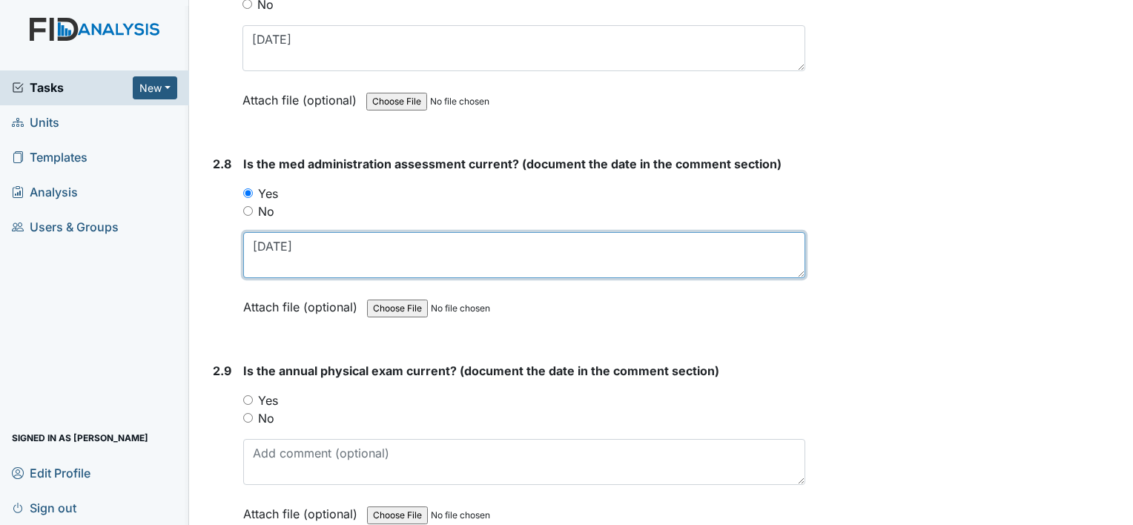
scroll to position [2967, 0]
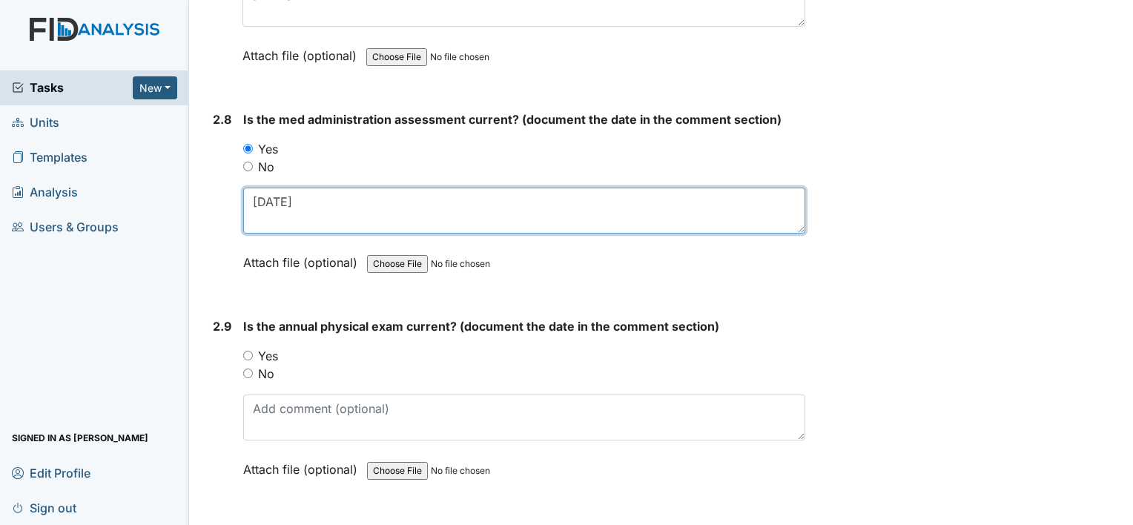
type textarea "2-28-25"
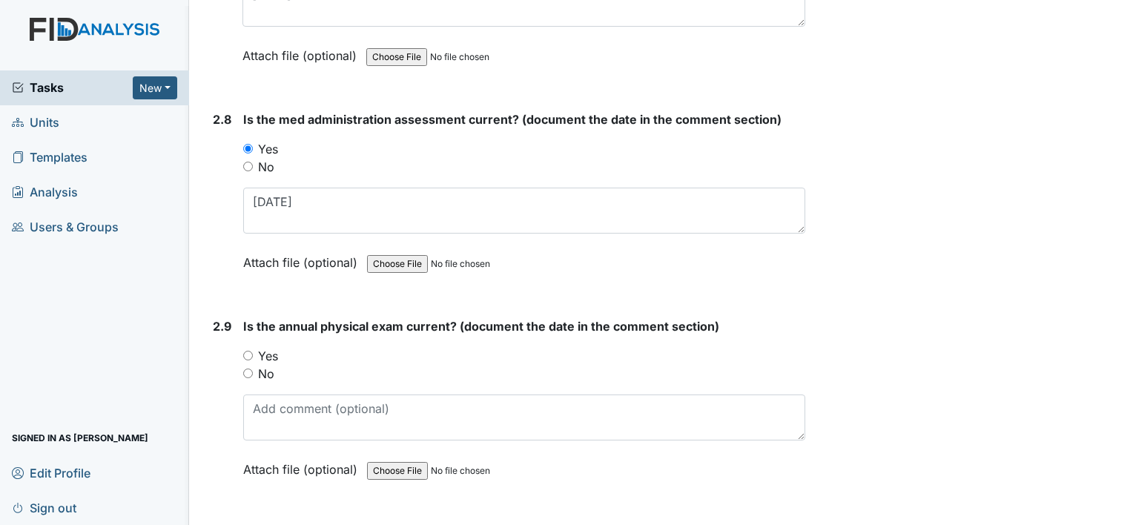
click at [273, 349] on label "Yes" at bounding box center [268, 356] width 20 height 18
click at [253, 351] on input "Yes" at bounding box center [248, 356] width 10 height 10
radio input "true"
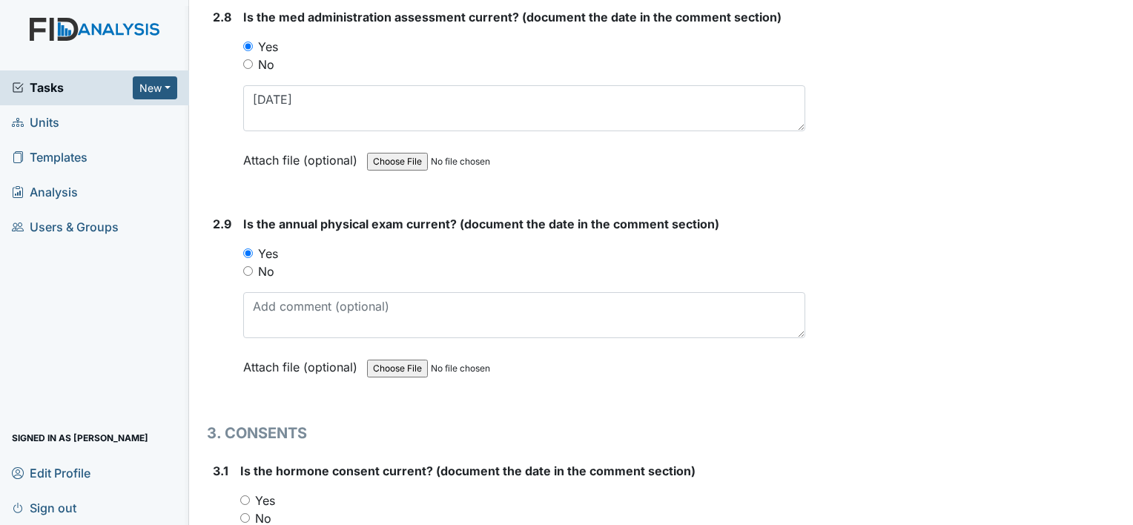
scroll to position [3189, 0]
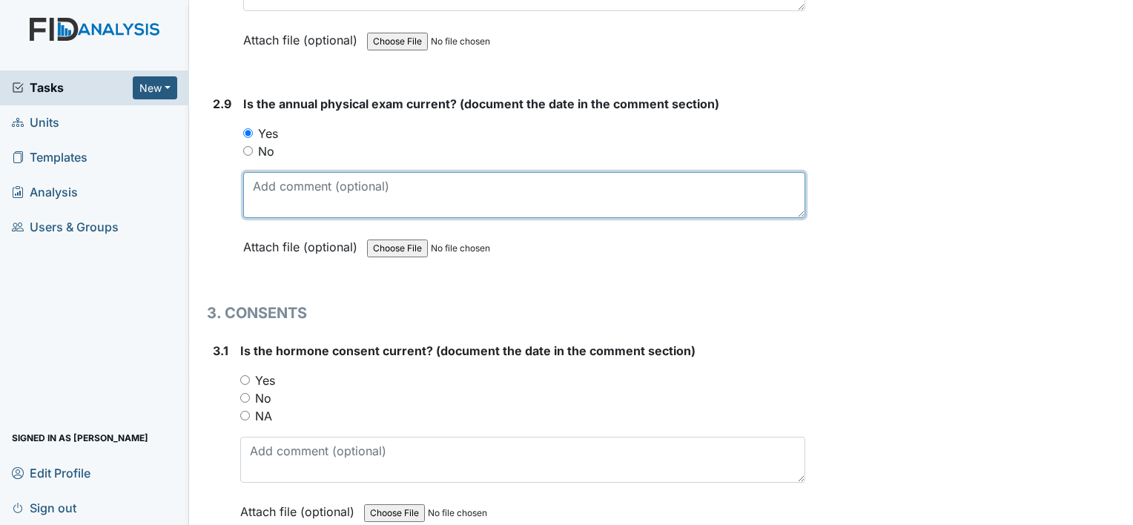
click at [271, 186] on textarea at bounding box center [524, 195] width 562 height 46
type textarea "10-15-24"
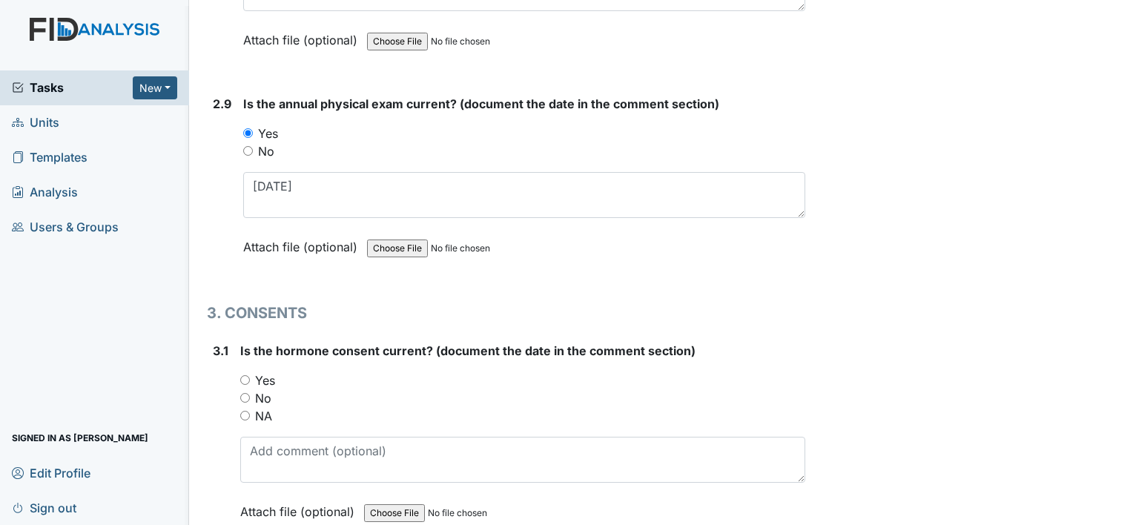
click at [266, 407] on label "NA" at bounding box center [263, 416] width 17 height 18
click at [250, 411] on input "NA" at bounding box center [245, 416] width 10 height 10
radio input "true"
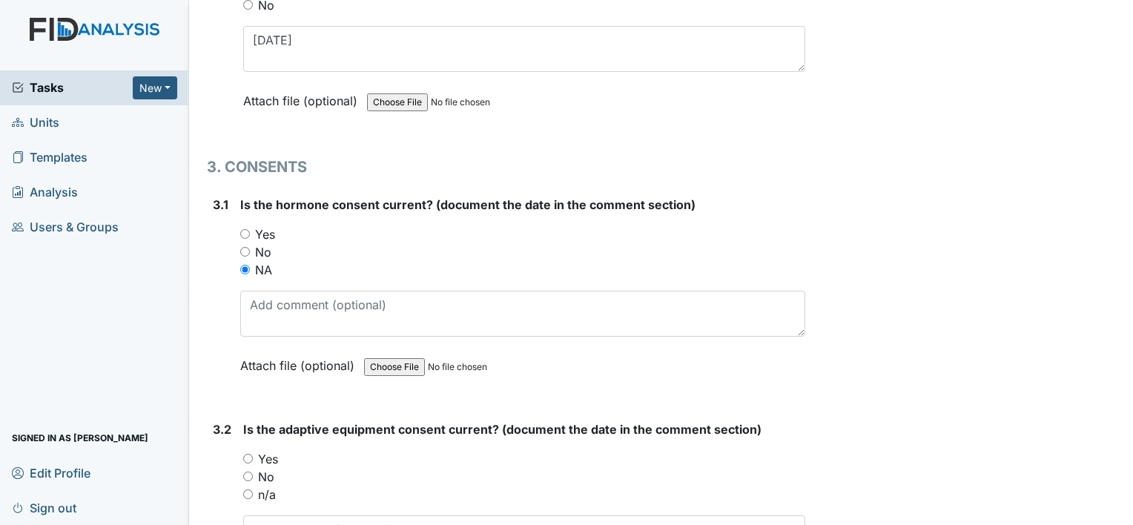
scroll to position [3337, 0]
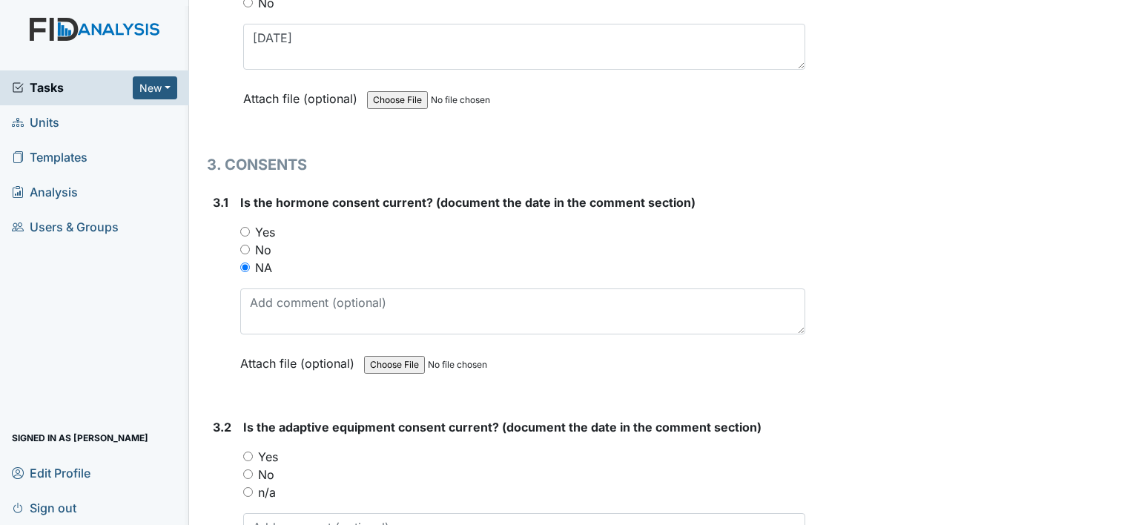
click at [266, 466] on label "No" at bounding box center [266, 475] width 16 height 18
click at [253, 469] on input "No" at bounding box center [248, 474] width 10 height 10
radio input "true"
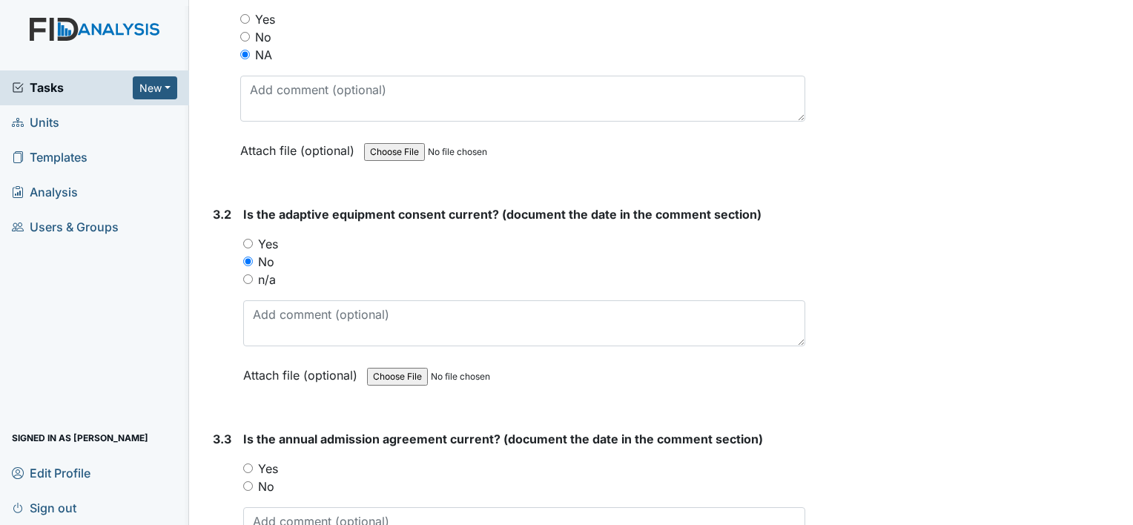
scroll to position [3560, 0]
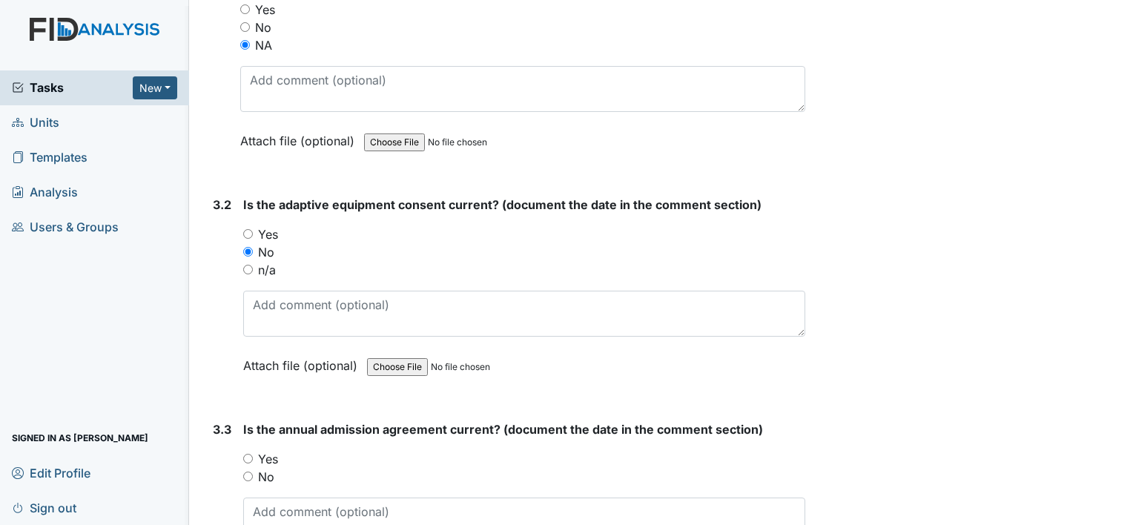
click at [264, 450] on label "Yes" at bounding box center [268, 459] width 20 height 18
click at [253, 454] on input "Yes" at bounding box center [248, 459] width 10 height 10
radio input "true"
click at [294, 498] on textarea at bounding box center [524, 521] width 562 height 46
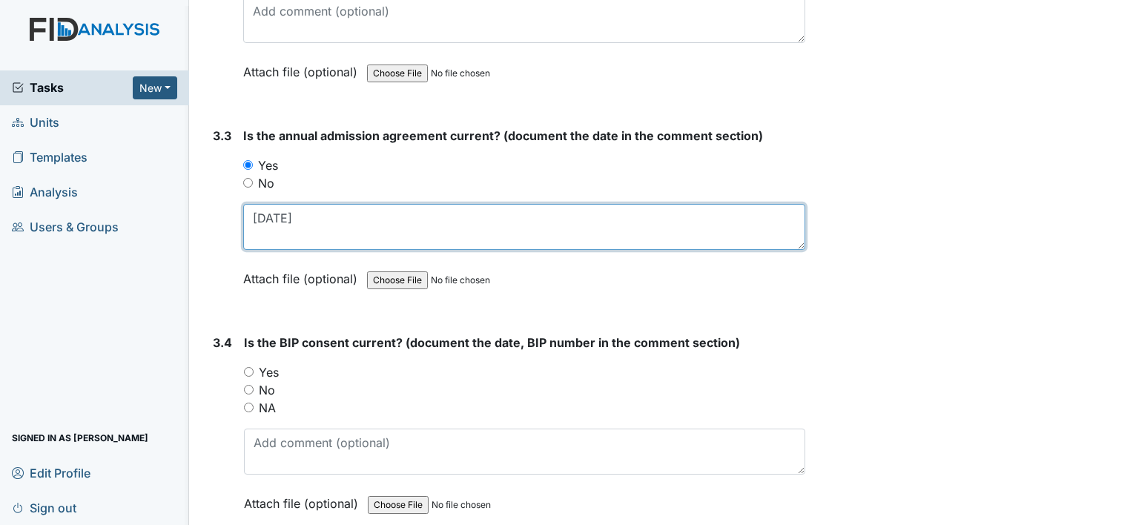
scroll to position [3857, 0]
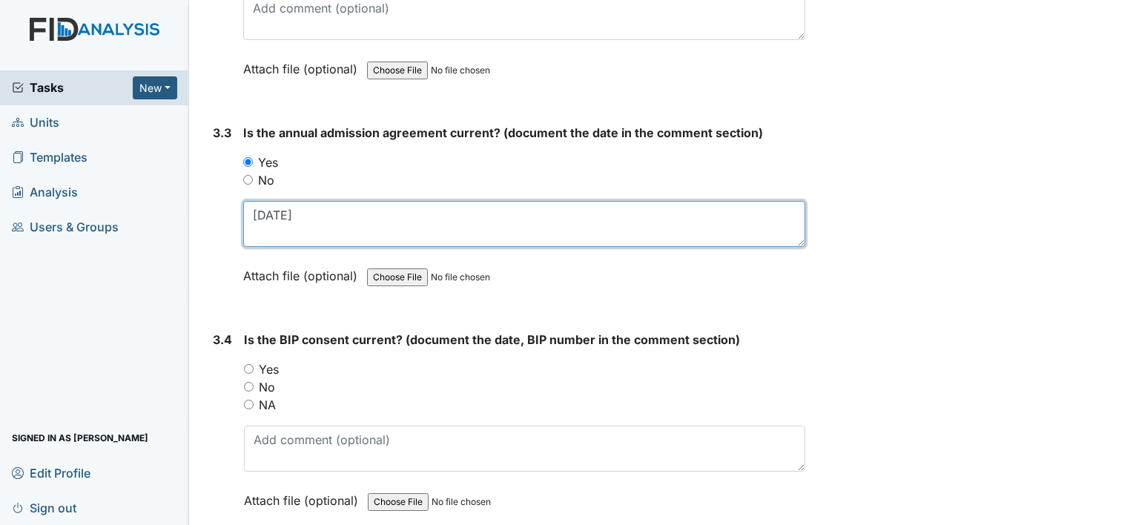
type textarea "11-11-24"
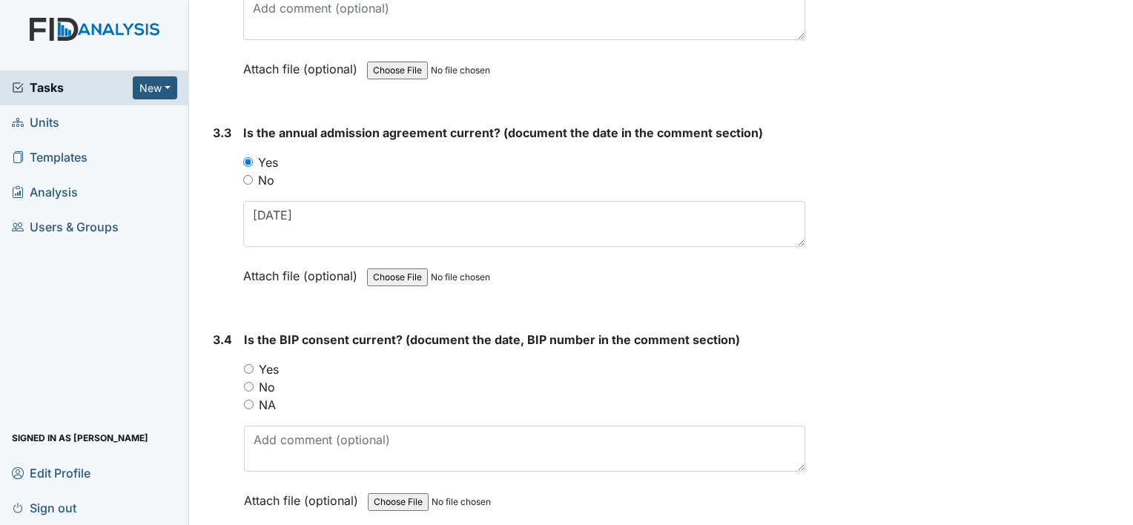
click at [265, 378] on label "No" at bounding box center [267, 387] width 16 height 18
click at [254, 382] on input "No" at bounding box center [249, 387] width 10 height 10
radio input "true"
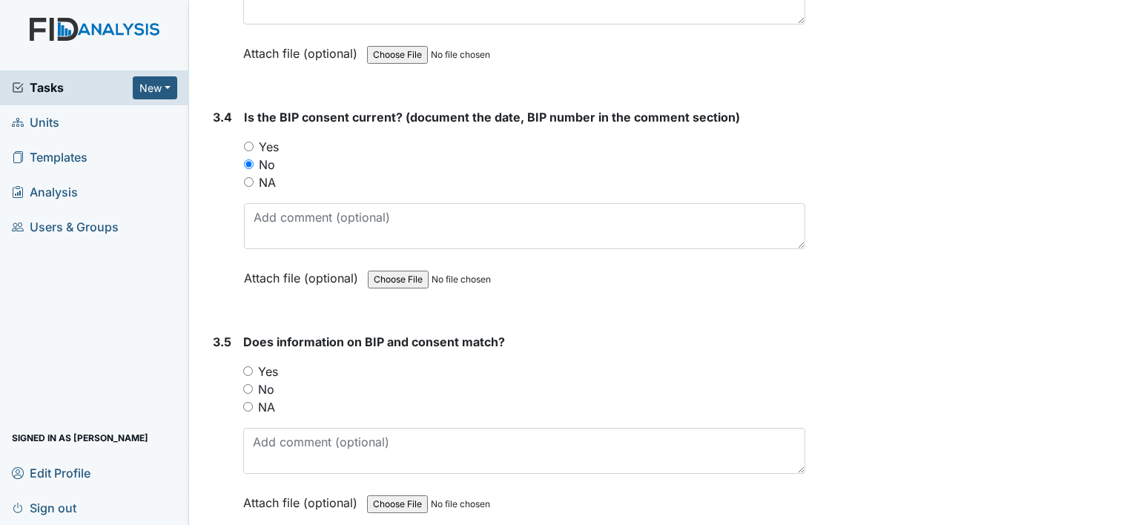
click at [264, 398] on label "NA" at bounding box center [266, 407] width 17 height 18
click at [253, 402] on input "NA" at bounding box center [248, 407] width 10 height 10
radio input "true"
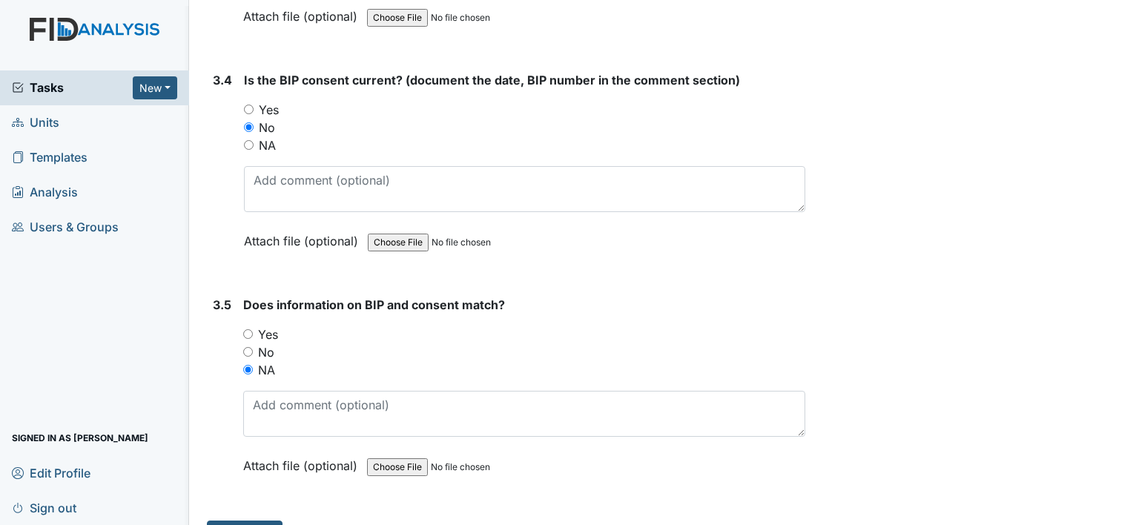
scroll to position [4136, 0]
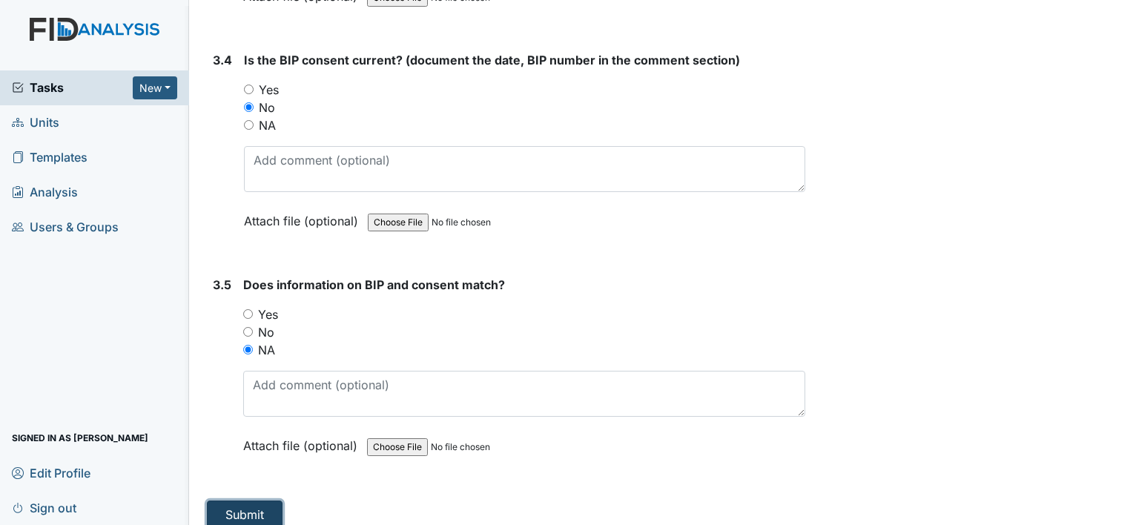
click at [259, 501] on button "Submit" at bounding box center [245, 515] width 76 height 28
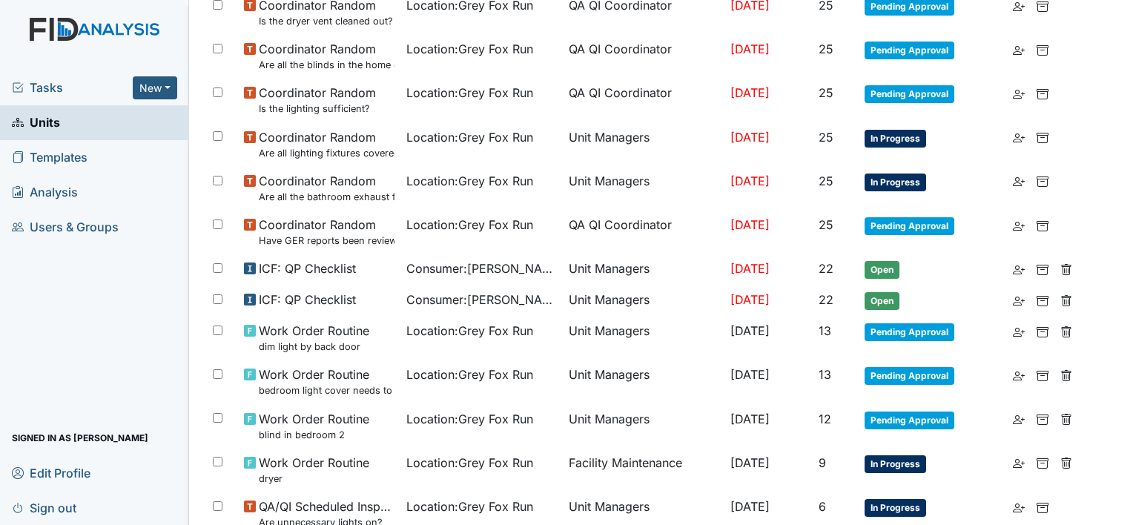
scroll to position [1038, 0]
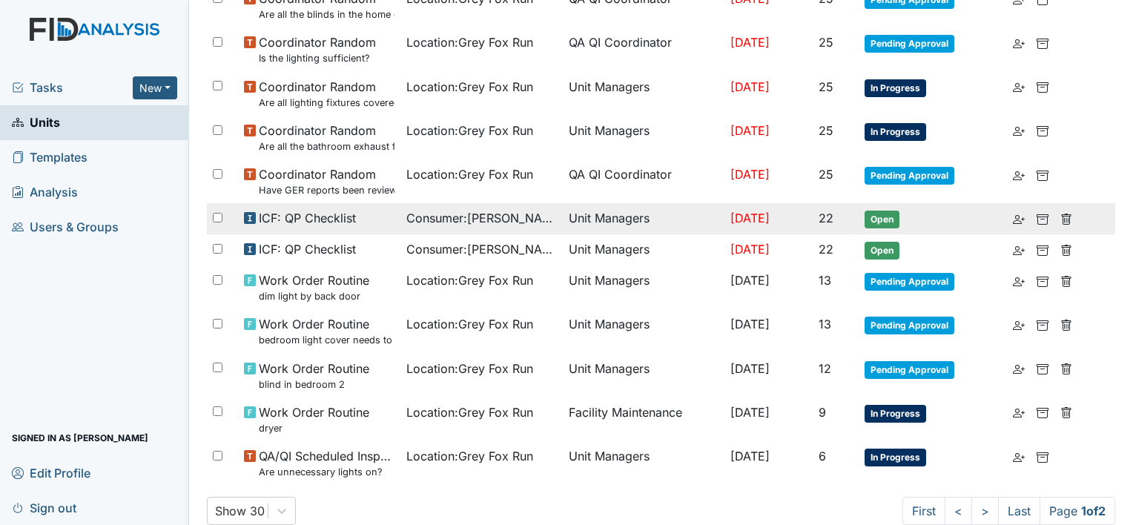
click at [484, 222] on span "Consumer : Clark, Bruce" at bounding box center [481, 218] width 151 height 18
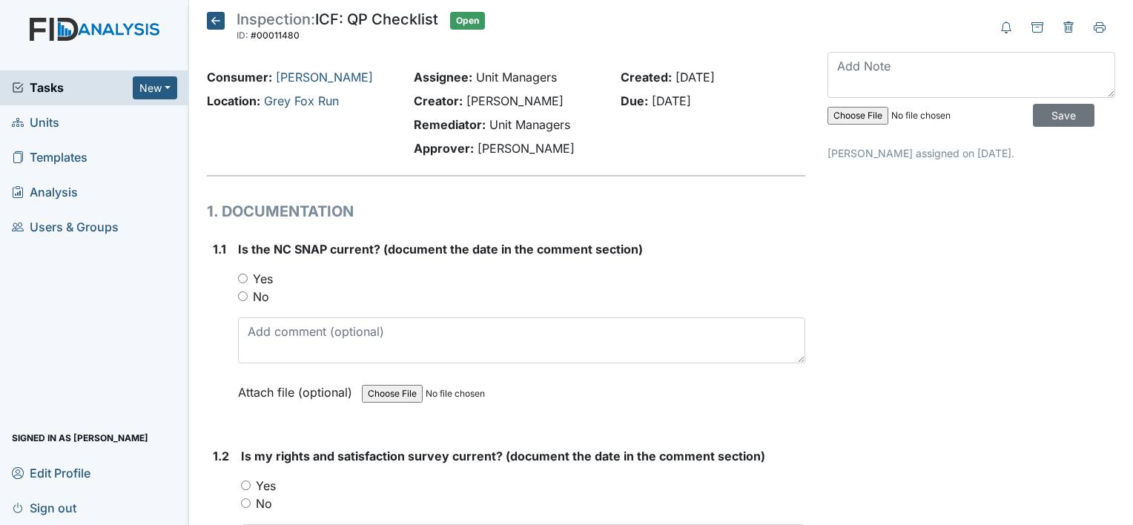
click at [259, 278] on label "Yes" at bounding box center [263, 279] width 20 height 18
click at [248, 278] on input "Yes" at bounding box center [243, 279] width 10 height 10
radio input "true"
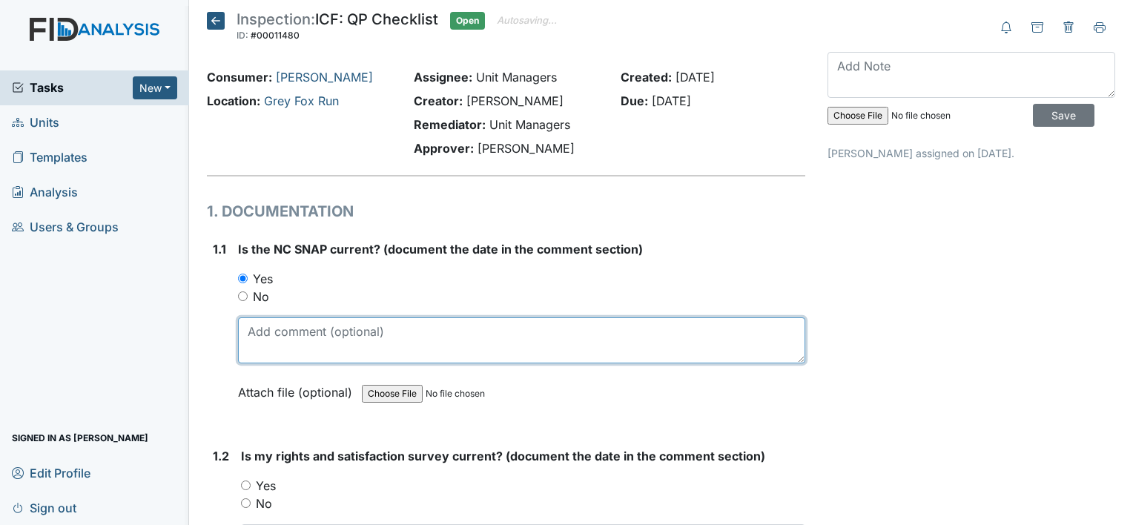
click at [274, 338] on textarea at bounding box center [521, 340] width 567 height 46
drag, startPoint x: 284, startPoint y: 336, endPoint x: 182, endPoint y: 333, distance: 101.6
click at [185, 334] on div "Tasks New Form Inspection Document Bundle Units Templates Analysis Users & Grou…" at bounding box center [566, 262] width 1133 height 525
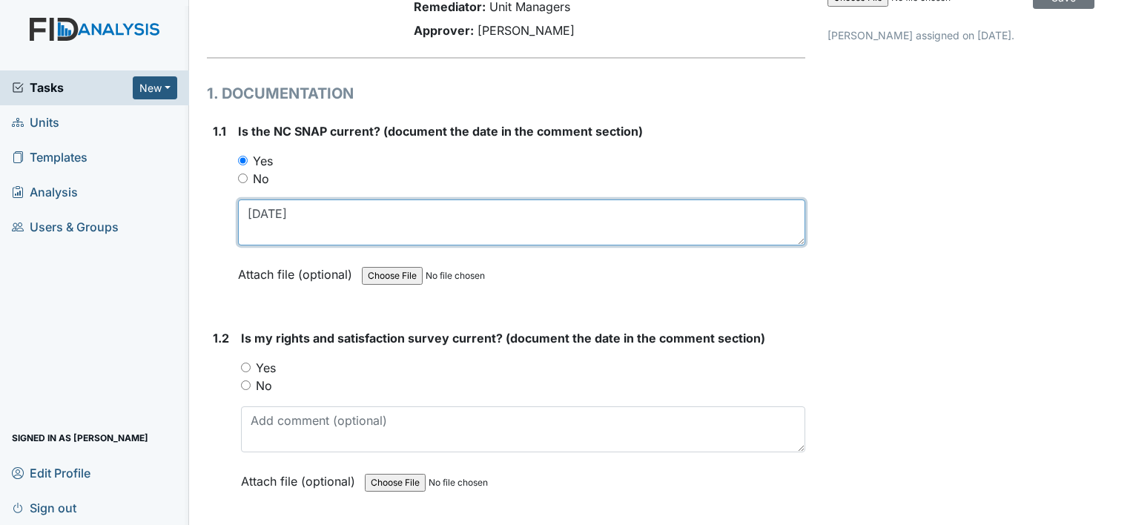
scroll to position [222, 0]
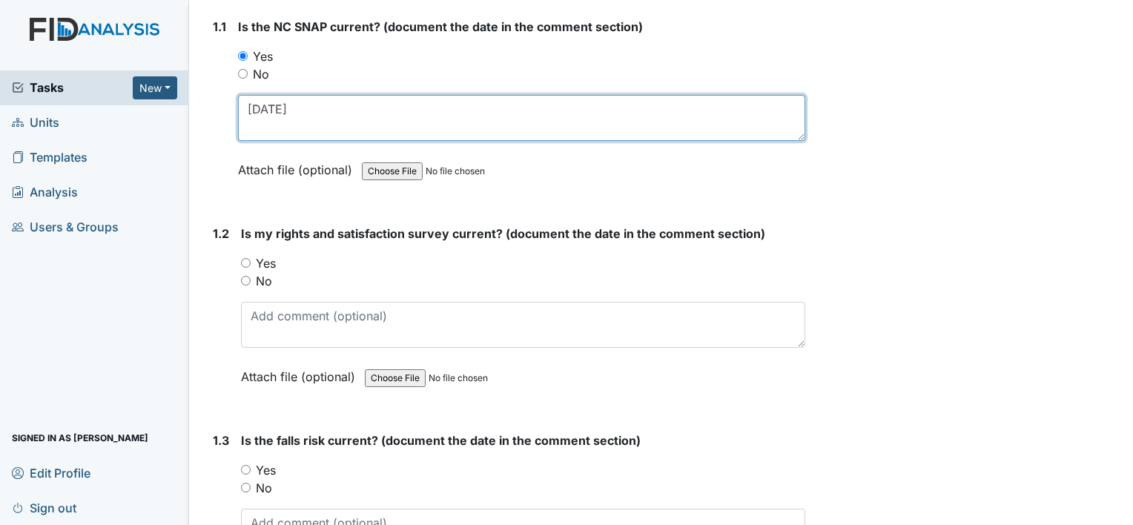
type textarea "7-1-25"
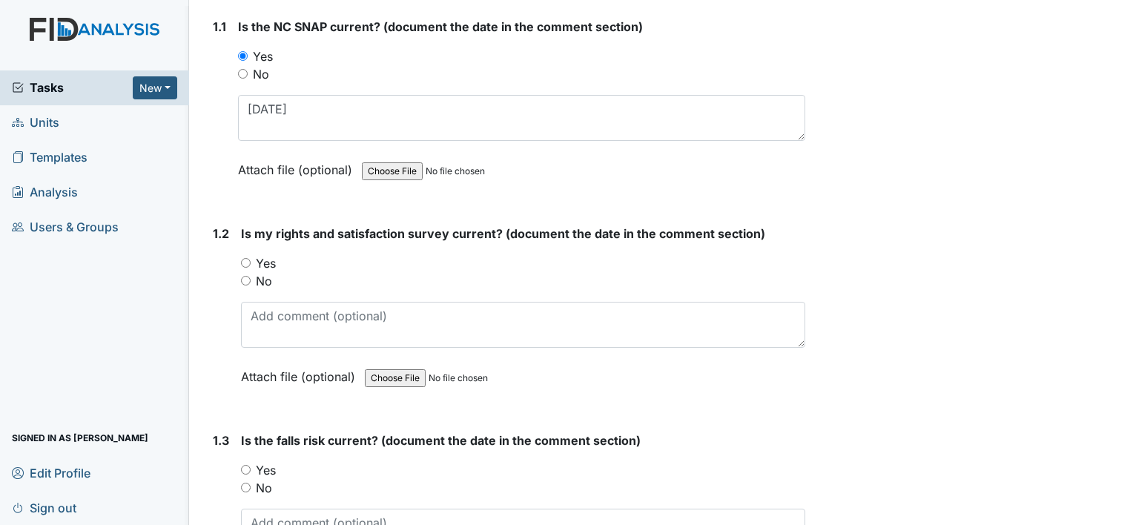
click at [274, 260] on label "Yes" at bounding box center [266, 263] width 20 height 18
click at [251, 260] on input "Yes" at bounding box center [246, 263] width 10 height 10
radio input "true"
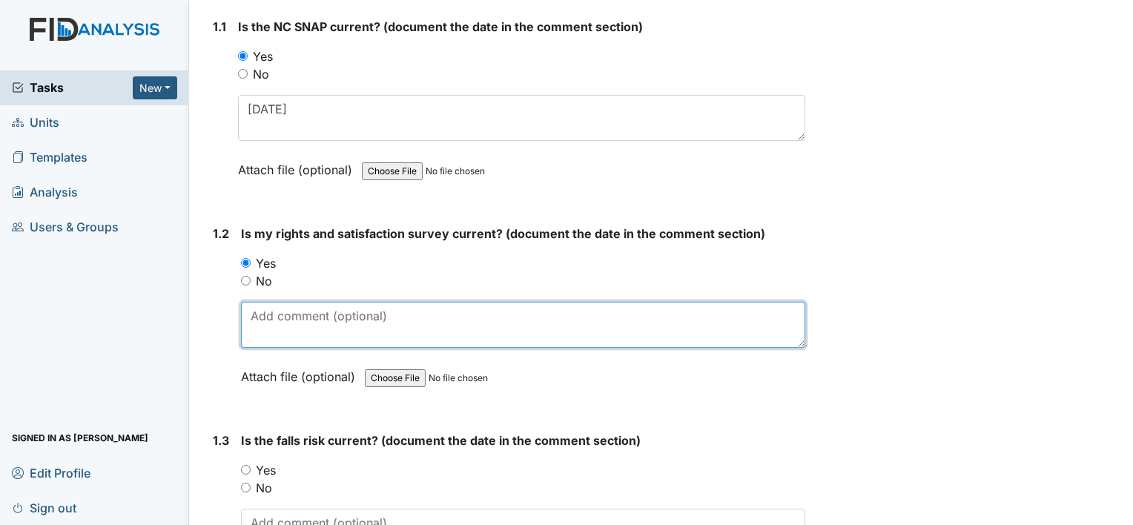
click at [294, 329] on textarea at bounding box center [523, 325] width 564 height 46
paste textarea "7-1-25"
type textarea "7-1-25"
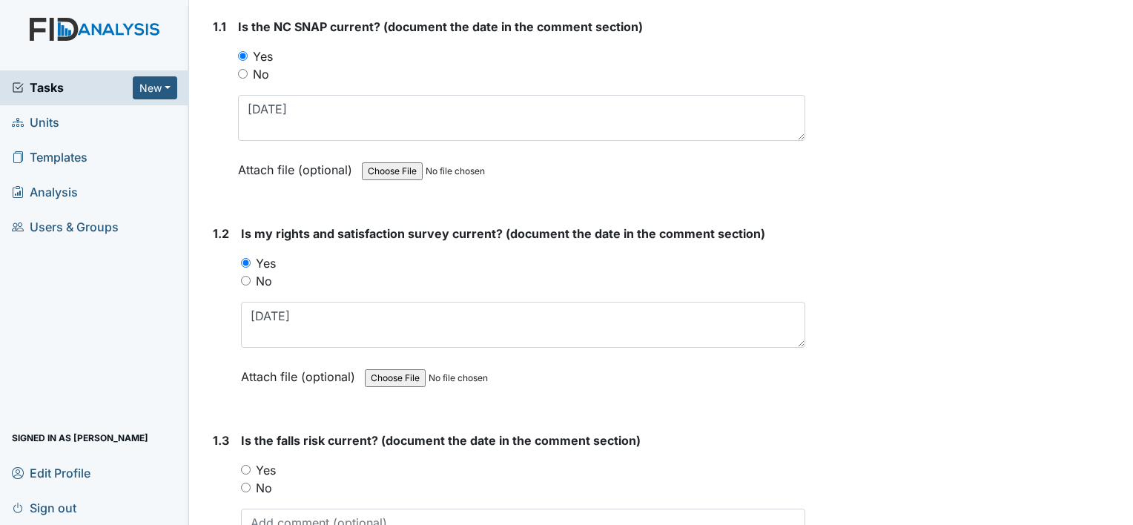
click at [270, 466] on label "Yes" at bounding box center [266, 470] width 20 height 18
click at [251, 466] on input "Yes" at bounding box center [246, 470] width 10 height 10
radio input "true"
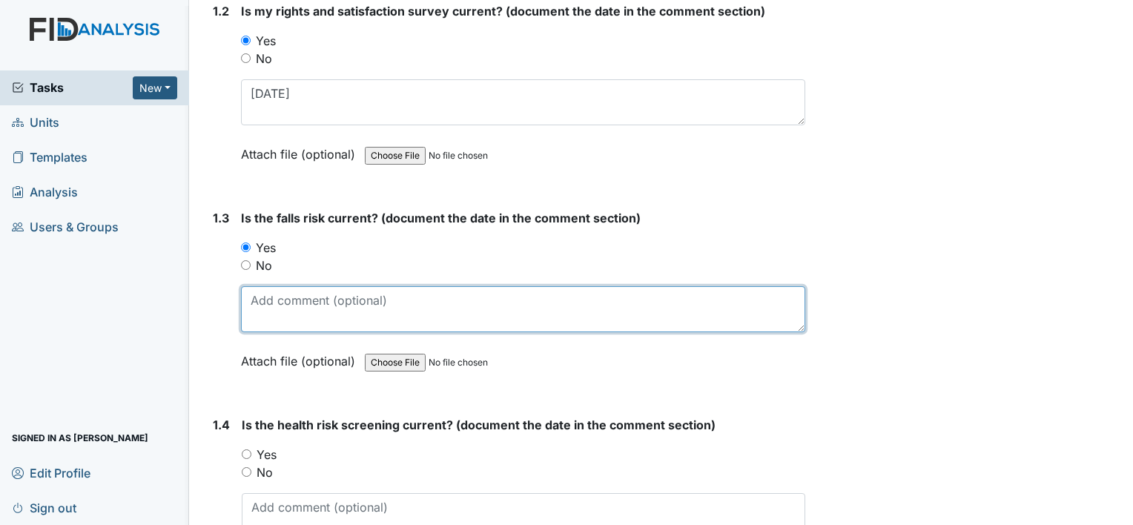
click at [266, 309] on textarea at bounding box center [523, 309] width 564 height 46
paste textarea "7-1-25"
type textarea "7-1-25"
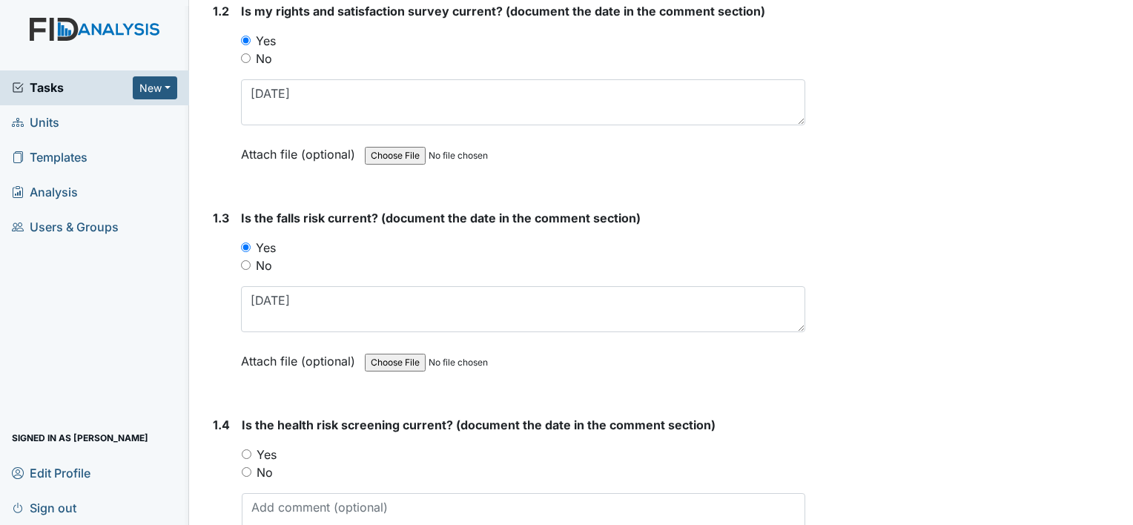
click at [271, 454] on label "Yes" at bounding box center [267, 455] width 20 height 18
click at [251, 454] on input "Yes" at bounding box center [247, 454] width 10 height 10
radio input "true"
drag, startPoint x: 270, startPoint y: 447, endPoint x: 275, endPoint y: 497, distance: 50.0
click at [275, 498] on textarea at bounding box center [524, 516] width 564 height 46
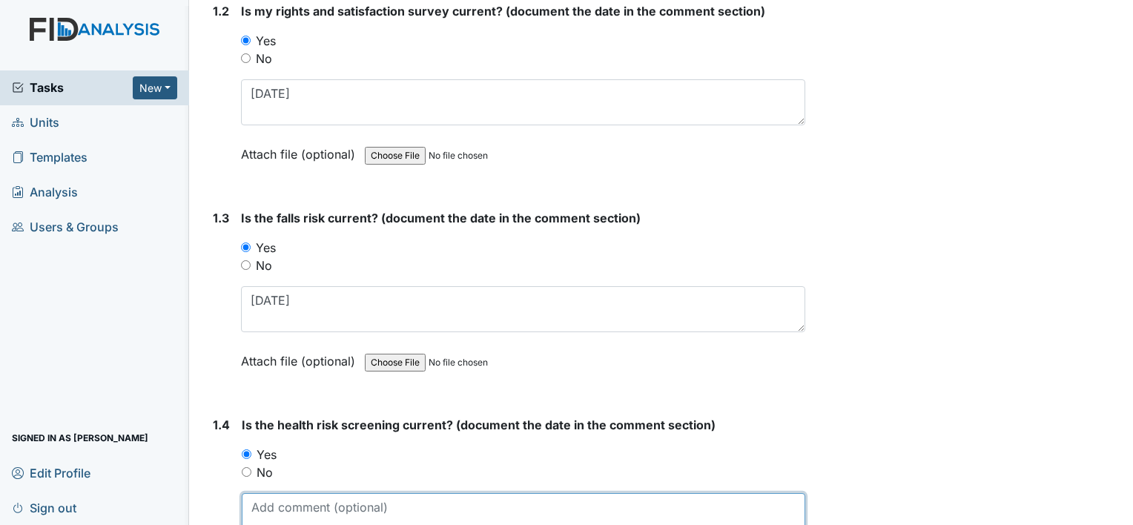
paste textarea "7-1-25"
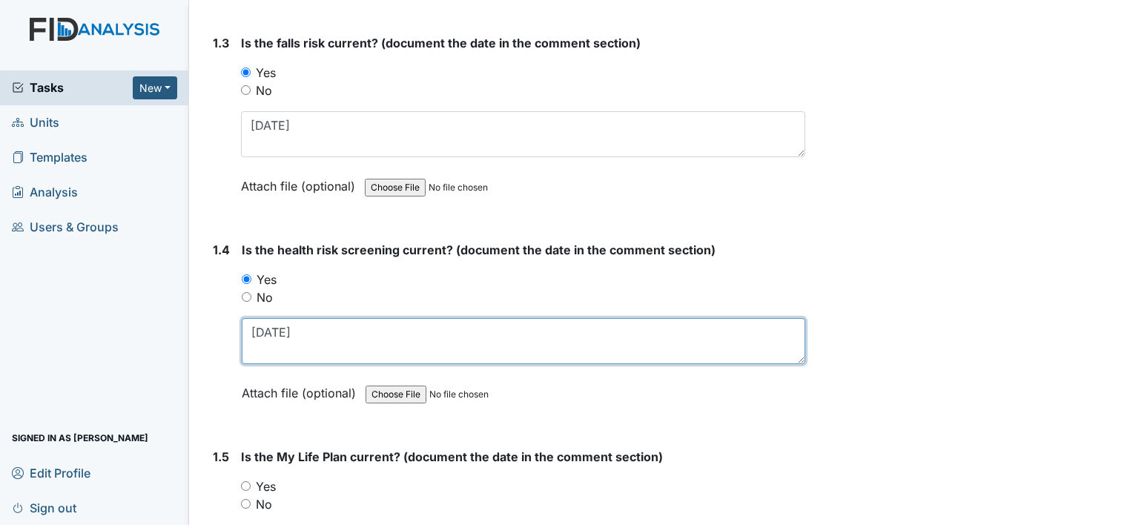
scroll to position [742, 0]
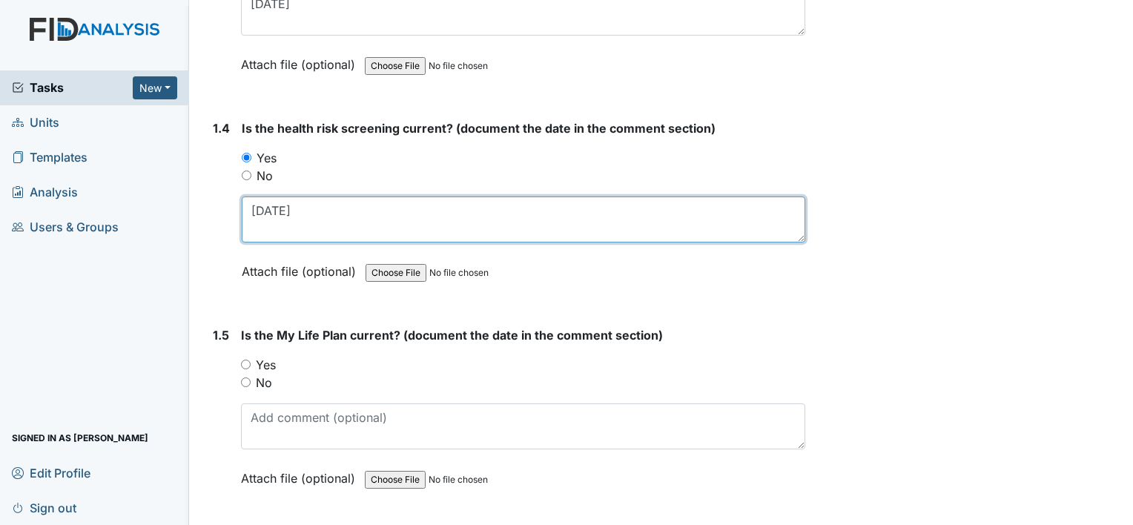
type textarea "7-1-25"
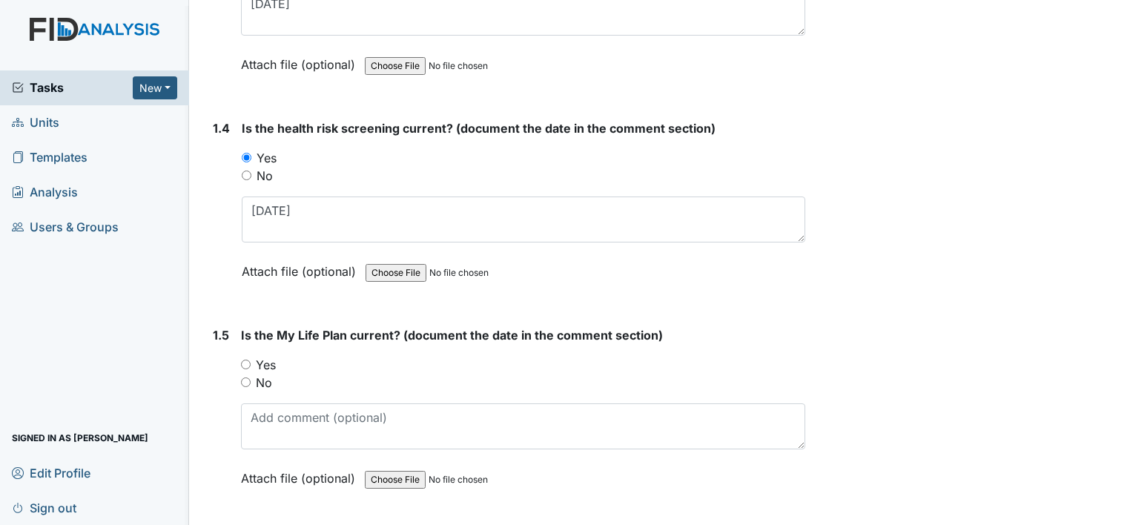
click at [276, 357] on div "Yes" at bounding box center [523, 365] width 564 height 18
click at [269, 365] on label "Yes" at bounding box center [266, 365] width 20 height 18
click at [251, 365] on input "Yes" at bounding box center [246, 365] width 10 height 10
radio input "true"
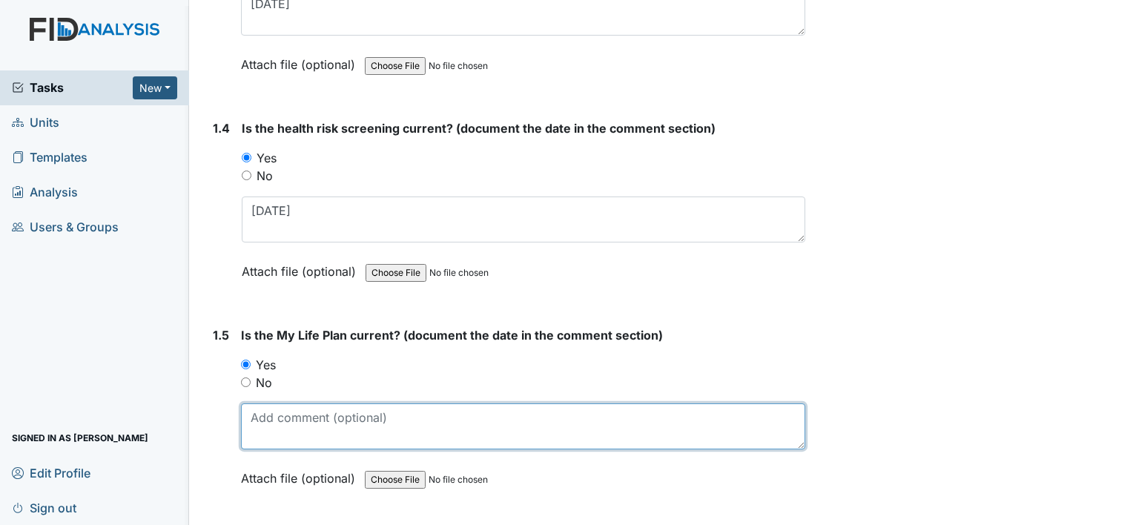
click at [277, 409] on textarea at bounding box center [523, 426] width 564 height 46
paste textarea "7-1-25"
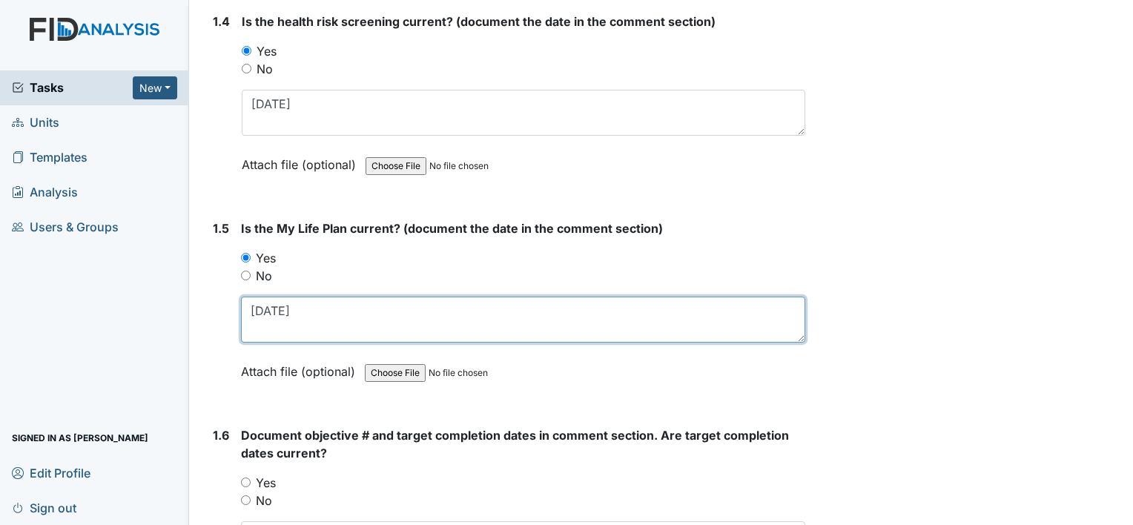
scroll to position [964, 0]
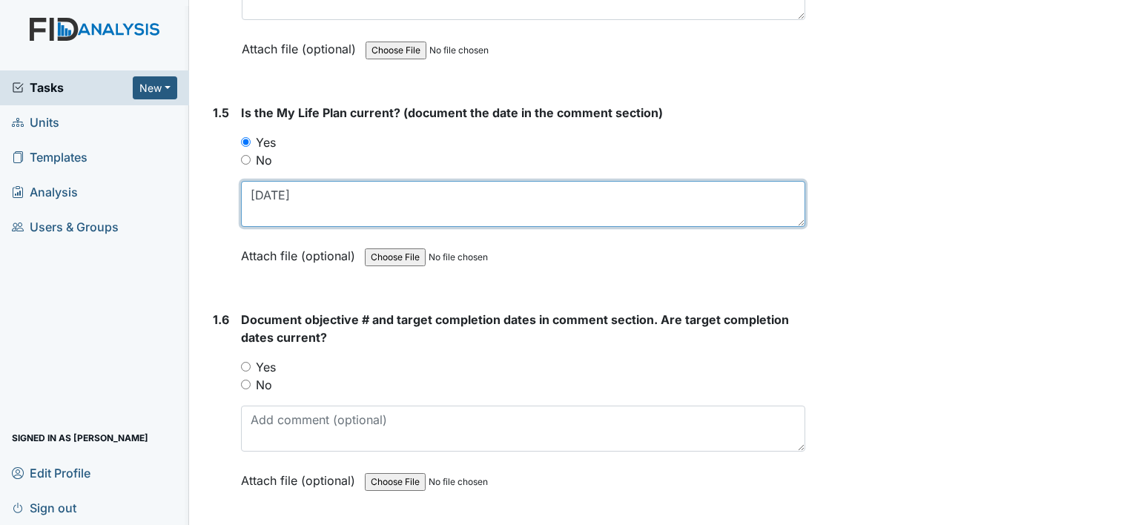
type textarea "7-1-25"
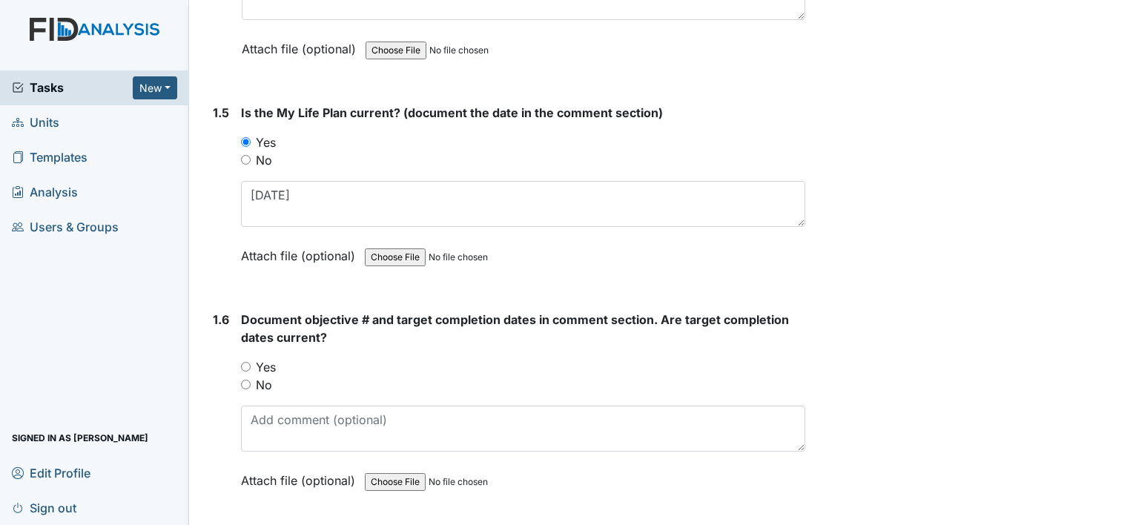
click at [268, 362] on label "Yes" at bounding box center [266, 367] width 20 height 18
click at [251, 362] on input "Yes" at bounding box center [246, 367] width 10 height 10
radio input "true"
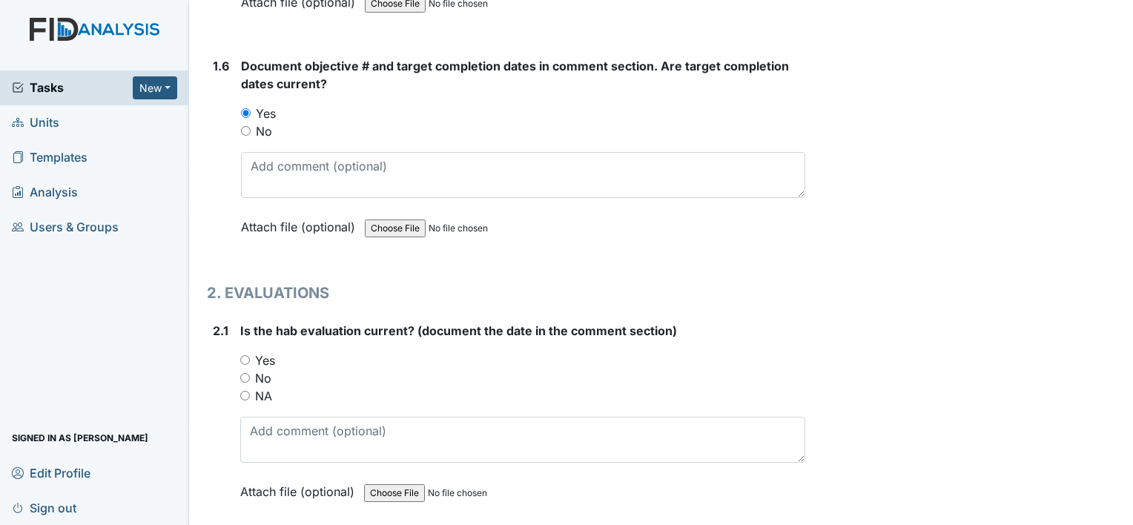
scroll to position [1261, 0]
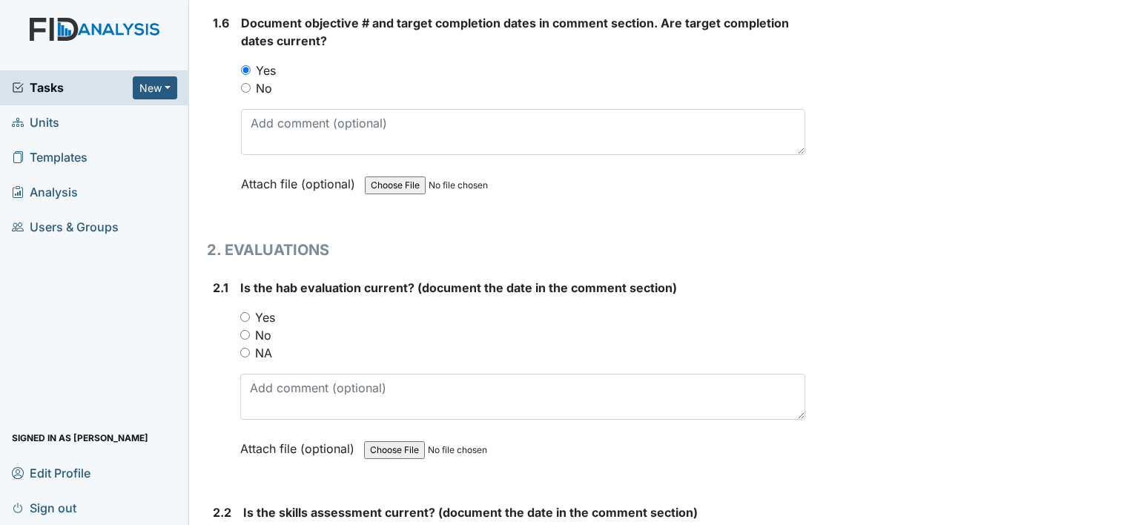
click at [266, 315] on label "Yes" at bounding box center [265, 318] width 20 height 18
click at [250, 315] on input "Yes" at bounding box center [245, 317] width 10 height 10
radio input "true"
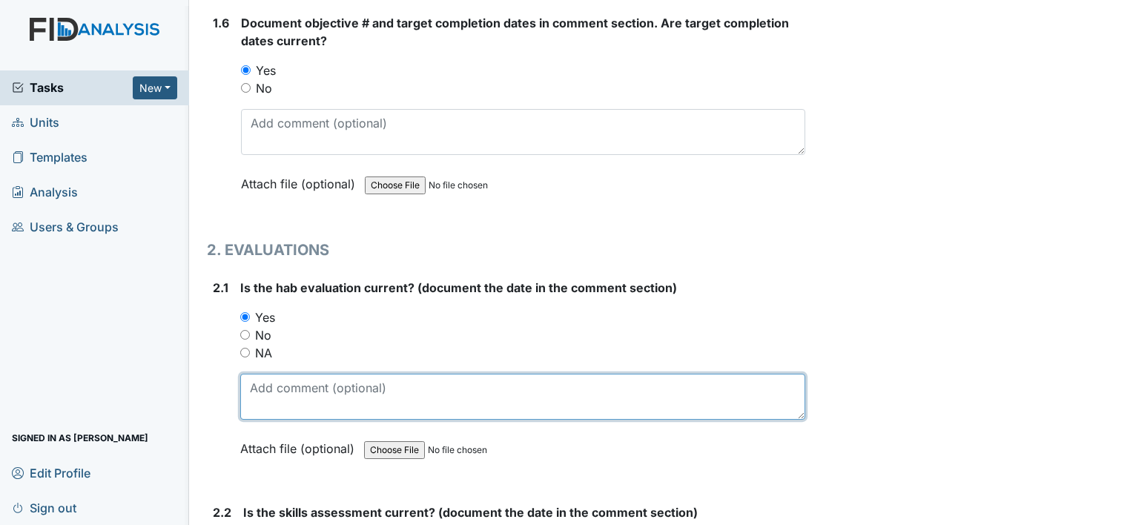
click at [286, 375] on textarea at bounding box center [522, 397] width 565 height 46
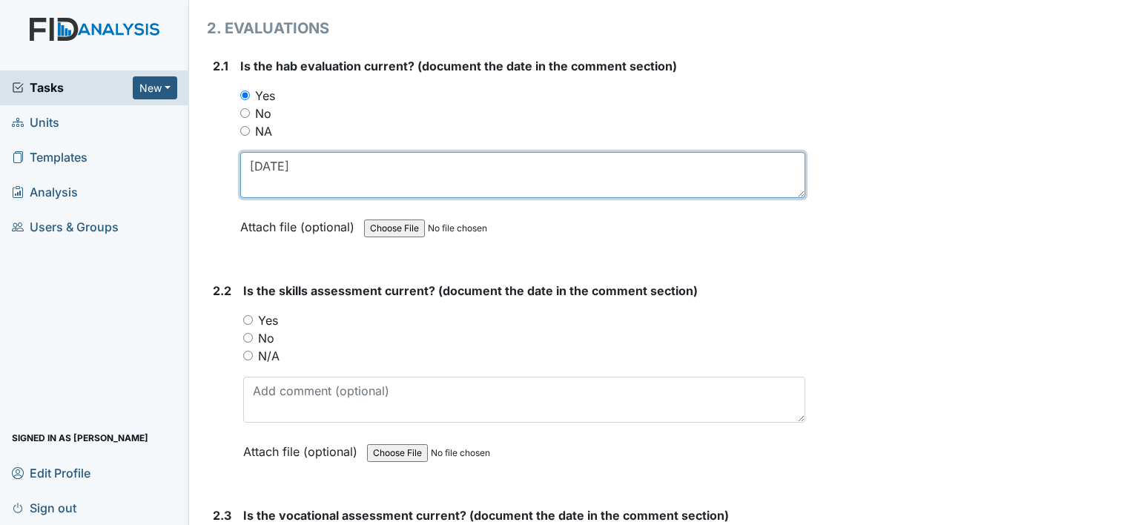
scroll to position [1483, 0]
type textarea "6-16-25"
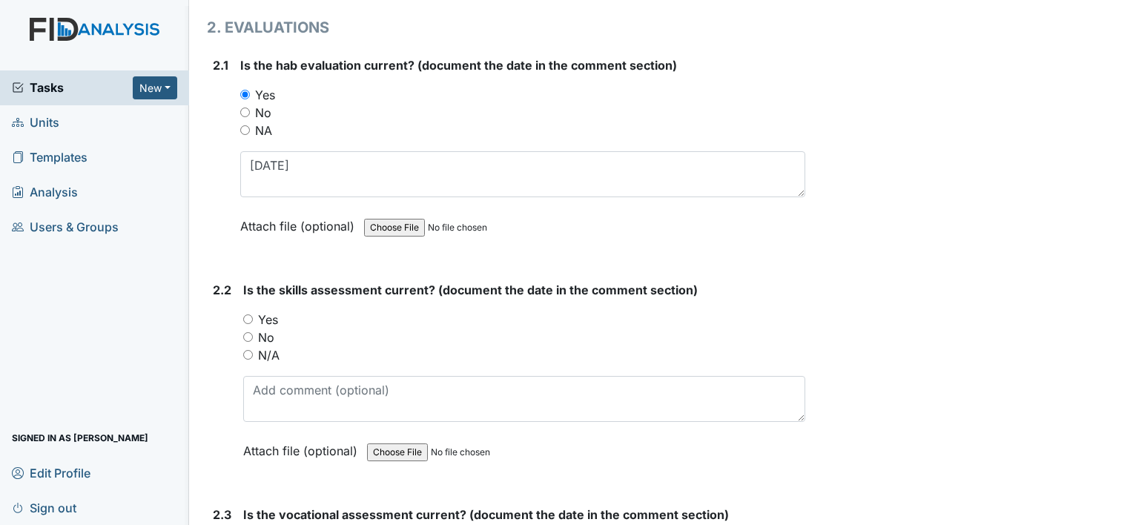
click at [267, 316] on label "Yes" at bounding box center [268, 320] width 20 height 18
click at [253, 316] on input "Yes" at bounding box center [248, 319] width 10 height 10
radio input "true"
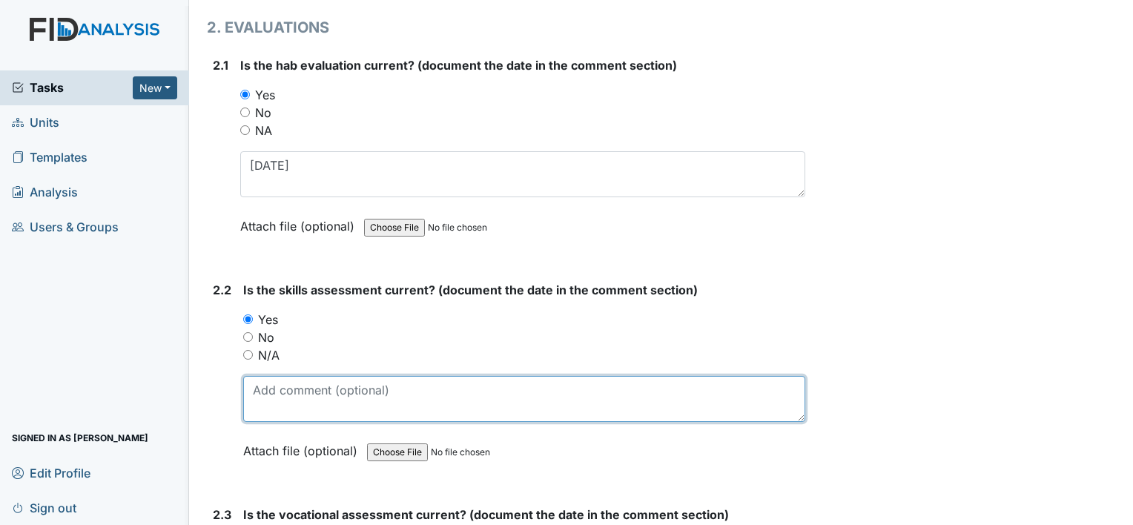
click at [277, 392] on textarea at bounding box center [524, 399] width 562 height 46
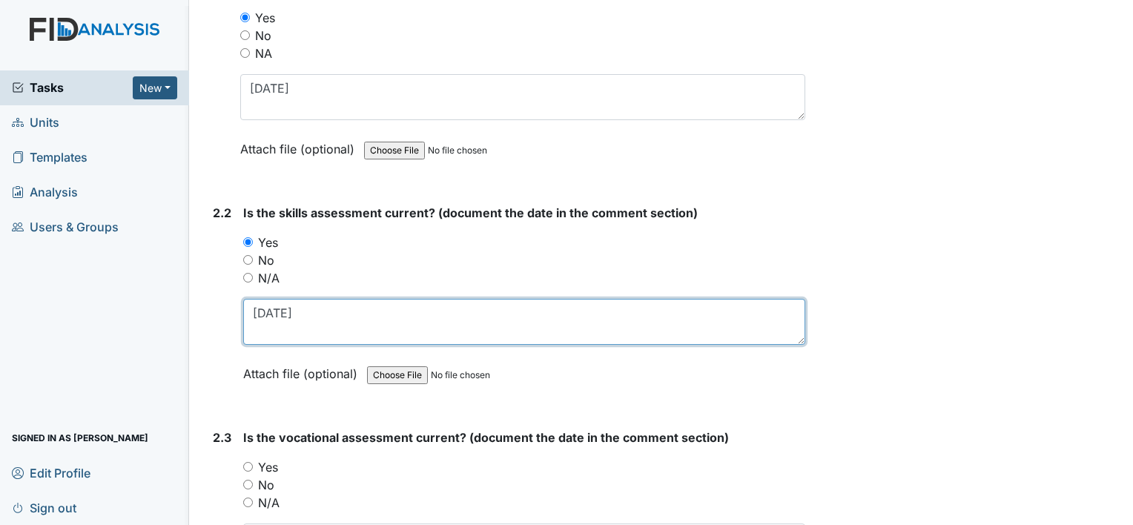
scroll to position [1632, 0]
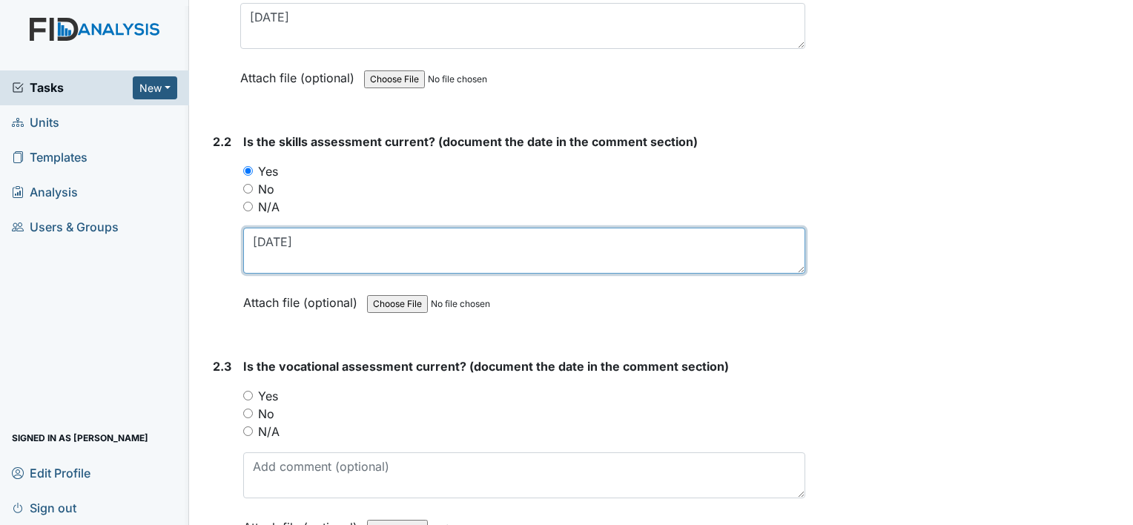
type textarea "6-16-25"
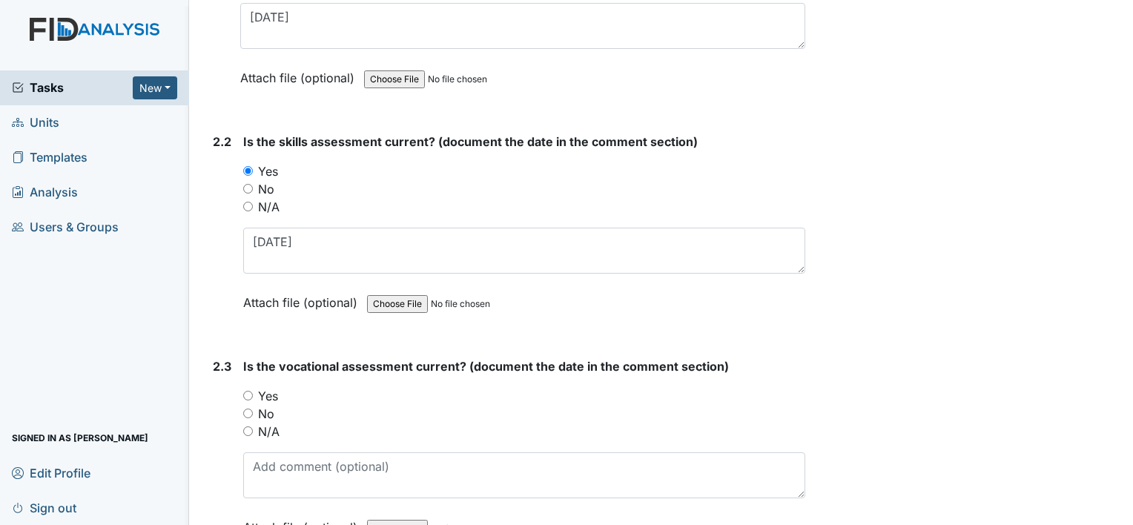
click at [266, 392] on label "Yes" at bounding box center [268, 396] width 20 height 18
click at [253, 392] on input "Yes" at bounding box center [248, 396] width 10 height 10
radio input "true"
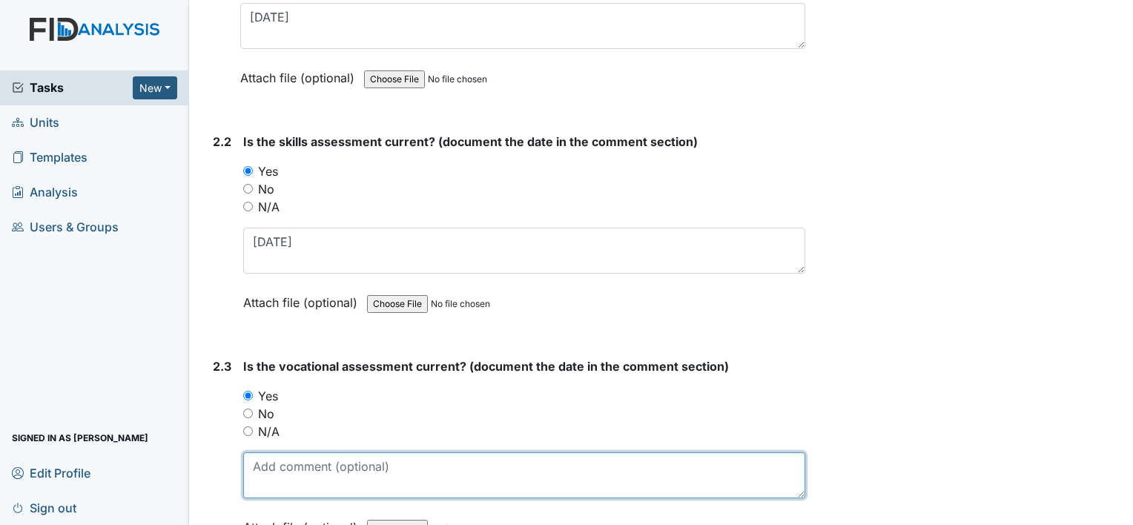
drag, startPoint x: 279, startPoint y: 465, endPoint x: 285, endPoint y: 458, distance: 8.9
click at [279, 464] on textarea at bounding box center [524, 475] width 562 height 46
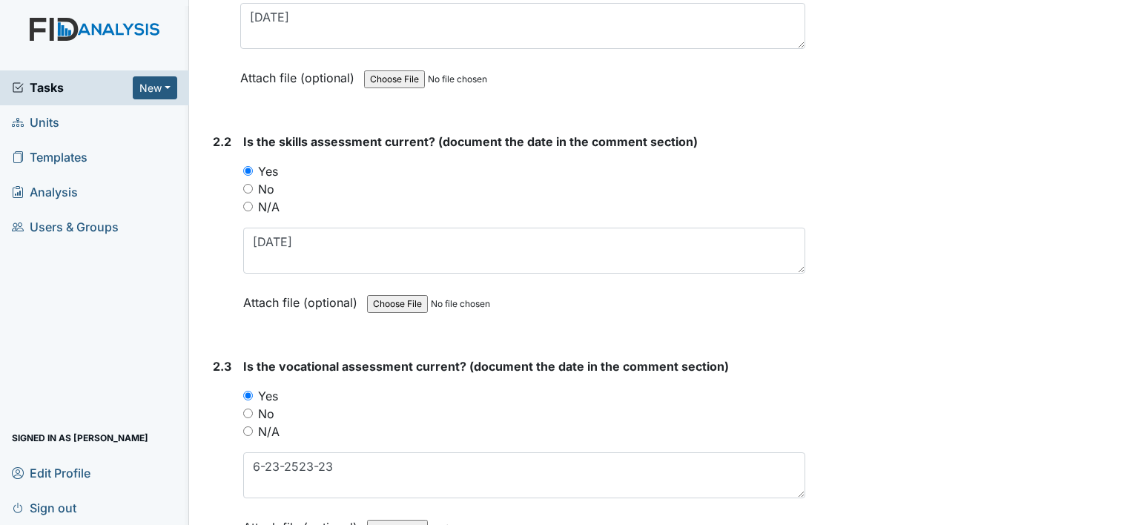
click at [473, 412] on div "No" at bounding box center [524, 414] width 562 height 18
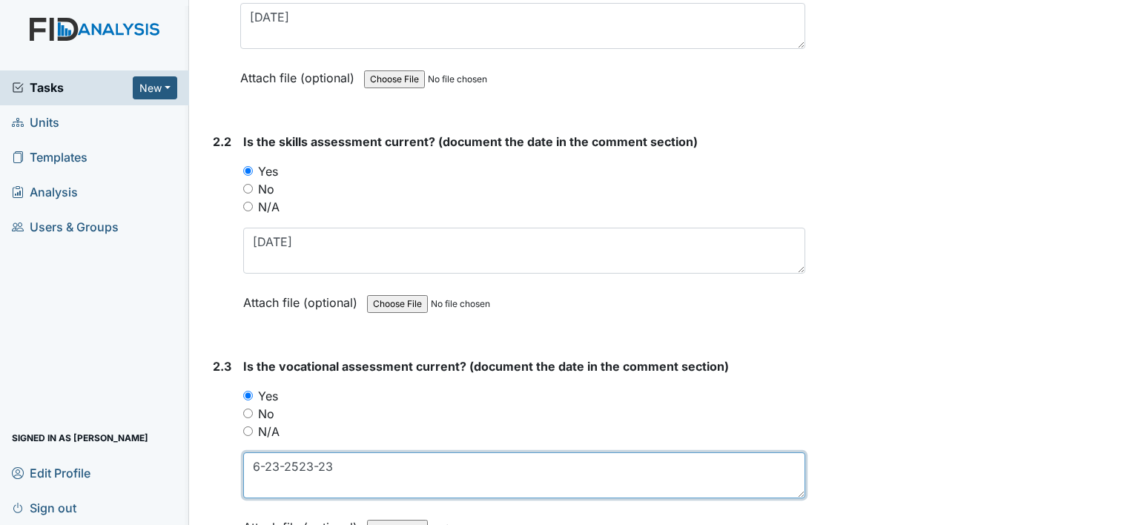
drag, startPoint x: 360, startPoint y: 451, endPoint x: 227, endPoint y: 461, distance: 133.9
click at [227, 461] on div "2.3 Is the vocational assessment current? (document the date in the comment sec…" at bounding box center [506, 457] width 598 height 201
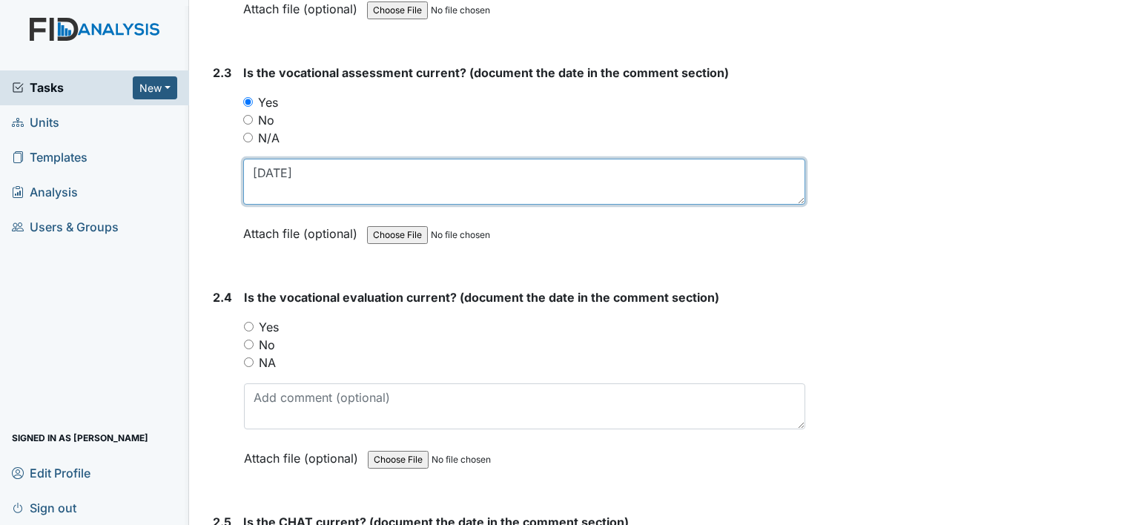
scroll to position [1928, 0]
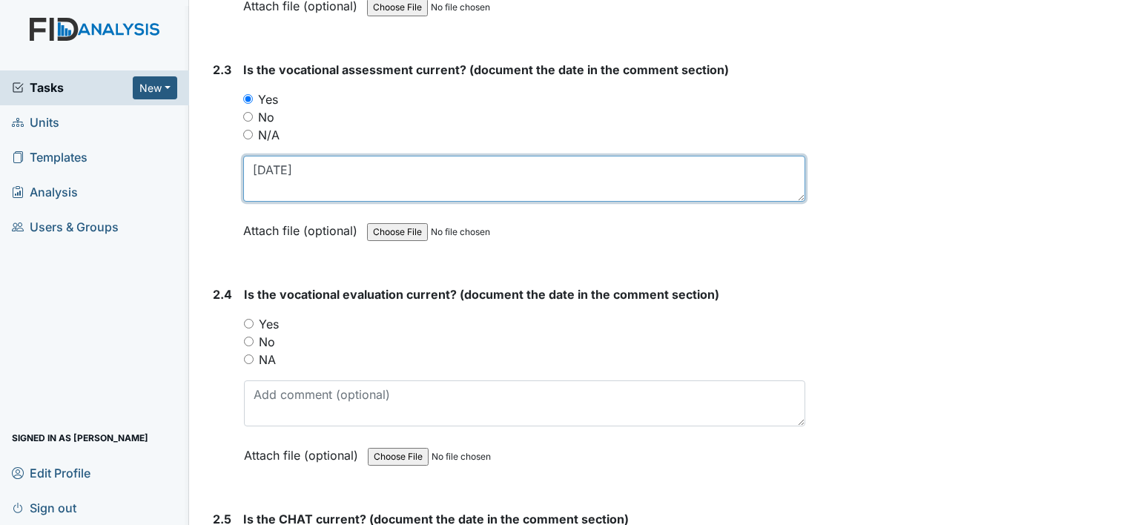
type textarea "6-23-25"
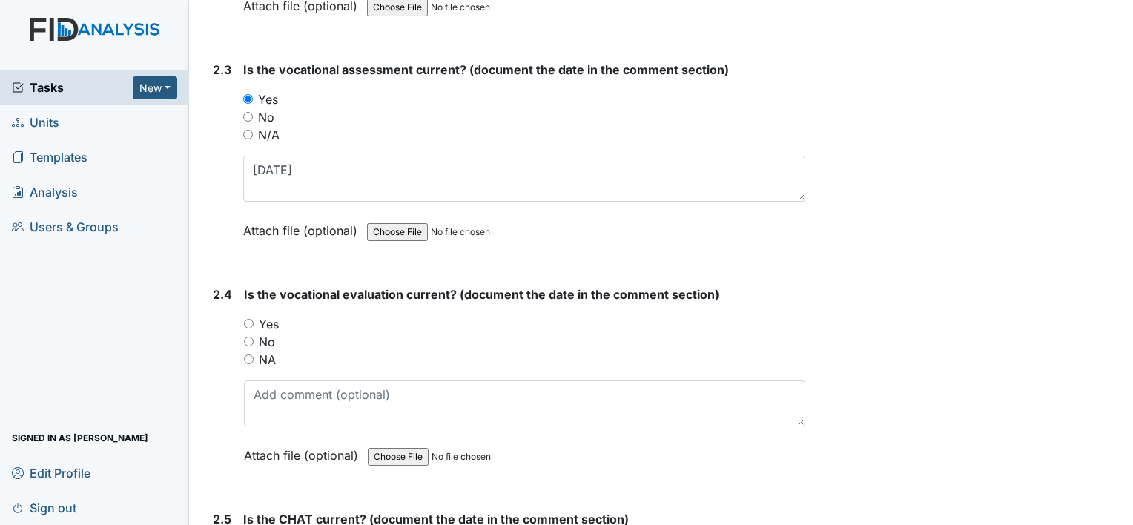
drag, startPoint x: 271, startPoint y: 317, endPoint x: 273, endPoint y: 371, distance: 54.2
click at [271, 317] on label "Yes" at bounding box center [269, 324] width 20 height 18
click at [254, 319] on input "Yes" at bounding box center [249, 324] width 10 height 10
radio input "true"
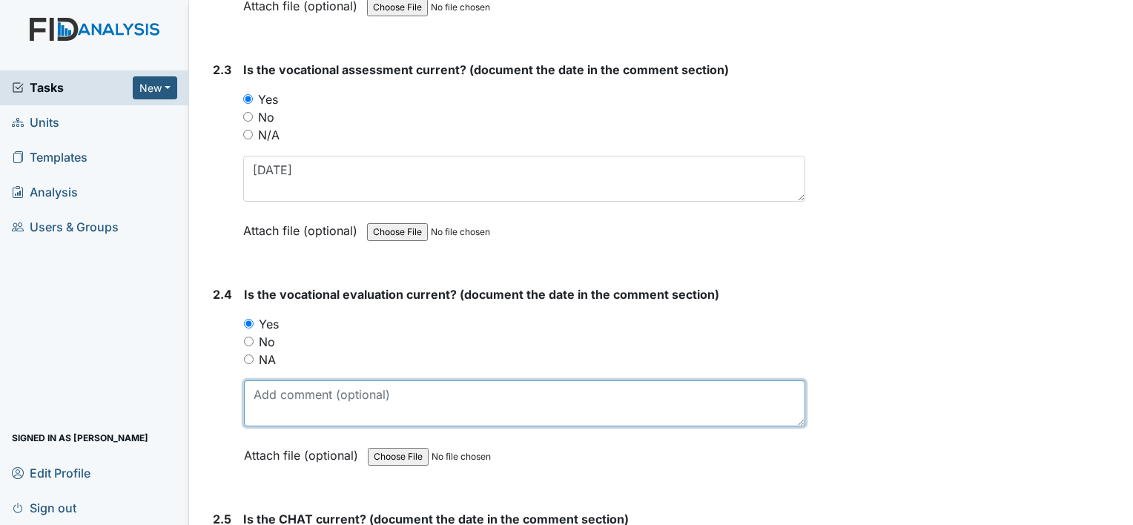
drag, startPoint x: 275, startPoint y: 387, endPoint x: 277, endPoint y: 395, distance: 7.7
click at [276, 389] on textarea at bounding box center [524, 403] width 561 height 46
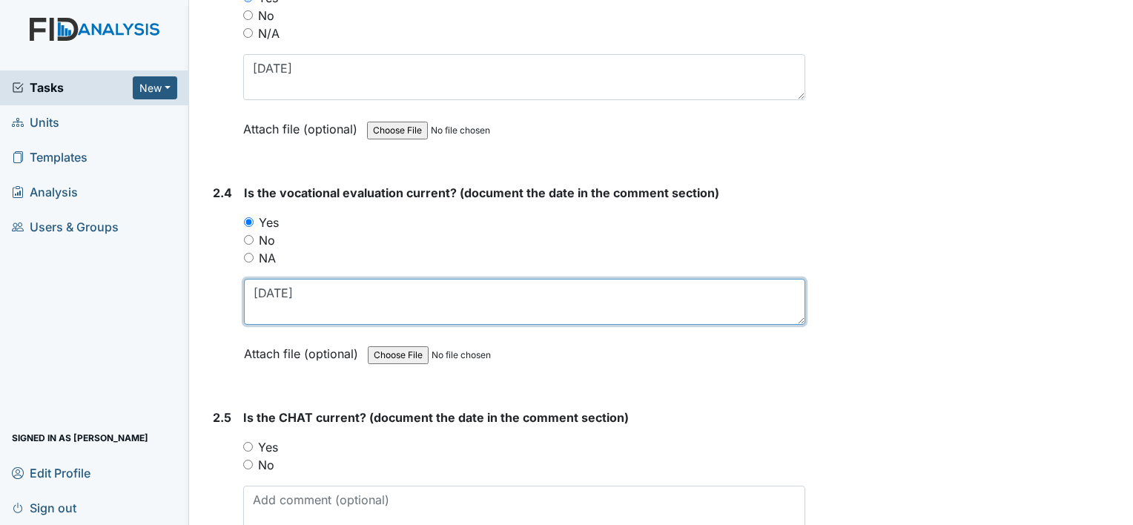
scroll to position [2151, 0]
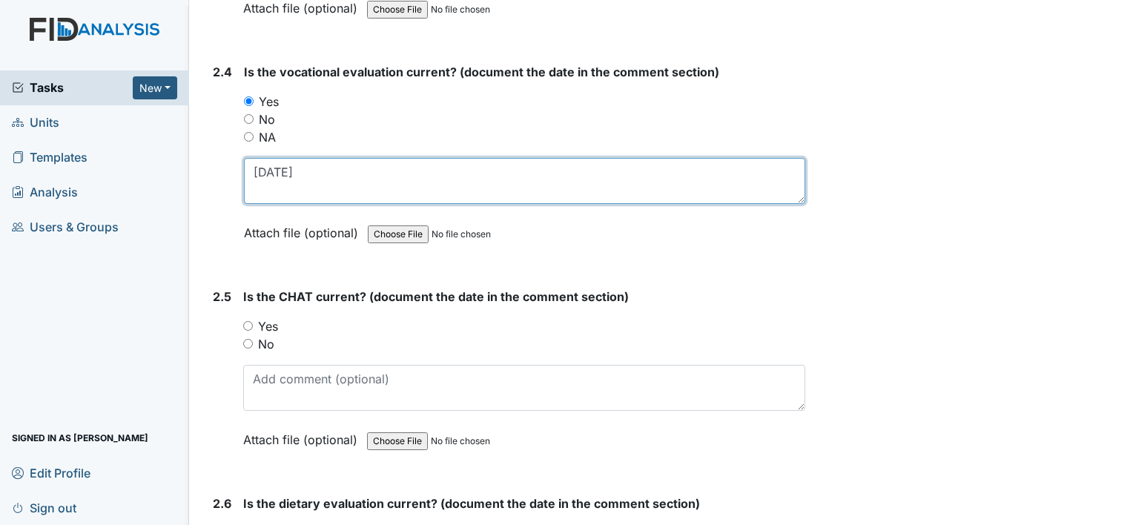
type textarea "6-23-25"
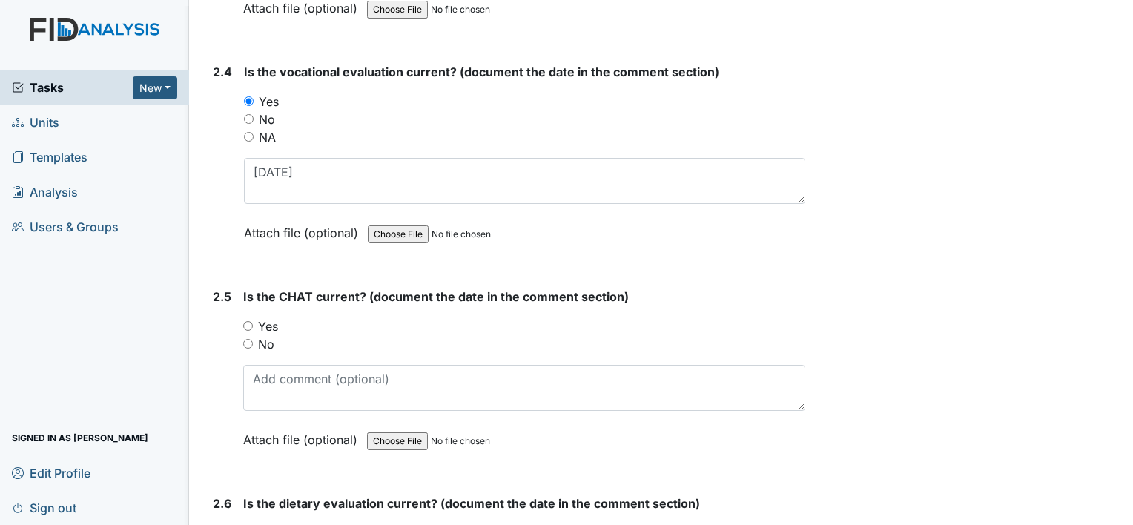
click at [276, 322] on label "Yes" at bounding box center [268, 326] width 20 height 18
click at [253, 322] on input "Yes" at bounding box center [248, 326] width 10 height 10
radio input "true"
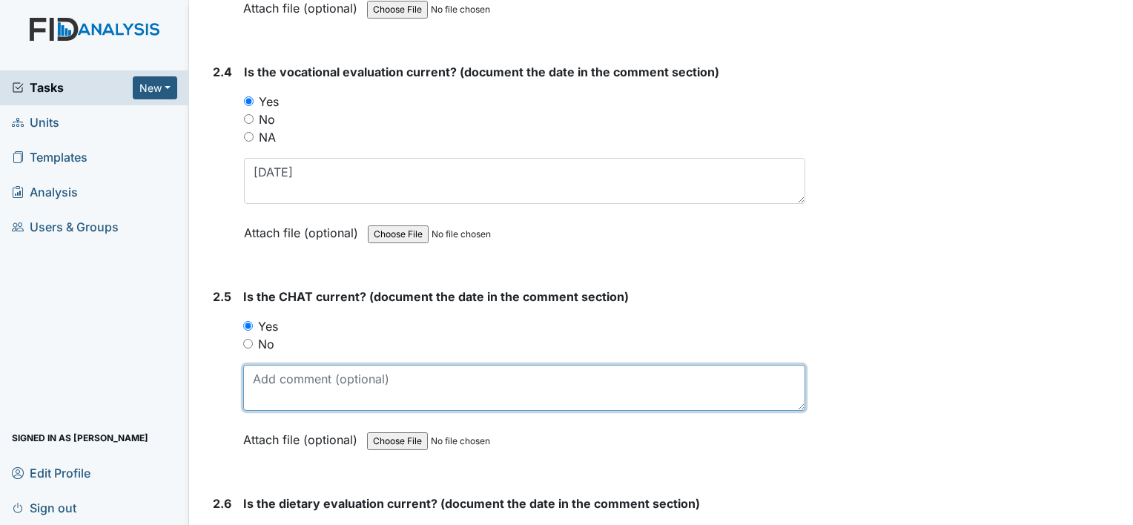
click at [266, 369] on textarea at bounding box center [524, 388] width 562 height 46
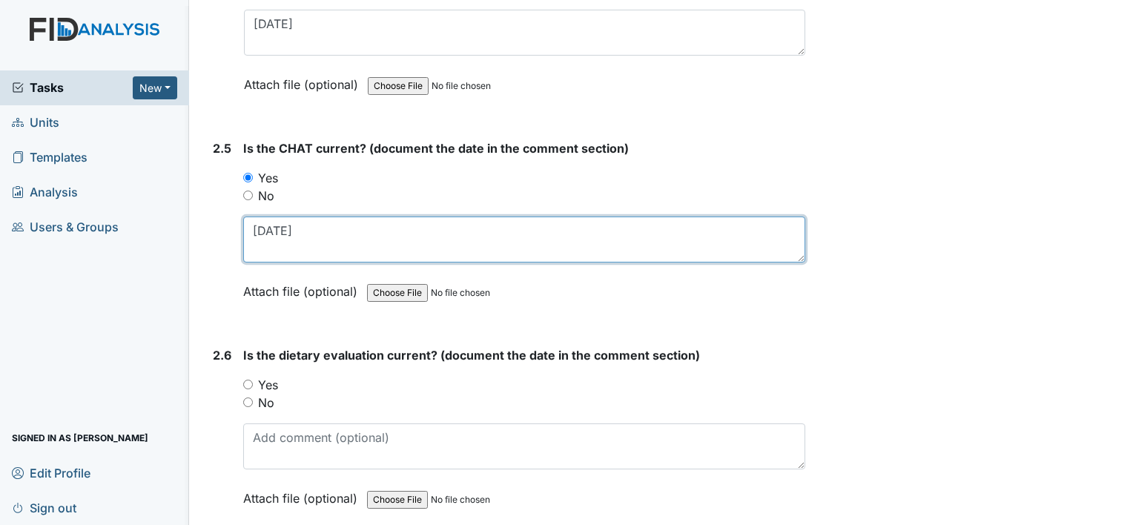
type textarea "5-28-25"
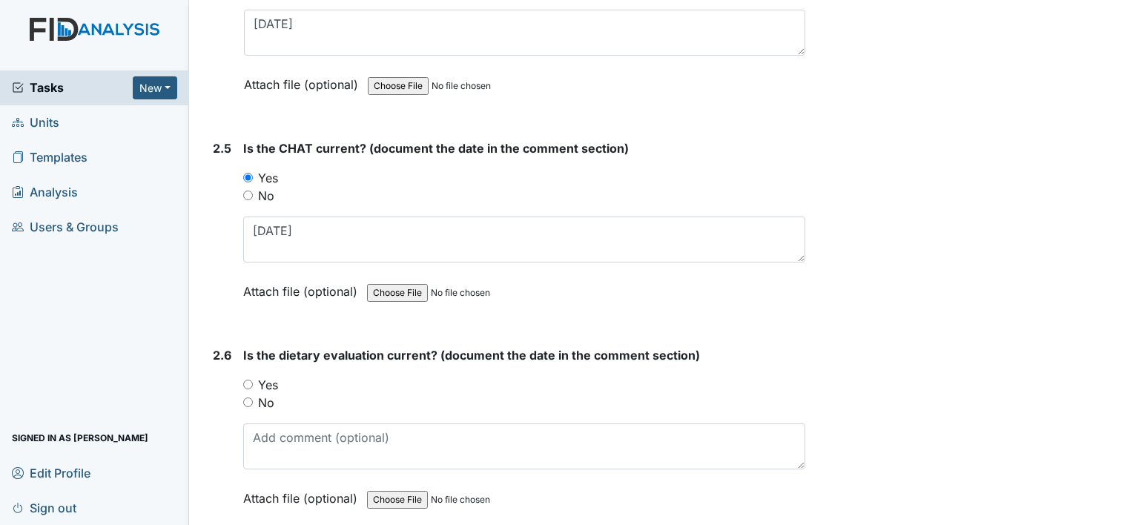
click at [268, 376] on label "Yes" at bounding box center [268, 385] width 20 height 18
click at [253, 380] on input "Yes" at bounding box center [248, 385] width 10 height 10
radio input "true"
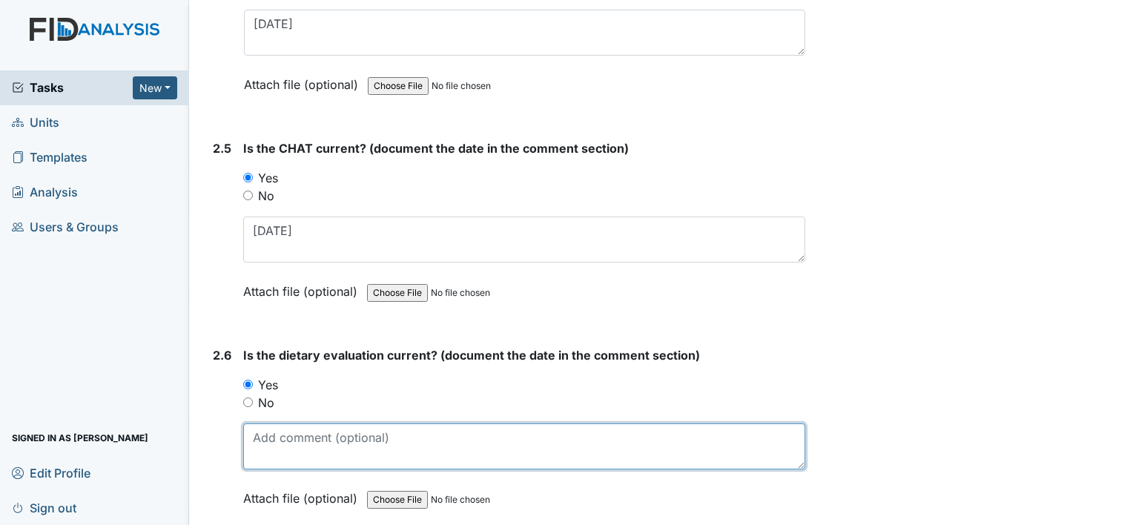
click at [286, 423] on textarea at bounding box center [524, 446] width 562 height 46
click at [315, 429] on textarea at bounding box center [524, 446] width 562 height 46
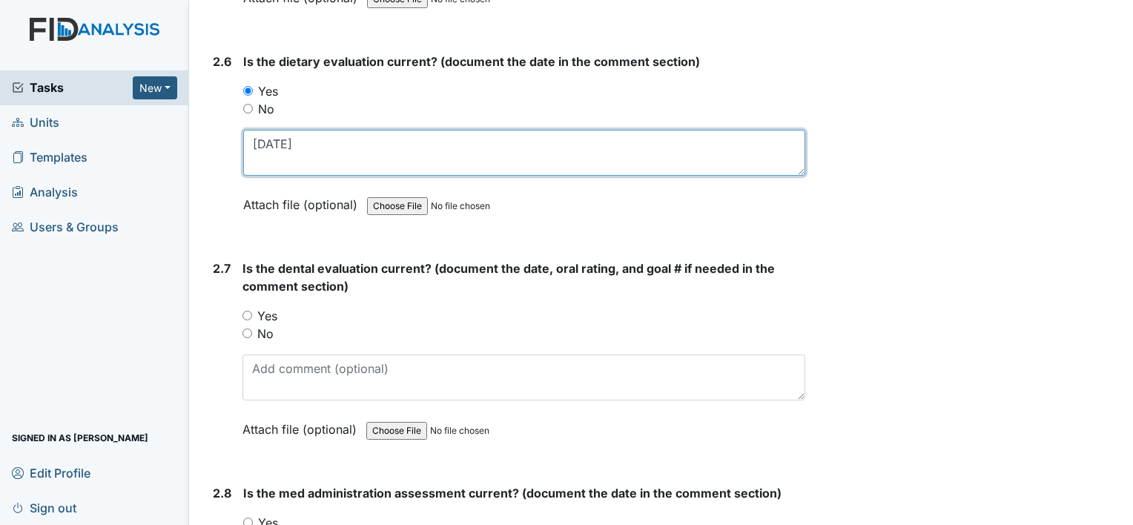
scroll to position [2596, 0]
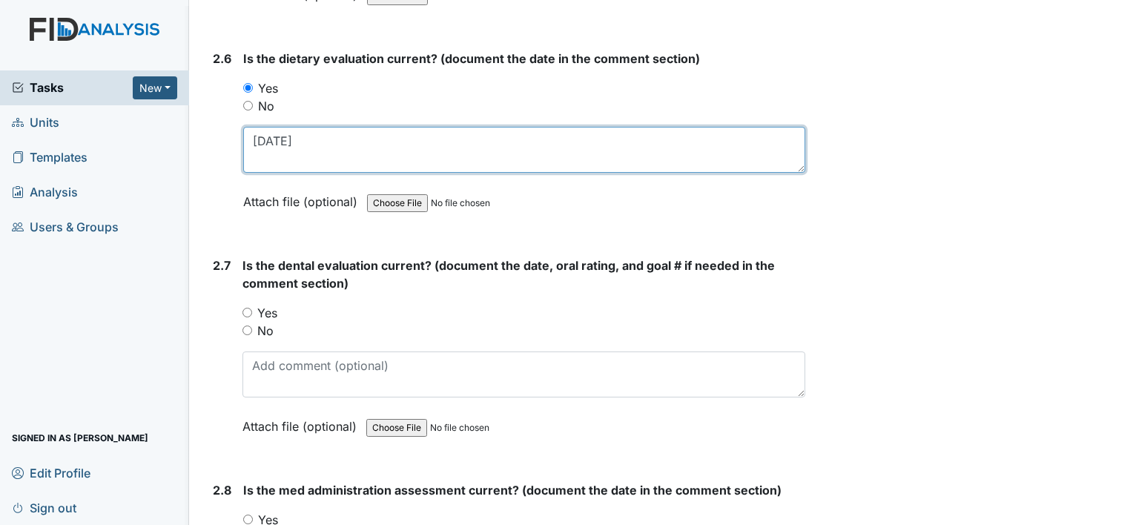
type textarea "9-10-25"
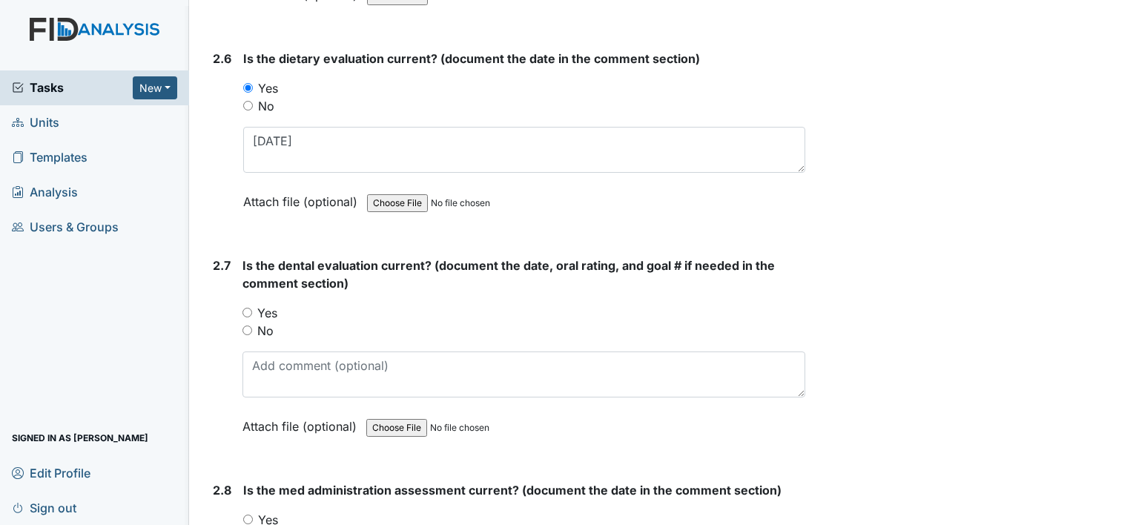
click at [266, 304] on label "Yes" at bounding box center [267, 313] width 20 height 18
click at [252, 308] on input "Yes" at bounding box center [248, 313] width 10 height 10
radio input "true"
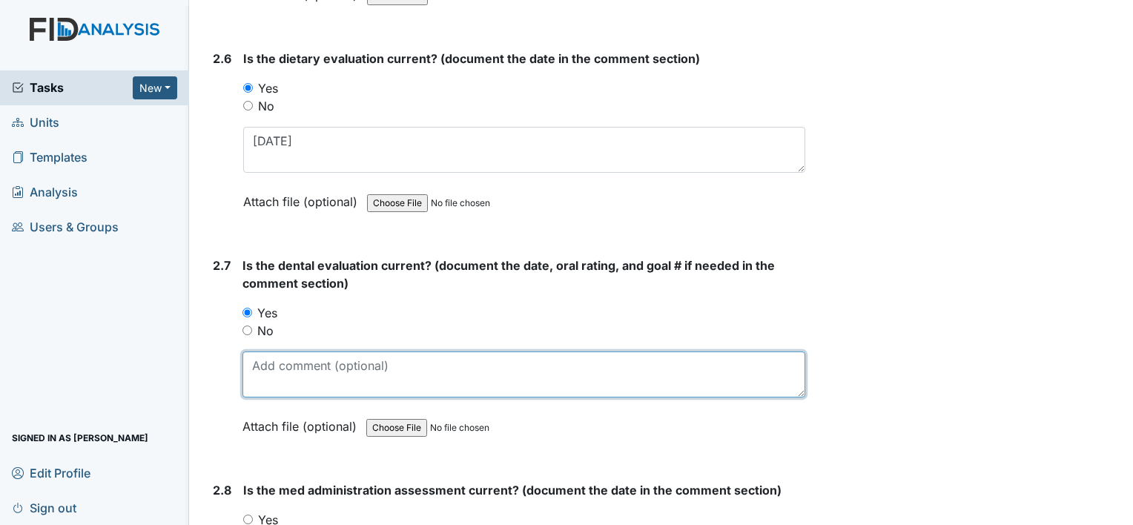
click at [303, 369] on textarea at bounding box center [524, 375] width 563 height 46
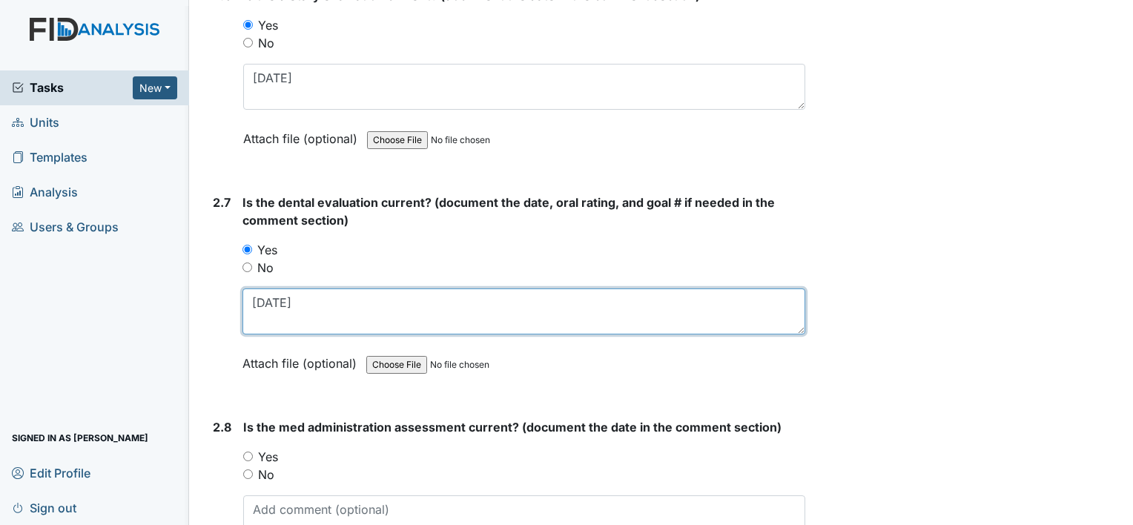
scroll to position [2818, 0]
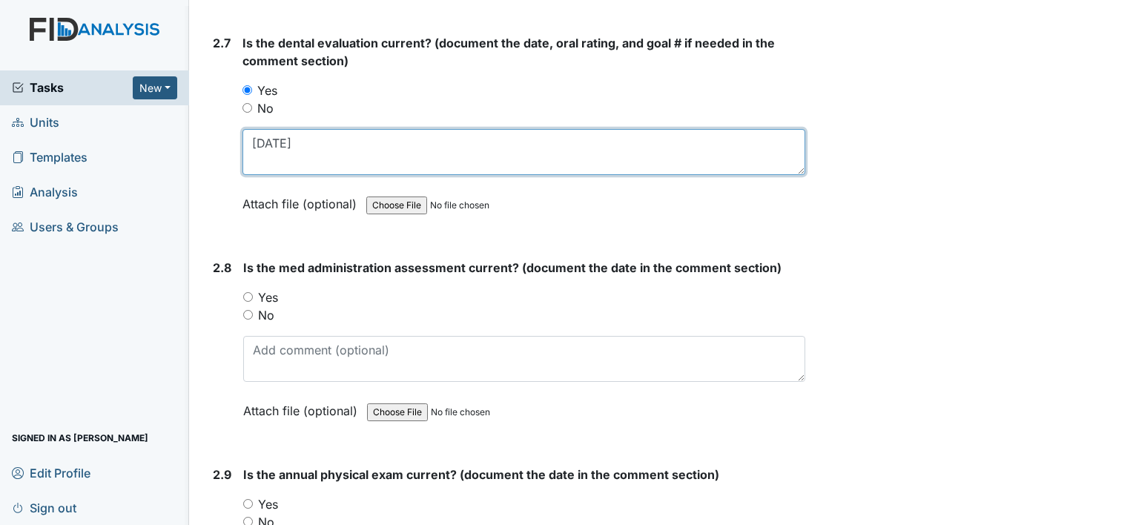
type textarea "9-18-25"
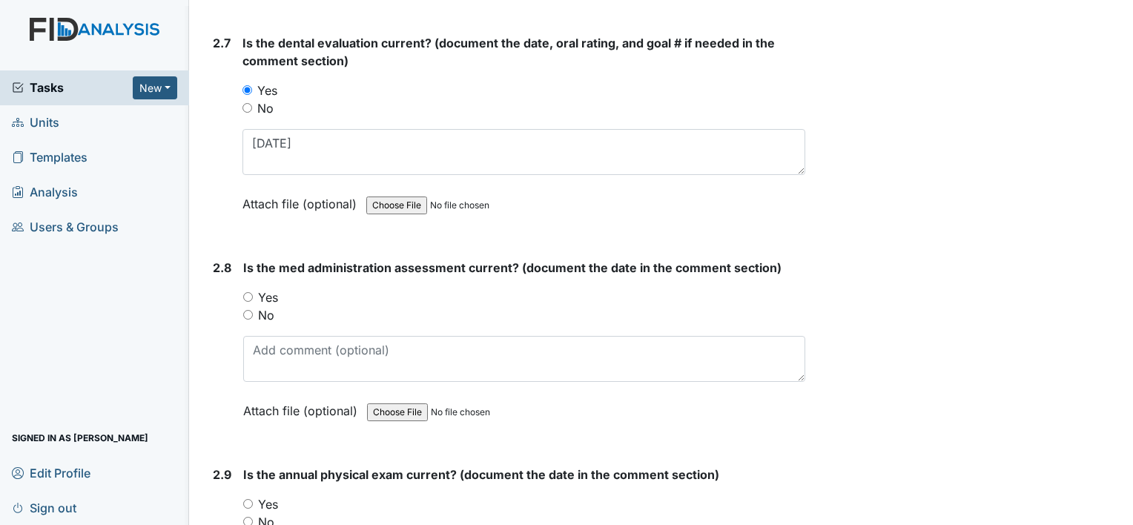
click at [271, 288] on label "Yes" at bounding box center [268, 297] width 20 height 18
click at [253, 292] on input "Yes" at bounding box center [248, 297] width 10 height 10
radio input "true"
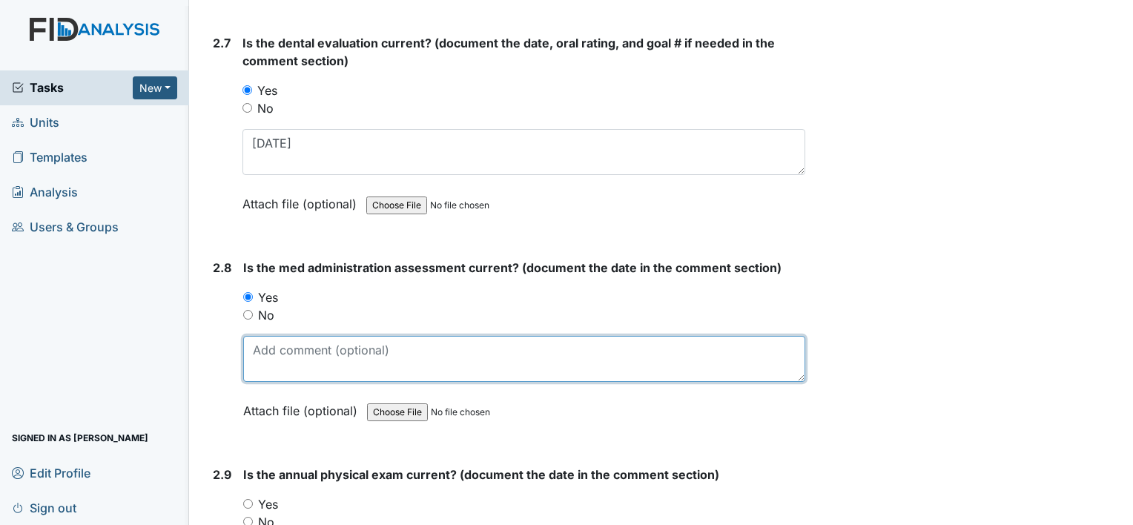
click at [312, 348] on textarea at bounding box center [524, 359] width 562 height 46
type textarea "2-28-25"
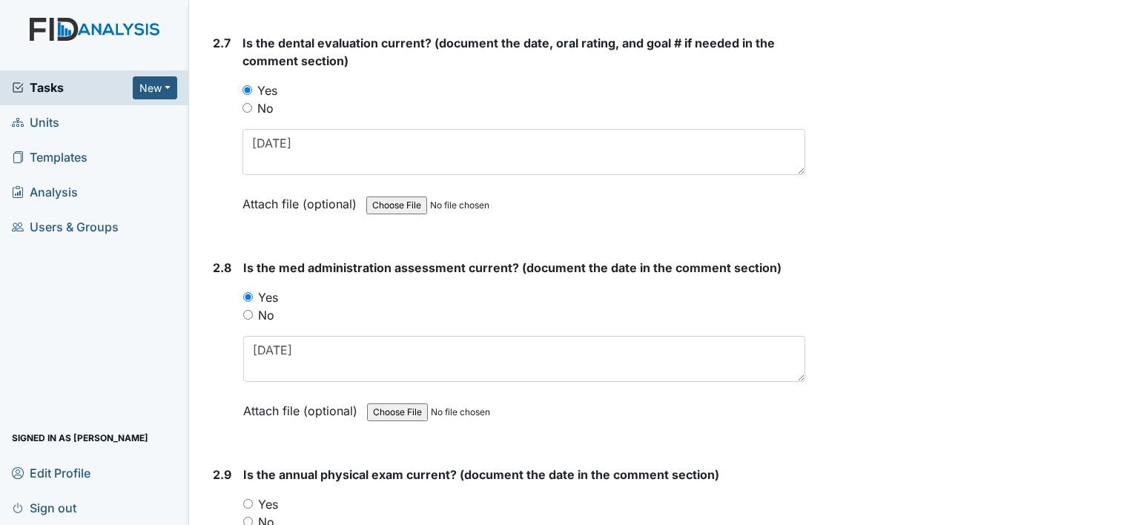
click at [271, 495] on label "Yes" at bounding box center [268, 504] width 20 height 18
click at [253, 499] on input "Yes" at bounding box center [248, 504] width 10 height 10
radio input "true"
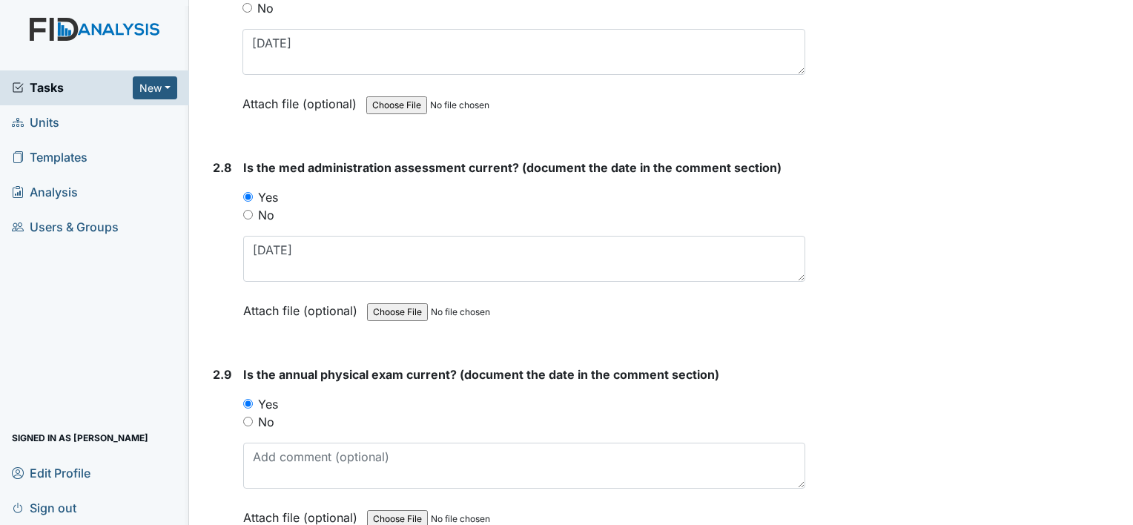
scroll to position [3041, 0]
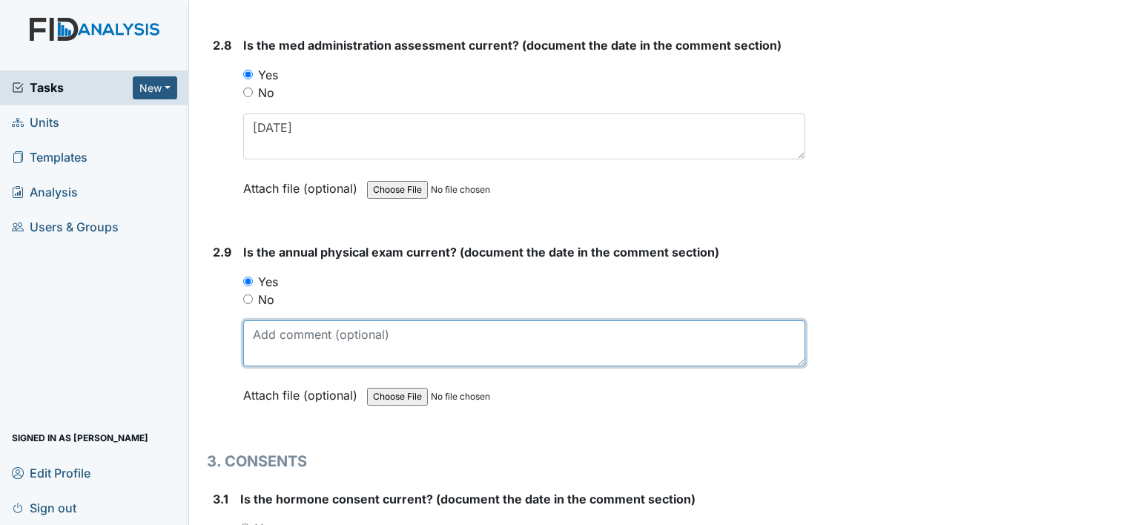
click at [294, 339] on textarea at bounding box center [524, 343] width 562 height 46
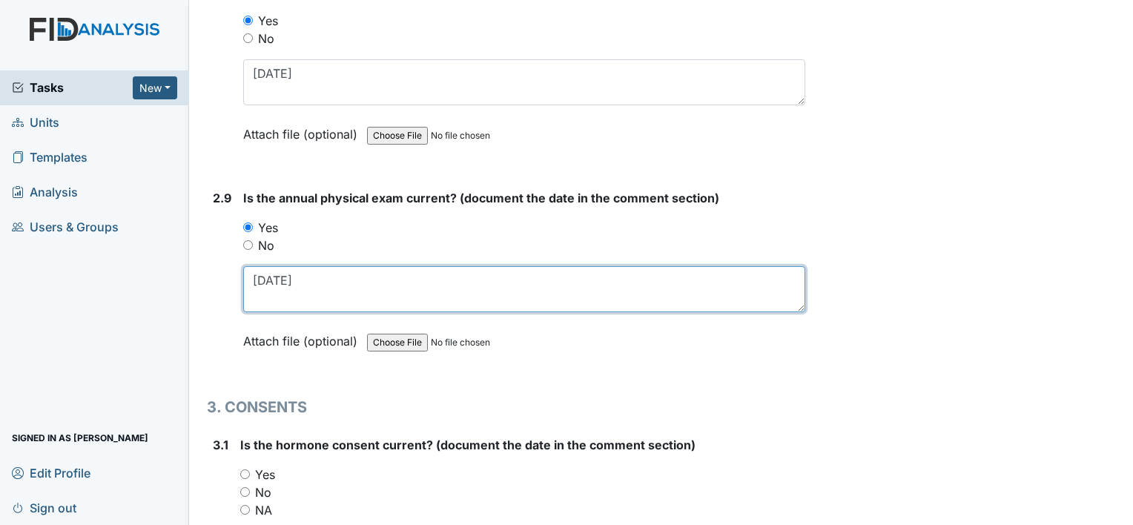
scroll to position [3189, 0]
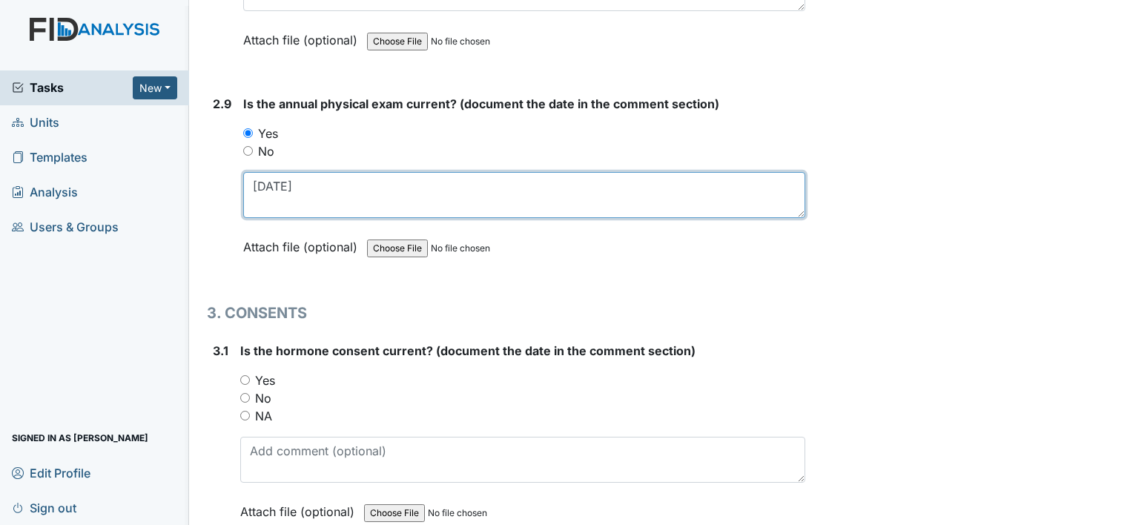
type textarea "7-23-25"
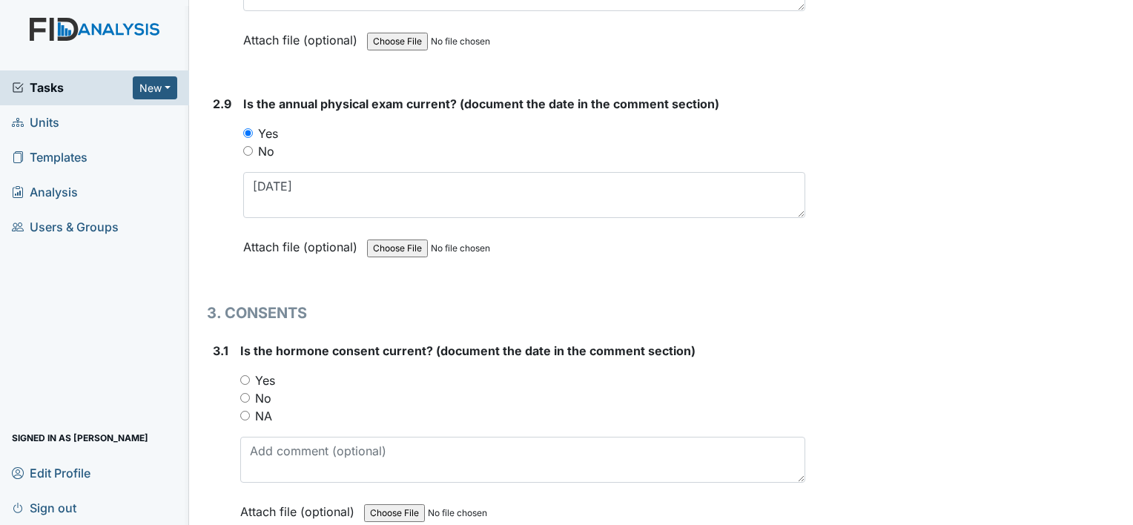
click at [263, 407] on label "NA" at bounding box center [263, 416] width 17 height 18
click at [250, 411] on input "NA" at bounding box center [245, 416] width 10 height 10
radio input "true"
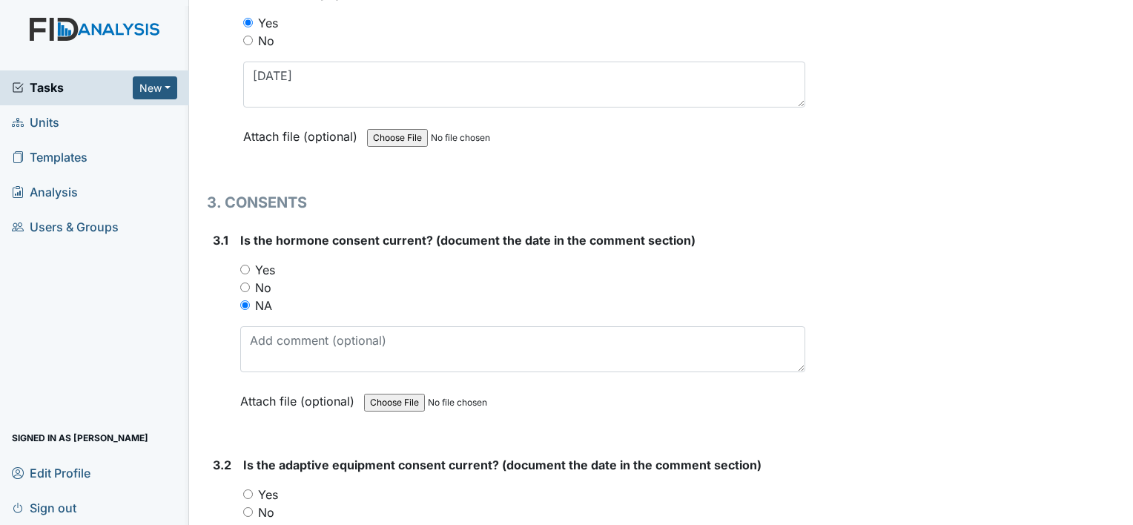
scroll to position [3412, 0]
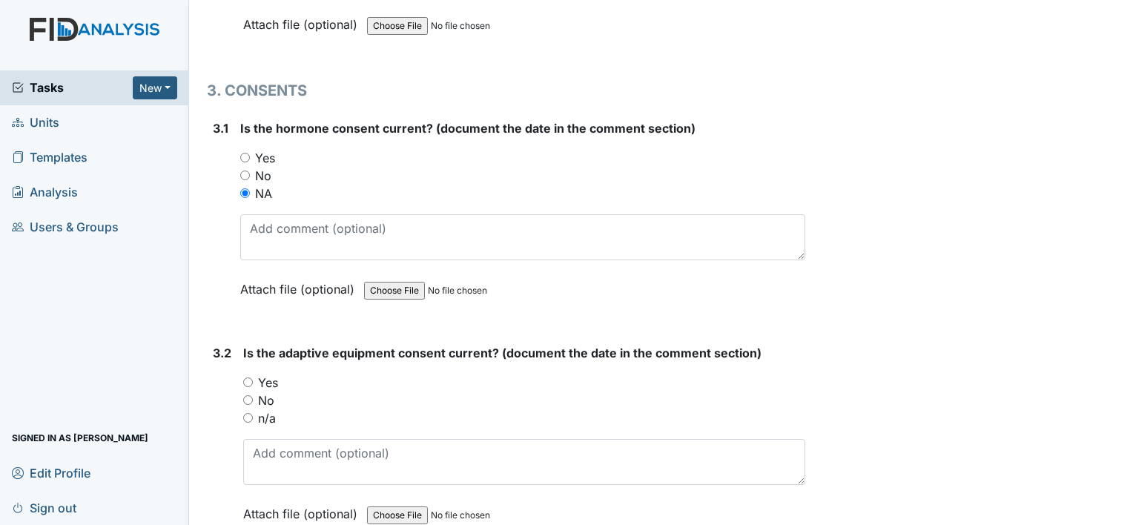
click at [273, 409] on label "n/a" at bounding box center [267, 418] width 18 height 18
click at [253, 413] on input "n/a" at bounding box center [248, 418] width 10 height 10
radio input "true"
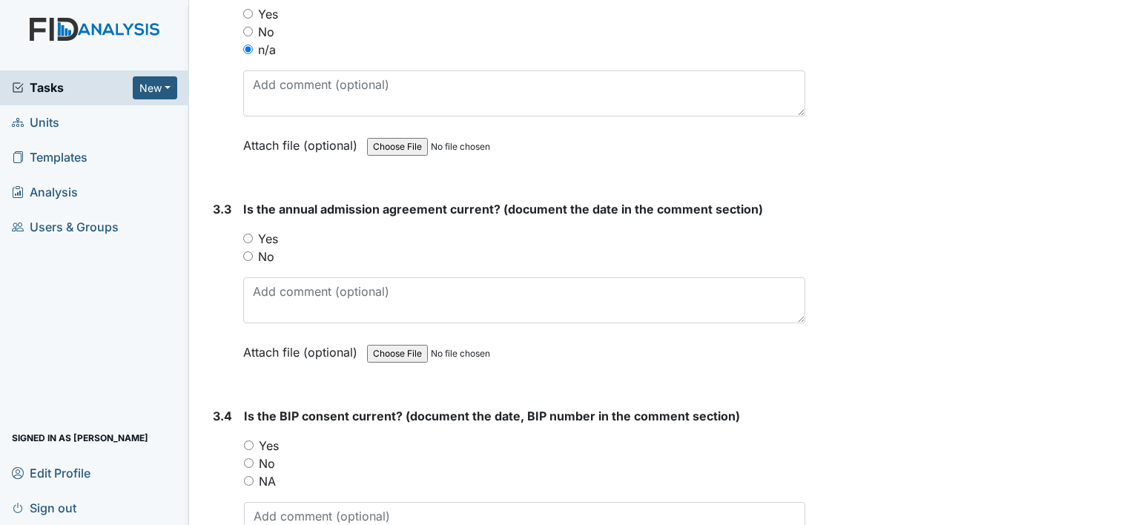
scroll to position [3782, 0]
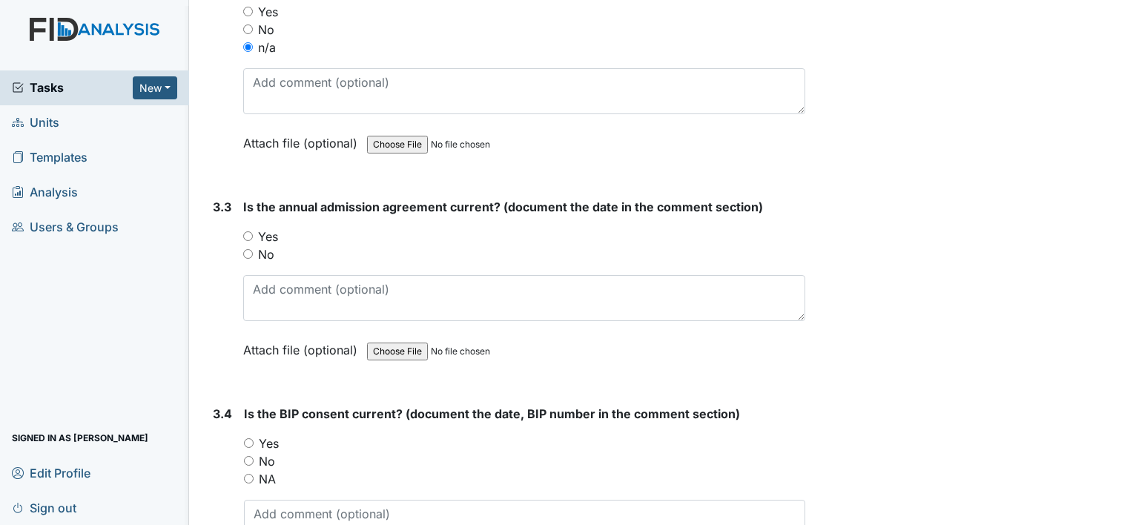
click at [272, 245] on label "No" at bounding box center [266, 254] width 16 height 18
click at [253, 249] on input "No" at bounding box center [248, 254] width 10 height 10
radio input "true"
click at [265, 452] on label "No" at bounding box center [267, 461] width 16 height 18
click at [254, 456] on input "No" at bounding box center [249, 461] width 10 height 10
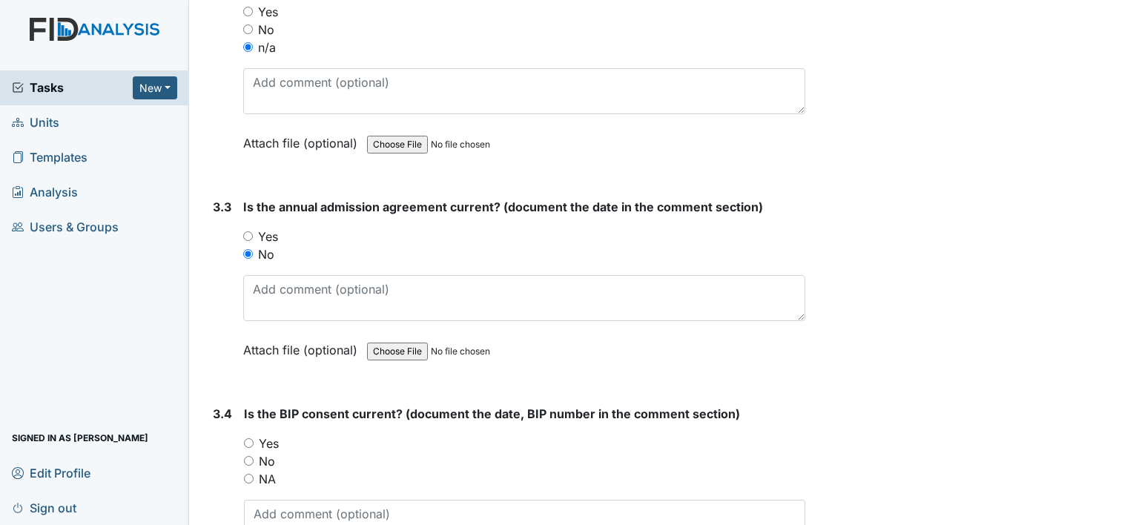
radio input "true"
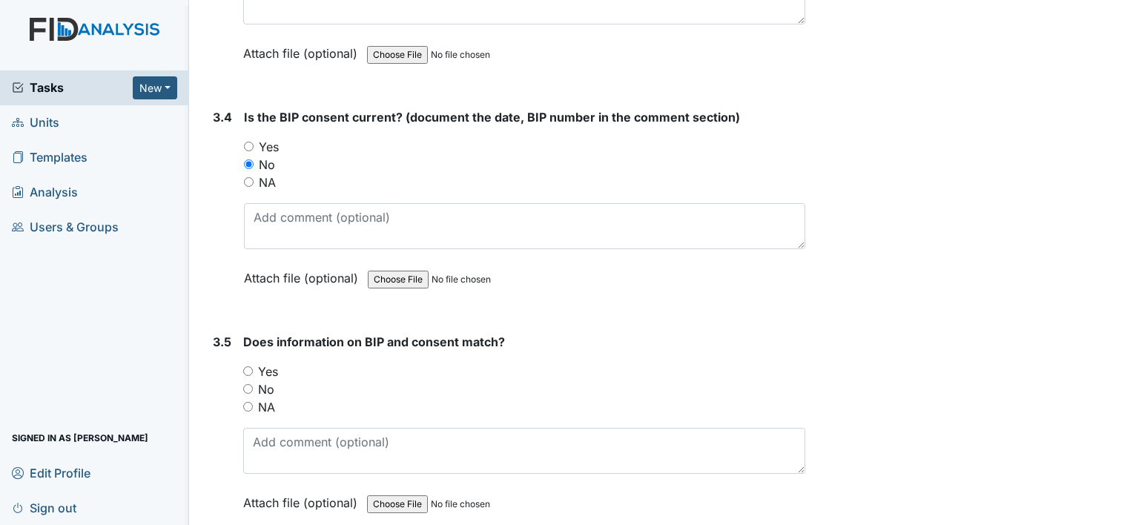
click at [264, 398] on label "NA" at bounding box center [266, 407] width 17 height 18
click at [253, 402] on input "NA" at bounding box center [248, 407] width 10 height 10
radio input "true"
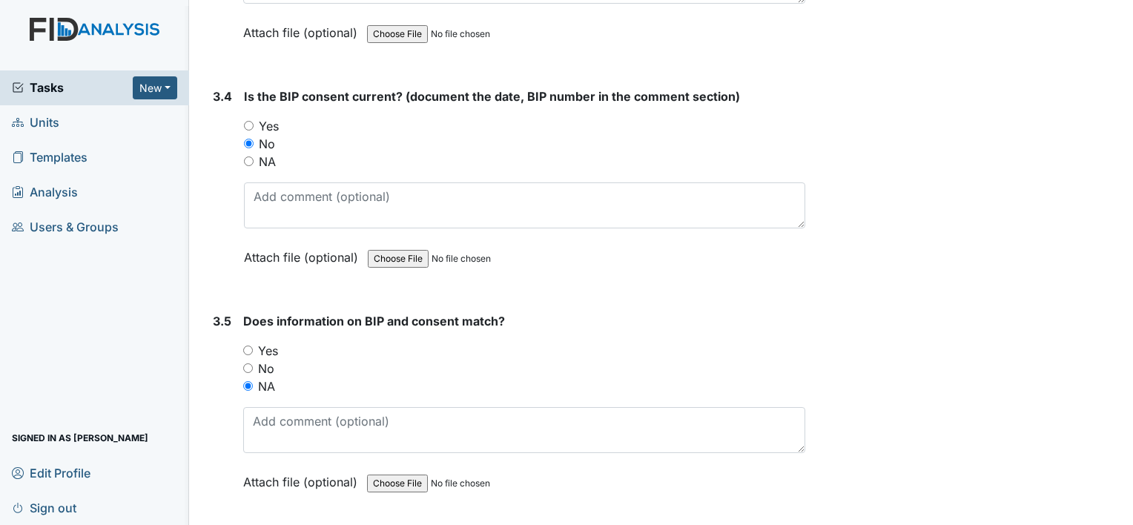
scroll to position [4136, 0]
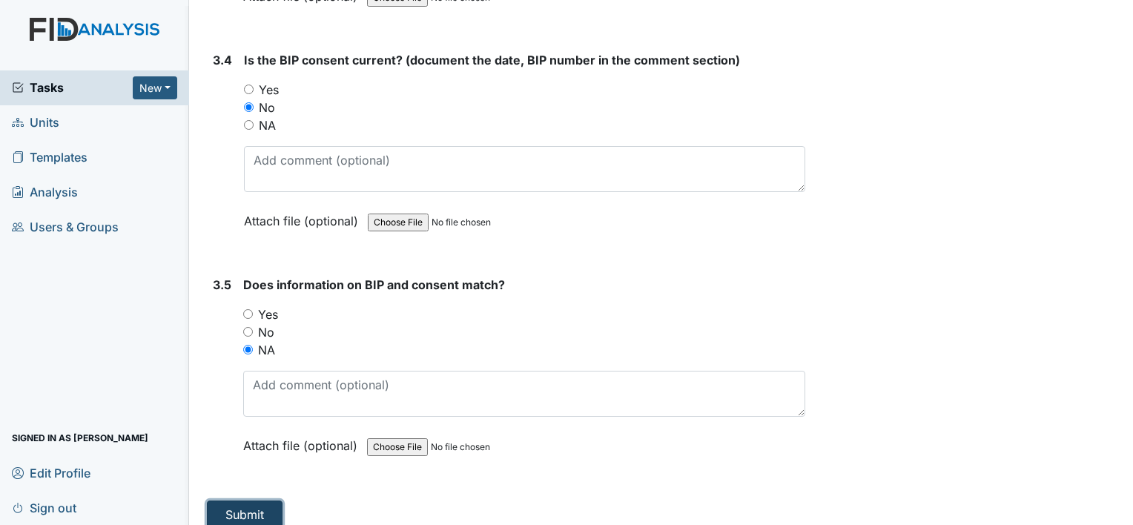
click at [254, 501] on button "Submit" at bounding box center [245, 515] width 76 height 28
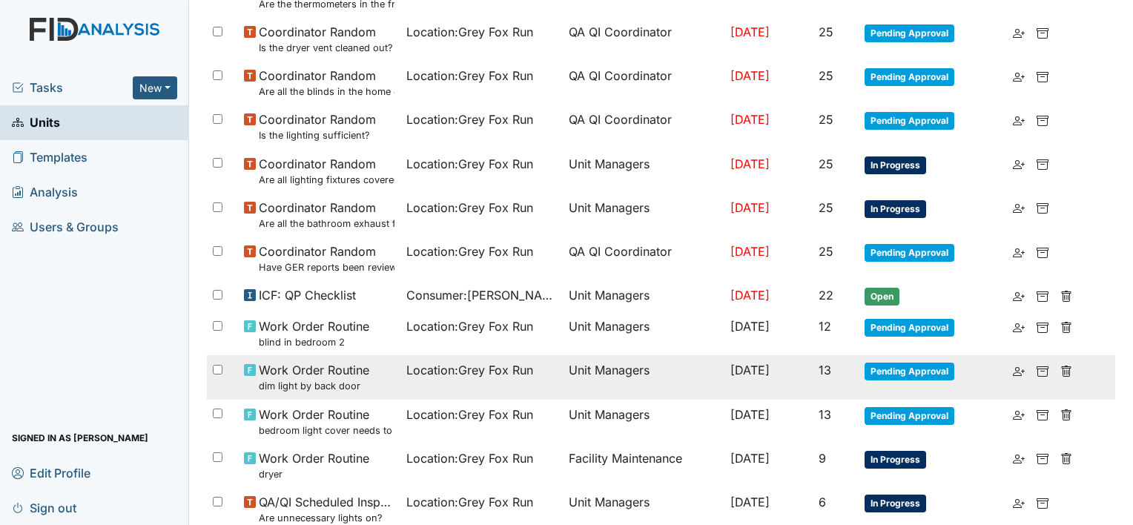
scroll to position [964, 0]
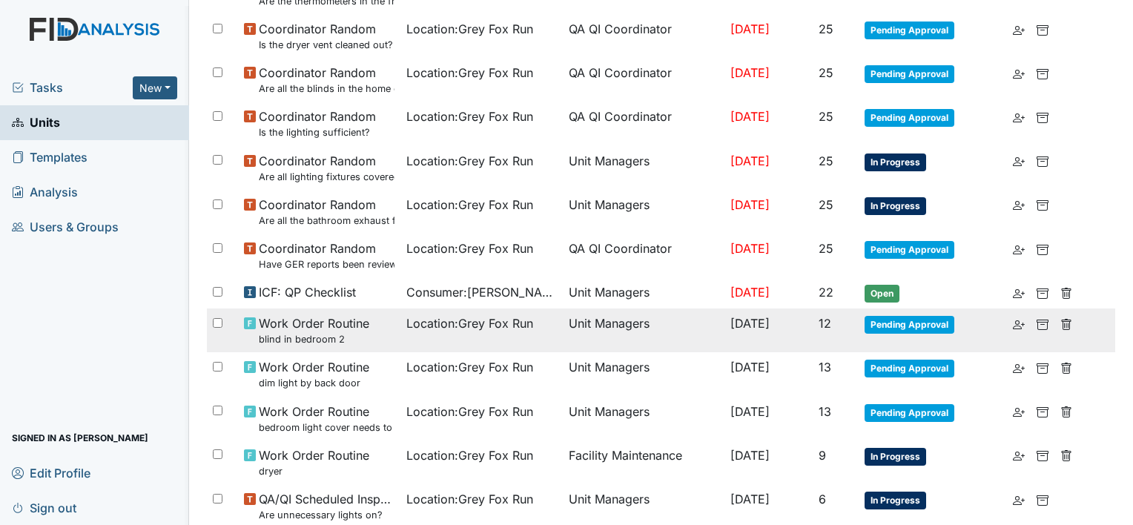
click at [466, 321] on span "Location : Grey Fox Run" at bounding box center [469, 323] width 127 height 18
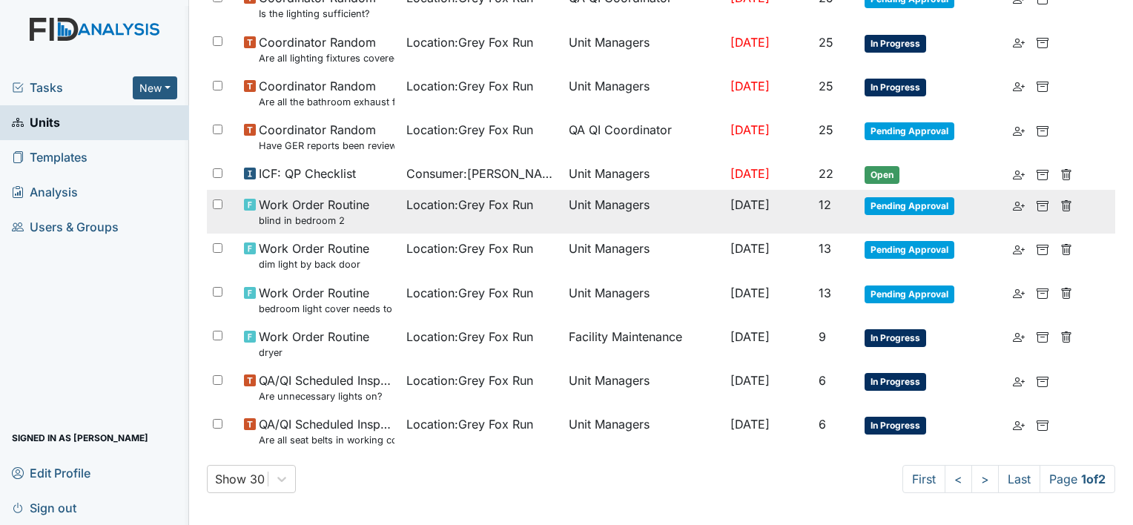
scroll to position [1085, 0]
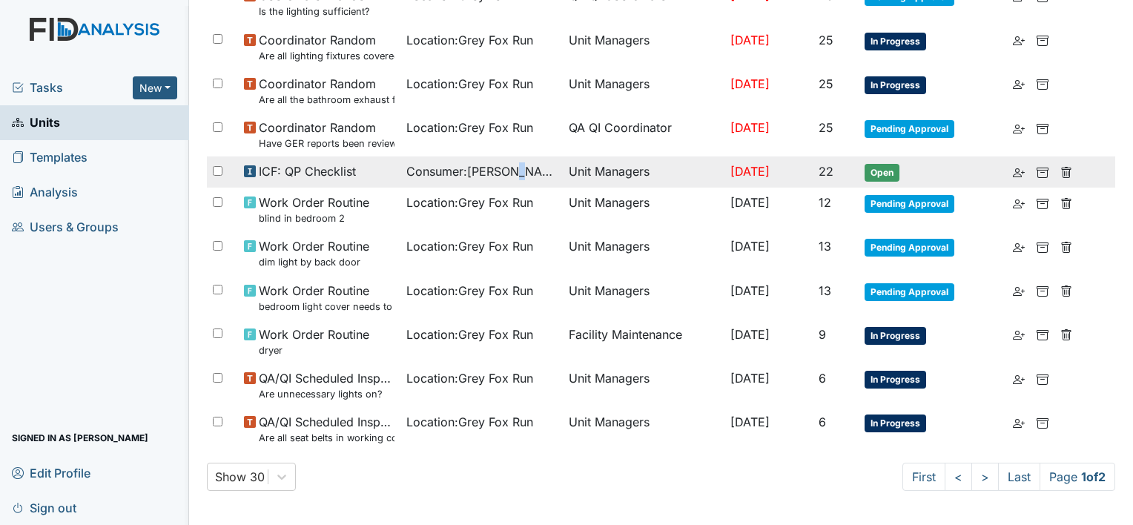
click at [507, 181] on td "Consumer : Moore, Keon" at bounding box center [481, 171] width 162 height 31
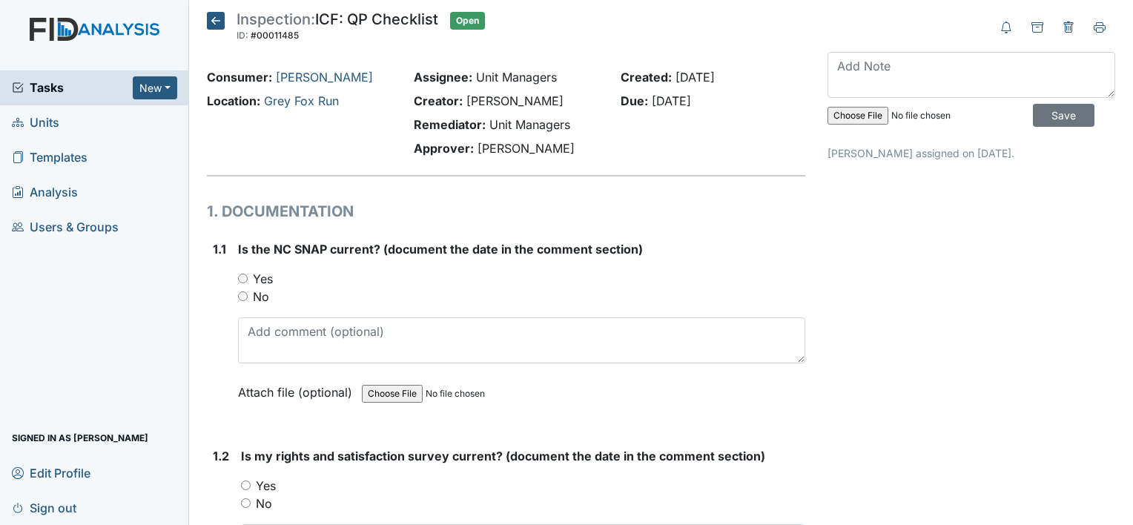
click at [261, 274] on label "Yes" at bounding box center [263, 279] width 20 height 18
click at [248, 274] on input "Yes" at bounding box center [243, 279] width 10 height 10
radio input "true"
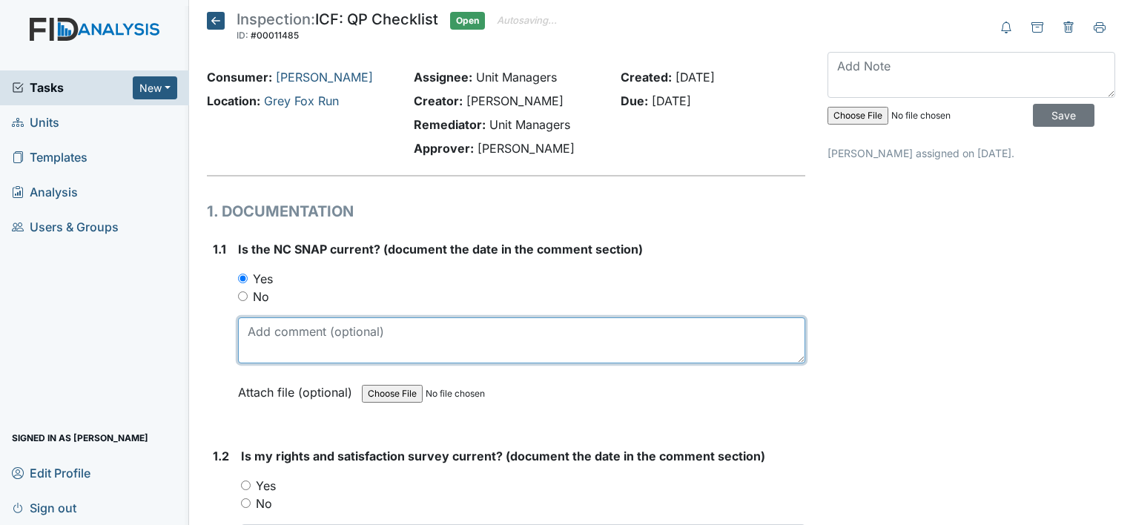
click at [349, 343] on textarea at bounding box center [521, 340] width 567 height 46
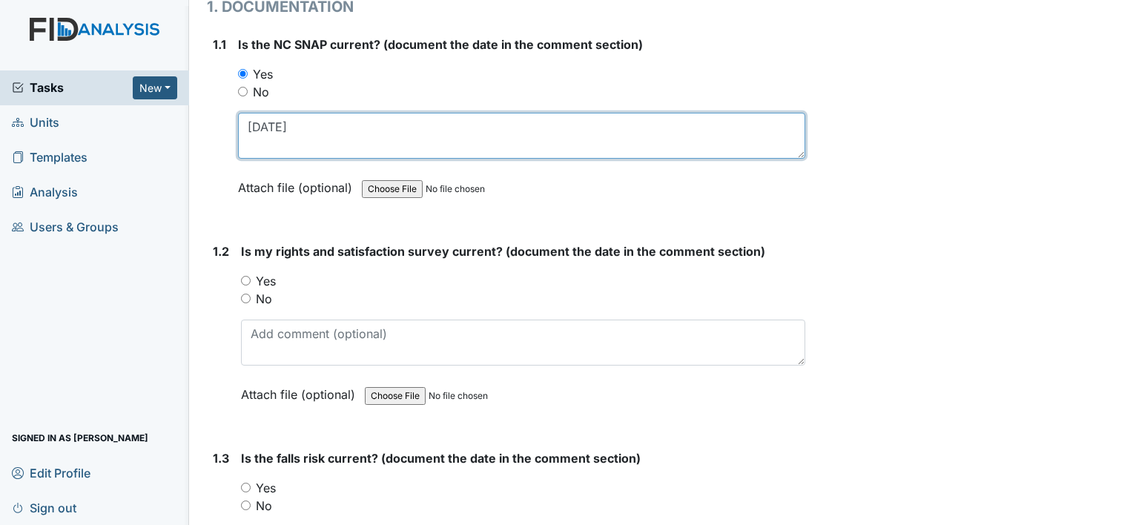
scroll to position [222, 0]
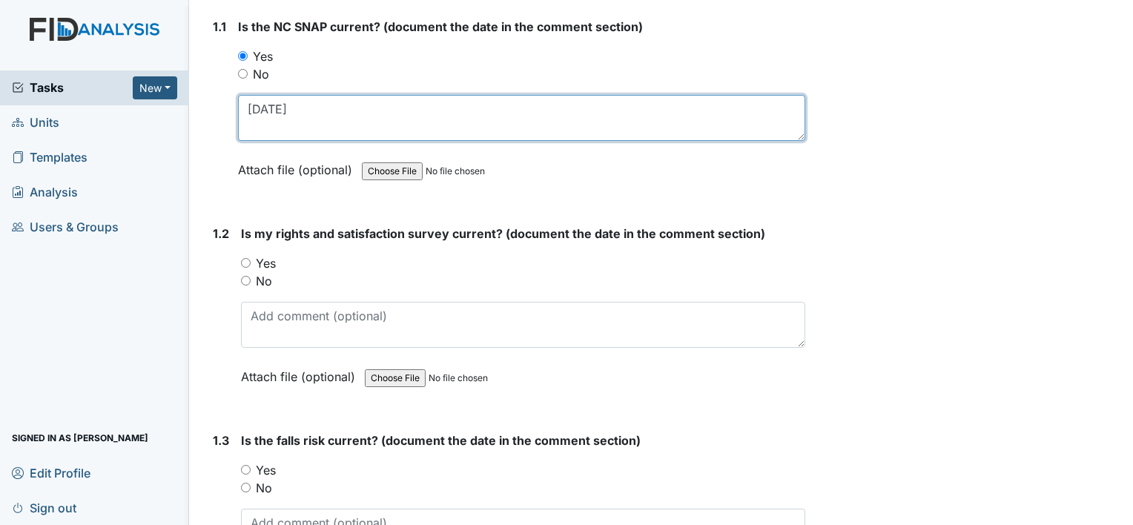
type textarea "6-11-25"
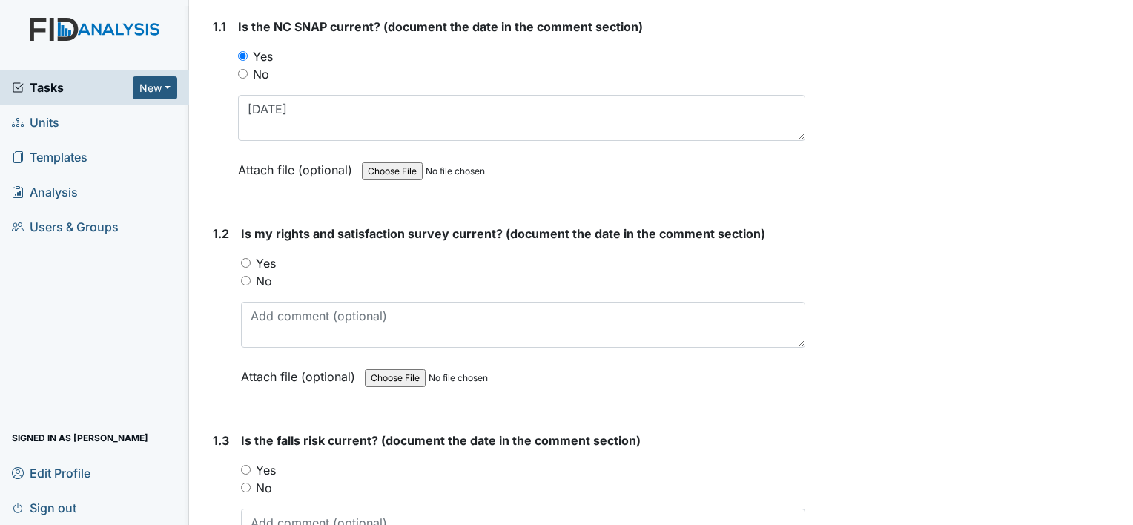
click at [271, 261] on label "Yes" at bounding box center [266, 263] width 20 height 18
click at [251, 261] on input "Yes" at bounding box center [246, 263] width 10 height 10
radio input "true"
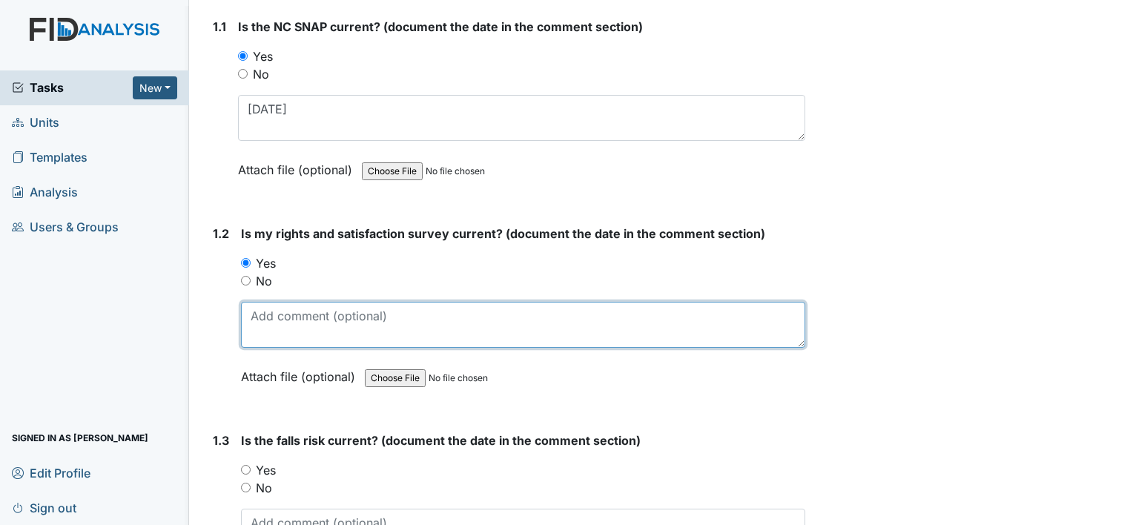
click at [280, 327] on textarea at bounding box center [523, 325] width 564 height 46
paste textarea "7-1-25"
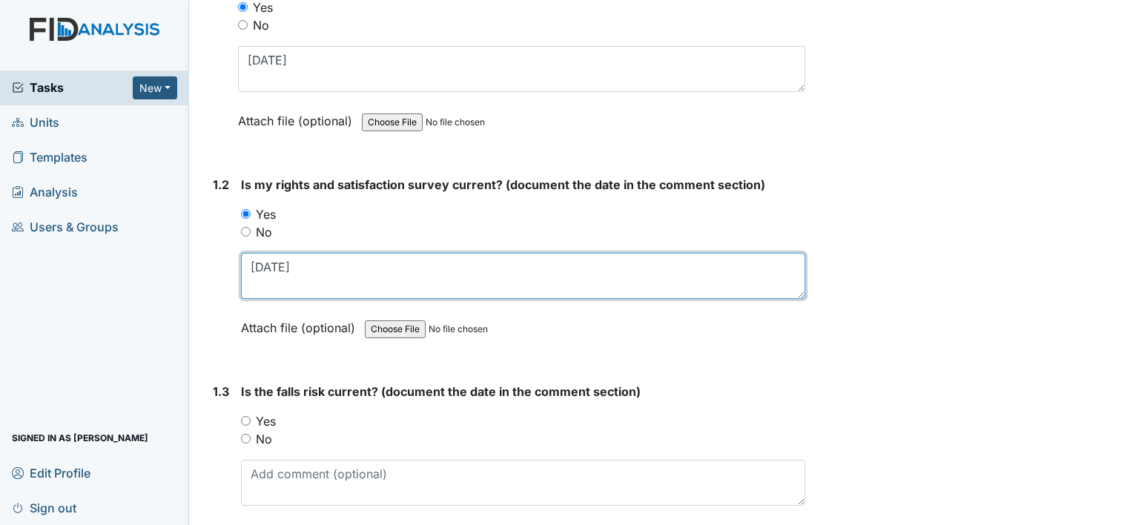
scroll to position [297, 0]
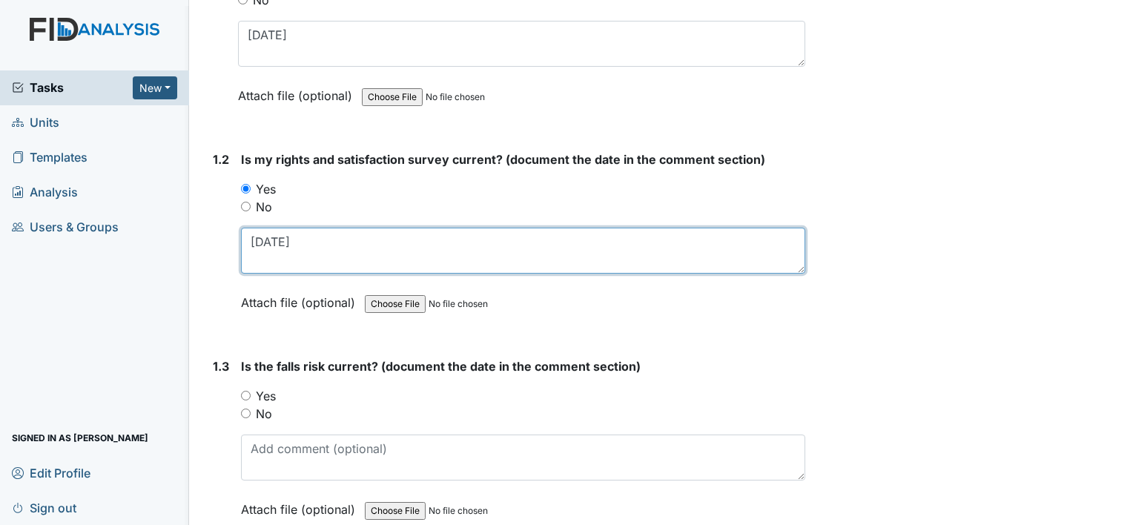
type textarea "7-1-25"
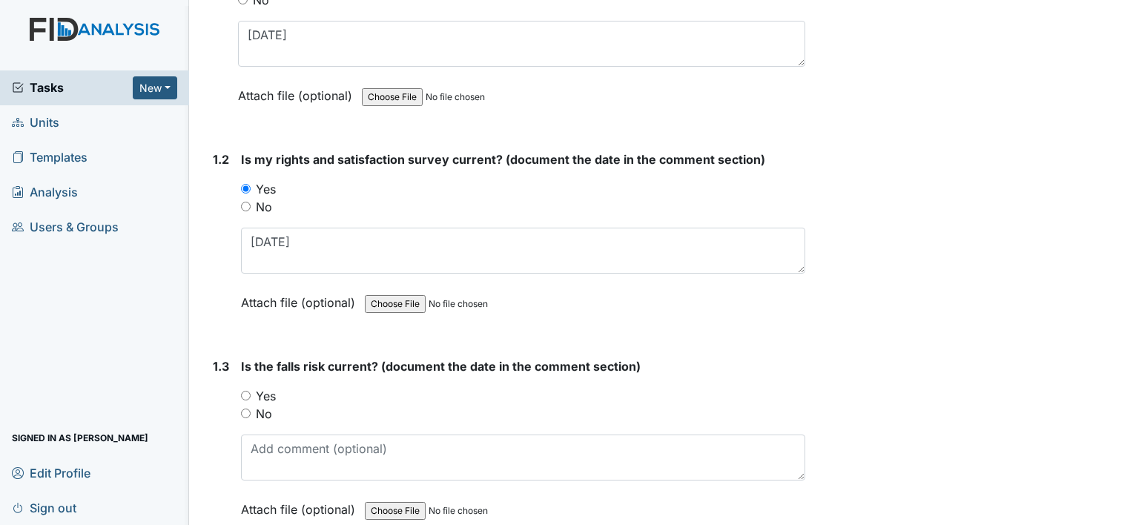
click at [268, 383] on div "Is the falls risk current? (document the date in the comment section) You must …" at bounding box center [523, 442] width 564 height 171
drag, startPoint x: 272, startPoint y: 395, endPoint x: 280, endPoint y: 400, distance: 9.3
click at [272, 395] on label "Yes" at bounding box center [266, 396] width 20 height 18
click at [251, 395] on input "Yes" at bounding box center [246, 396] width 10 height 10
radio input "true"
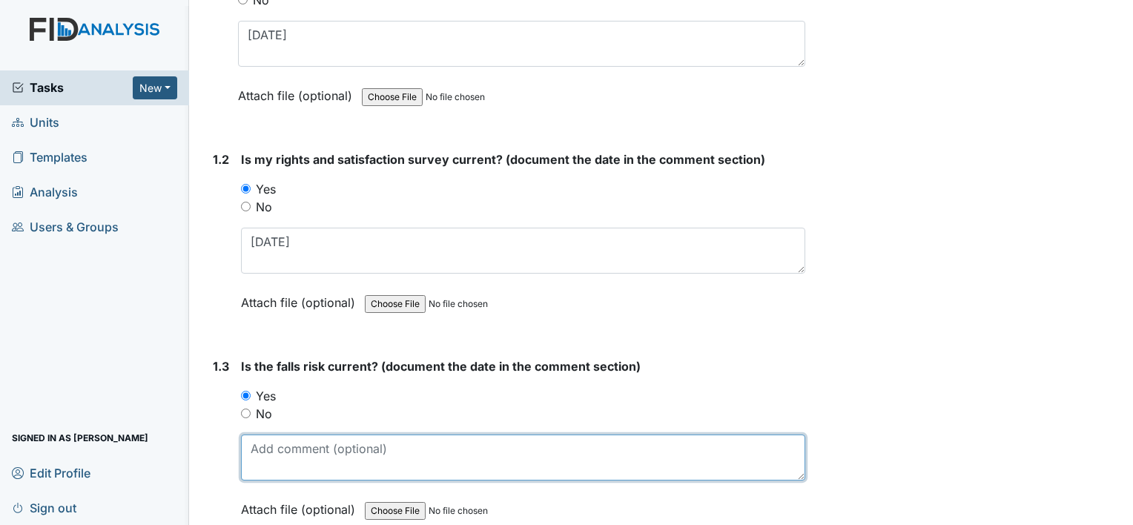
click at [291, 448] on textarea at bounding box center [523, 458] width 564 height 46
paste textarea "7-1-25"
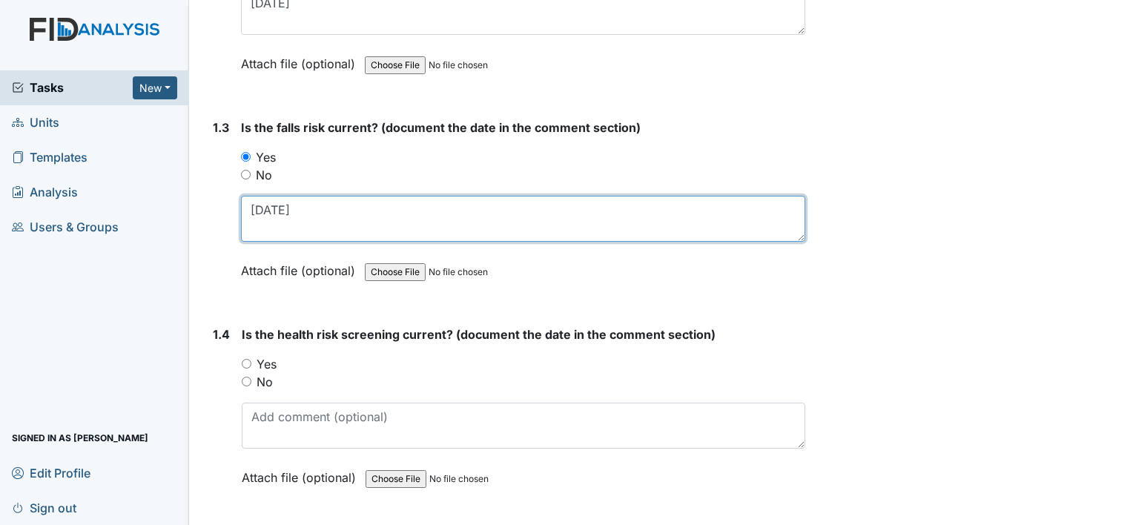
scroll to position [593, 0]
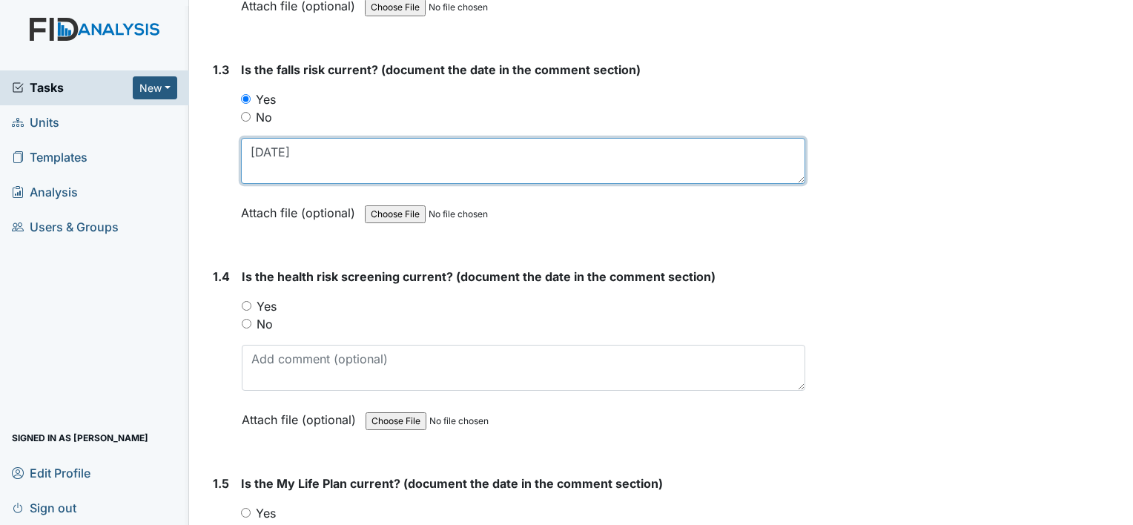
type textarea "7-1-25"
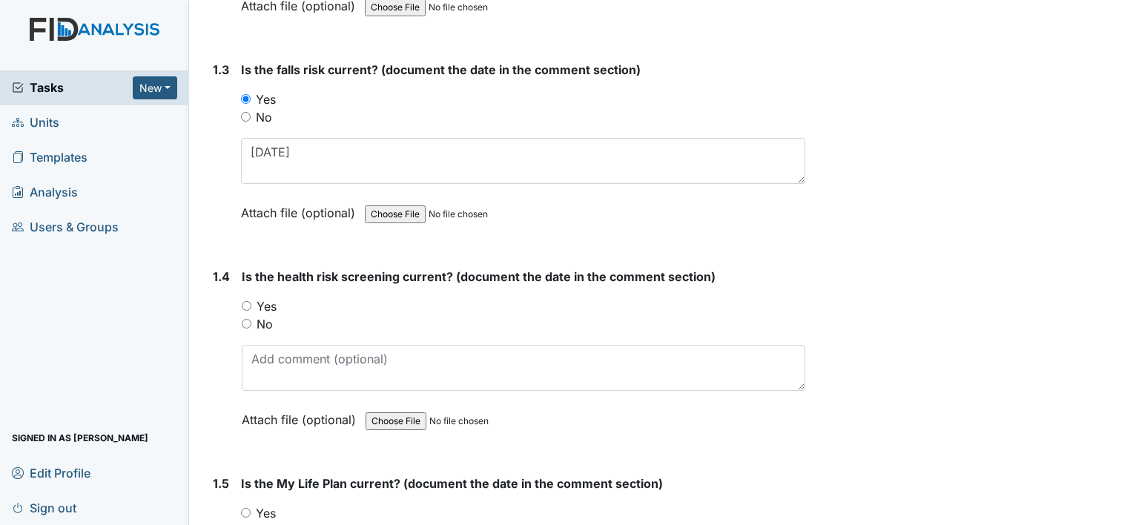
click at [278, 300] on div "Yes" at bounding box center [524, 306] width 564 height 18
click at [267, 297] on label "Yes" at bounding box center [267, 306] width 20 height 18
click at [251, 301] on input "Yes" at bounding box center [247, 306] width 10 height 10
radio input "true"
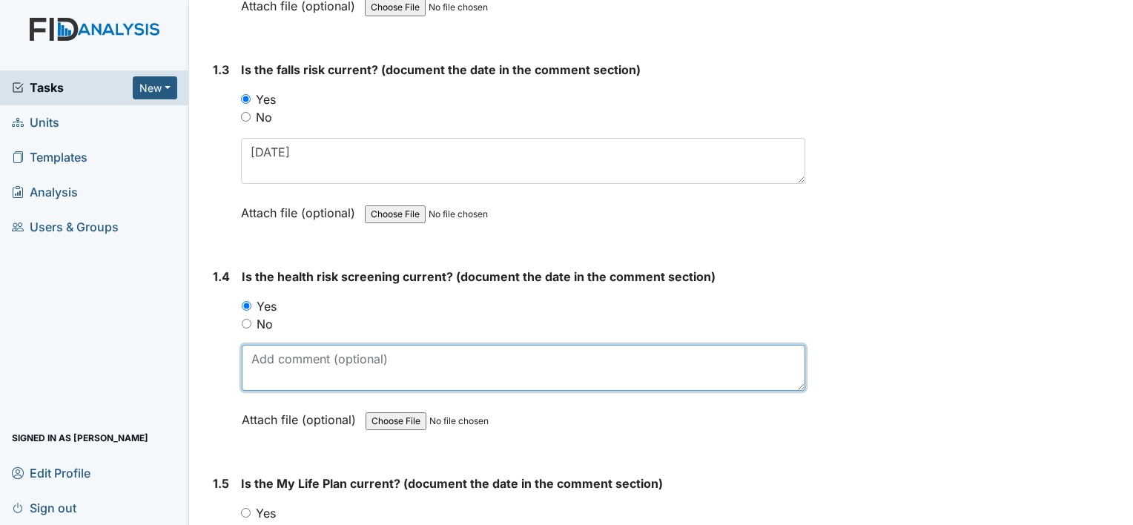
click at [271, 375] on textarea at bounding box center [524, 368] width 564 height 46
paste textarea "7-1-25"
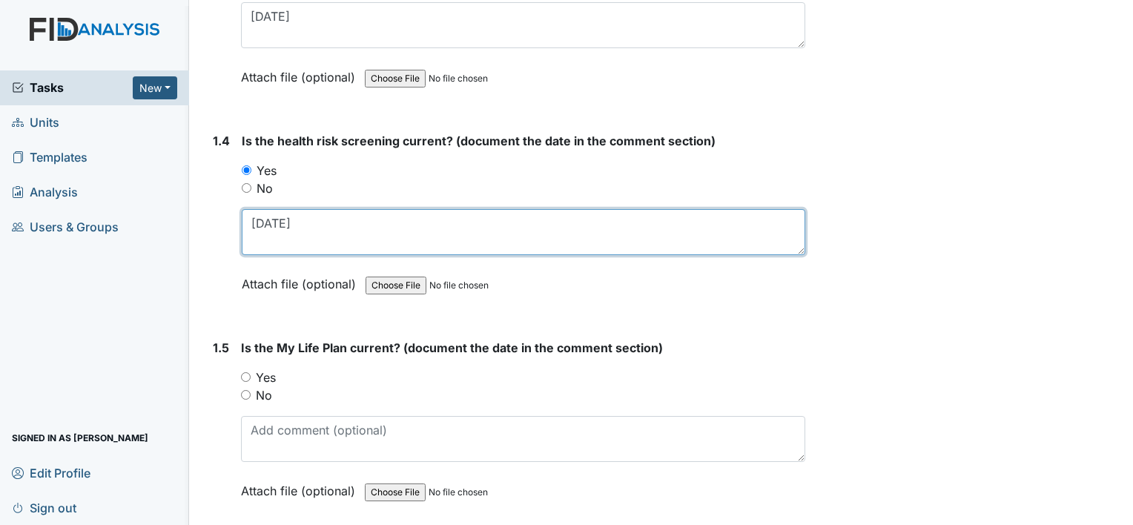
scroll to position [816, 0]
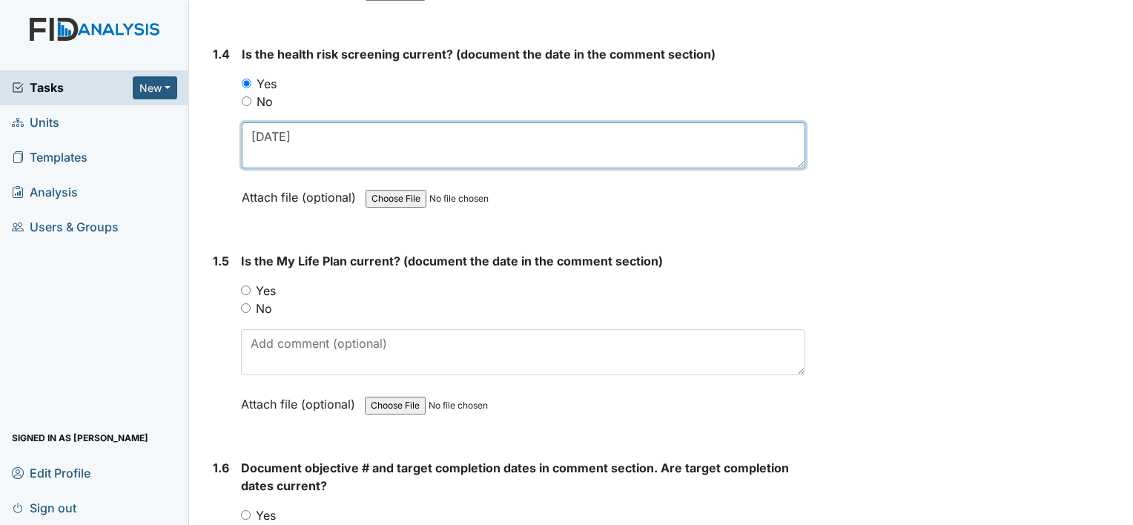
type textarea "7-1-25"
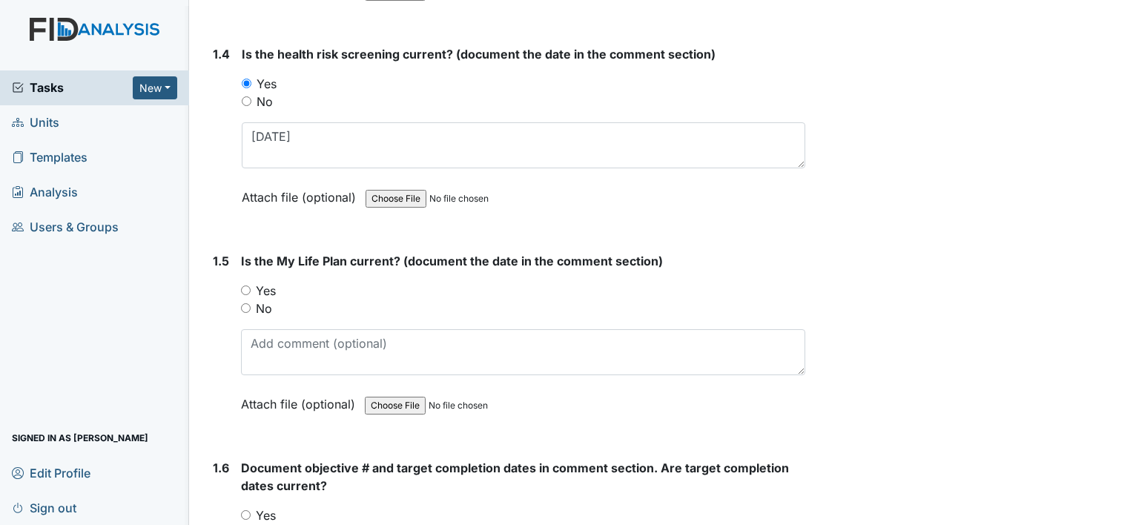
click at [273, 286] on label "Yes" at bounding box center [266, 291] width 20 height 18
click at [251, 286] on input "Yes" at bounding box center [246, 291] width 10 height 10
radio input "true"
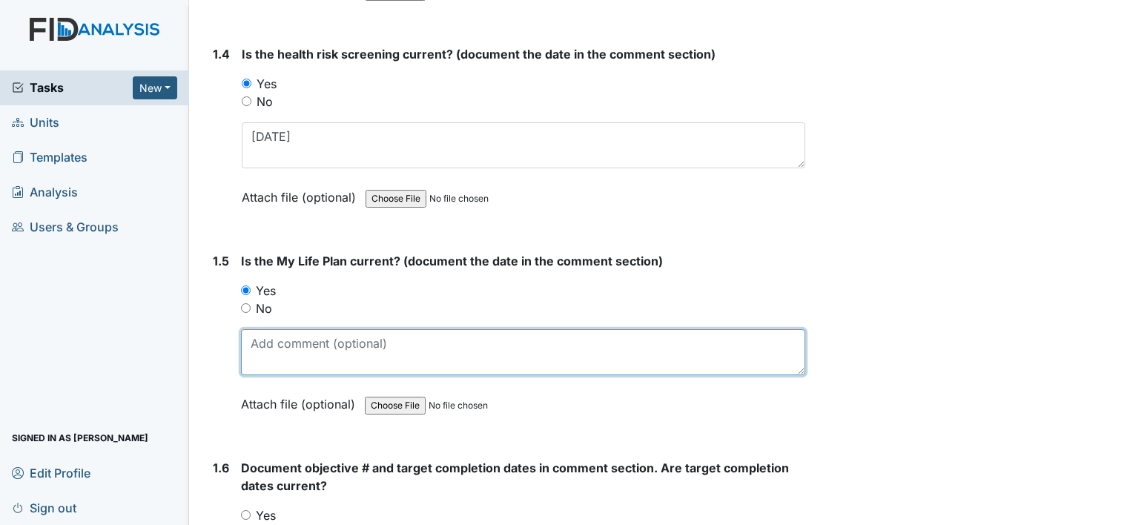
click at [280, 363] on textarea at bounding box center [523, 352] width 564 height 46
paste textarea "7-1-25"
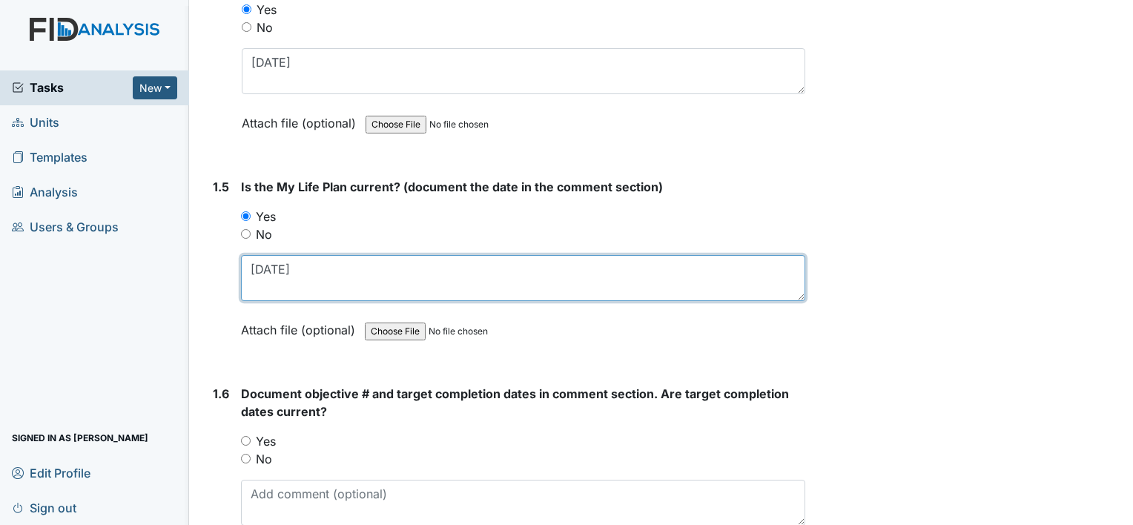
scroll to position [1112, 0]
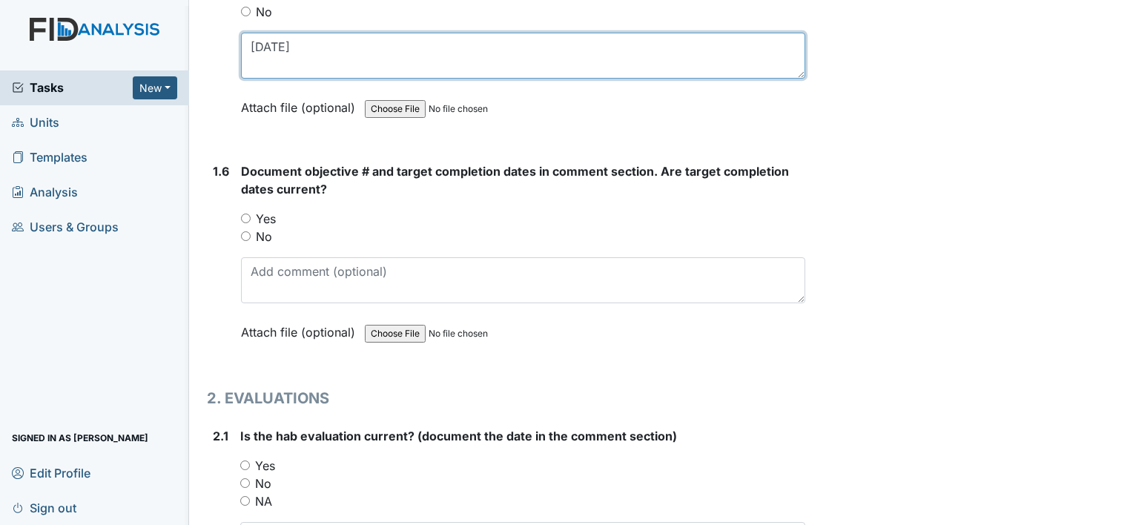
type textarea "7-1-25"
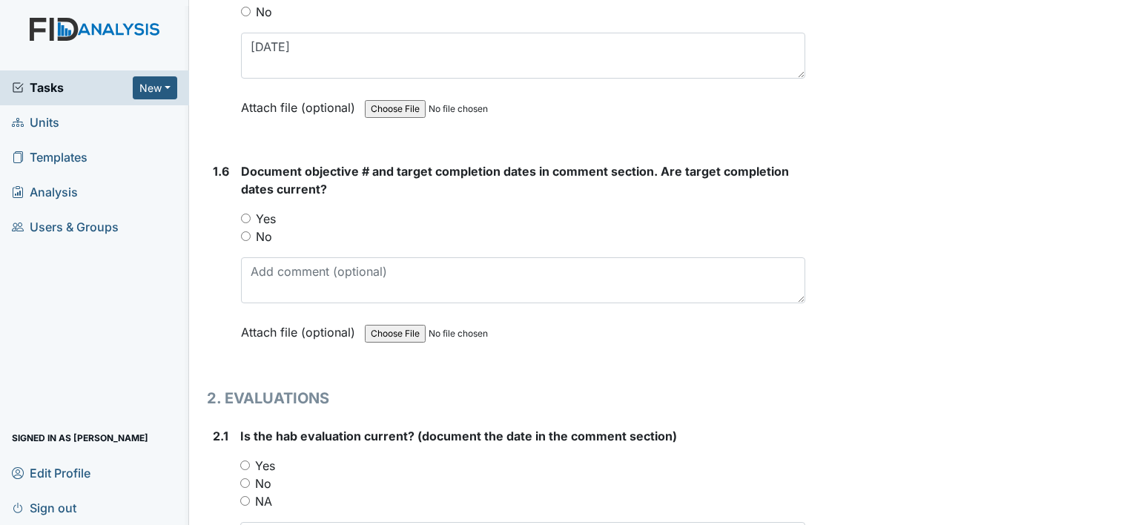
click at [265, 217] on label "Yes" at bounding box center [266, 219] width 20 height 18
click at [251, 217] on input "Yes" at bounding box center [246, 219] width 10 height 10
radio input "true"
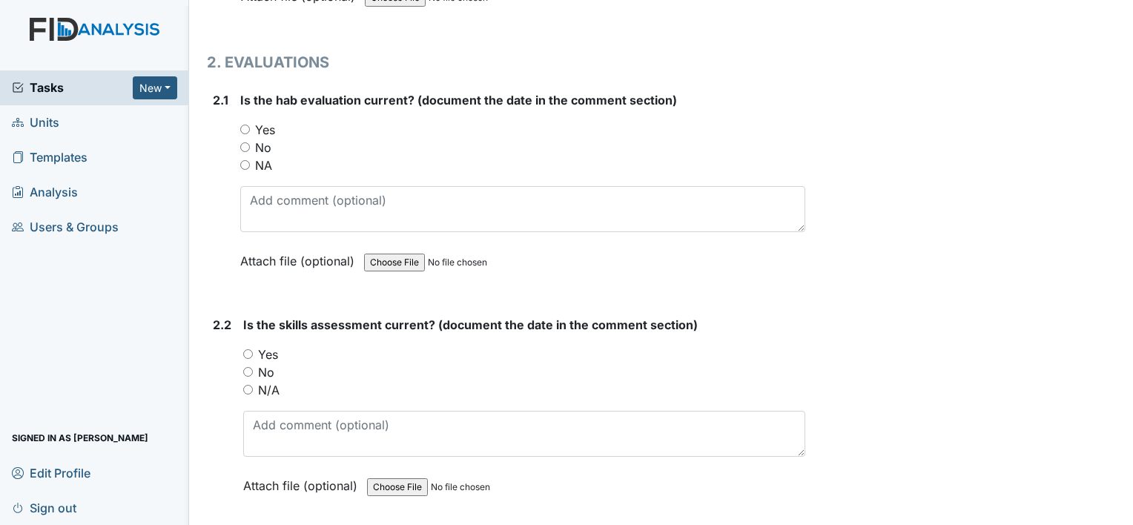
scroll to position [1483, 0]
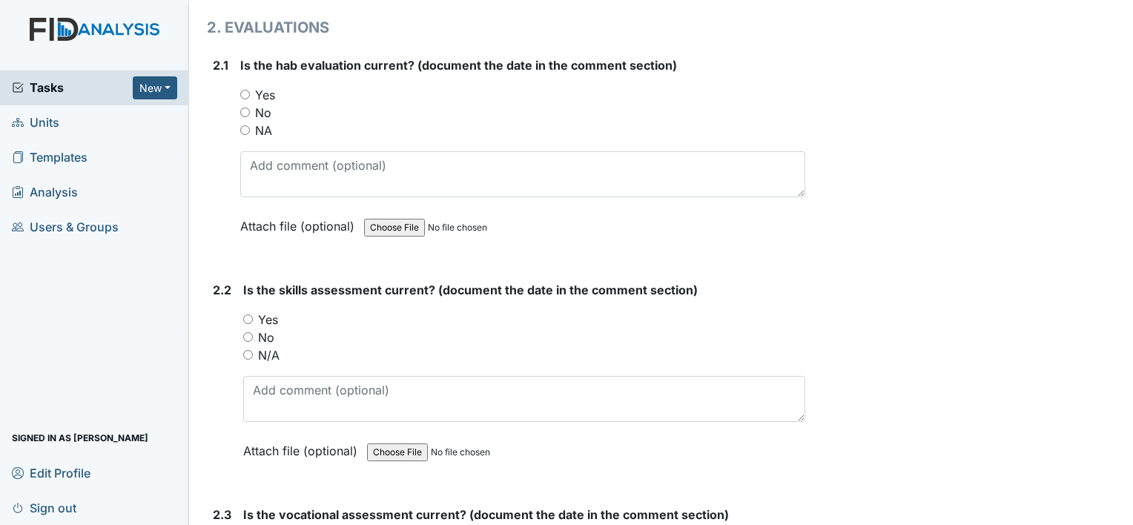
click at [264, 104] on label "No" at bounding box center [263, 113] width 16 height 18
click at [250, 108] on input "No" at bounding box center [245, 113] width 10 height 10
radio input "true"
click at [265, 332] on label "No" at bounding box center [266, 338] width 16 height 18
click at [253, 332] on input "No" at bounding box center [248, 337] width 10 height 10
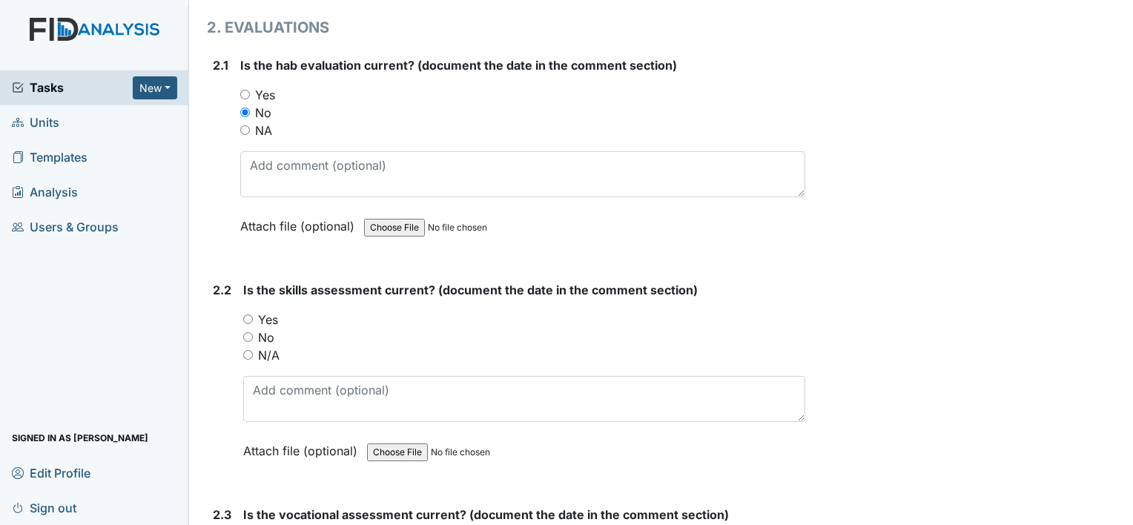
radio input "true"
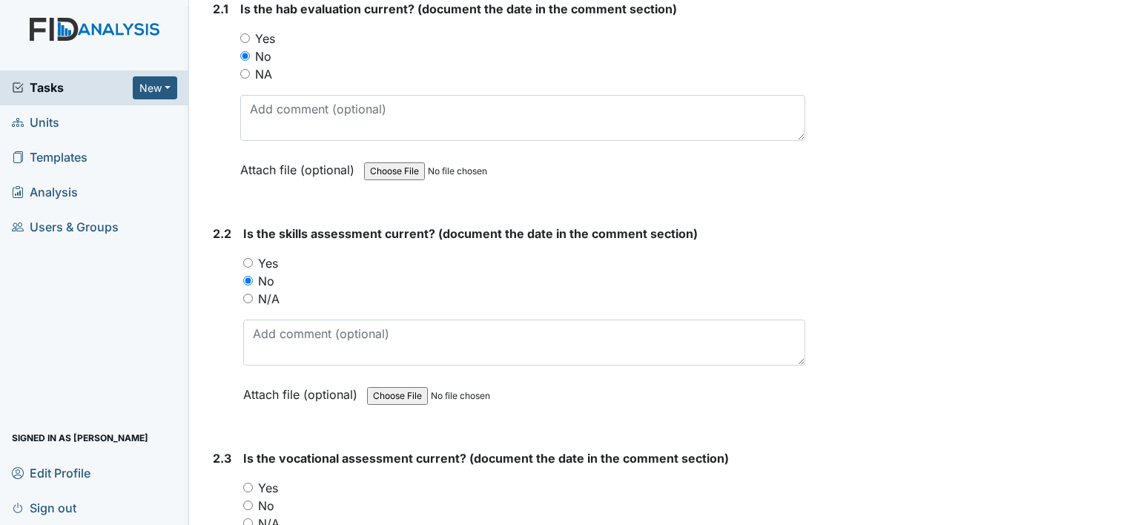
scroll to position [1780, 0]
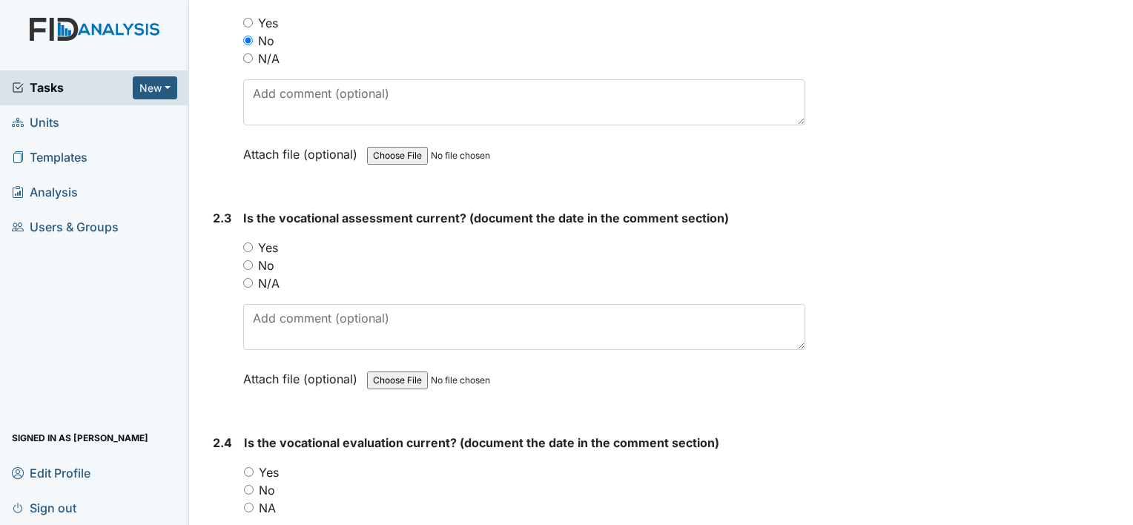
click at [266, 243] on label "Yes" at bounding box center [268, 248] width 20 height 18
click at [253, 243] on input "Yes" at bounding box center [248, 248] width 10 height 10
radio input "true"
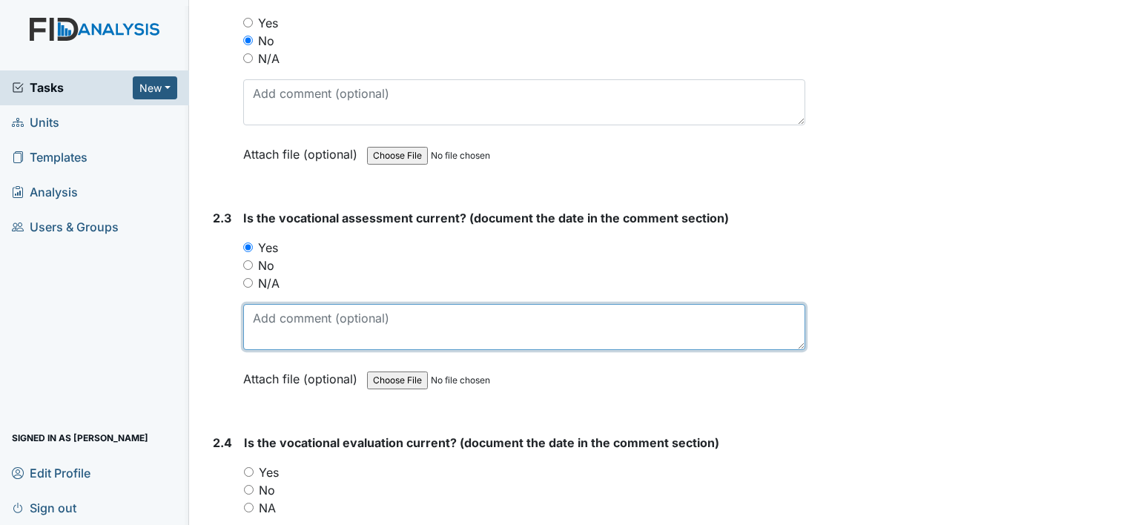
click at [285, 306] on textarea at bounding box center [524, 327] width 562 height 46
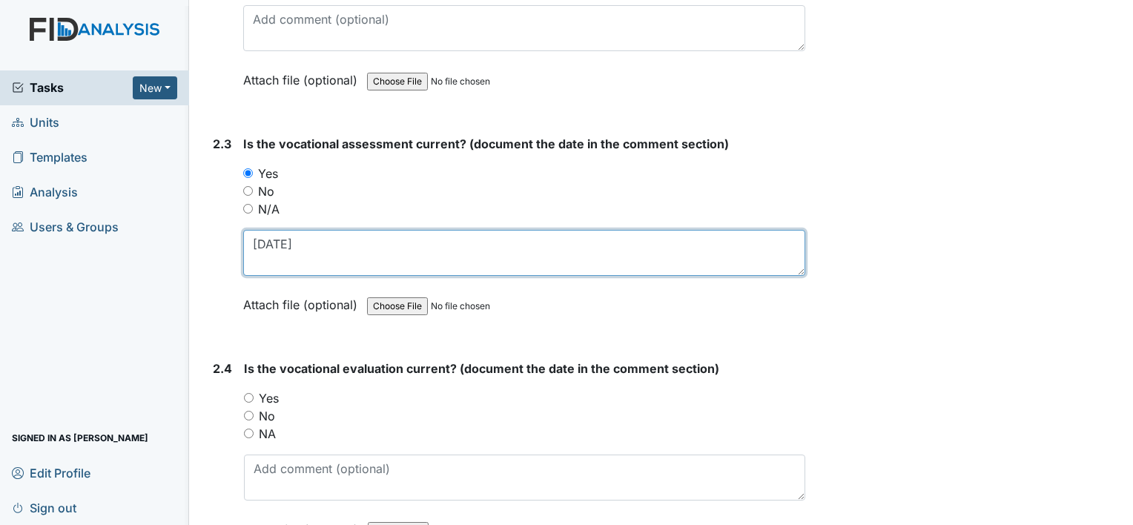
type textarea "6-23-25"
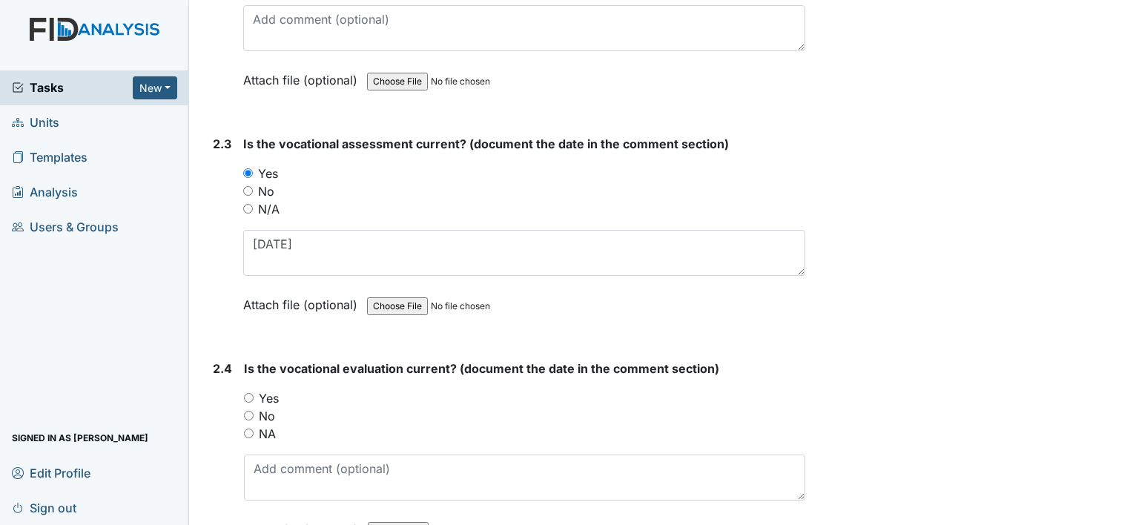
click at [276, 394] on label "Yes" at bounding box center [269, 398] width 20 height 18
click at [254, 394] on input "Yes" at bounding box center [249, 398] width 10 height 10
radio input "true"
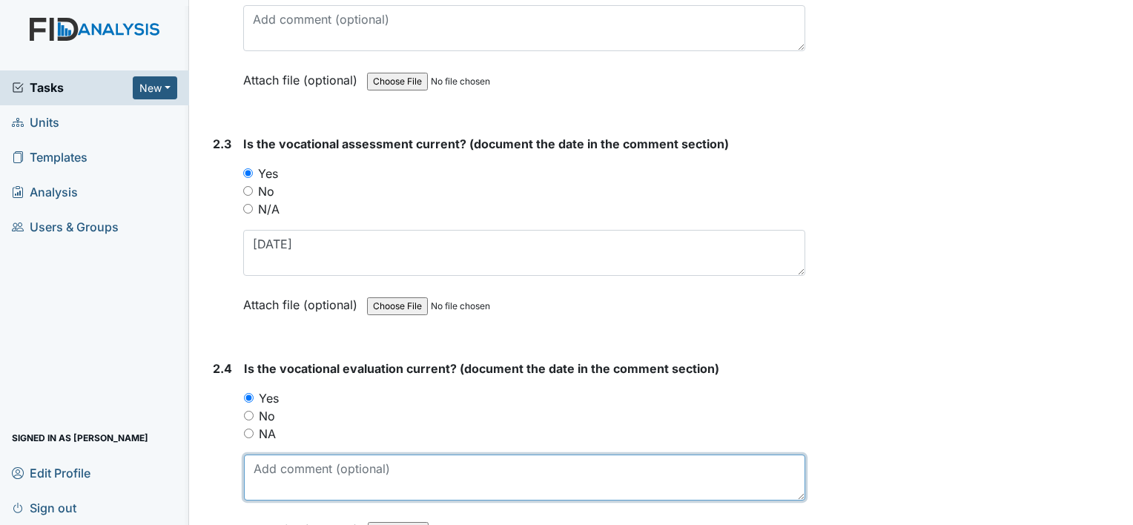
click at [283, 455] on textarea at bounding box center [524, 478] width 561 height 46
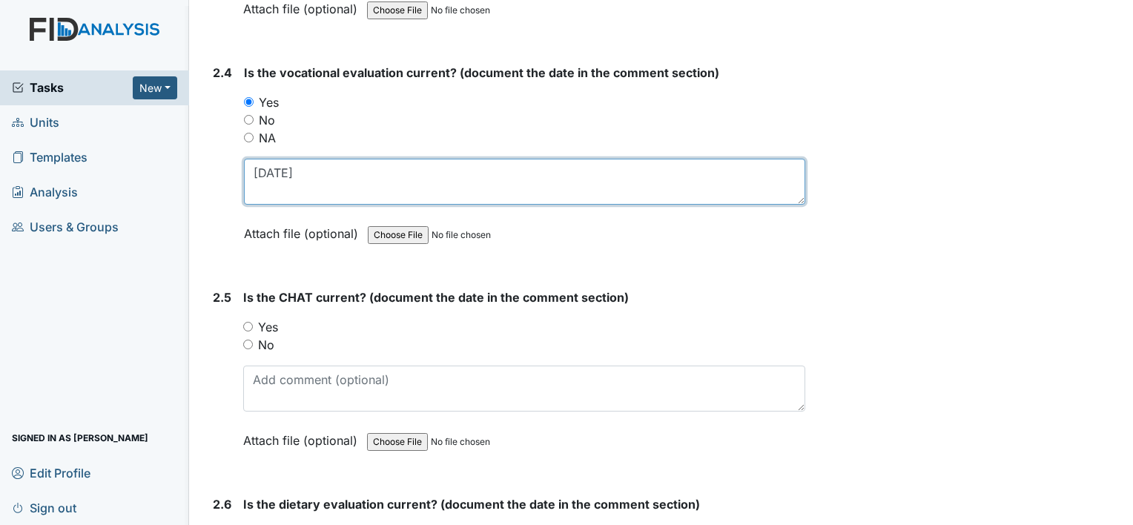
scroll to position [2151, 0]
type textarea "6-23-25"
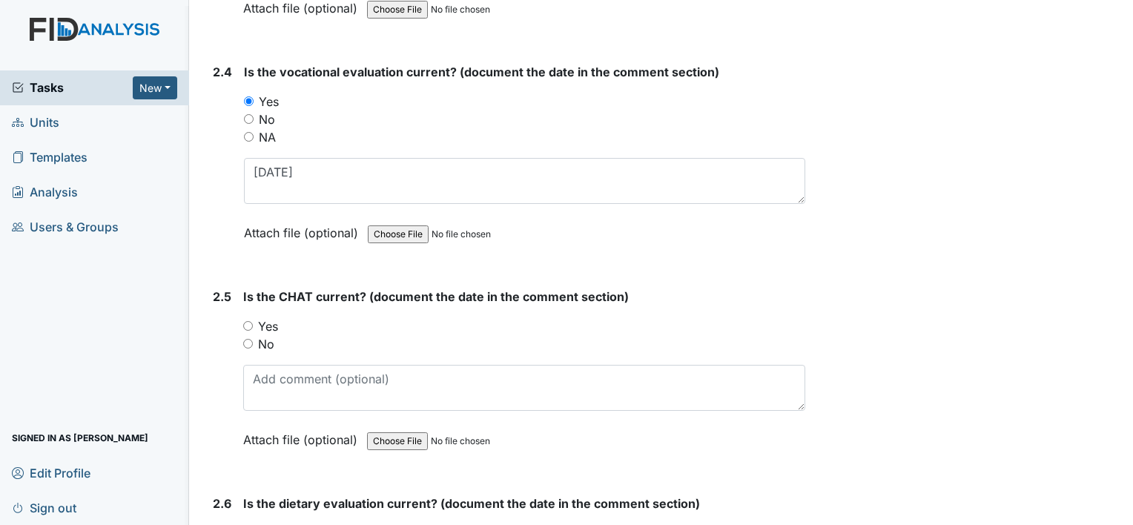
click at [261, 317] on label "Yes" at bounding box center [268, 326] width 20 height 18
click at [253, 321] on input "Yes" at bounding box center [248, 326] width 10 height 10
radio input "true"
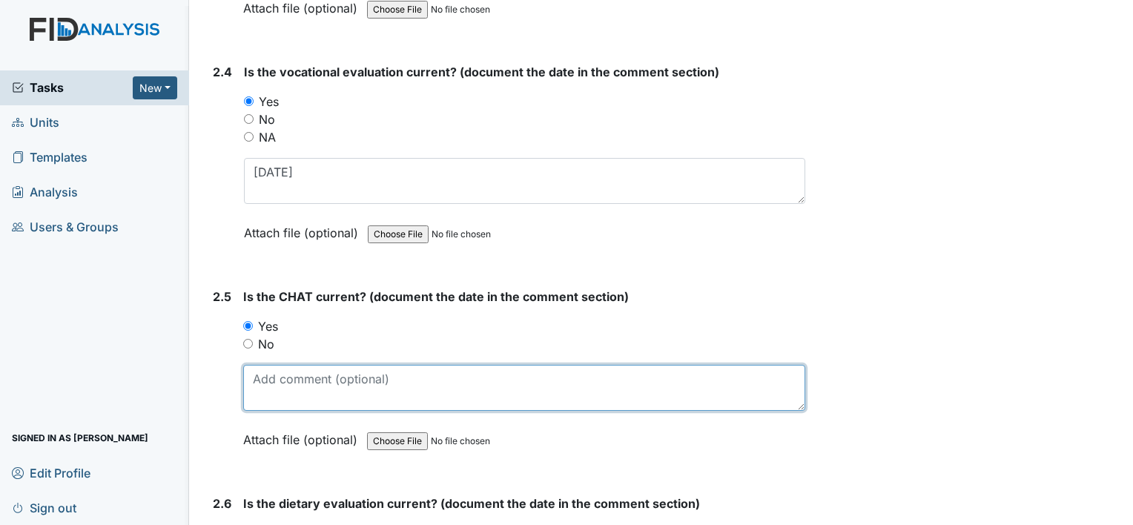
click at [301, 377] on textarea at bounding box center [524, 388] width 562 height 46
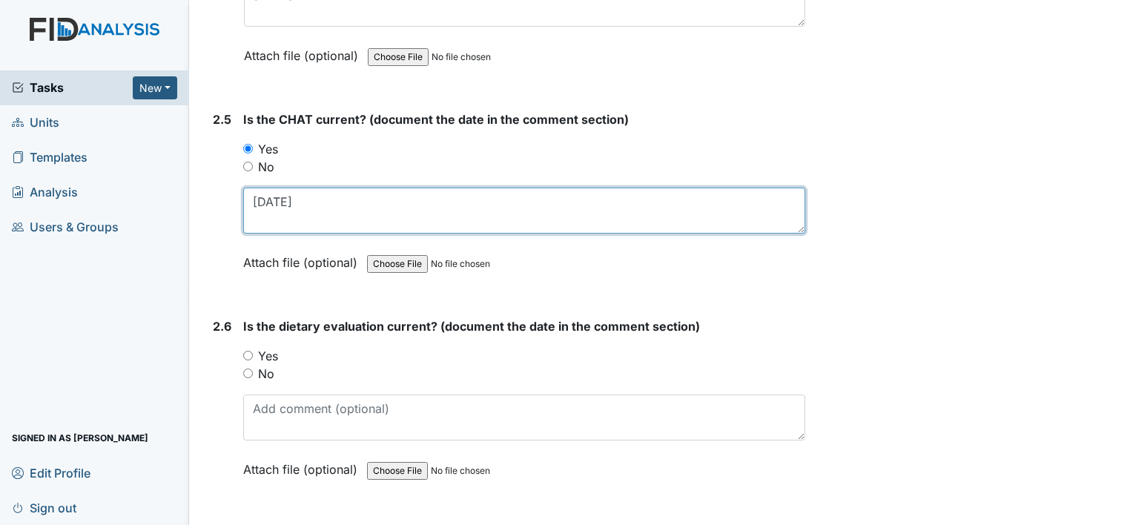
scroll to position [2373, 0]
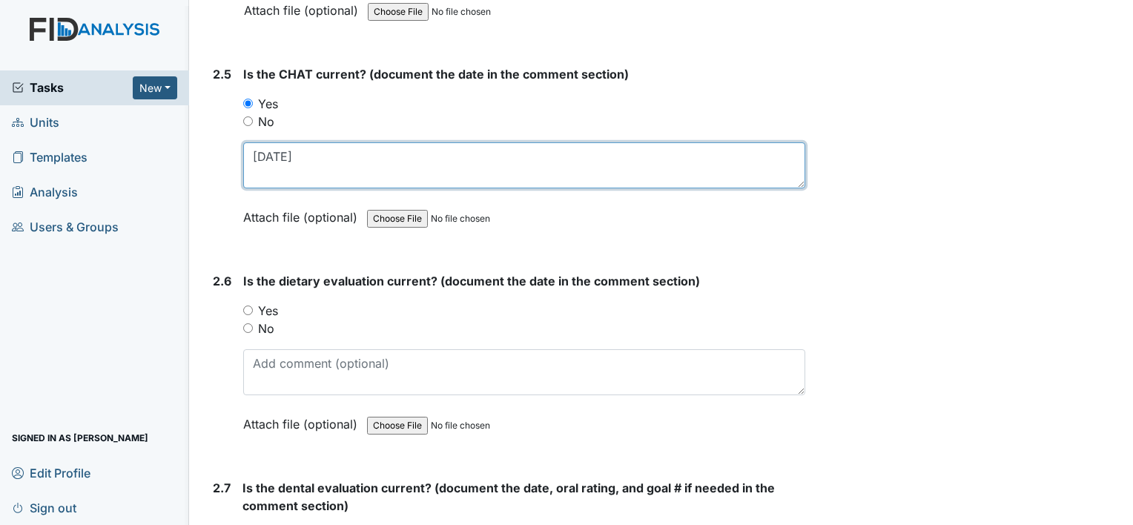
drag, startPoint x: 293, startPoint y: 147, endPoint x: 246, endPoint y: 146, distance: 46.7
click at [247, 146] on textarea "8-8-25" at bounding box center [524, 165] width 562 height 46
paste textarea "7-1"
type textarea "7-1-25"
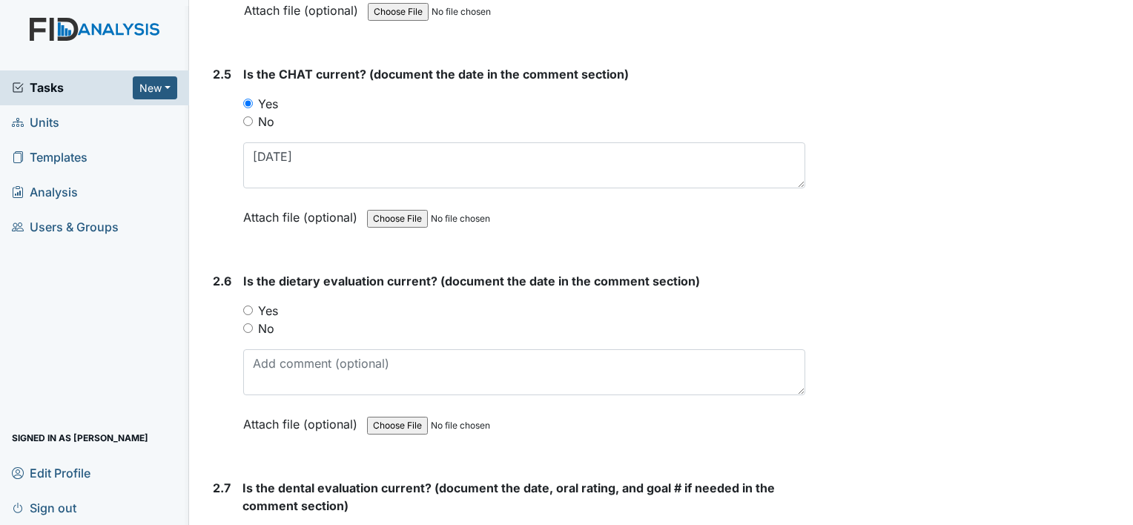
click at [264, 304] on label "Yes" at bounding box center [268, 311] width 20 height 18
click at [253, 306] on input "Yes" at bounding box center [248, 311] width 10 height 10
radio input "true"
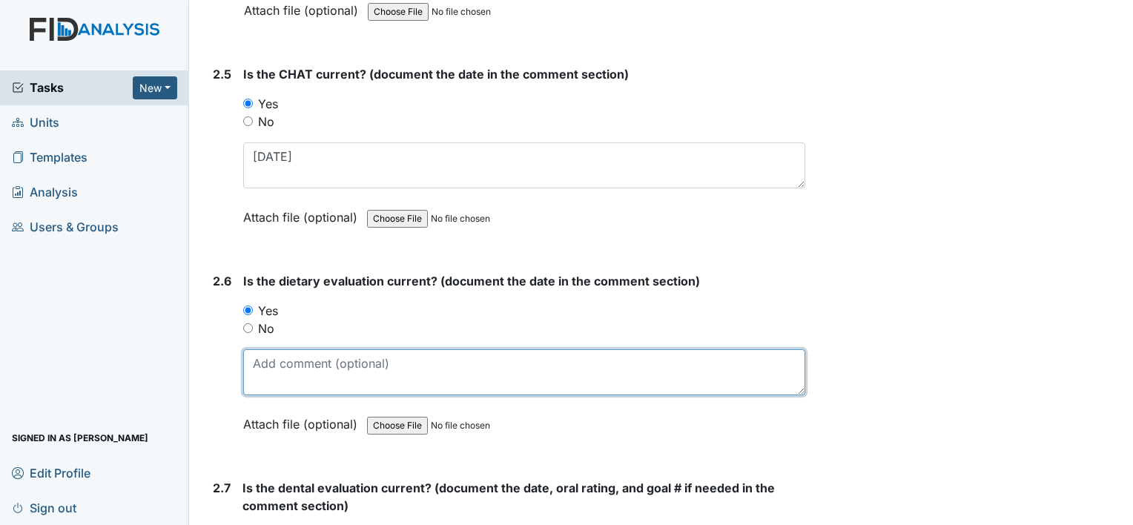
click at [270, 356] on textarea at bounding box center [524, 372] width 562 height 46
type textarea "8"
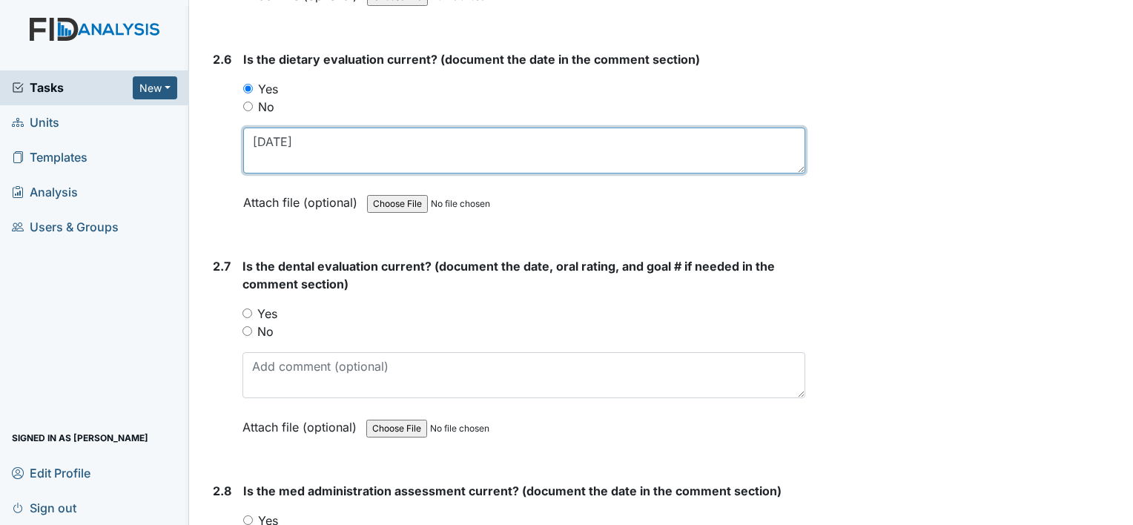
scroll to position [2596, 0]
type textarea "9-10-25"
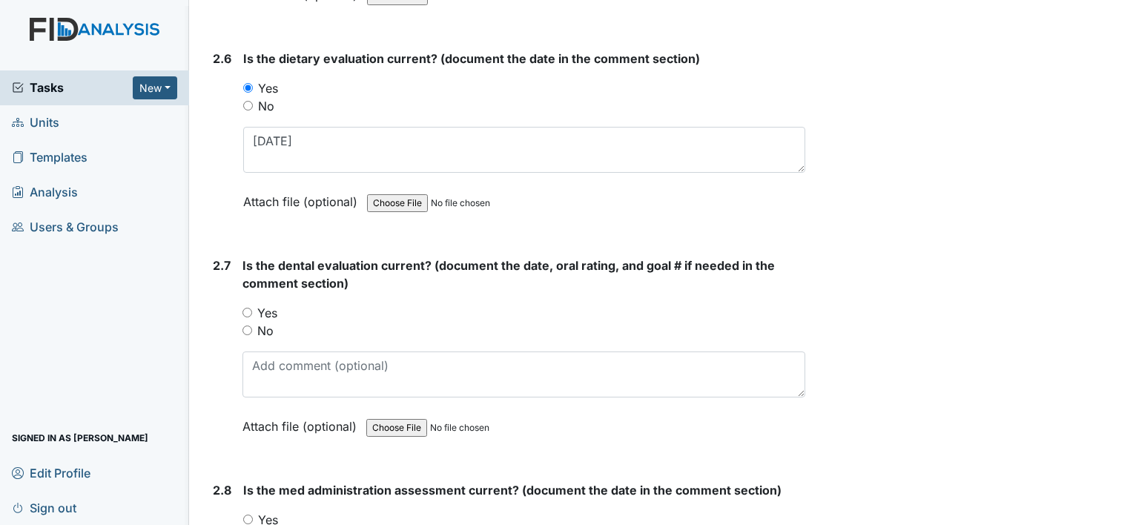
click at [267, 304] on label "Yes" at bounding box center [267, 313] width 20 height 18
click at [252, 308] on input "Yes" at bounding box center [248, 313] width 10 height 10
radio input "true"
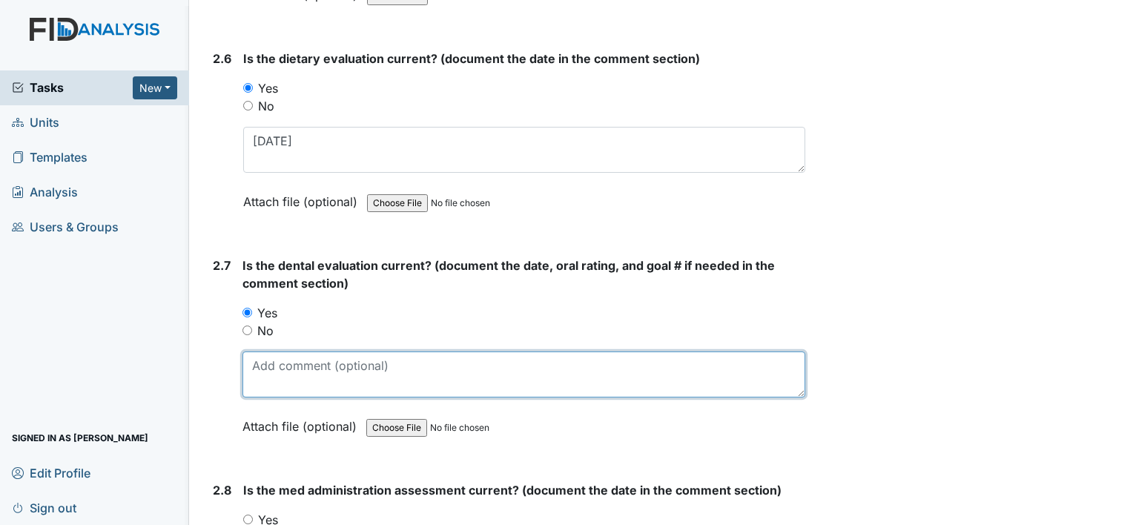
click at [291, 359] on textarea at bounding box center [524, 375] width 563 height 46
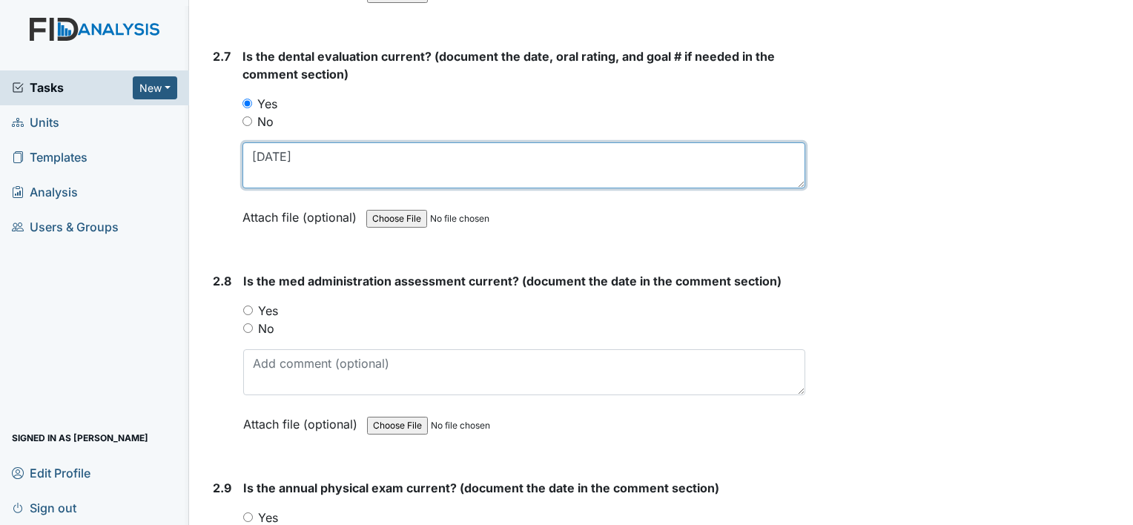
scroll to position [2818, 0]
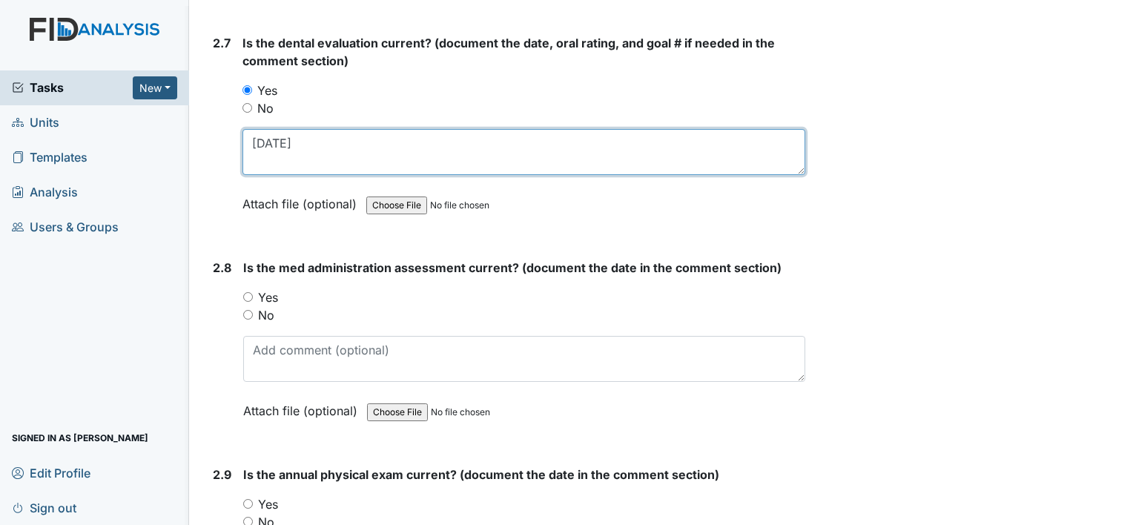
type textarea "9-18-25"
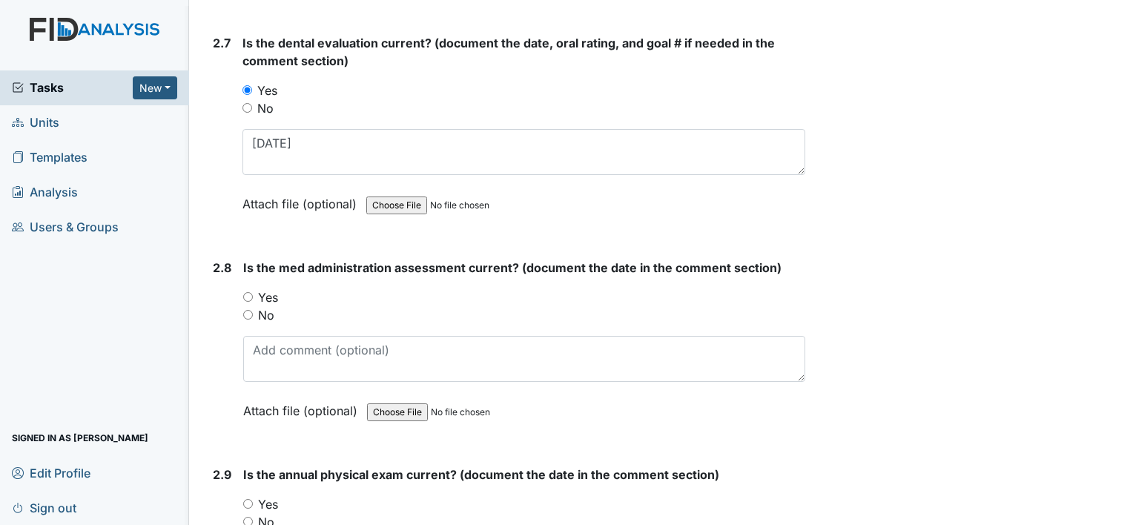
click at [270, 306] on label "No" at bounding box center [266, 315] width 16 height 18
click at [253, 310] on input "No" at bounding box center [248, 315] width 10 height 10
radio input "true"
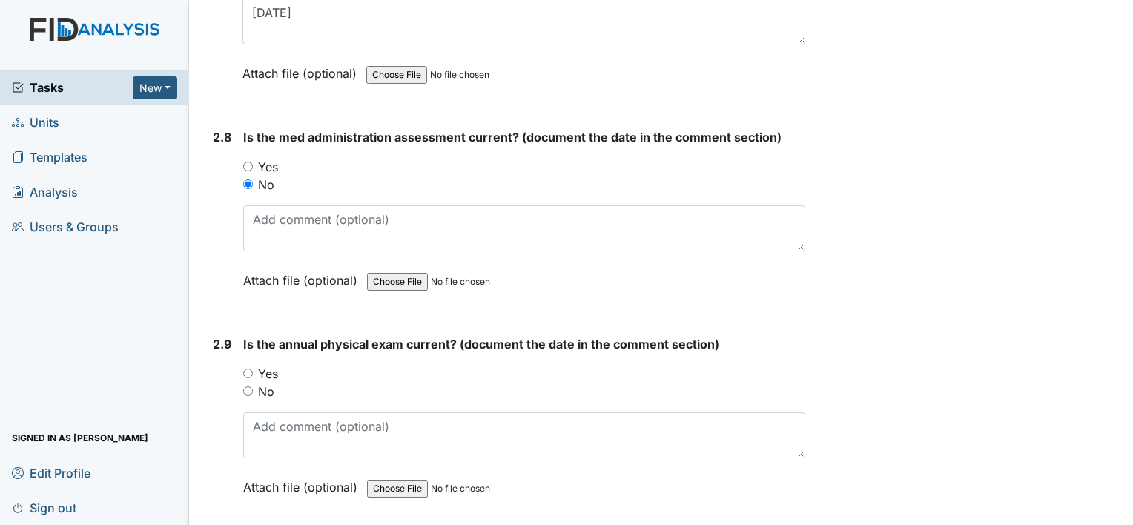
scroll to position [2967, 0]
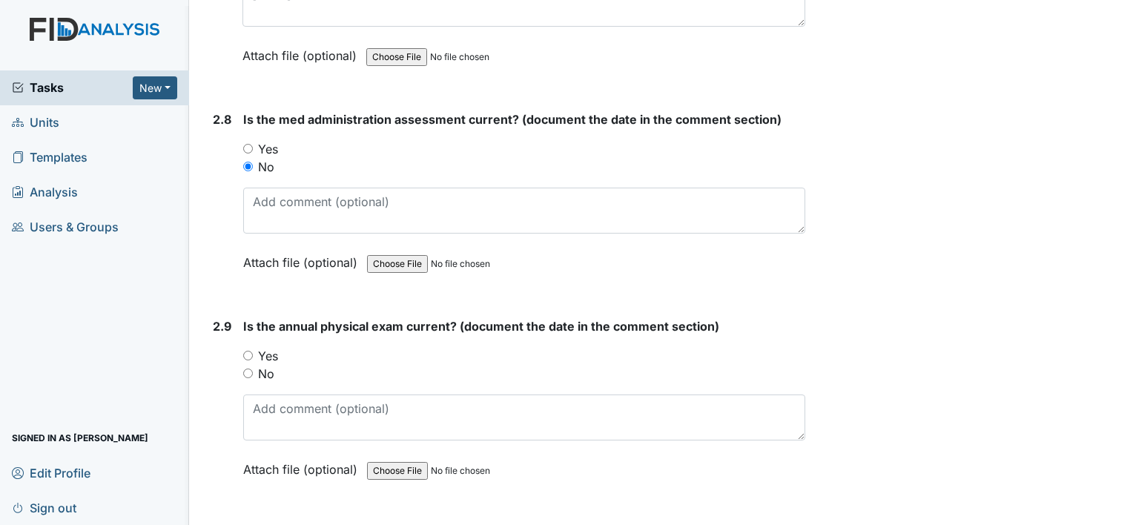
click at [276, 348] on label "Yes" at bounding box center [268, 356] width 20 height 18
click at [253, 351] on input "Yes" at bounding box center [248, 356] width 10 height 10
radio input "true"
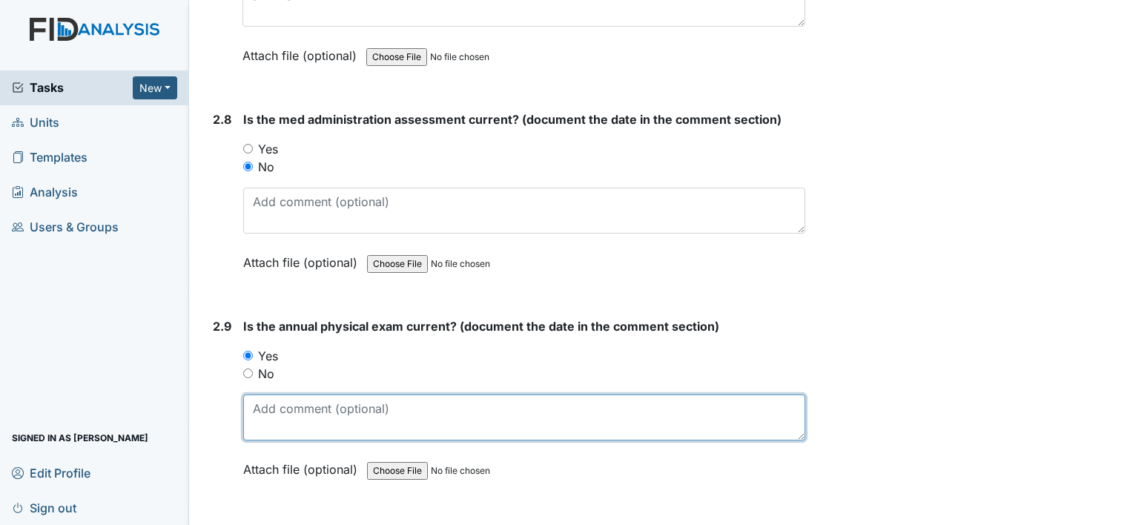
click at [291, 409] on textarea at bounding box center [524, 418] width 562 height 46
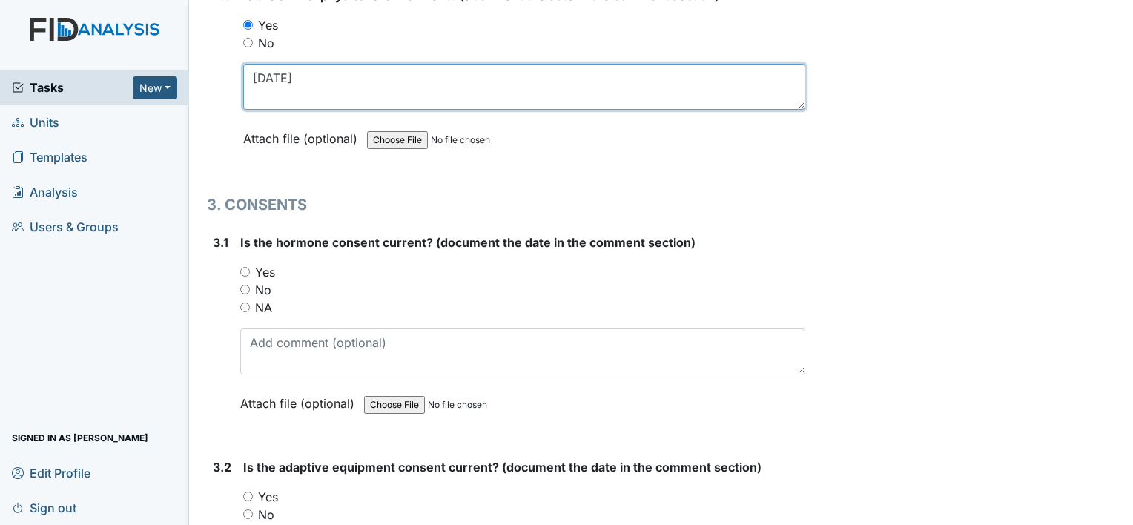
scroll to position [3337, 0]
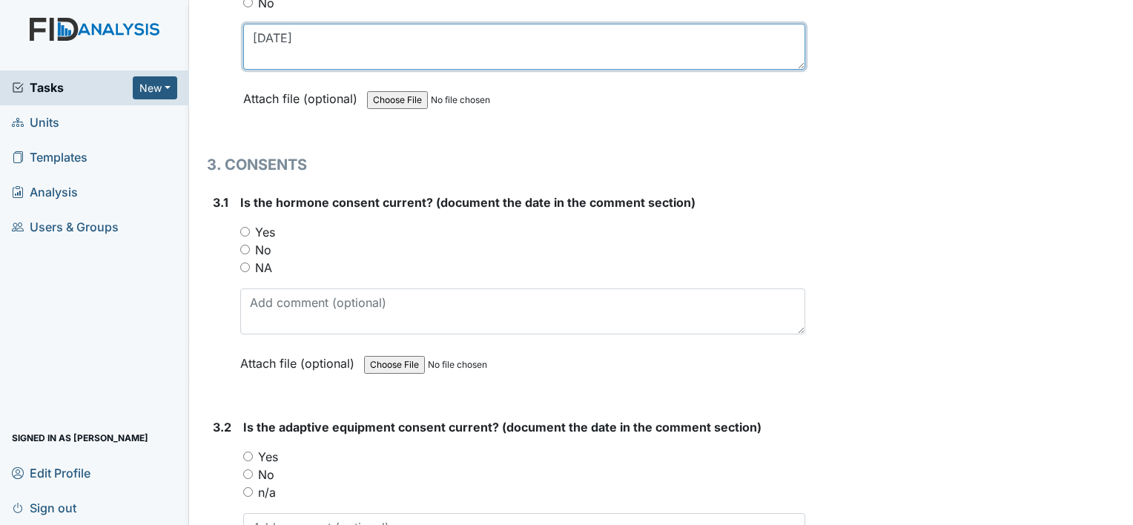
type textarea "6-10-25"
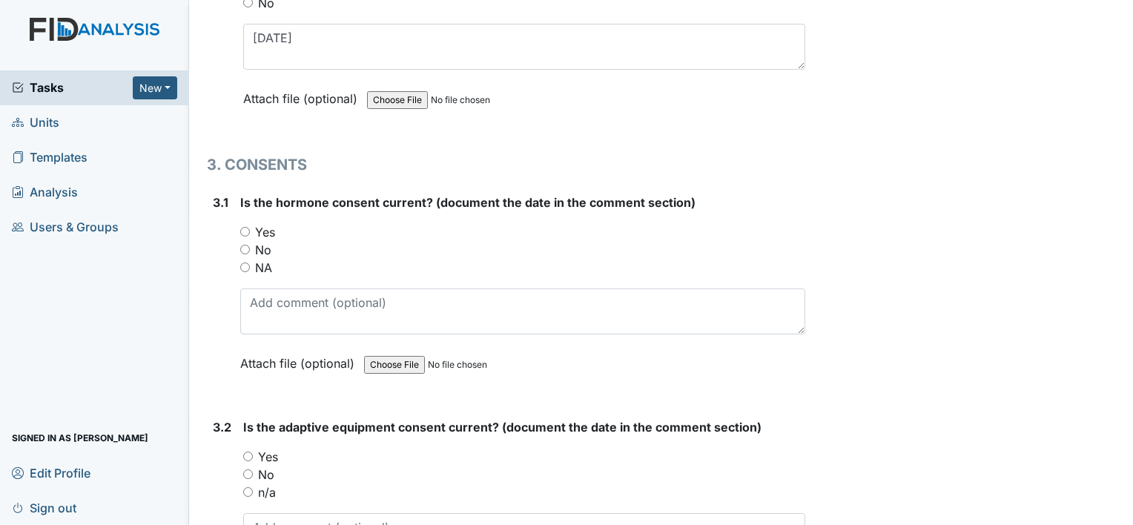
click at [263, 259] on label "NA" at bounding box center [263, 268] width 17 height 18
click at [250, 263] on input "NA" at bounding box center [245, 268] width 10 height 10
radio input "true"
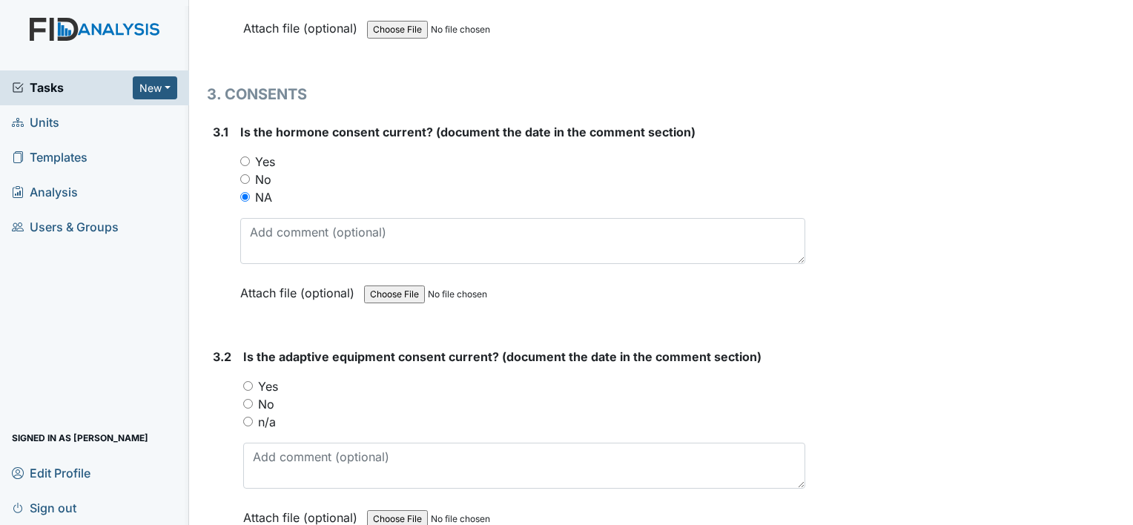
scroll to position [3560, 0]
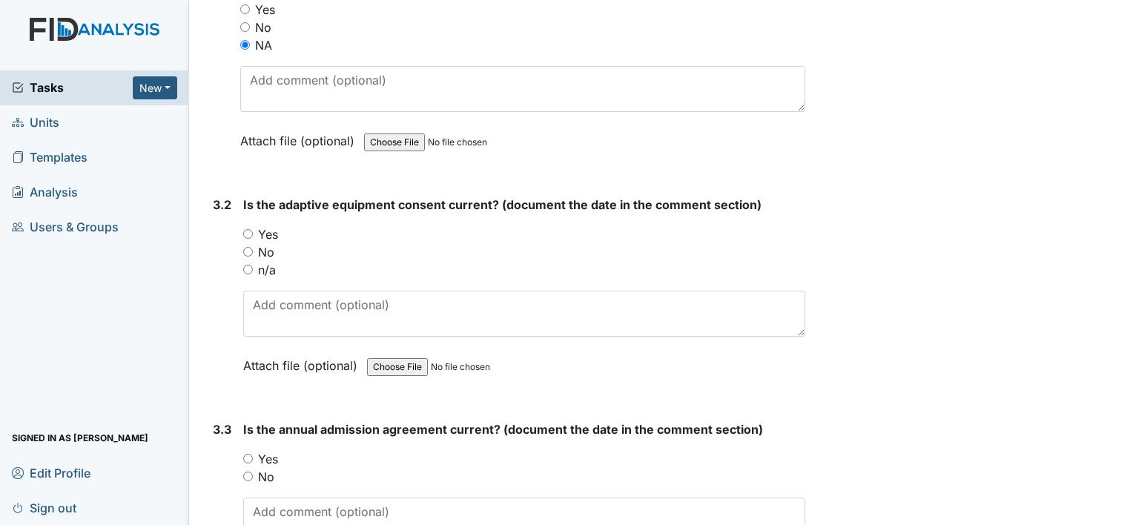
click at [268, 262] on label "n/a" at bounding box center [267, 270] width 18 height 18
click at [253, 265] on input "n/a" at bounding box center [248, 270] width 10 height 10
radio input "true"
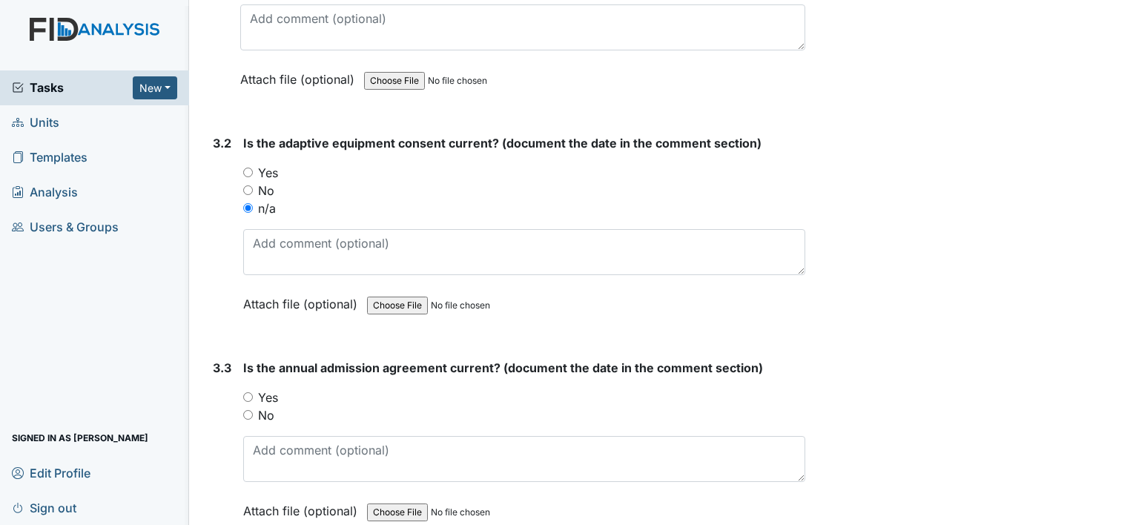
scroll to position [3708, 0]
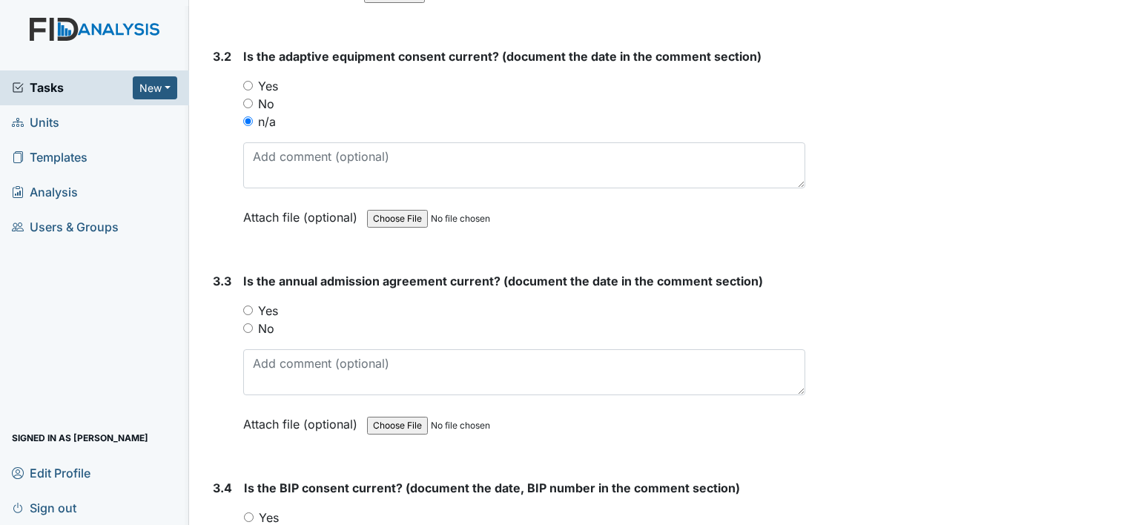
click at [272, 302] on label "Yes" at bounding box center [268, 311] width 20 height 18
click at [253, 306] on input "Yes" at bounding box center [248, 311] width 10 height 10
radio input "true"
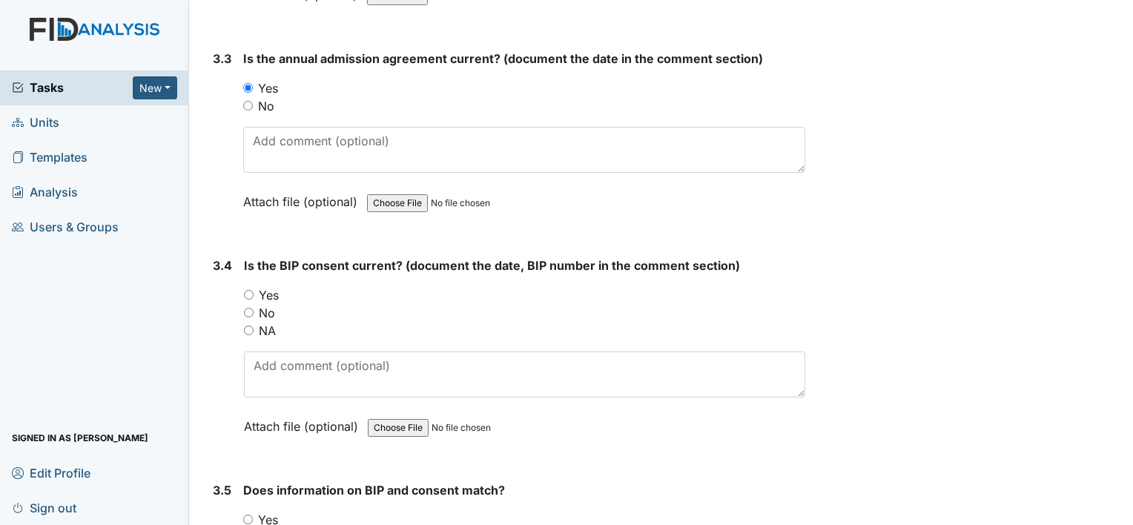
click at [271, 322] on label "NA" at bounding box center [267, 331] width 17 height 18
click at [254, 326] on input "NA" at bounding box center [249, 331] width 10 height 10
radio input "true"
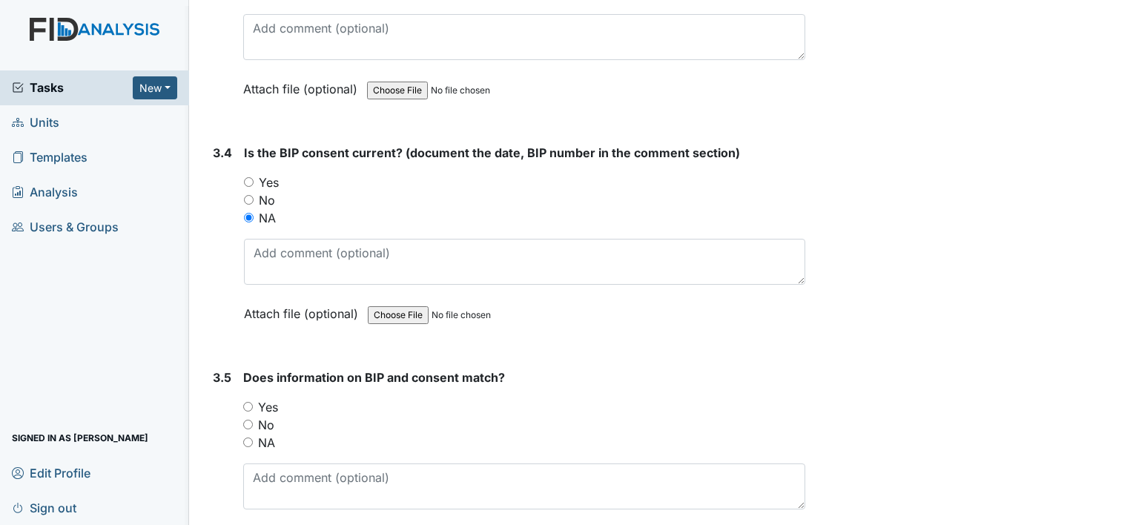
scroll to position [4136, 0]
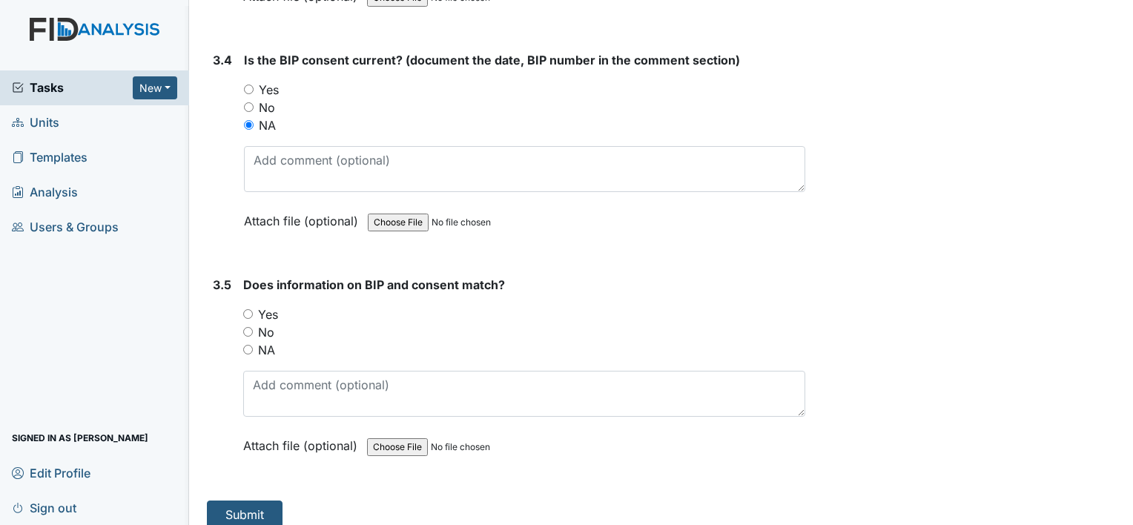
click at [271, 341] on label "NA" at bounding box center [266, 350] width 17 height 18
click at [253, 345] on input "NA" at bounding box center [248, 350] width 10 height 10
radio input "true"
click at [257, 507] on button "Submit" at bounding box center [245, 515] width 76 height 28
